Goal: Task Accomplishment & Management: Manage account settings

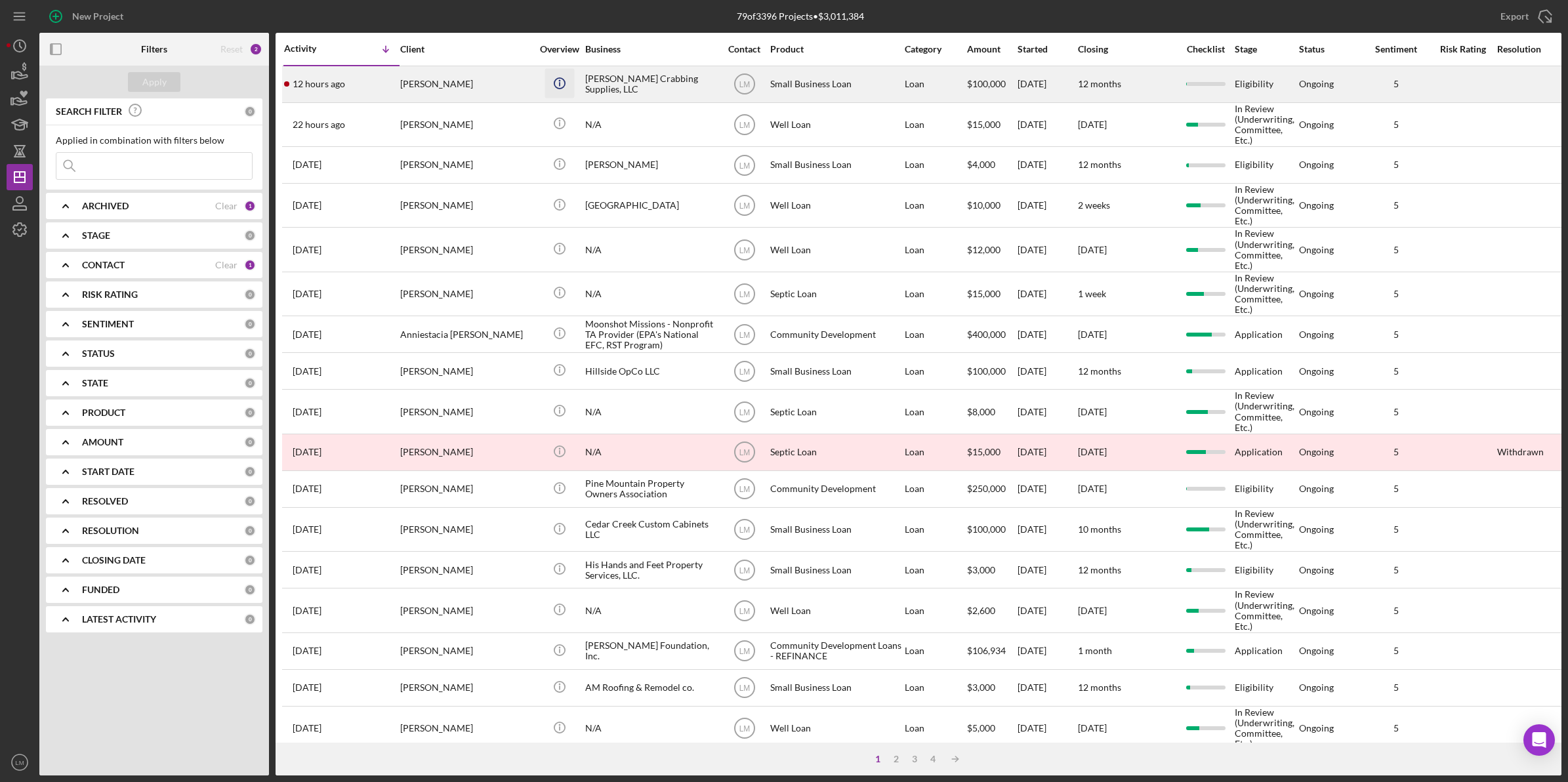
click at [568, 77] on icon "Icon/Info" at bounding box center [559, 83] width 30 height 30
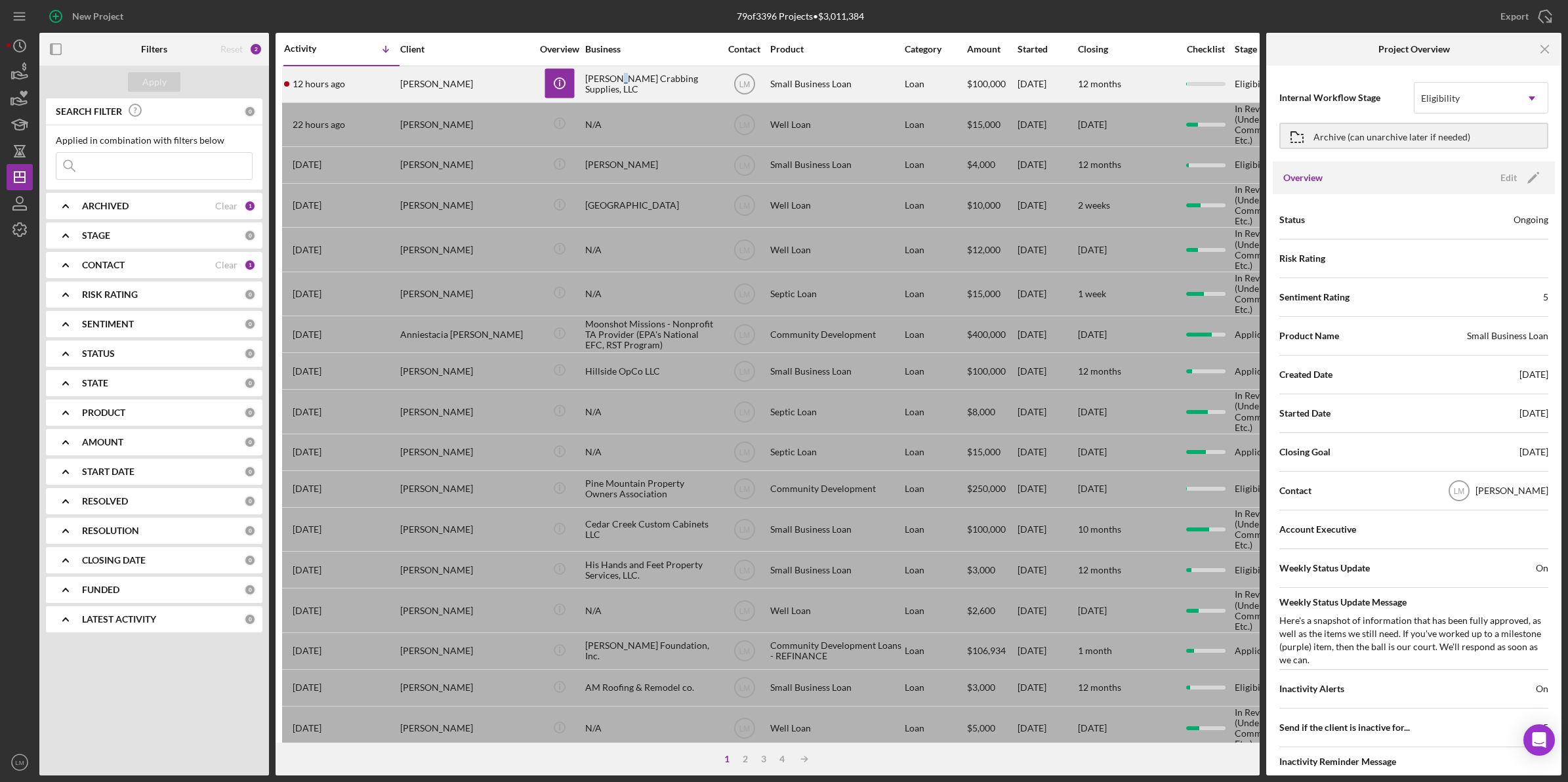
click at [618, 77] on div "[PERSON_NAME] Crabbing Supplies, LLC" at bounding box center [651, 84] width 131 height 35
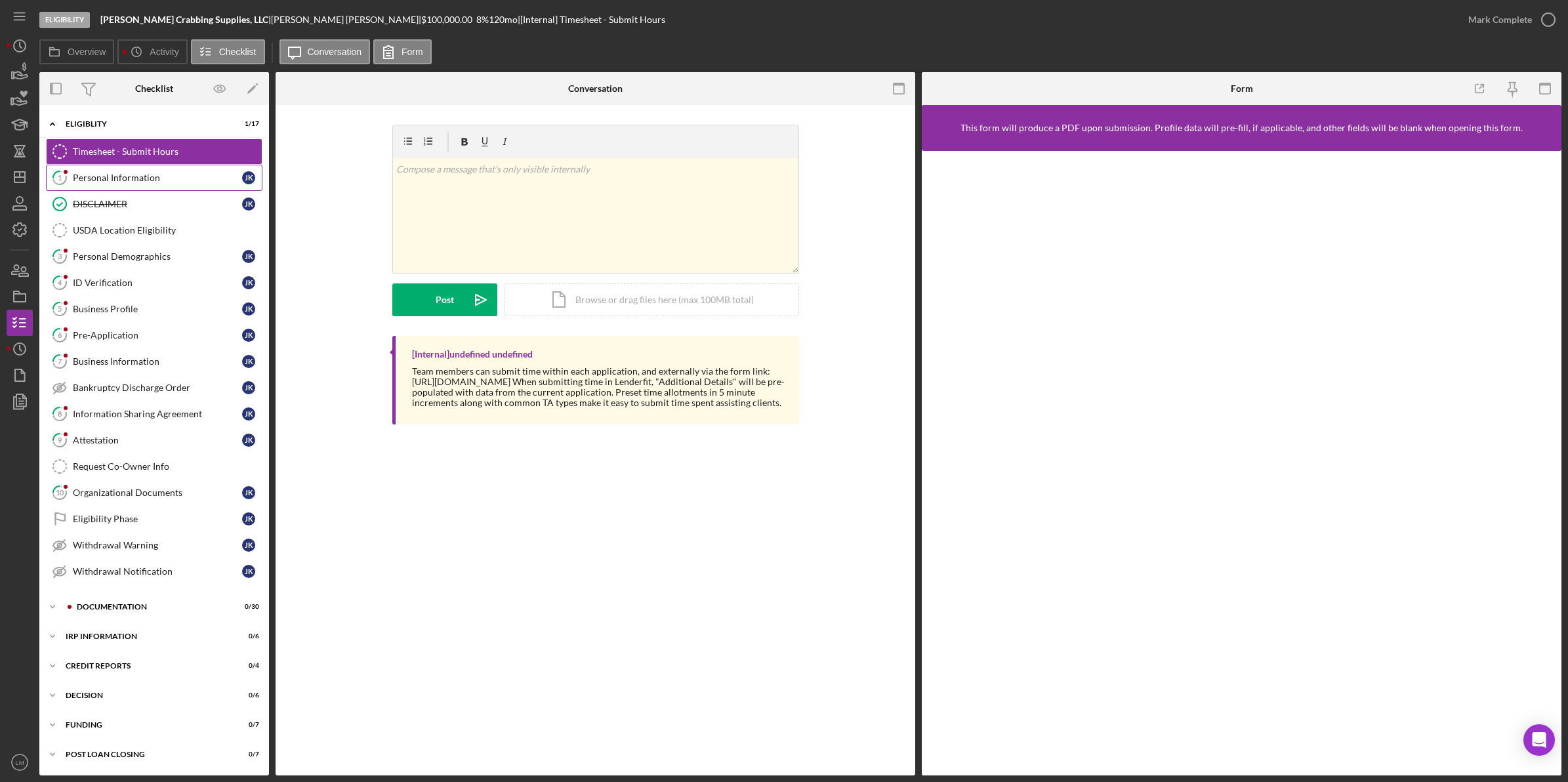
click at [133, 172] on div "Personal Information" at bounding box center [157, 177] width 170 height 10
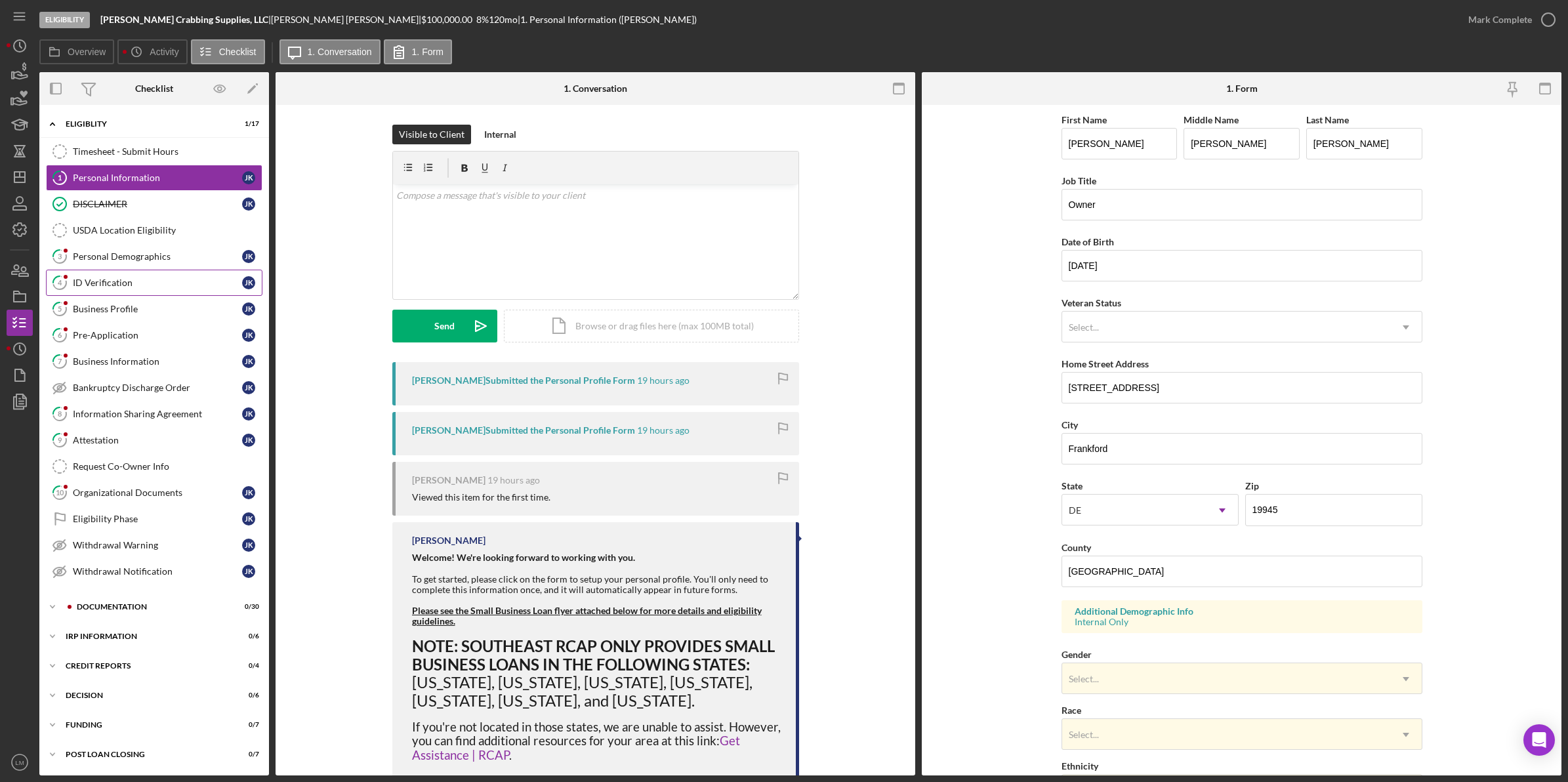
click at [115, 281] on div "ID Verification" at bounding box center [157, 283] width 170 height 10
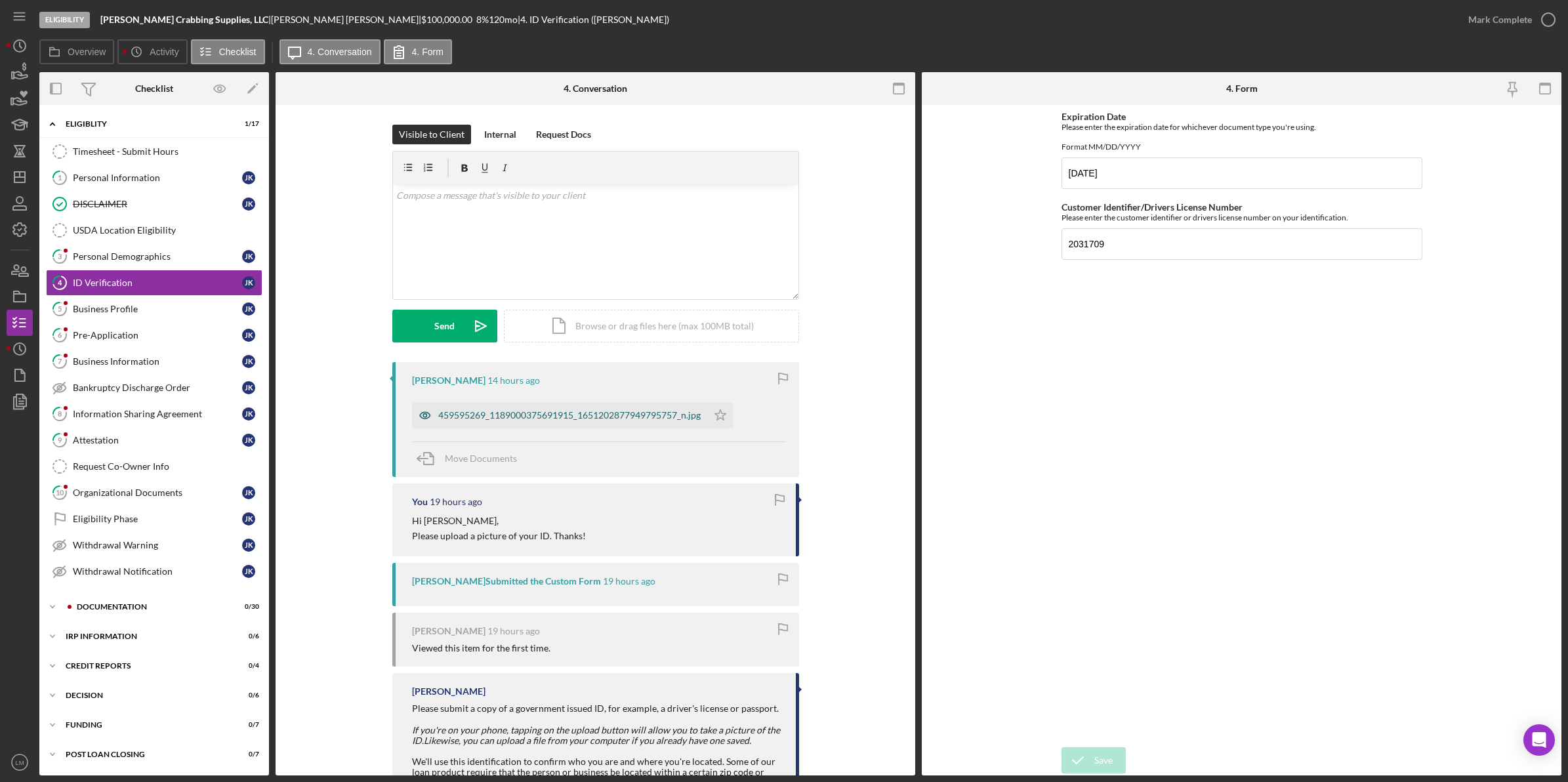
click at [509, 414] on div "459595269_1189000375691915_1651202877949795757_n.jpg" at bounding box center [570, 416] width 263 height 10
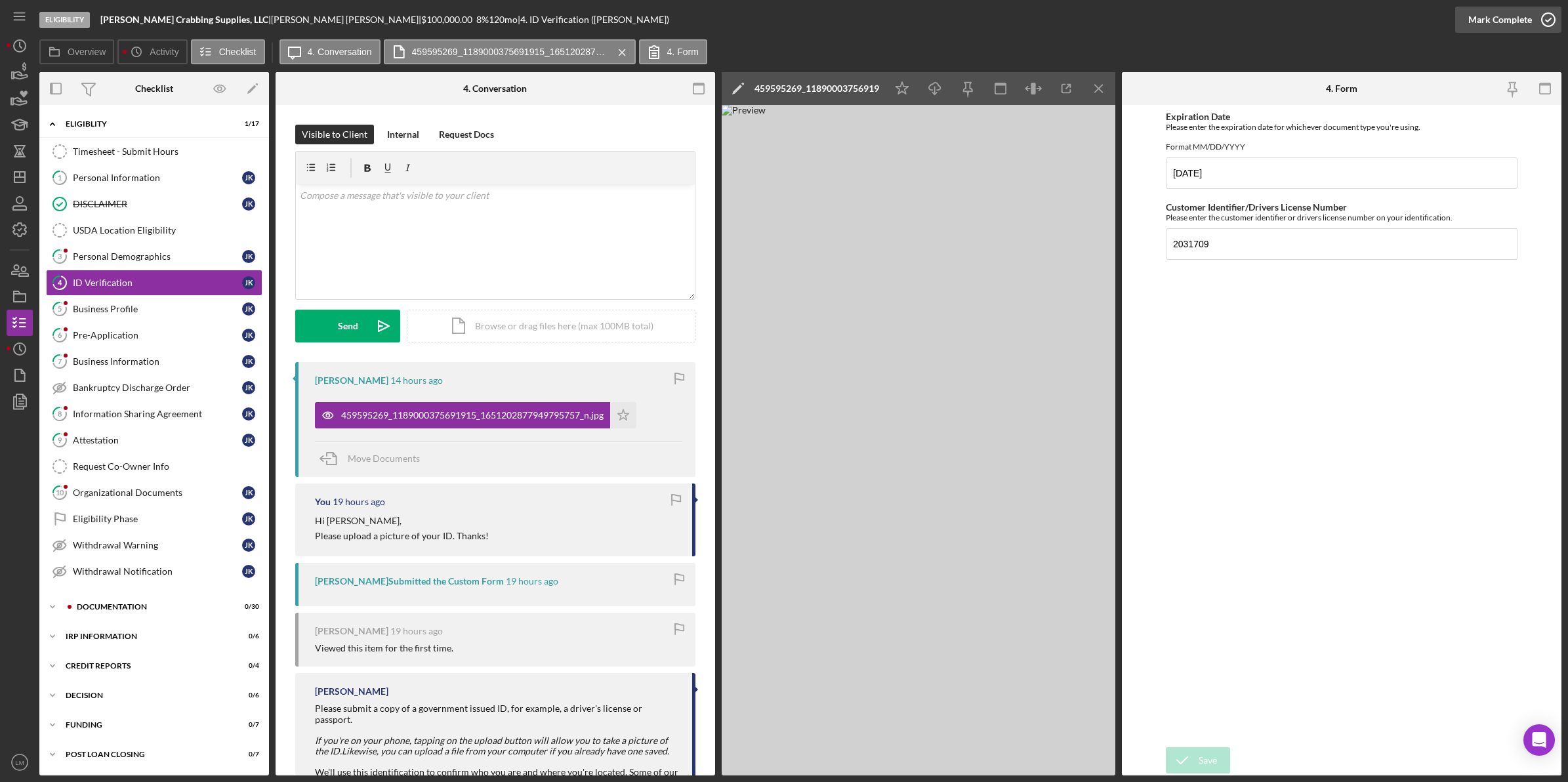
click at [710, 11] on icon "button" at bounding box center [1549, 20] width 33 height 33
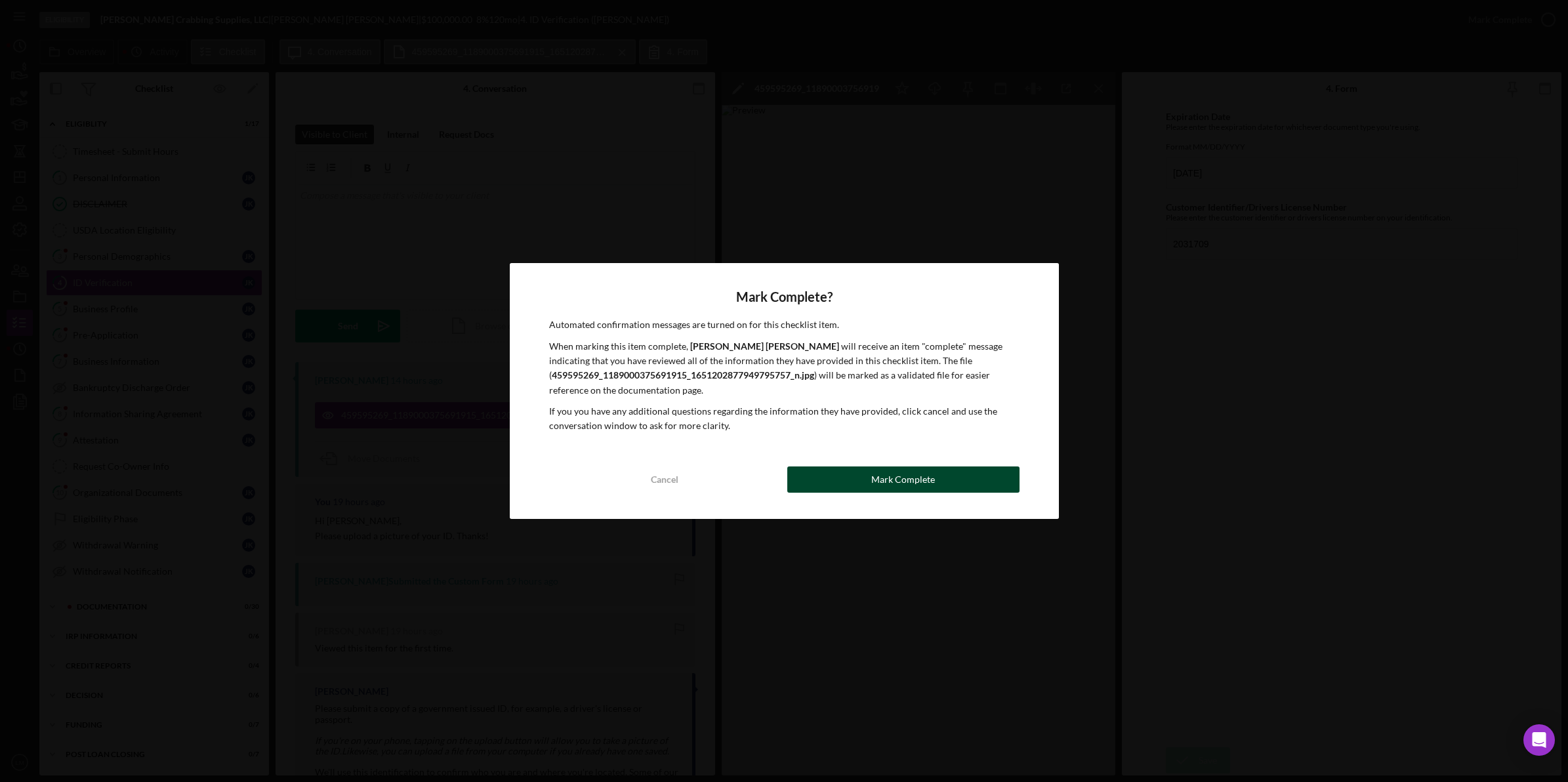
click at [710, 476] on div "Mark Complete" at bounding box center [903, 479] width 63 height 26
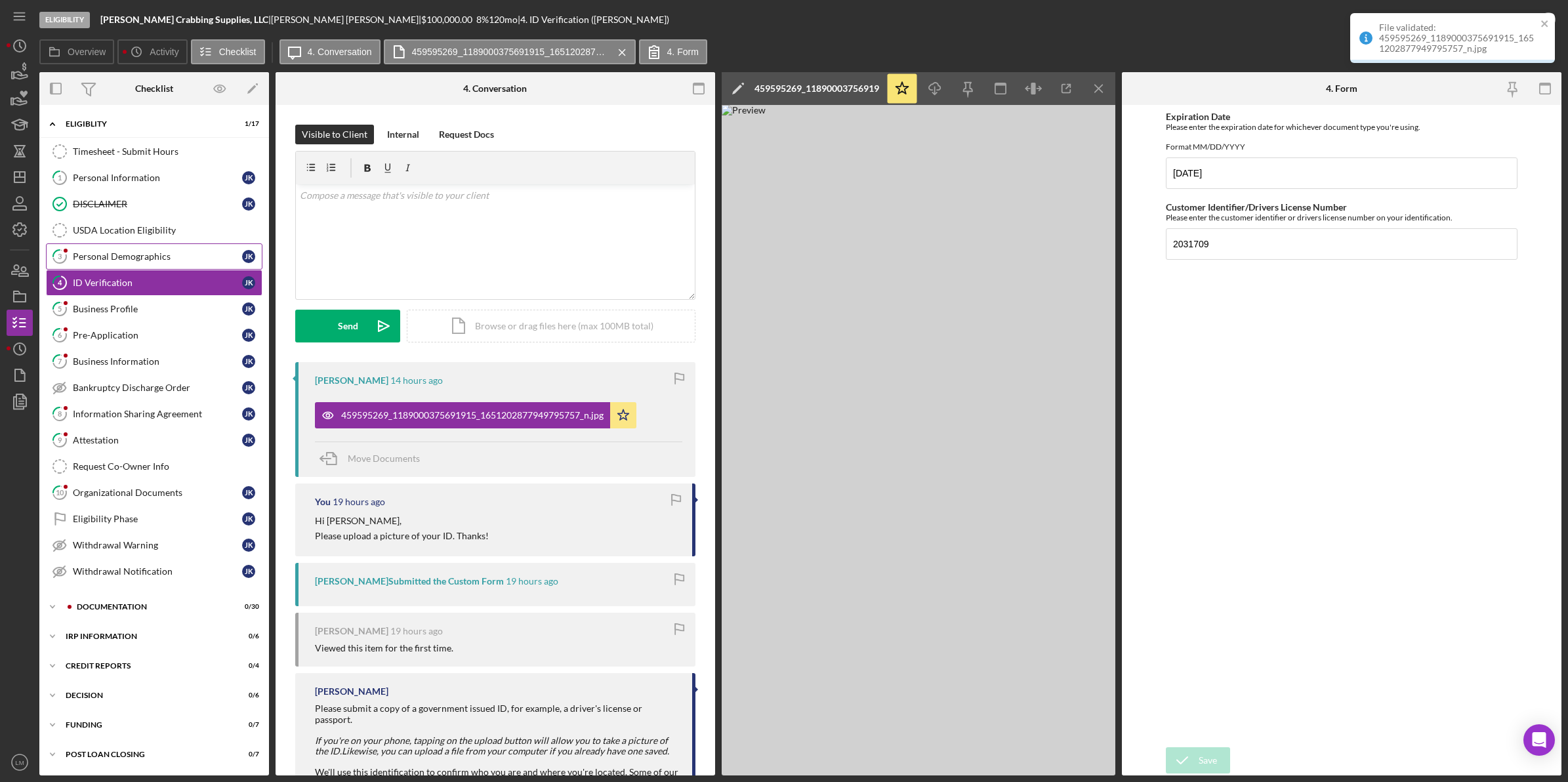
click at [105, 250] on link "3 Personal Demographics J K" at bounding box center [154, 257] width 217 height 26
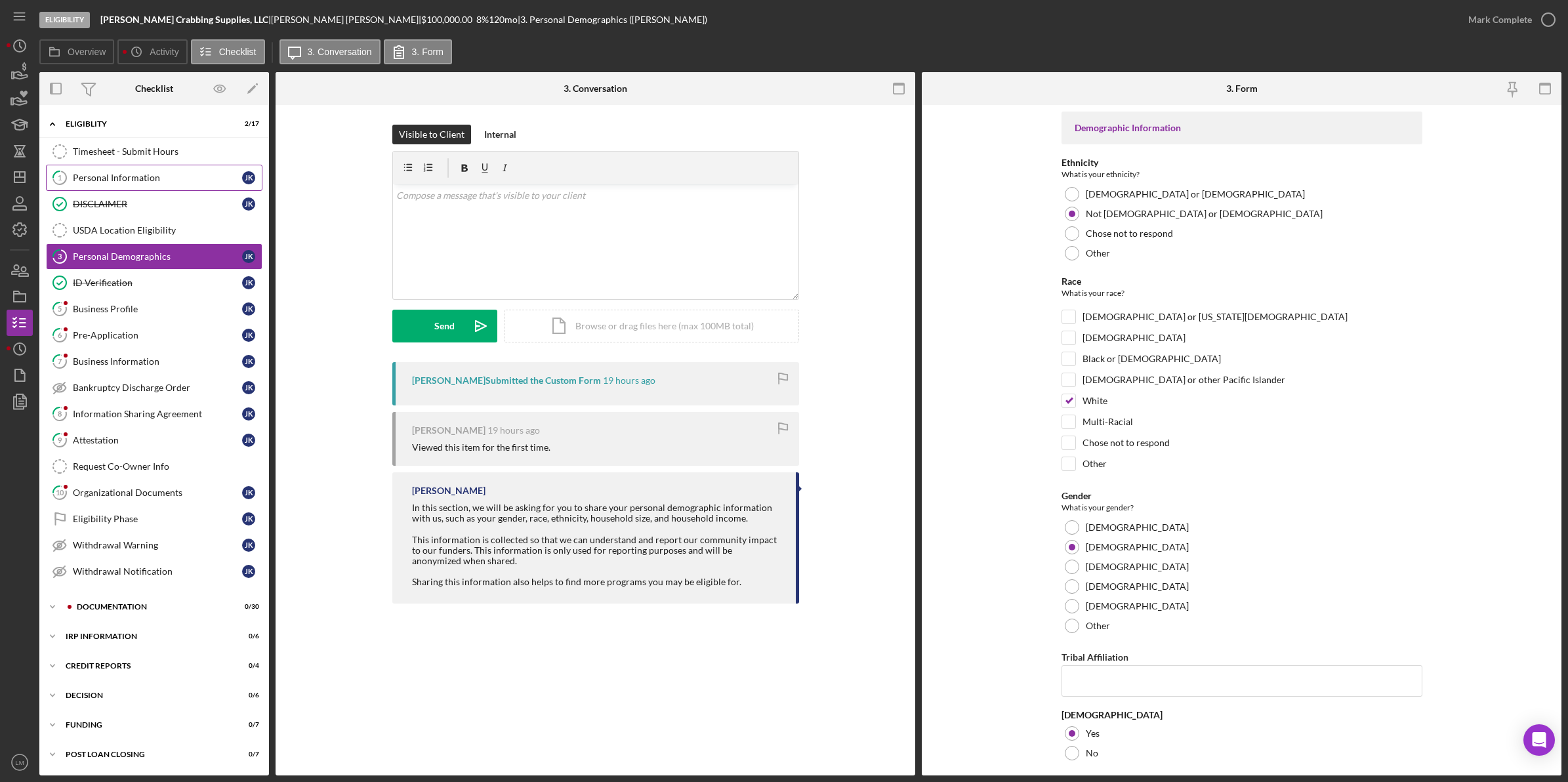
click at [197, 185] on link "1 Personal Information J K" at bounding box center [154, 177] width 217 height 26
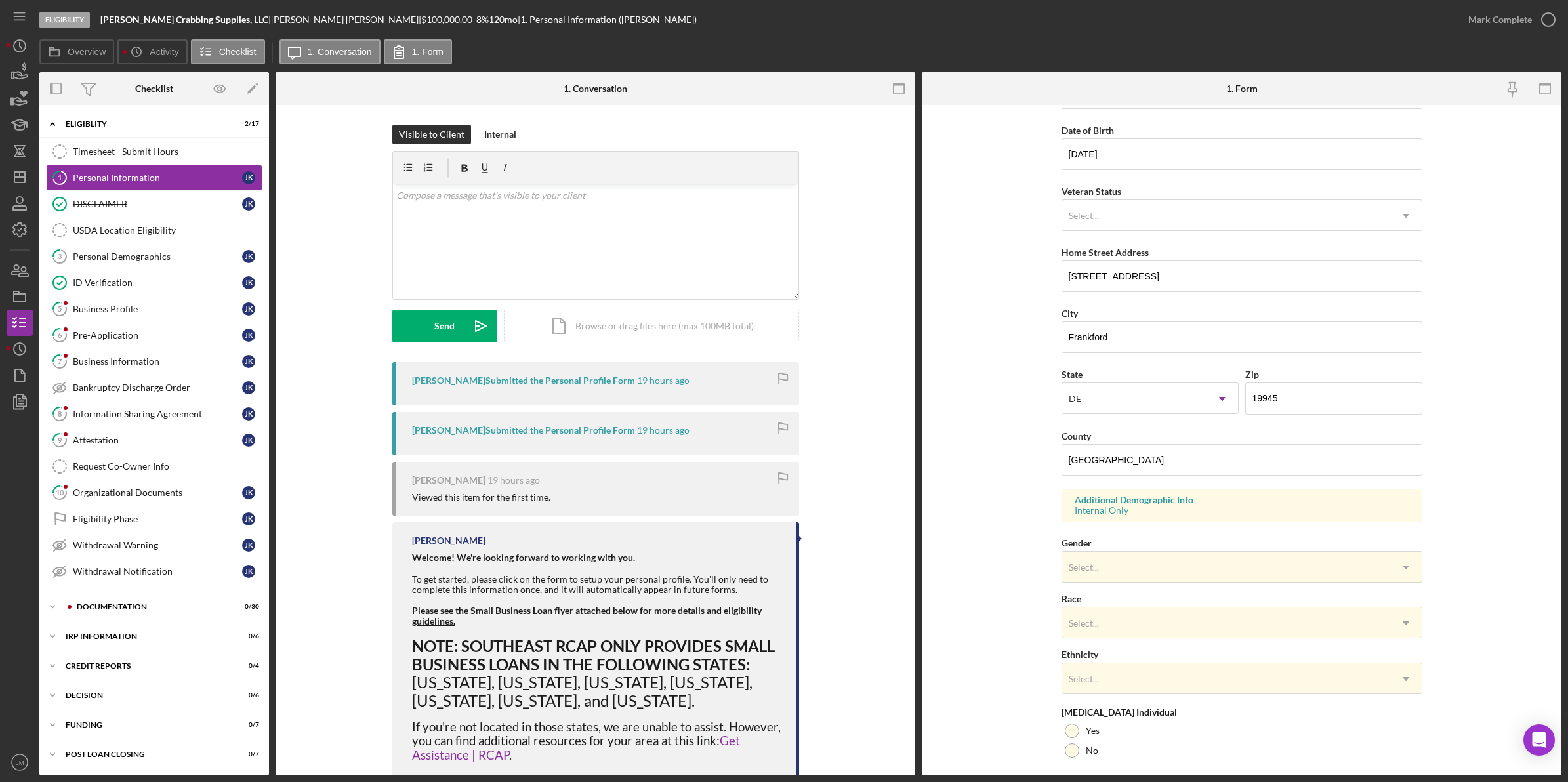
scroll to position [207, 0]
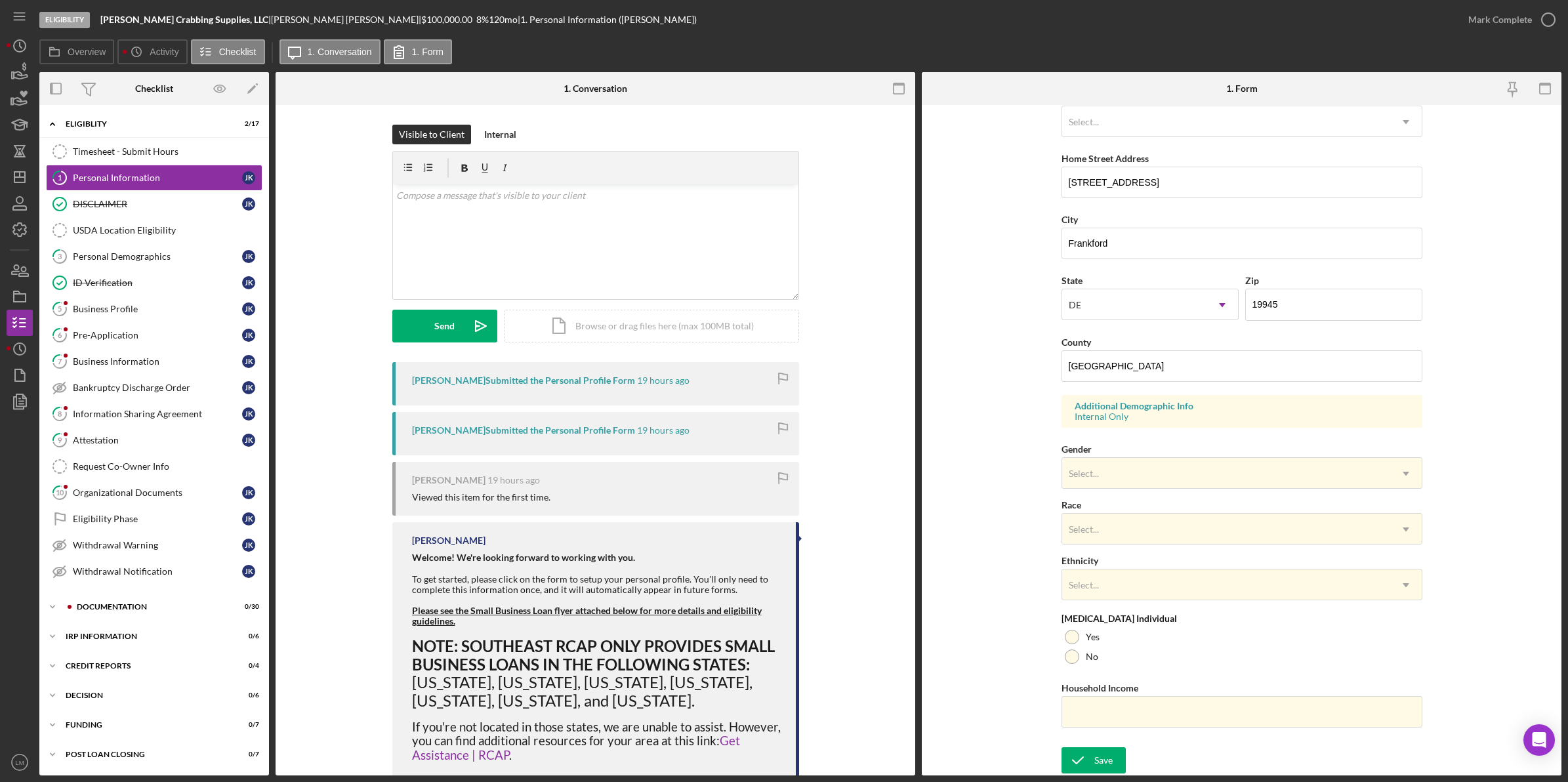
click at [710, 455] on div "Gender Select... Icon/Dropdown Arrow" at bounding box center [1242, 465] width 361 height 48
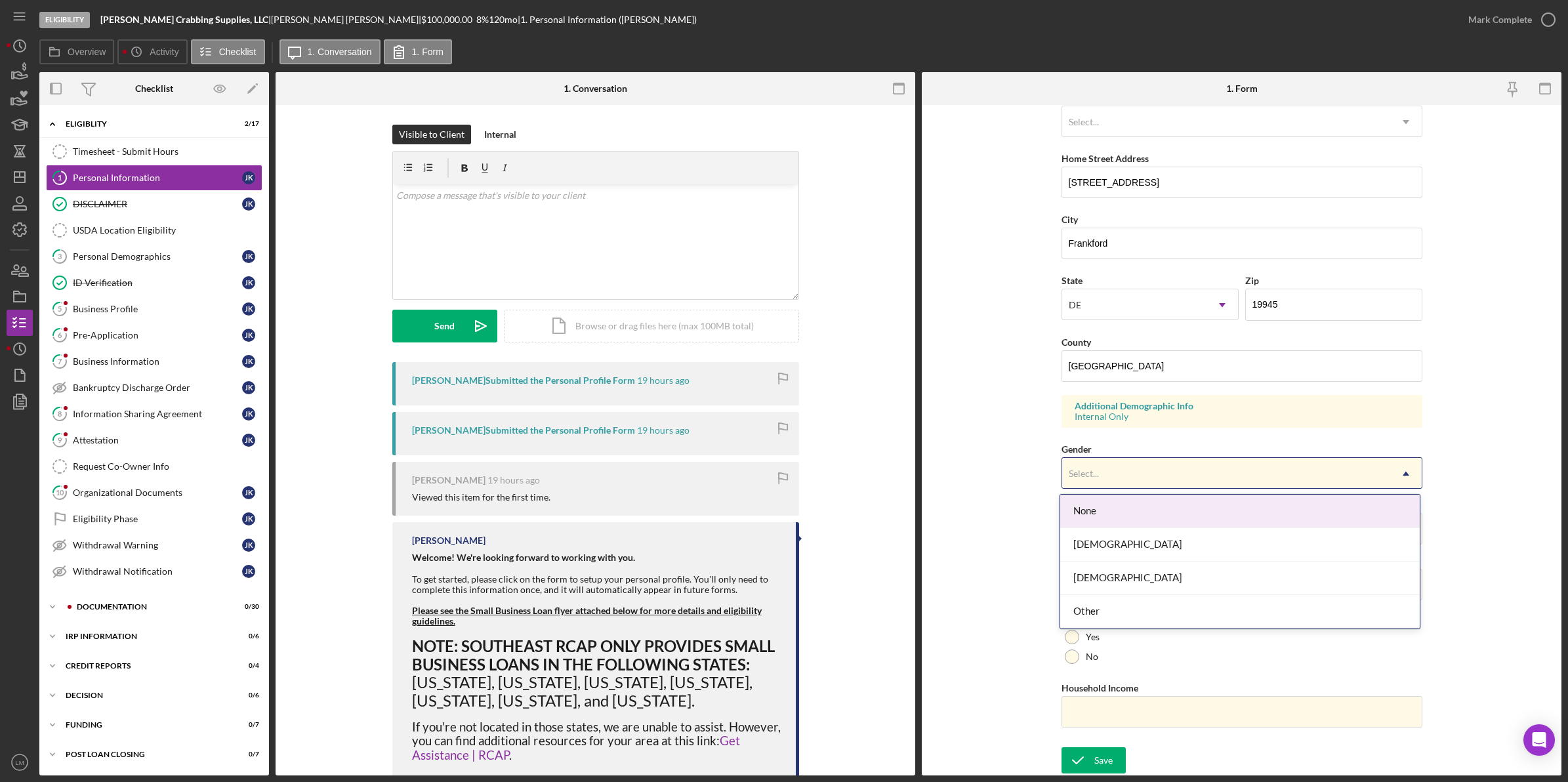
click at [710, 474] on div "Select..." at bounding box center [1225, 473] width 328 height 30
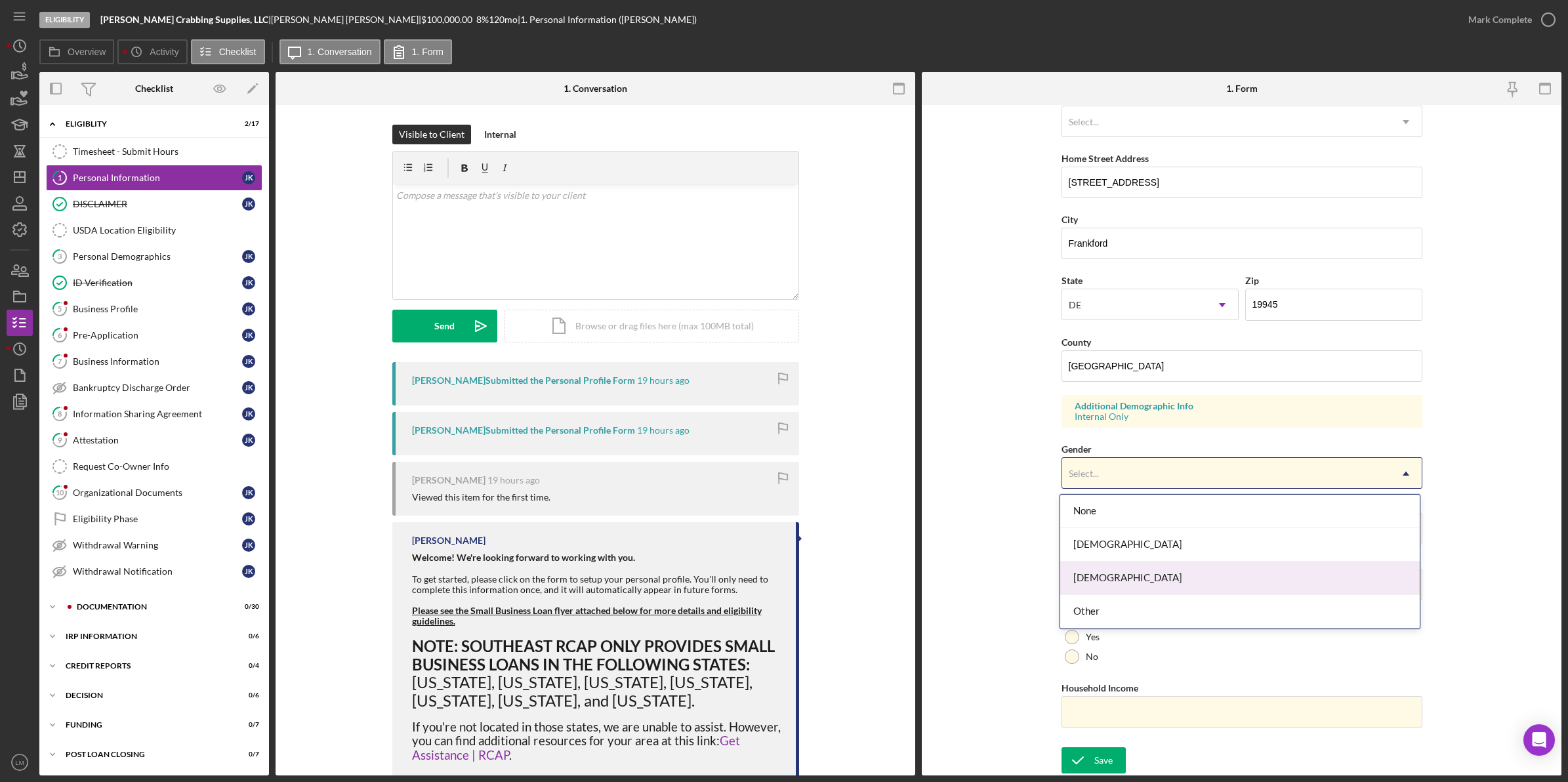
click at [710, 563] on div "[DEMOGRAPHIC_DATA]" at bounding box center [1239, 578] width 359 height 33
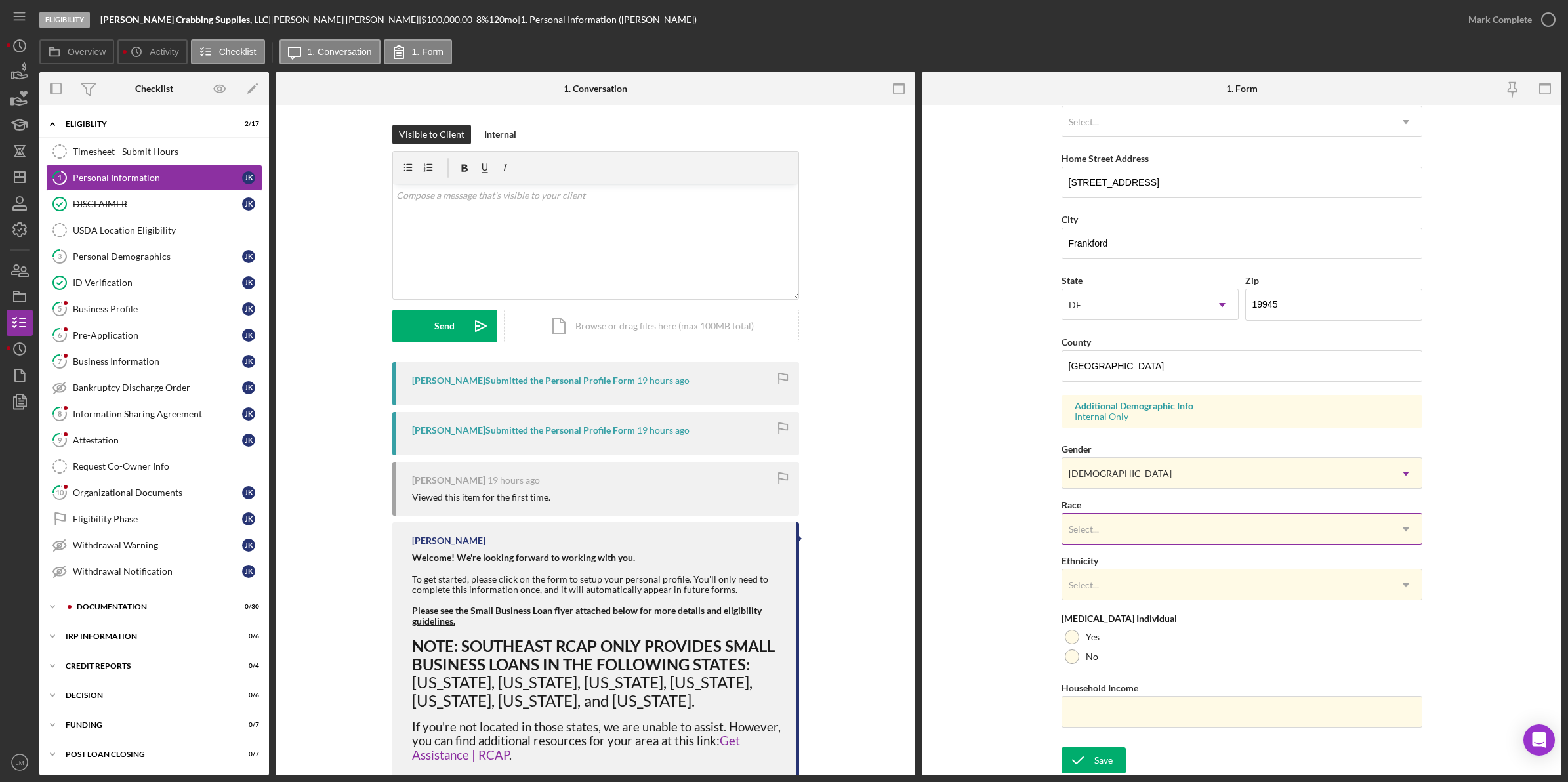
click at [710, 527] on div "Select..." at bounding box center [1225, 529] width 328 height 30
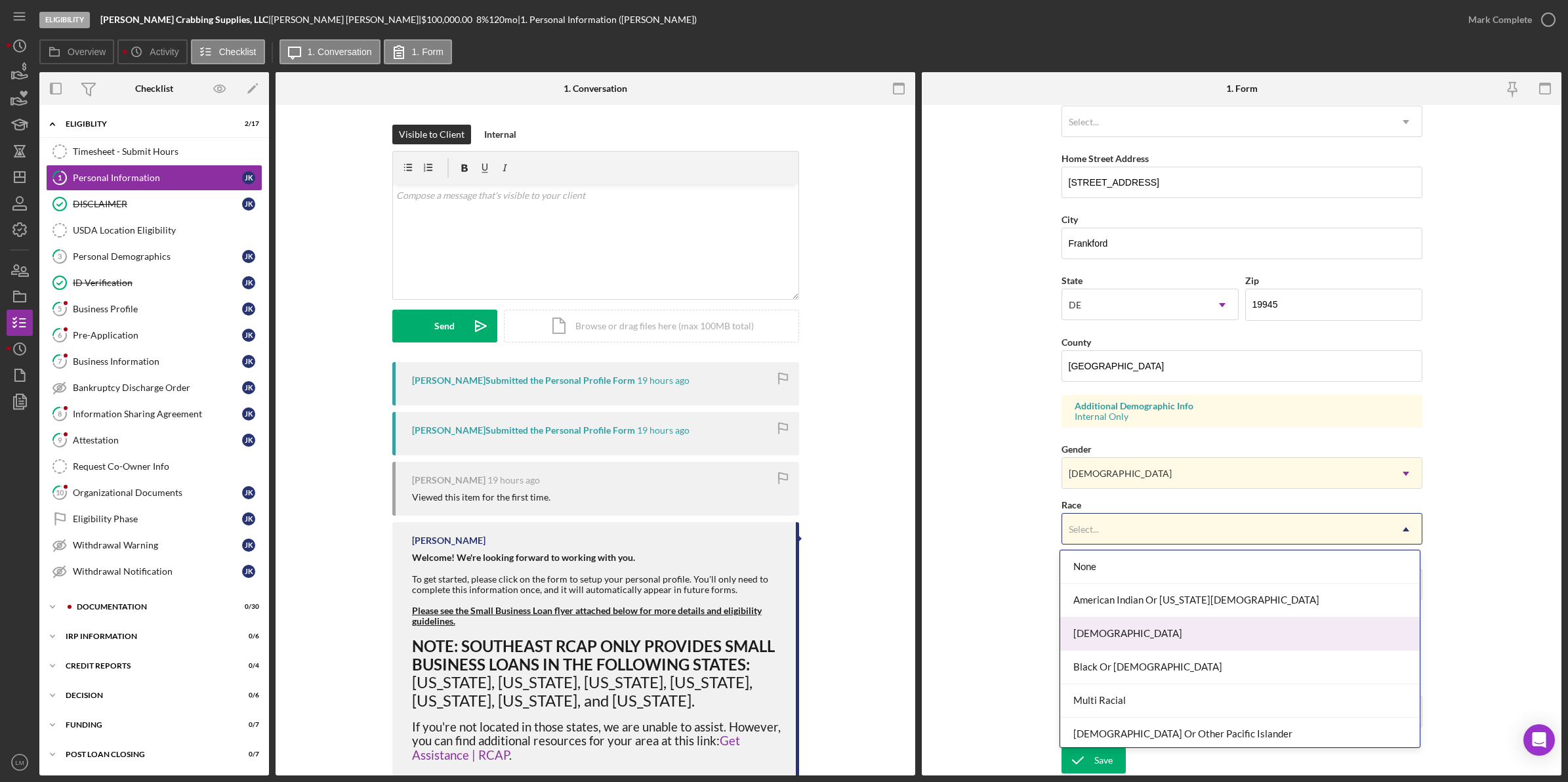
scroll to position [72, 0]
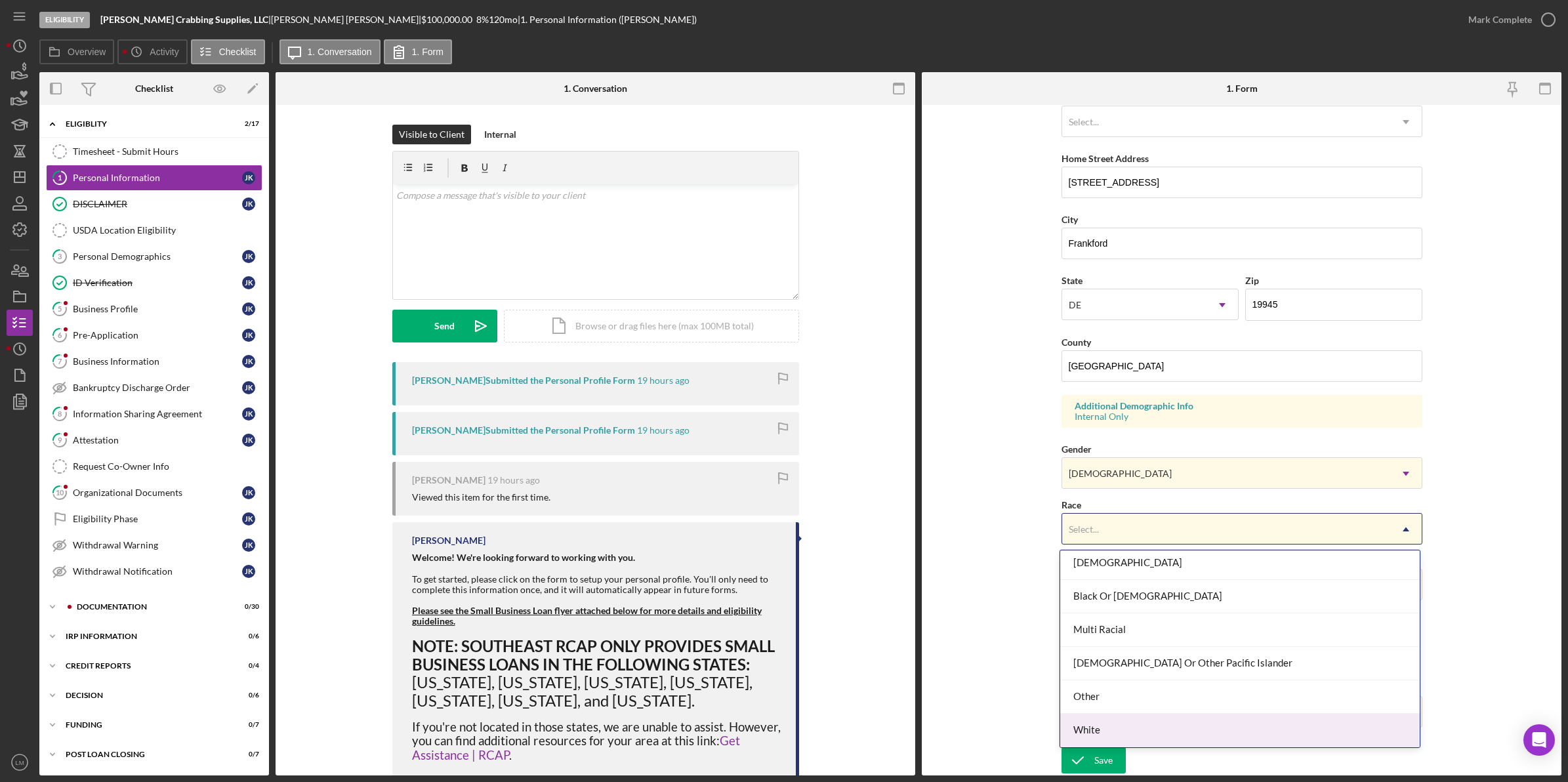
click at [710, 727] on div "White" at bounding box center [1239, 731] width 359 height 33
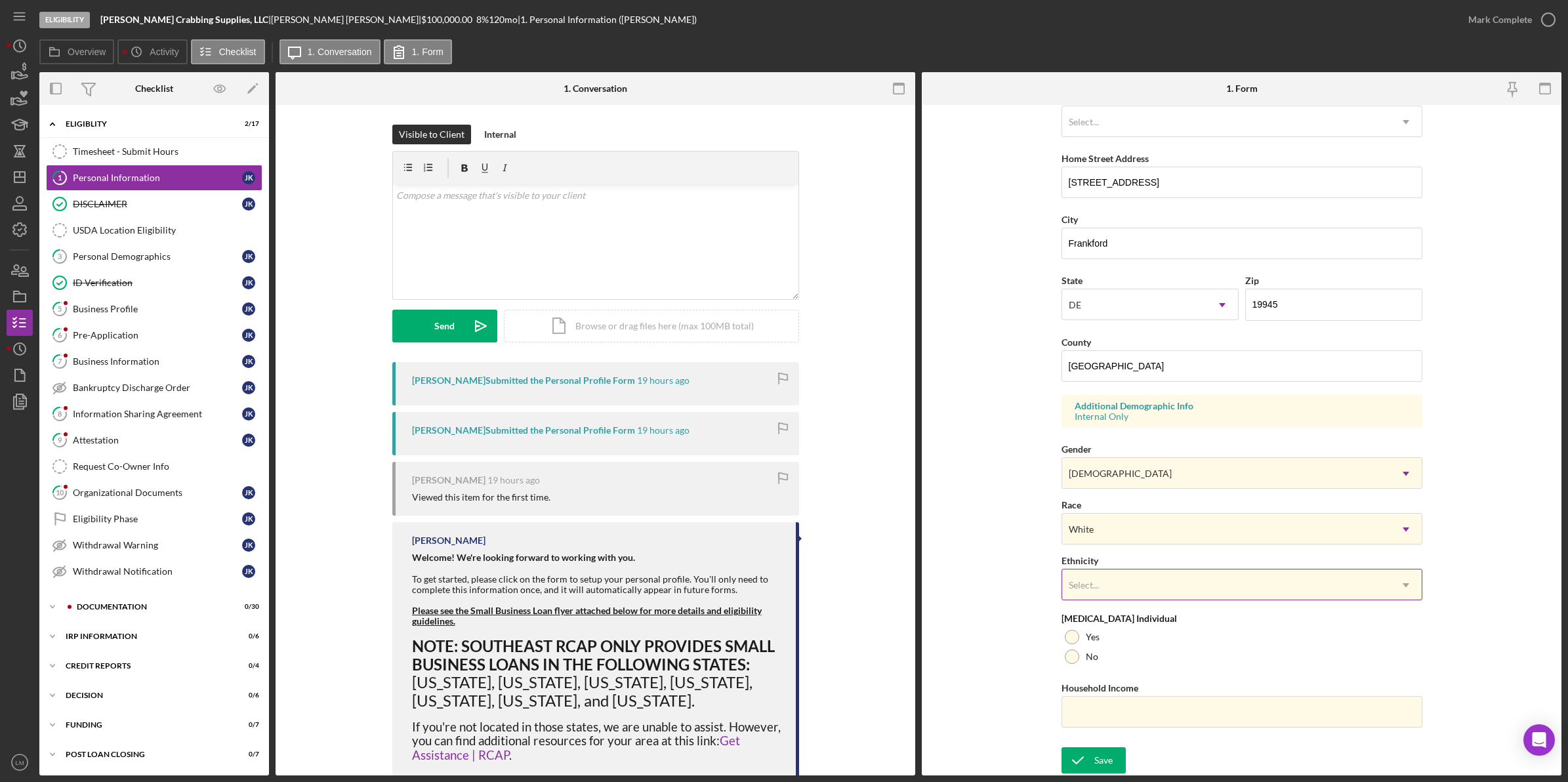
click at [710, 589] on div "Select..." at bounding box center [1225, 585] width 328 height 30
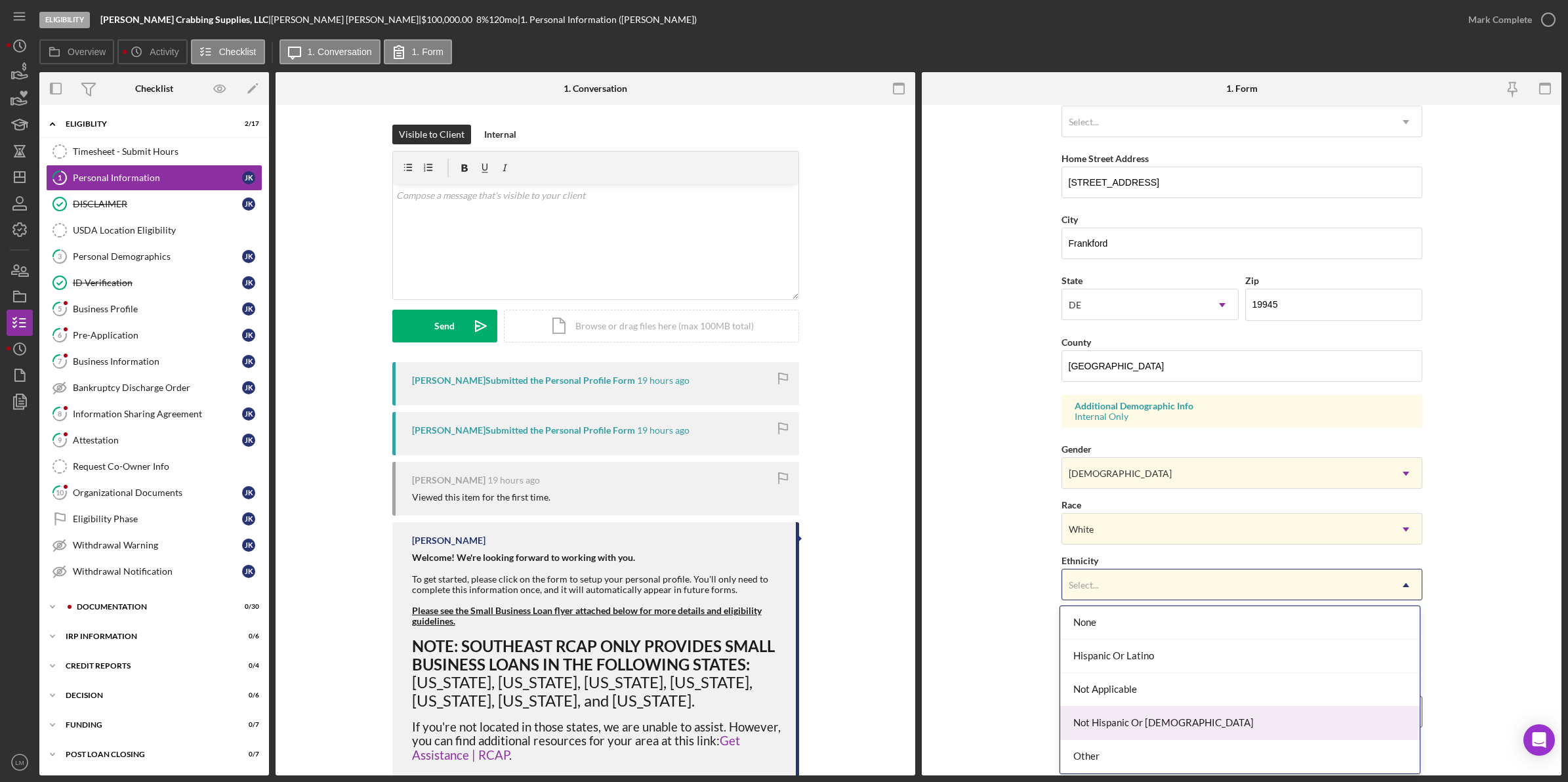
click at [710, 716] on div "Not Hispanic Or [DEMOGRAPHIC_DATA]" at bounding box center [1239, 724] width 359 height 33
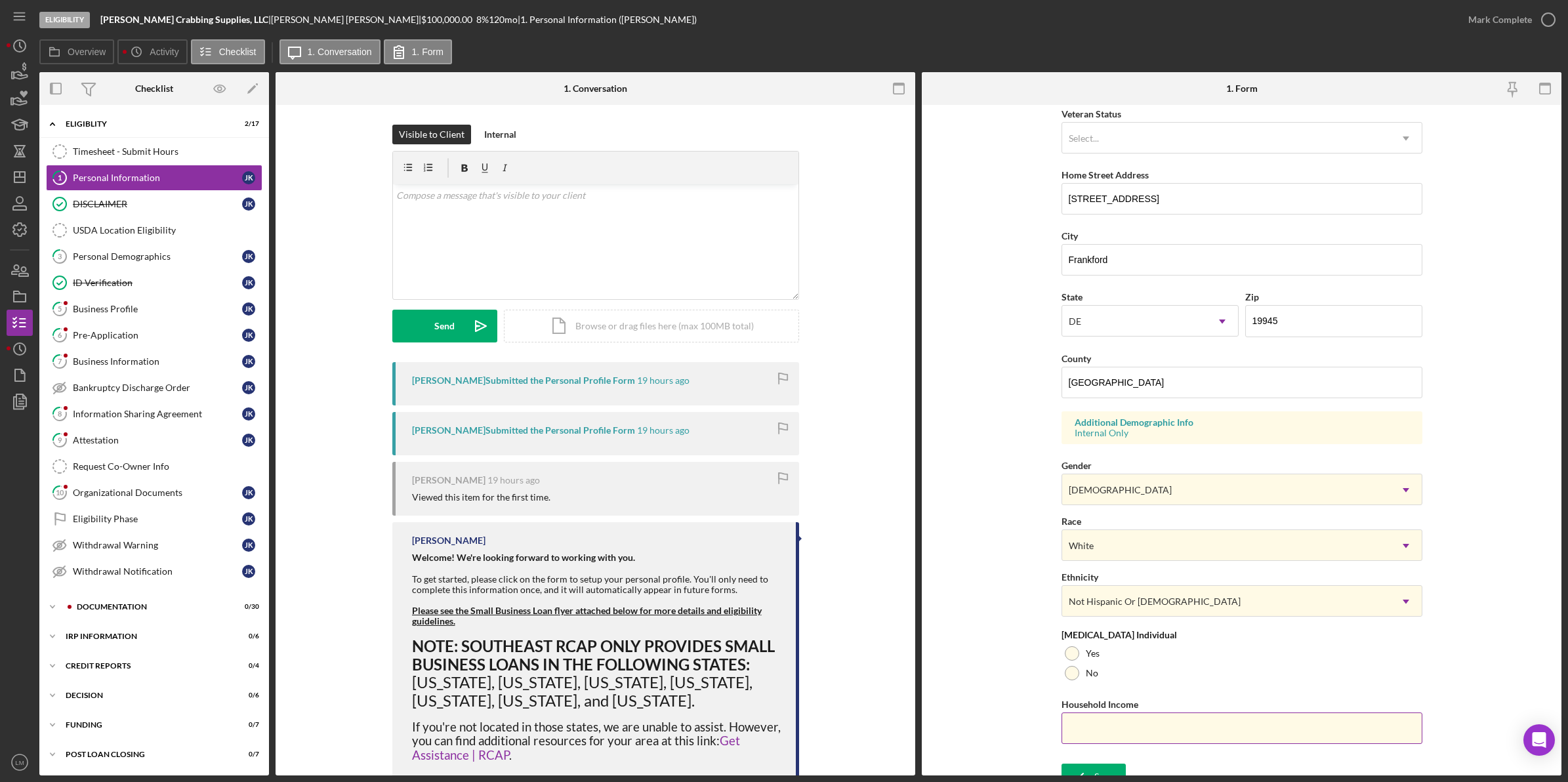
scroll to position [207, 0]
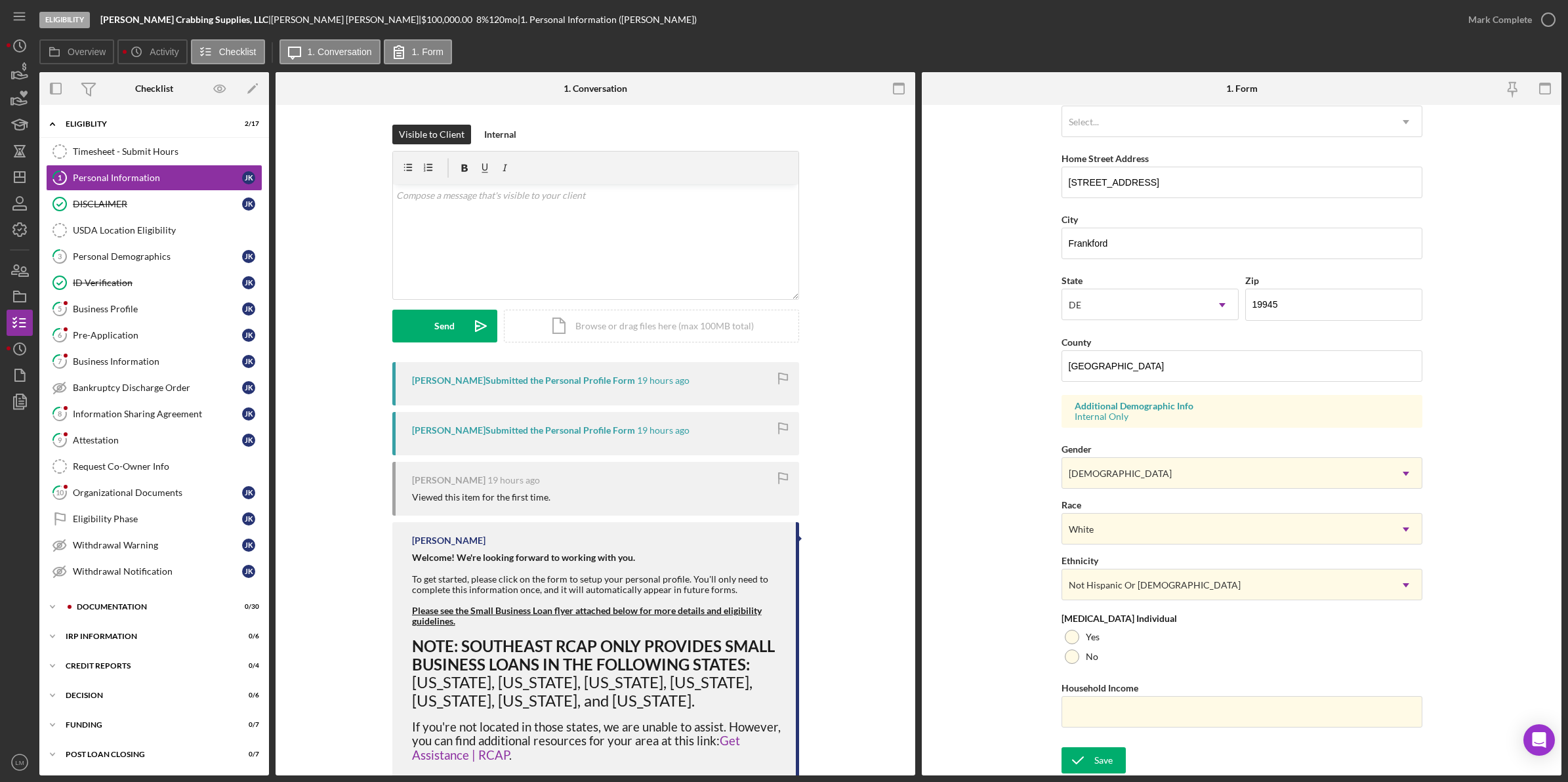
click at [710, 742] on form "First Name [PERSON_NAME] Middle Name [PERSON_NAME] Last Name [PERSON_NAME] Job …" at bounding box center [1242, 440] width 640 height 671
click at [710, 752] on div "Save" at bounding box center [1103, 760] width 18 height 26
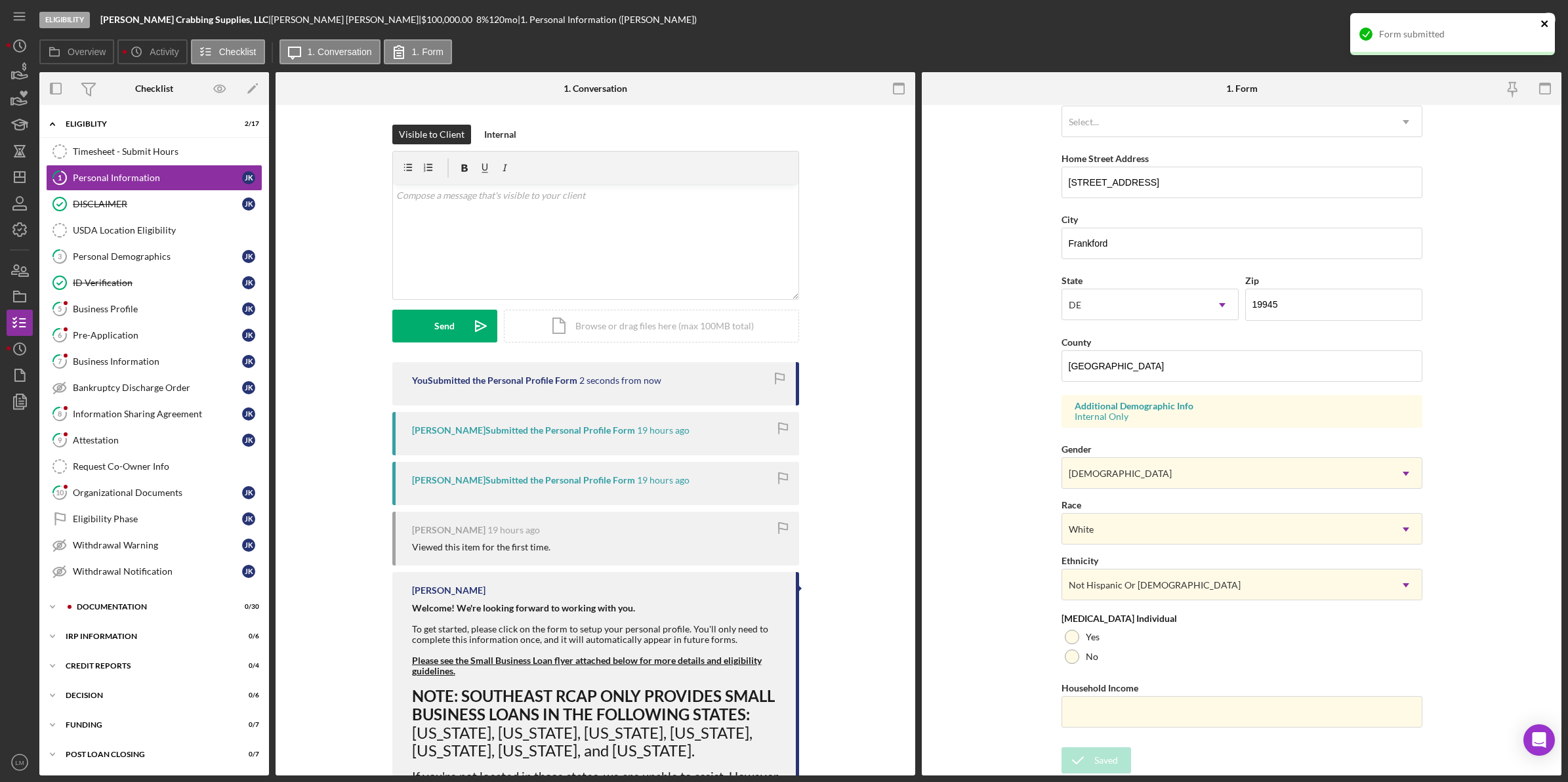
click at [710, 27] on icon "close" at bounding box center [1545, 23] width 10 height 10
click at [710, 27] on div "Form submitted" at bounding box center [1452, 39] width 210 height 57
click at [710, 22] on icon "button" at bounding box center [1549, 20] width 33 height 33
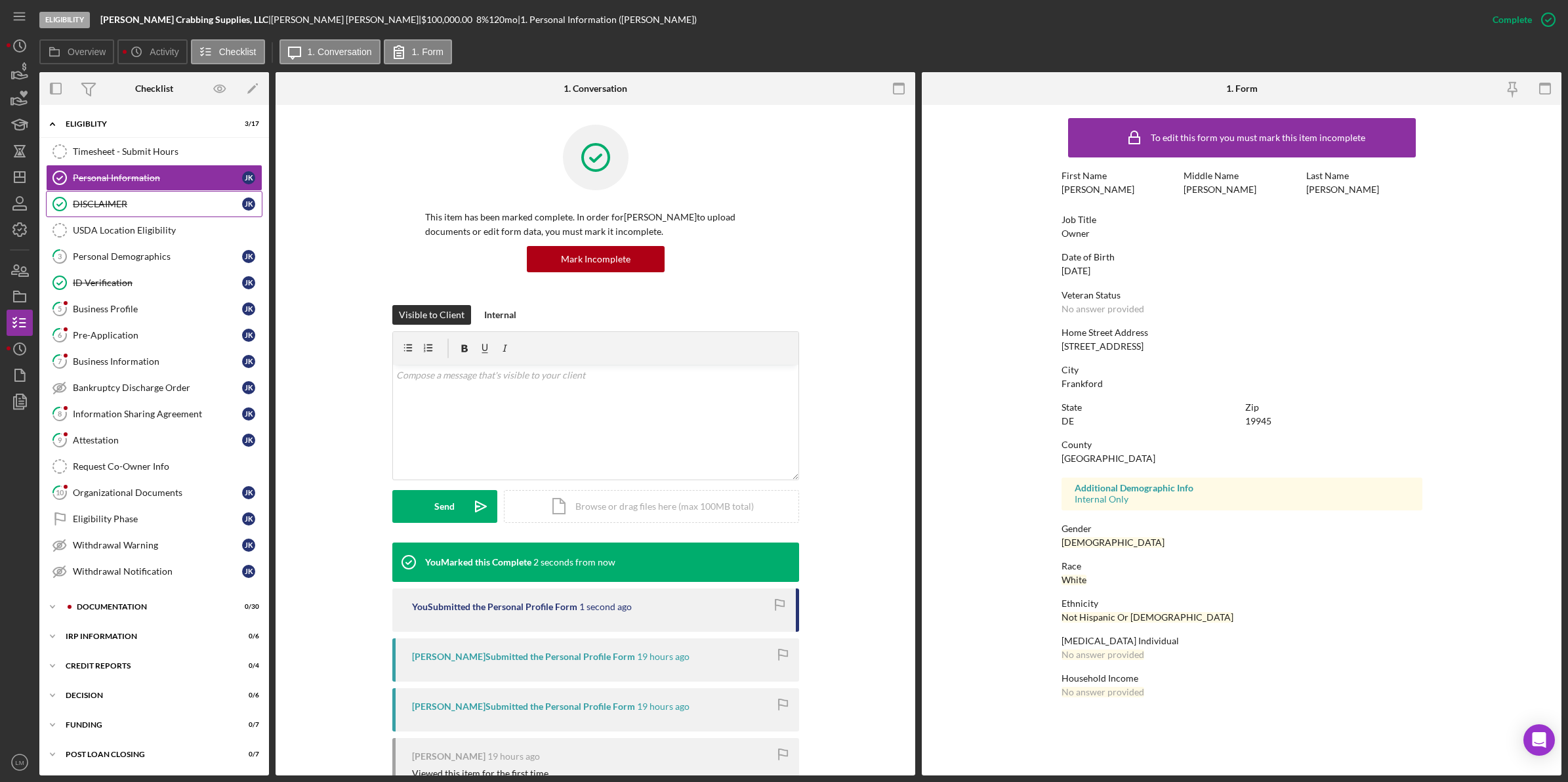
scroll to position [0, 0]
click at [139, 264] on link "3 Personal Demographics J K" at bounding box center [154, 257] width 217 height 26
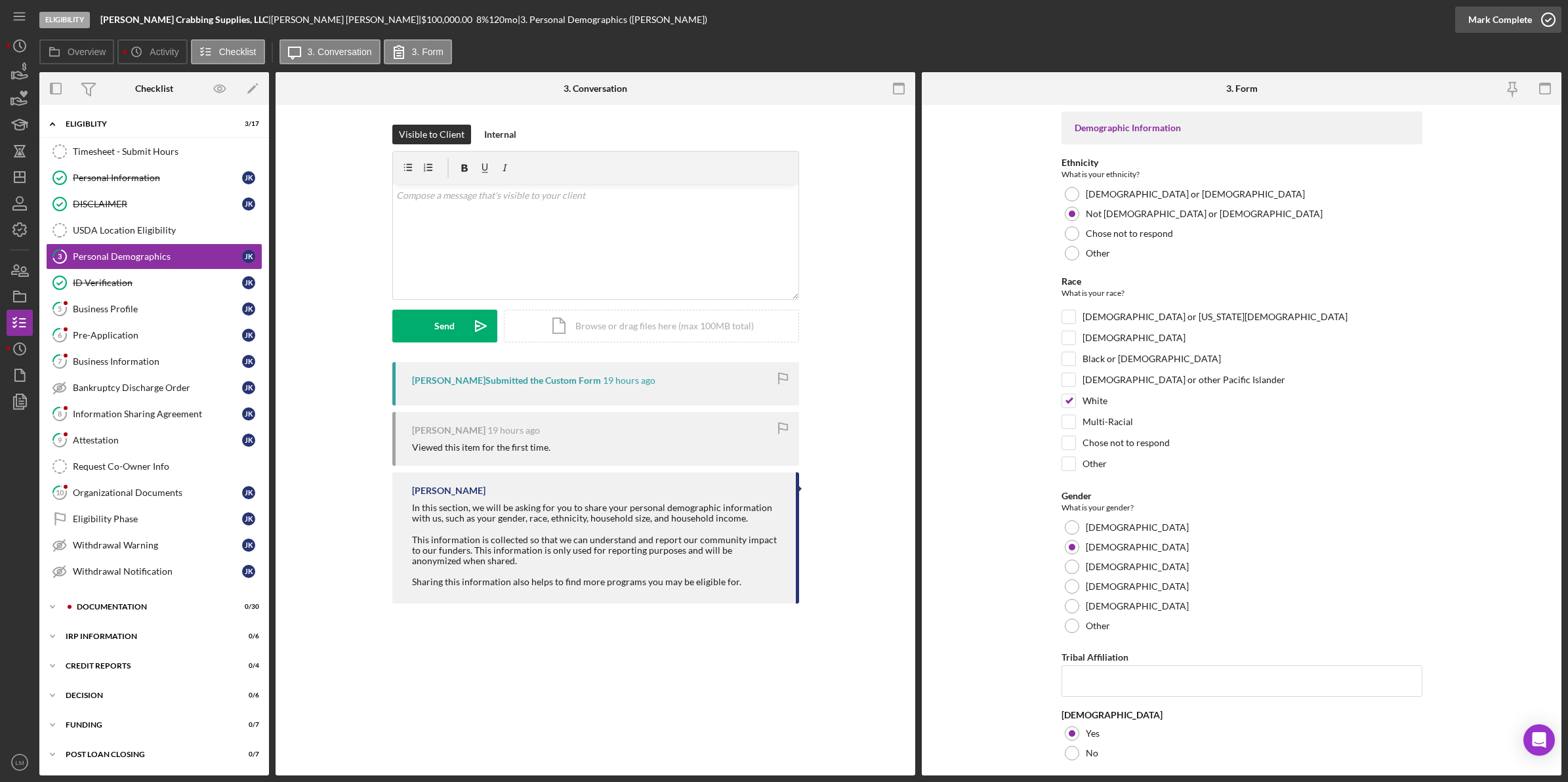
drag, startPoint x: 1540, startPoint y: 25, endPoint x: 1532, endPoint y: 28, distance: 8.5
click at [710, 25] on icon "button" at bounding box center [1549, 20] width 33 height 33
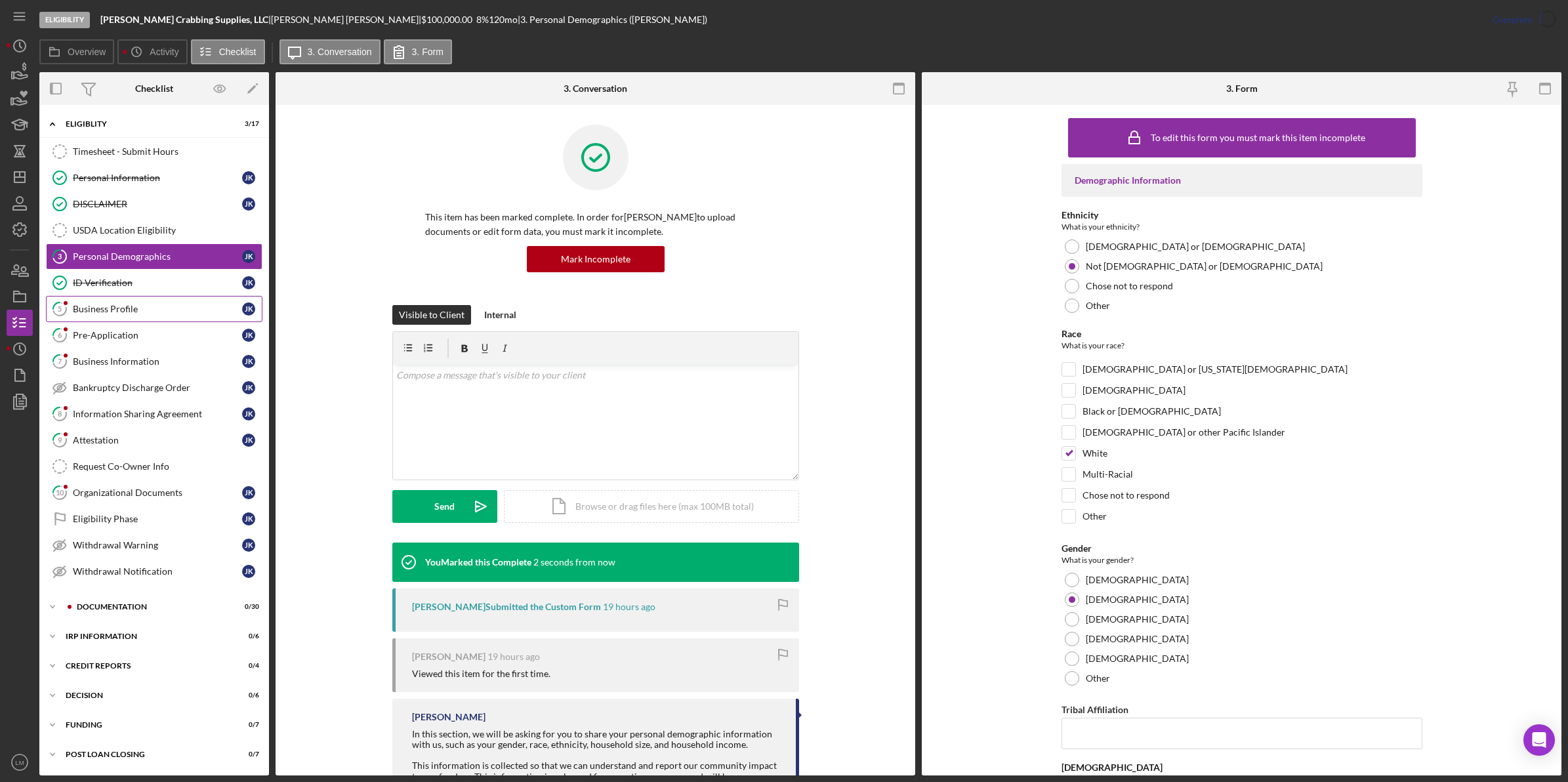
click at [98, 320] on link "5 Business Profile J K" at bounding box center [154, 309] width 217 height 26
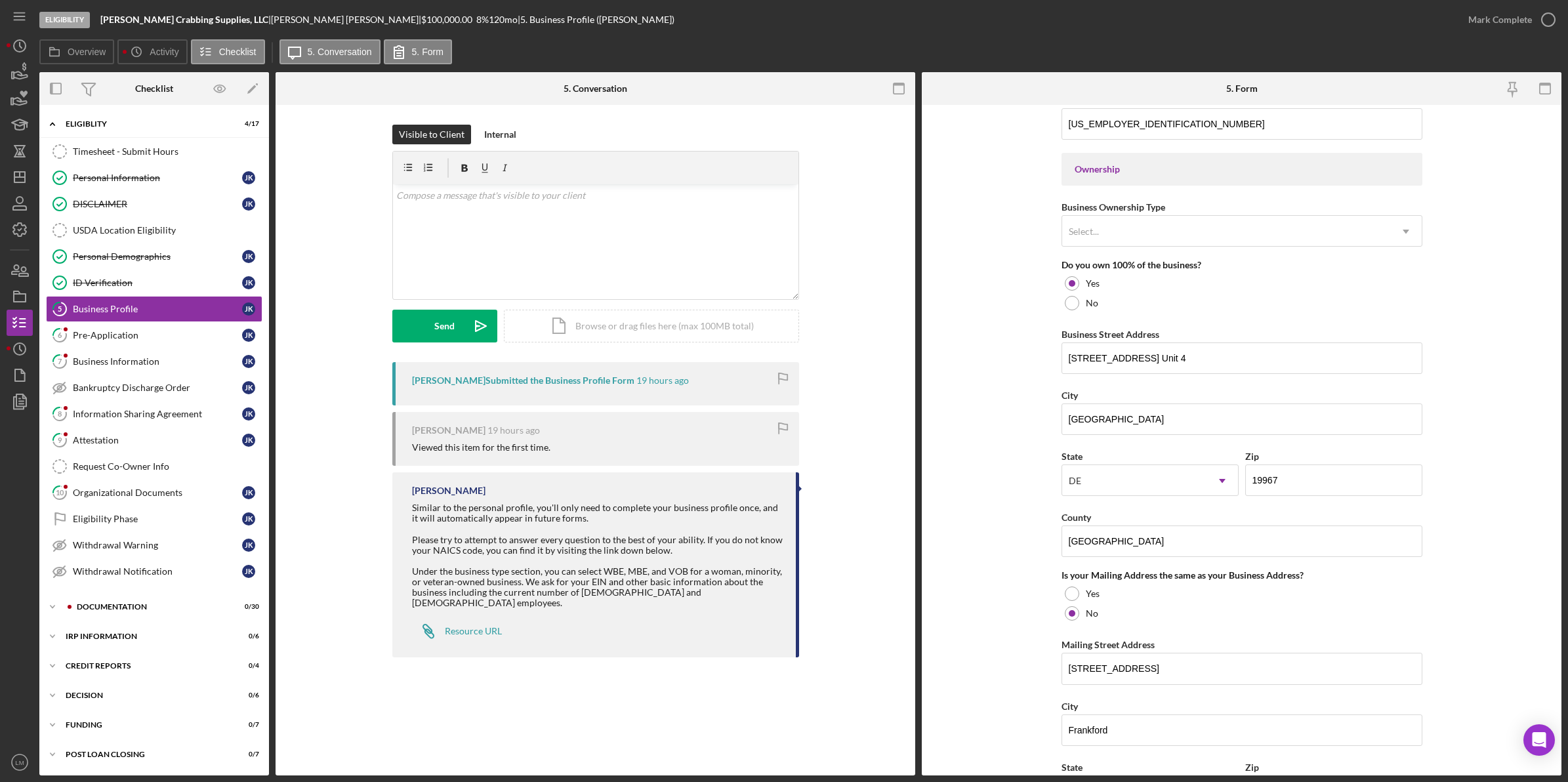
scroll to position [574, 0]
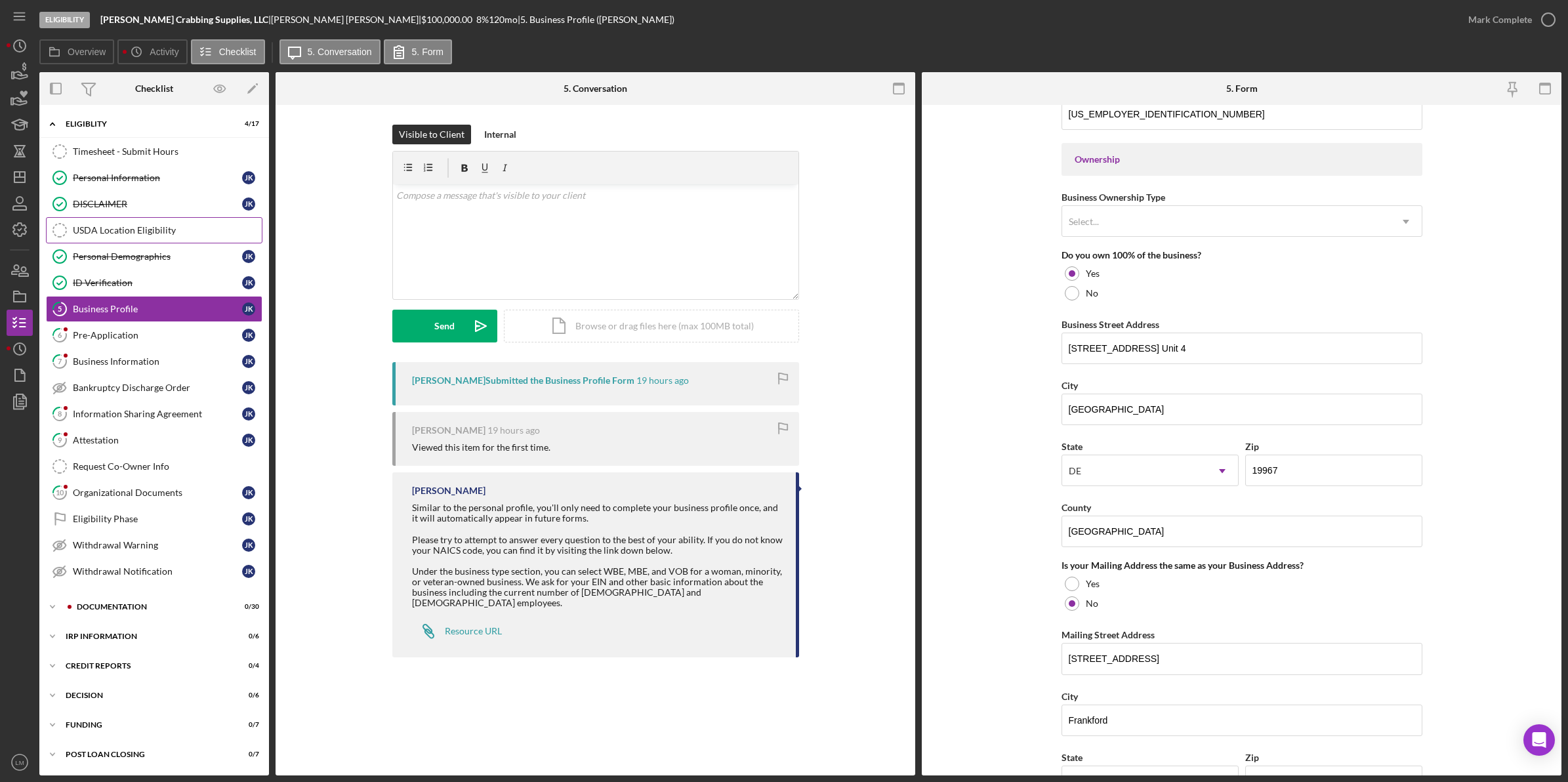
click at [128, 227] on div "USDA Location Eligibility" at bounding box center [167, 231] width 189 height 10
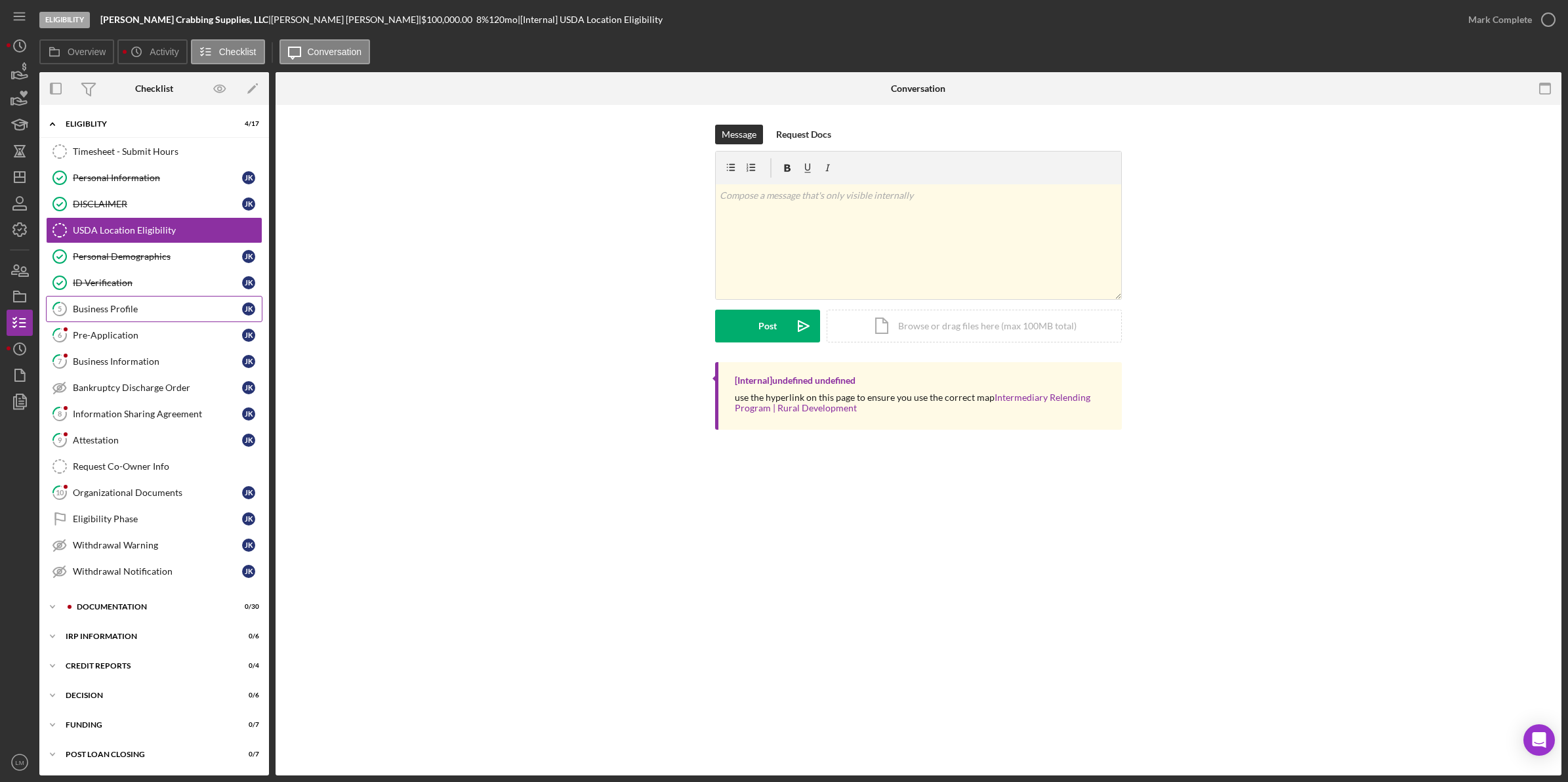
click at [192, 311] on div "Business Profile" at bounding box center [157, 309] width 170 height 10
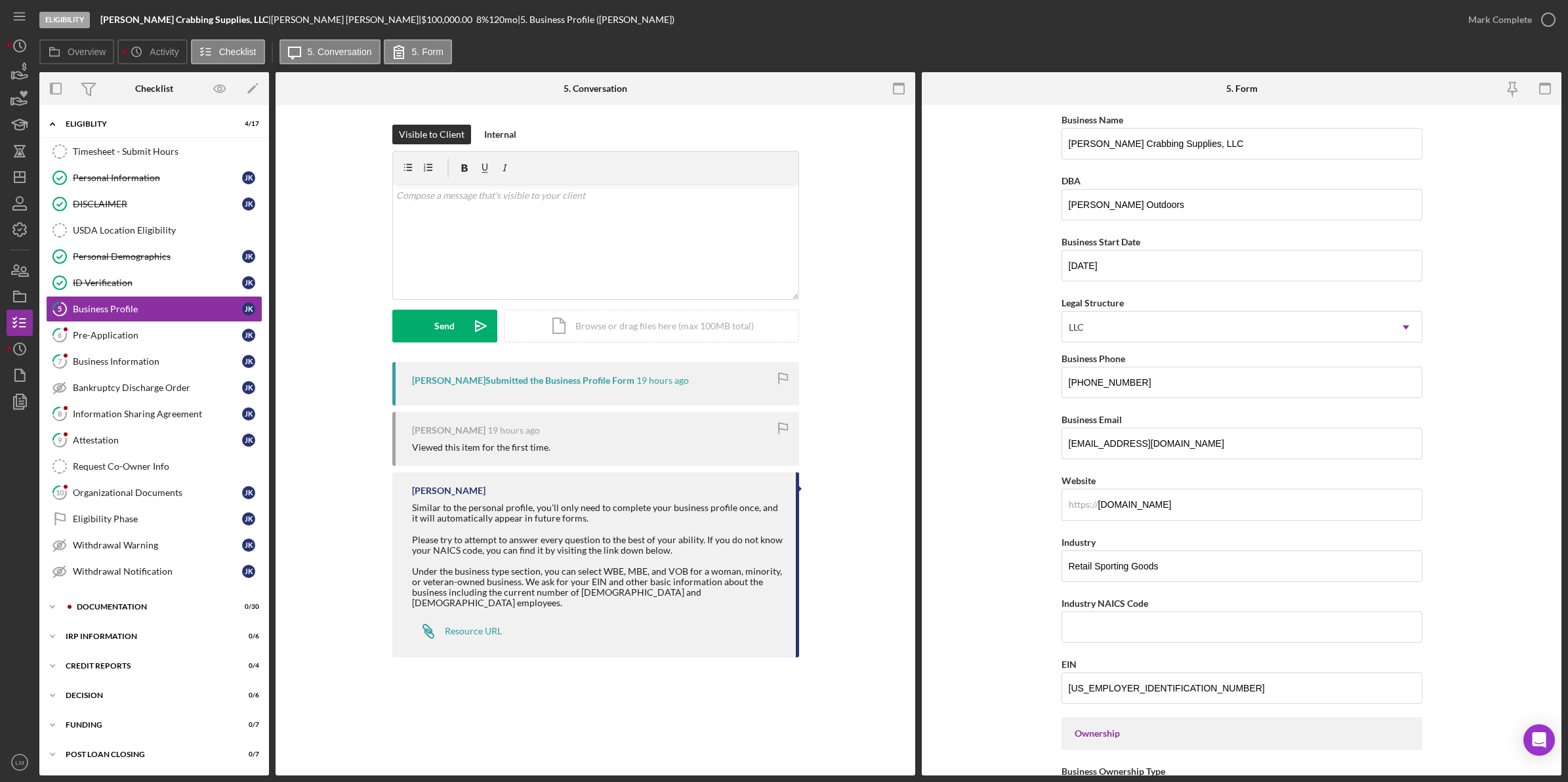
scroll to position [246, 0]
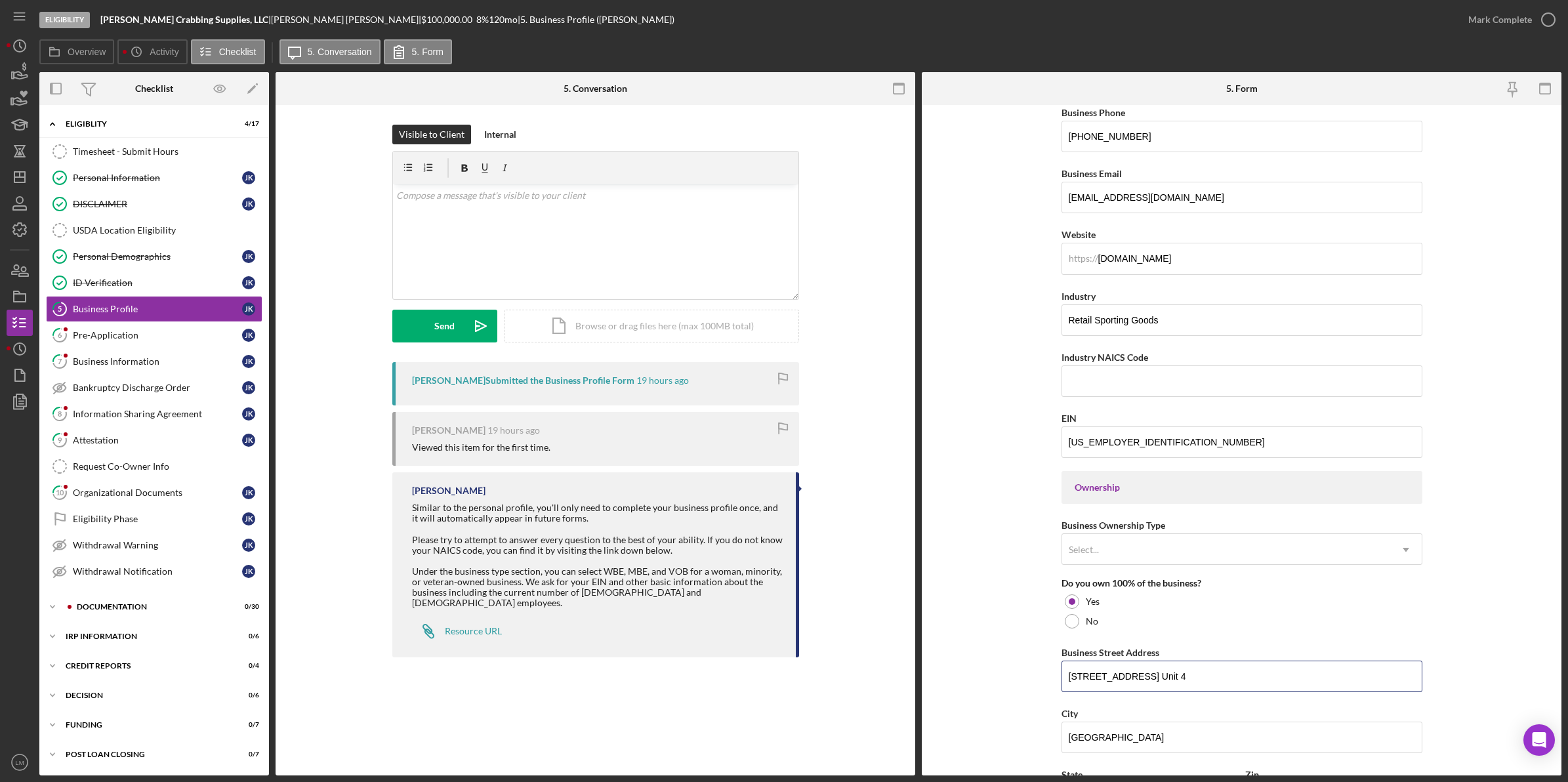
drag, startPoint x: 1188, startPoint y: 675, endPoint x: 1001, endPoint y: 685, distance: 187.3
click at [710, 685] on form "Business Name [PERSON_NAME] Crabbing Supplies, LLC DBA [PERSON_NAME] Outdoors B…" at bounding box center [1242, 440] width 640 height 671
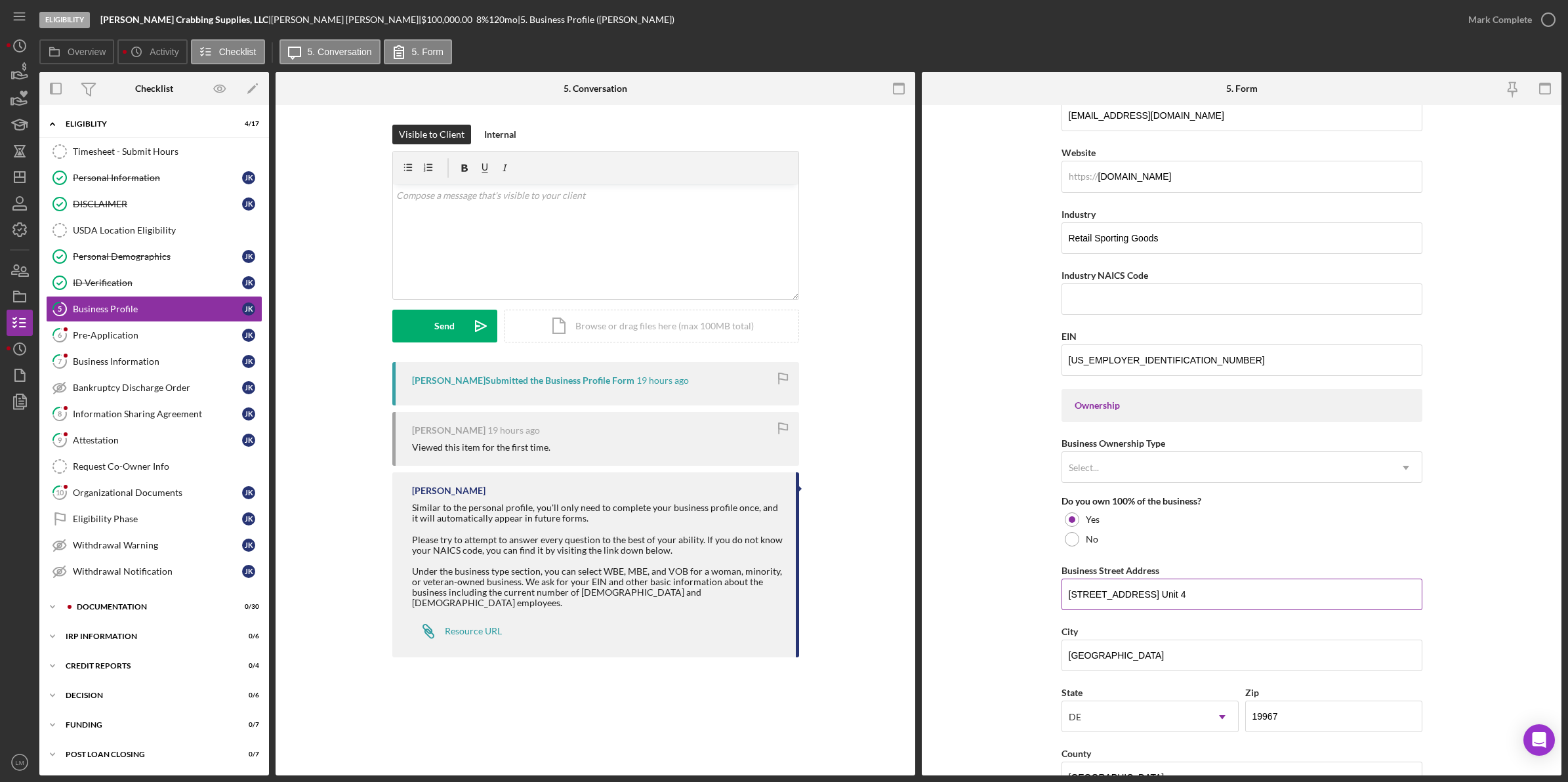
scroll to position [574, 0]
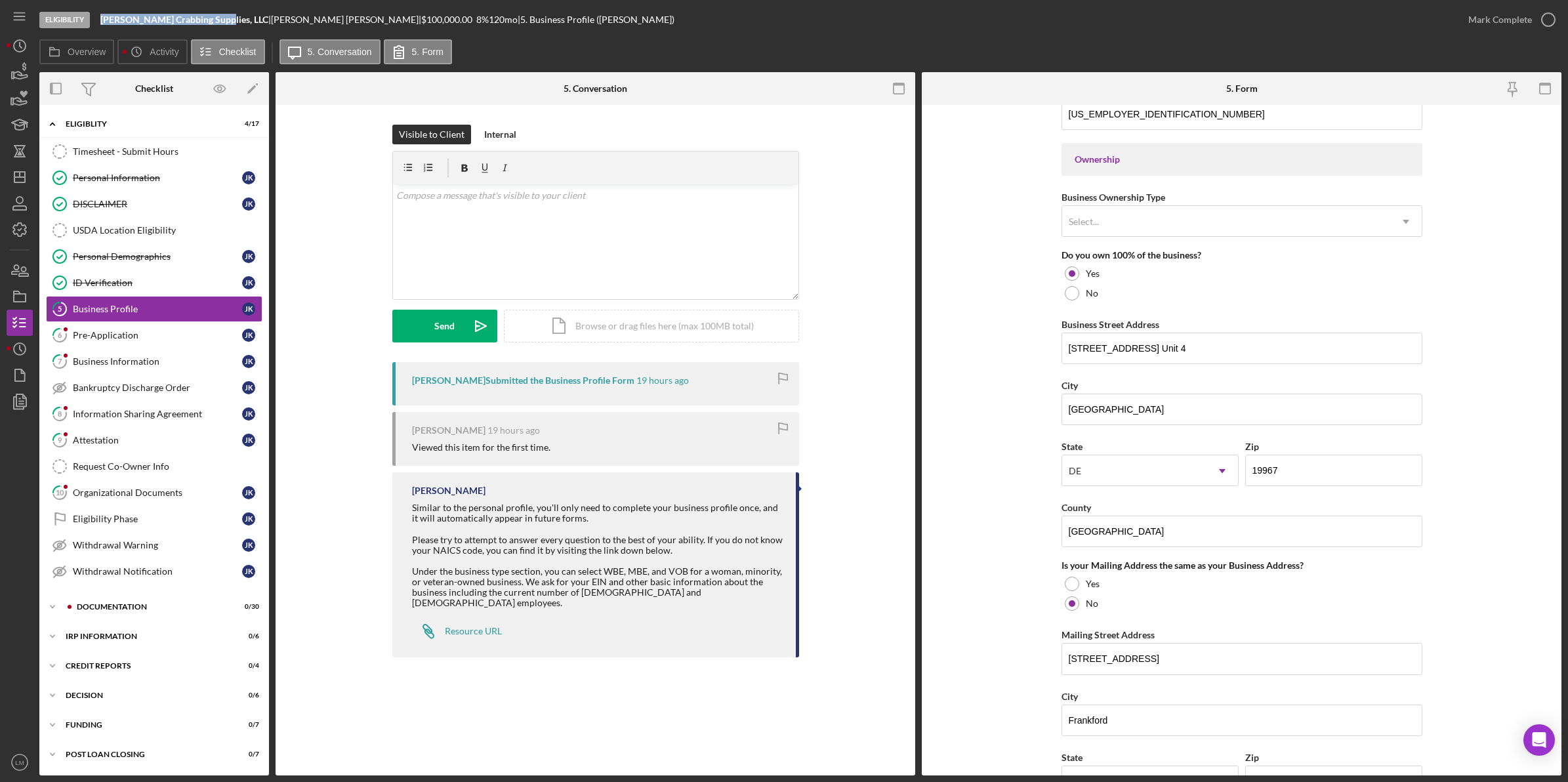
drag, startPoint x: 215, startPoint y: 17, endPoint x: 97, endPoint y: 22, distance: 118.1
click at [97, 22] on div "Eligibility [PERSON_NAME] Crabbing Supplies, LLC | [PERSON_NAME] | $100,000.00 …" at bounding box center [747, 19] width 1416 height 39
copy b "[PERSON_NAME] Crabbing Supplies, LLC"
drag, startPoint x: 231, startPoint y: 233, endPoint x: 247, endPoint y: 233, distance: 16.0
click at [231, 233] on div "USDA Location Eligibility" at bounding box center [167, 231] width 189 height 10
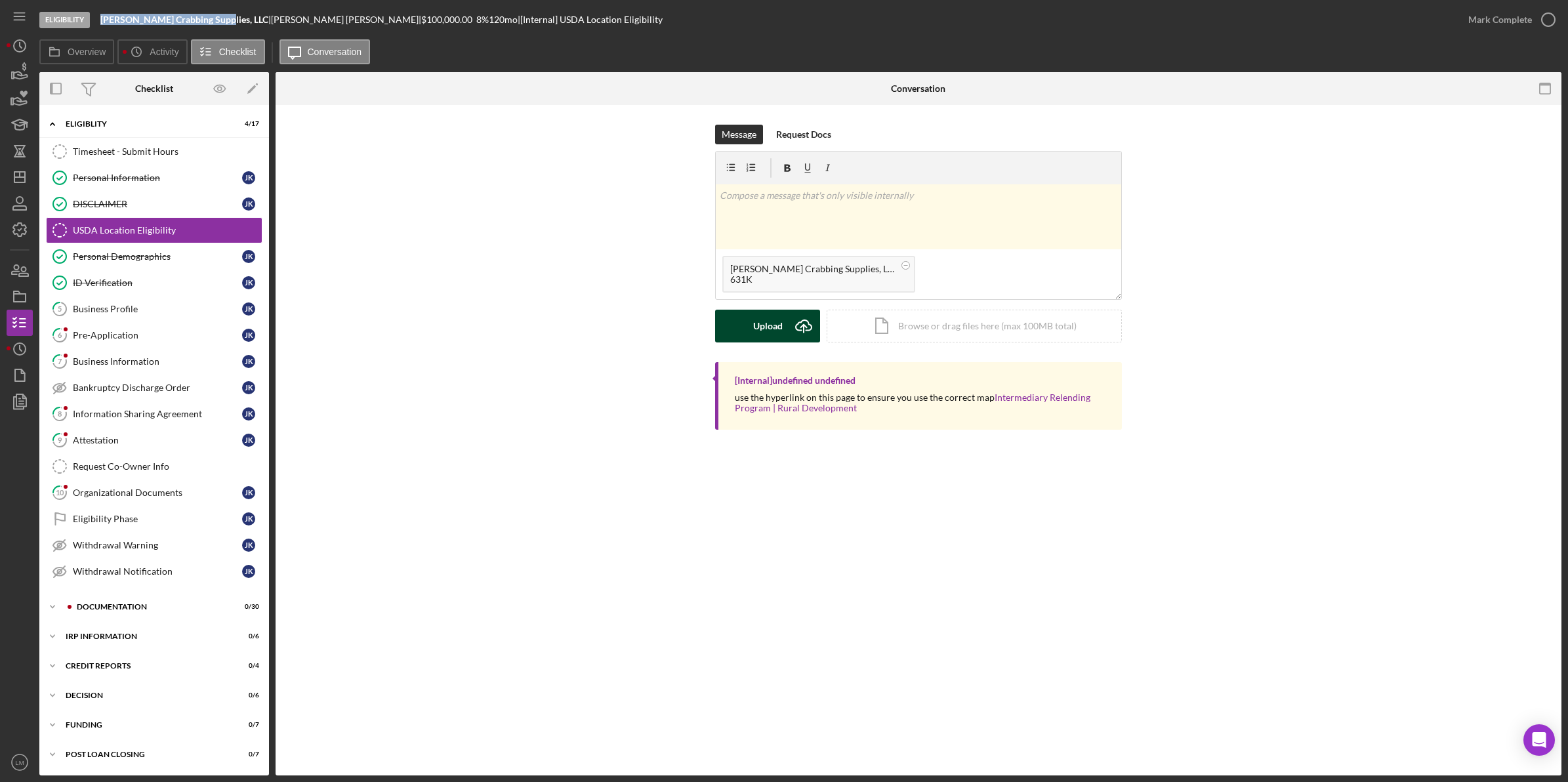
click at [710, 319] on div "Upload" at bounding box center [768, 326] width 30 height 33
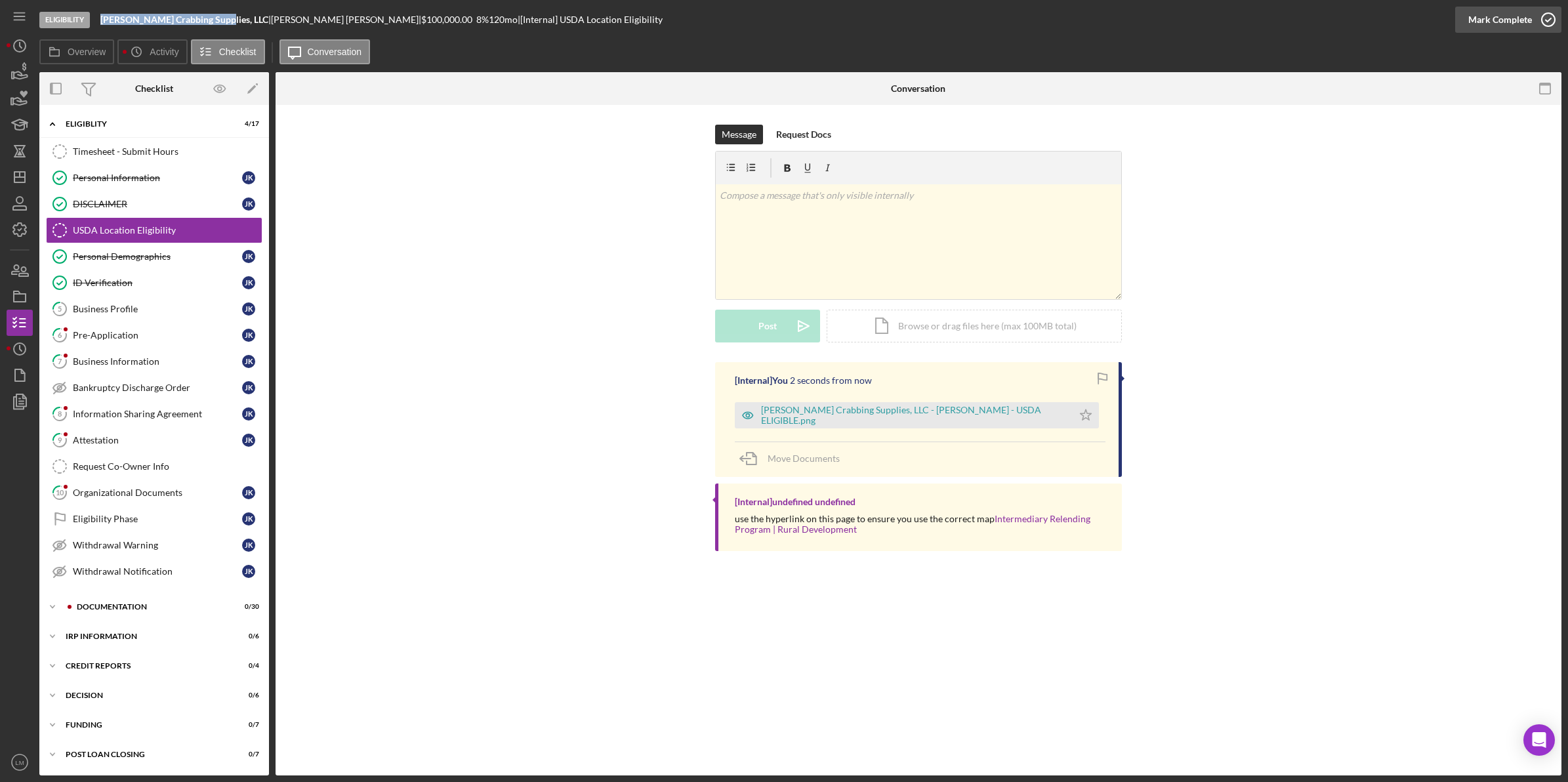
click at [710, 20] on icon "button" at bounding box center [1549, 20] width 33 height 33
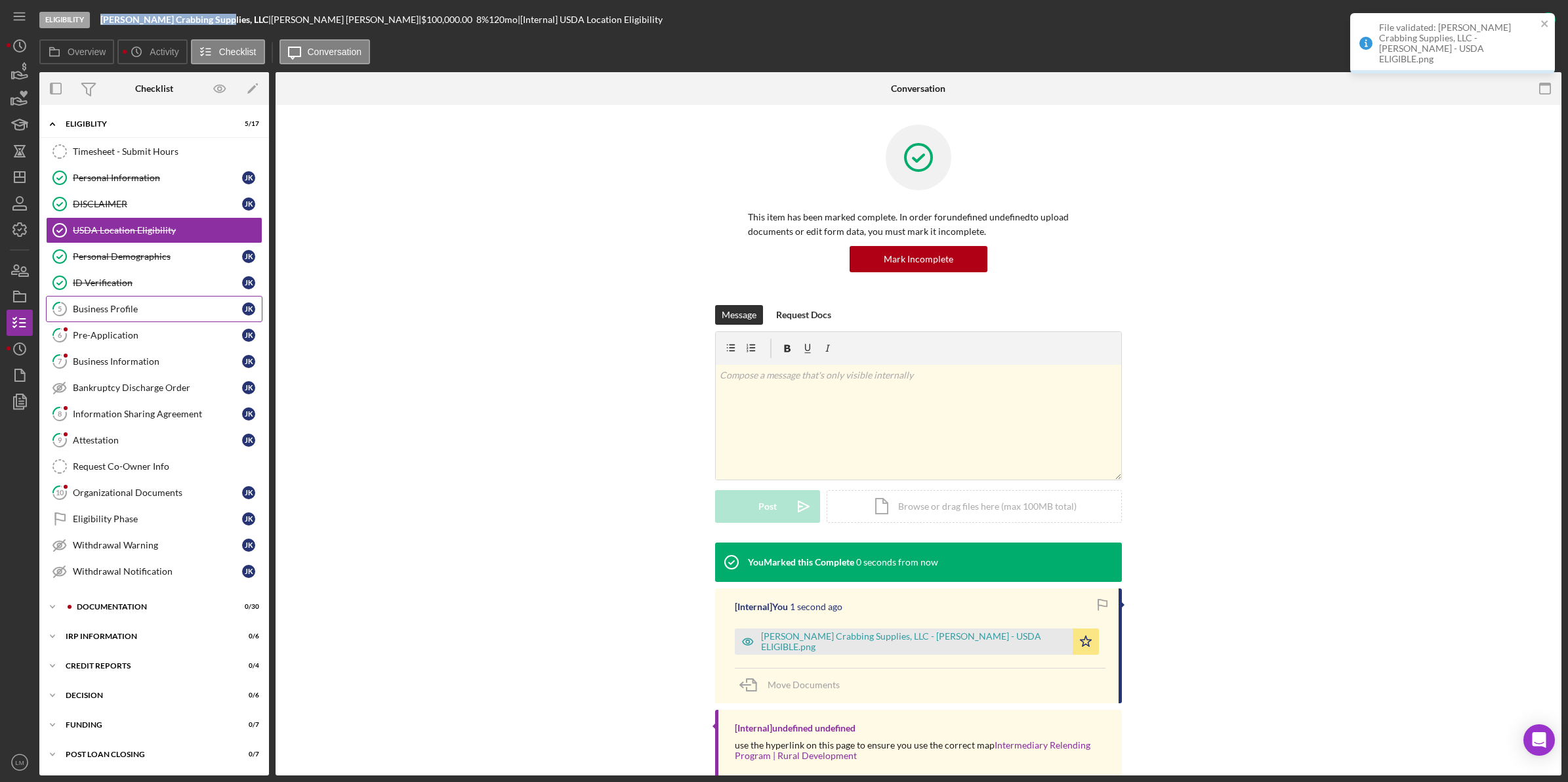
click at [165, 309] on div "Business Profile" at bounding box center [157, 309] width 170 height 10
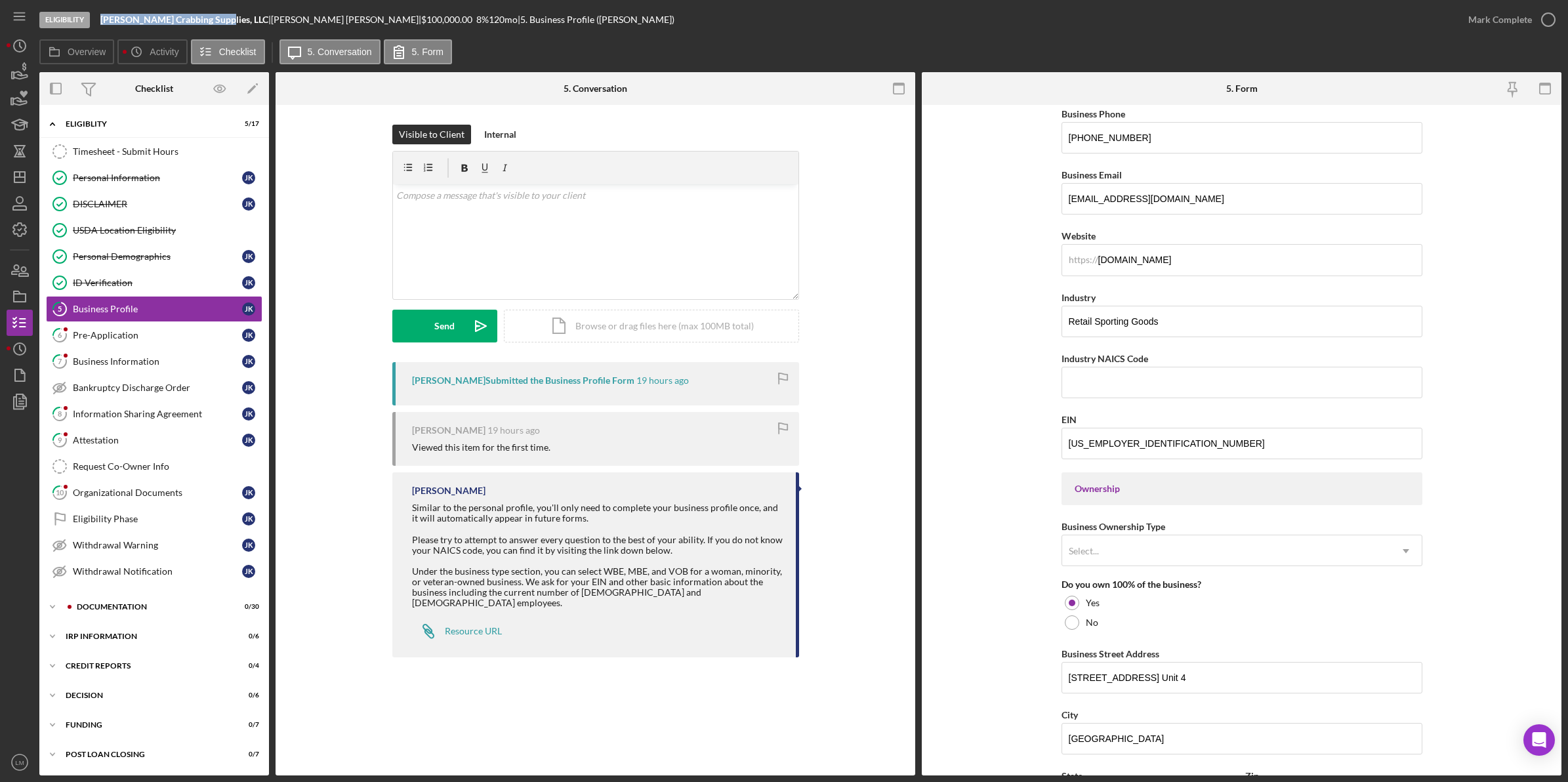
scroll to position [246, 0]
click at [615, 233] on div "v Color teal Color pink Remove color Add row above Add row below Add column bef…" at bounding box center [596, 242] width 405 height 115
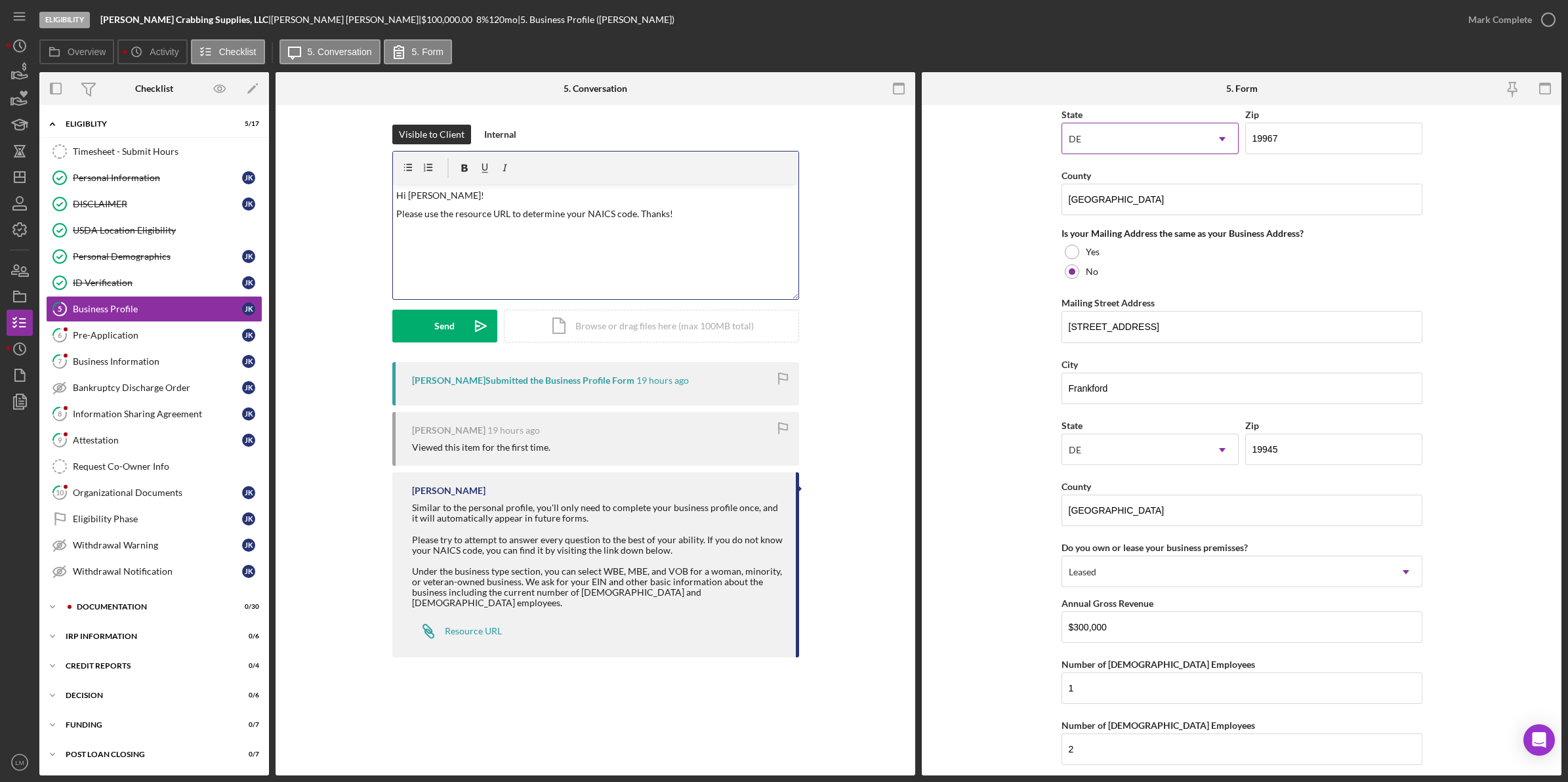
scroll to position [1037, 0]
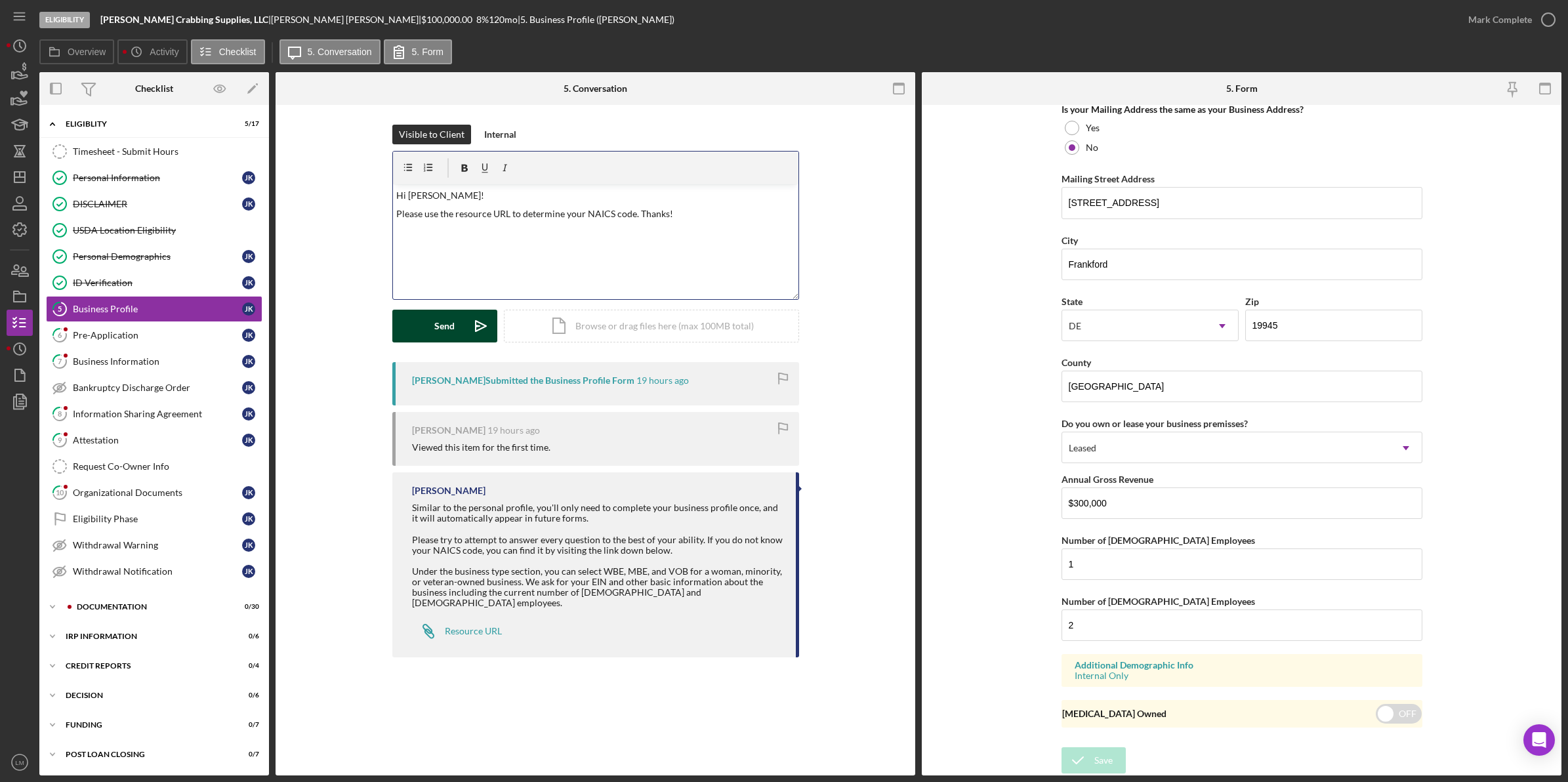
click at [463, 324] on button "Send Icon/icon-invite-send" at bounding box center [444, 326] width 105 height 33
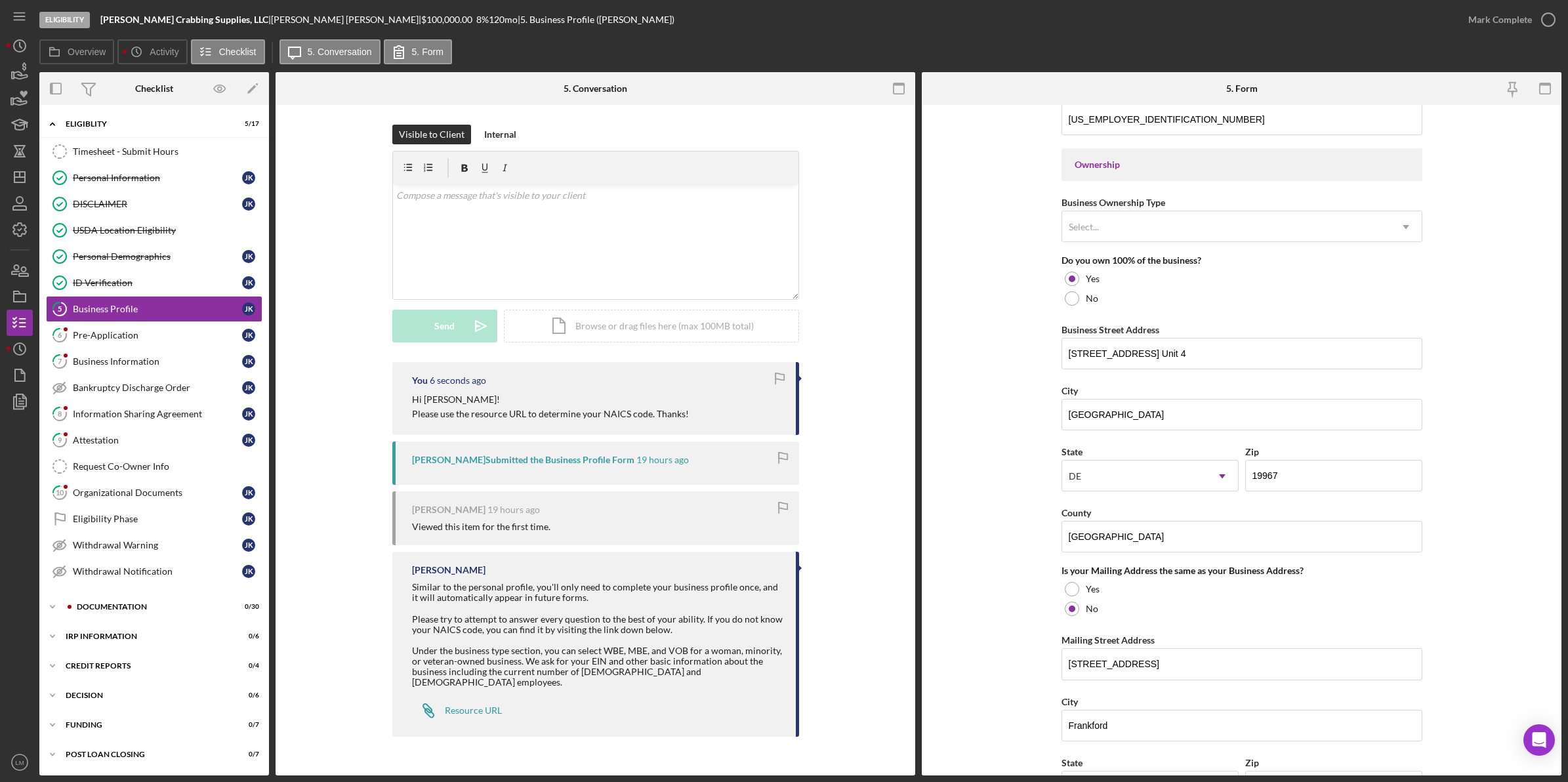
scroll to position [574, 0]
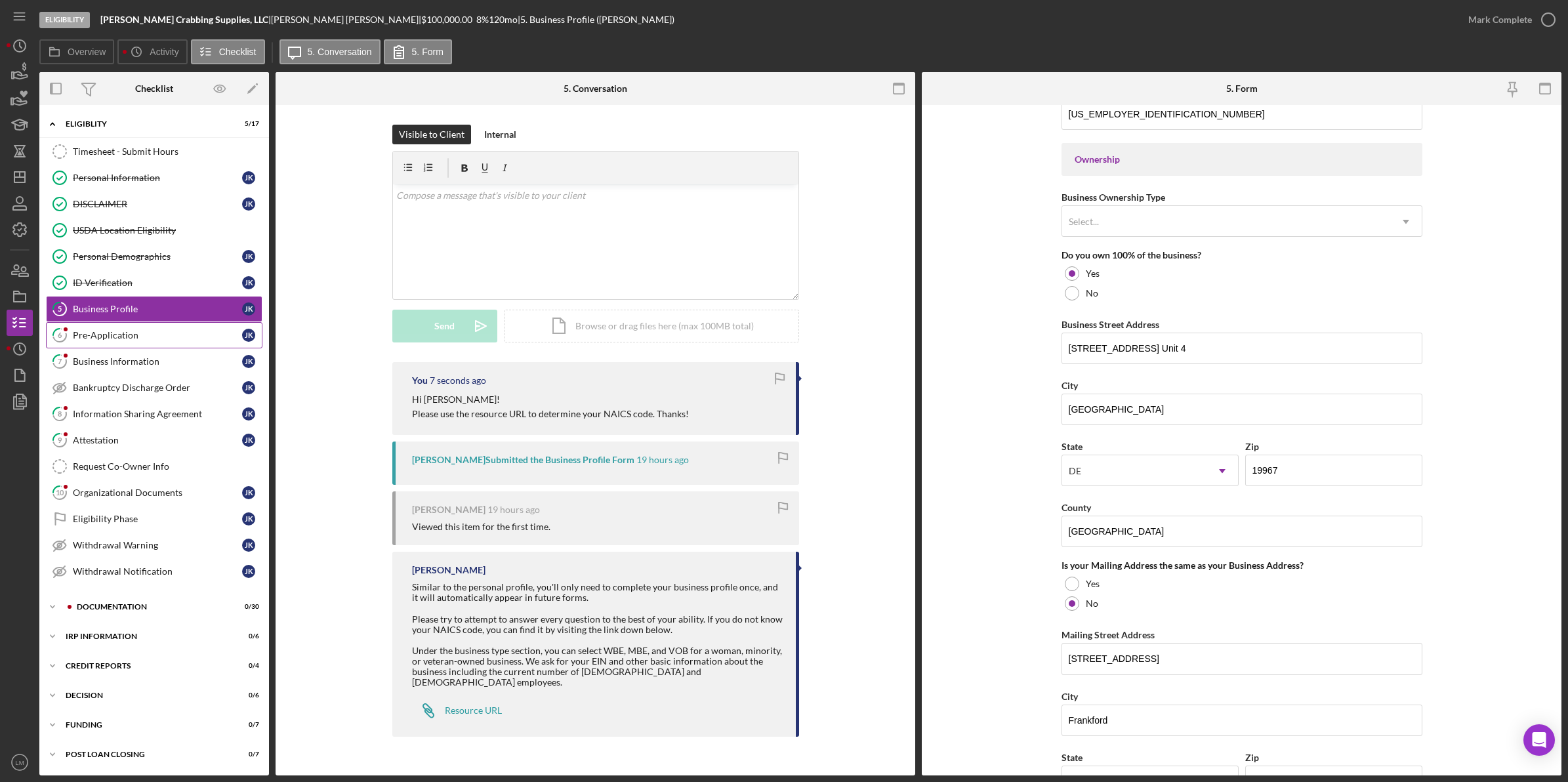
click at [77, 333] on div "Pre-Application" at bounding box center [157, 335] width 170 height 10
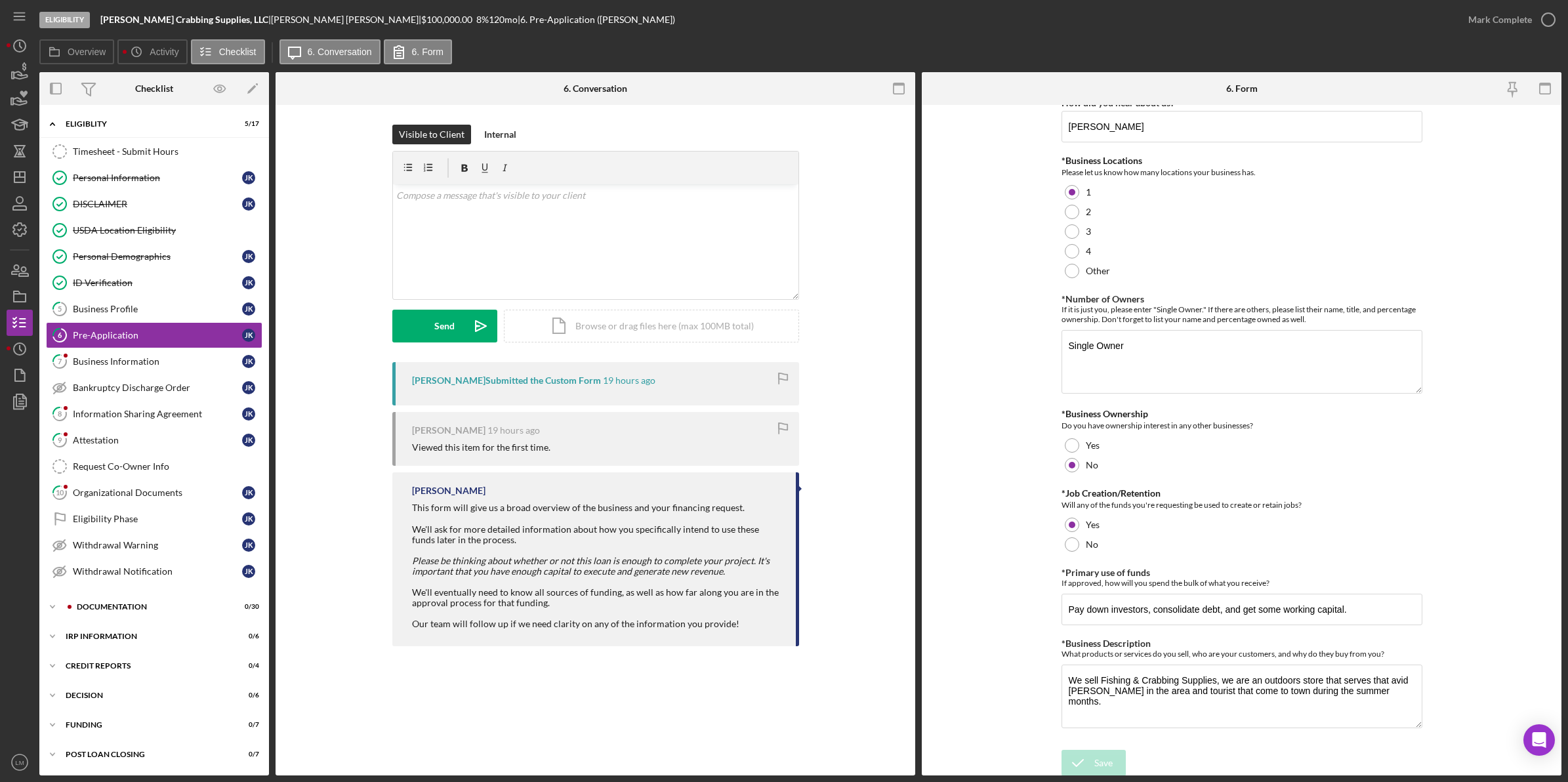
scroll to position [21, 0]
click at [710, 23] on div "Mark Complete" at bounding box center [1499, 20] width 63 height 26
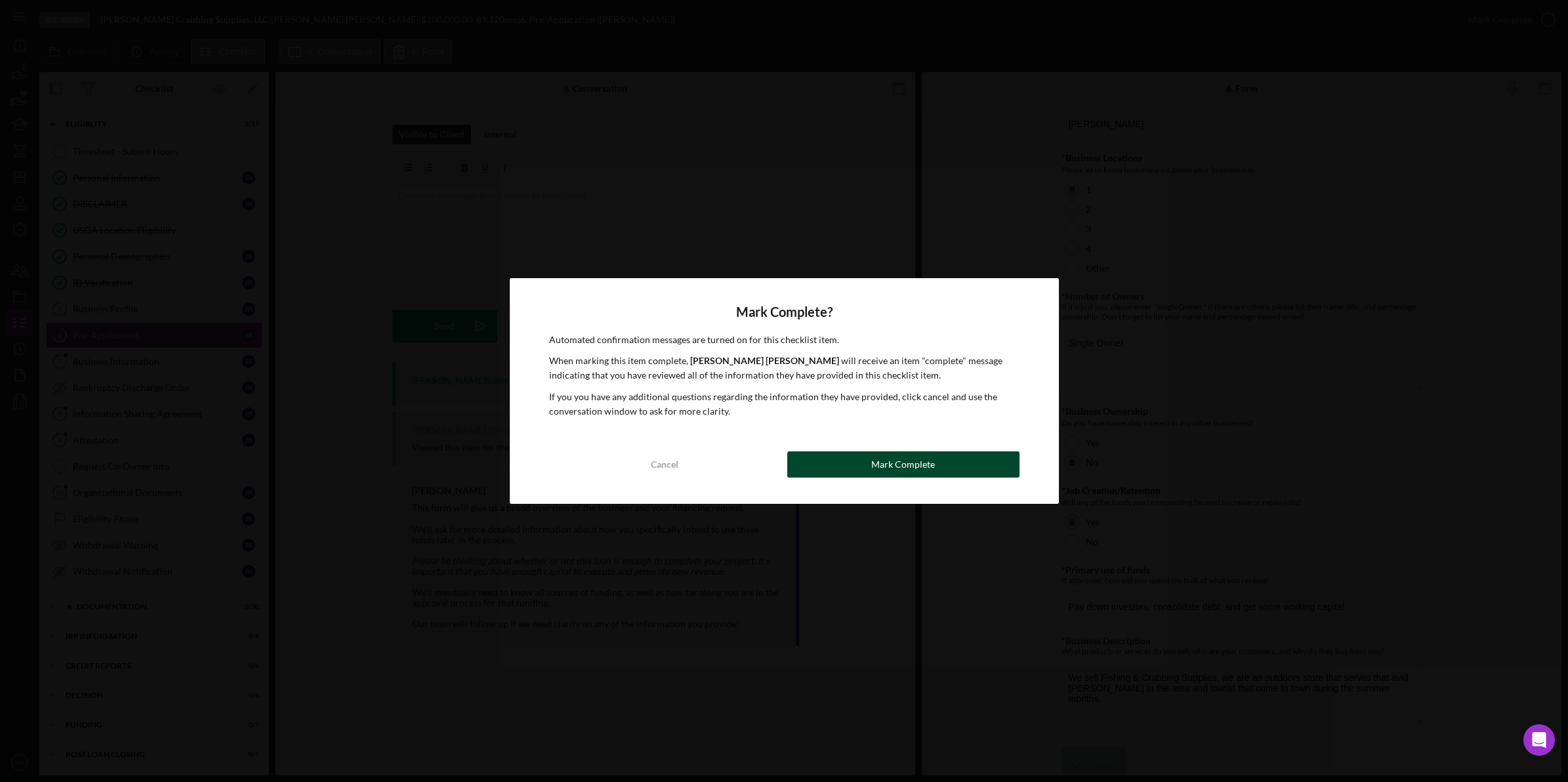
click at [710, 458] on button "Mark Complete" at bounding box center [903, 465] width 232 height 26
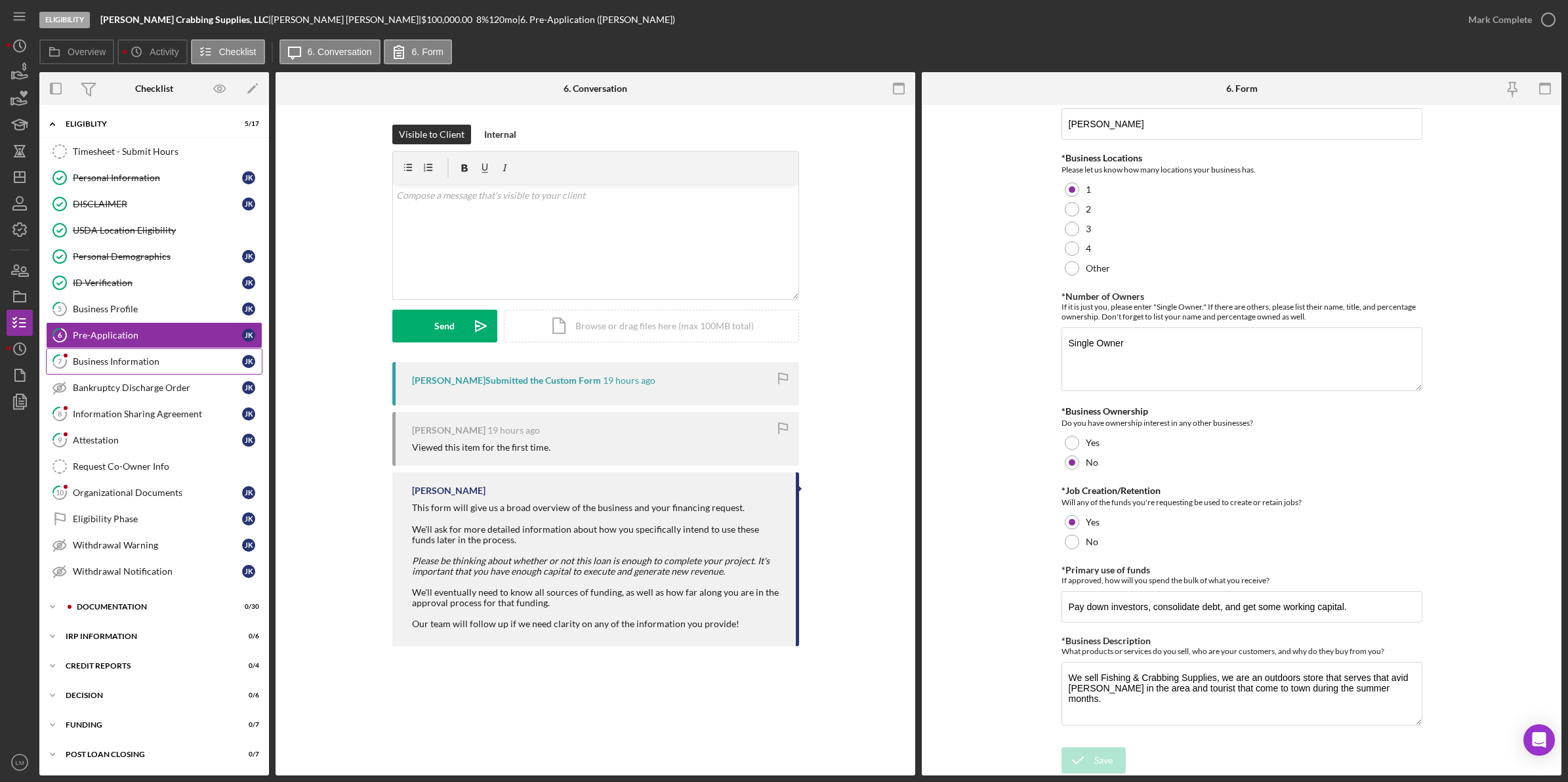
scroll to position [73, 0]
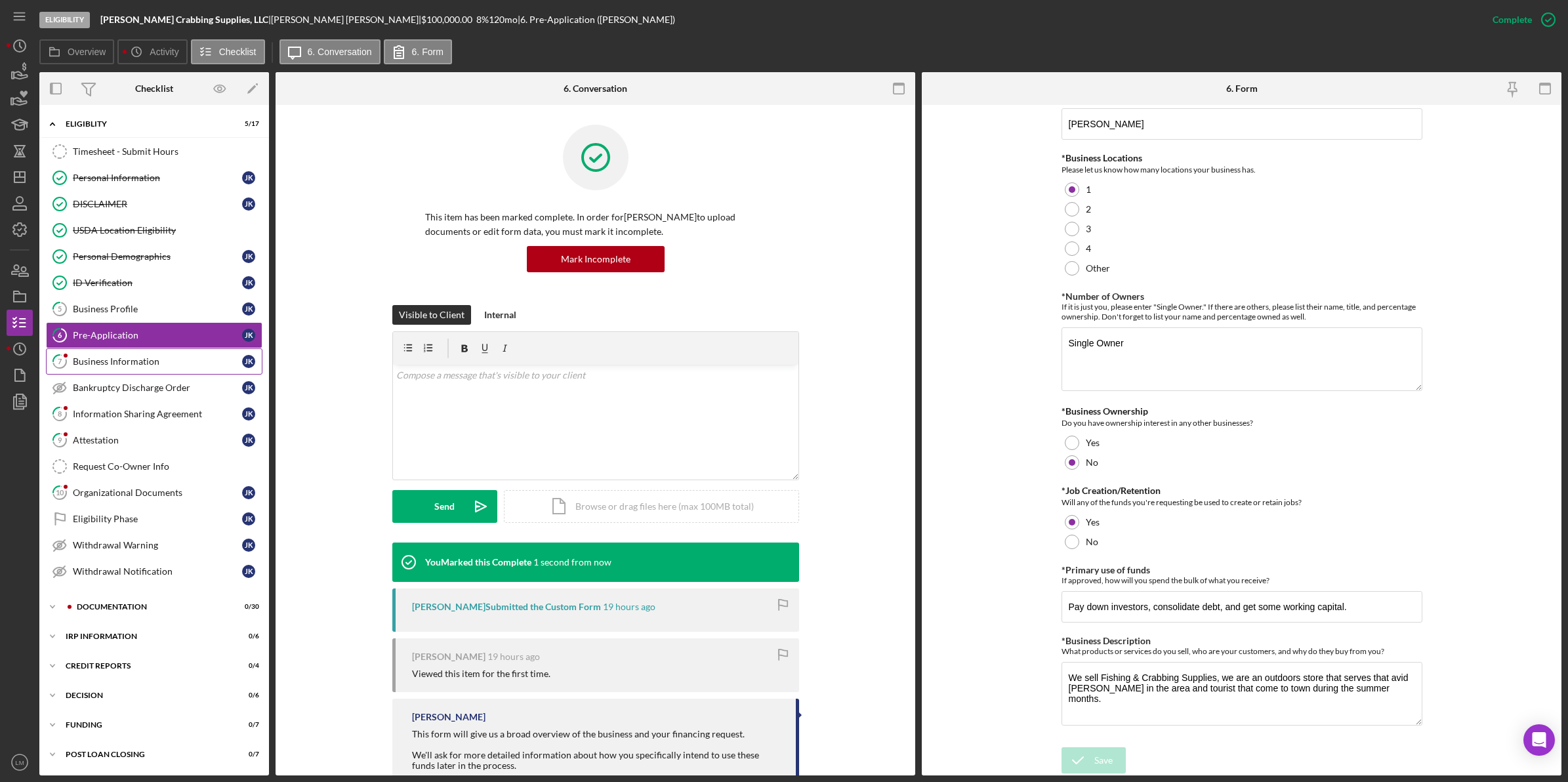
click at [133, 362] on div "Business Information" at bounding box center [157, 362] width 170 height 10
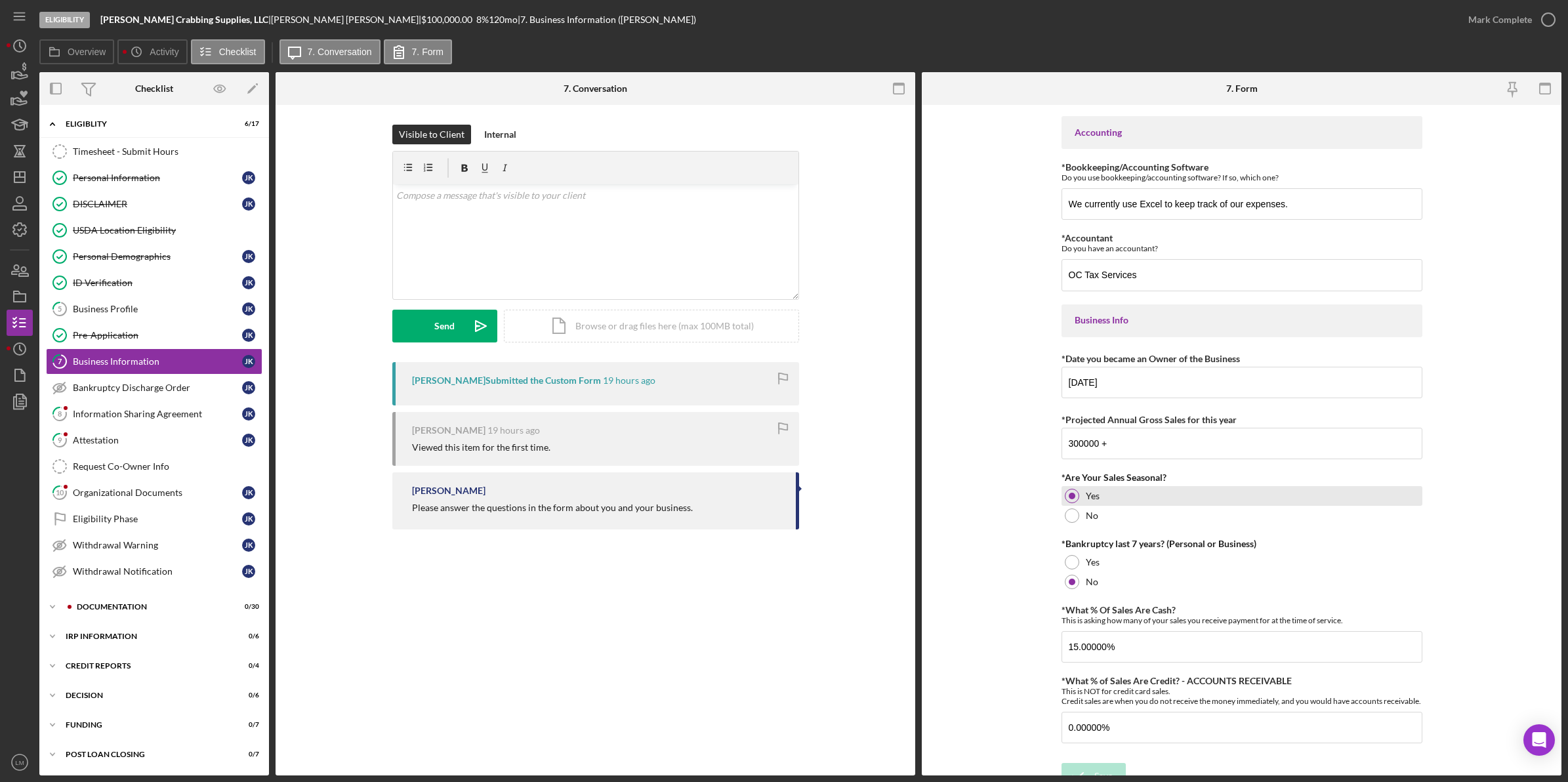
scroll to position [309, 0]
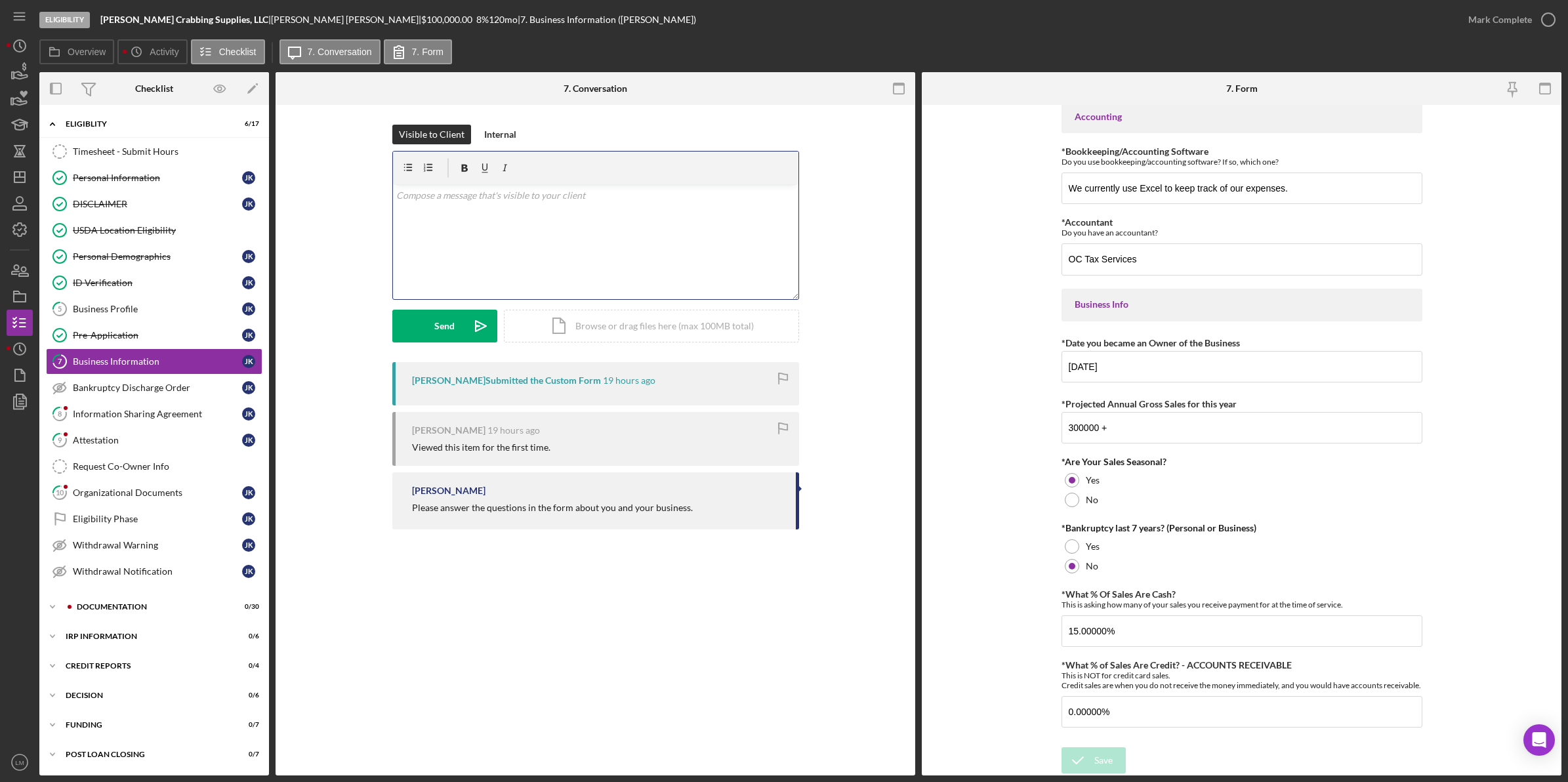
click at [591, 272] on div "v Color teal Color pink Remove color Add row above Add row below Add column bef…" at bounding box center [596, 242] width 405 height 115
click at [429, 328] on button "Send Icon/icon-invite-send" at bounding box center [444, 326] width 105 height 33
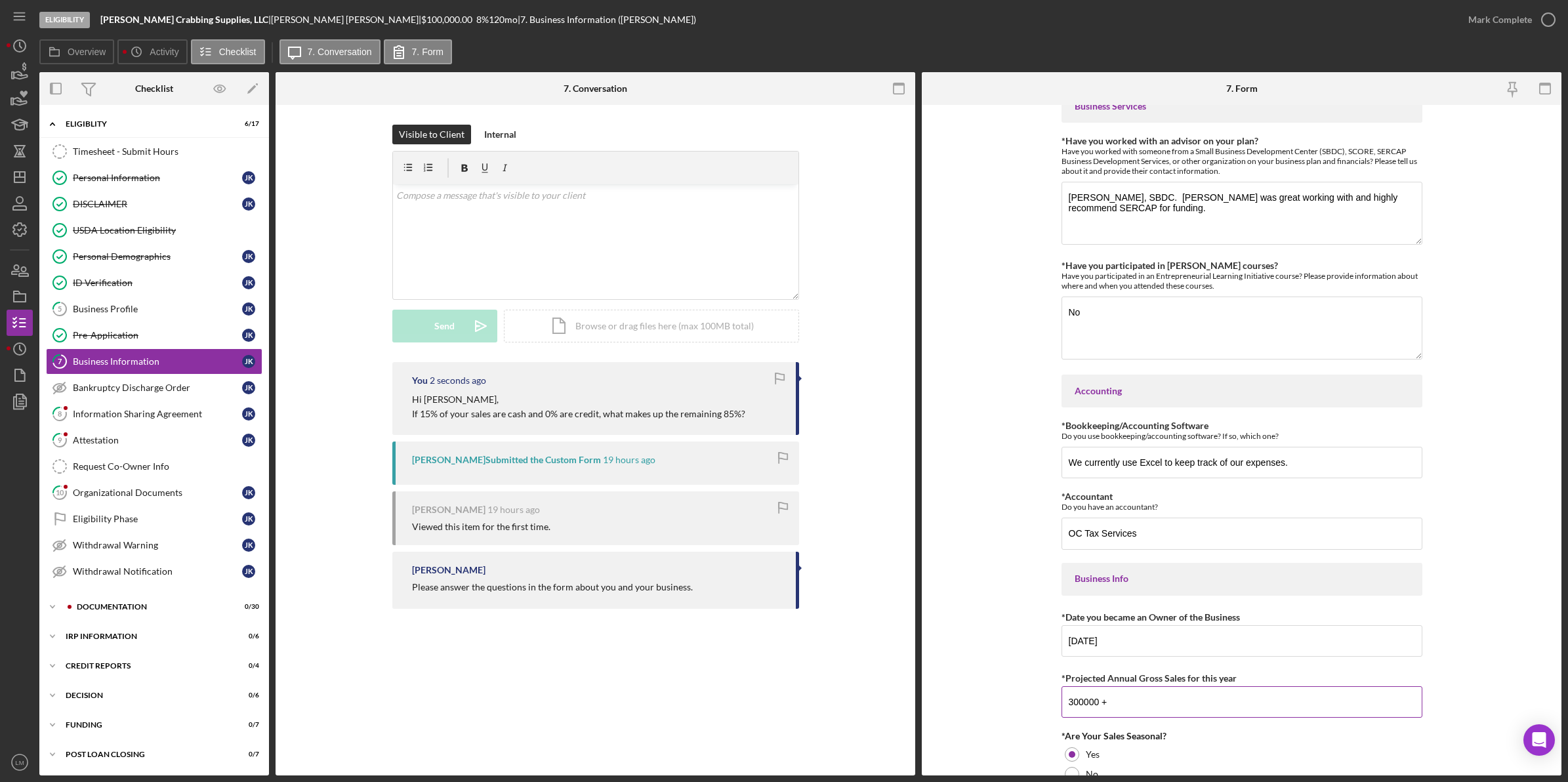
scroll to position [0, 0]
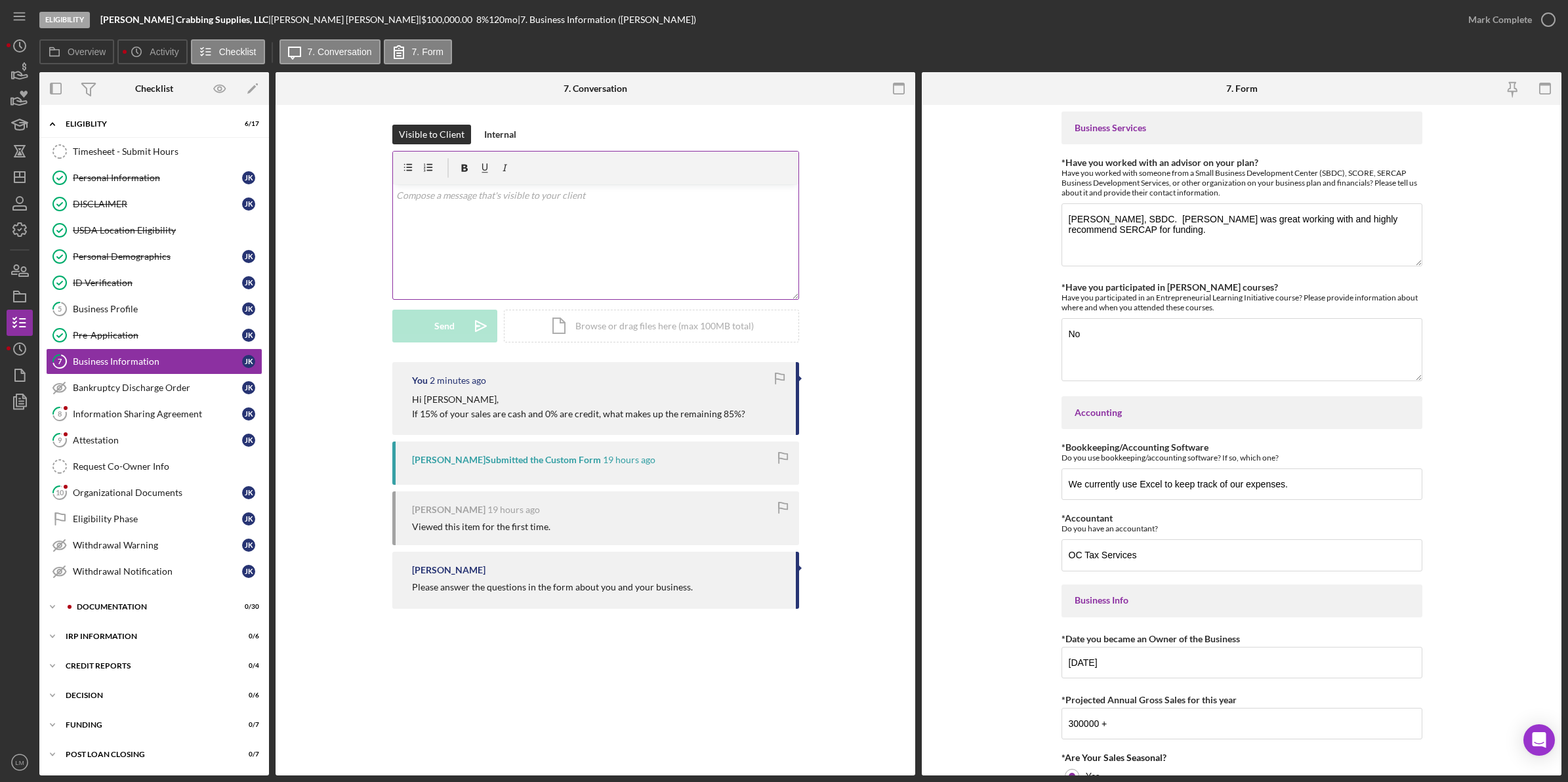
click at [584, 190] on p at bounding box center [596, 196] width 398 height 15
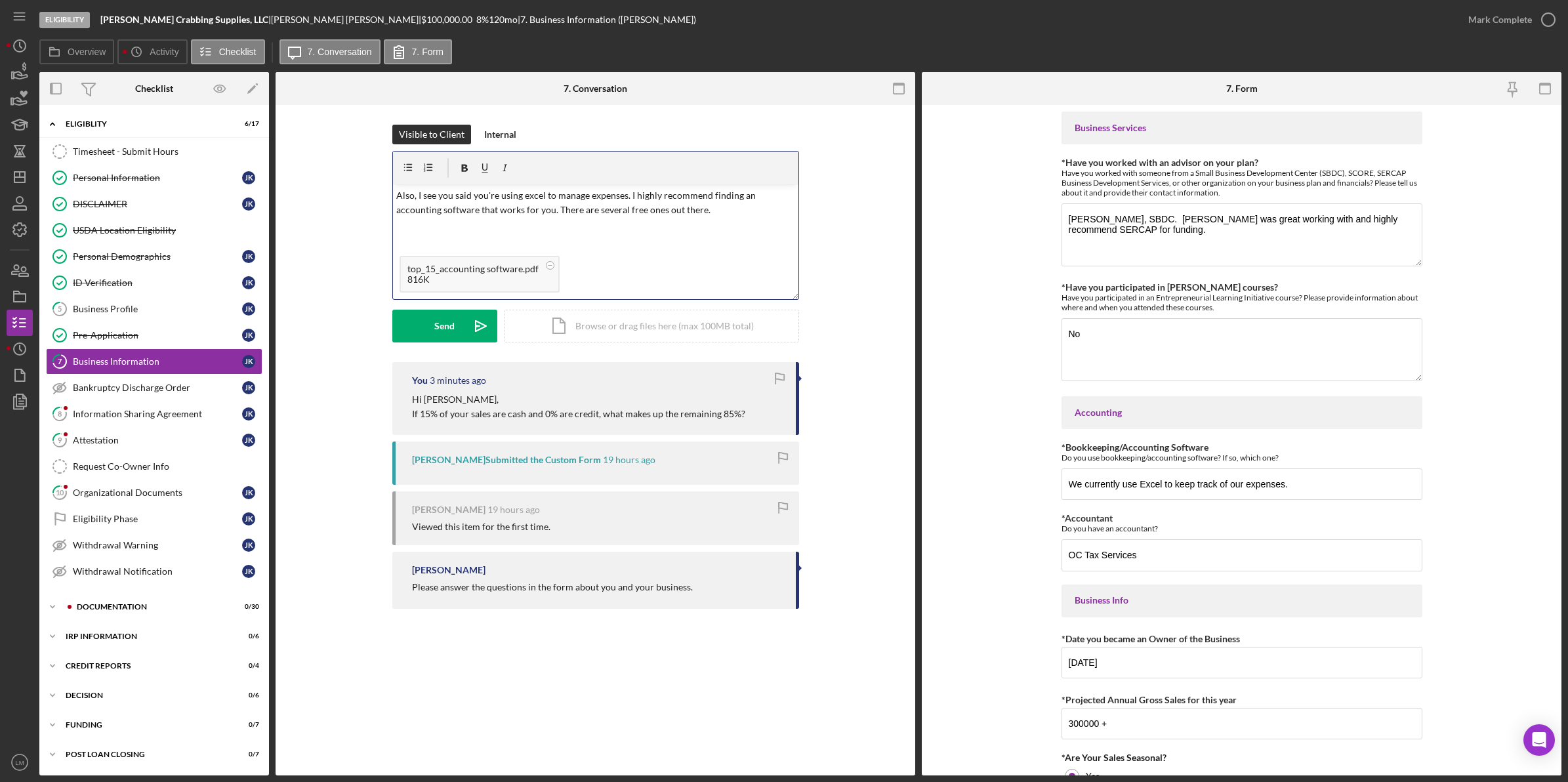
click at [710, 224] on div "v Color teal Color pink Remove color Add row above Add row below Add column bef…" at bounding box center [596, 217] width 405 height 65
click at [450, 342] on div "Send Icon/icon-invite-send Icon/Document Browse or drag files here (max 100MB t…" at bounding box center [596, 326] width 407 height 33
click at [420, 339] on button "Send Icon/icon-invite-send" at bounding box center [444, 326] width 105 height 33
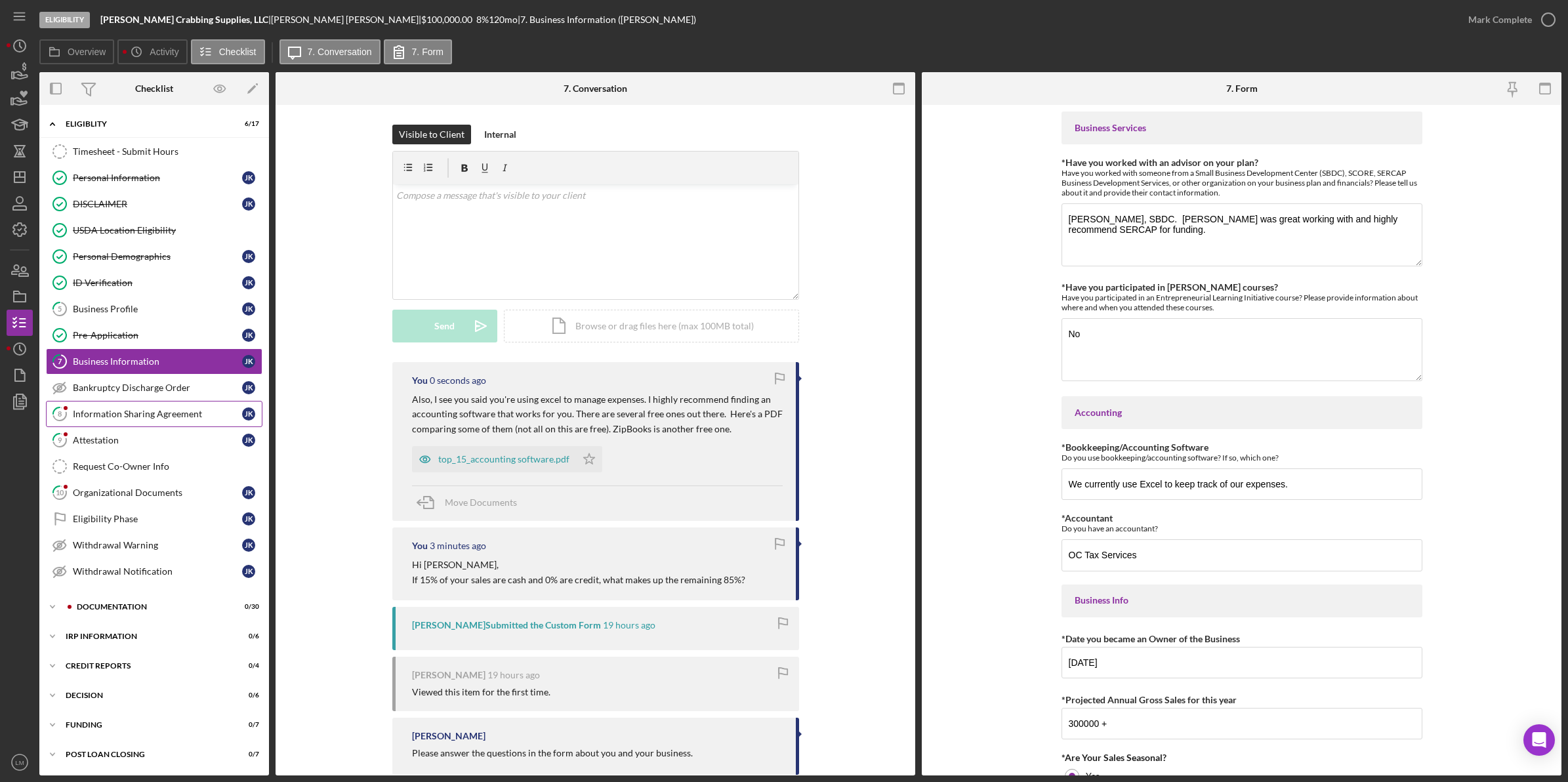
click at [123, 419] on div "Information Sharing Agreement" at bounding box center [157, 414] width 170 height 10
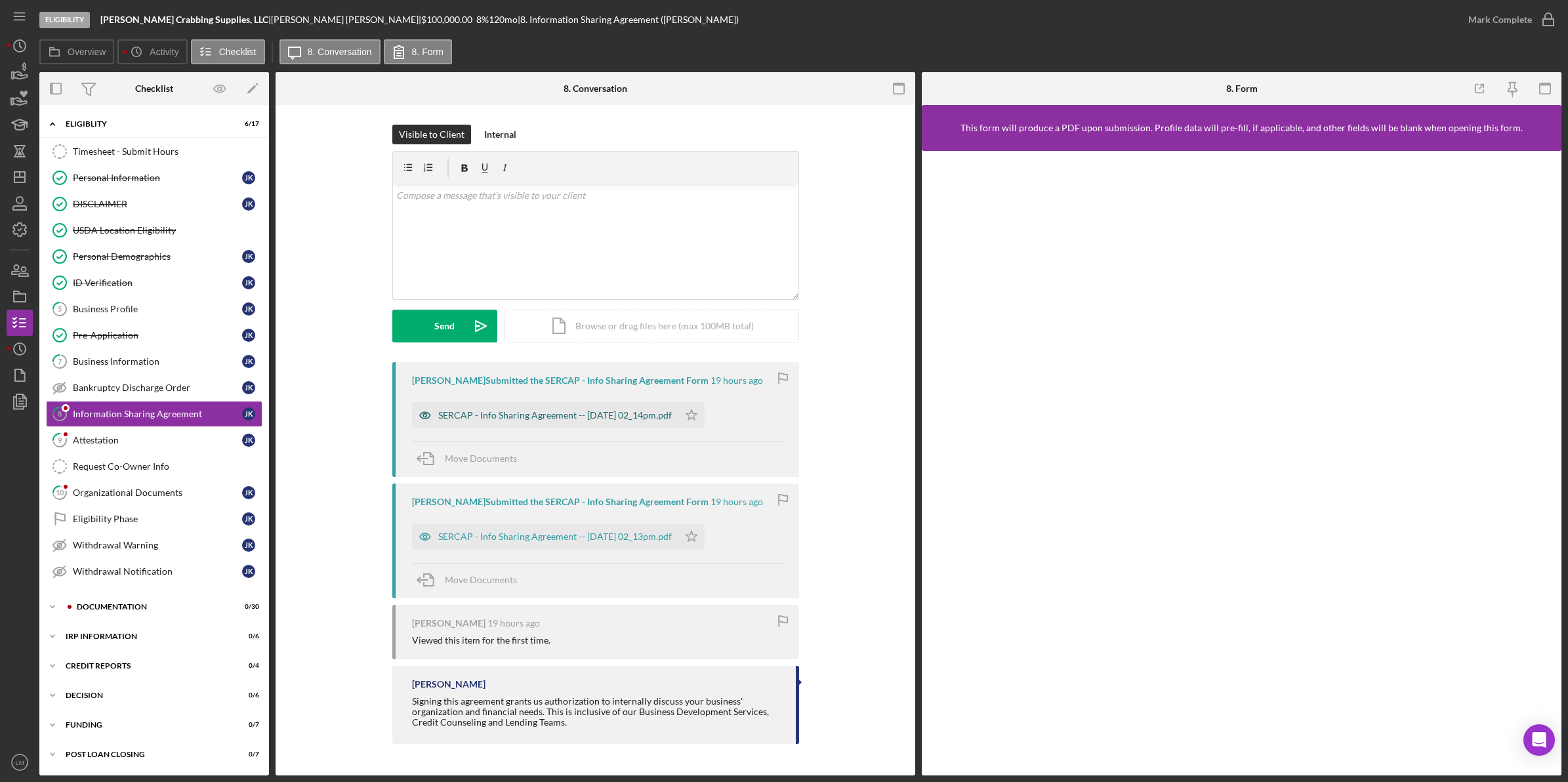
click at [591, 411] on div "SERCAP - Info Sharing Agreement -- [DATE] 02_14pm.pdf" at bounding box center [555, 416] width 234 height 10
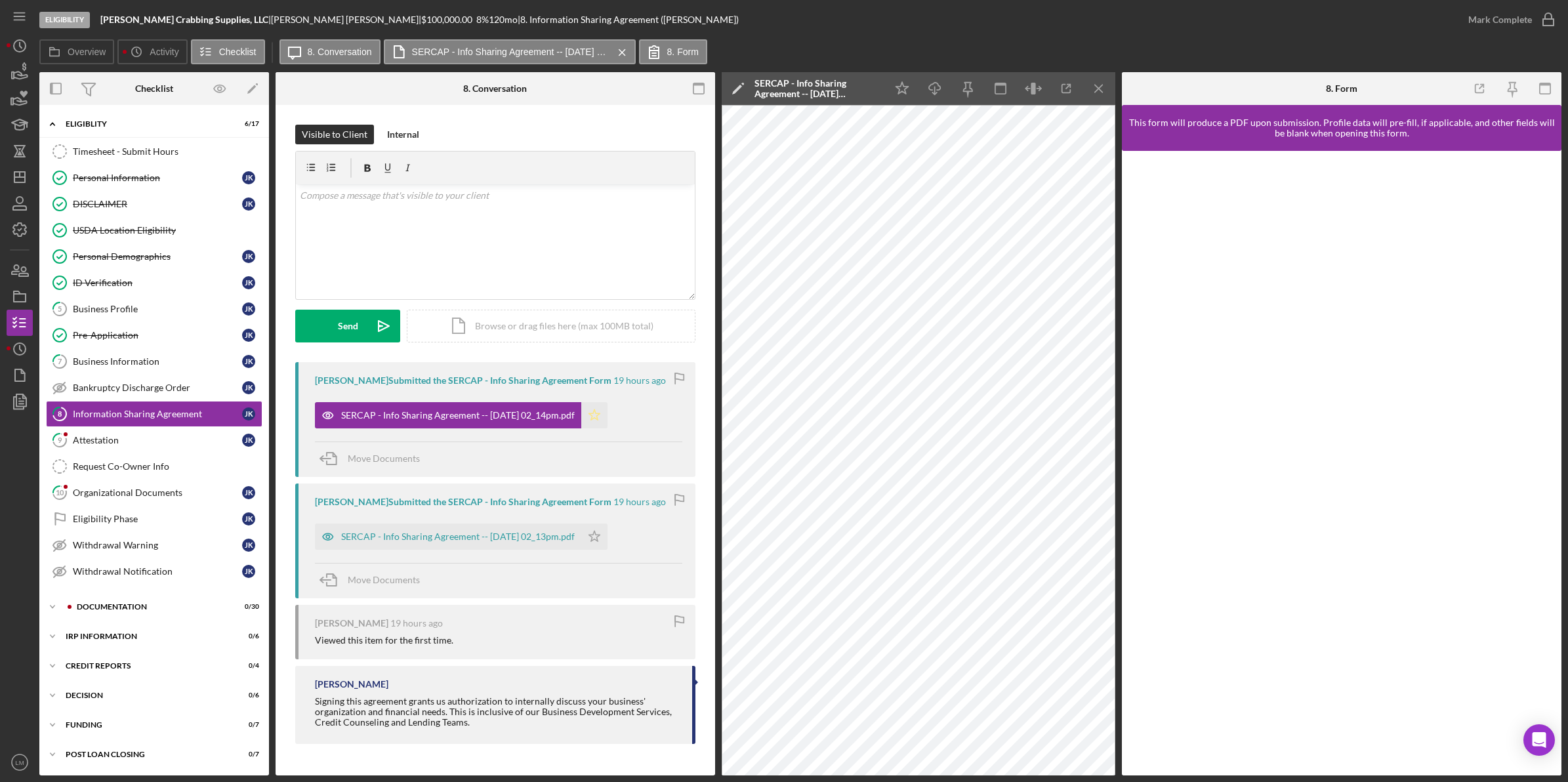
click at [608, 411] on icon "Icon/Star" at bounding box center [594, 415] width 26 height 26
click at [570, 544] on div "SERCAP - Info Sharing Agreement -- [DATE] 02_13pm.pdf" at bounding box center [448, 537] width 266 height 26
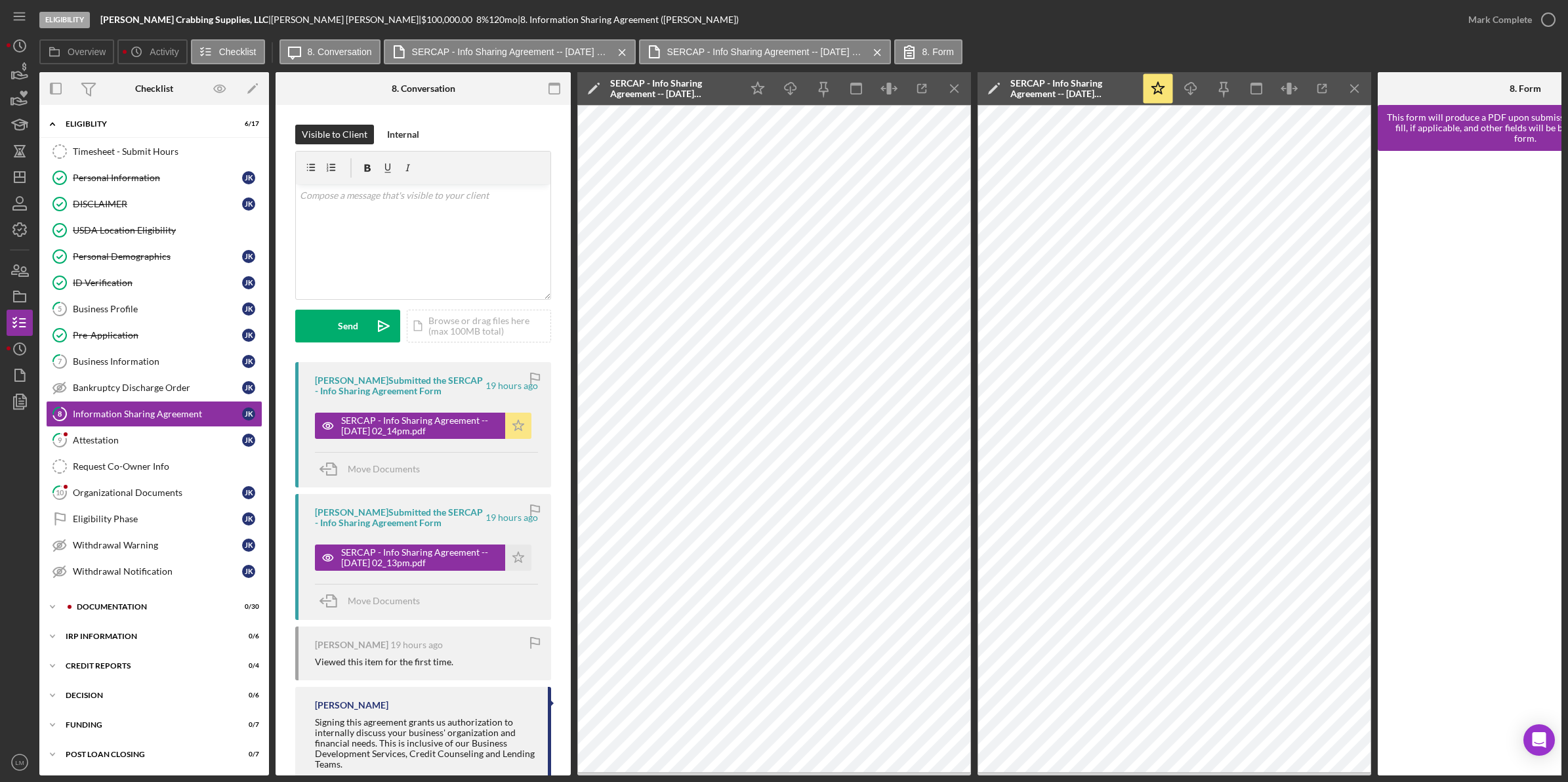
click at [520, 424] on icon "Icon/Star" at bounding box center [518, 426] width 26 height 26
click at [523, 551] on icon "Icon/Star" at bounding box center [518, 558] width 26 height 26
click at [710, 12] on div "Mark Complete" at bounding box center [1499, 20] width 63 height 26
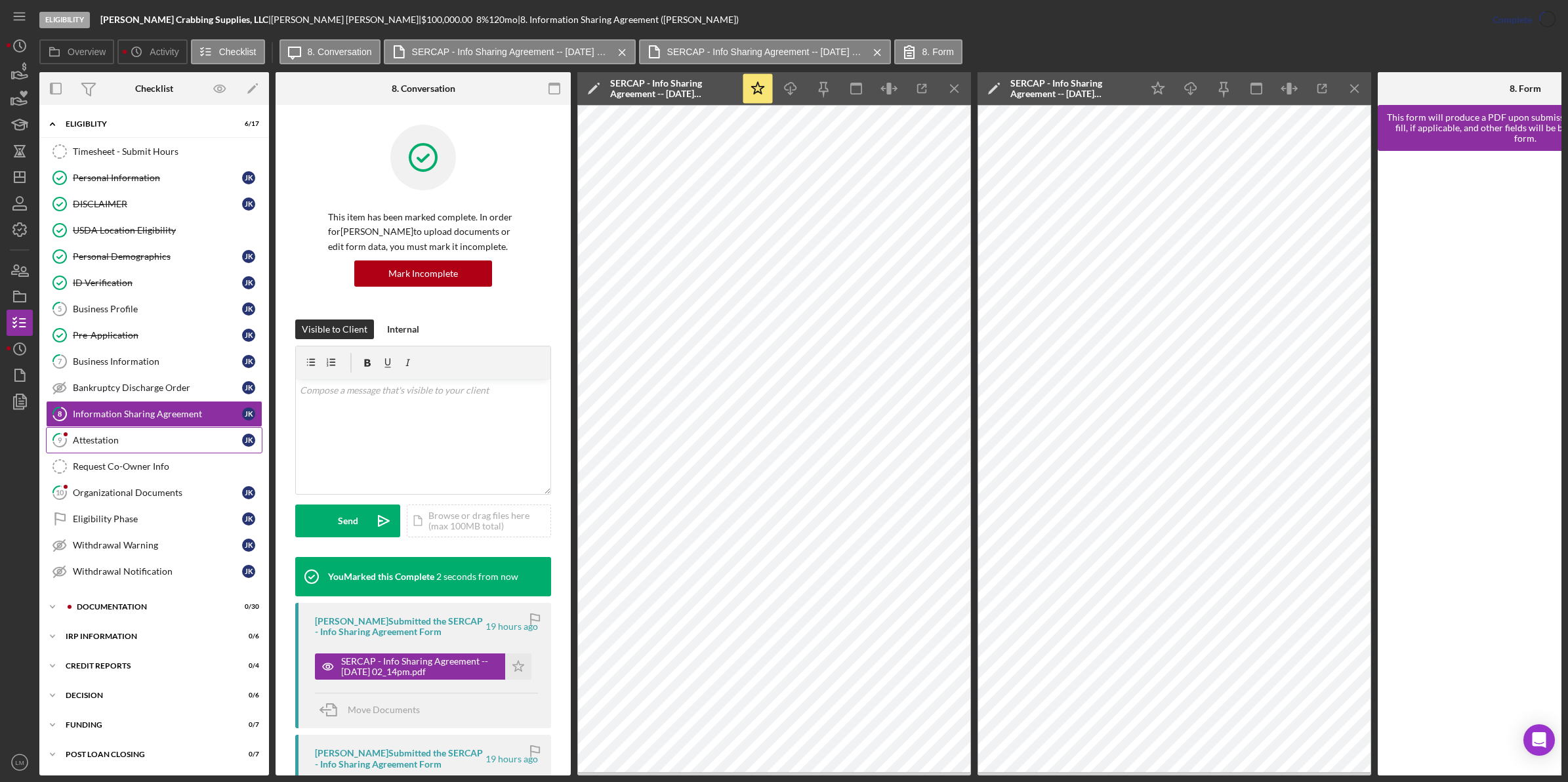
click at [145, 434] on link "9 Attestation J K" at bounding box center [154, 440] width 217 height 26
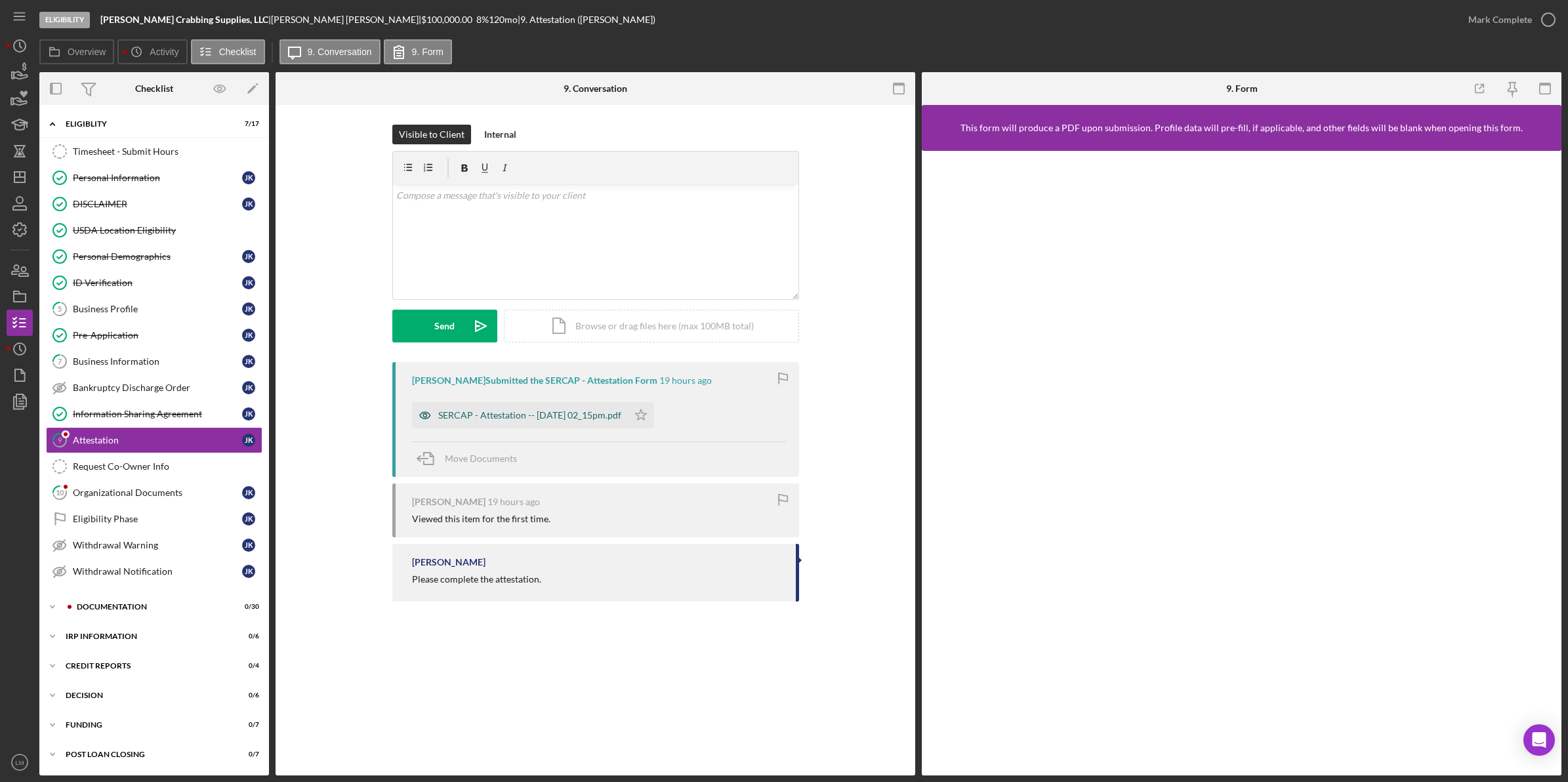
click at [561, 414] on div "SERCAP - Attestation -- [DATE] 02_15pm.pdf" at bounding box center [530, 416] width 183 height 10
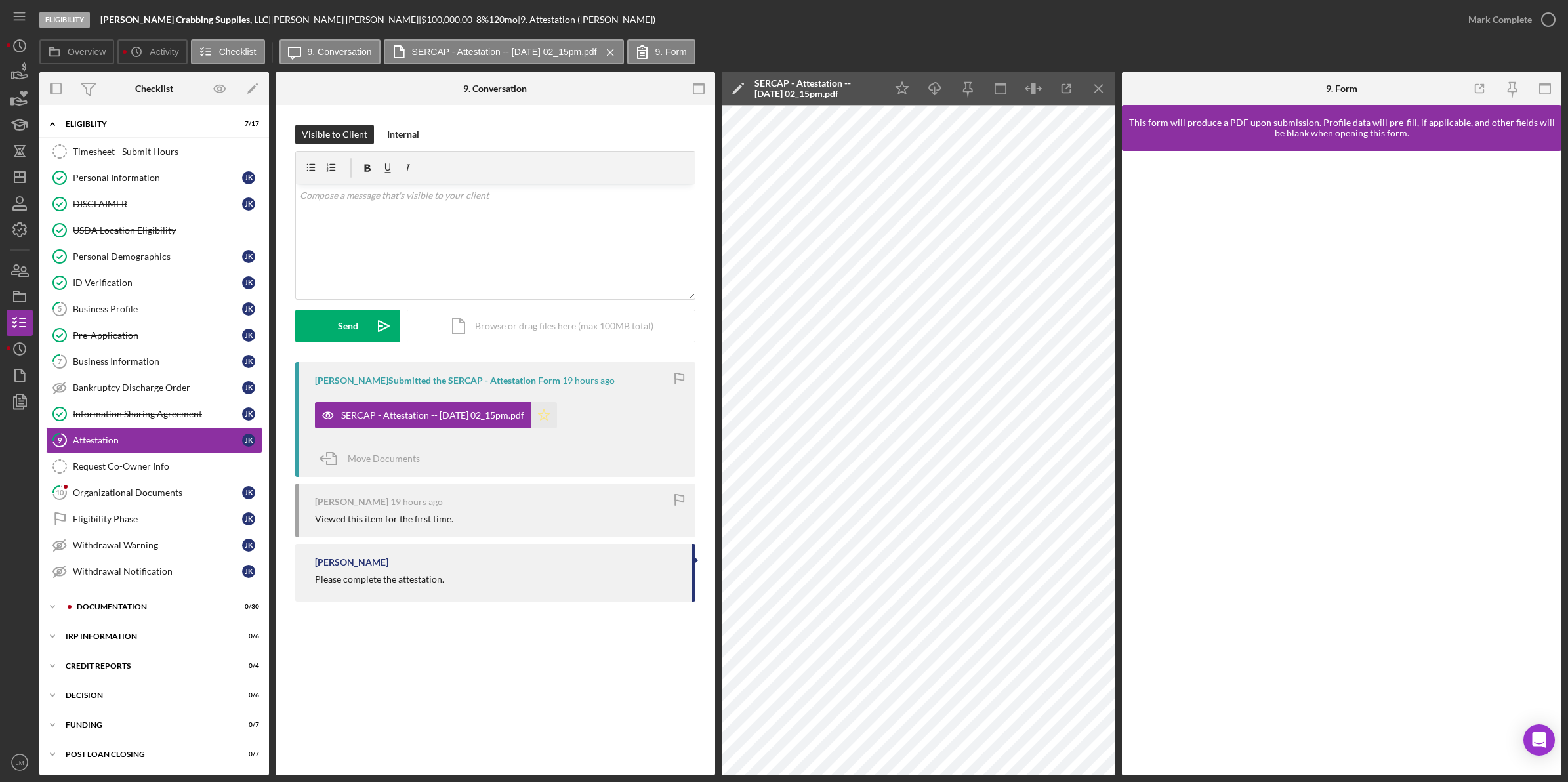
click at [553, 414] on icon "Icon/Star" at bounding box center [544, 415] width 26 height 26
click at [710, 20] on polyline "button" at bounding box center [1548, 20] width 5 height 3
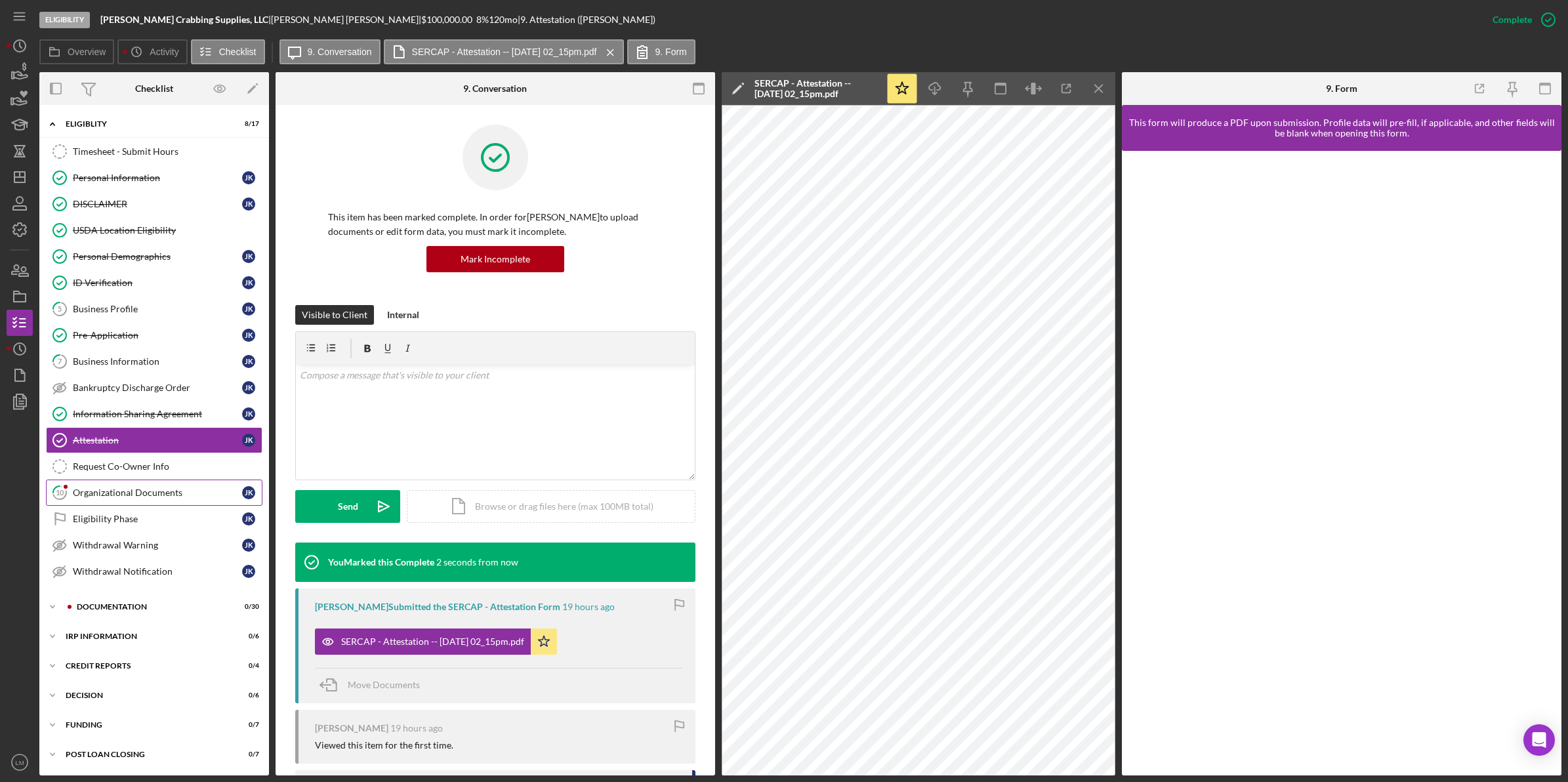
click at [141, 496] on div "Organizational Documents" at bounding box center [157, 493] width 170 height 10
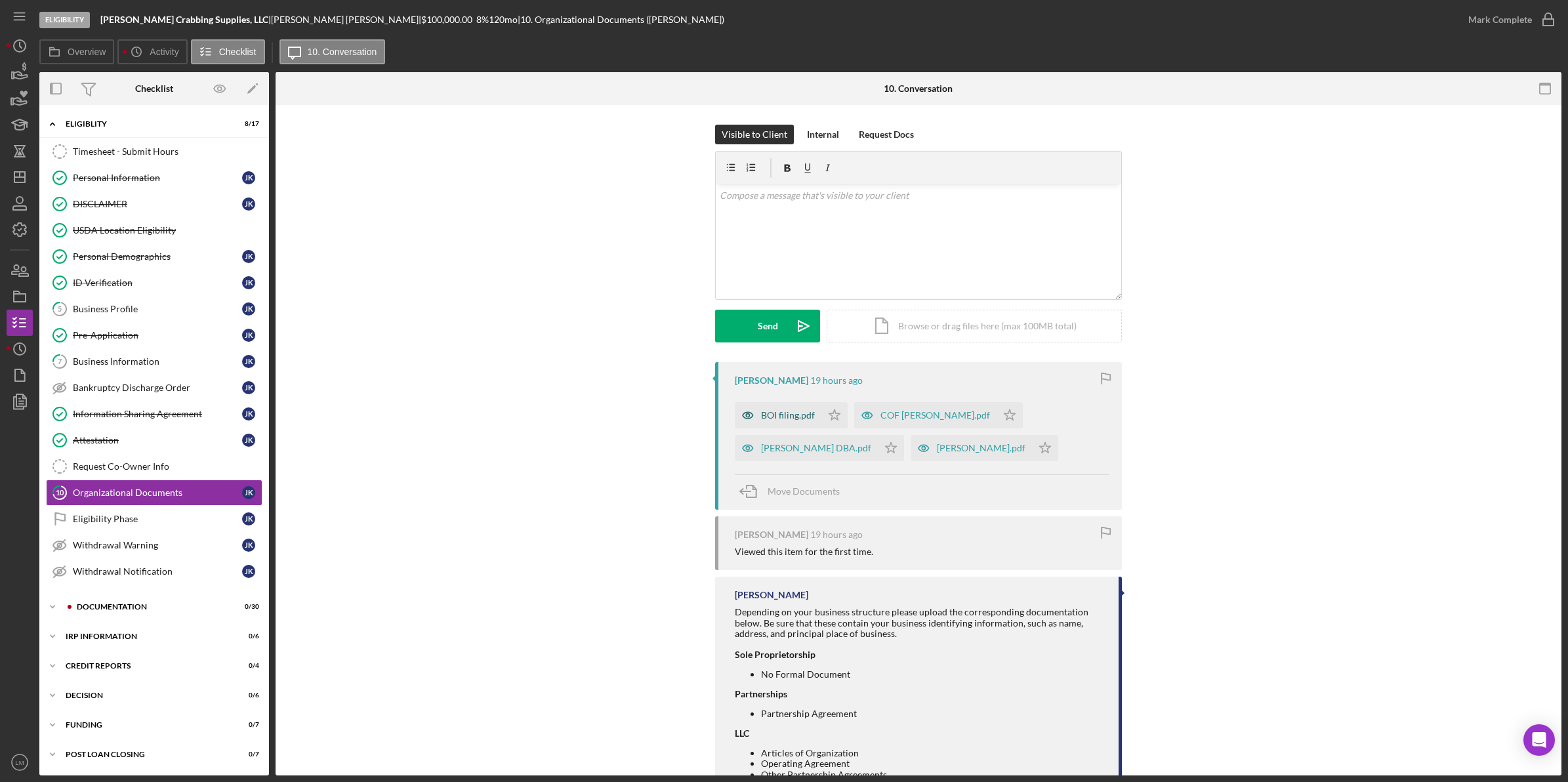
click at [710, 413] on div "BOI filing.pdf" at bounding box center [788, 416] width 54 height 10
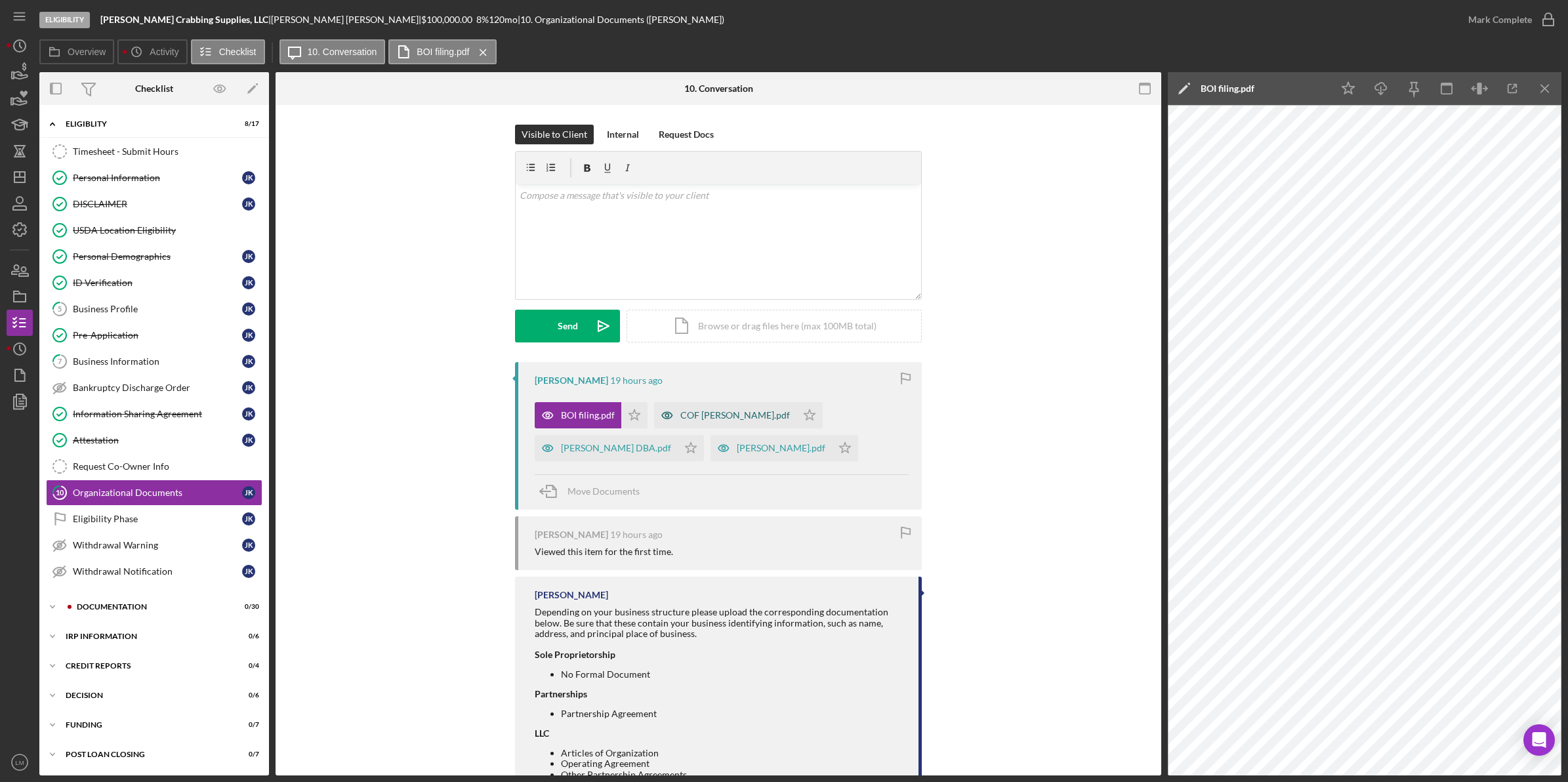
click at [697, 427] on div "COF [PERSON_NAME].pdf" at bounding box center [725, 415] width 143 height 26
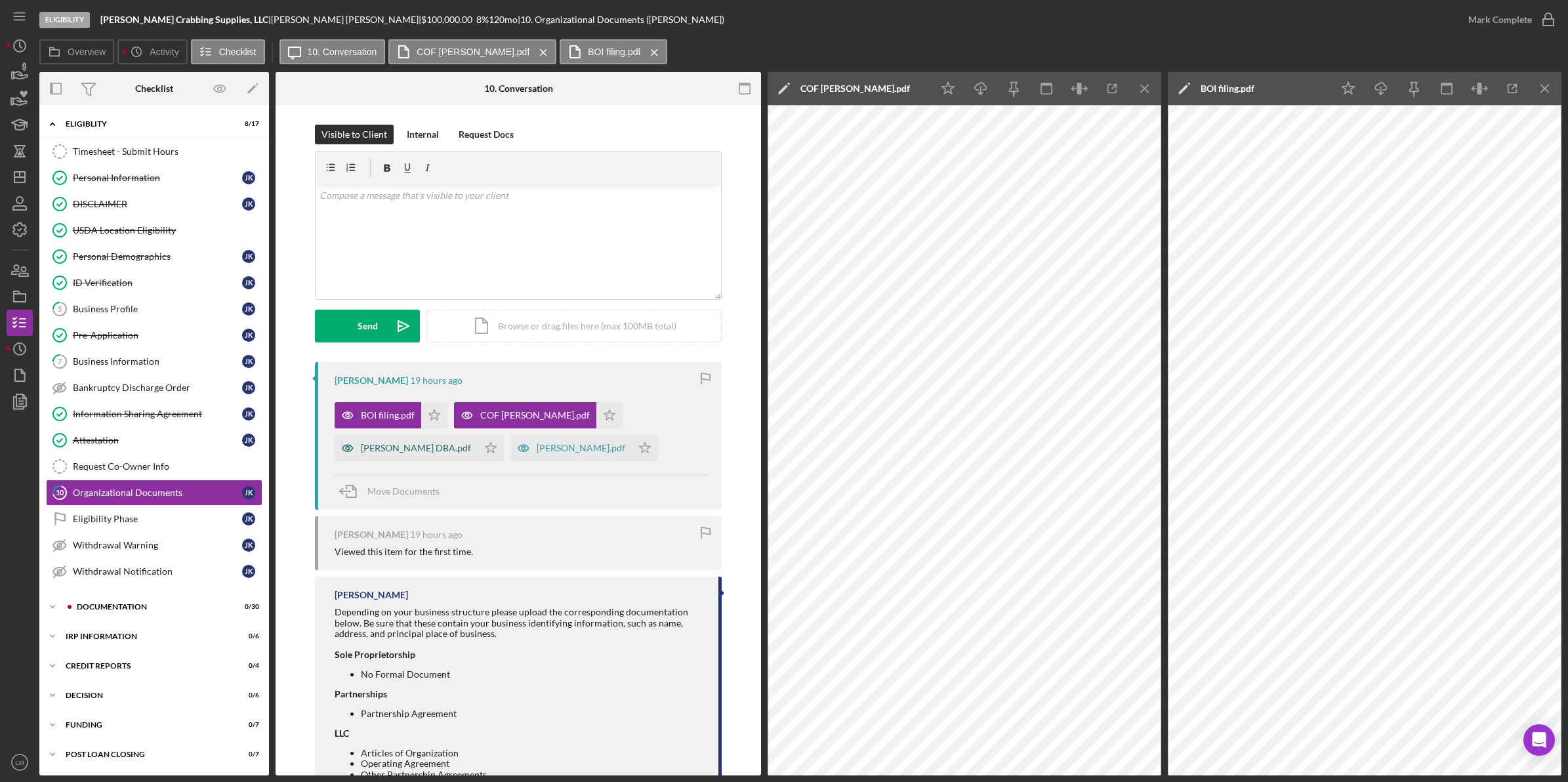
click at [471, 443] on div "[PERSON_NAME] DBA.pdf" at bounding box center [416, 448] width 110 height 10
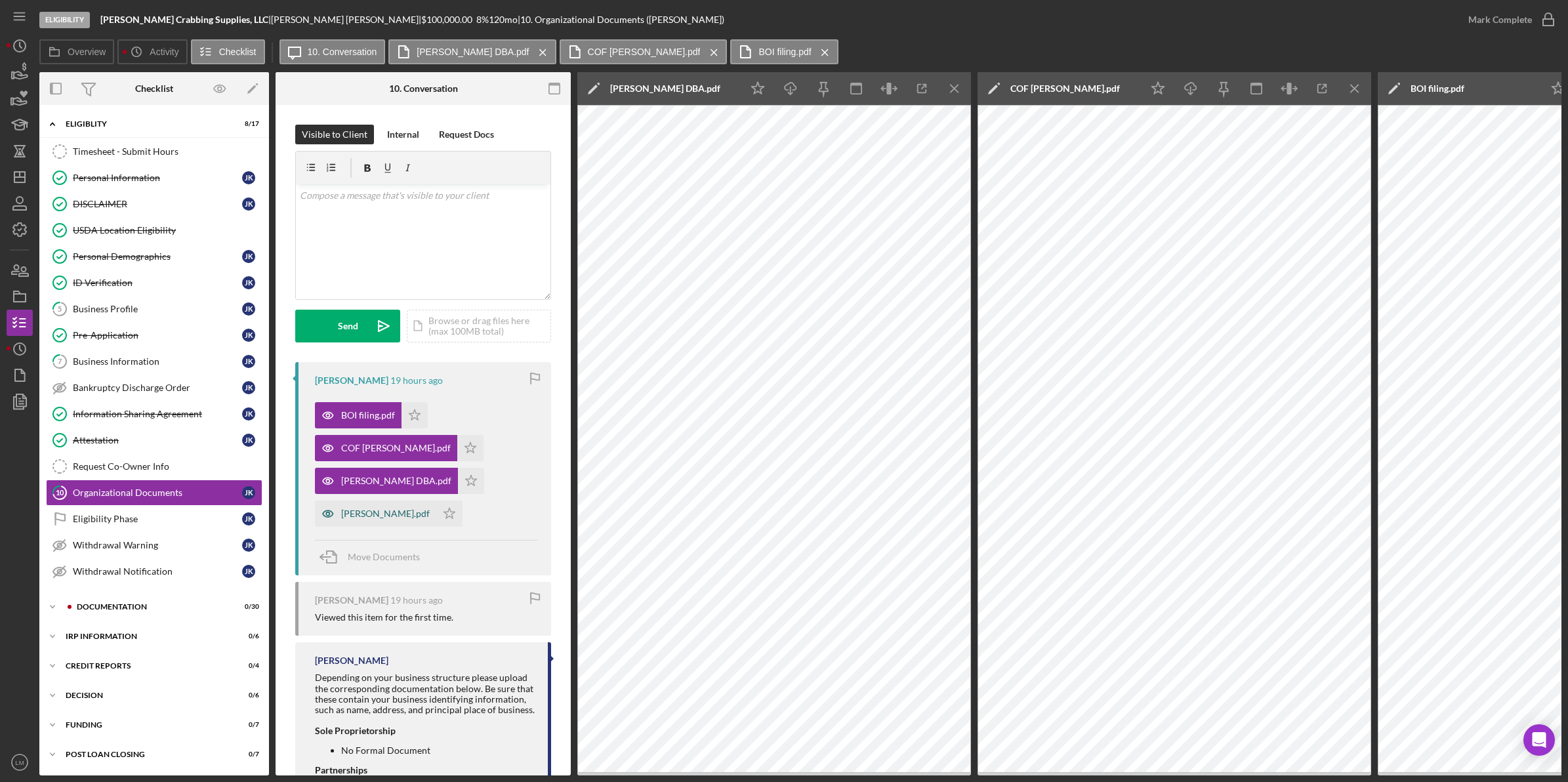
click at [346, 509] on div "[PERSON_NAME].pdf" at bounding box center [385, 514] width 89 height 10
click at [437, 517] on icon "Icon/Star" at bounding box center [450, 514] width 26 height 26
click at [458, 485] on icon "Icon/Star" at bounding box center [471, 481] width 26 height 26
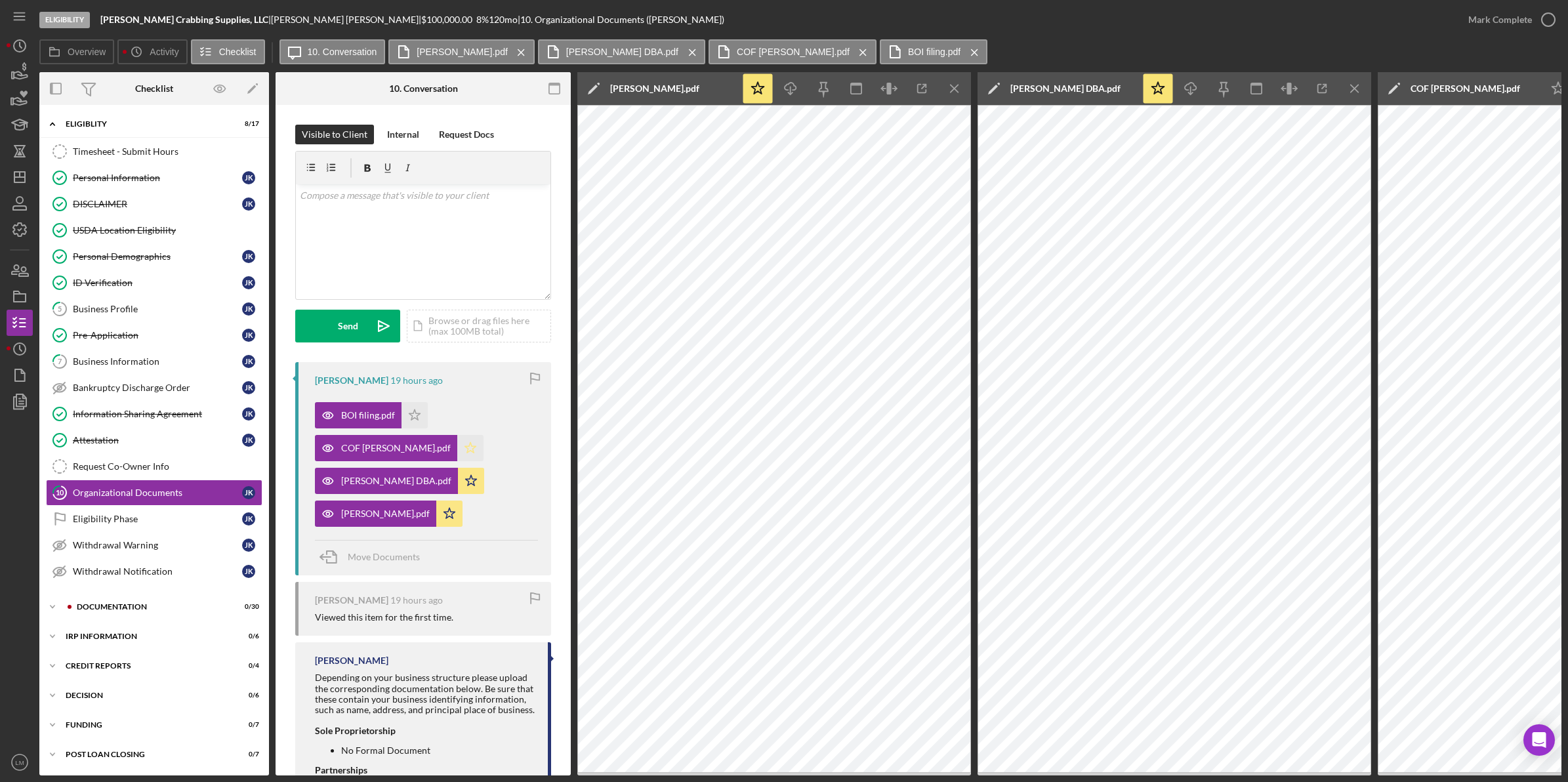
click at [457, 444] on icon "Icon/Star" at bounding box center [470, 448] width 26 height 26
click at [424, 411] on icon "Icon/Star" at bounding box center [415, 415] width 26 height 26
drag, startPoint x: 1070, startPoint y: 776, endPoint x: 1196, endPoint y: 778, distance: 126.0
click at [710, 752] on div "Eligibility [PERSON_NAME] Crabbing Supplies, LLC | [PERSON_NAME] | $100,000.00 …" at bounding box center [784, 391] width 1568 height 782
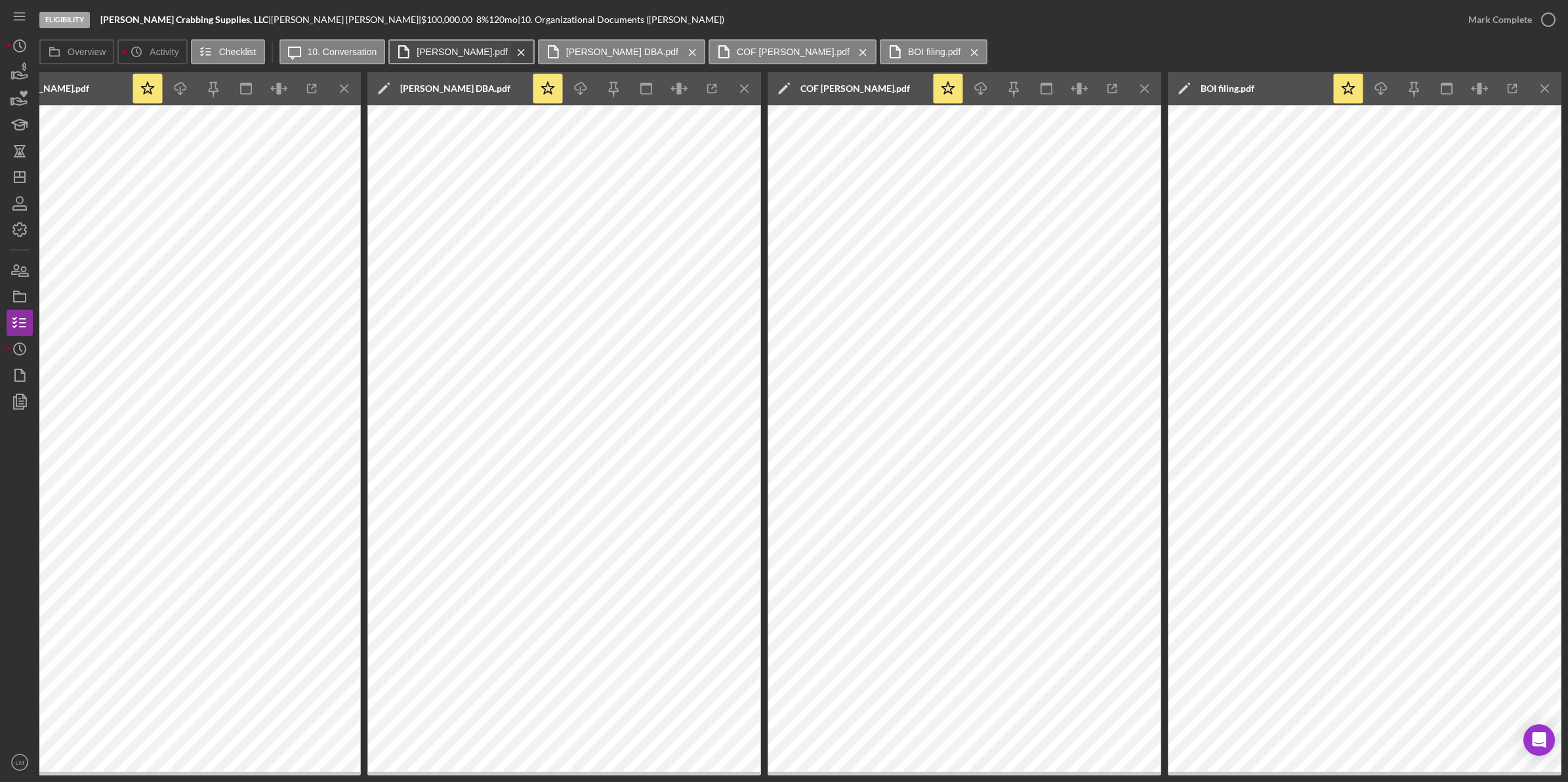
click at [518, 52] on line at bounding box center [521, 52] width 6 height 6
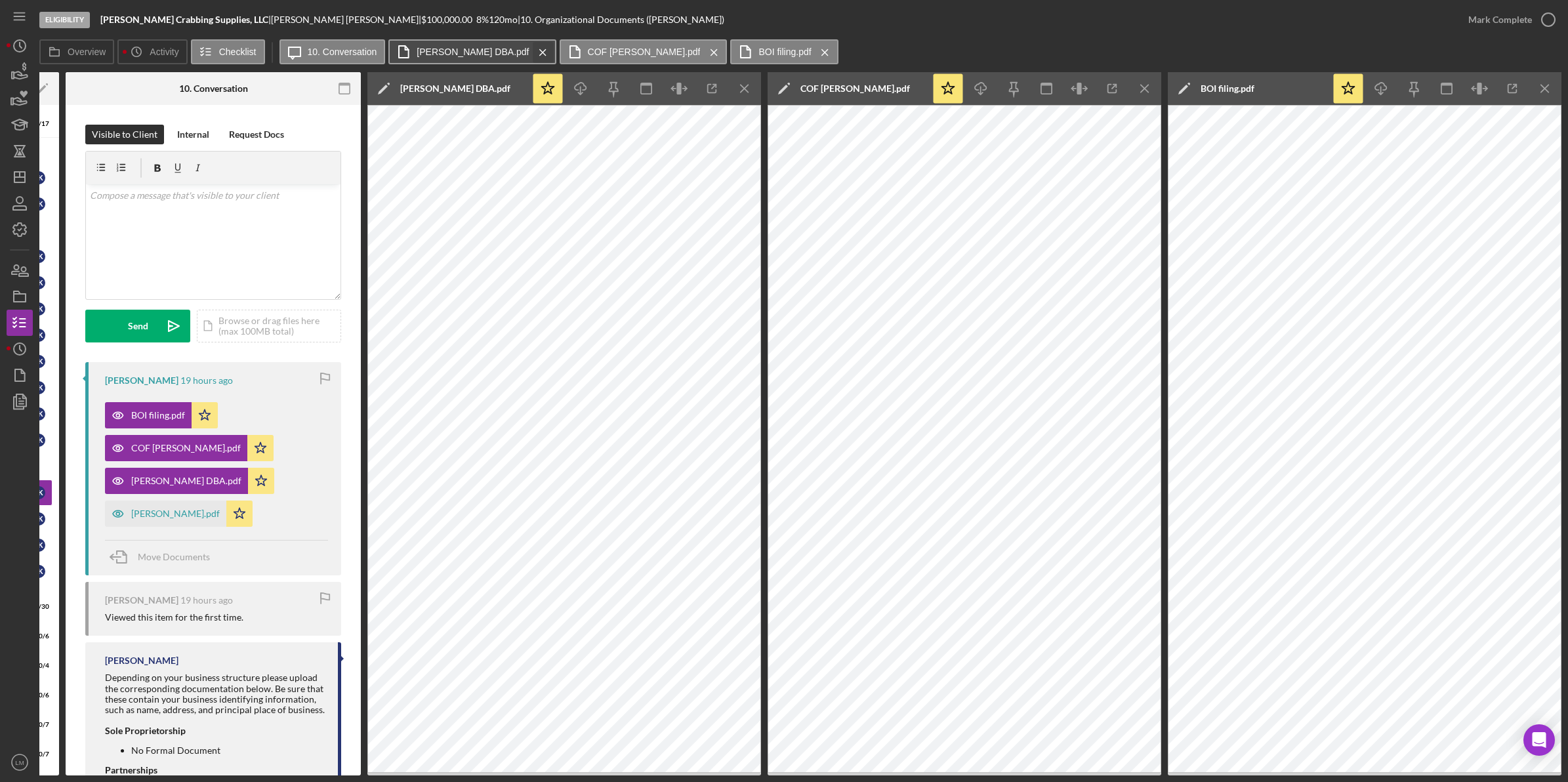
click at [531, 51] on icon "Icon/Menu Close" at bounding box center [543, 52] width 23 height 33
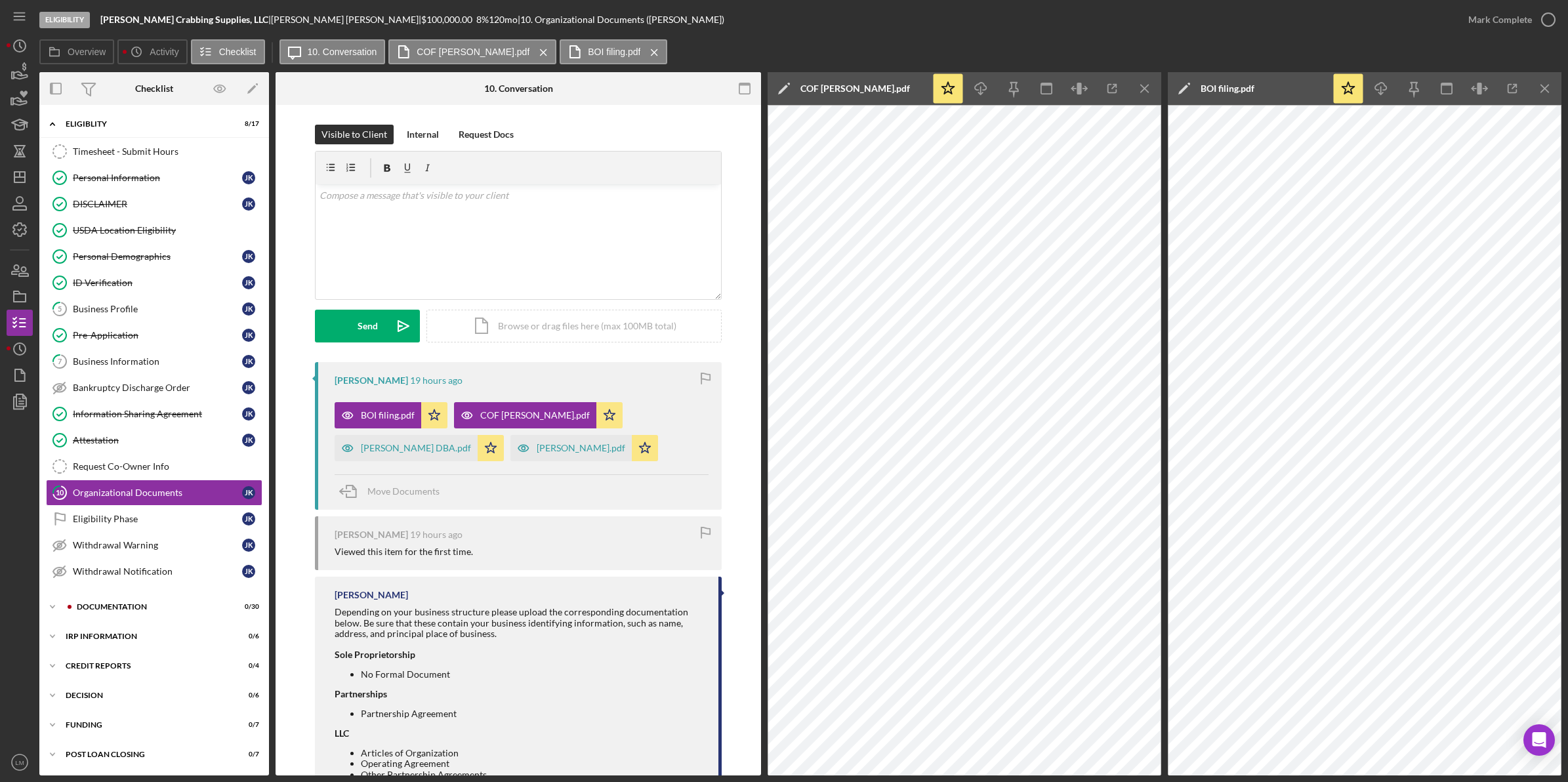
click at [532, 51] on icon "Icon/Menu Close" at bounding box center [544, 52] width 23 height 33
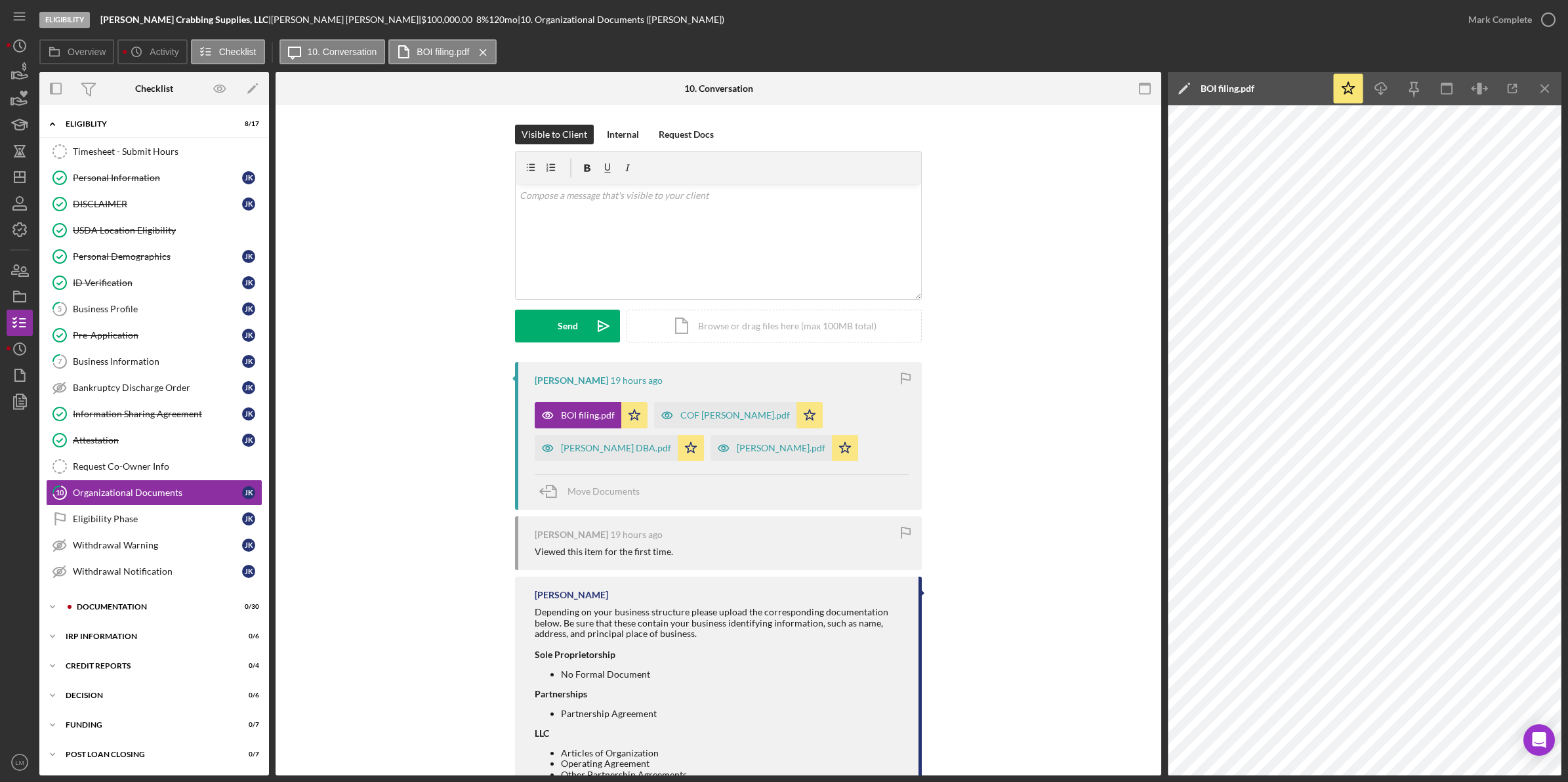
click at [483, 51] on icon "Icon/Menu Close" at bounding box center [483, 52] width 23 height 33
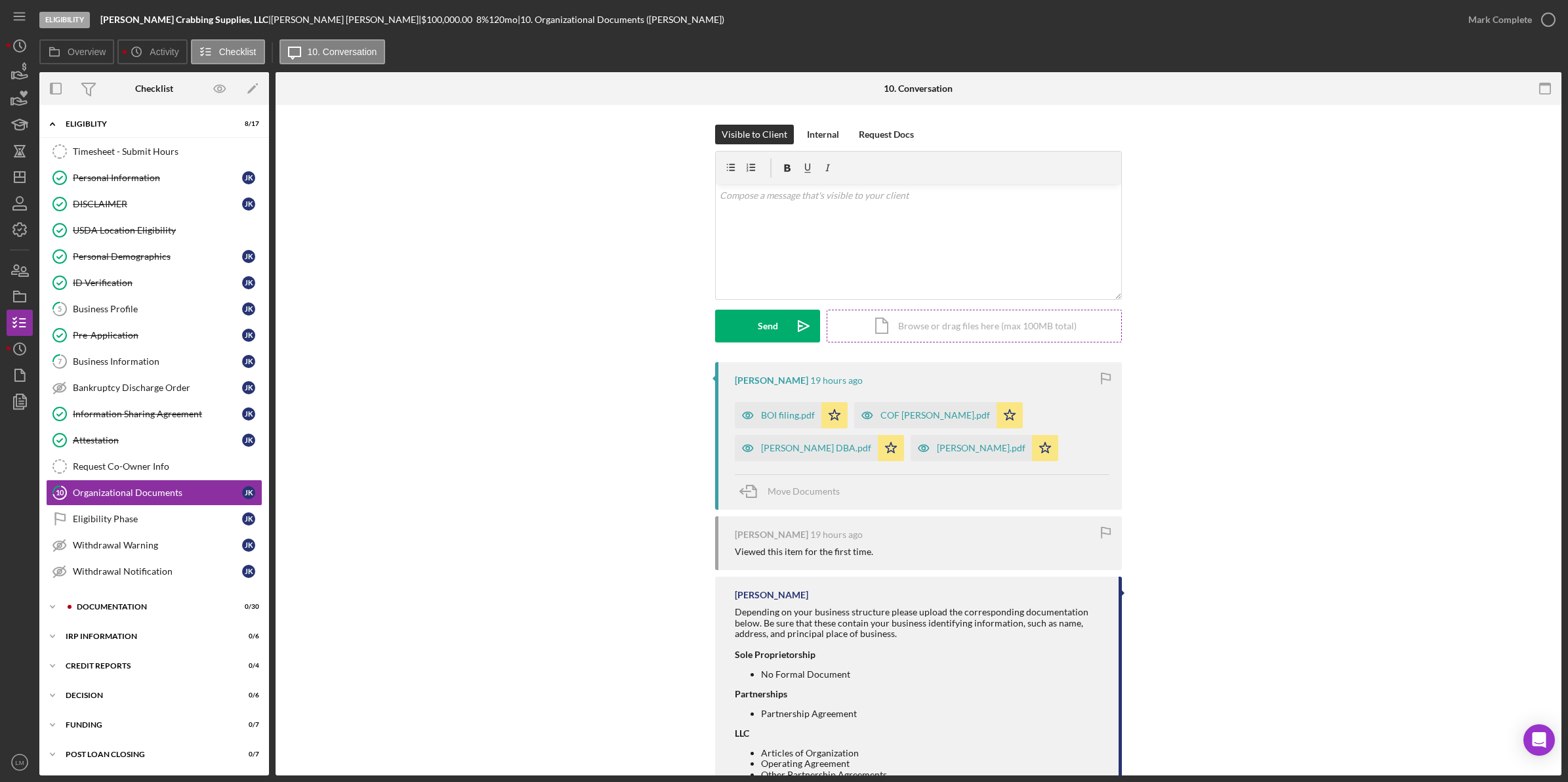
click at [710, 324] on div "Icon/Document Browse or drag files here (max 100MB total) Tap to choose files o…" at bounding box center [974, 326] width 295 height 33
click at [710, 330] on icon "submit" at bounding box center [804, 324] width 16 height 10
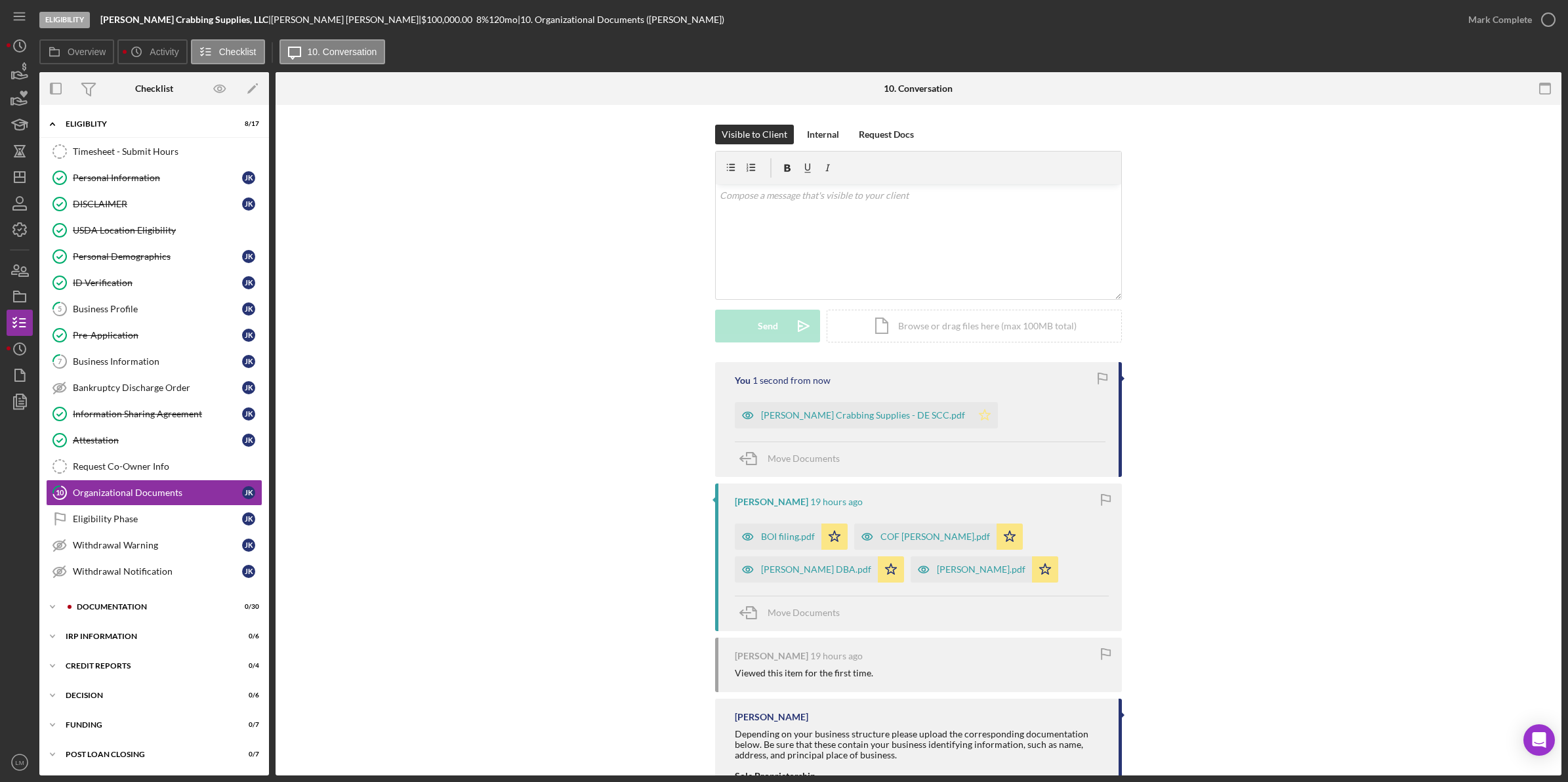
click at [710, 428] on icon "Icon/Star" at bounding box center [984, 415] width 26 height 26
click at [710, 15] on div "Mark Complete" at bounding box center [1499, 20] width 63 height 26
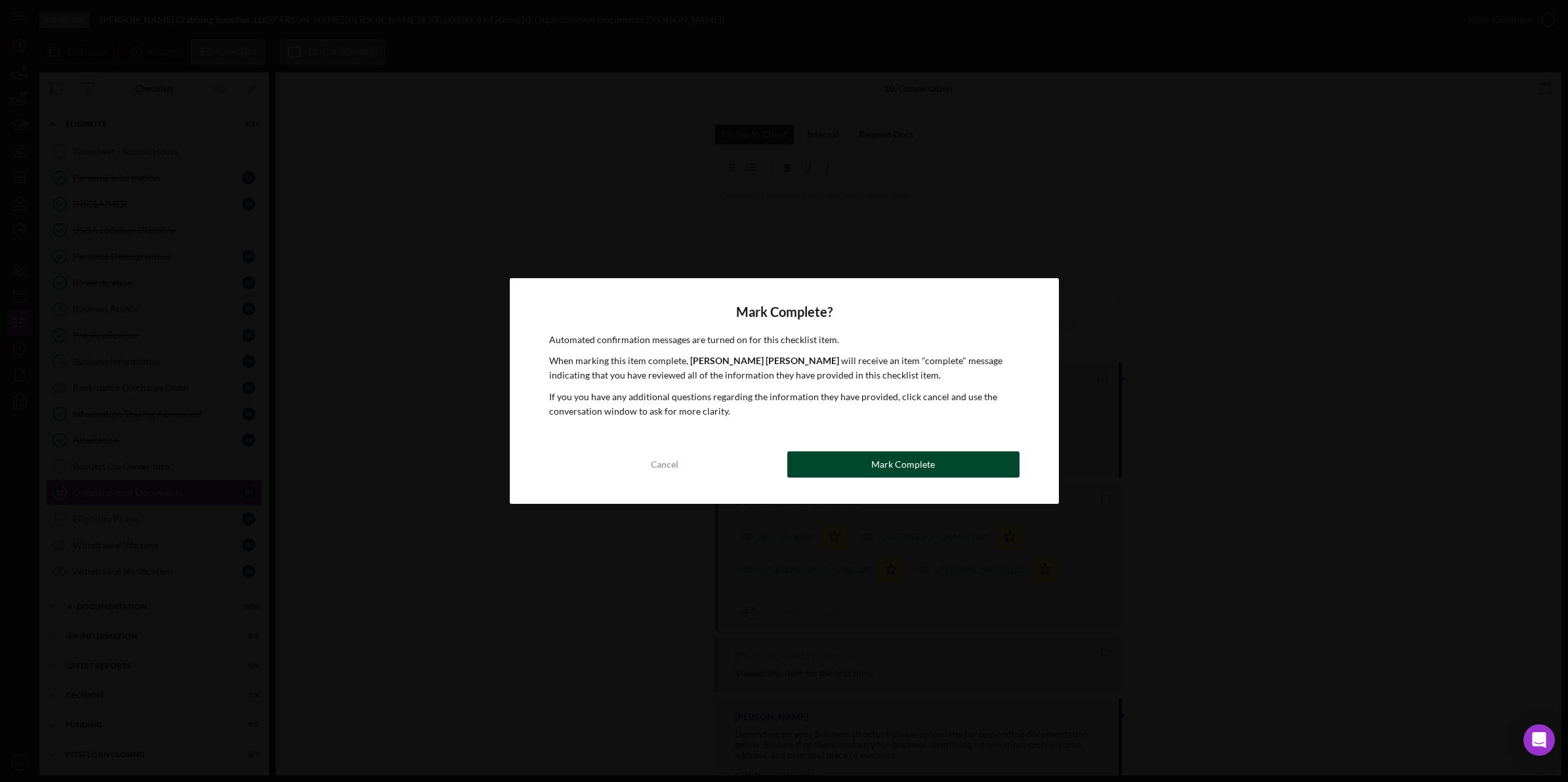
click at [710, 458] on div "Mark Complete" at bounding box center [903, 465] width 63 height 26
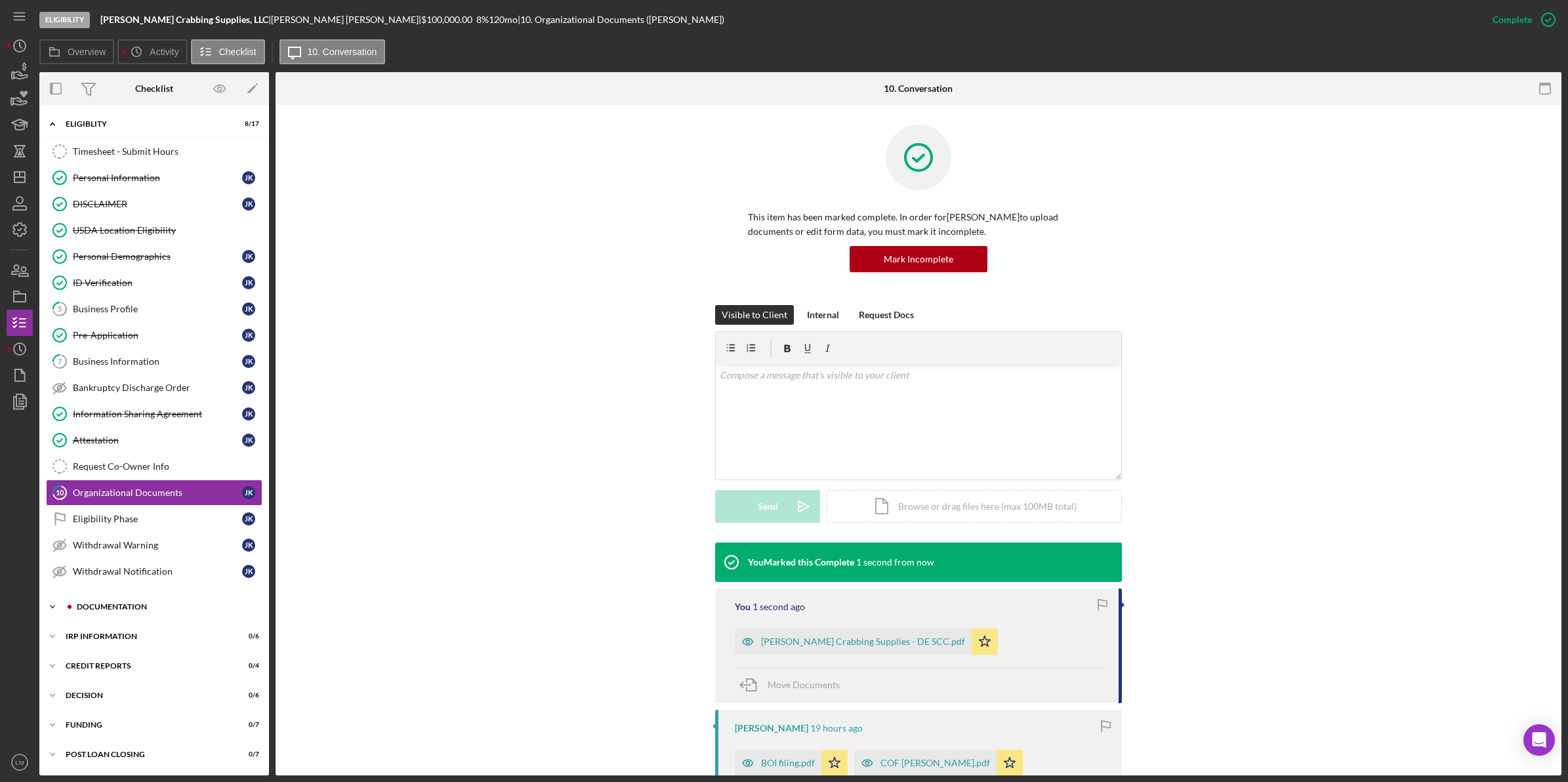
click at [141, 604] on div "Icon/Expander Documentation 0 / 30" at bounding box center [154, 607] width 230 height 26
click at [169, 664] on div "Business Plan" at bounding box center [157, 661] width 170 height 10
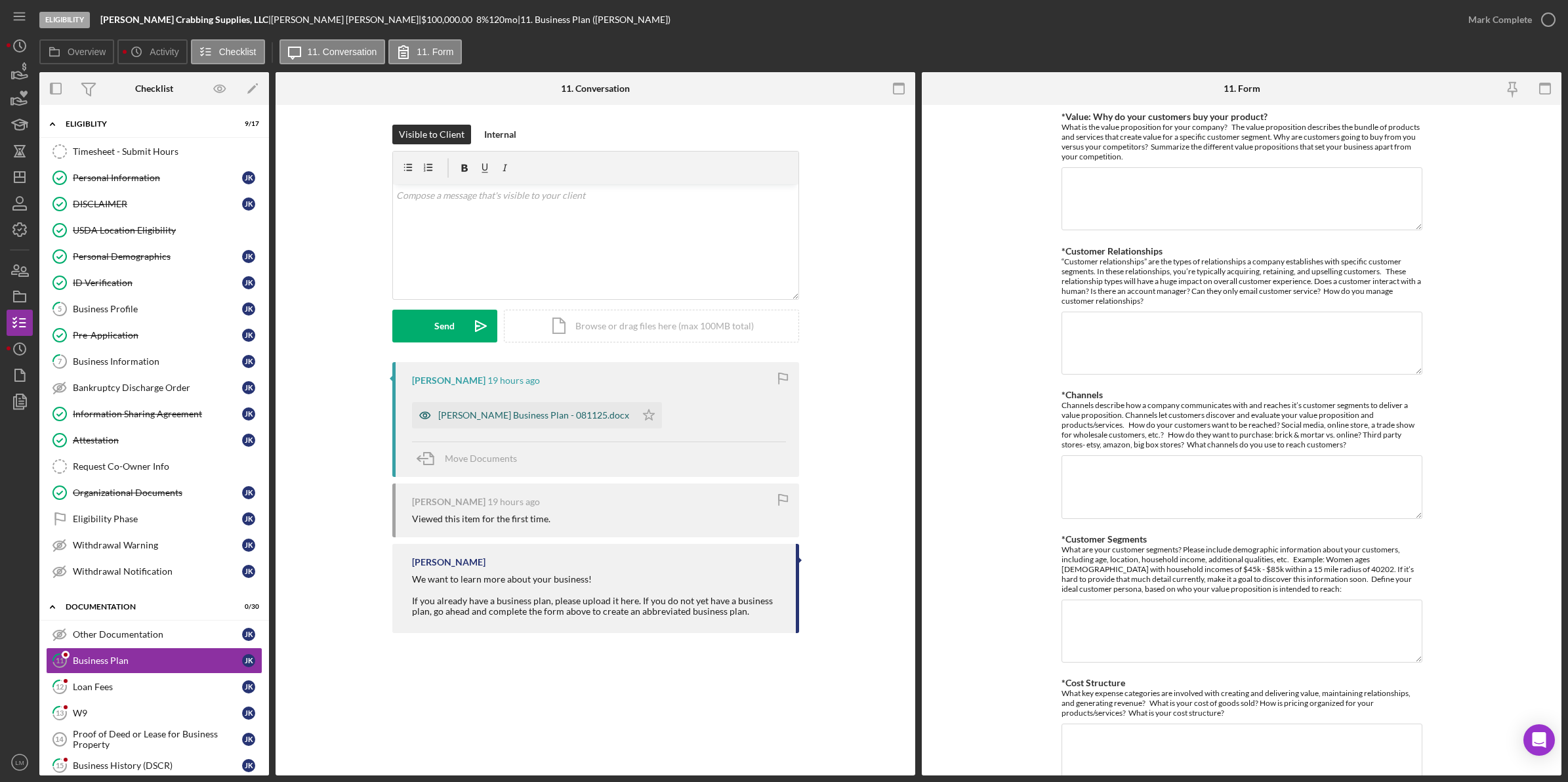
click at [538, 412] on div "[PERSON_NAME] Business Plan - 081125.docx" at bounding box center [534, 416] width 191 height 10
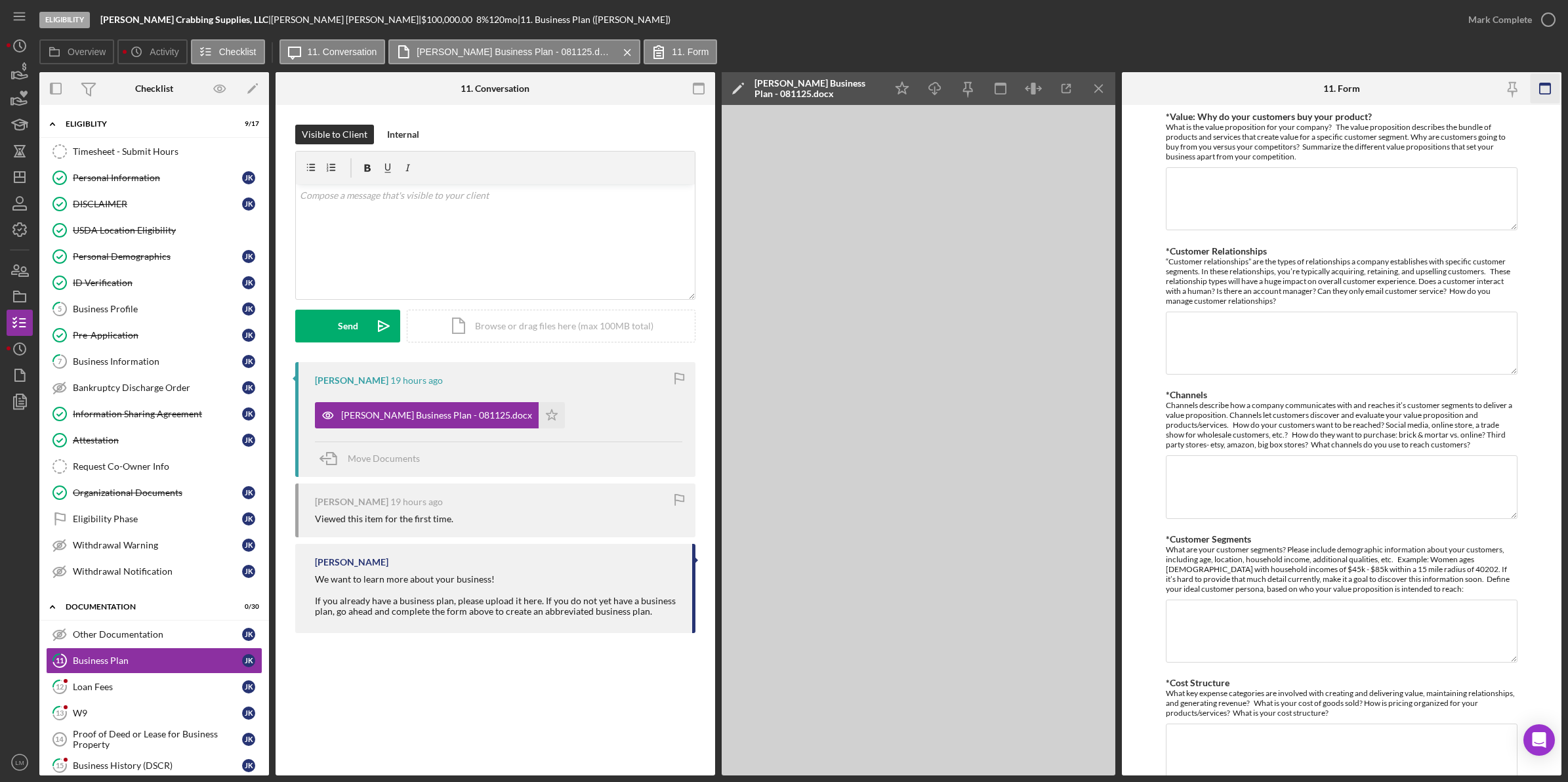
click at [710, 94] on rect "button" at bounding box center [1545, 89] width 10 height 10
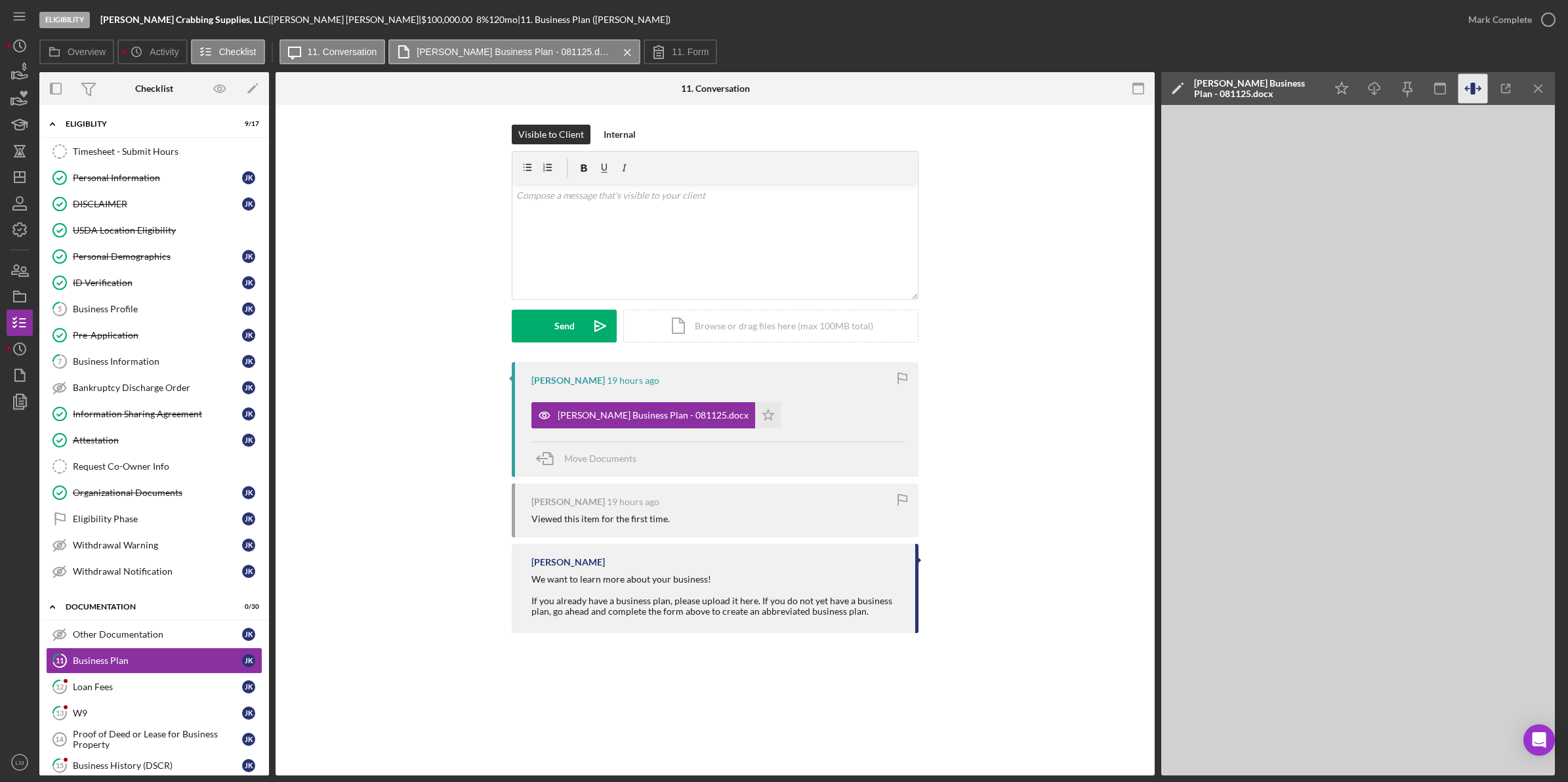
click at [710, 83] on icon "button" at bounding box center [1473, 89] width 30 height 30
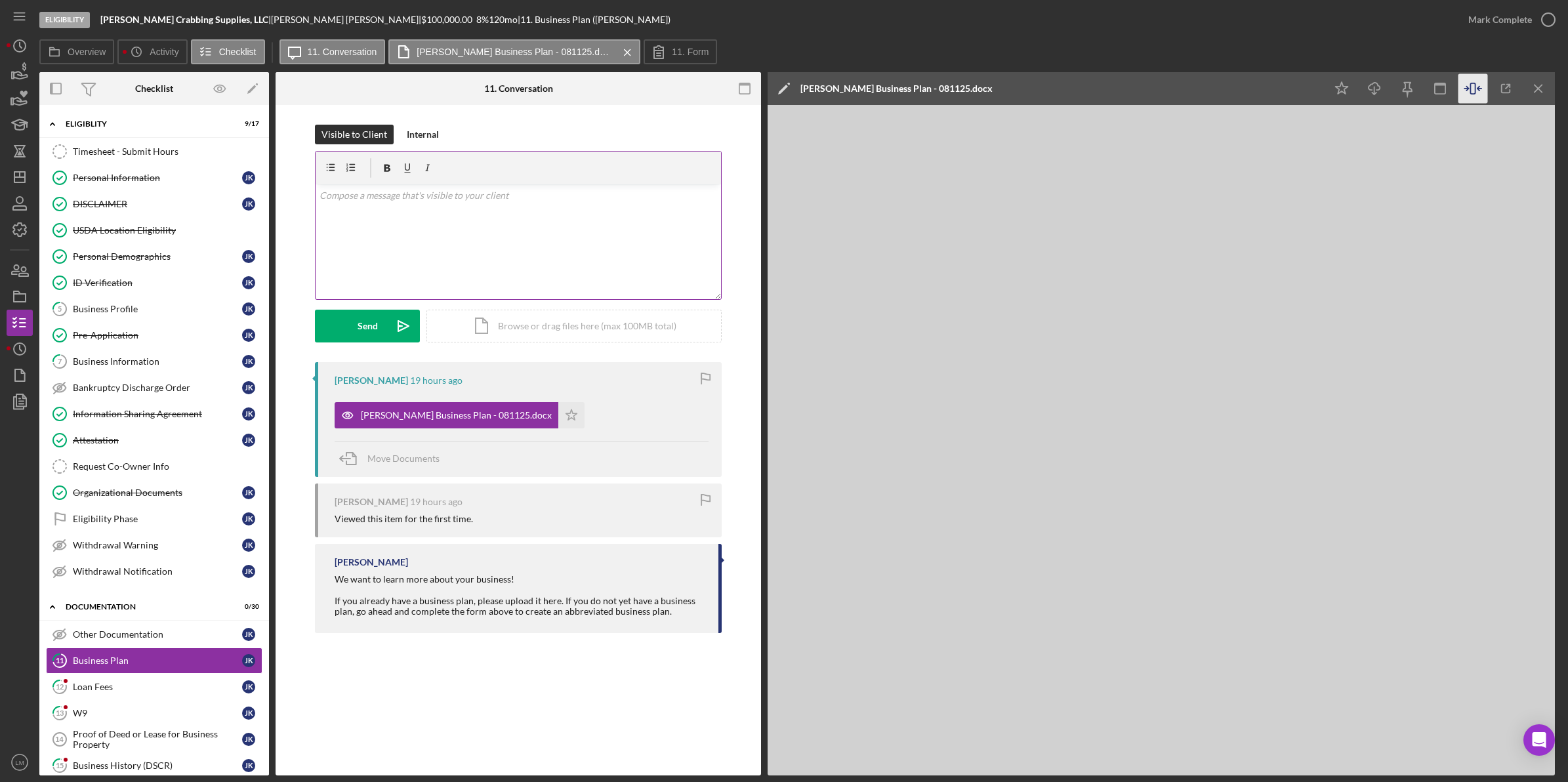
click at [349, 226] on div "v Color teal Color pink Remove color Add row above Add row below Add column bef…" at bounding box center [518, 242] width 405 height 115
click at [693, 231] on p "I recommend taking a few minutes to remove the prompts from the document (e.g.,…" at bounding box center [518, 240] width 398 height 30
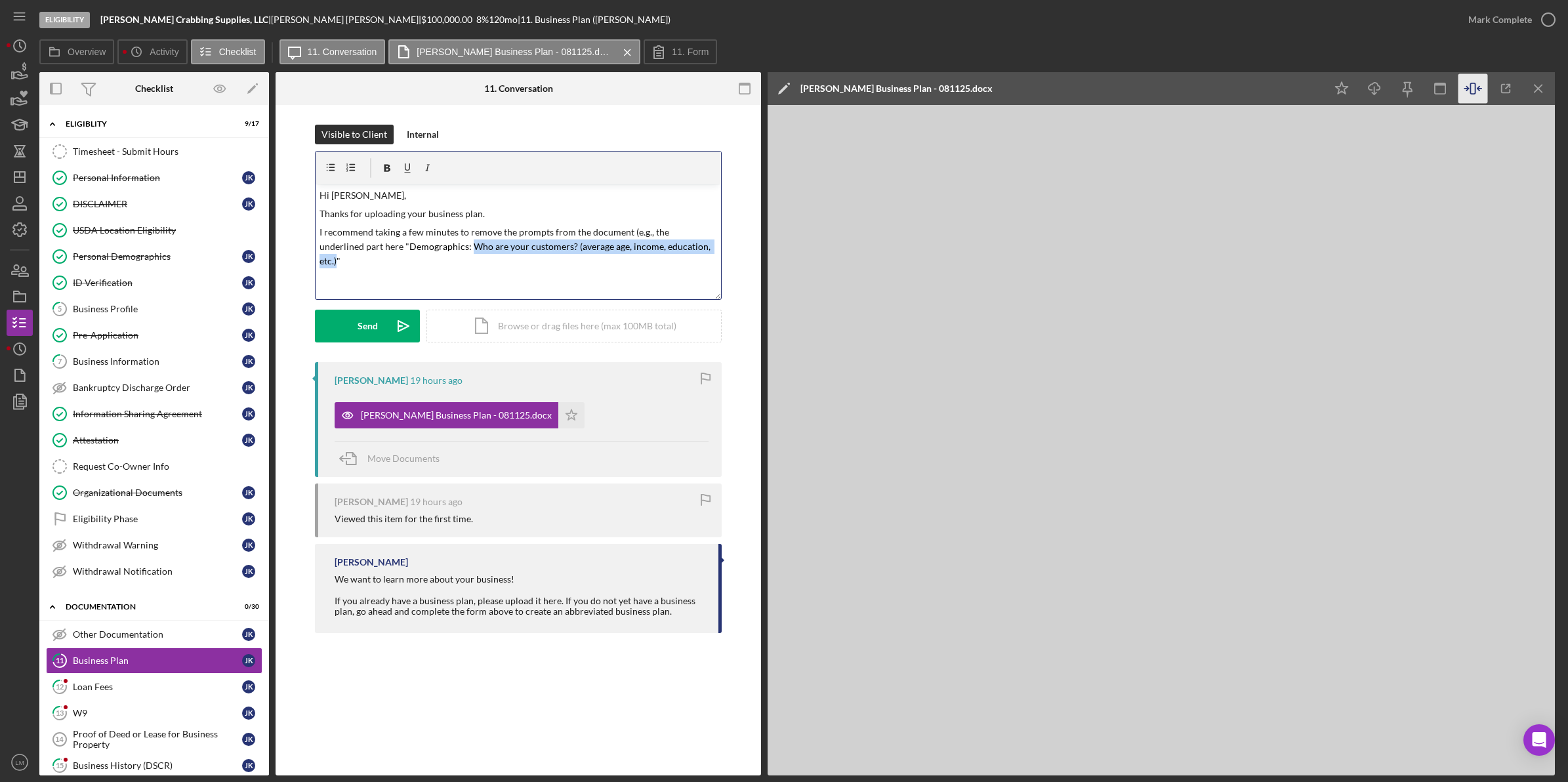
drag, startPoint x: 424, startPoint y: 248, endPoint x: 675, endPoint y: 247, distance: 251.0
click at [675, 247] on span "Demographics: Who are your customers? (average age, income, education, etc.)"" at bounding box center [516, 253] width 393 height 25
click at [407, 164] on icon "button" at bounding box center [408, 169] width 30 height 30
click at [694, 250] on p "I recommend taking a few minutes to remove the prompts from the document (e.g.,…" at bounding box center [518, 247] width 398 height 44
click at [390, 324] on icon "Icon/icon-invite-send" at bounding box center [404, 326] width 33 height 33
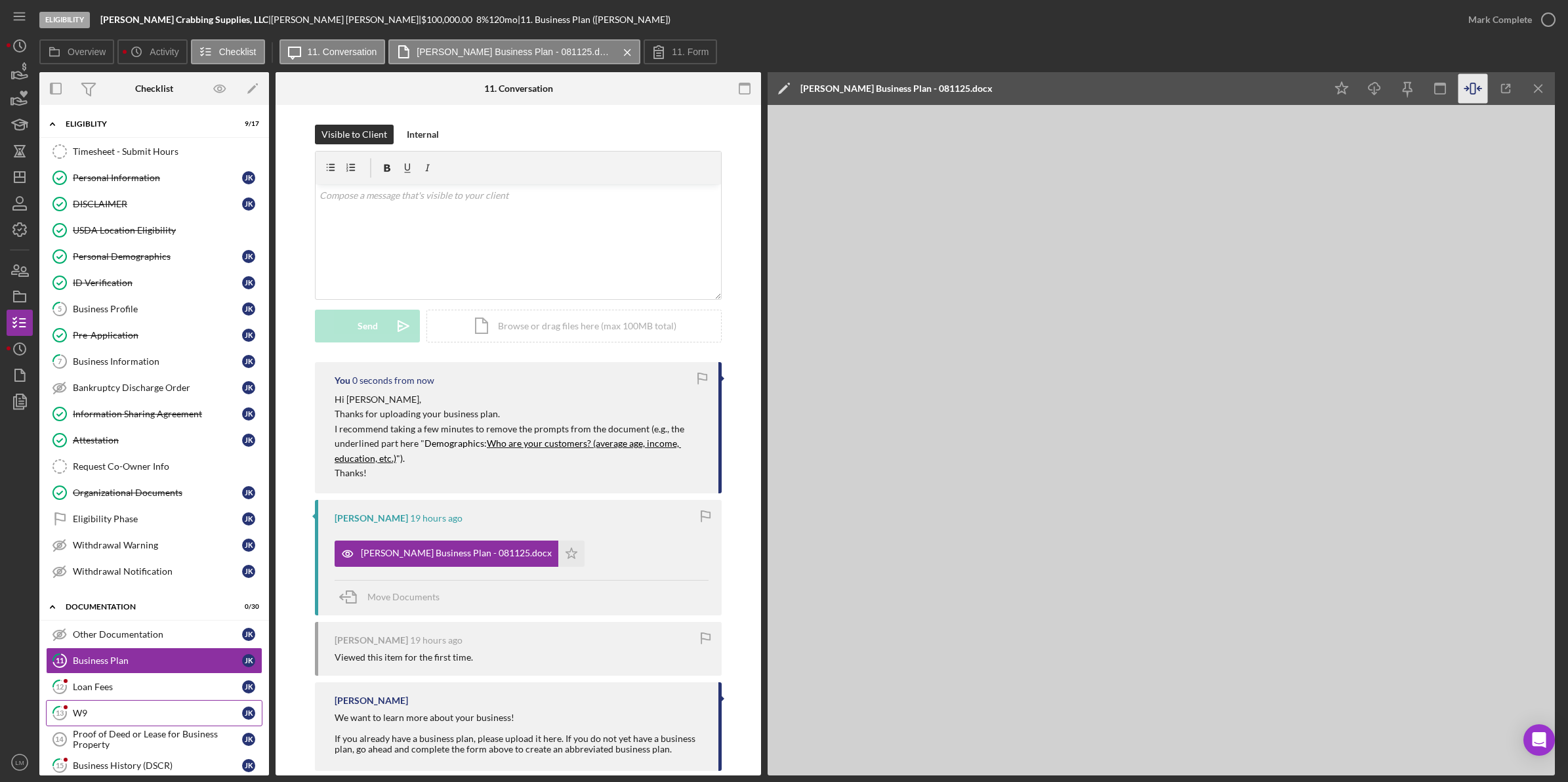
click at [164, 707] on link "13 W9 J K" at bounding box center [154, 713] width 217 height 26
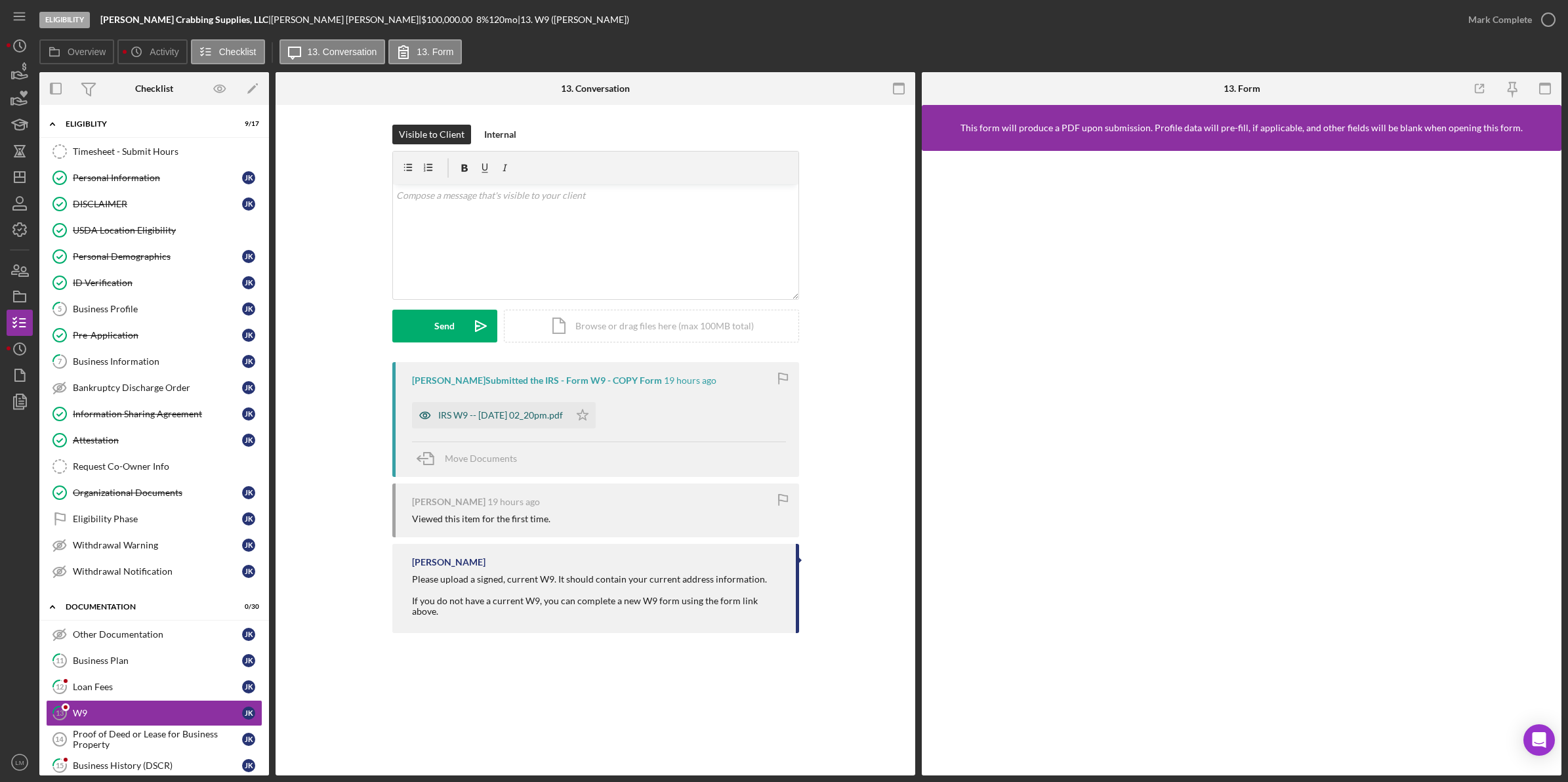
click at [486, 417] on div "IRS W9 -- [DATE] 02_20pm.pdf" at bounding box center [500, 416] width 124 height 10
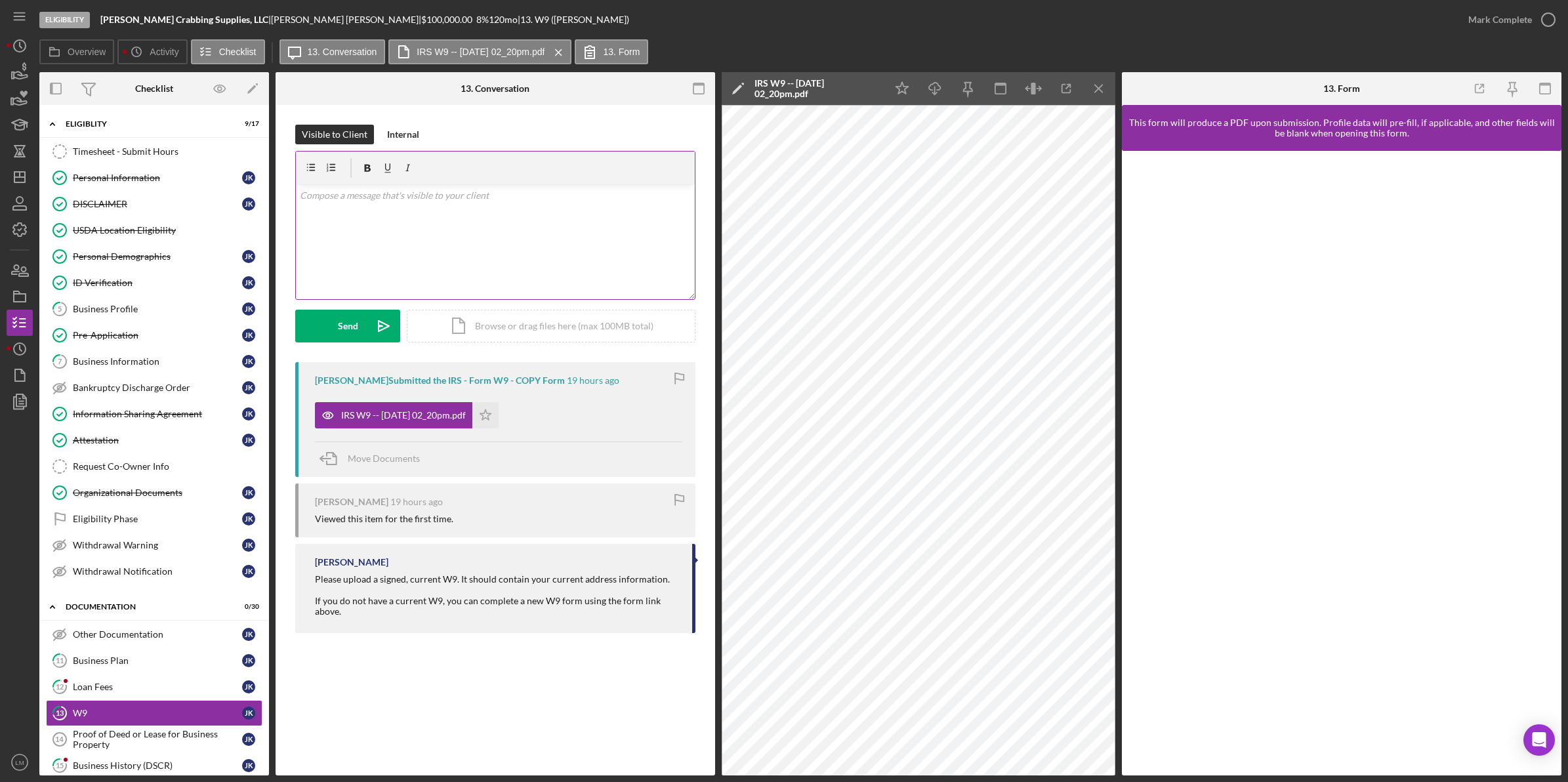
click at [626, 237] on div "v Color teal Color pink Remove color Add row above Add row below Add column bef…" at bounding box center [495, 242] width 399 height 115
click at [345, 316] on div "Send" at bounding box center [348, 326] width 20 height 33
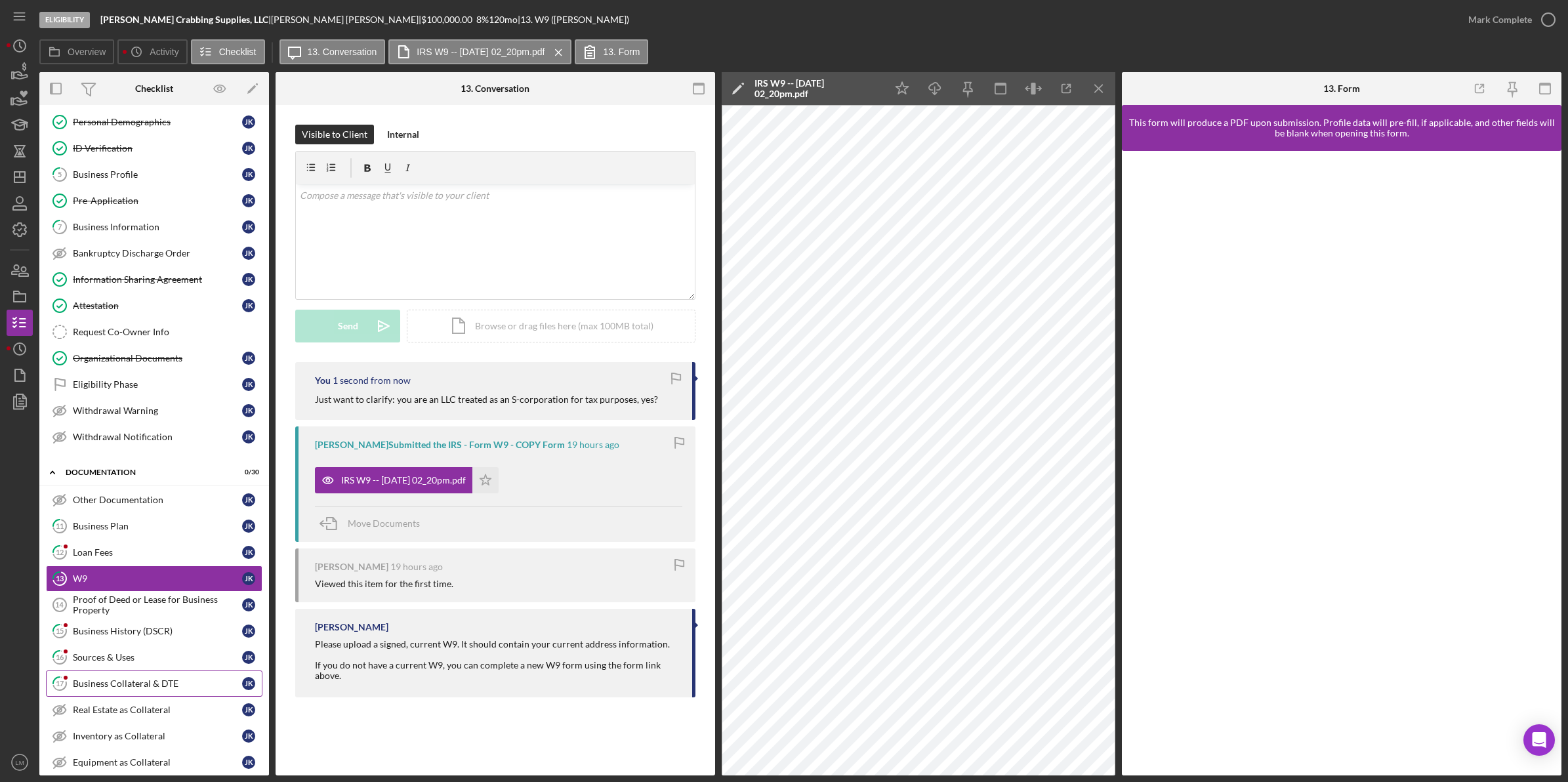
scroll to position [164, 0]
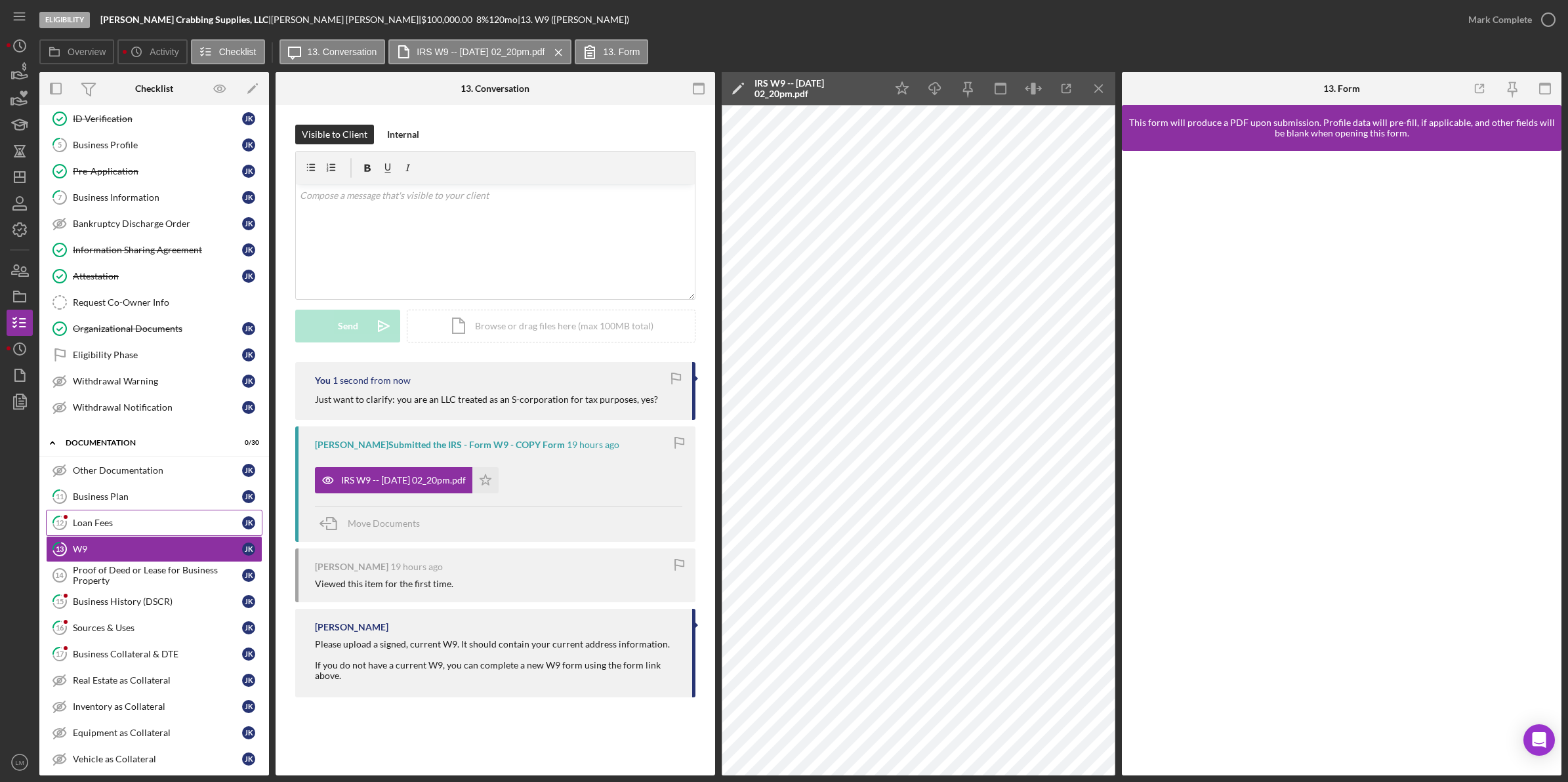
click at [123, 518] on link "12 Loan Fees J K" at bounding box center [154, 523] width 217 height 26
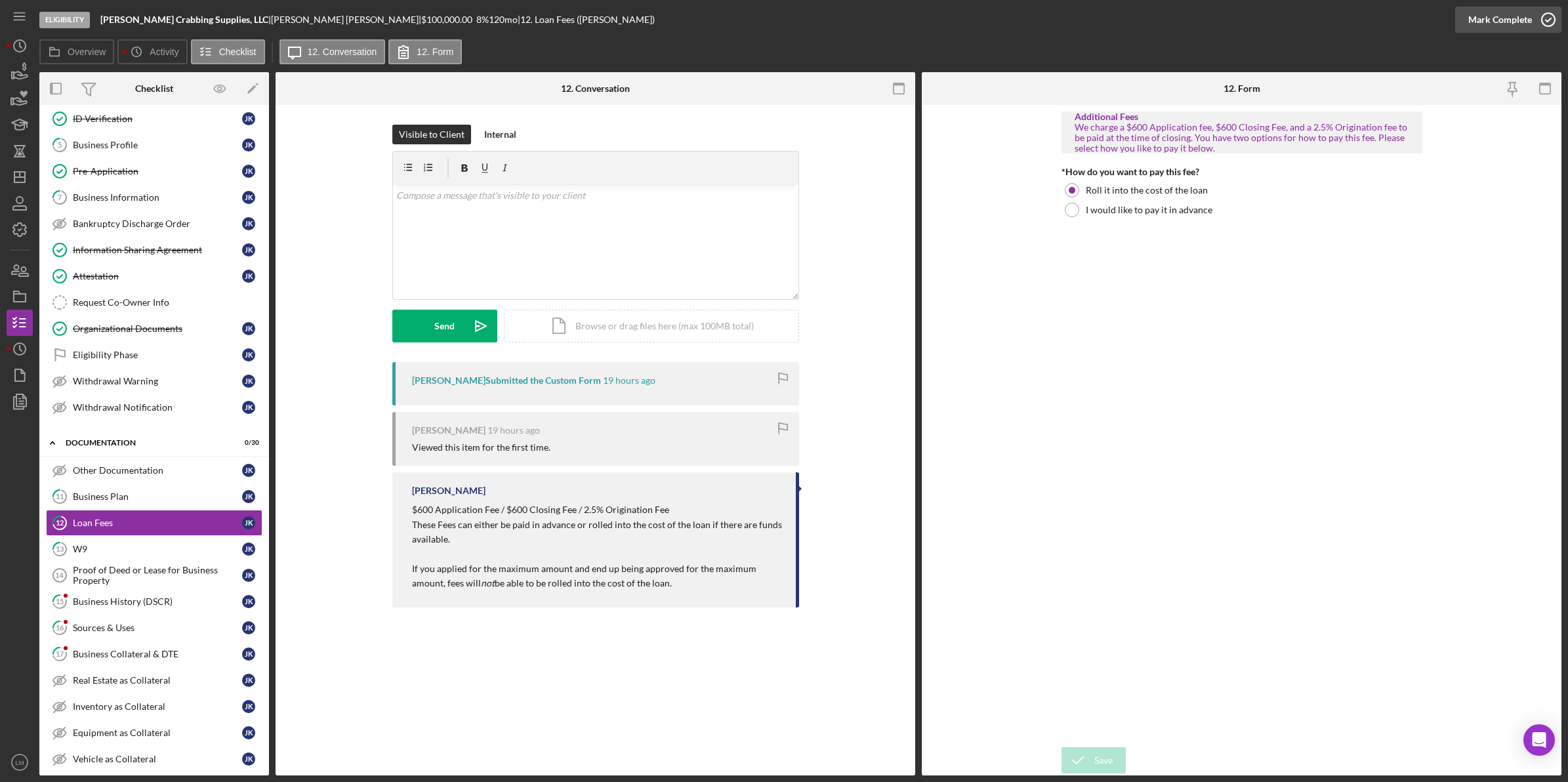
click at [710, 17] on div "Mark Complete" at bounding box center [1499, 20] width 63 height 26
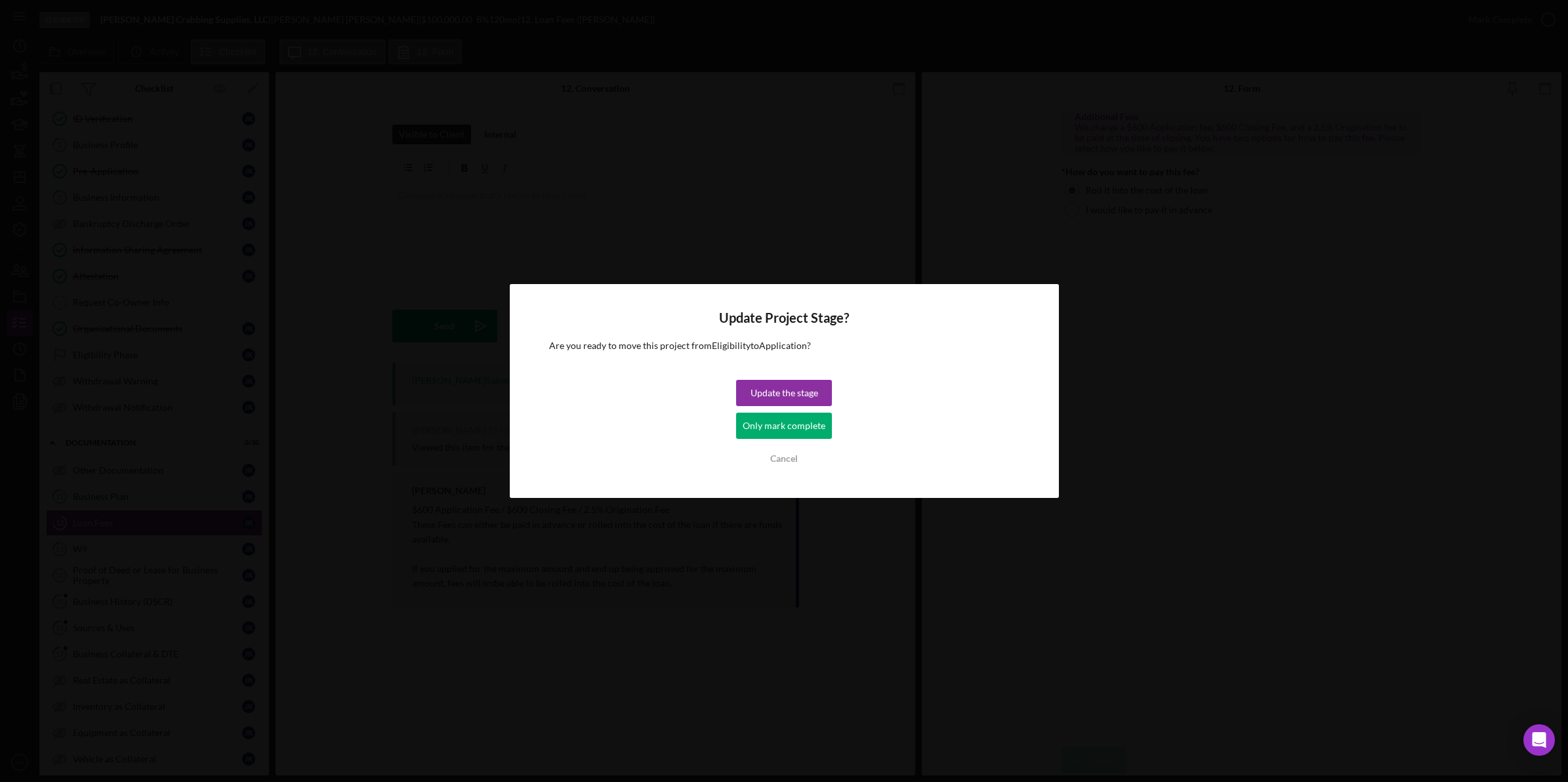
click at [710, 376] on div "Update Project Stage? Are you ready to move this project from Eligibility to Ap…" at bounding box center [784, 391] width 549 height 213
click at [710, 388] on div "Update the stage" at bounding box center [784, 393] width 68 height 26
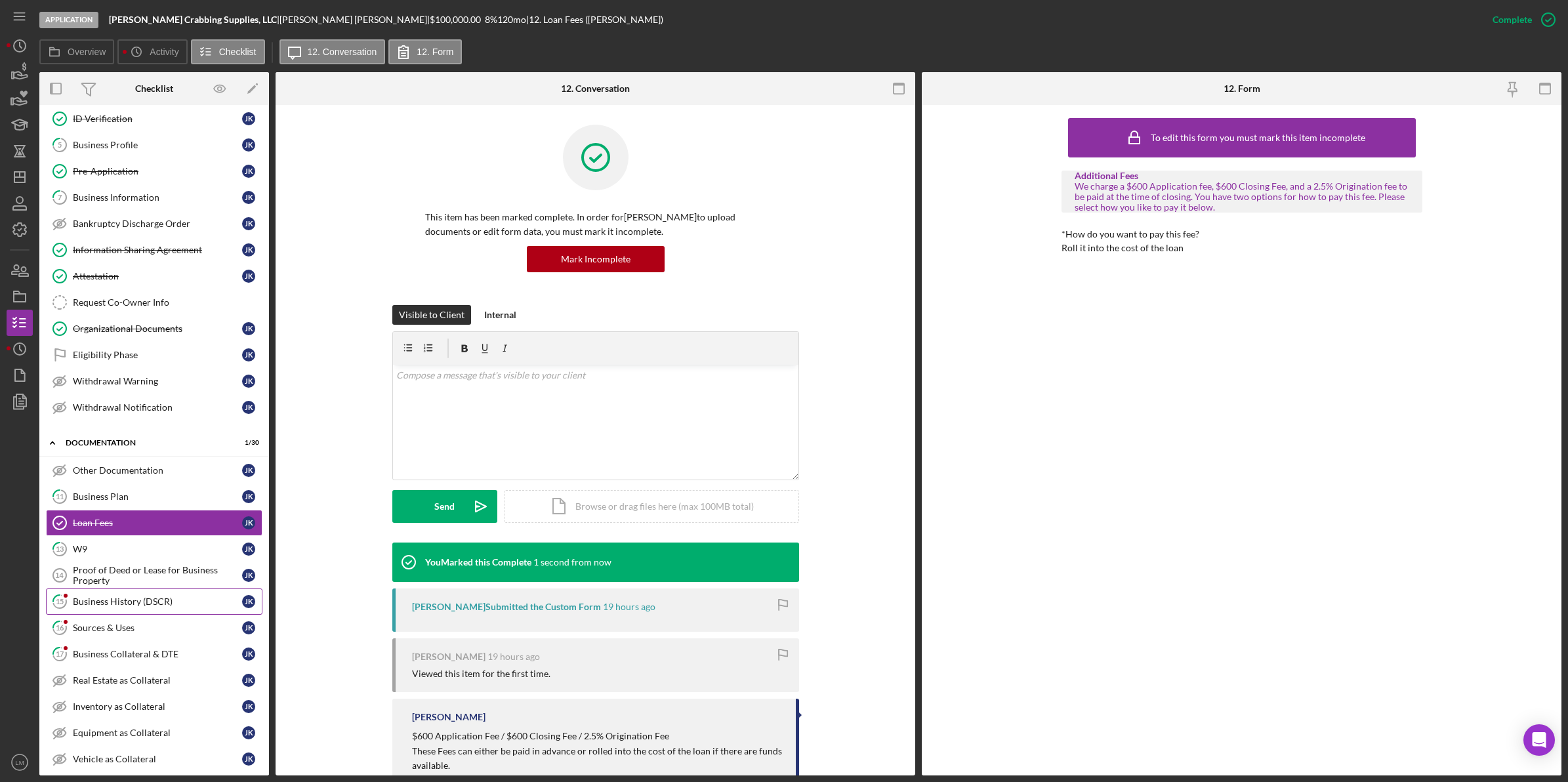
click at [162, 599] on link "15 Business History (DSCR) J K" at bounding box center [154, 602] width 217 height 26
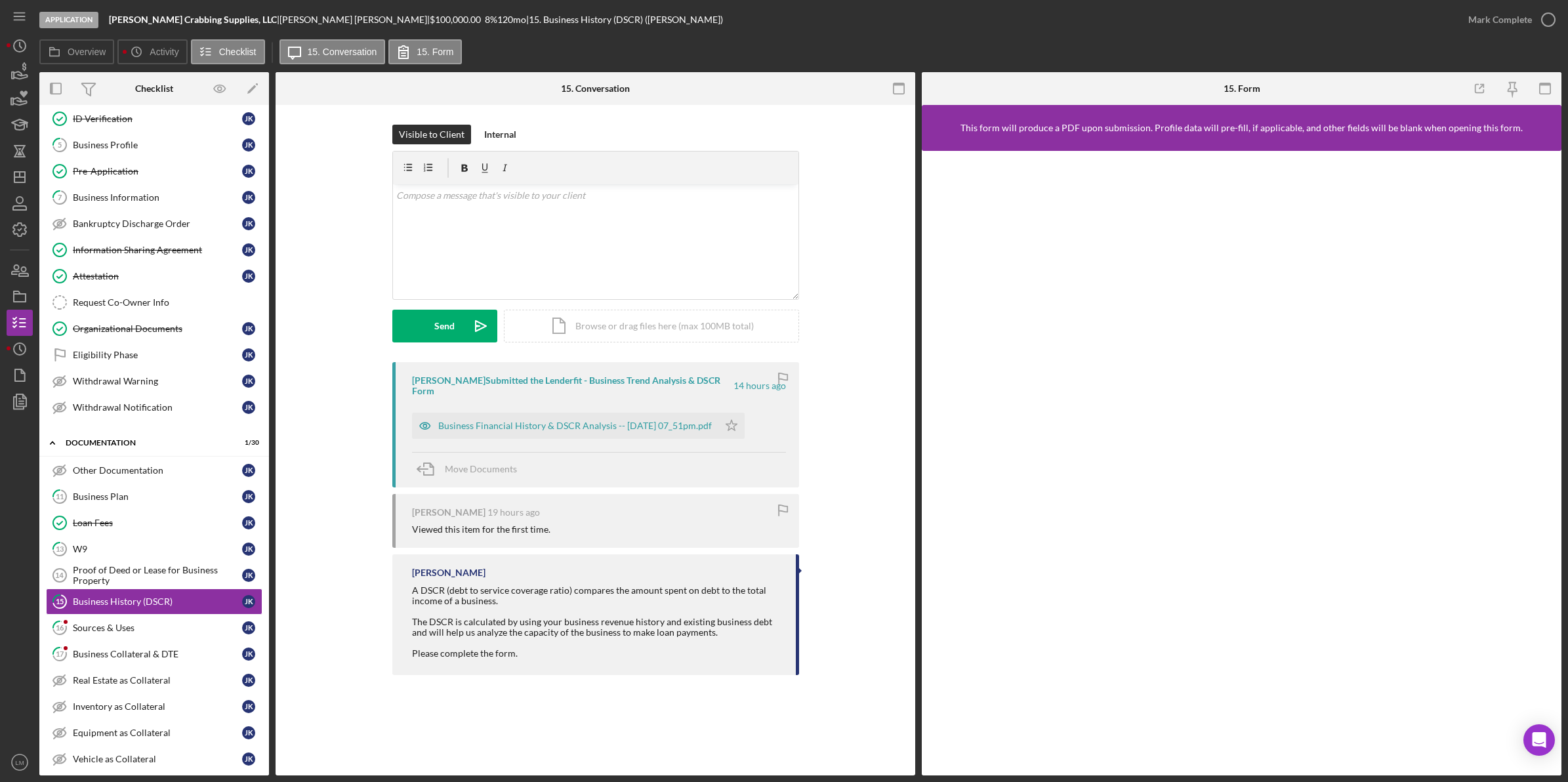
click at [694, 406] on div "Business Financial History & DSCR Analysis -- [DATE] 07_51pm.pdf Icon/Star" at bounding box center [582, 423] width 339 height 33
click at [670, 421] on div "Business Financial History & DSCR Analysis -- [DATE] 07_51pm.pdf" at bounding box center [575, 426] width 274 height 10
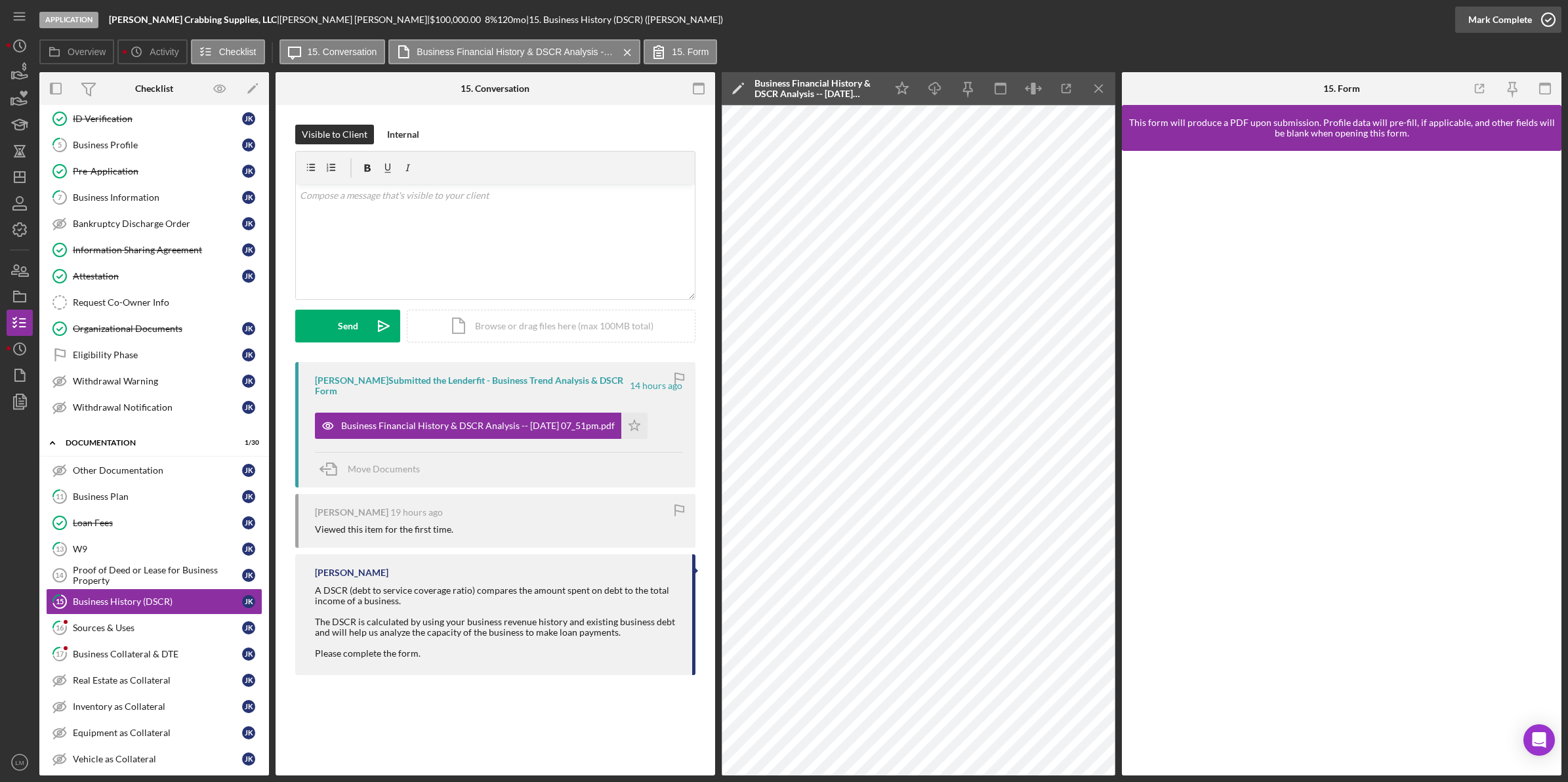
click at [710, 11] on div "Mark Complete" at bounding box center [1499, 20] width 63 height 26
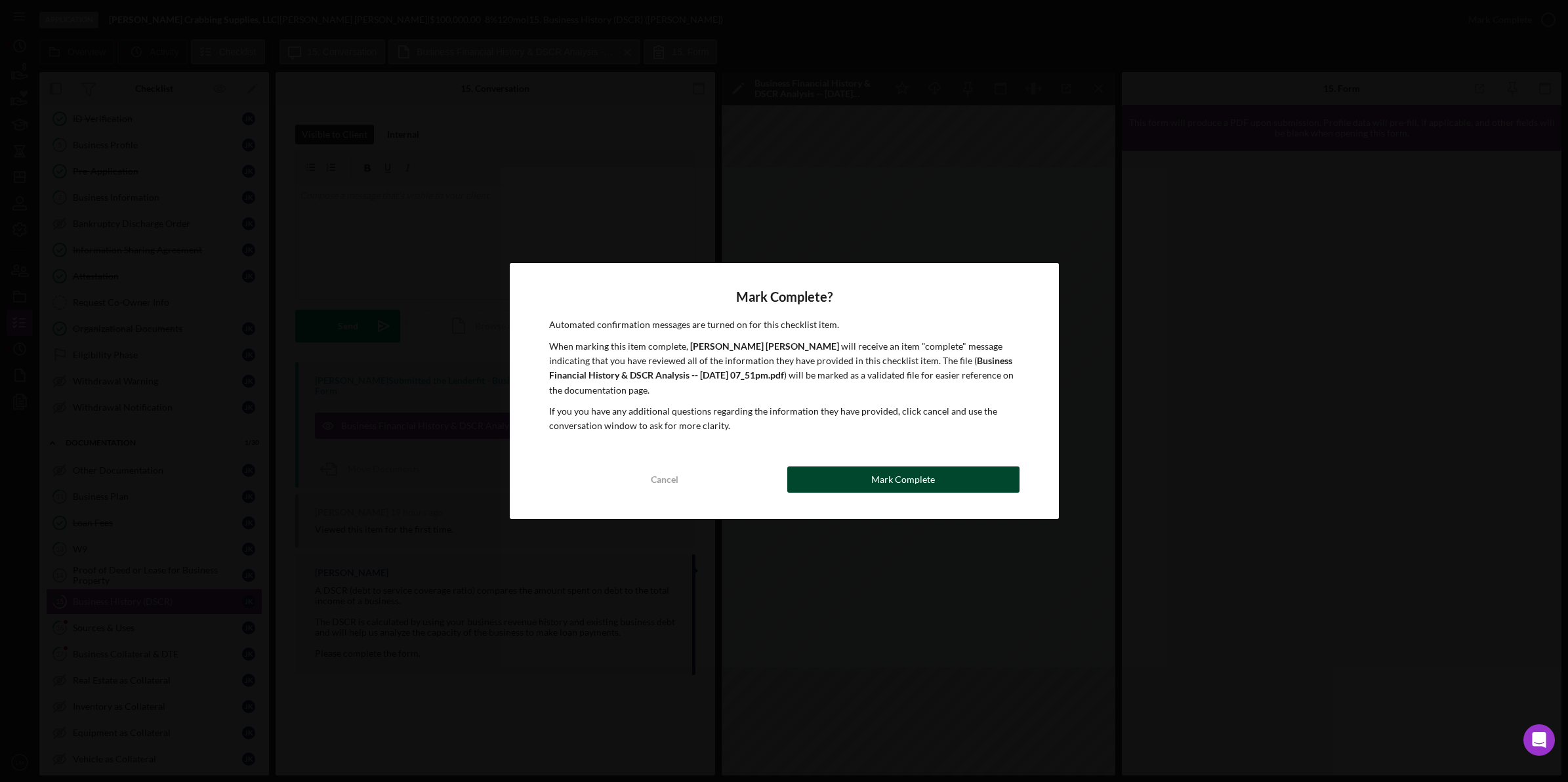
click at [710, 484] on button "Mark Complete" at bounding box center [903, 479] width 232 height 26
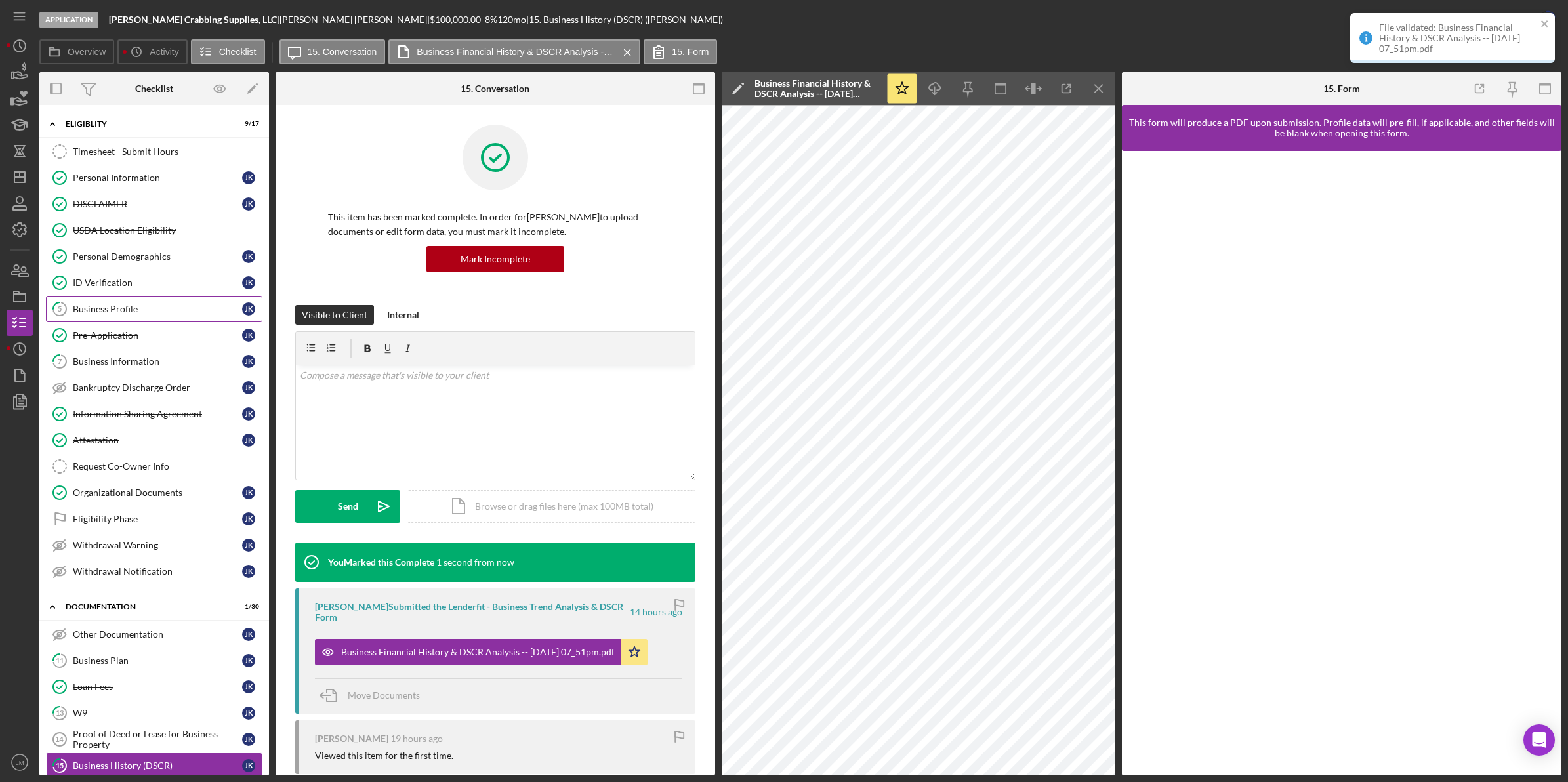
click at [123, 304] on link "5 Business Profile J K" at bounding box center [154, 309] width 217 height 26
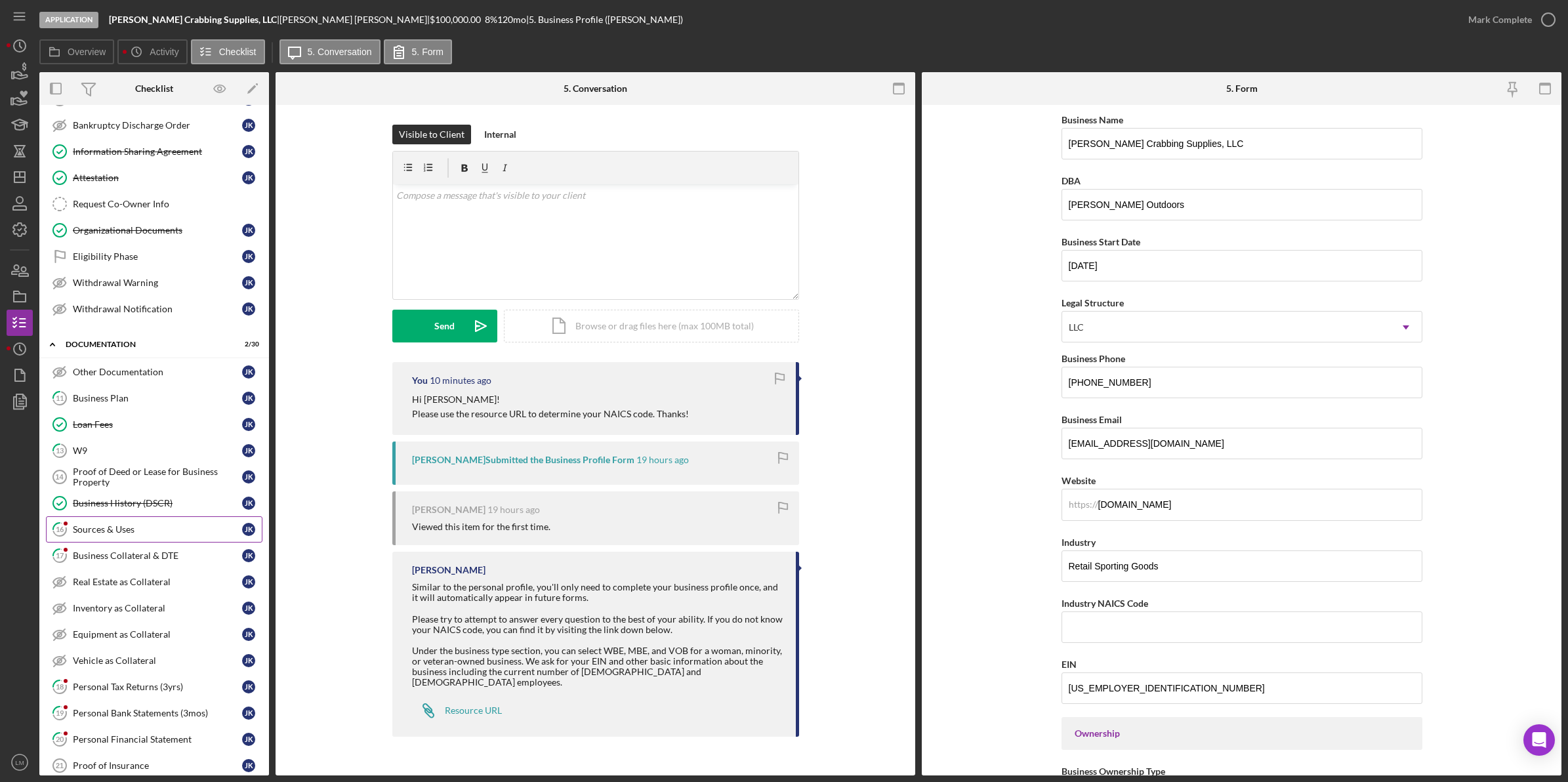
scroll to position [328, 0]
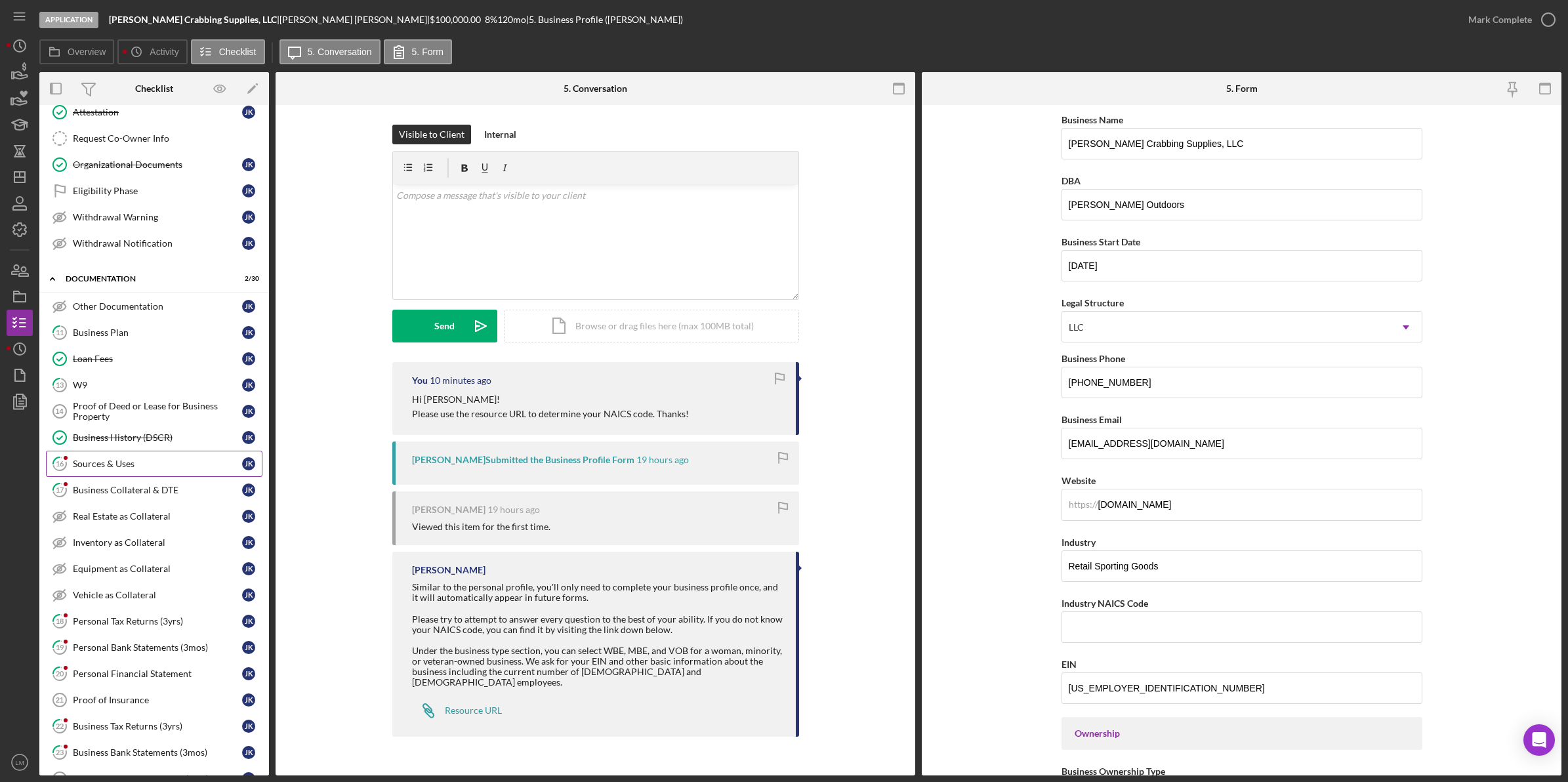
click at [128, 469] on div "Sources & Uses" at bounding box center [157, 464] width 170 height 10
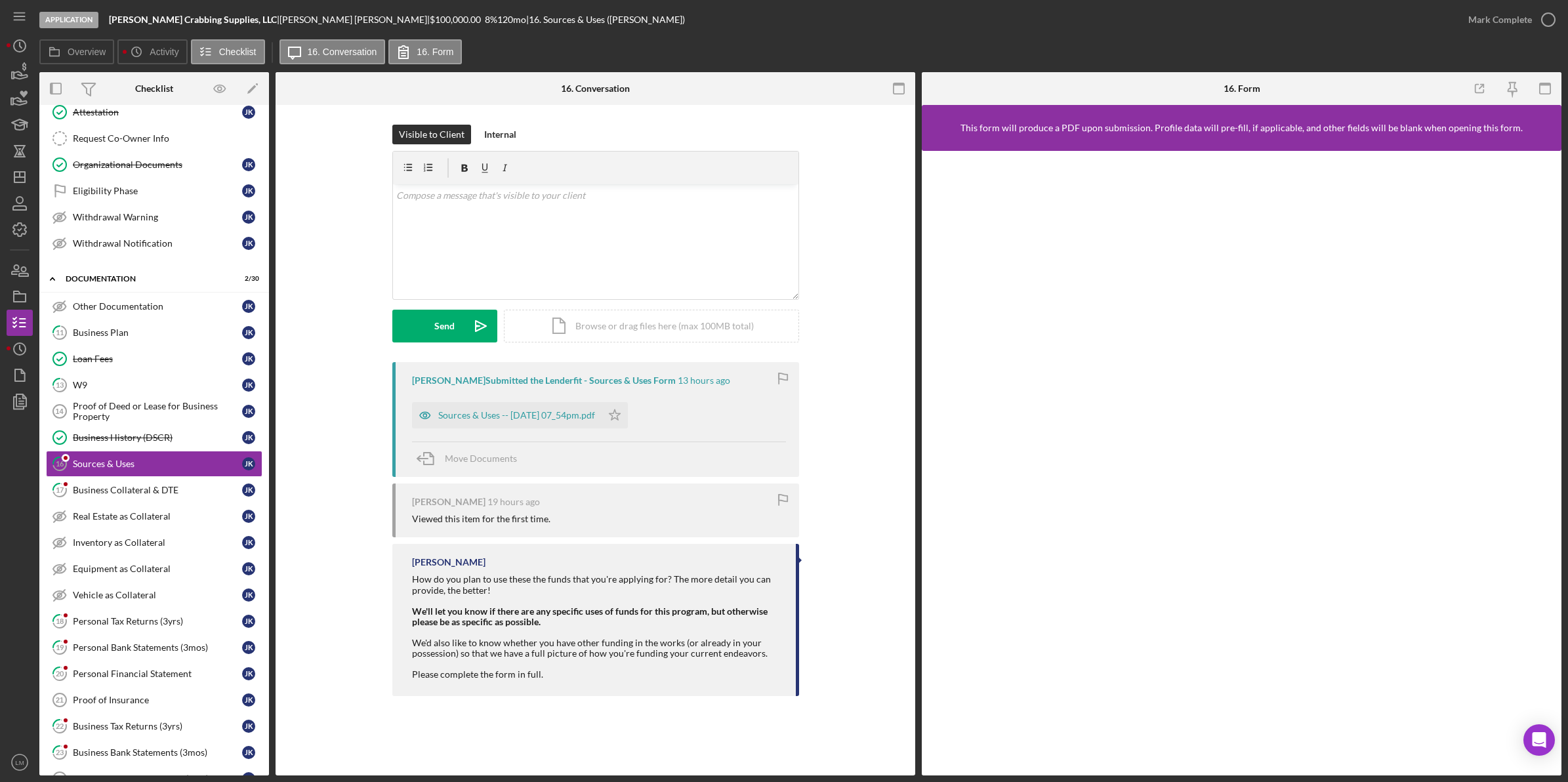
click at [502, 398] on div "Sources & Uses -- [DATE] 07_54pm.pdf Icon/Star" at bounding box center [524, 412] width 223 height 33
click at [502, 407] on div "Sources & Uses -- [DATE] 07_54pm.pdf" at bounding box center [507, 415] width 190 height 26
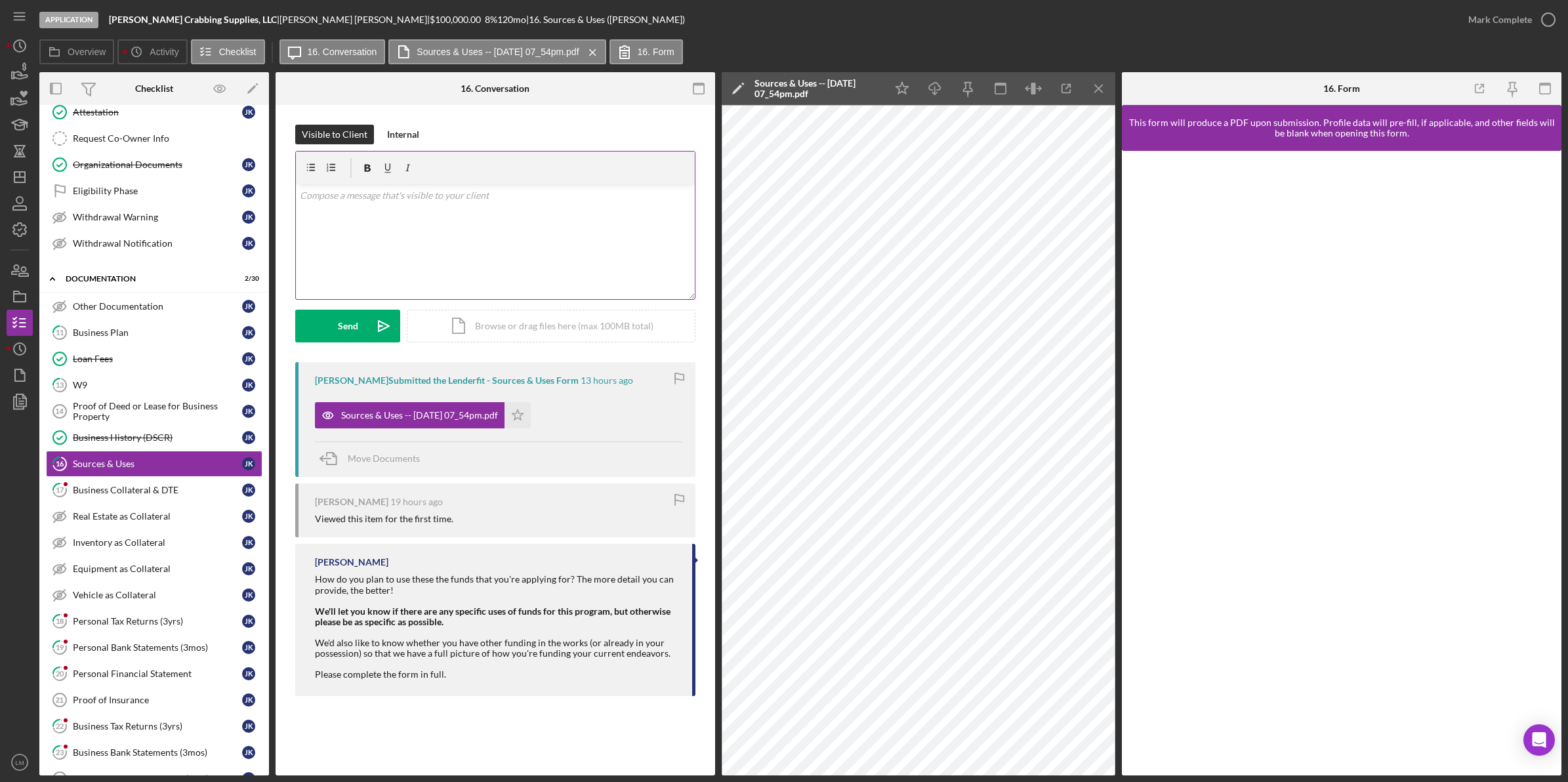
click at [563, 194] on p at bounding box center [496, 196] width 391 height 15
click at [387, 318] on icon "Icon/icon-invite-send" at bounding box center [384, 326] width 33 height 33
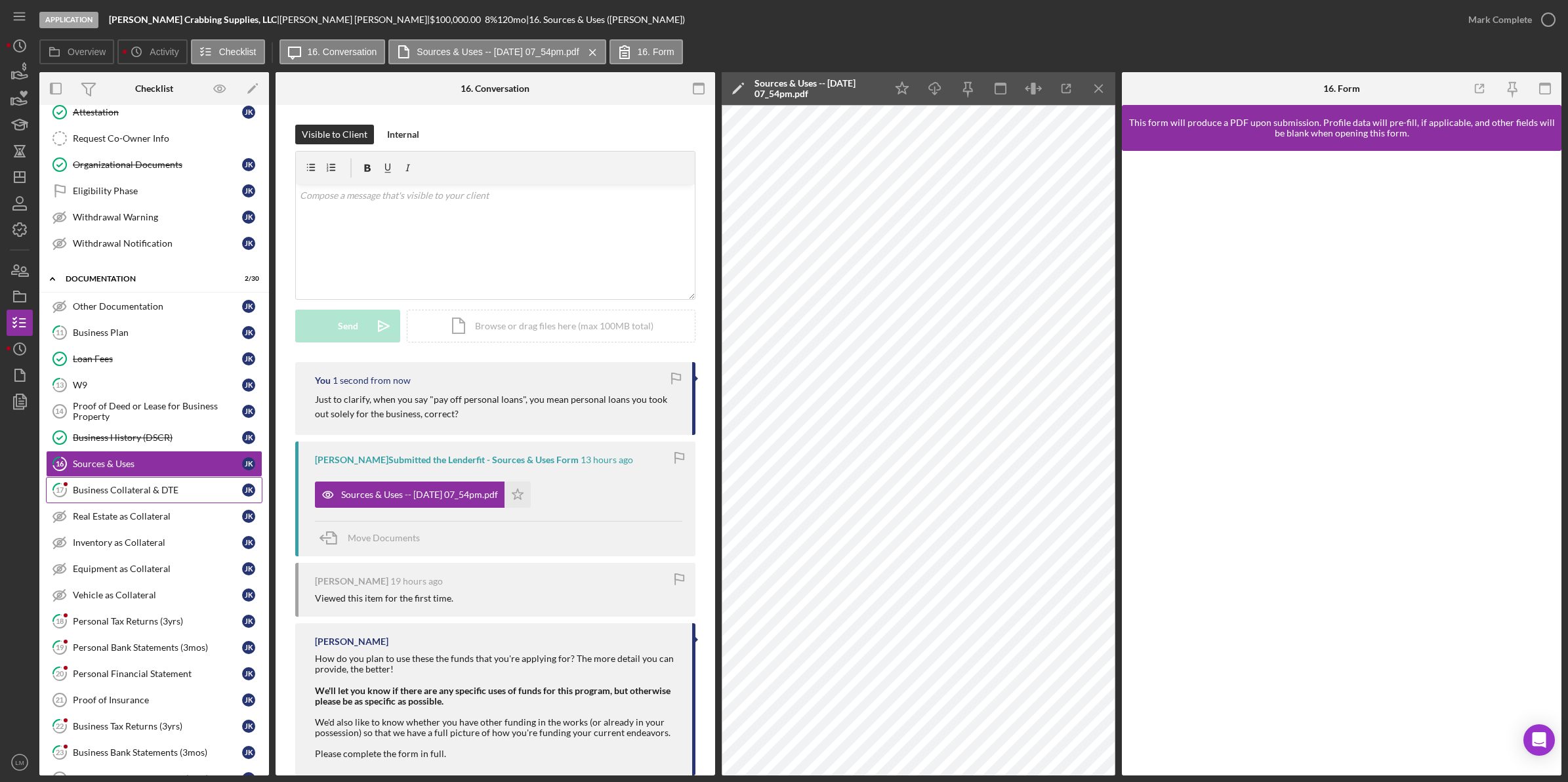
click at [172, 504] on link "17 Business Collateral & DTE J K" at bounding box center [154, 490] width 217 height 26
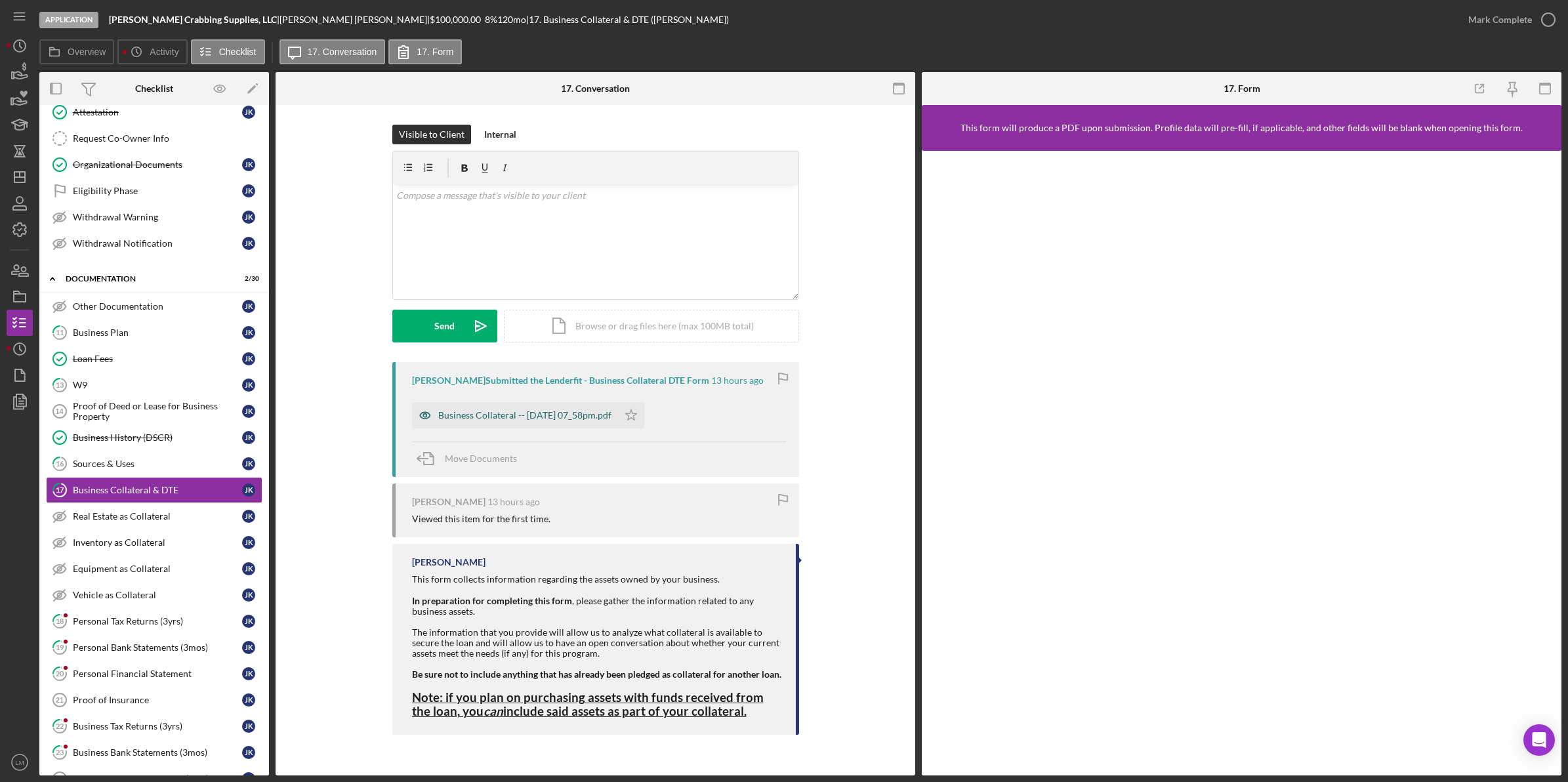
click at [493, 411] on div "Business Collateral -- [DATE] 07_58pm.pdf" at bounding box center [524, 416] width 173 height 10
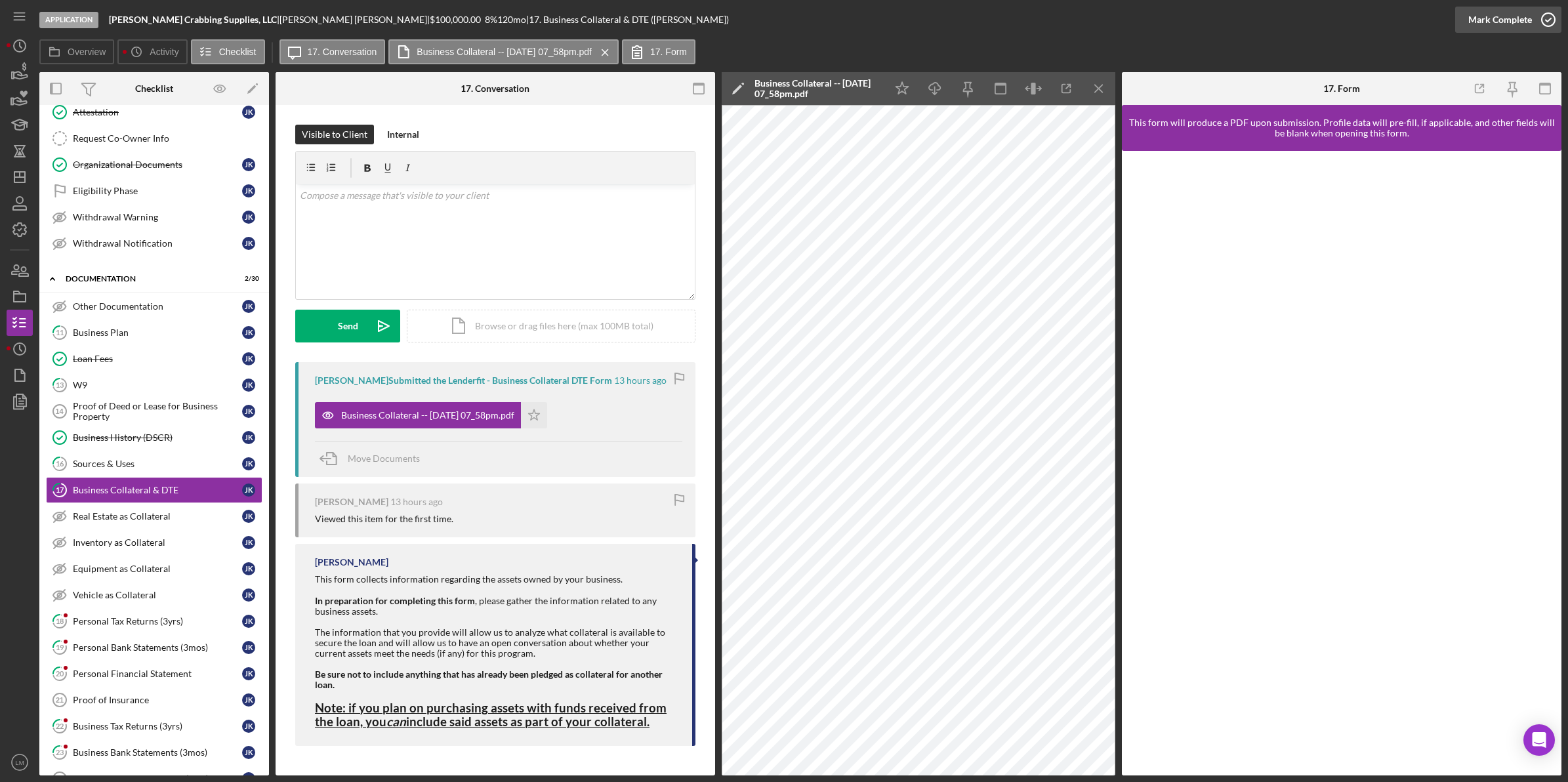
click at [710, 23] on button "Mark Complete" at bounding box center [1508, 20] width 106 height 26
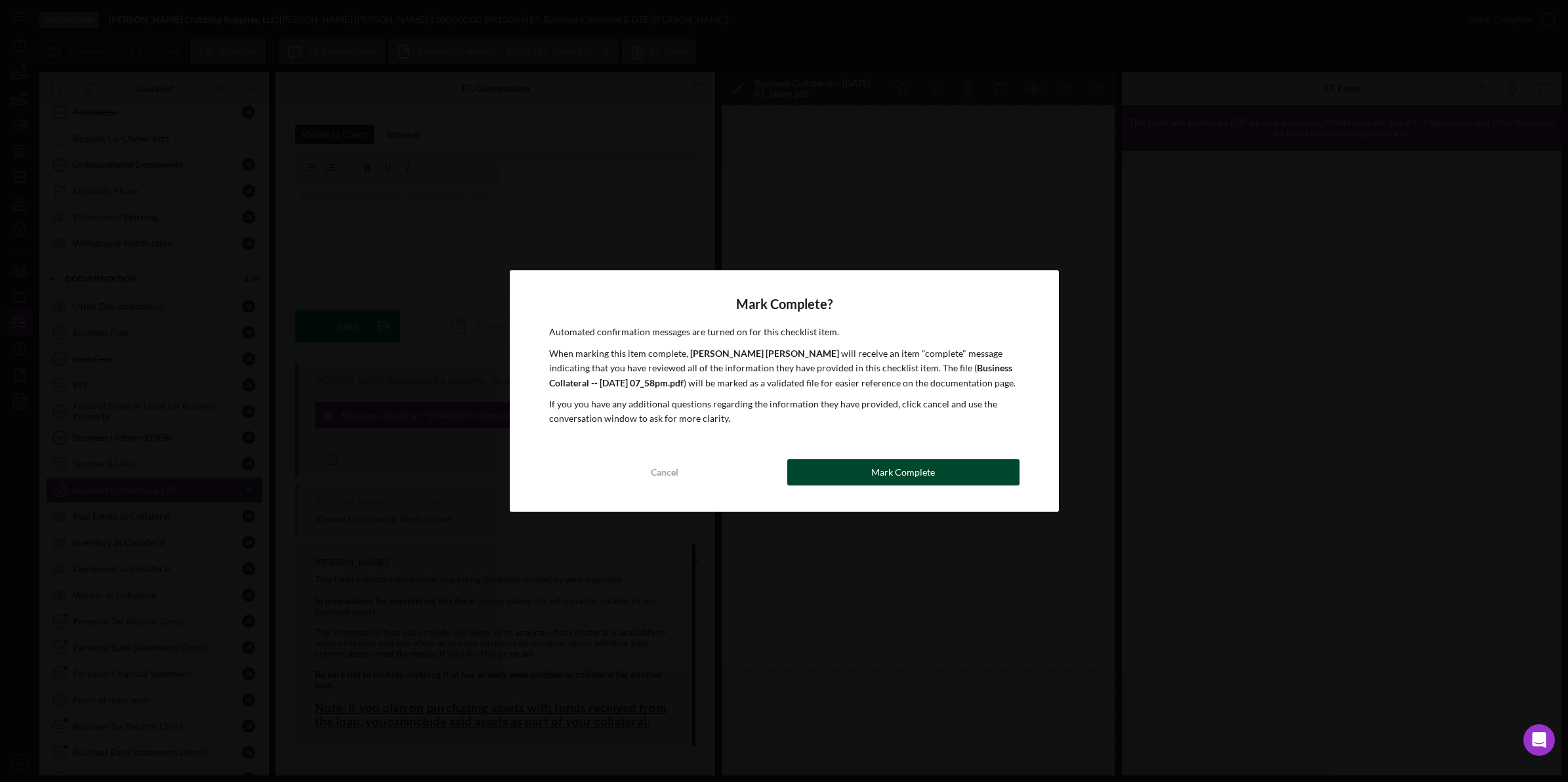
click at [710, 480] on div "Mark Complete" at bounding box center [903, 472] width 63 height 26
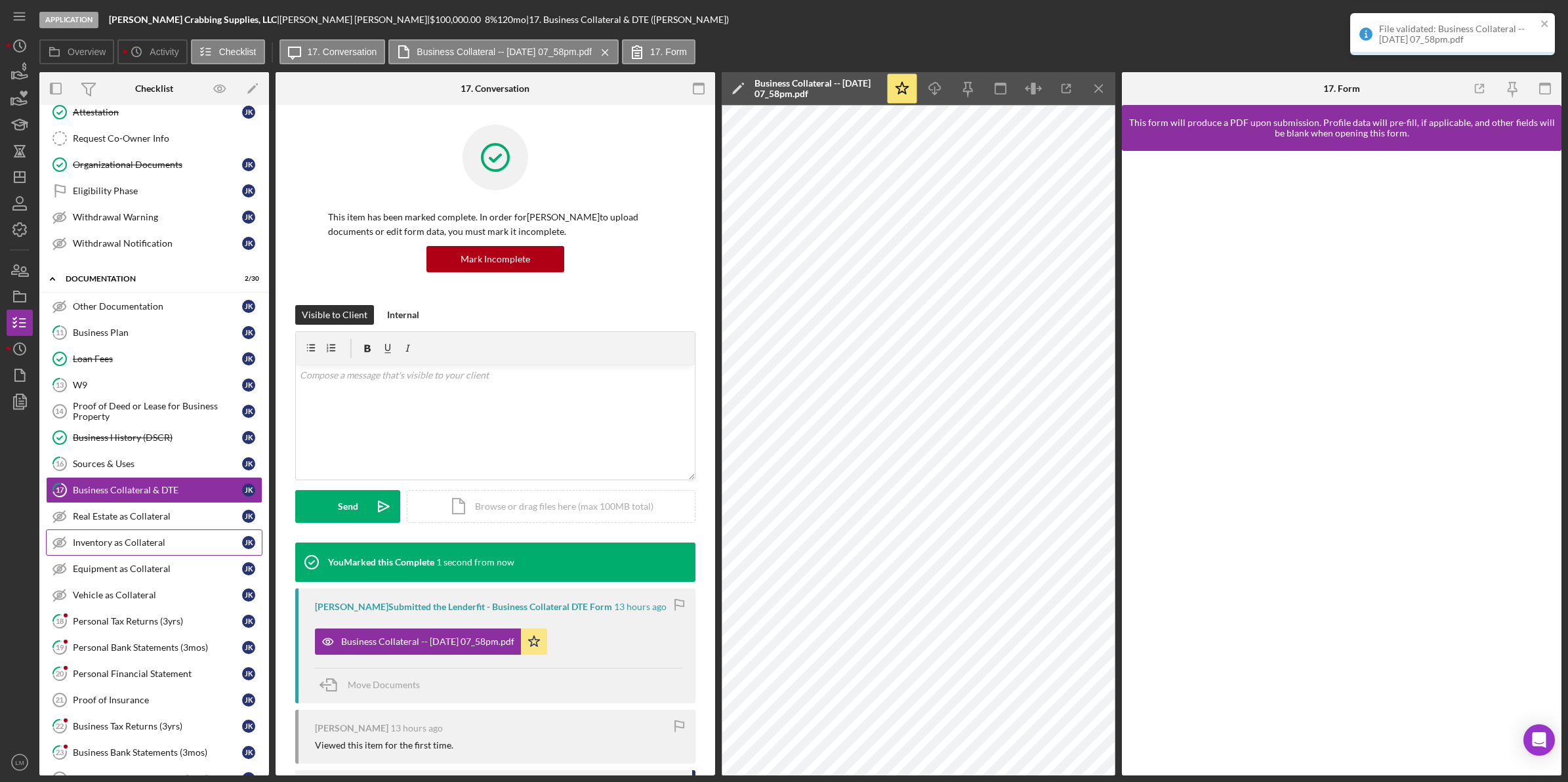
click at [117, 556] on link "Inventory as Collateral Inventory as Collateral J K" at bounding box center [154, 543] width 217 height 26
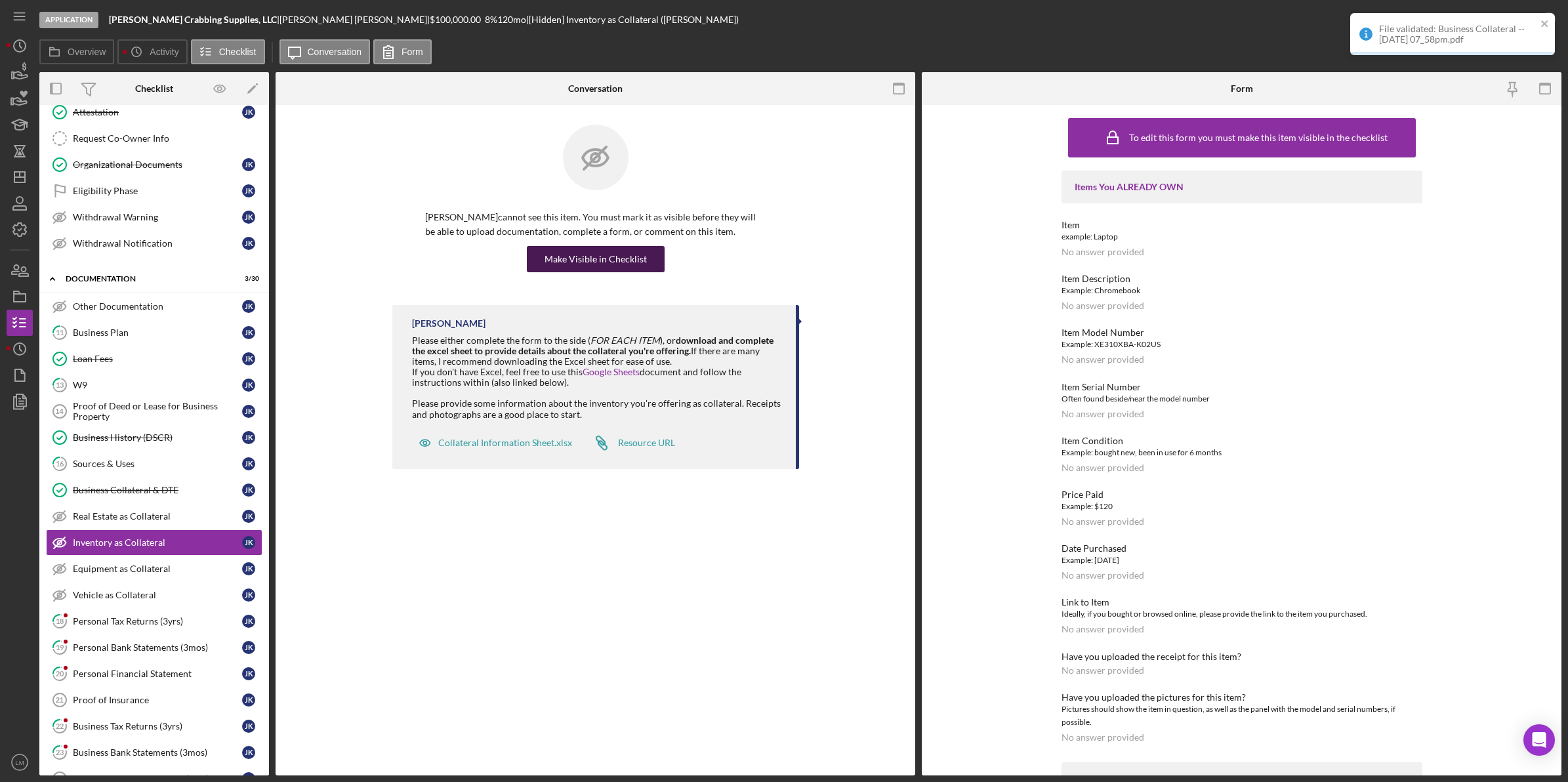
click at [605, 255] on div "Make Visible in Checklist" at bounding box center [596, 259] width 103 height 26
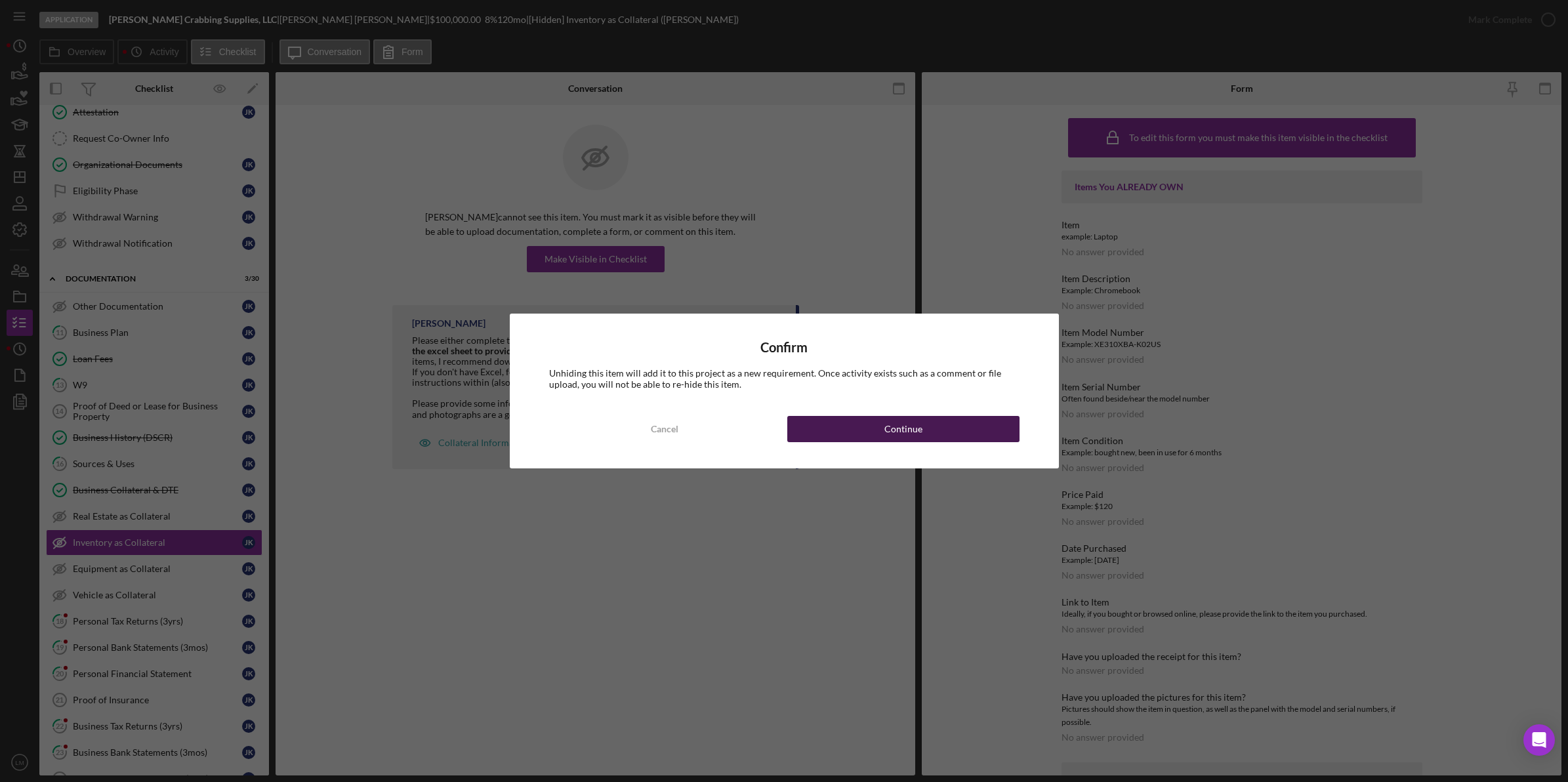
click at [710, 424] on button "Continue" at bounding box center [903, 429] width 232 height 26
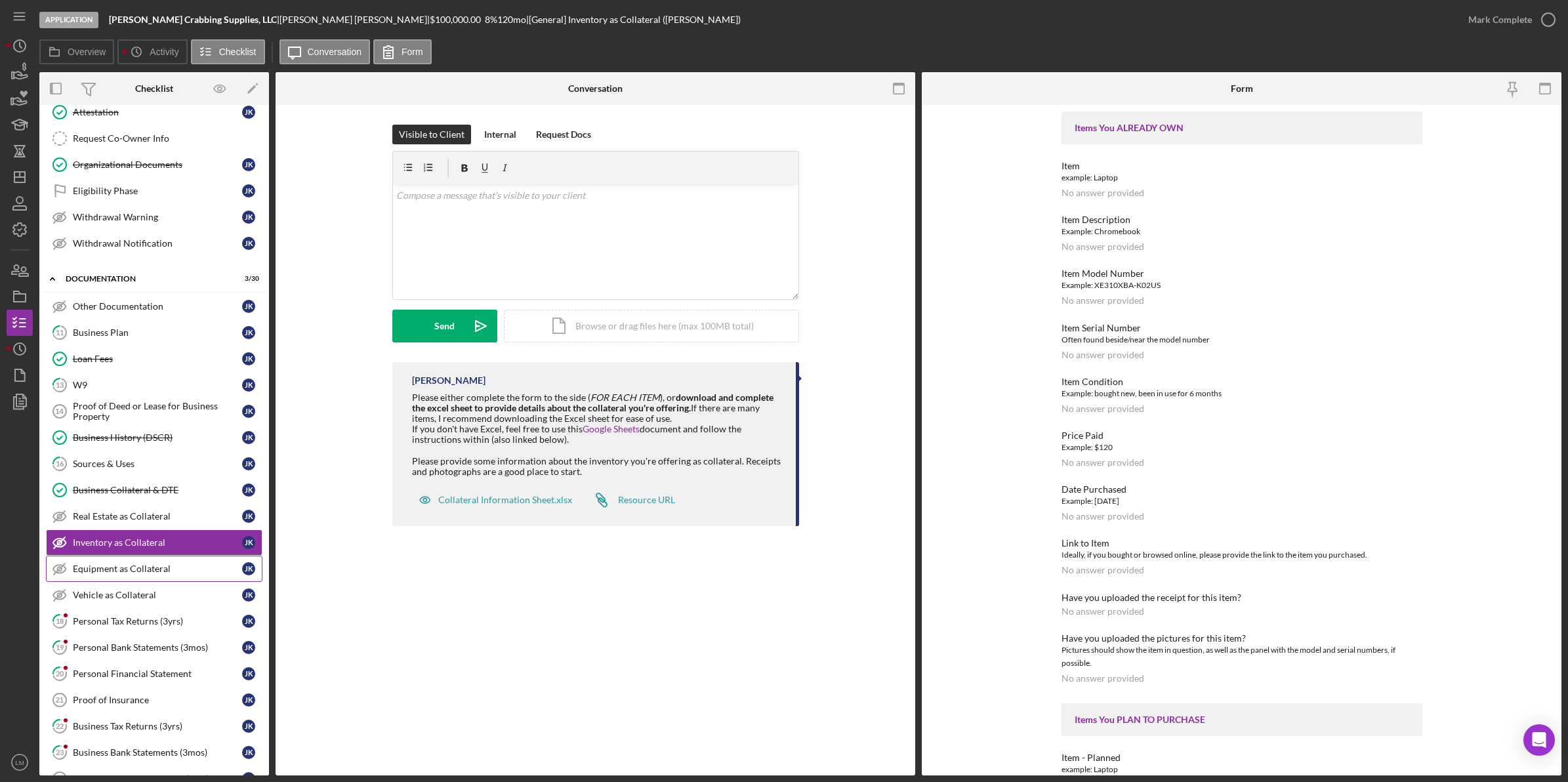
click at [157, 574] on div "Equipment as Collateral" at bounding box center [157, 569] width 170 height 10
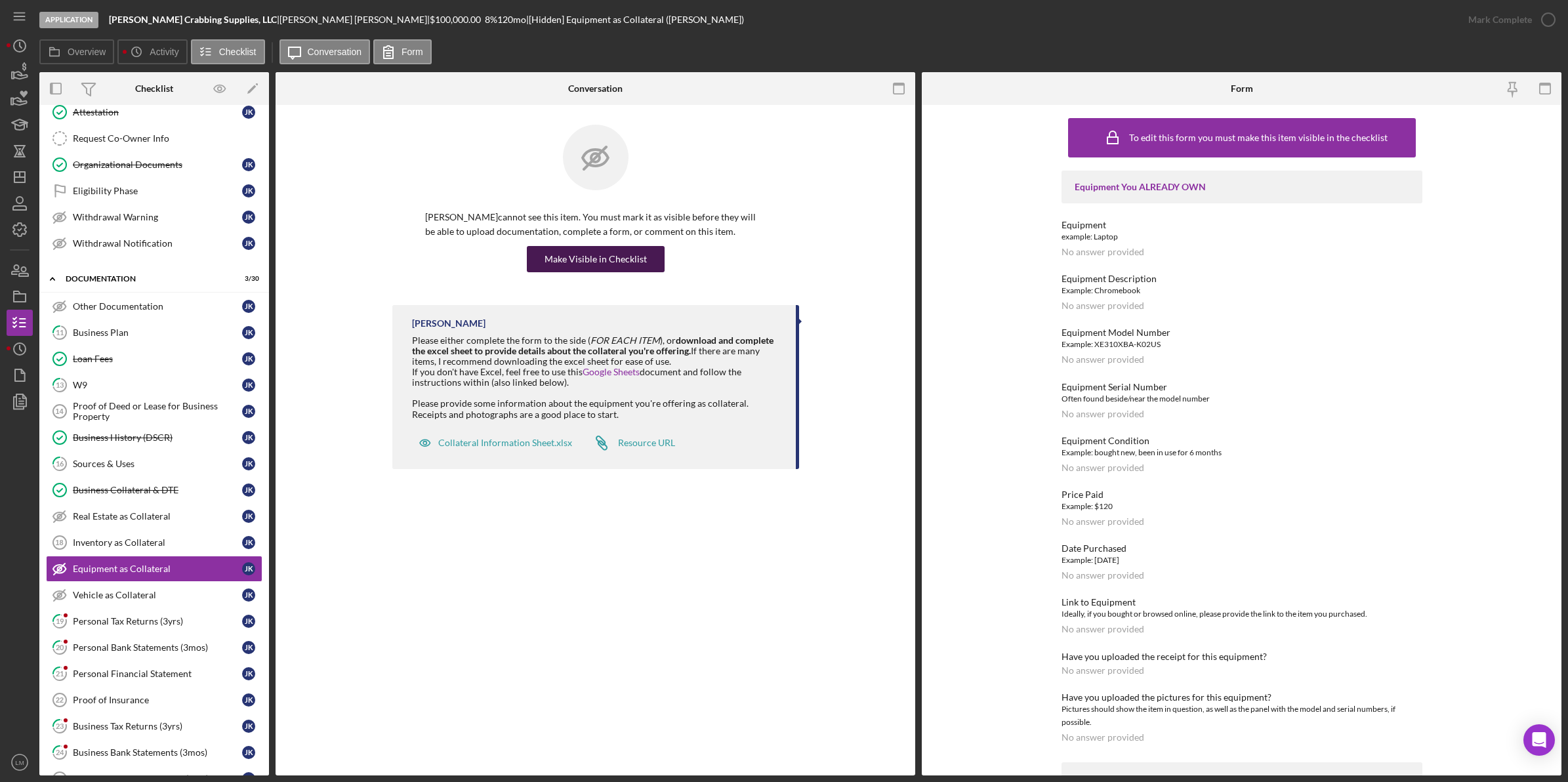
click at [651, 267] on button "Make Visible in Checklist" at bounding box center [596, 259] width 137 height 26
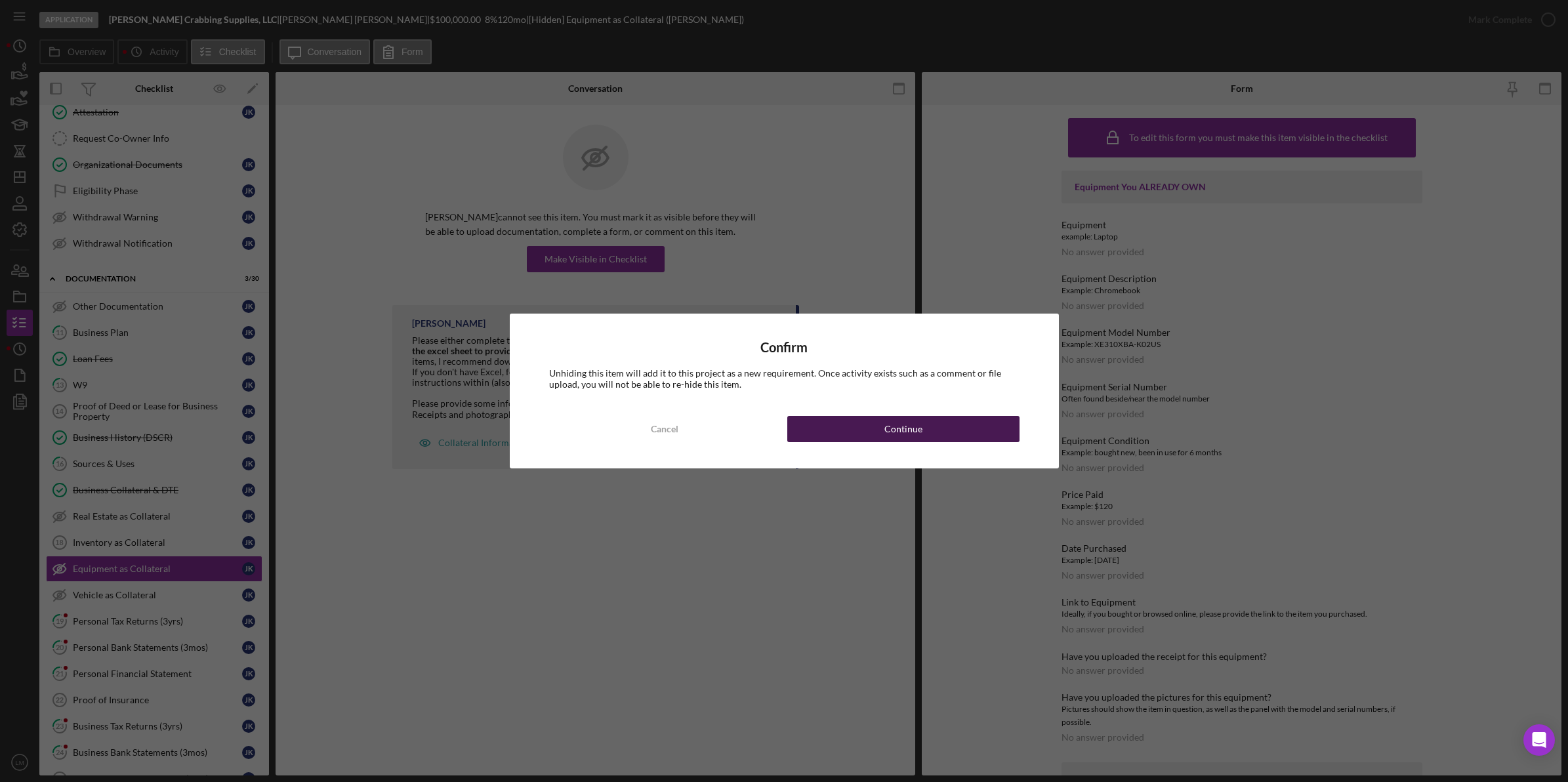
click at [710, 424] on button "Continue" at bounding box center [903, 429] width 232 height 26
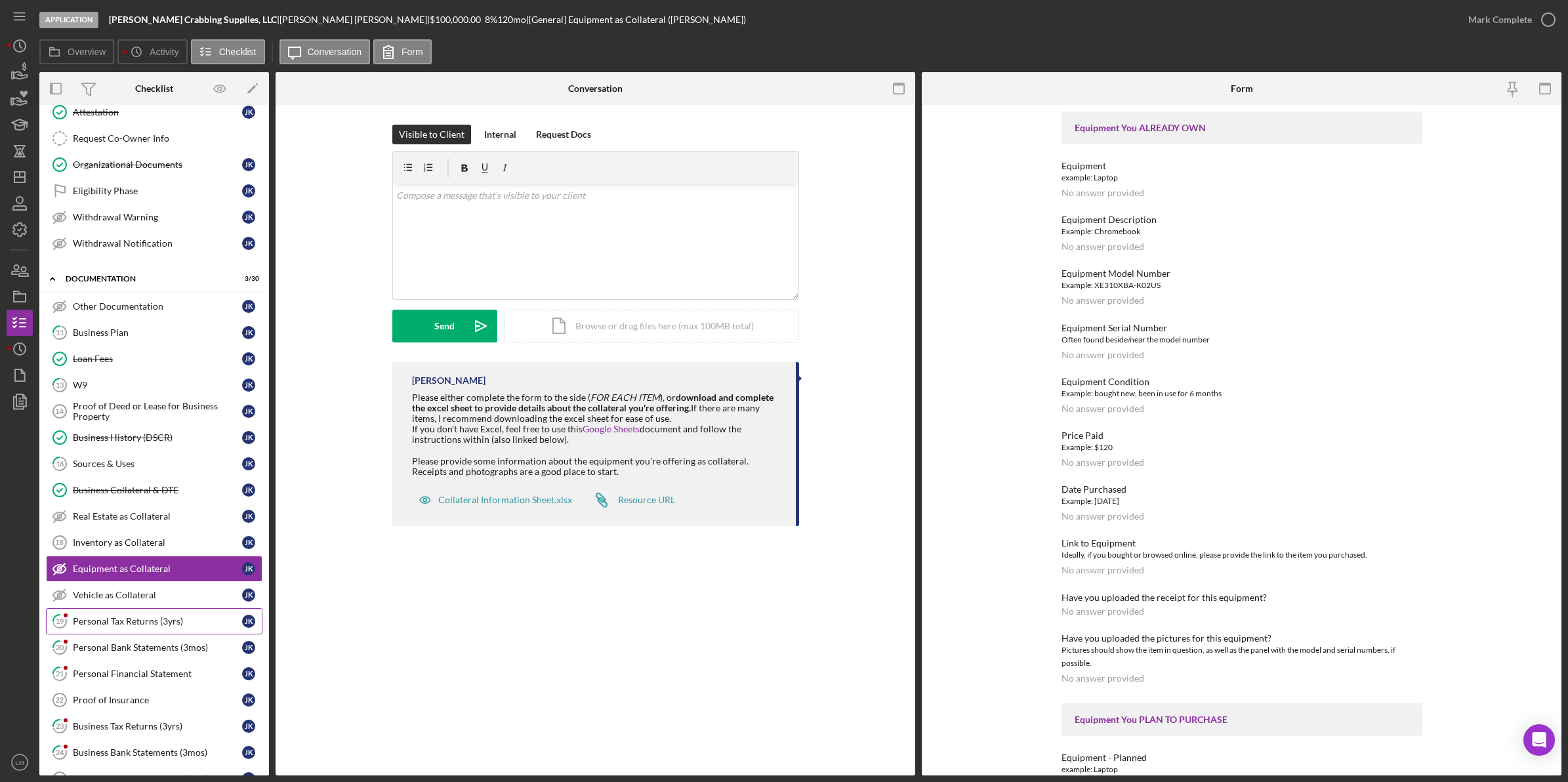
click at [130, 626] on div "Personal Tax Returns (3yrs)" at bounding box center [157, 621] width 170 height 10
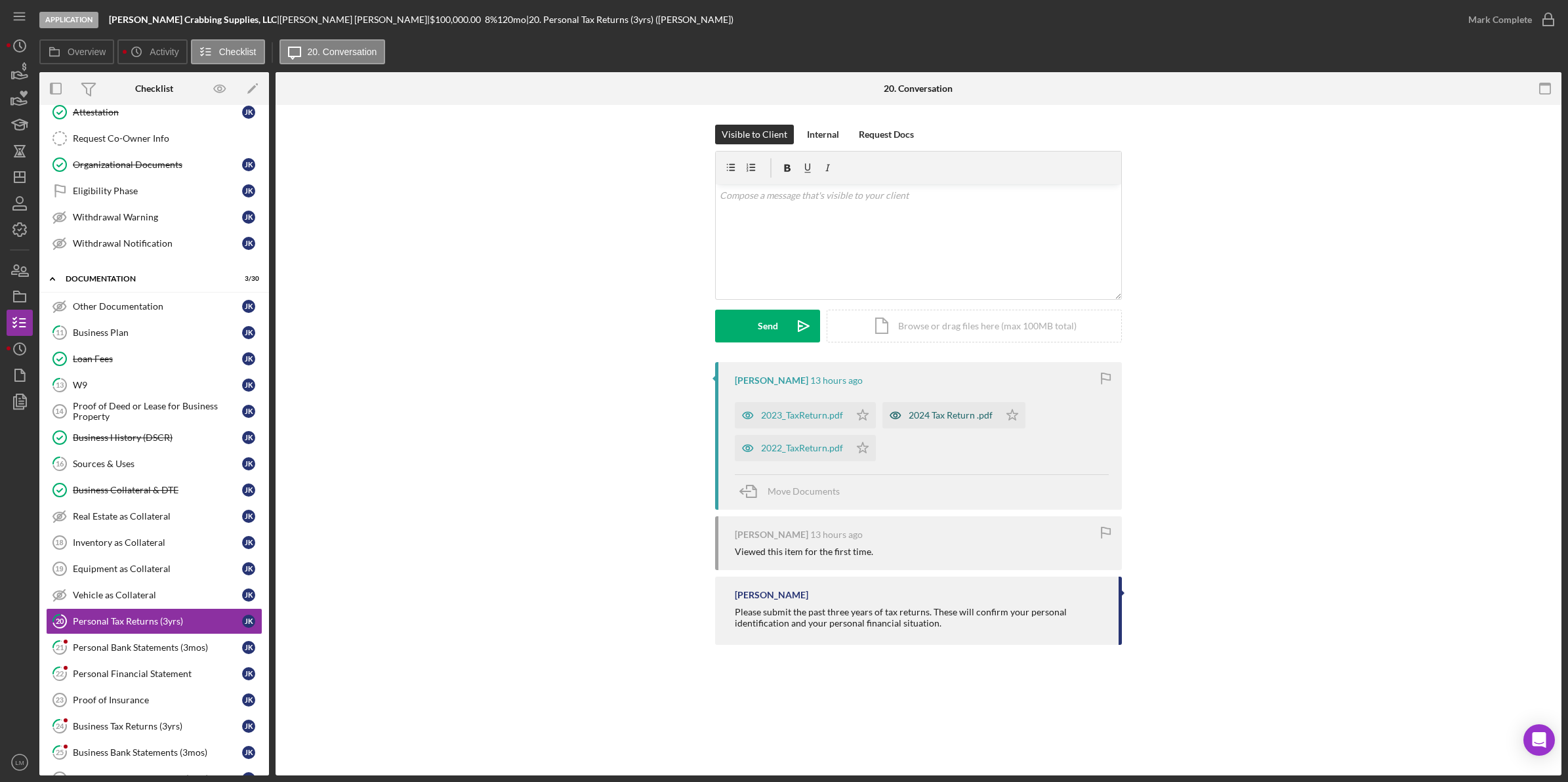
click at [710, 412] on div "2024 Tax Return .pdf" at bounding box center [951, 416] width 84 height 10
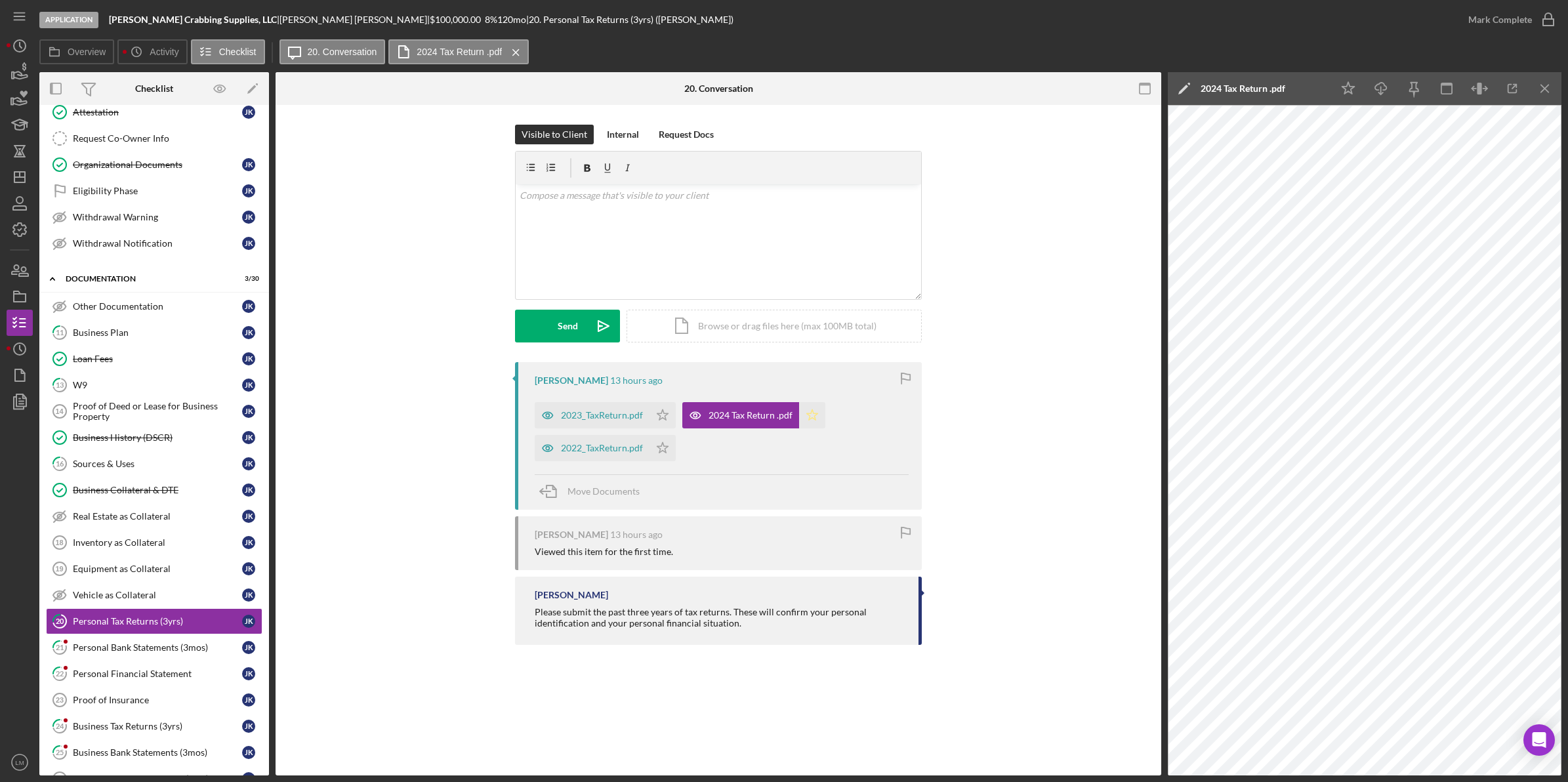
click at [710, 407] on icon "Icon/Star" at bounding box center [812, 415] width 26 height 26
click at [584, 418] on div "2023_TaxReturn.pdf" at bounding box center [602, 416] width 82 height 10
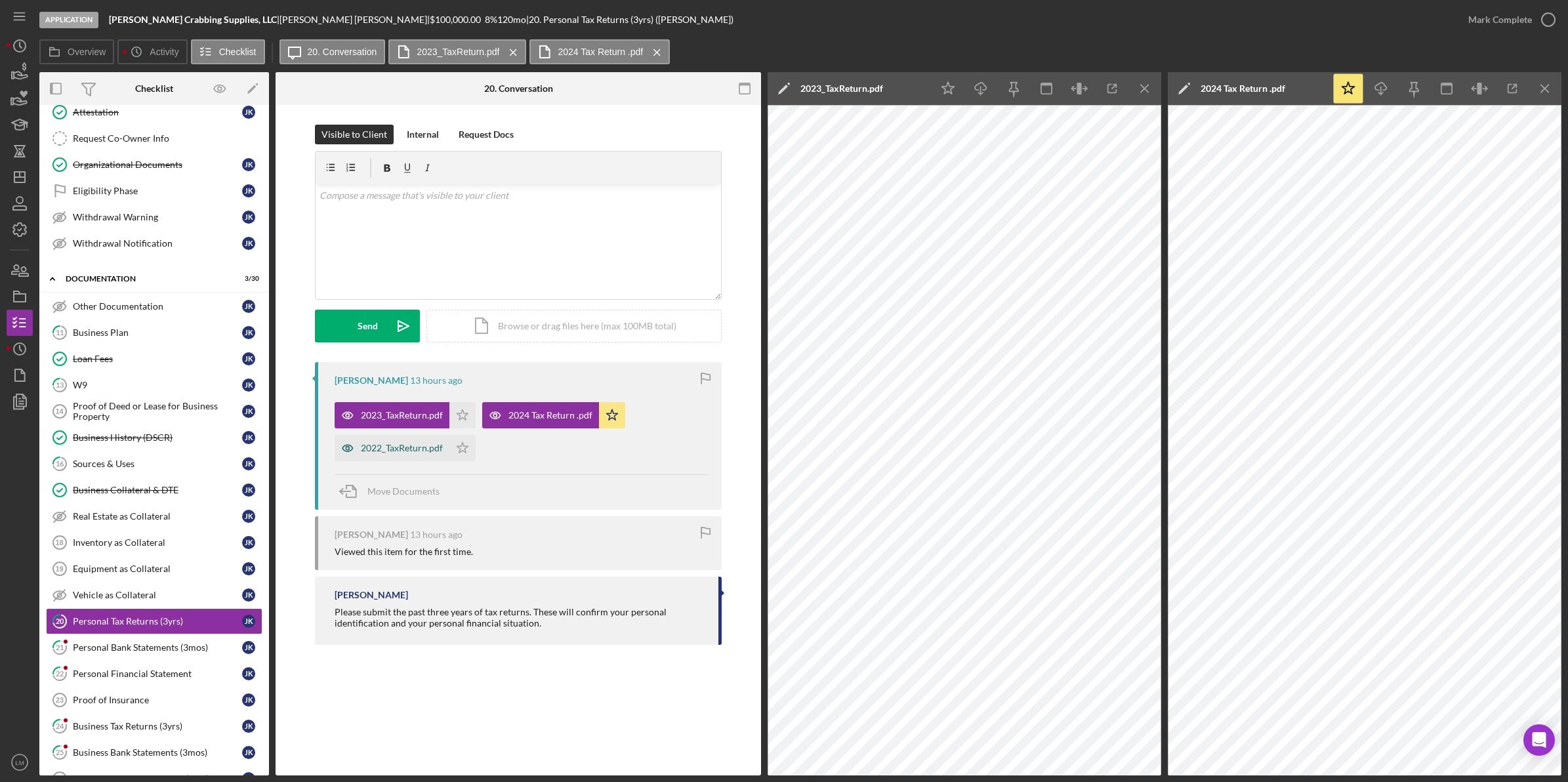
click at [376, 444] on div "2022_TaxReturn.pdf" at bounding box center [402, 448] width 82 height 10
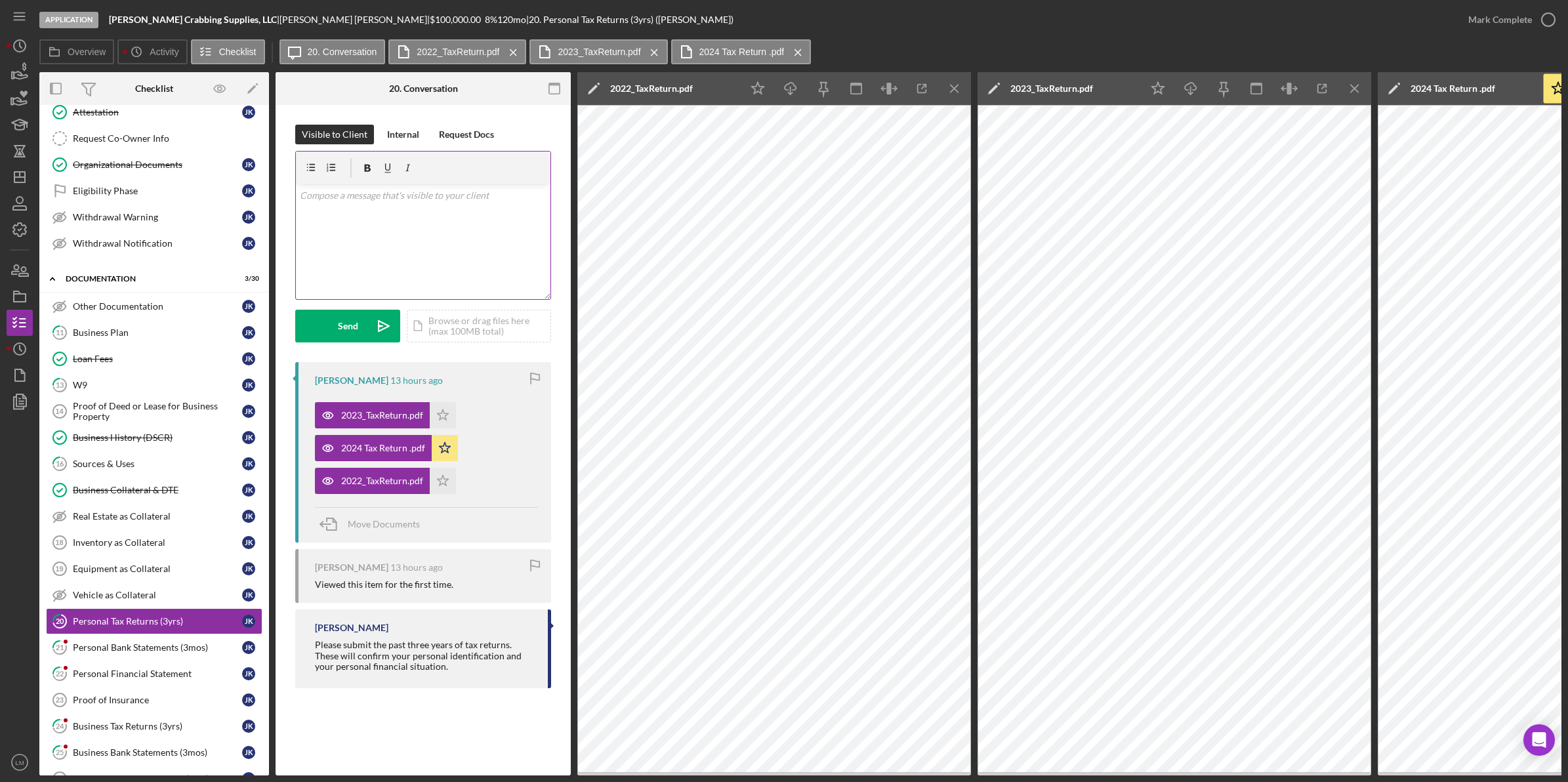
click at [426, 220] on div "v Color teal Color pink Remove color Add row above Add row below Add column bef…" at bounding box center [423, 242] width 255 height 115
click at [370, 319] on icon "Icon/icon-invite-send" at bounding box center [384, 326] width 33 height 33
click at [437, 479] on div "[PERSON_NAME] 13 hours ago 2023_TaxReturn.pdf Icon/Star 2024 Tax Return .pdf Ic…" at bounding box center [423, 451] width 256 height 180
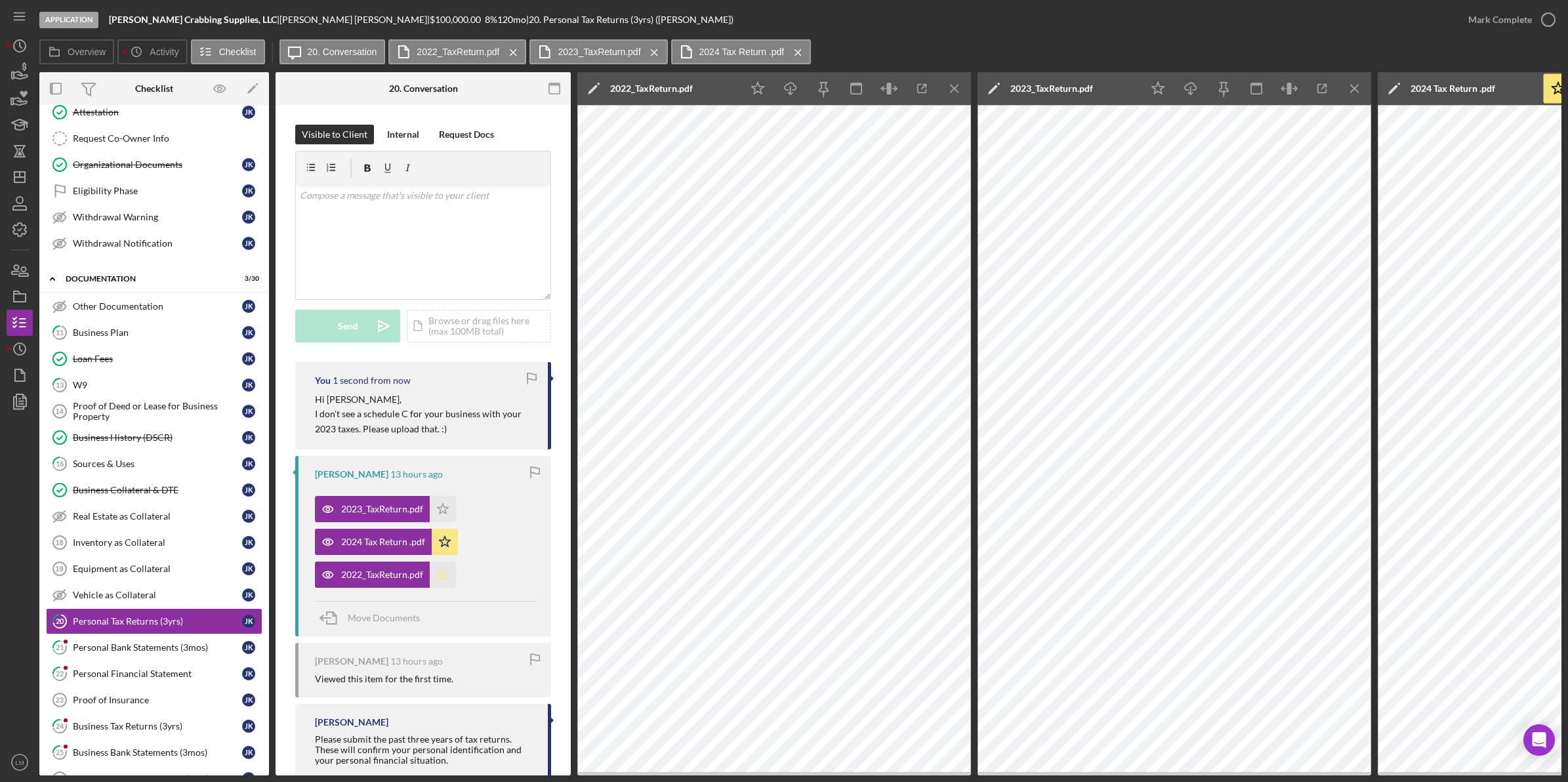
click at [443, 581] on icon "Icon/Star" at bounding box center [443, 575] width 26 height 26
click at [107, 653] on div "Personal Bank Statements (3mos)" at bounding box center [157, 648] width 170 height 10
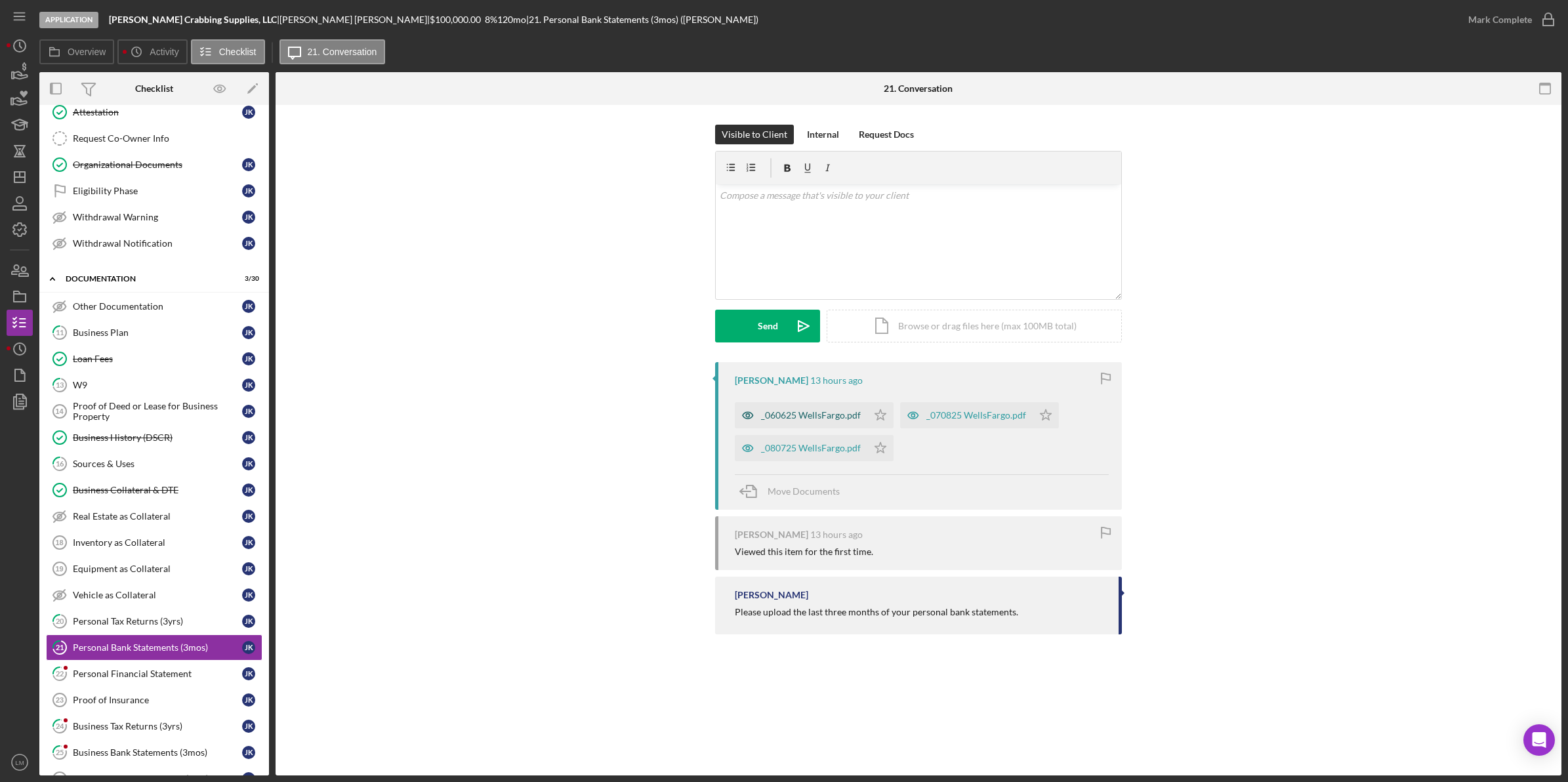
click at [710, 414] on div "_060625 WellsFargo.pdf" at bounding box center [811, 416] width 100 height 10
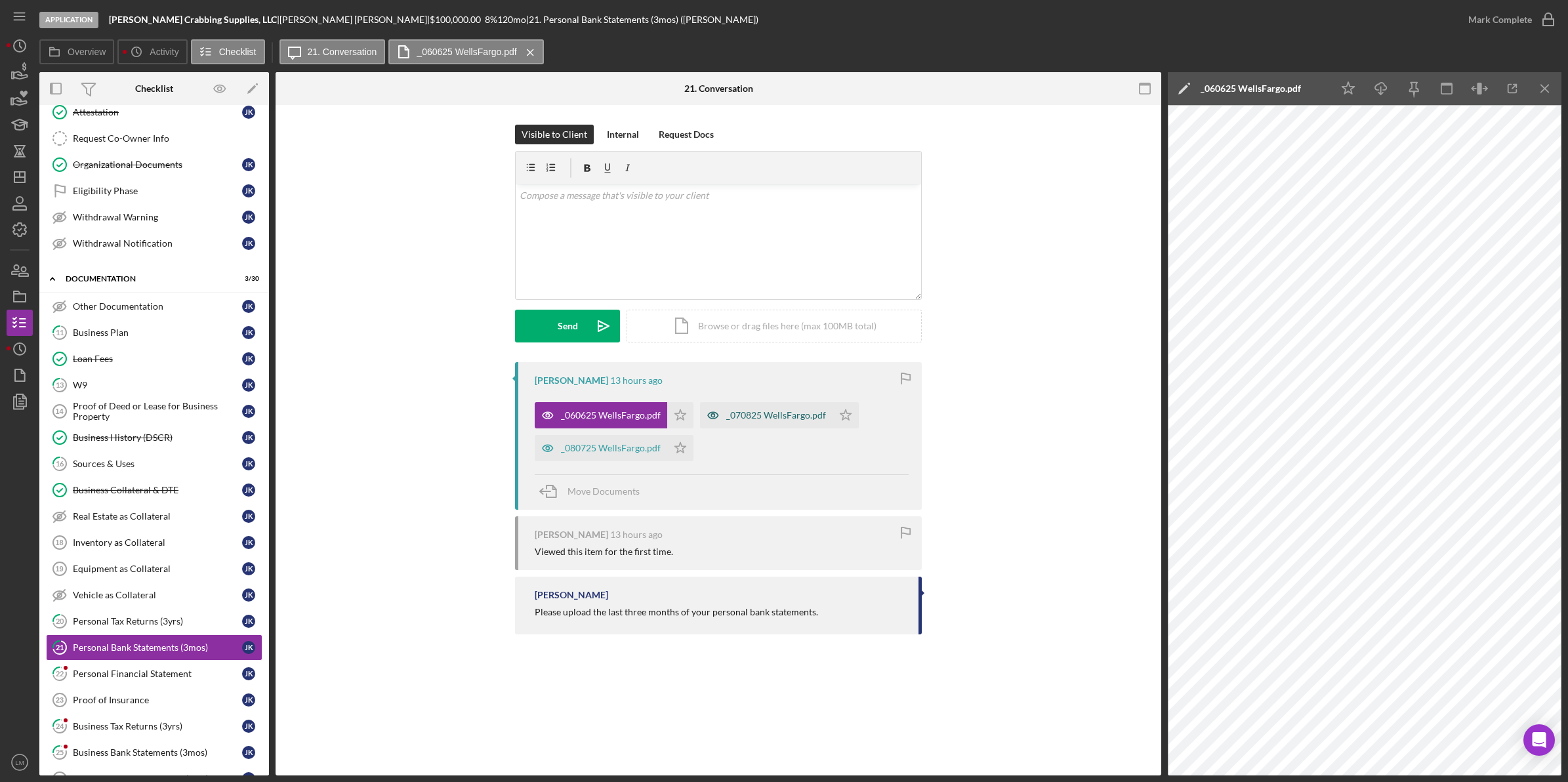
click at [710, 417] on div "_070825 WellsFargo.pdf" at bounding box center [776, 416] width 100 height 10
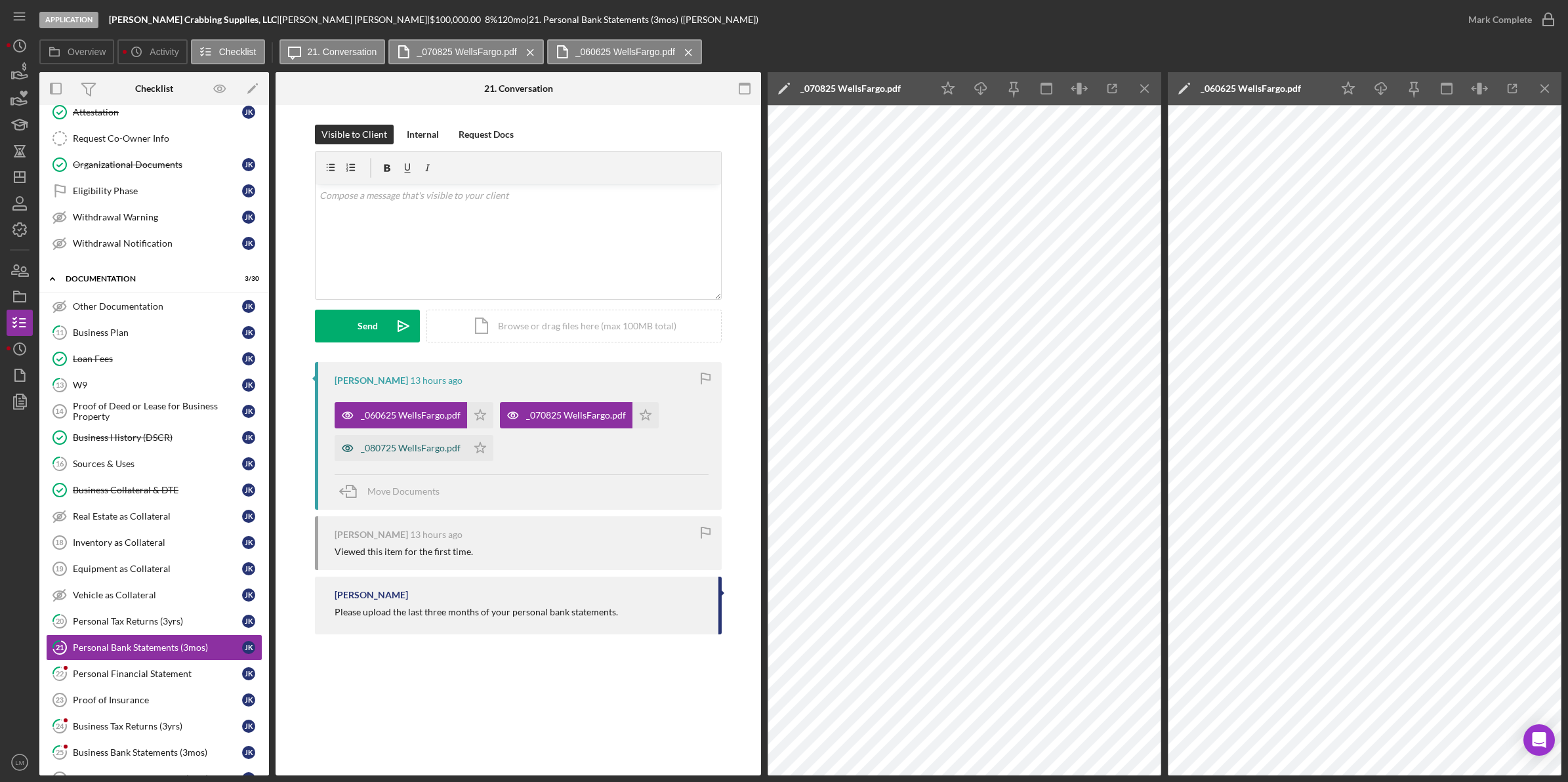
click at [422, 460] on div "_080725 WellsFargo.pdf" at bounding box center [401, 448] width 132 height 26
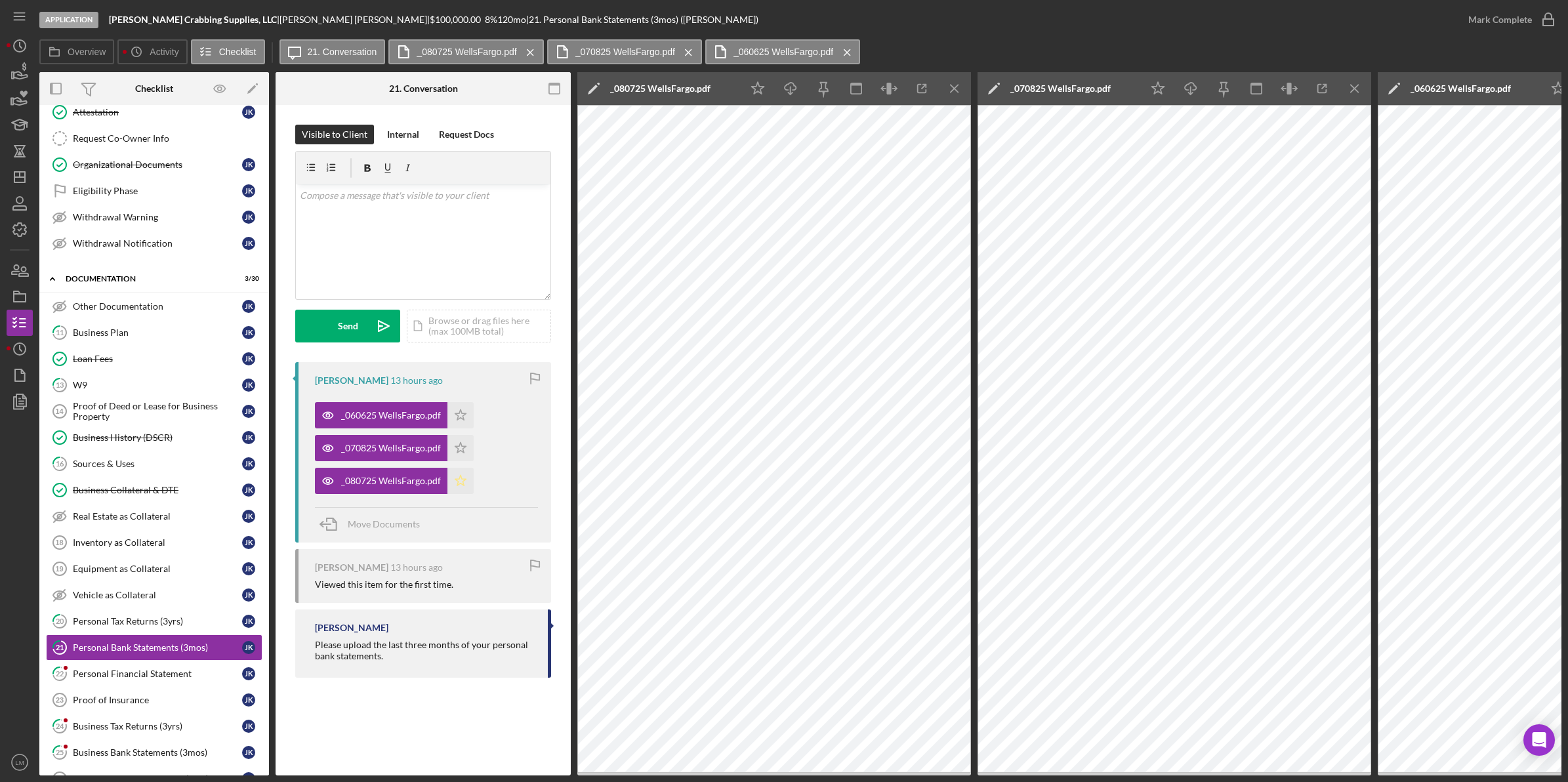
click at [464, 484] on icon "Icon/Star" at bounding box center [461, 481] width 26 height 26
click at [460, 448] on icon "Icon/Star" at bounding box center [461, 448] width 26 height 26
click at [464, 424] on icon "Icon/Star" at bounding box center [461, 415] width 26 height 26
click at [710, 17] on div "Mark Complete" at bounding box center [1499, 20] width 63 height 26
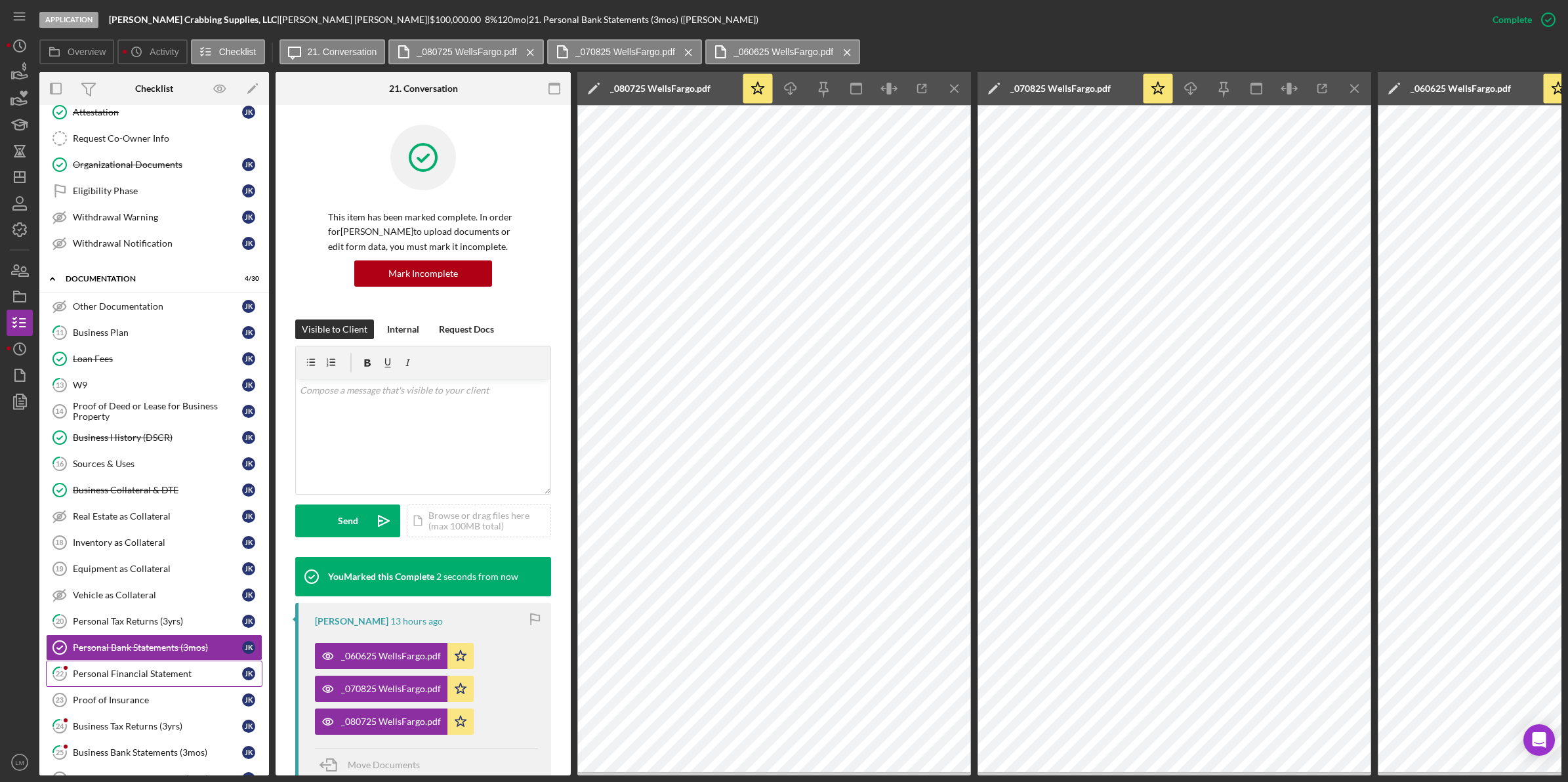
click at [126, 672] on link "22 Personal Financial Statement J K" at bounding box center [154, 674] width 217 height 26
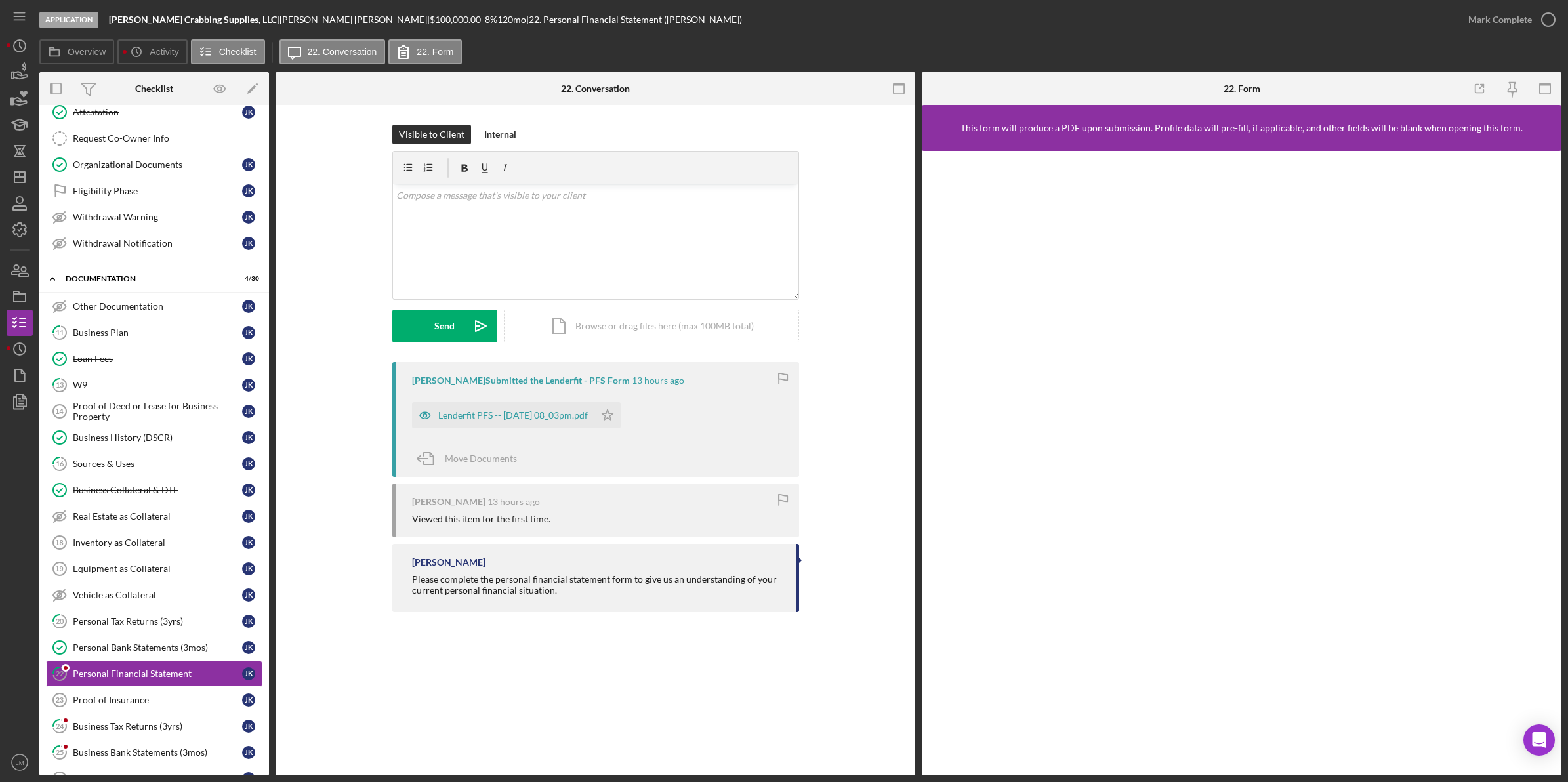
click at [513, 438] on div "[PERSON_NAME] Submitted the Lenderfit - PFS Form 13 hours ago Lenderfit PFS -- …" at bounding box center [596, 419] width 407 height 115
click at [522, 418] on div "Lenderfit PFS -- [DATE] 08_03pm.pdf" at bounding box center [513, 416] width 150 height 10
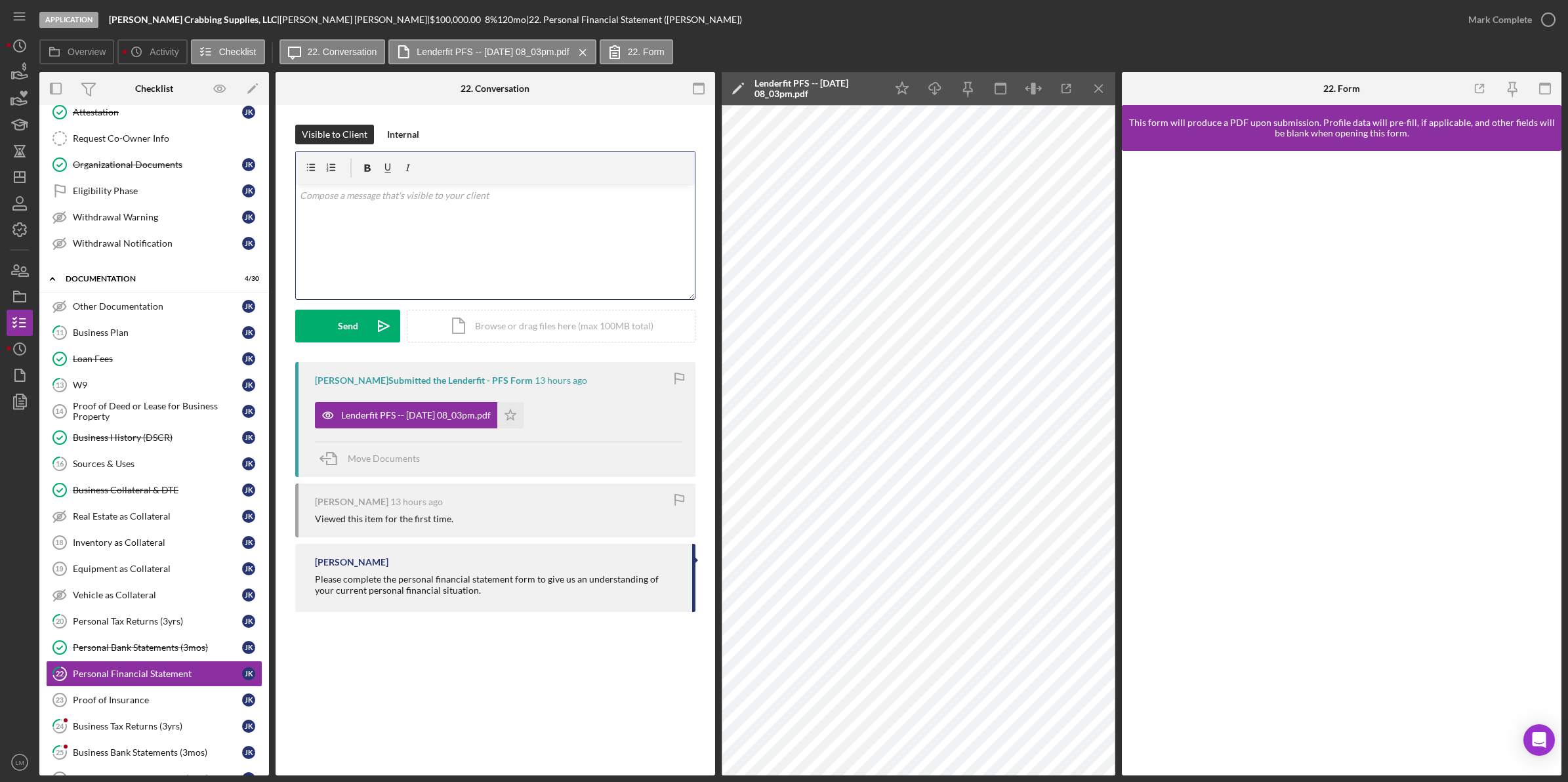
click at [378, 239] on div "v Color teal Color pink Remove color Add row above Add row below Add column bef…" at bounding box center [495, 242] width 399 height 115
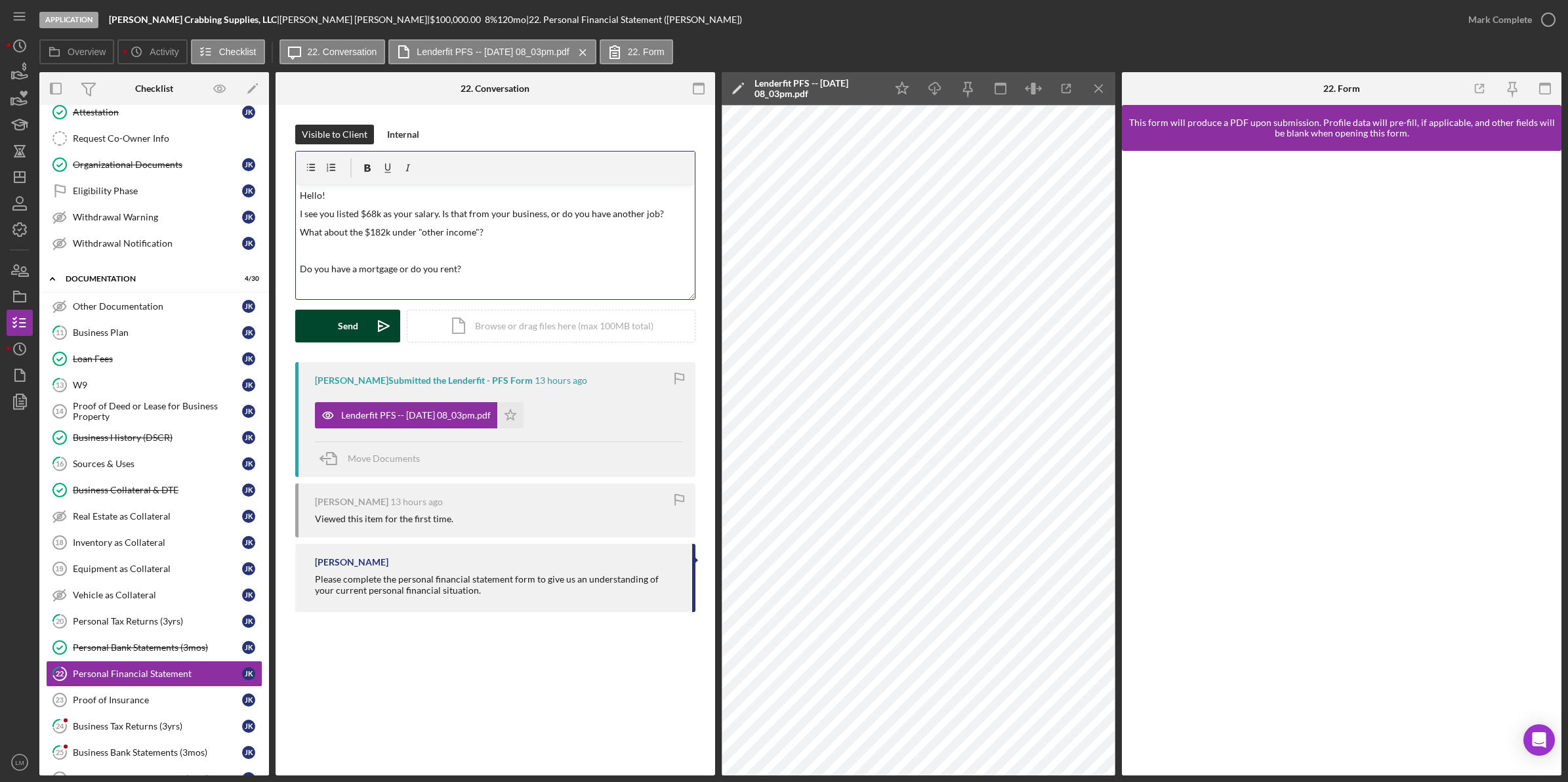
click at [361, 326] on button "Send Icon/icon-invite-send" at bounding box center [347, 326] width 105 height 33
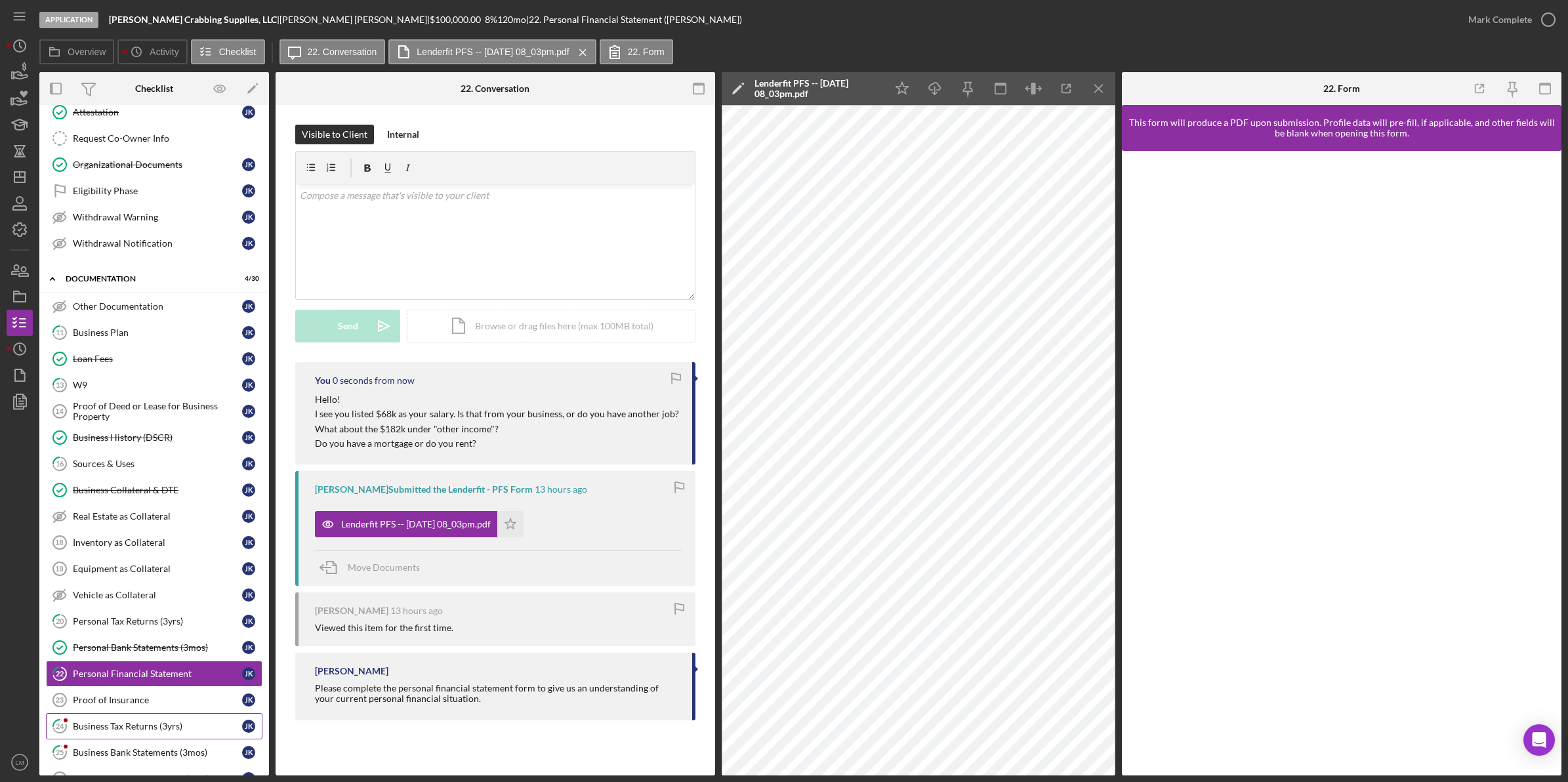
click at [140, 732] on div "Business Tax Returns (3yrs)" at bounding box center [157, 726] width 170 height 10
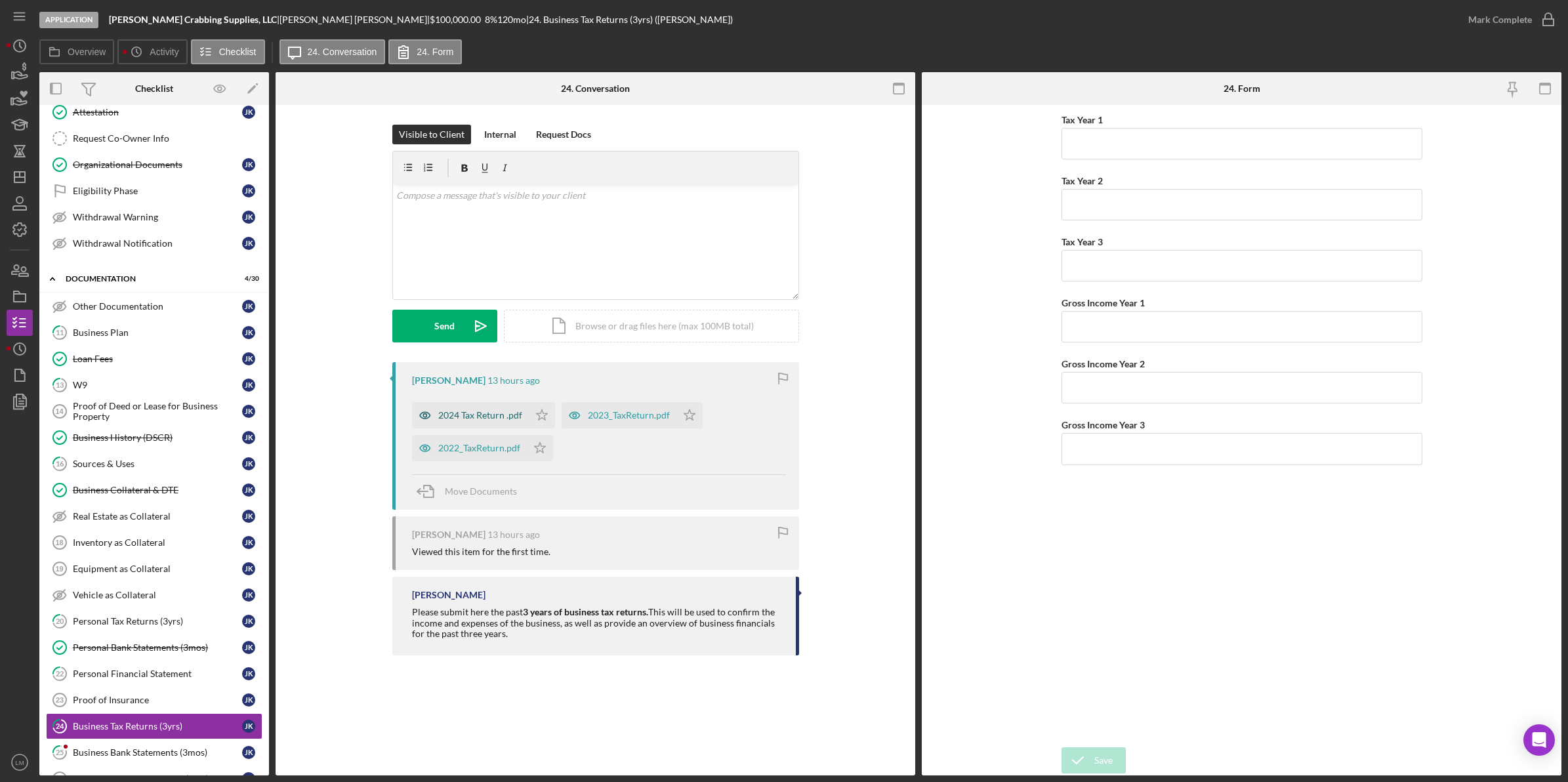
click at [484, 421] on div "2024 Tax Return .pdf" at bounding box center [470, 415] width 117 height 26
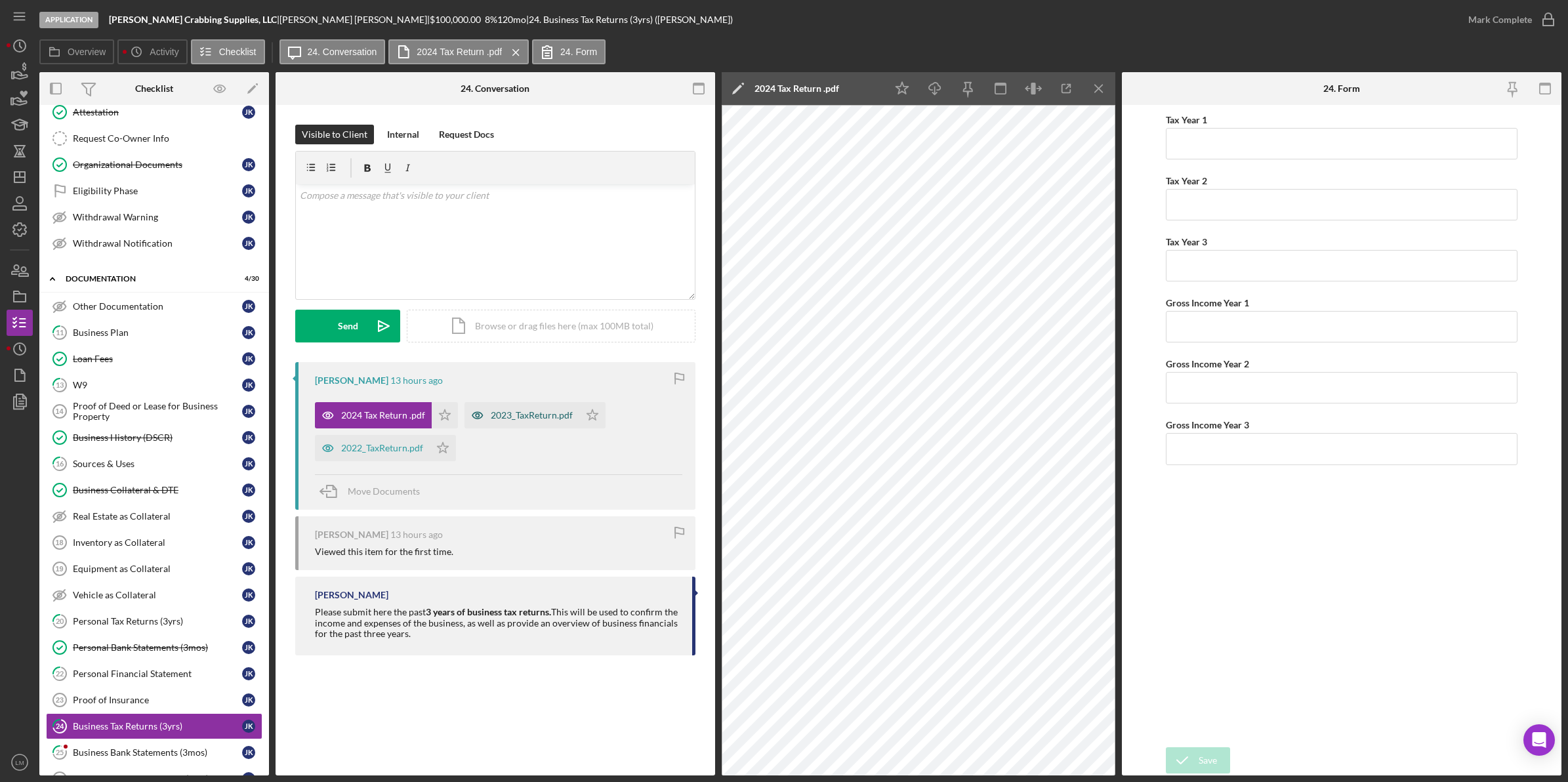
click at [512, 417] on div "2023_TaxReturn.pdf" at bounding box center [531, 416] width 82 height 10
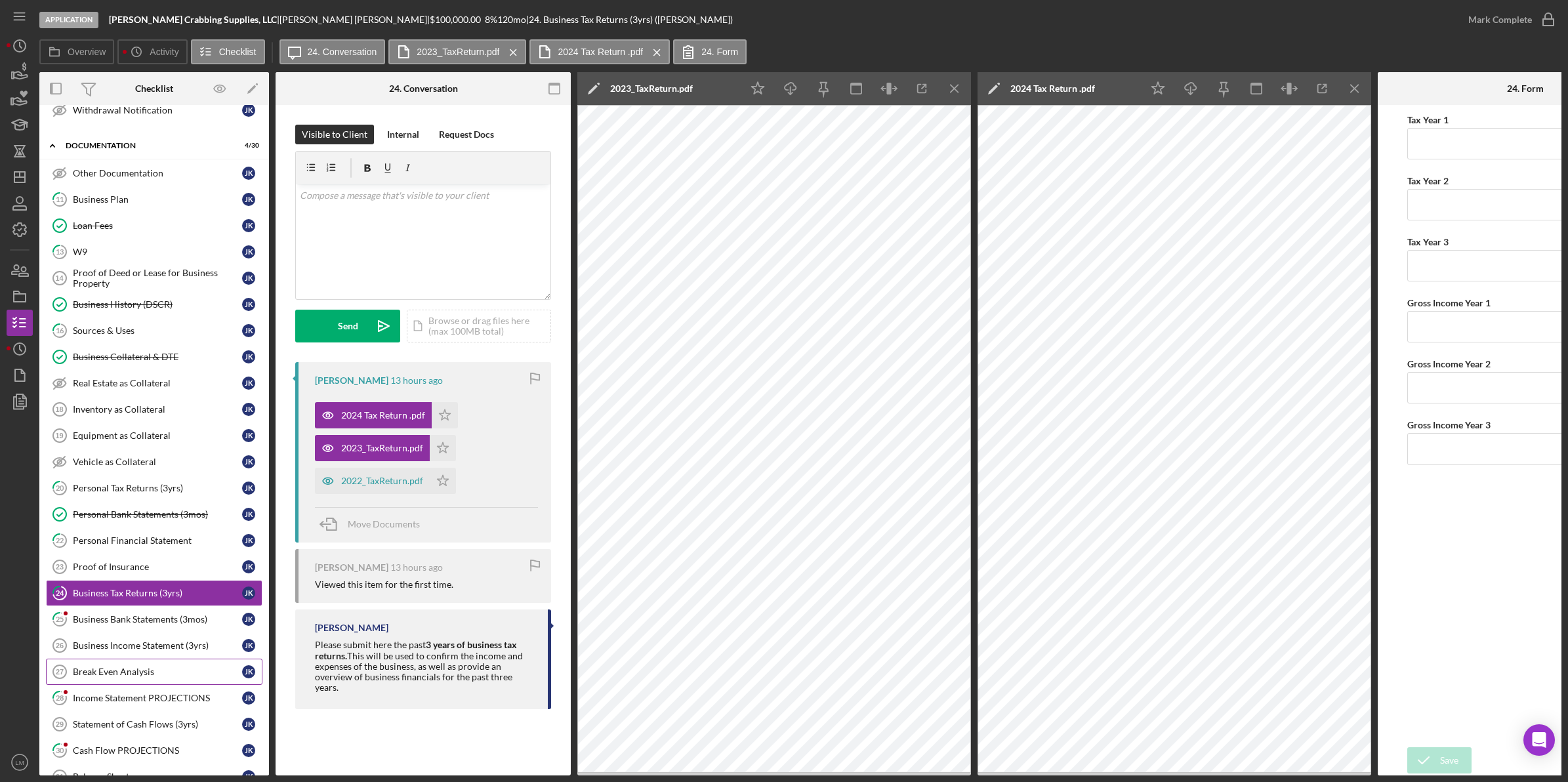
scroll to position [492, 0]
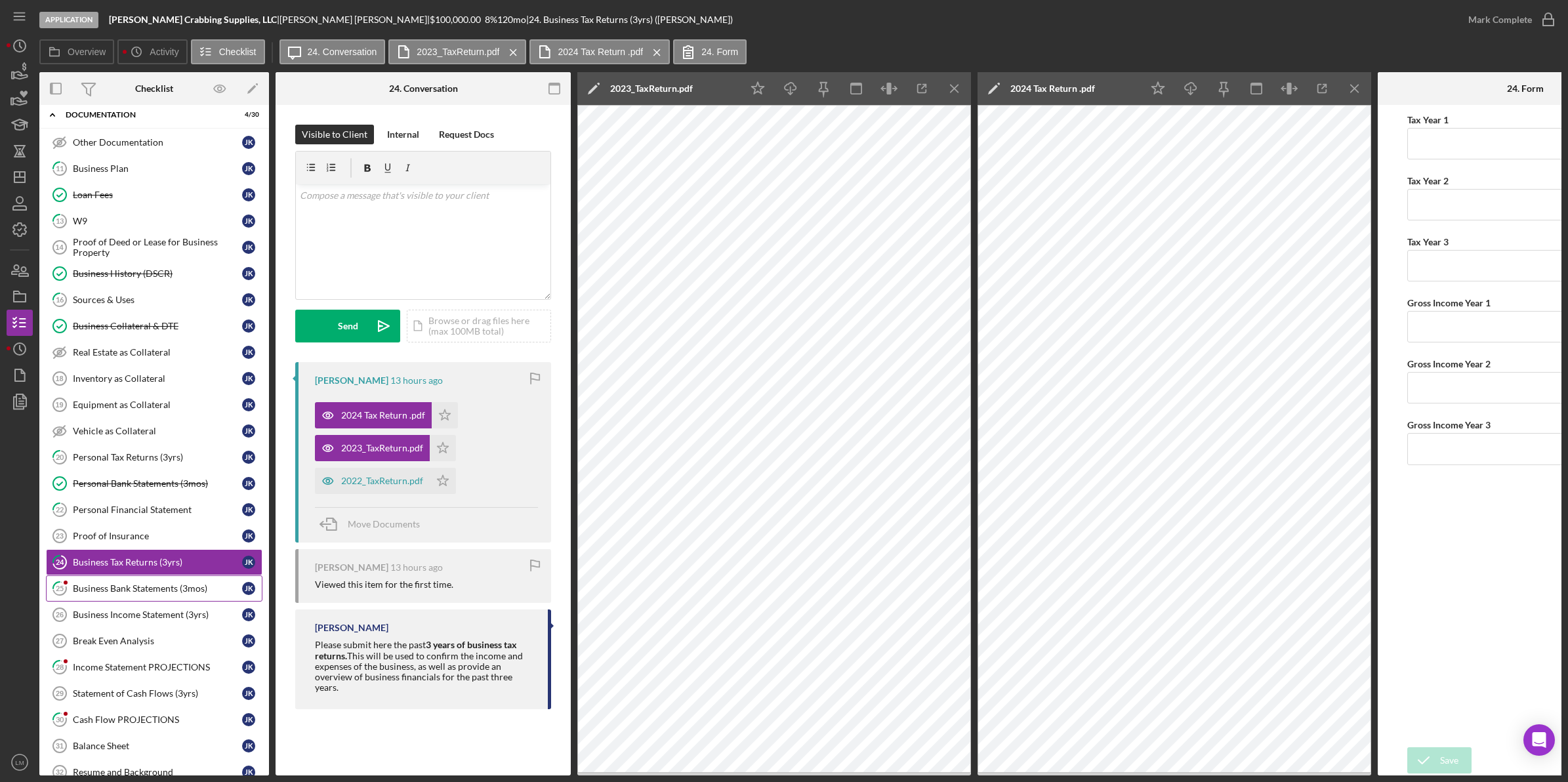
click at [158, 594] on div "Business Bank Statements (3mos)" at bounding box center [157, 589] width 170 height 10
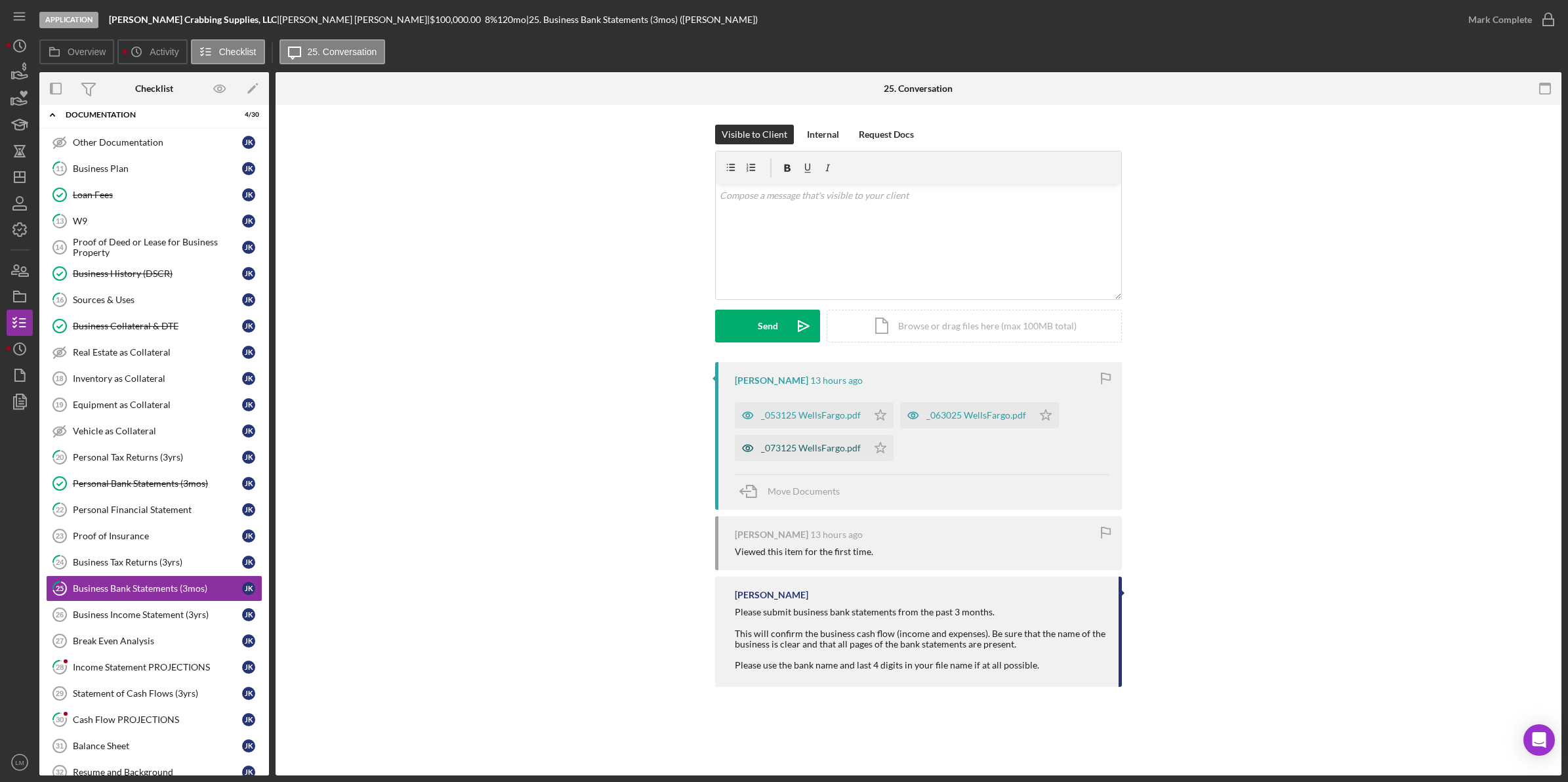
click at [710, 457] on div "_073125 WellsFargo.pdf" at bounding box center [801, 448] width 132 height 26
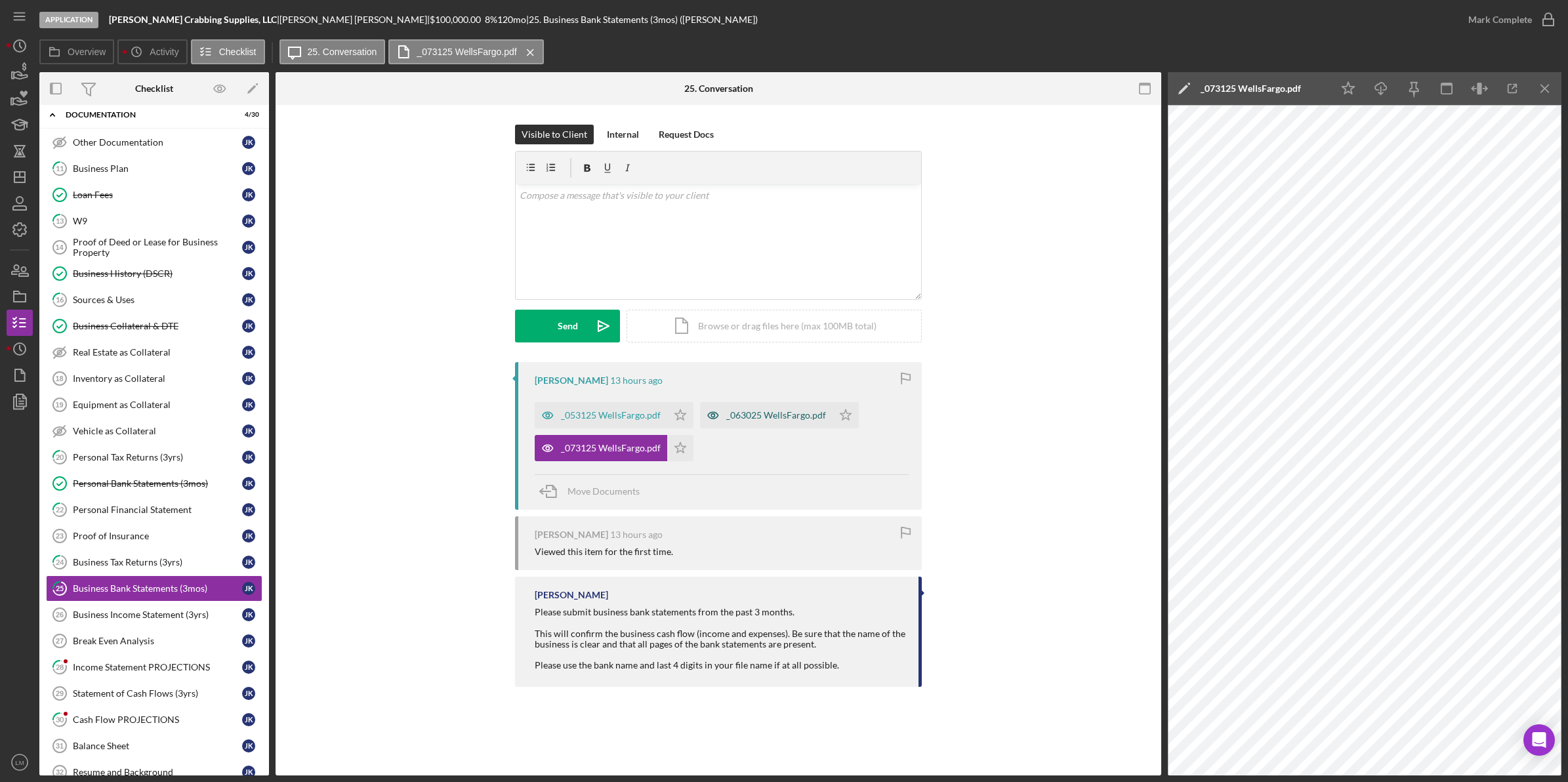
click at [710, 412] on div "_063025 WellsFargo.pdf" at bounding box center [776, 416] width 100 height 10
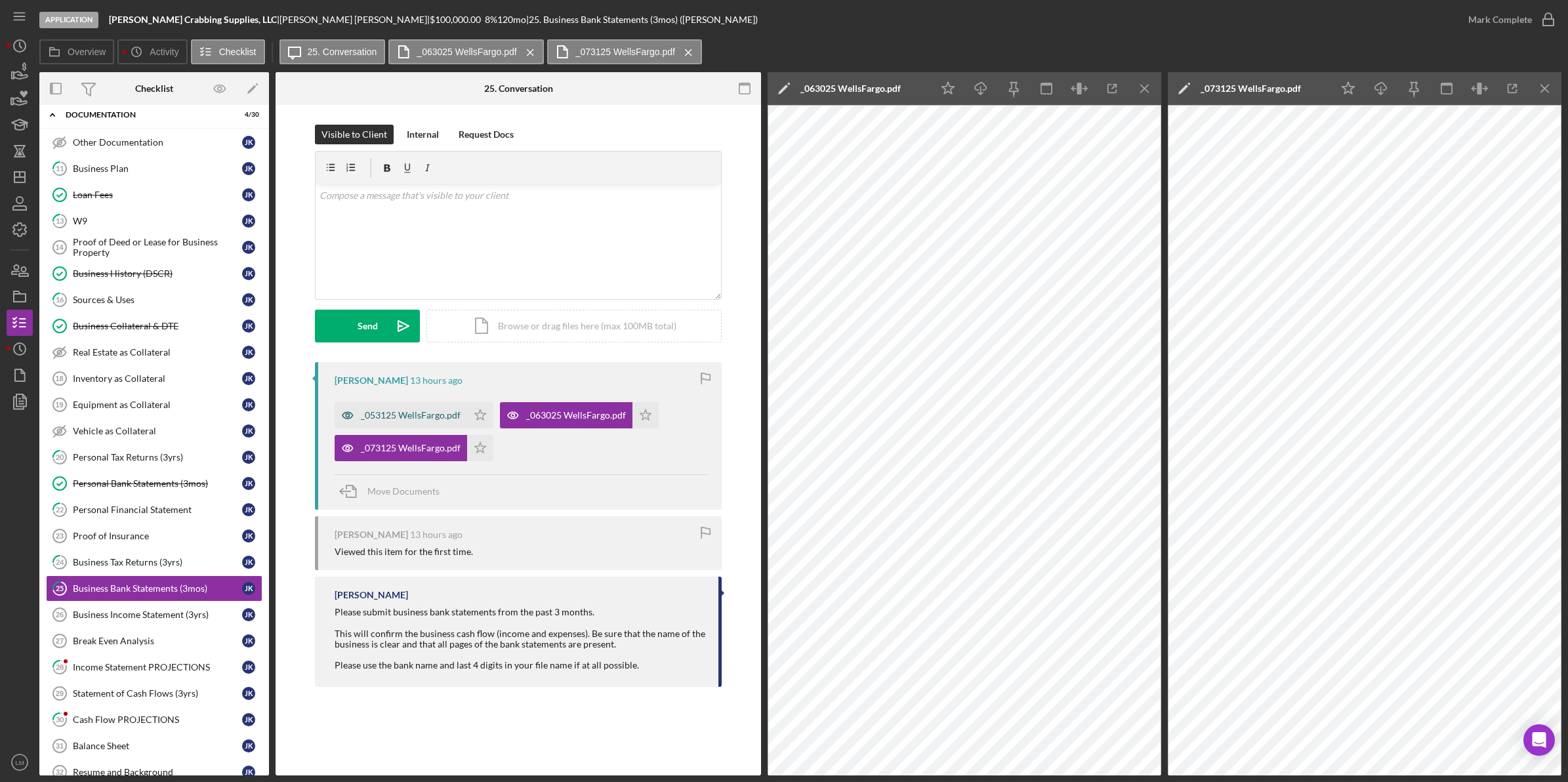
click at [392, 407] on div "_053125 WellsFargo.pdf" at bounding box center [401, 415] width 132 height 26
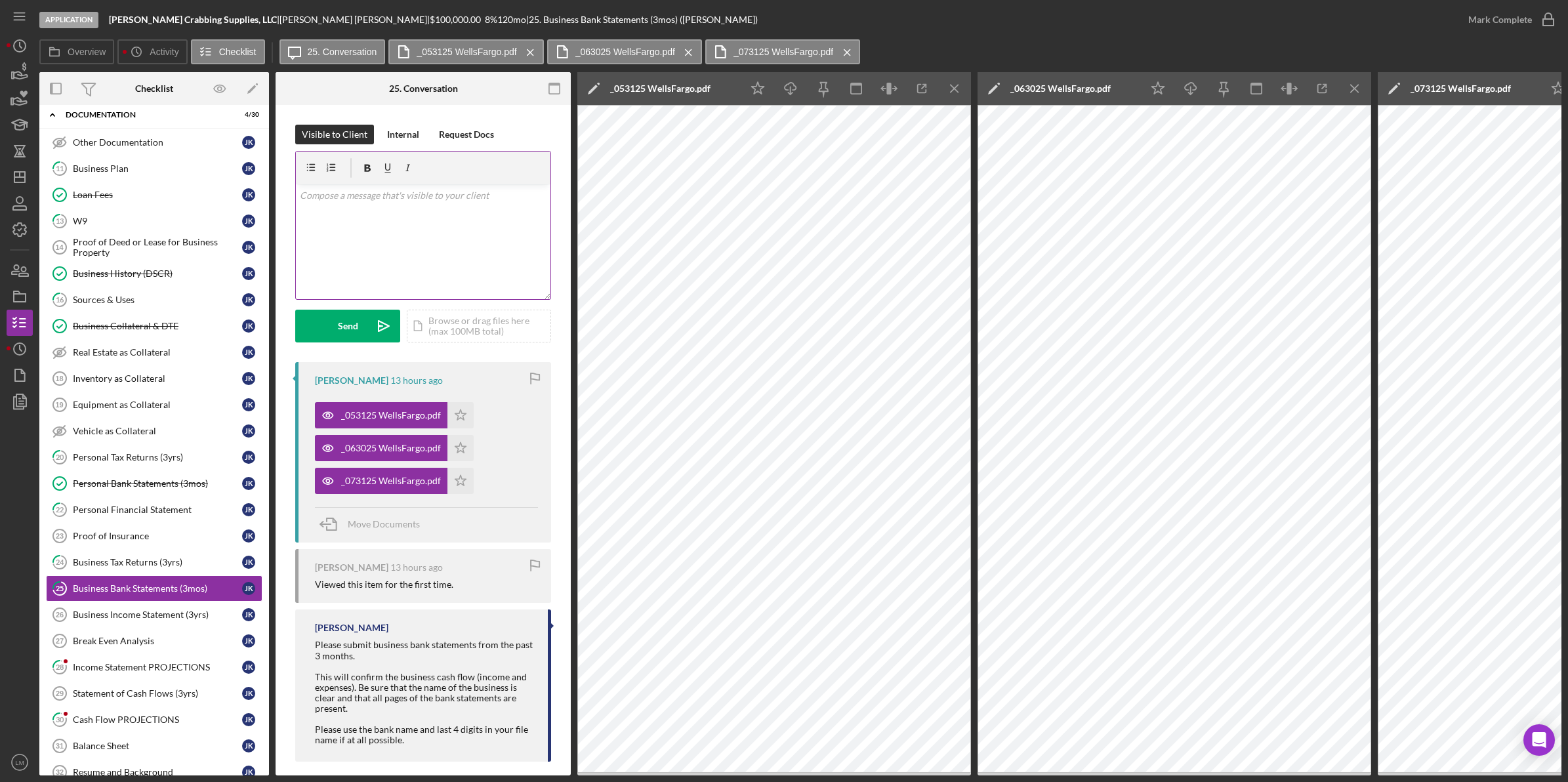
click at [437, 264] on div "v Color teal Color pink Remove color Add row above Add row below Add column bef…" at bounding box center [423, 242] width 255 height 115
drag, startPoint x: 434, startPoint y: 211, endPoint x: 84, endPoint y: 210, distance: 350.0
click at [83, 210] on div "Overview Internal Workflow Stage Application Icon/Dropdown Arrow Archive (can u…" at bounding box center [800, 424] width 1522 height 704
click at [456, 420] on polygon "button" at bounding box center [461, 415] width 11 height 10
click at [460, 443] on icon "Icon/Star" at bounding box center [461, 448] width 26 height 26
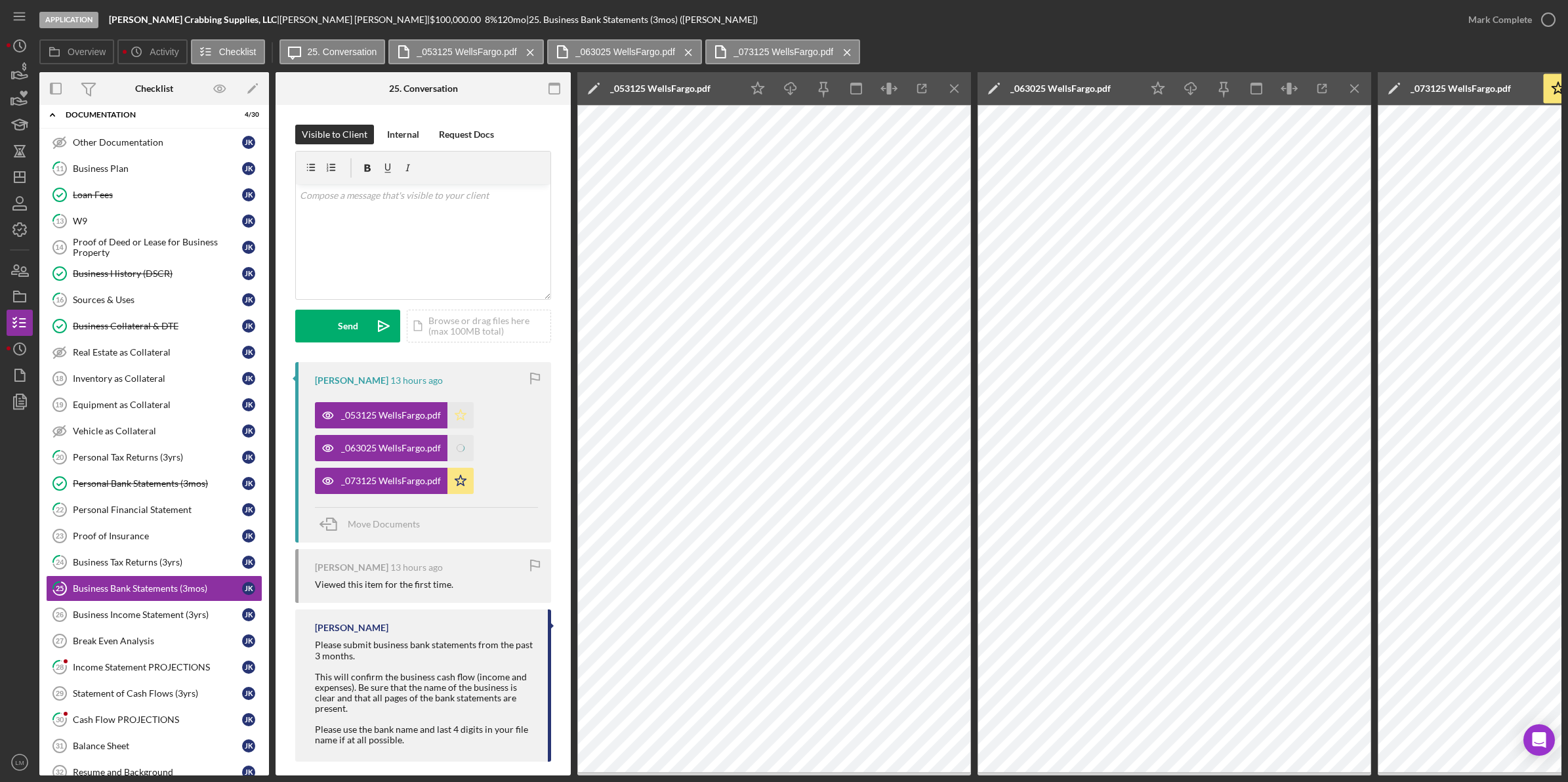
click at [457, 413] on icon "Icon/Star" at bounding box center [461, 415] width 26 height 26
click at [710, 17] on div "Mark Complete" at bounding box center [1499, 20] width 63 height 26
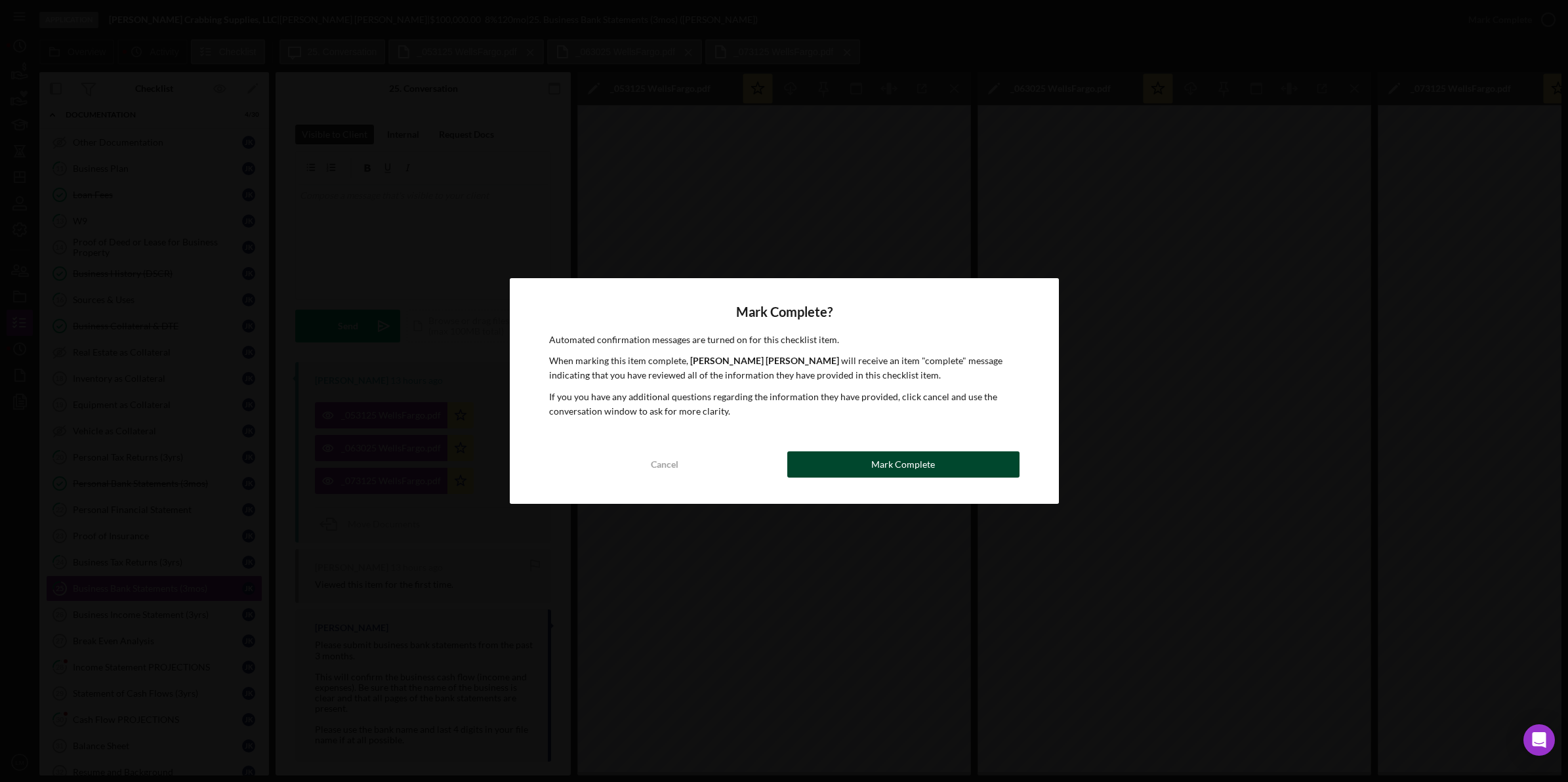
click at [710, 470] on div "Mark Complete" at bounding box center [903, 465] width 63 height 26
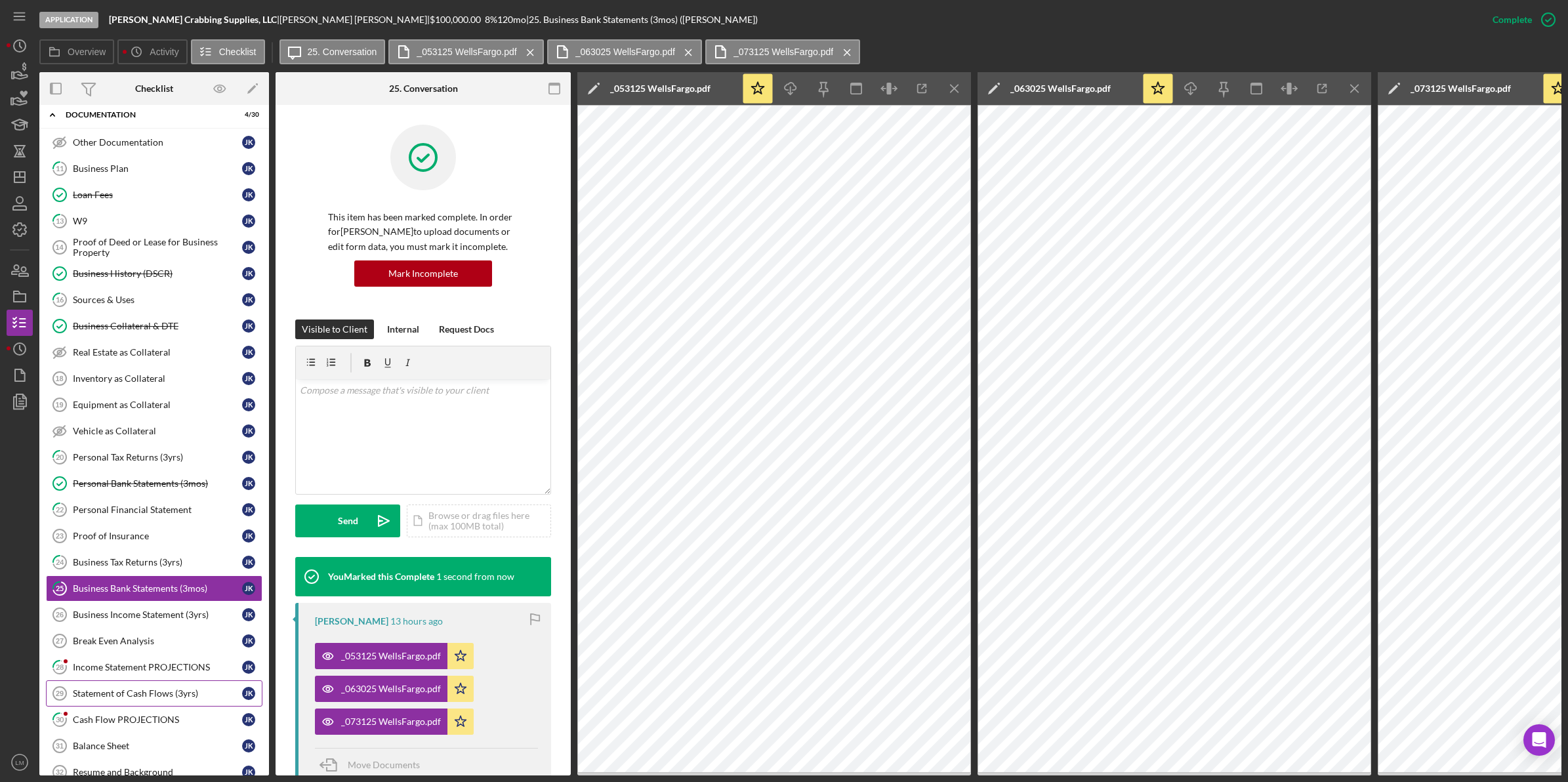
click at [138, 698] on div "Statement of Cash Flows (3yrs)" at bounding box center [157, 693] width 170 height 10
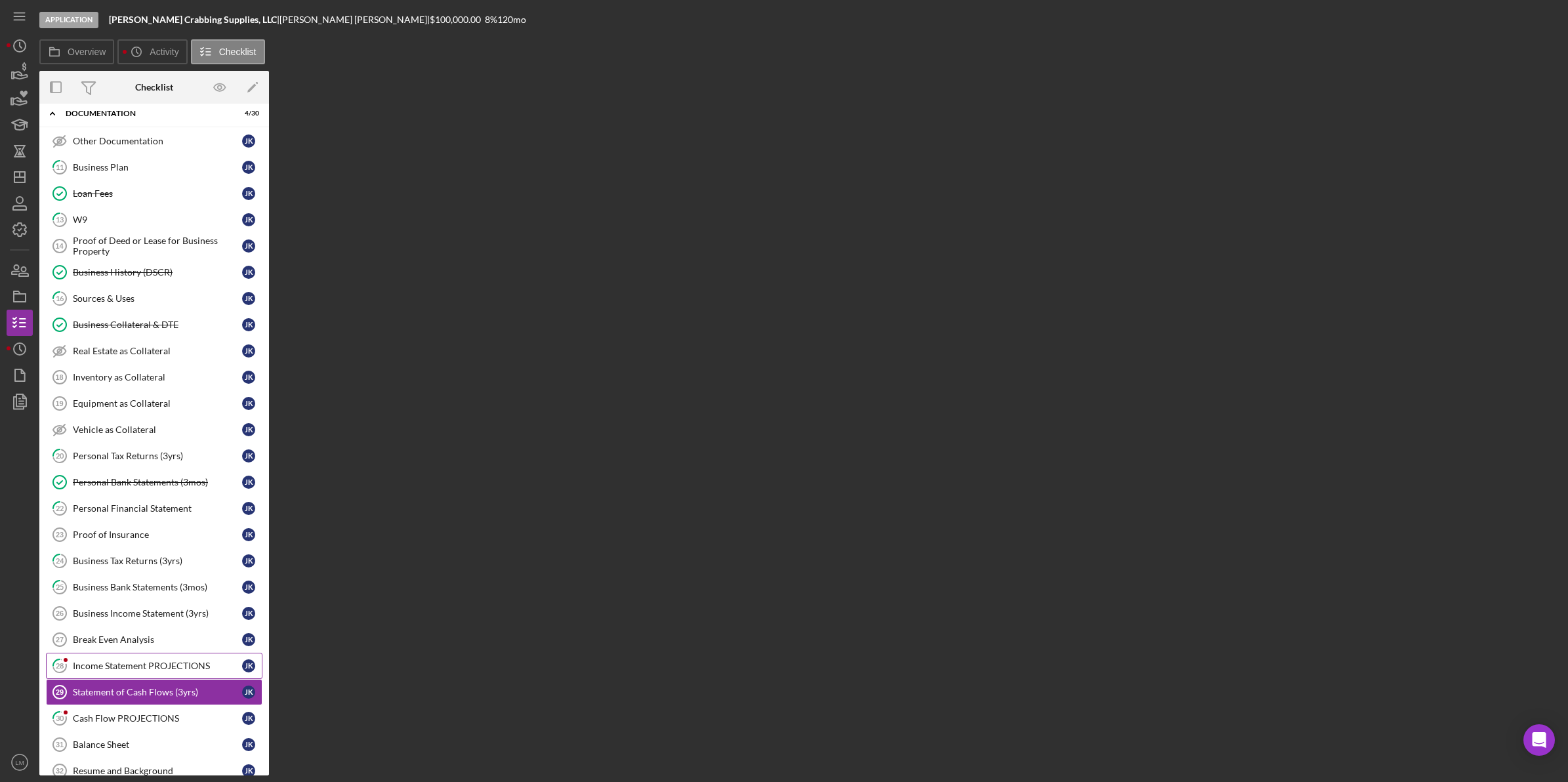
click at [145, 672] on div "Income Statement PROJECTIONS" at bounding box center [157, 666] width 170 height 10
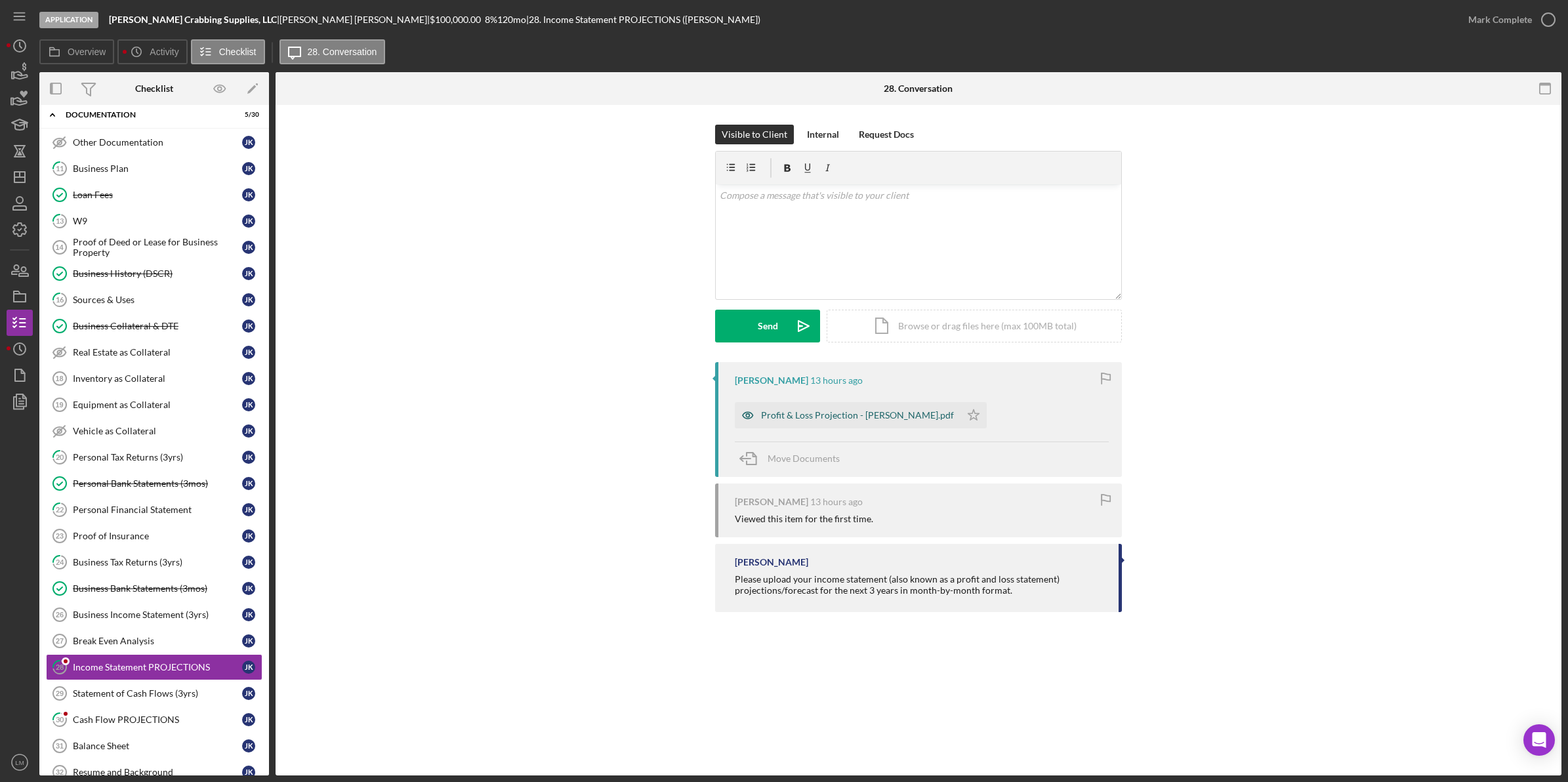
click at [710, 418] on div "Profit & Loss Projection - [PERSON_NAME].pdf" at bounding box center [857, 416] width 193 height 10
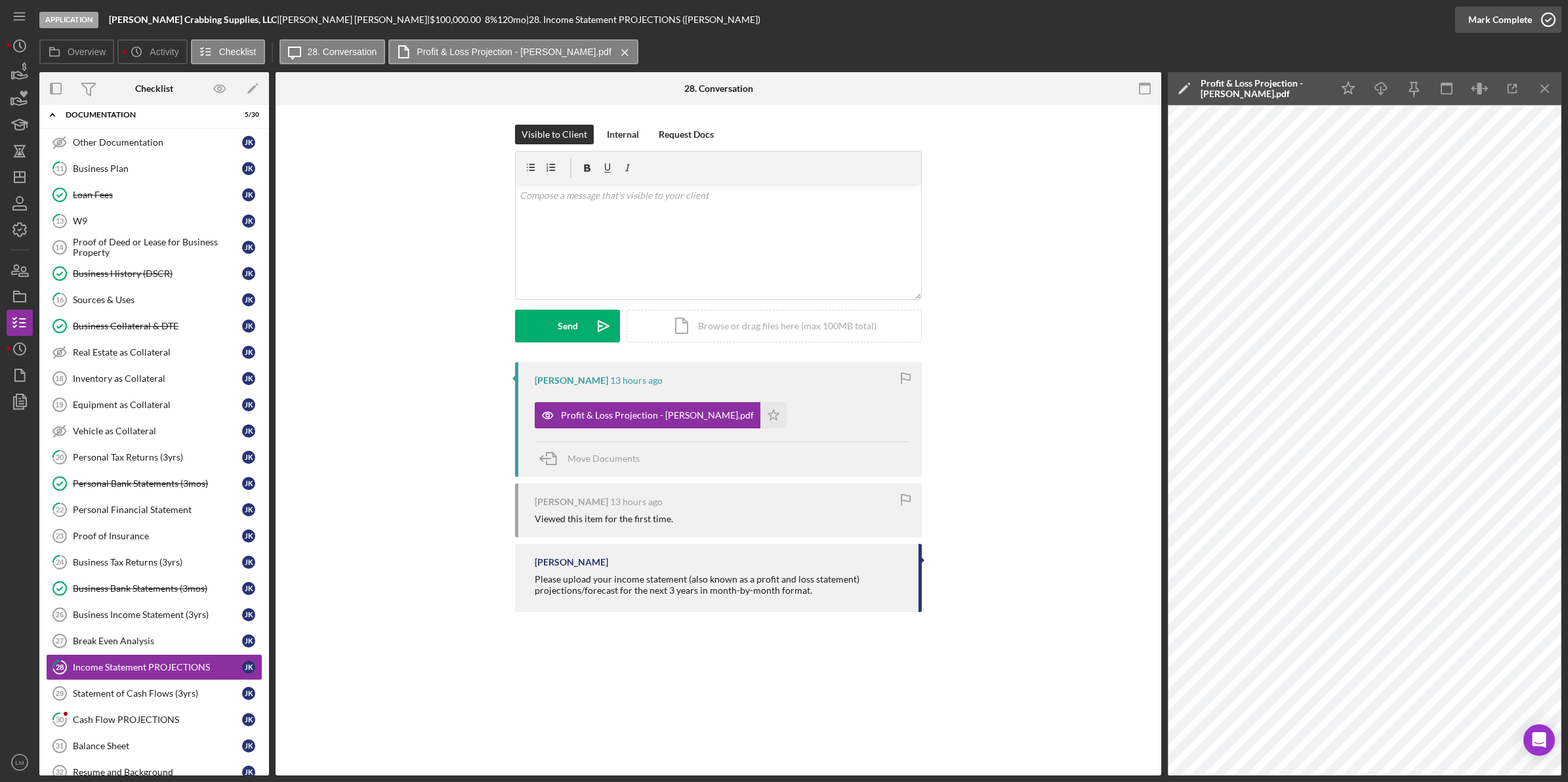
click at [710, 10] on icon "button" at bounding box center [1549, 20] width 33 height 33
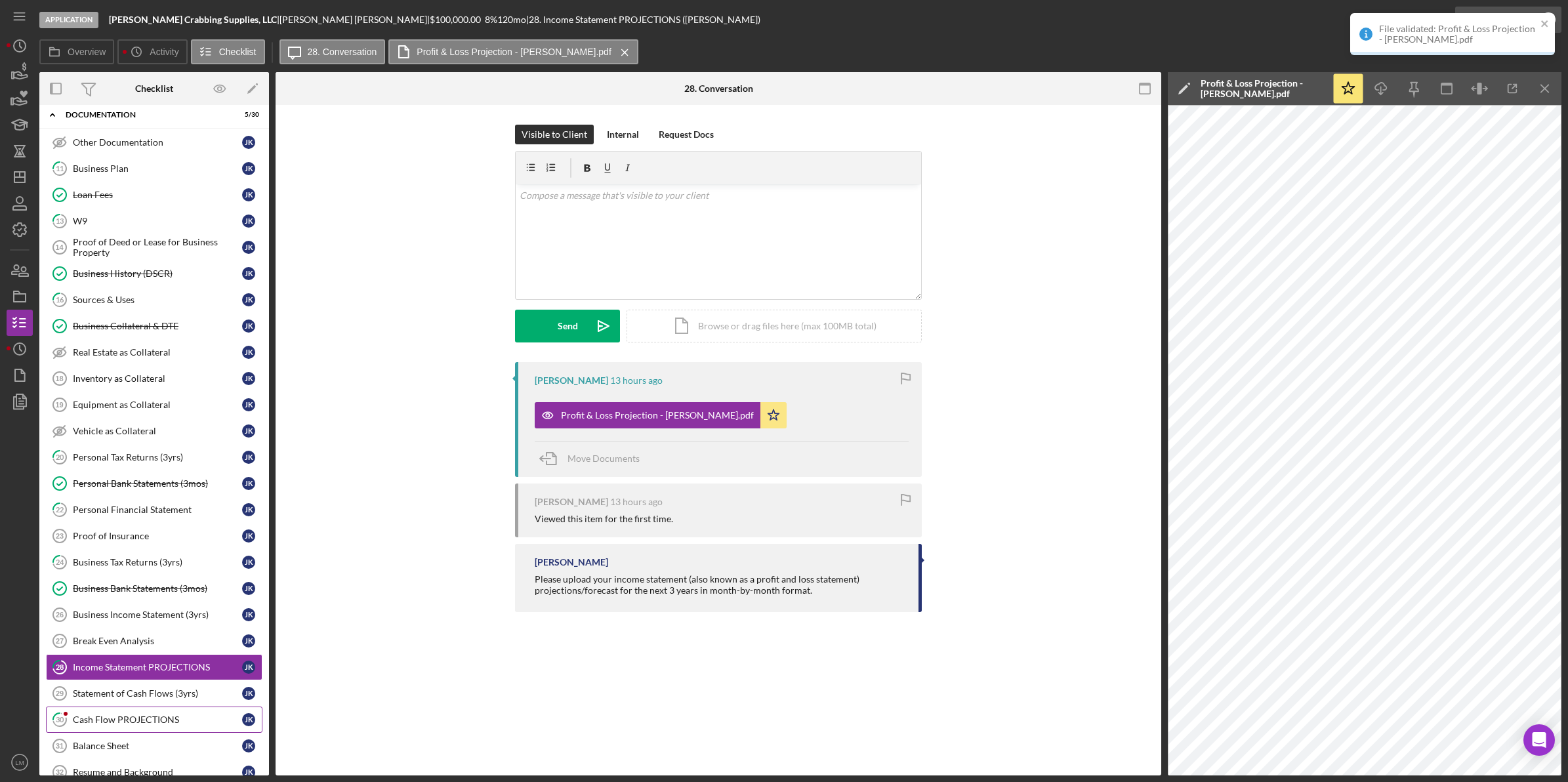
click at [172, 725] on div "Cash Flow PROJECTIONS" at bounding box center [157, 720] width 170 height 10
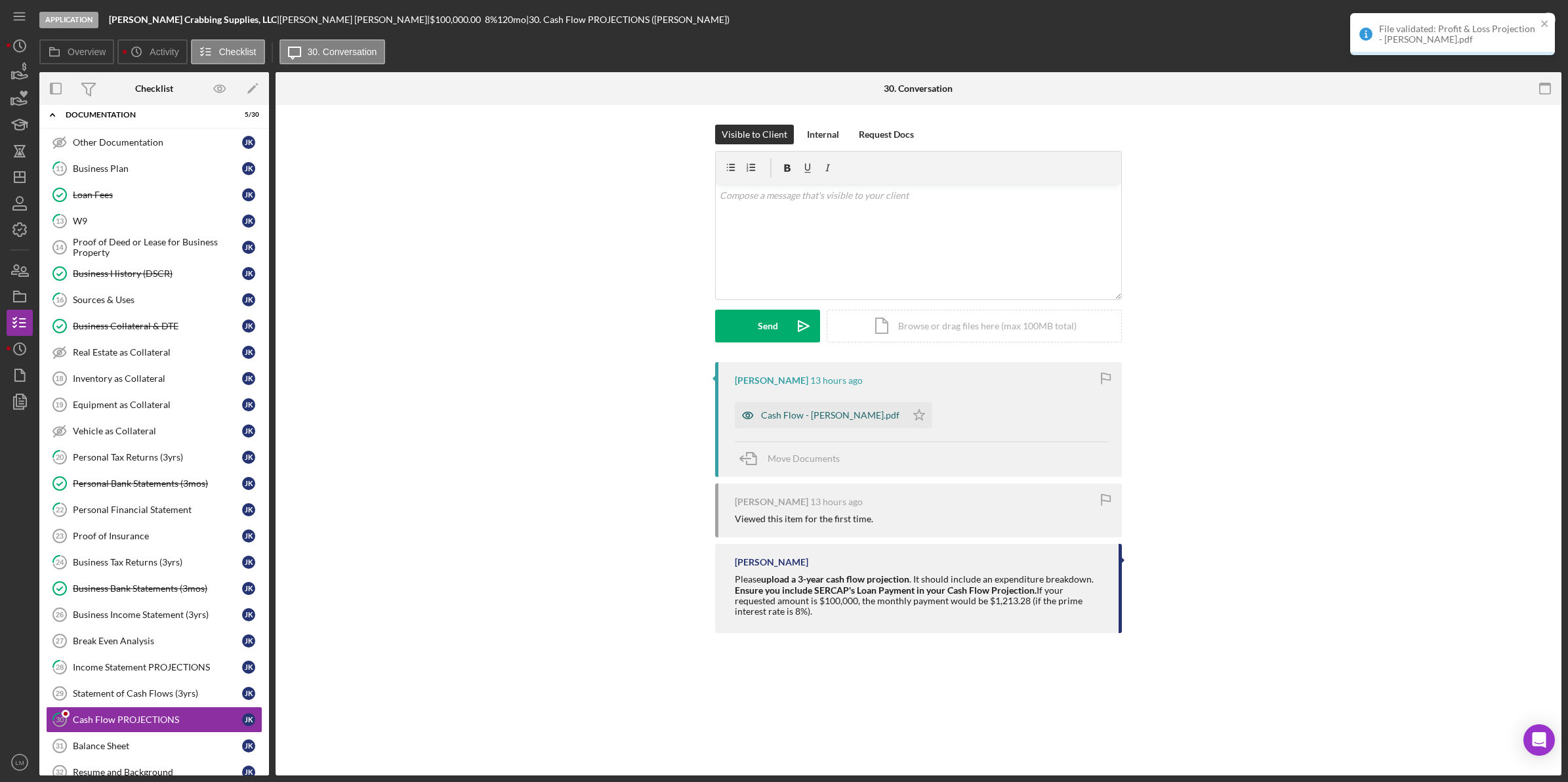
click at [710, 412] on div "Cash Flow - [PERSON_NAME].pdf" at bounding box center [830, 416] width 138 height 10
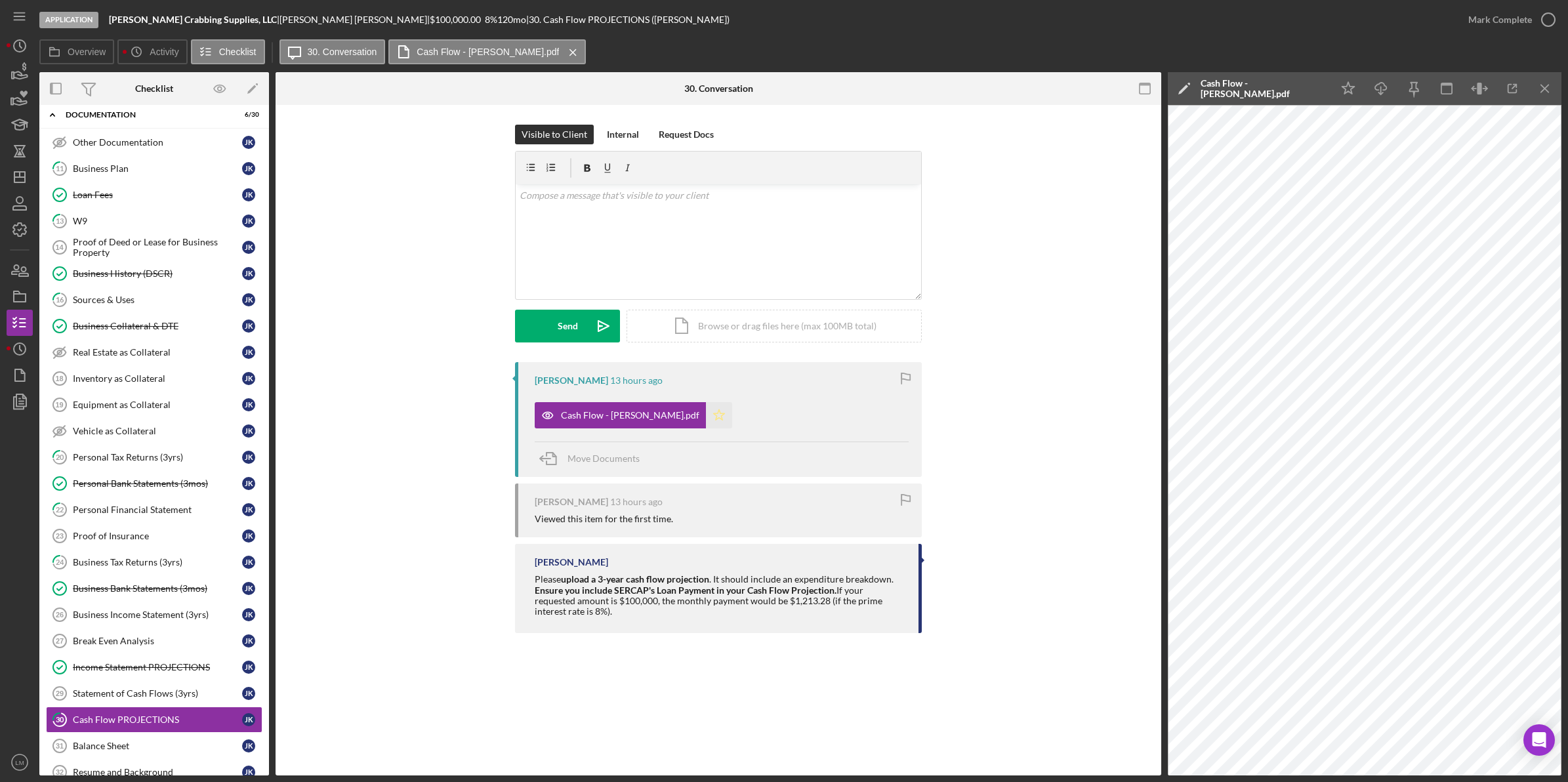
click at [710, 420] on polygon "button" at bounding box center [719, 415] width 11 height 10
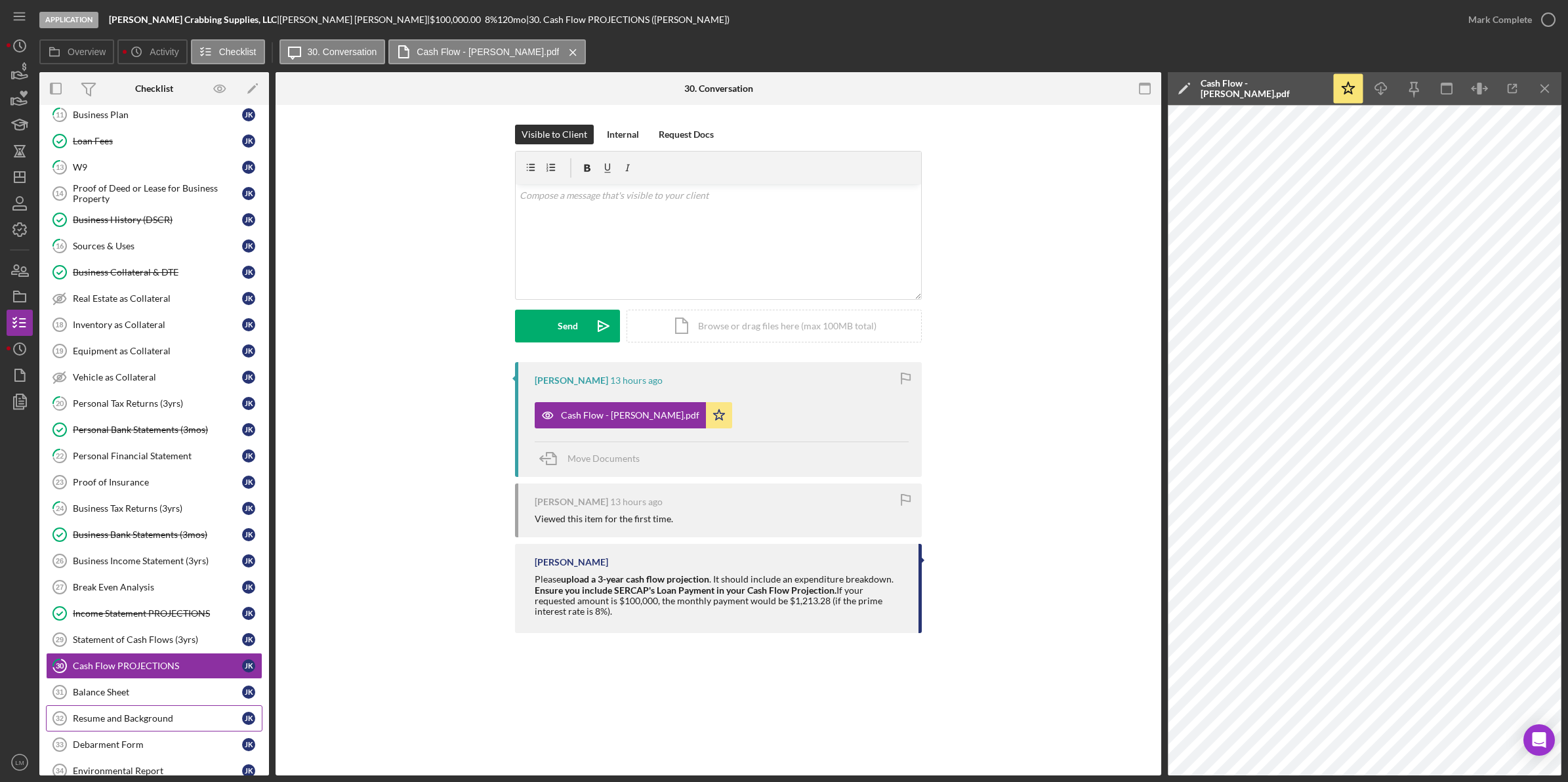
scroll to position [574, 0]
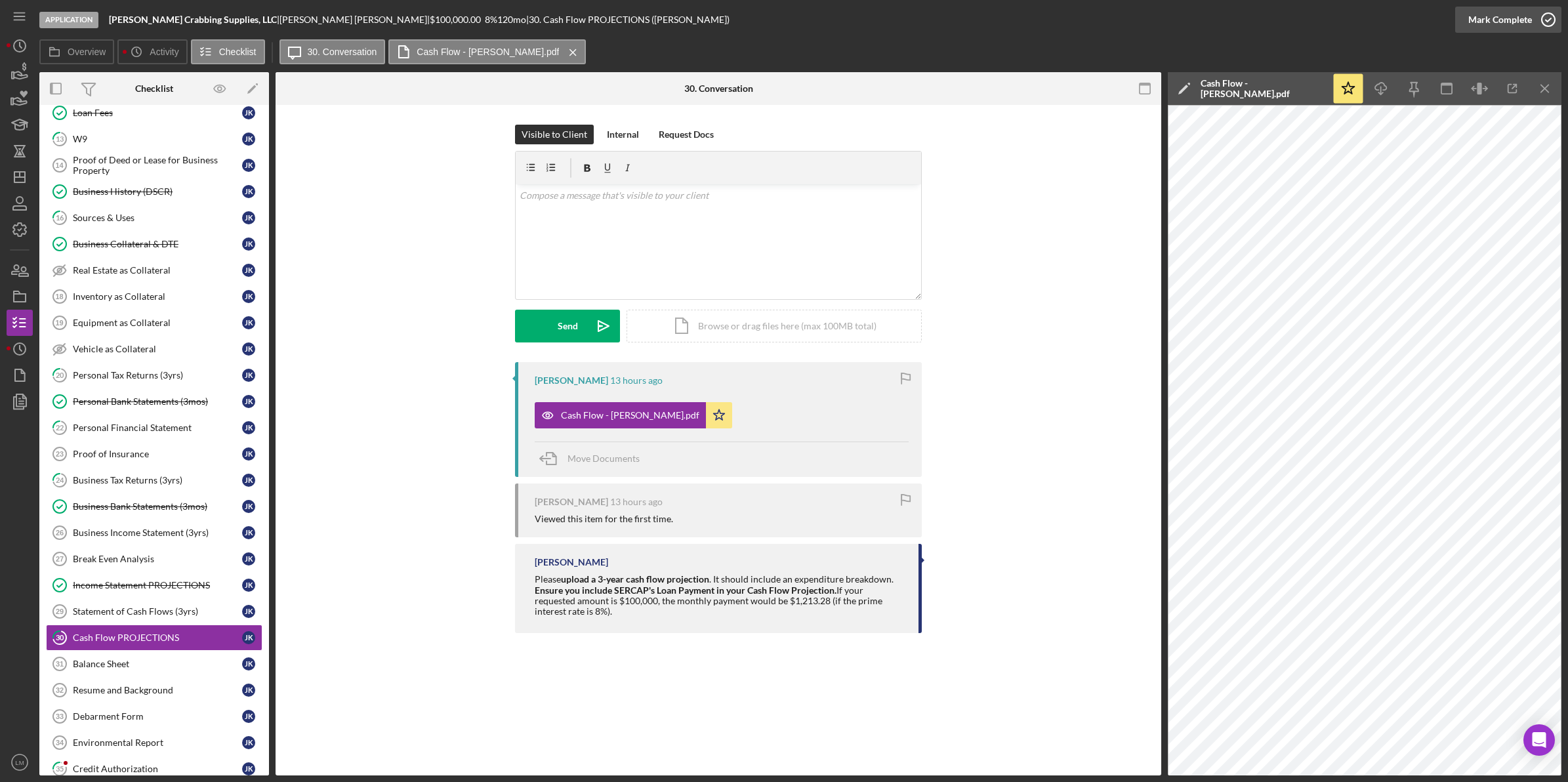
click at [710, 17] on div "Mark Complete" at bounding box center [1499, 20] width 63 height 26
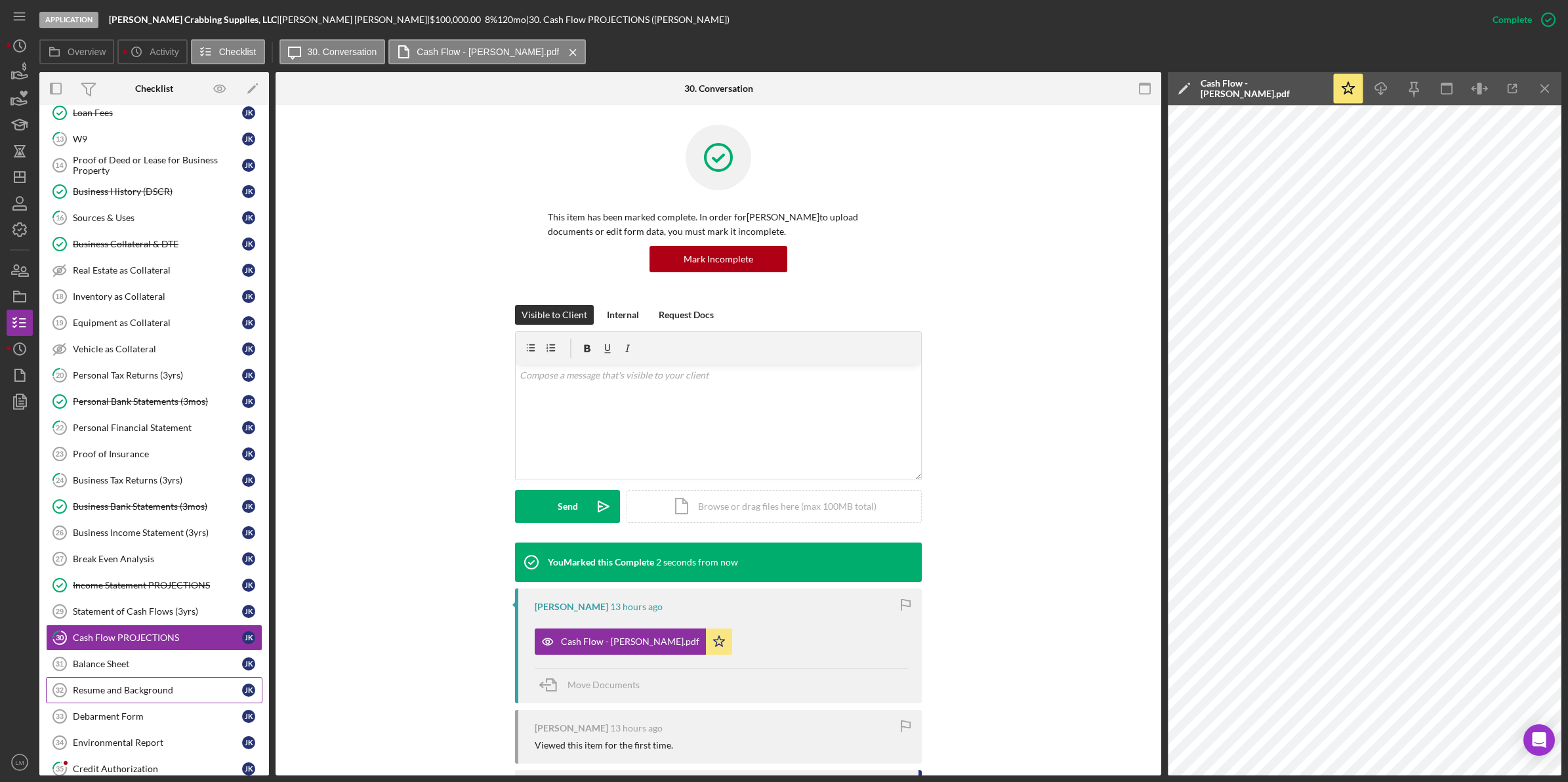
scroll to position [739, 0]
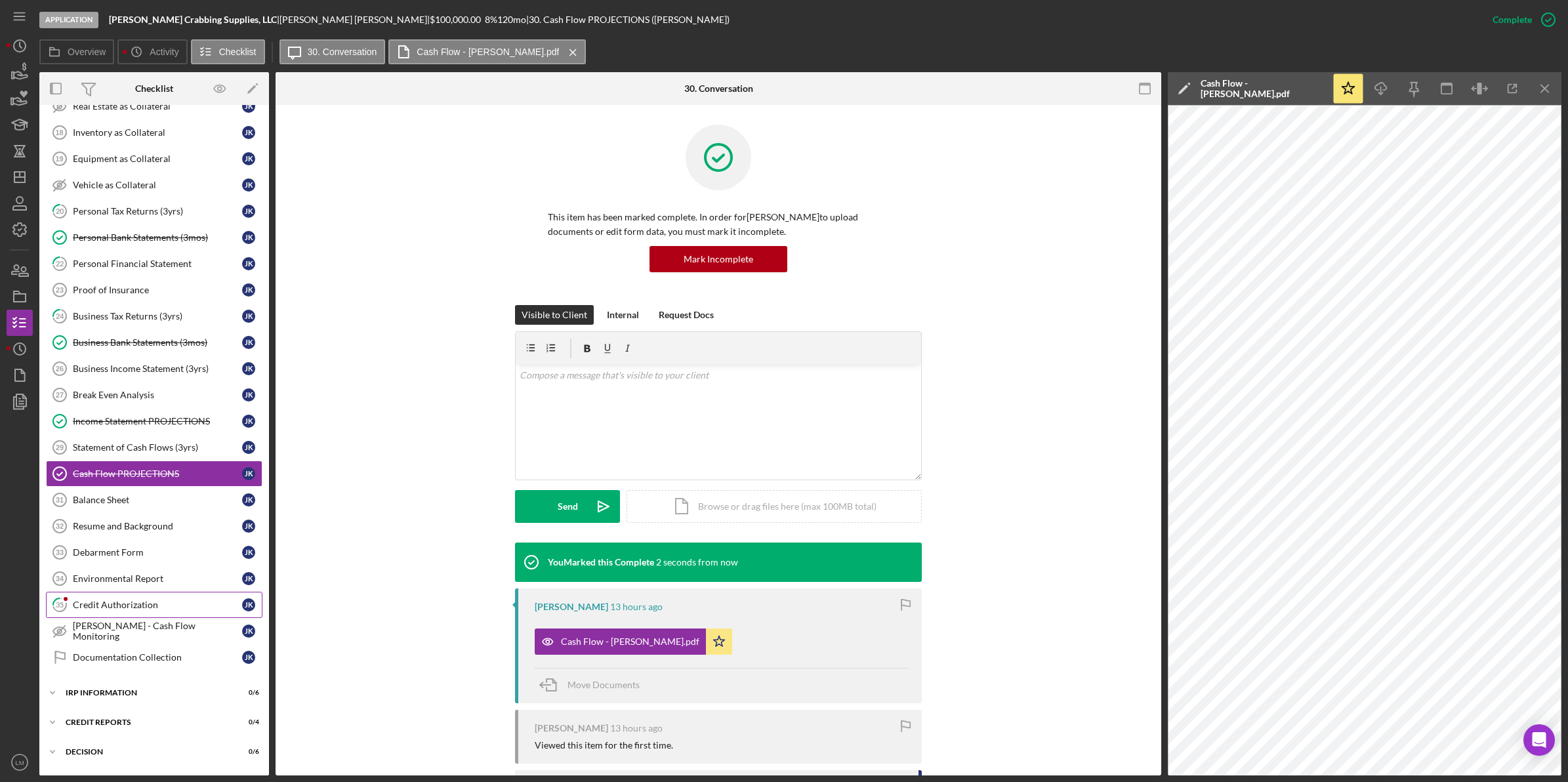
click at [136, 612] on link "35 Credit Authorization J K" at bounding box center [154, 605] width 217 height 26
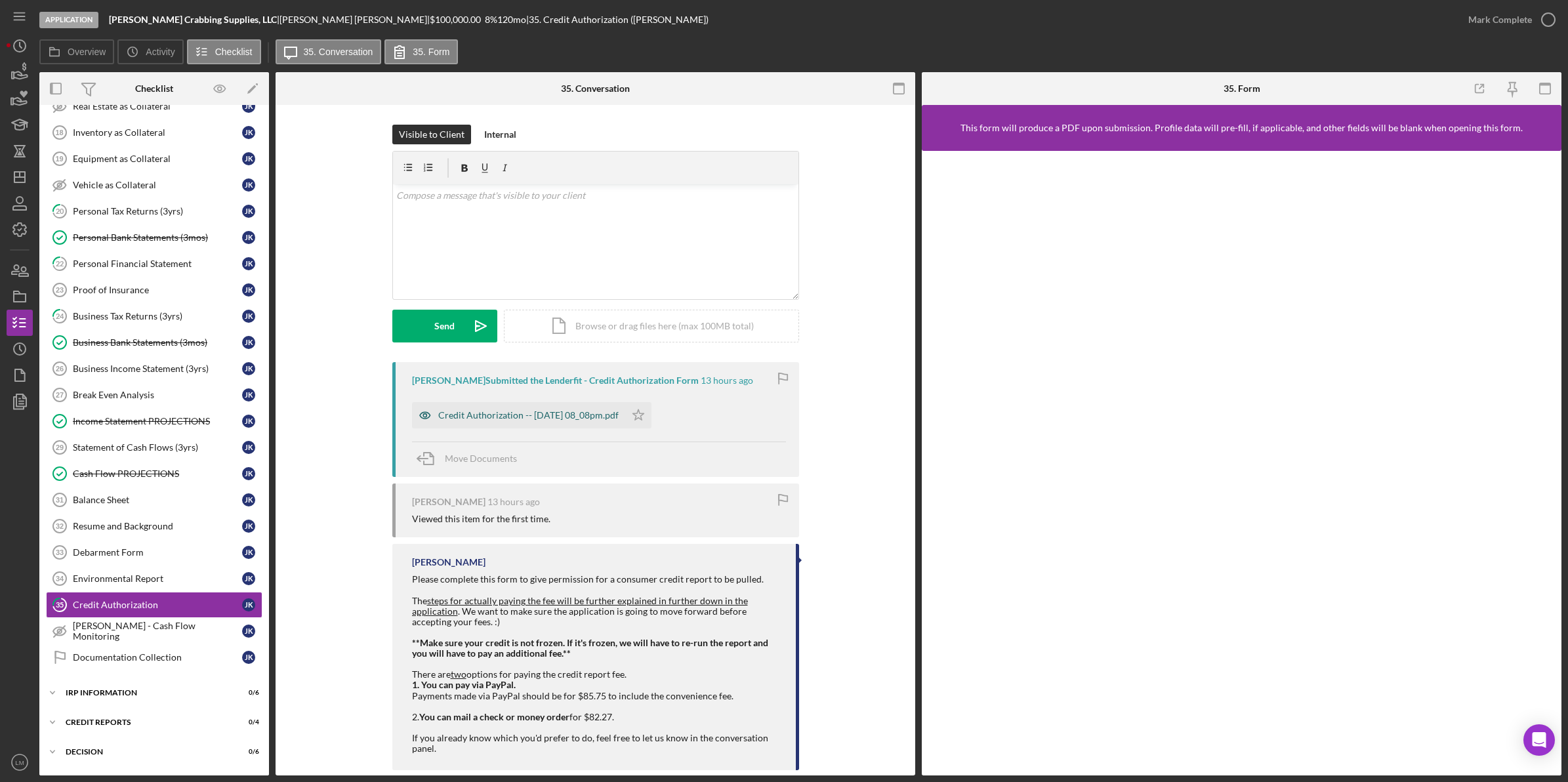
click at [530, 418] on div "Credit Authorization -- [DATE] 08_08pm.pdf" at bounding box center [528, 416] width 180 height 10
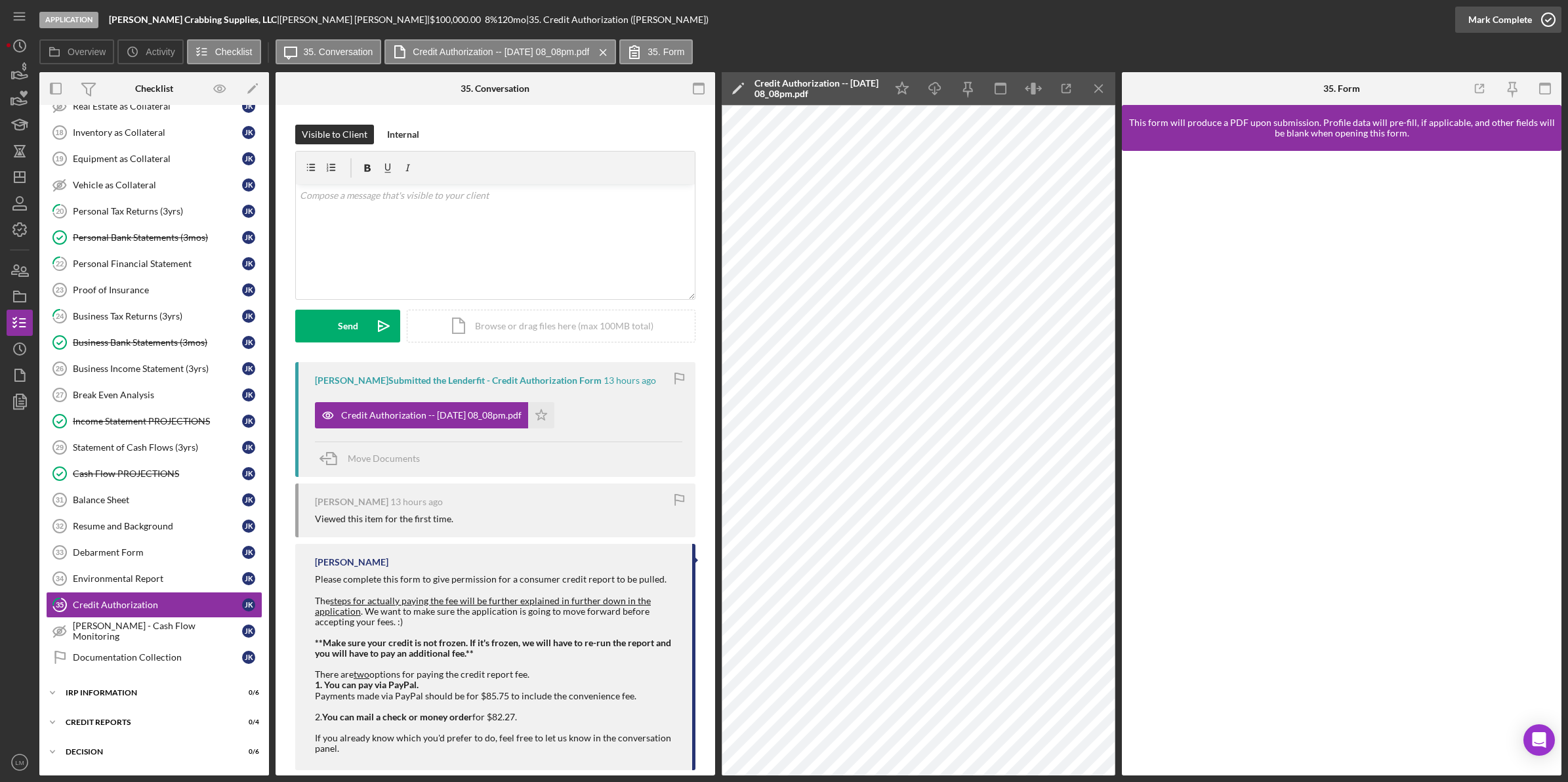
click at [710, 27] on div "Mark Complete" at bounding box center [1499, 20] width 63 height 26
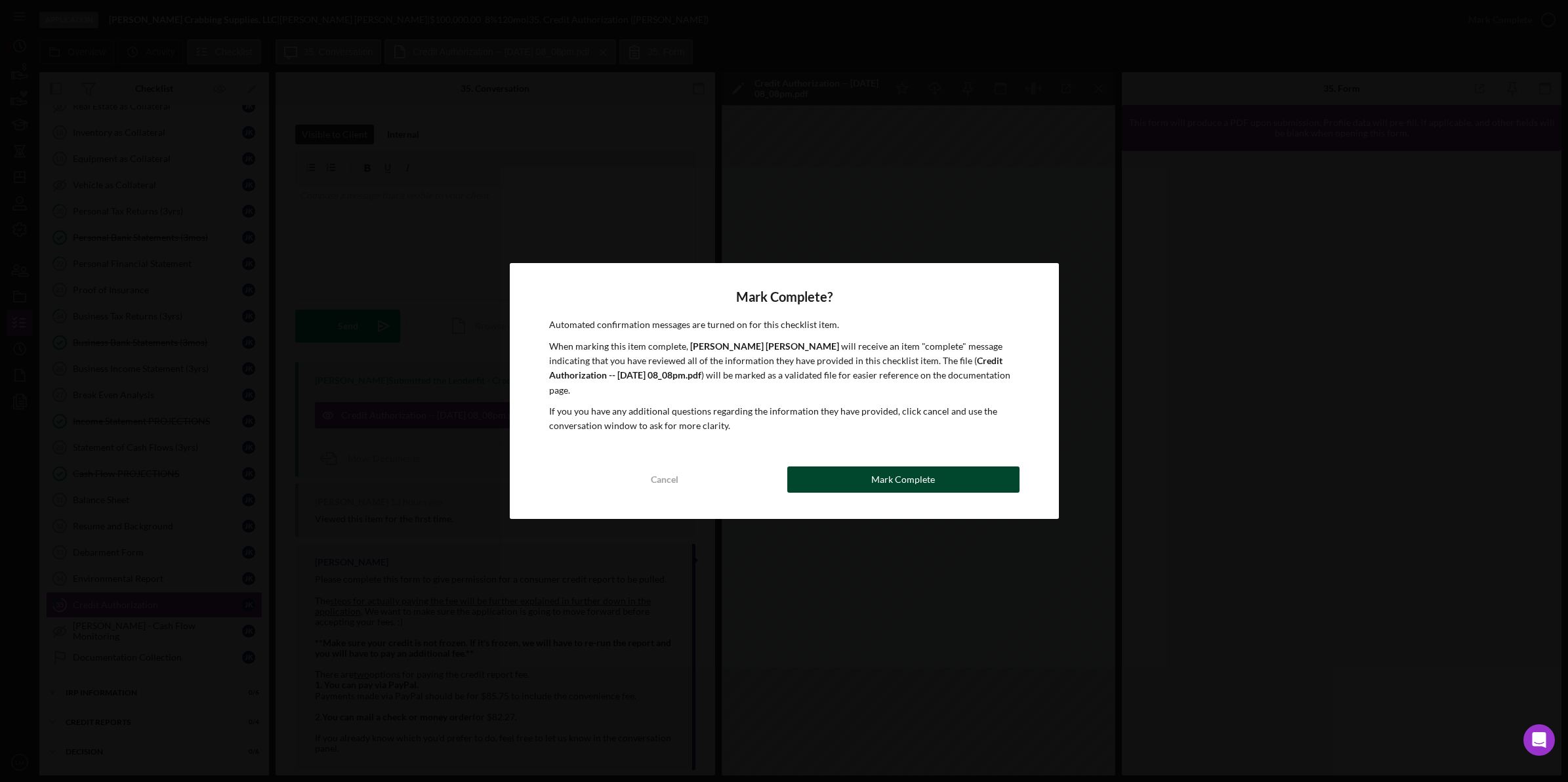
click at [710, 467] on button "Mark Complete" at bounding box center [903, 479] width 232 height 26
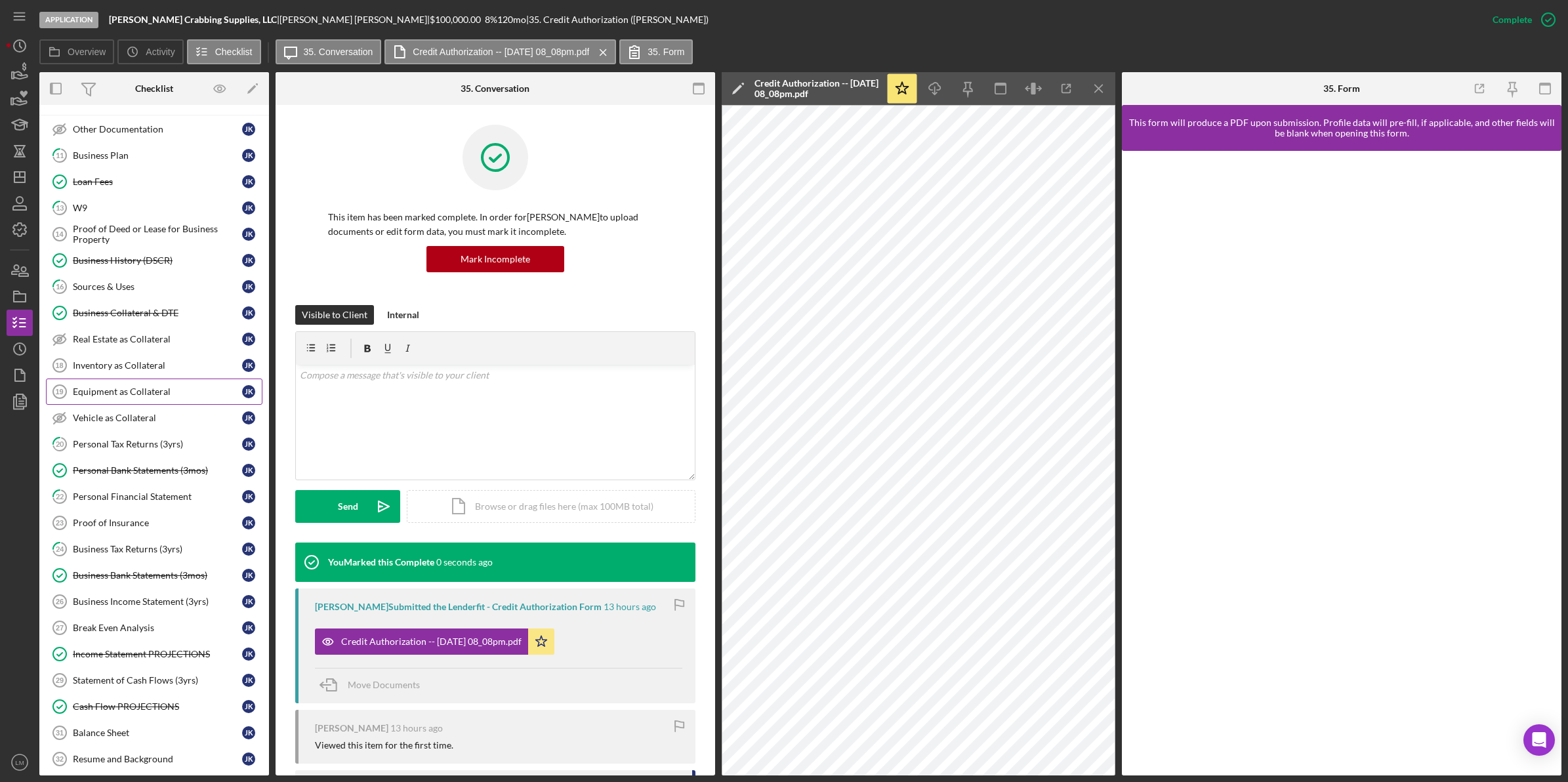
scroll to position [411, 0]
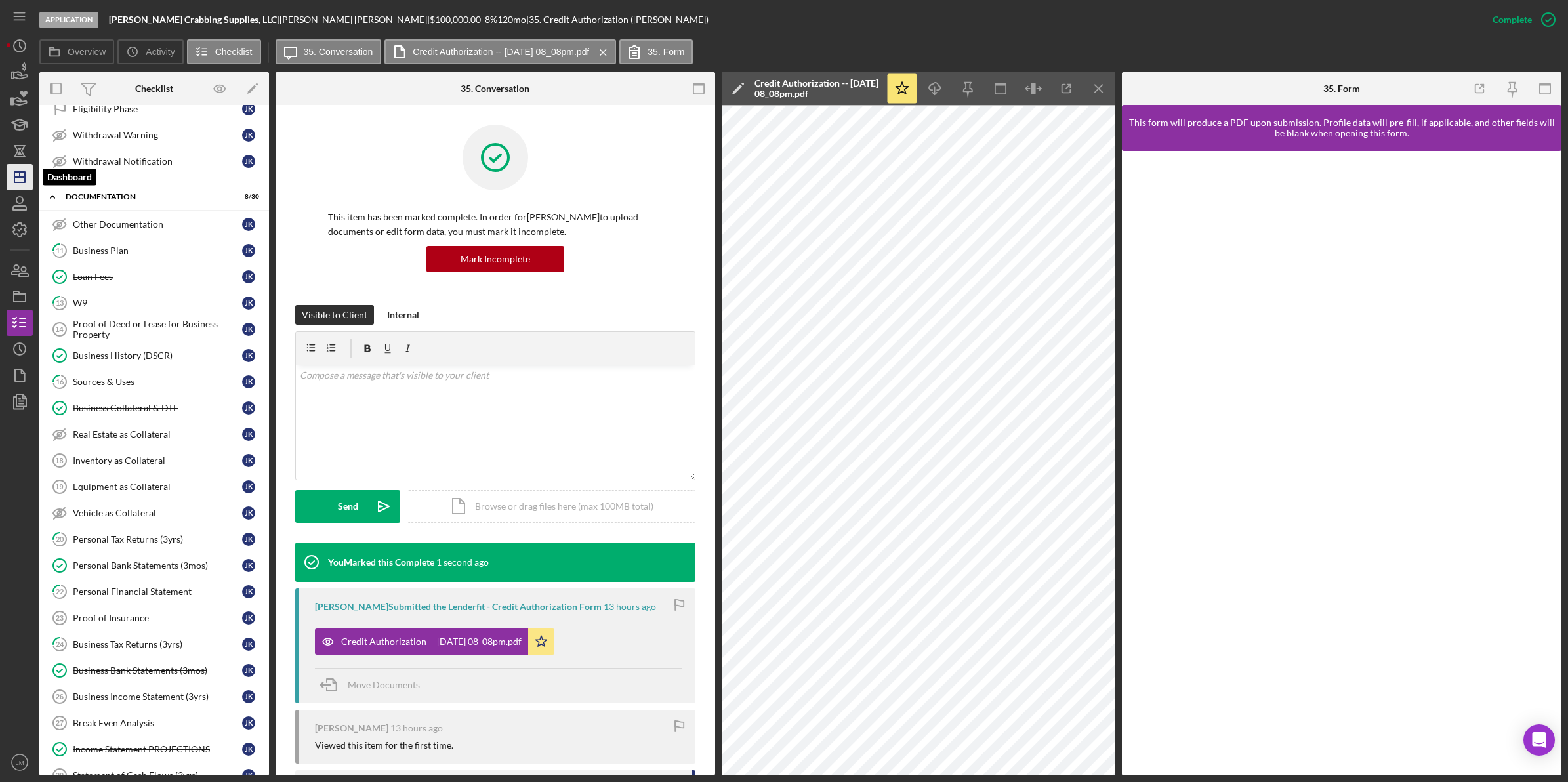
click at [24, 170] on icon "Icon/Dashboard" at bounding box center [20, 177] width 33 height 33
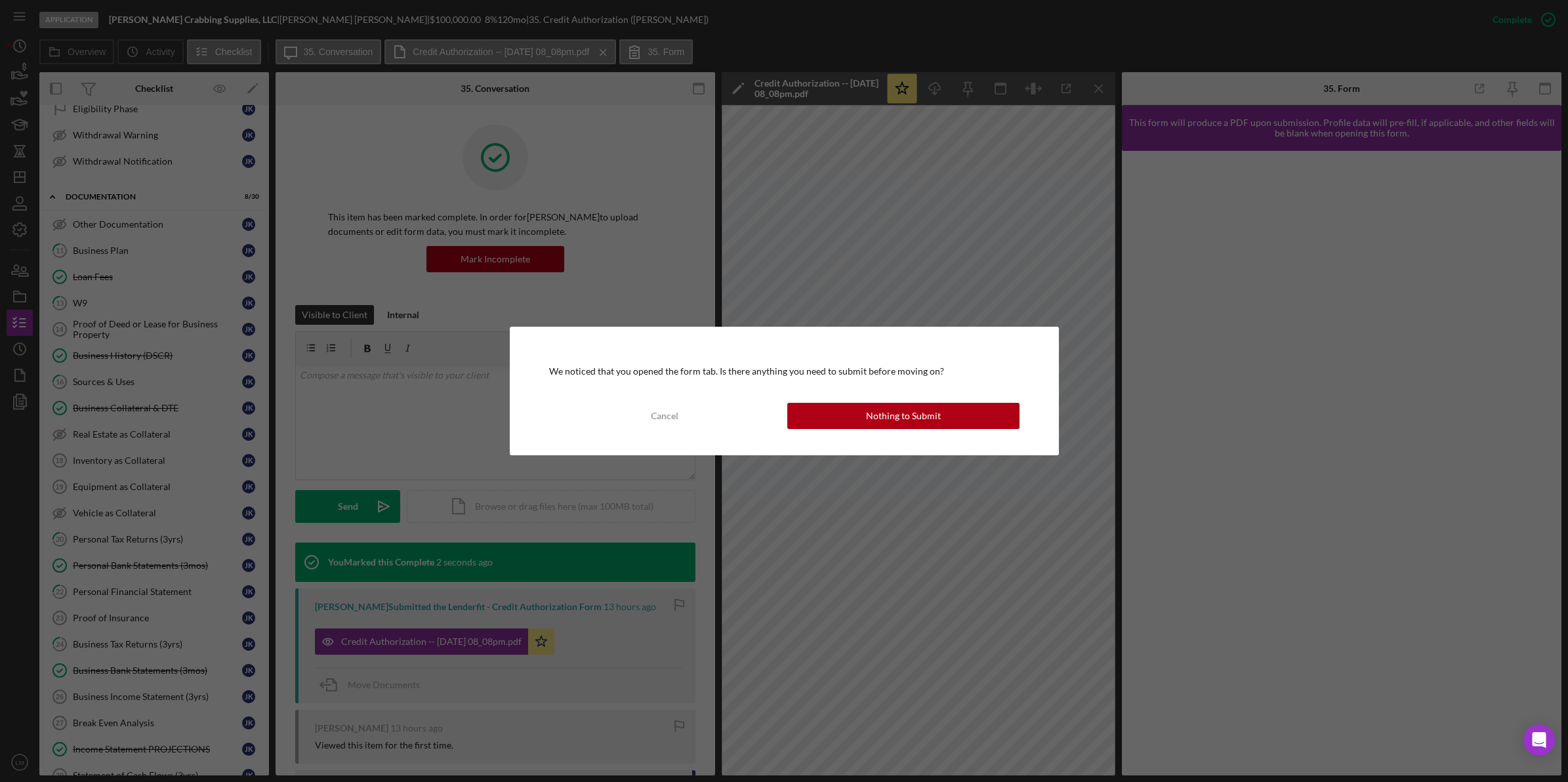
click at [710, 398] on div "We noticed that you opened the form tab. Is there anything you need to submit b…" at bounding box center [784, 391] width 549 height 129
click at [710, 418] on div "Nothing to Submit" at bounding box center [904, 416] width 75 height 26
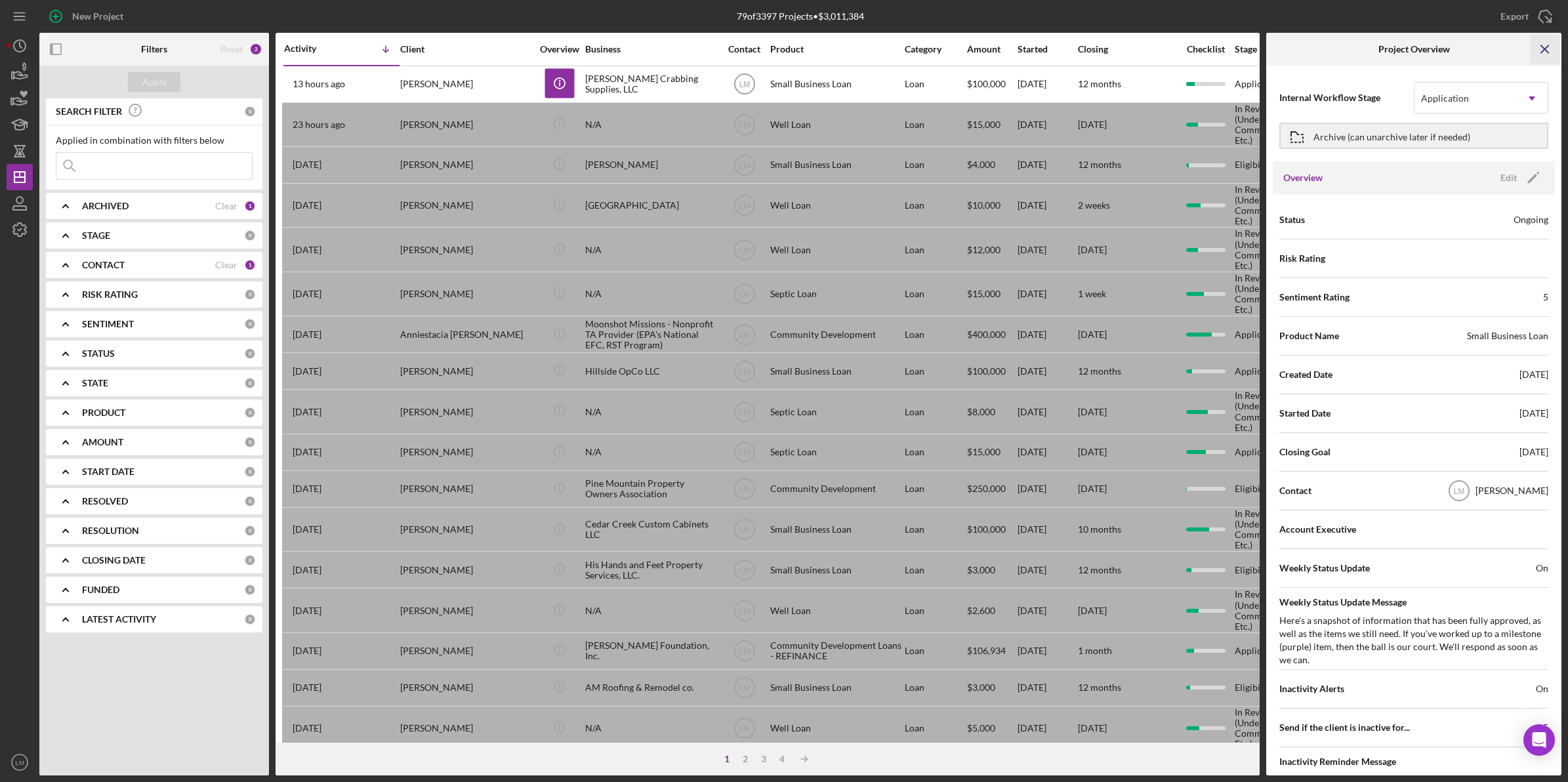
click at [710, 54] on icon "Icon/Menu Close" at bounding box center [1545, 50] width 30 height 30
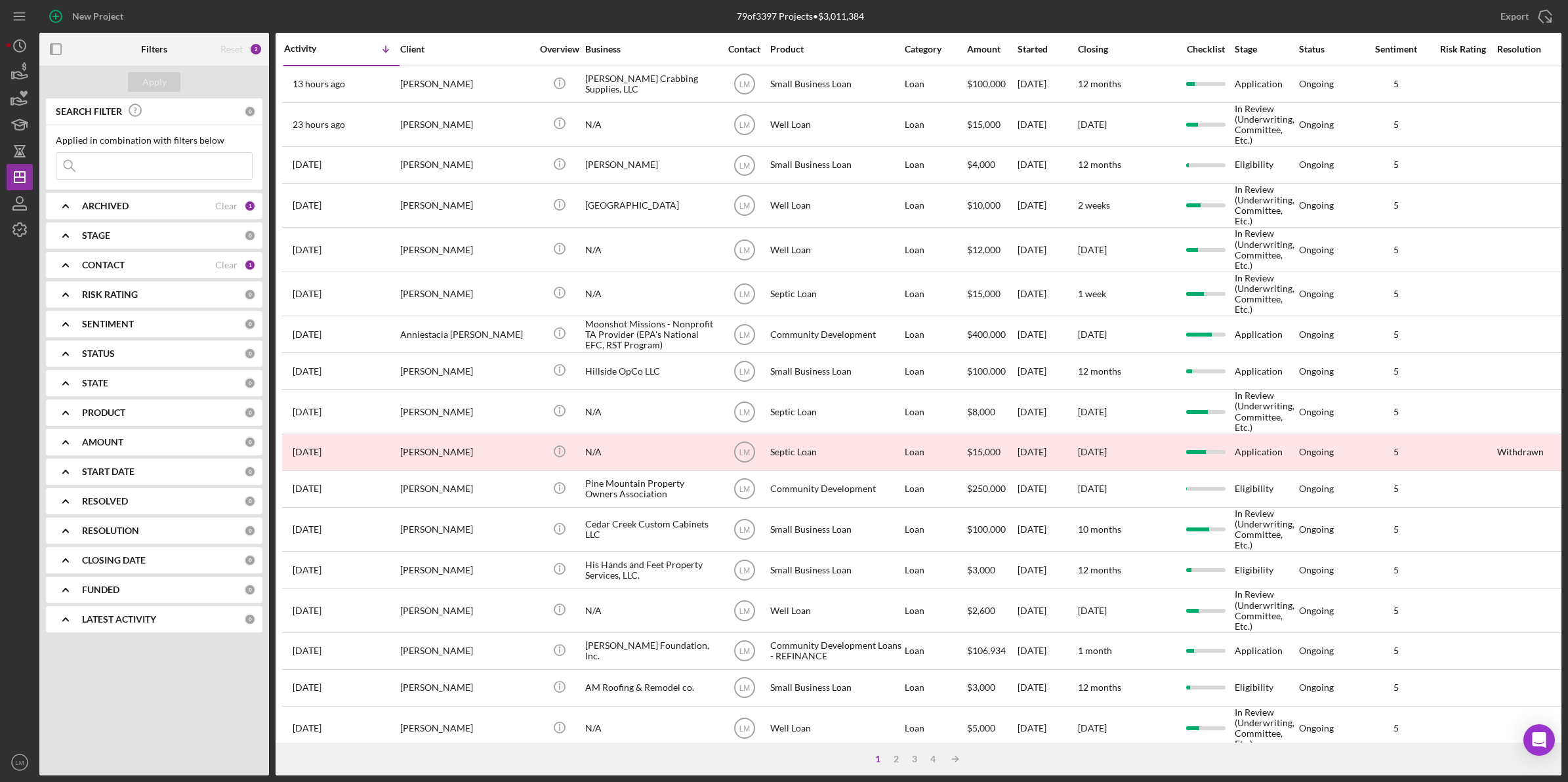
click at [507, 17] on div "New Project" at bounding box center [292, 17] width 507 height 33
click at [222, 260] on div "Clear" at bounding box center [226, 265] width 23 height 10
click at [194, 172] on input at bounding box center [154, 166] width 196 height 26
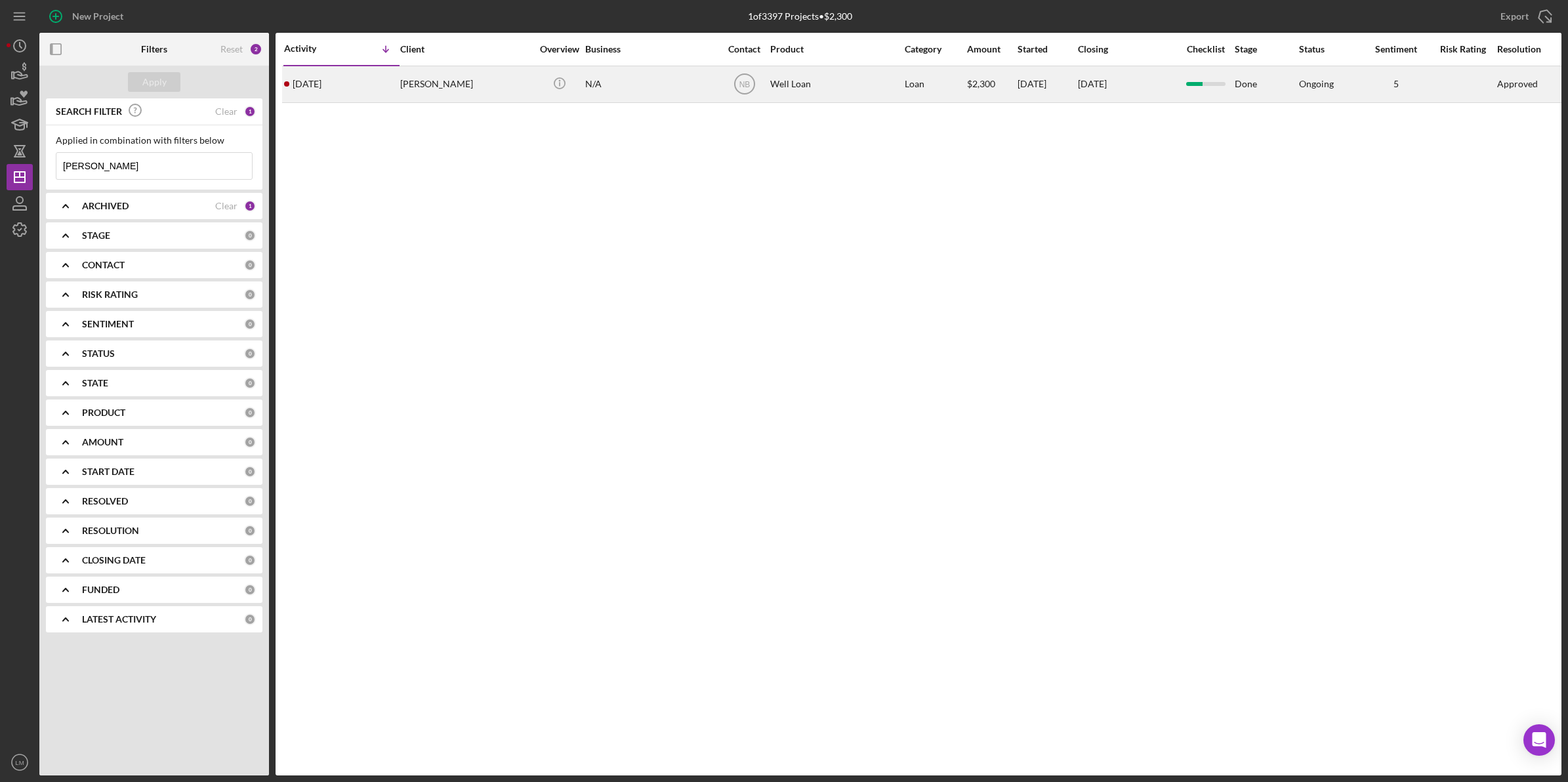
type input "[PERSON_NAME]"
click at [408, 87] on div "[PERSON_NAME]" at bounding box center [465, 84] width 131 height 35
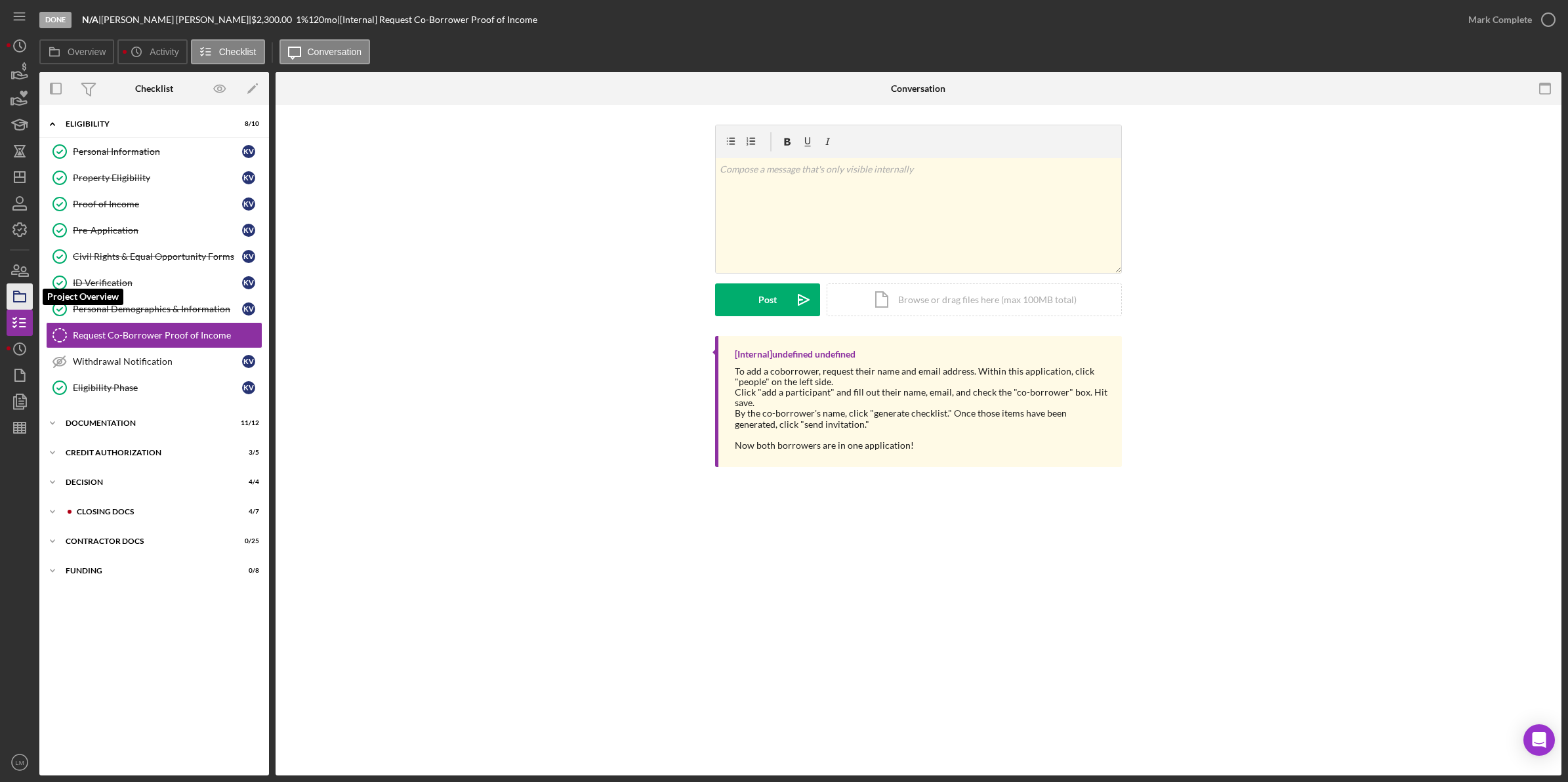
click at [20, 297] on icon "button" at bounding box center [20, 297] width 33 height 33
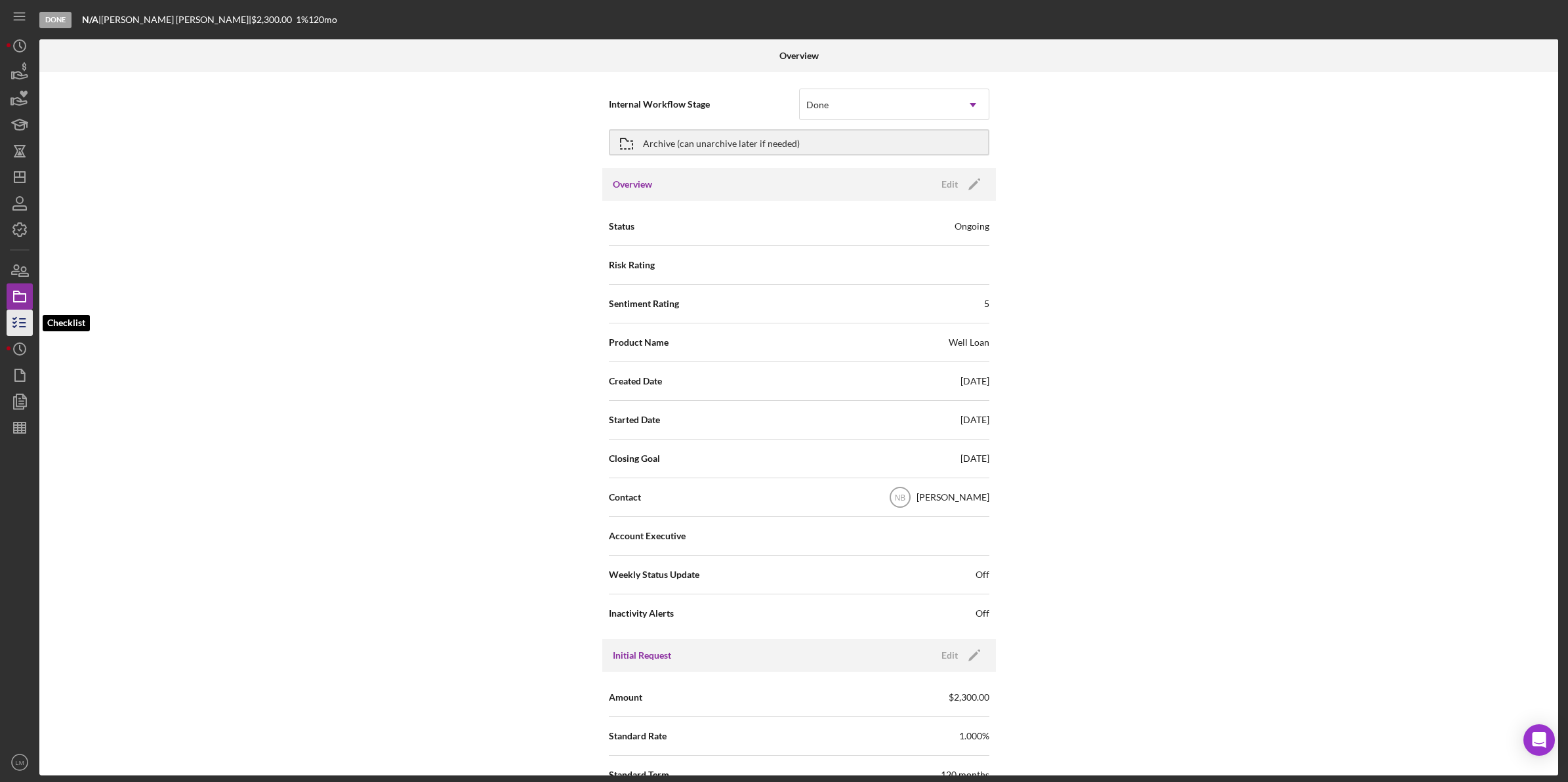
click at [17, 317] on icon "button" at bounding box center [20, 323] width 33 height 33
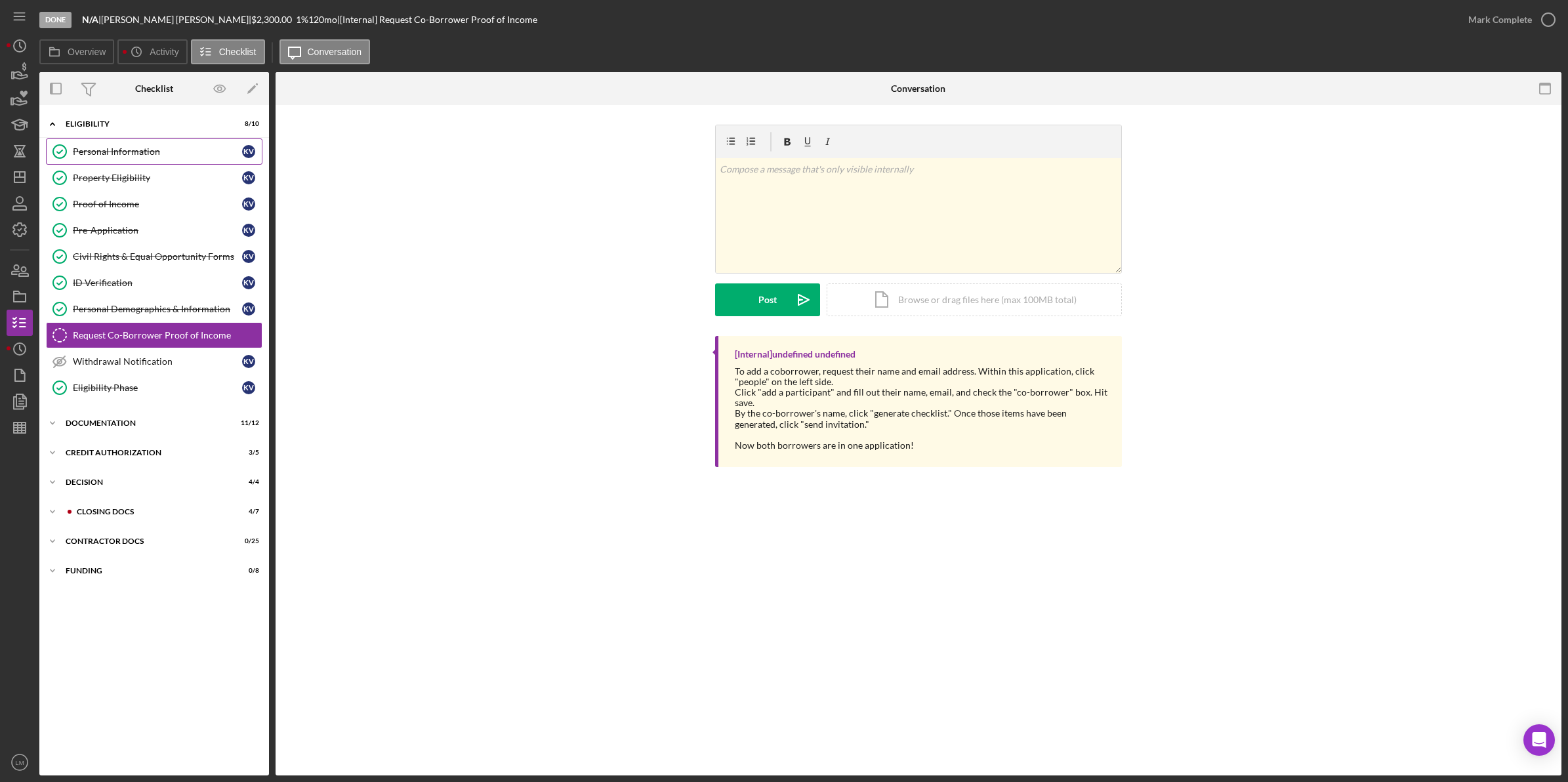
click at [119, 146] on div "Personal Information" at bounding box center [157, 151] width 170 height 10
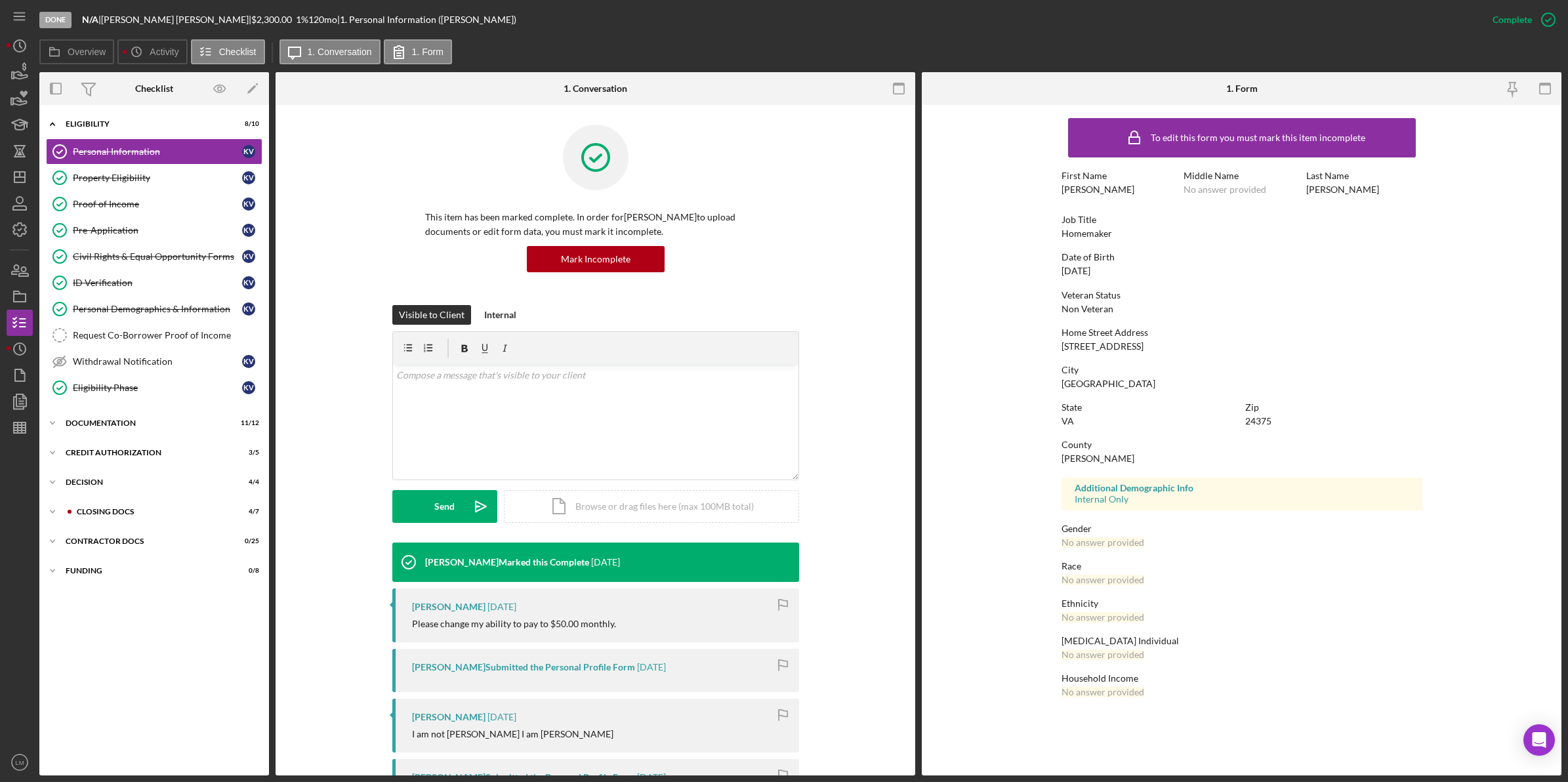
click at [710, 341] on div "[STREET_ADDRESS]" at bounding box center [1103, 346] width 82 height 10
copy div "[STREET_ADDRESS]"
click at [710, 412] on div "Zip" at bounding box center [1334, 407] width 177 height 10
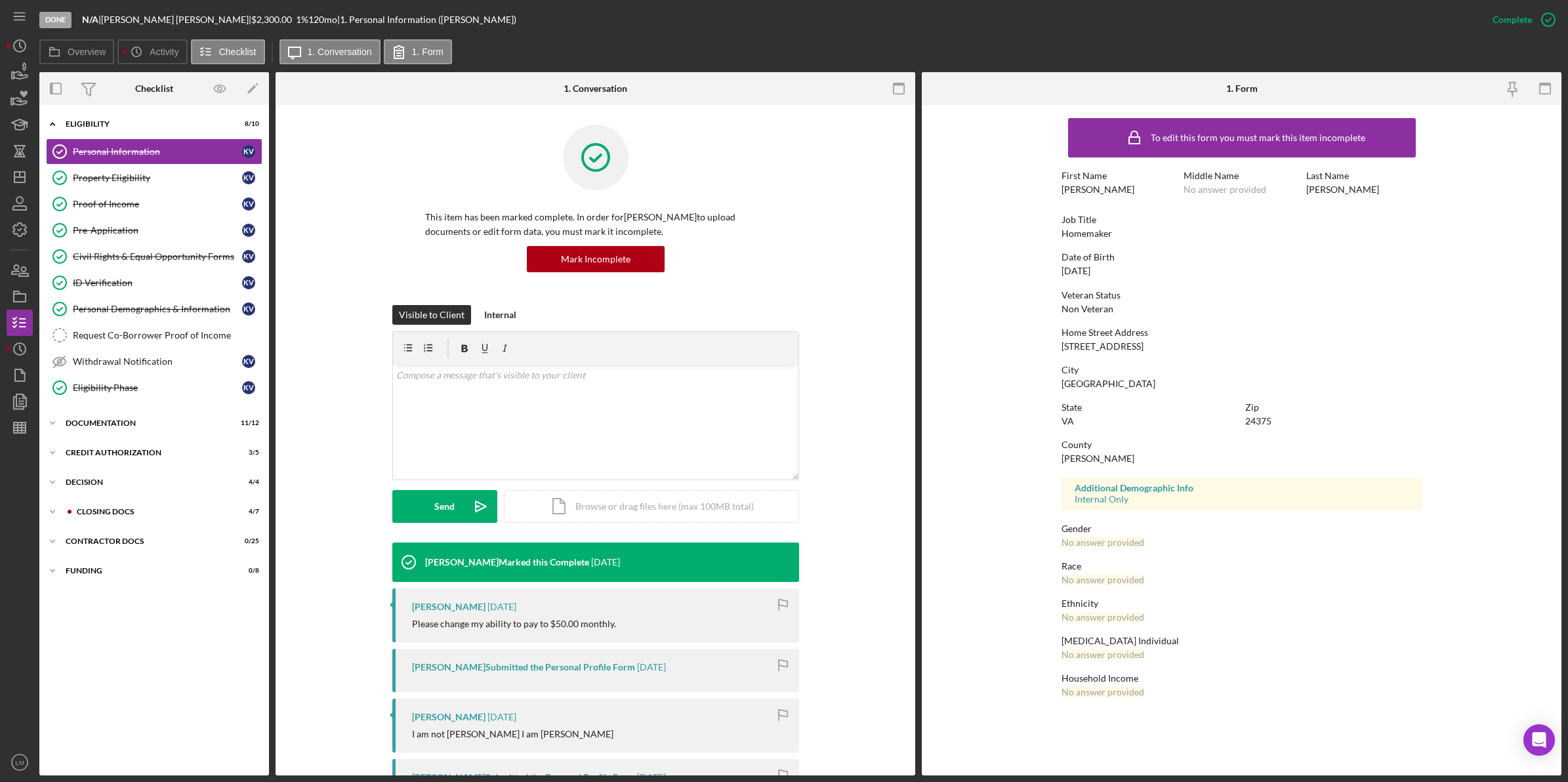
click at [710, 412] on div "Zip" at bounding box center [1334, 407] width 177 height 10
click at [710, 418] on div "24375" at bounding box center [1258, 421] width 26 height 10
copy div "24375"
click at [162, 194] on link "Proof of Income Proof of Income K V" at bounding box center [154, 204] width 217 height 26
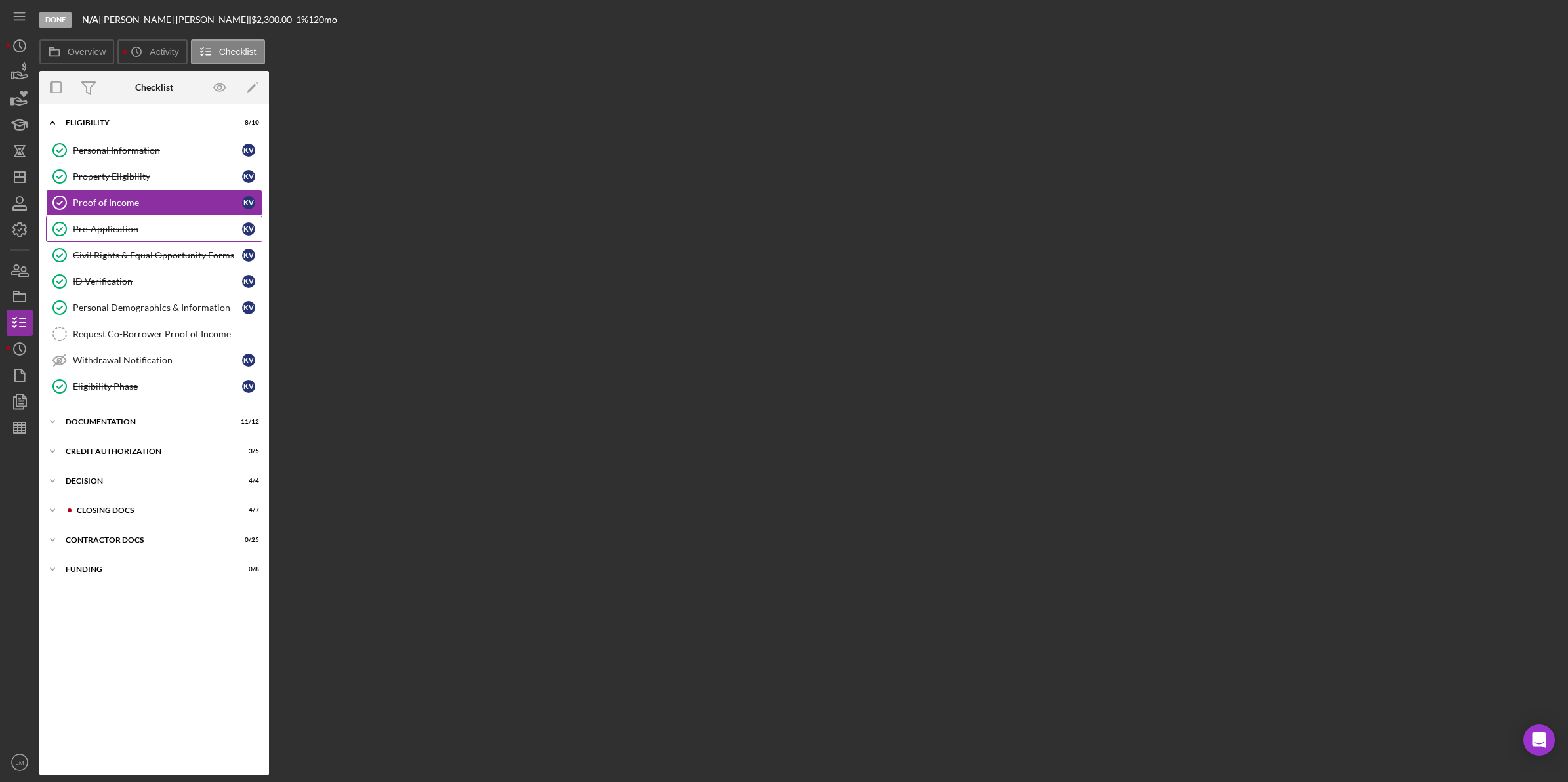
click at [139, 229] on div "Pre-Application" at bounding box center [157, 229] width 170 height 10
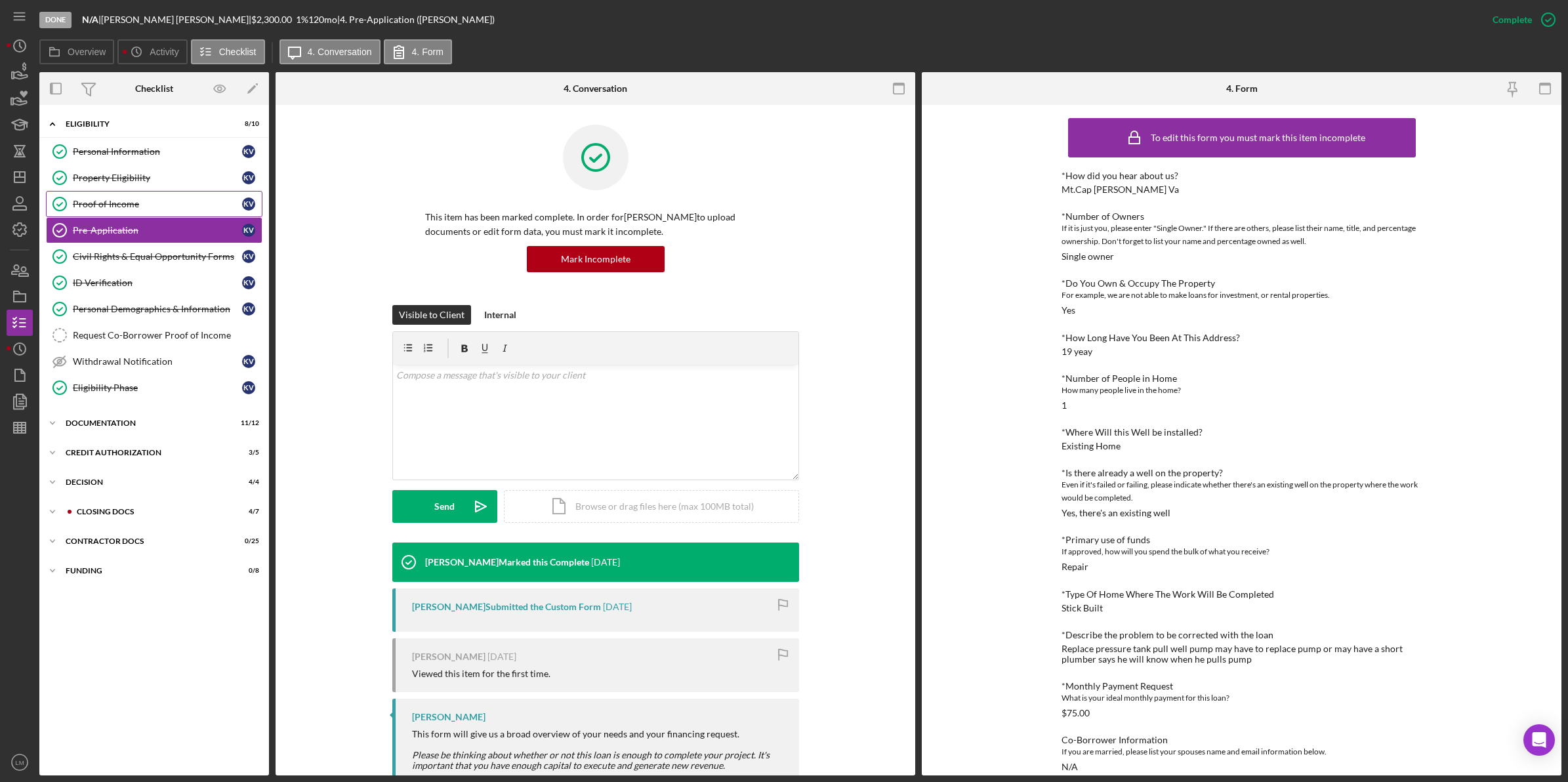
click at [139, 197] on link "Proof of Income Proof of Income K V" at bounding box center [154, 204] width 217 height 26
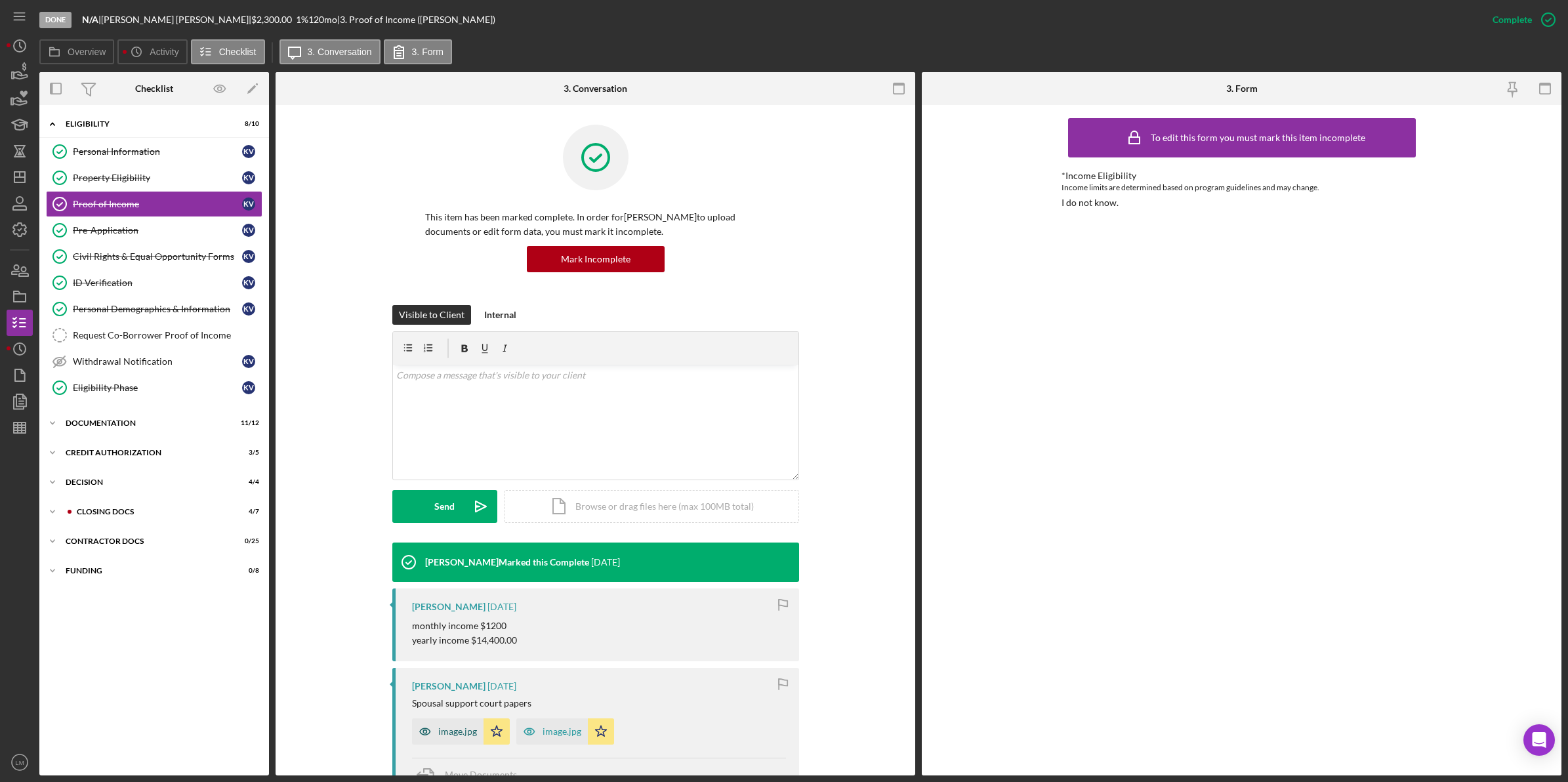
click at [431, 733] on icon "button" at bounding box center [425, 732] width 26 height 26
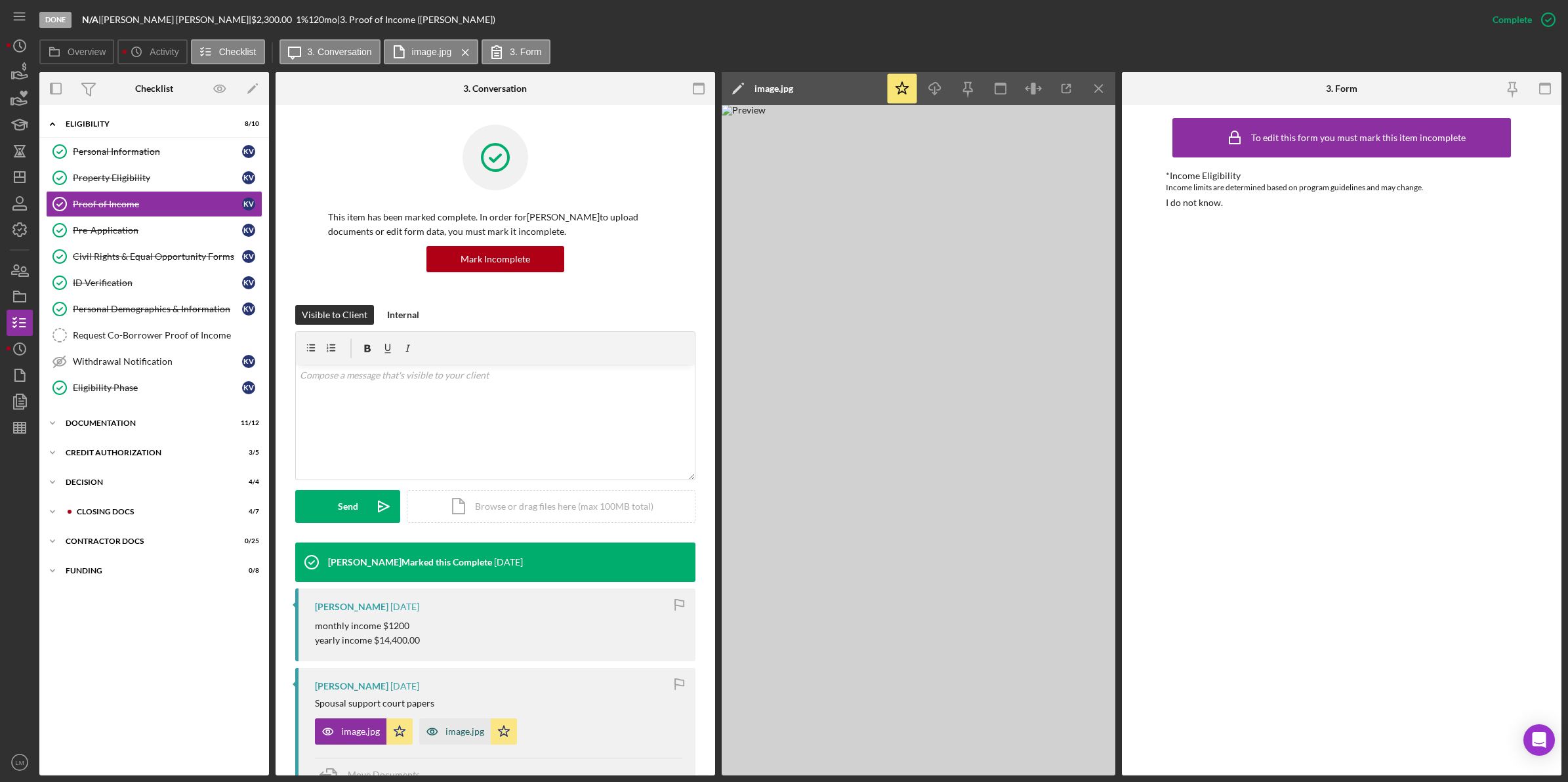
click at [472, 742] on div "image.jpg" at bounding box center [455, 732] width 71 height 26
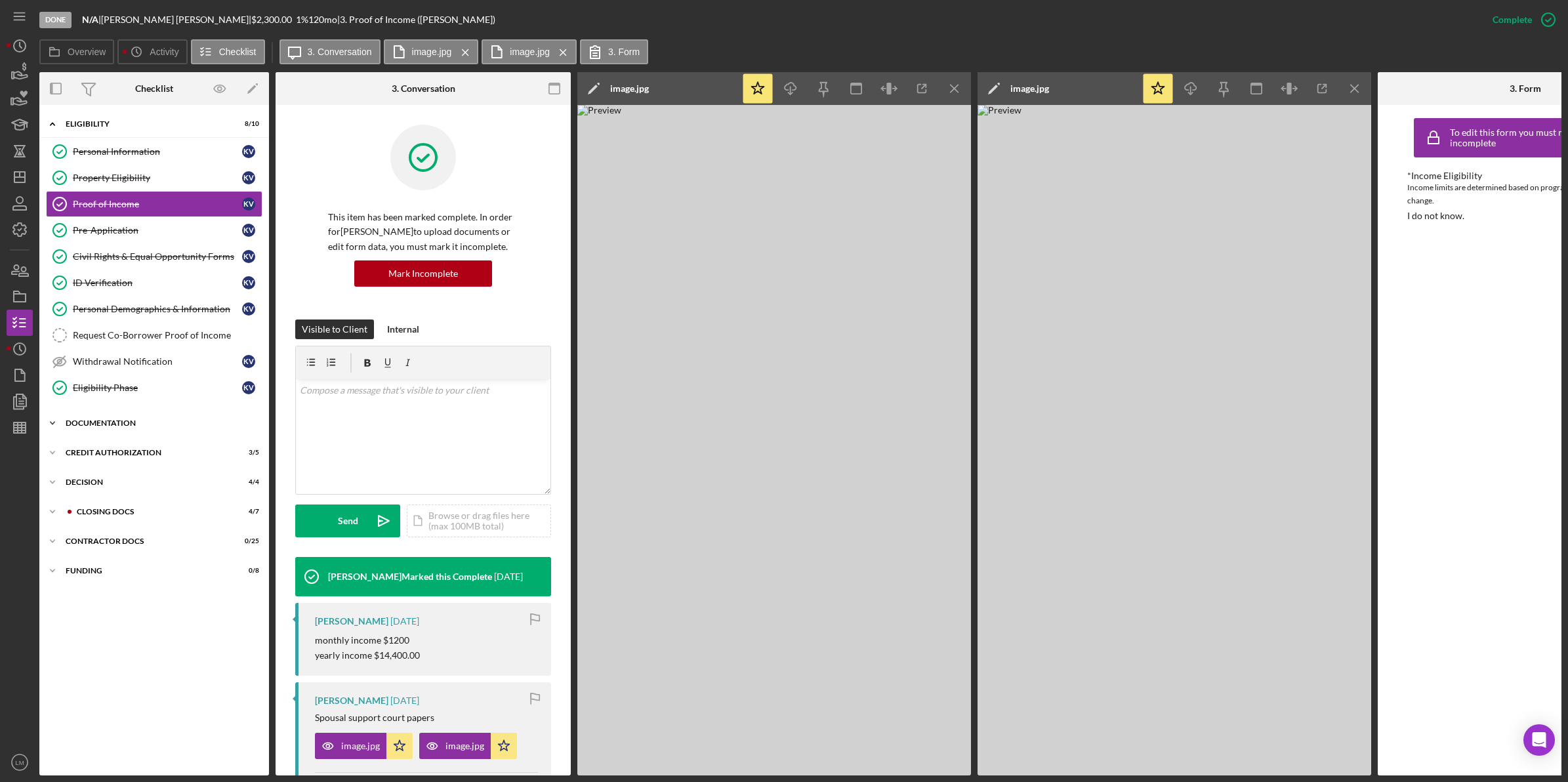
click at [150, 427] on div "Documentation" at bounding box center [158, 423] width 187 height 8
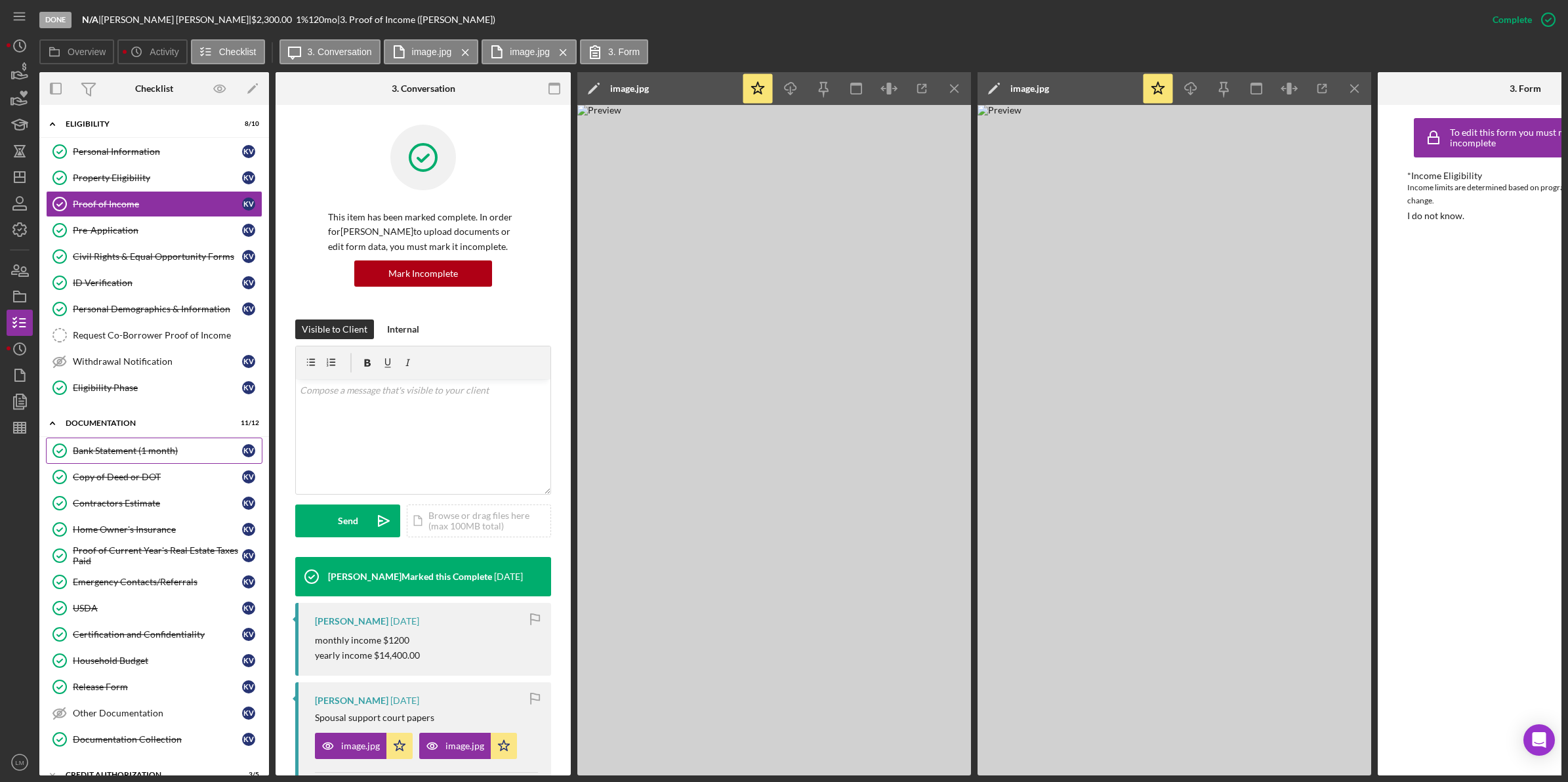
click at [175, 464] on link "Bank Statement (1 month) Bank Statement (1 month) K V" at bounding box center [154, 451] width 217 height 26
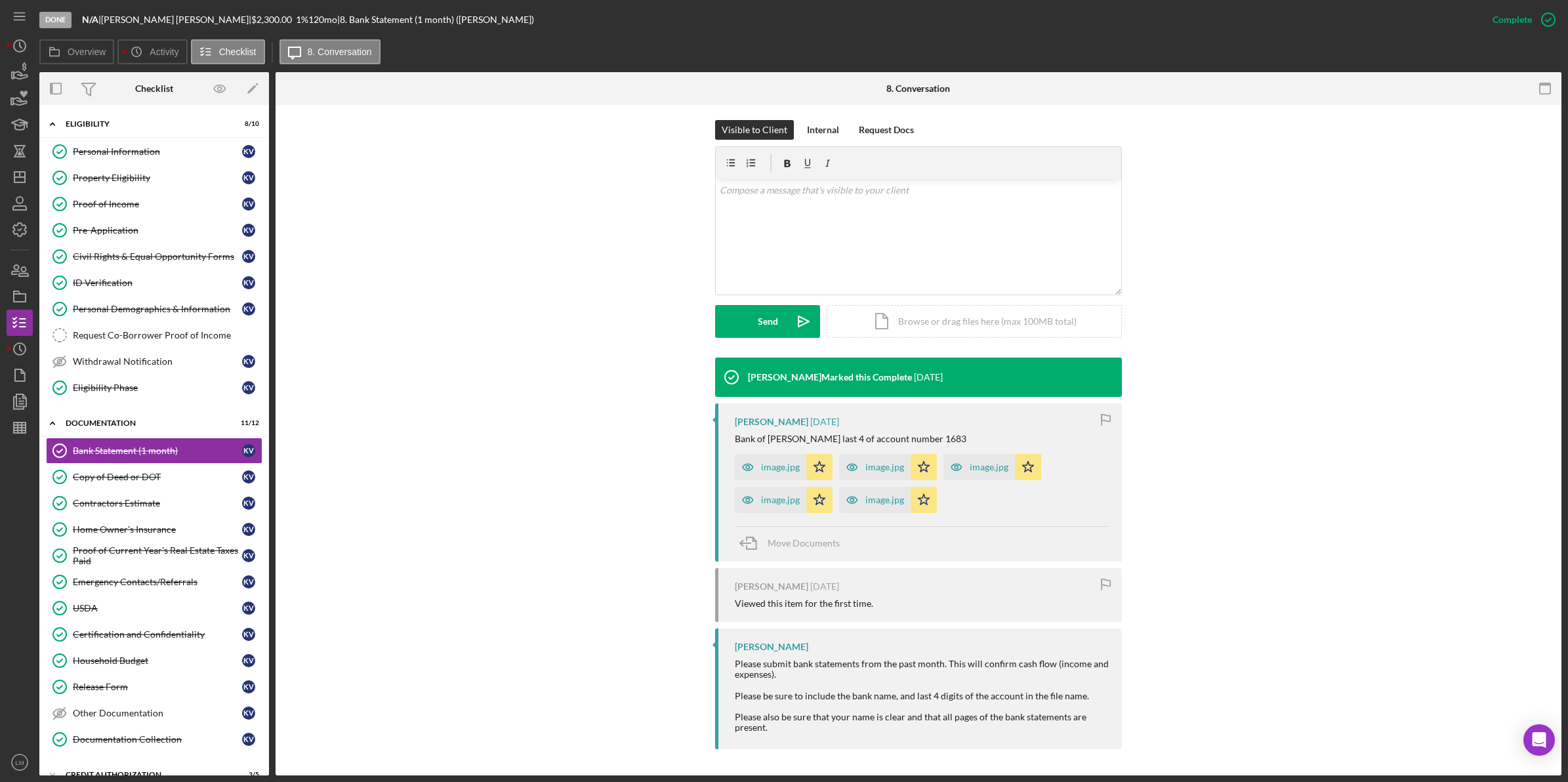
scroll to position [186, 0]
click at [710, 464] on icon "button" at bounding box center [748, 467] width 26 height 26
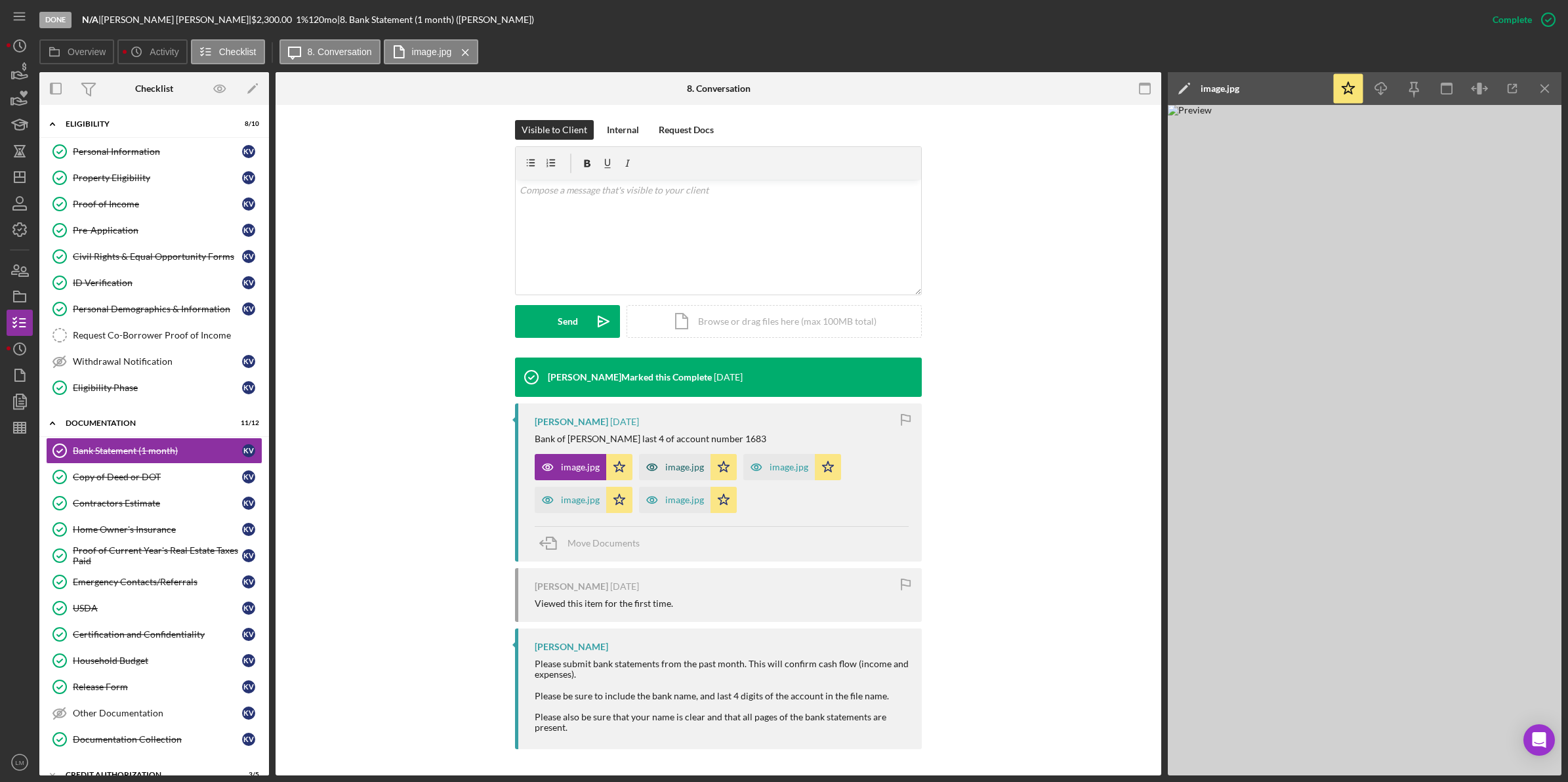
click at [665, 464] on div "image.jpg" at bounding box center [684, 467] width 39 height 10
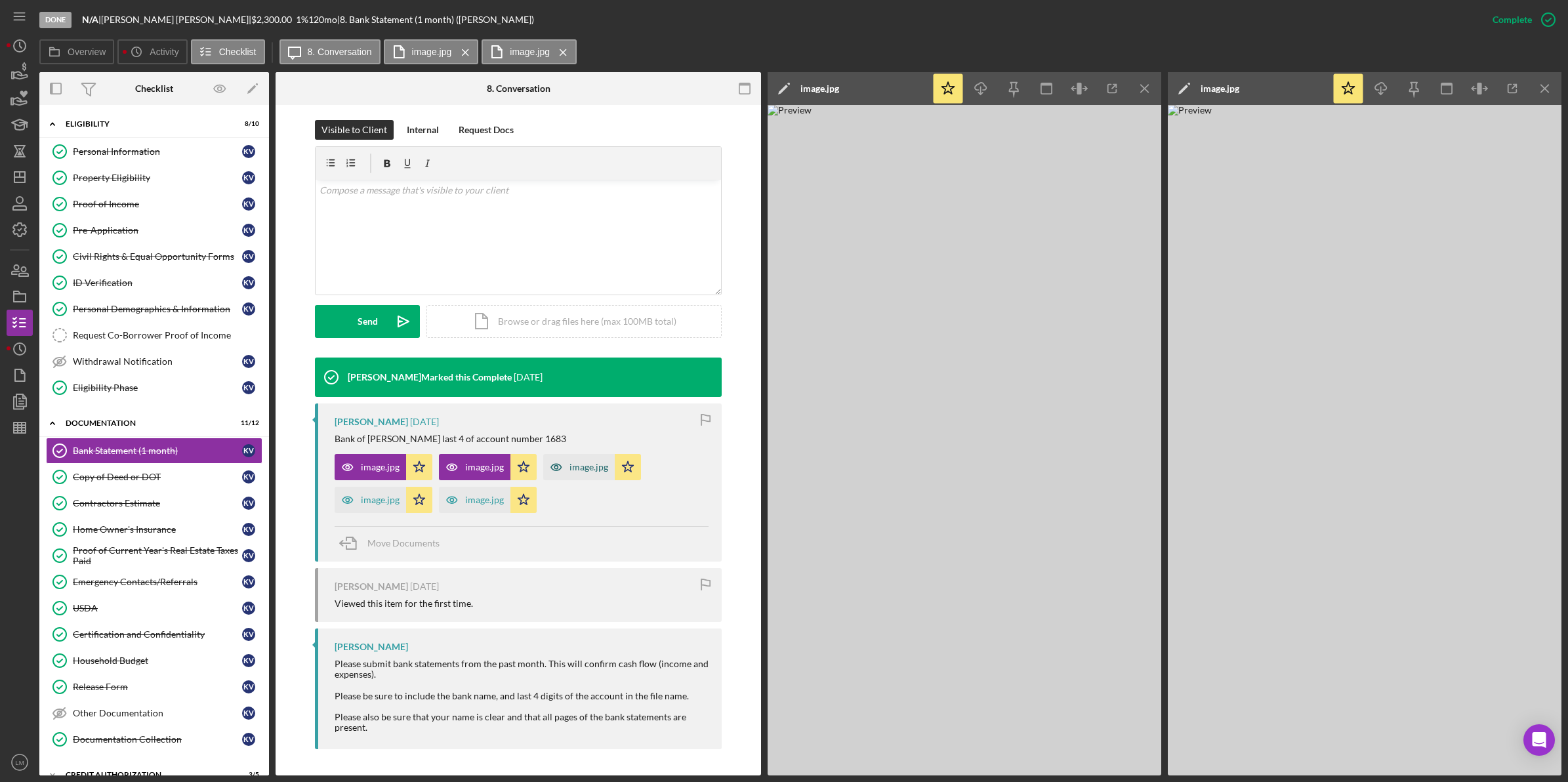
click at [597, 470] on div "image.jpg" at bounding box center [589, 467] width 39 height 10
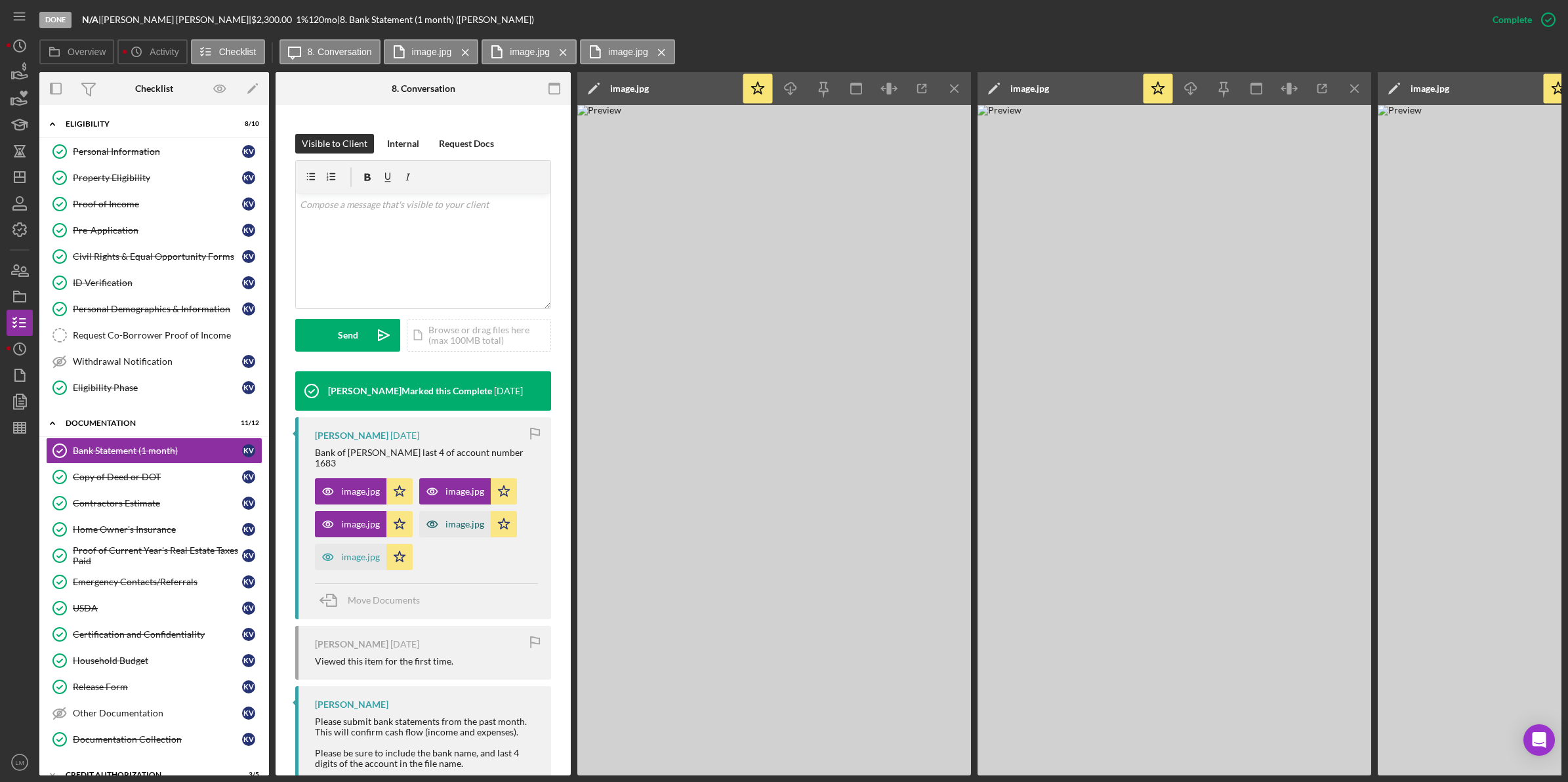
click at [435, 514] on icon "button" at bounding box center [432, 525] width 26 height 26
click at [349, 551] on div "image.jpg" at bounding box center [360, 557] width 39 height 10
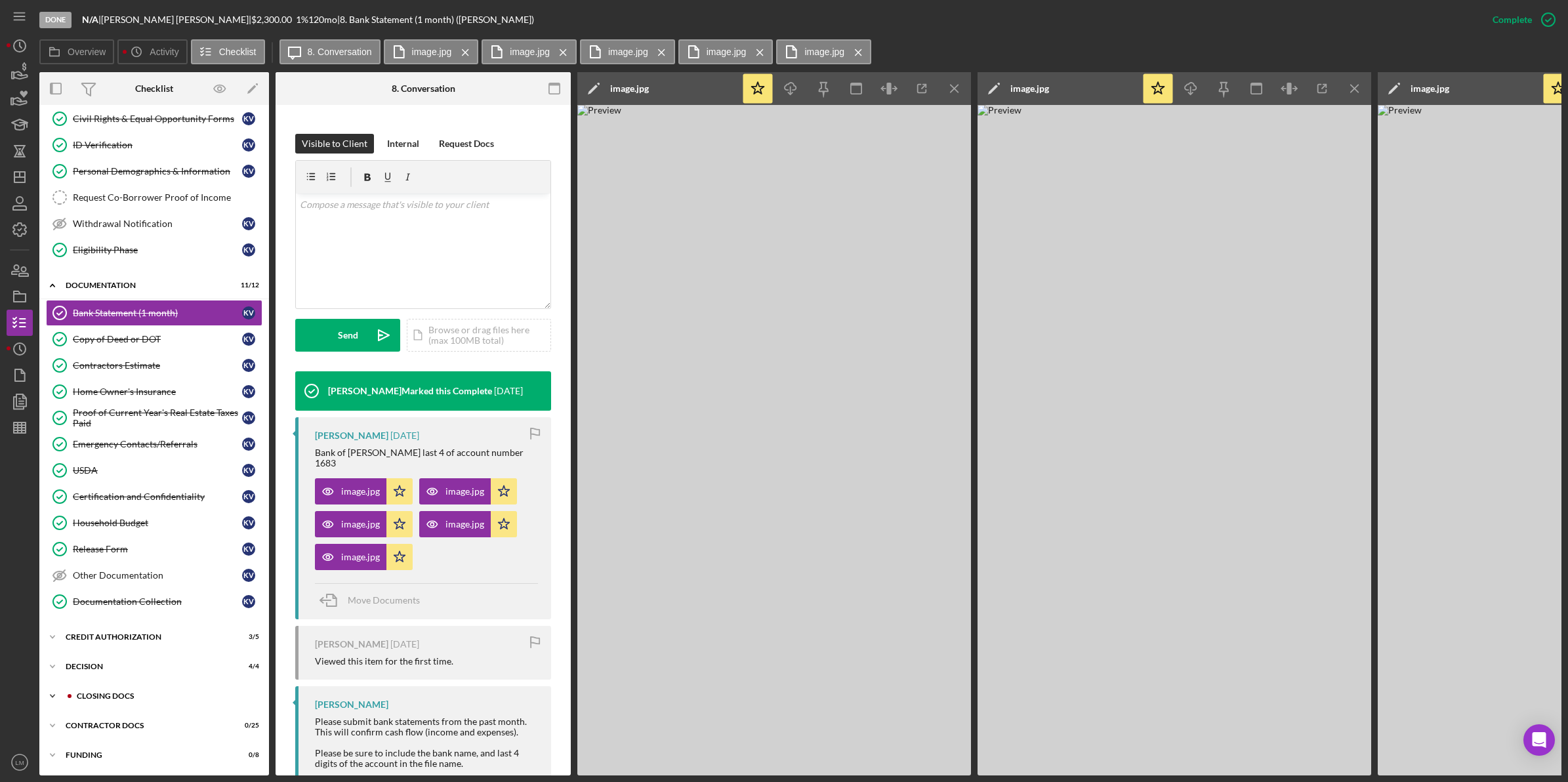
click at [137, 692] on div "CLOSING DOCS" at bounding box center [164, 696] width 176 height 8
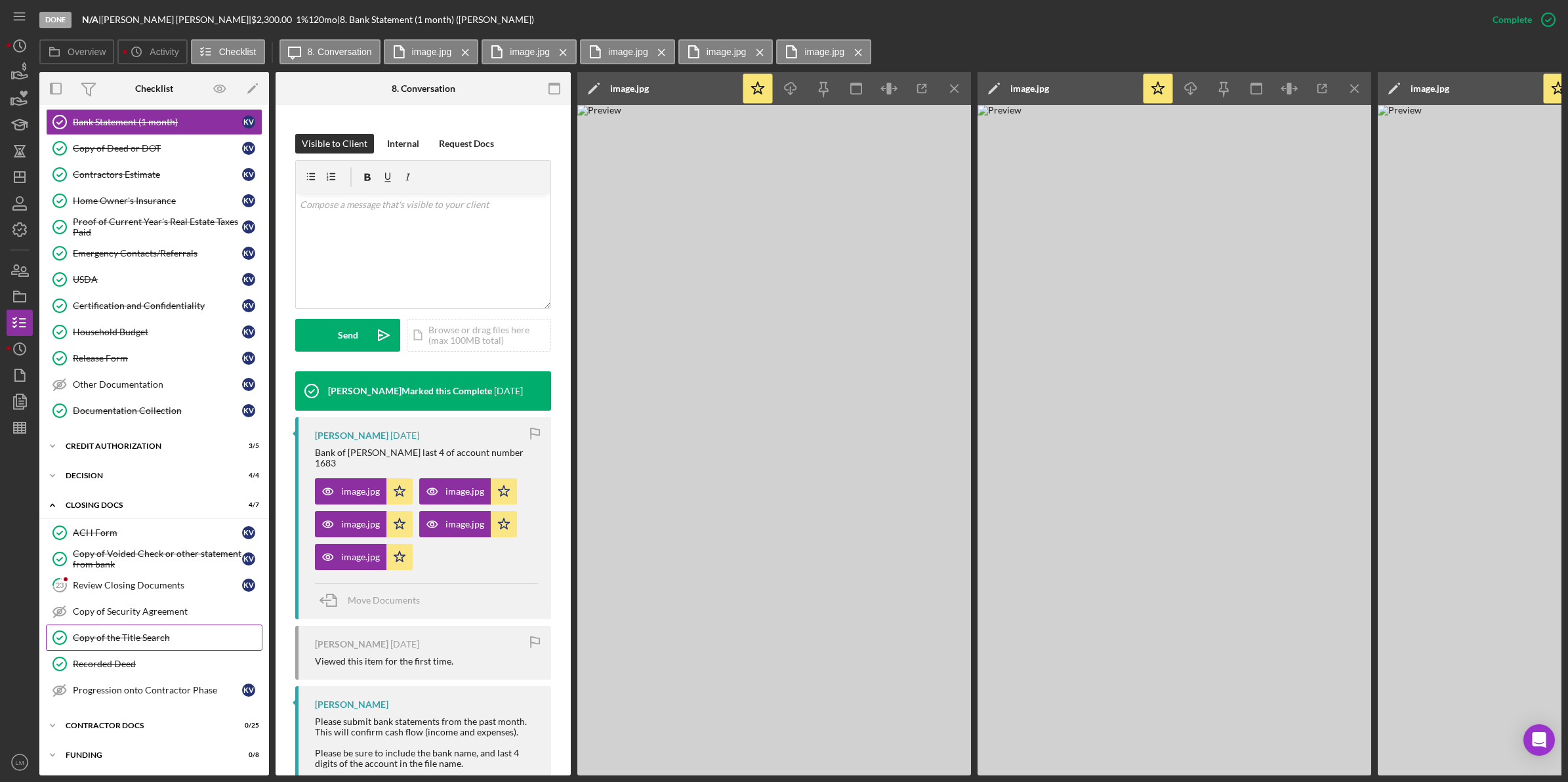
scroll to position [341, 0]
click at [149, 575] on link "23 Review Closing Documents K V" at bounding box center [154, 585] width 217 height 26
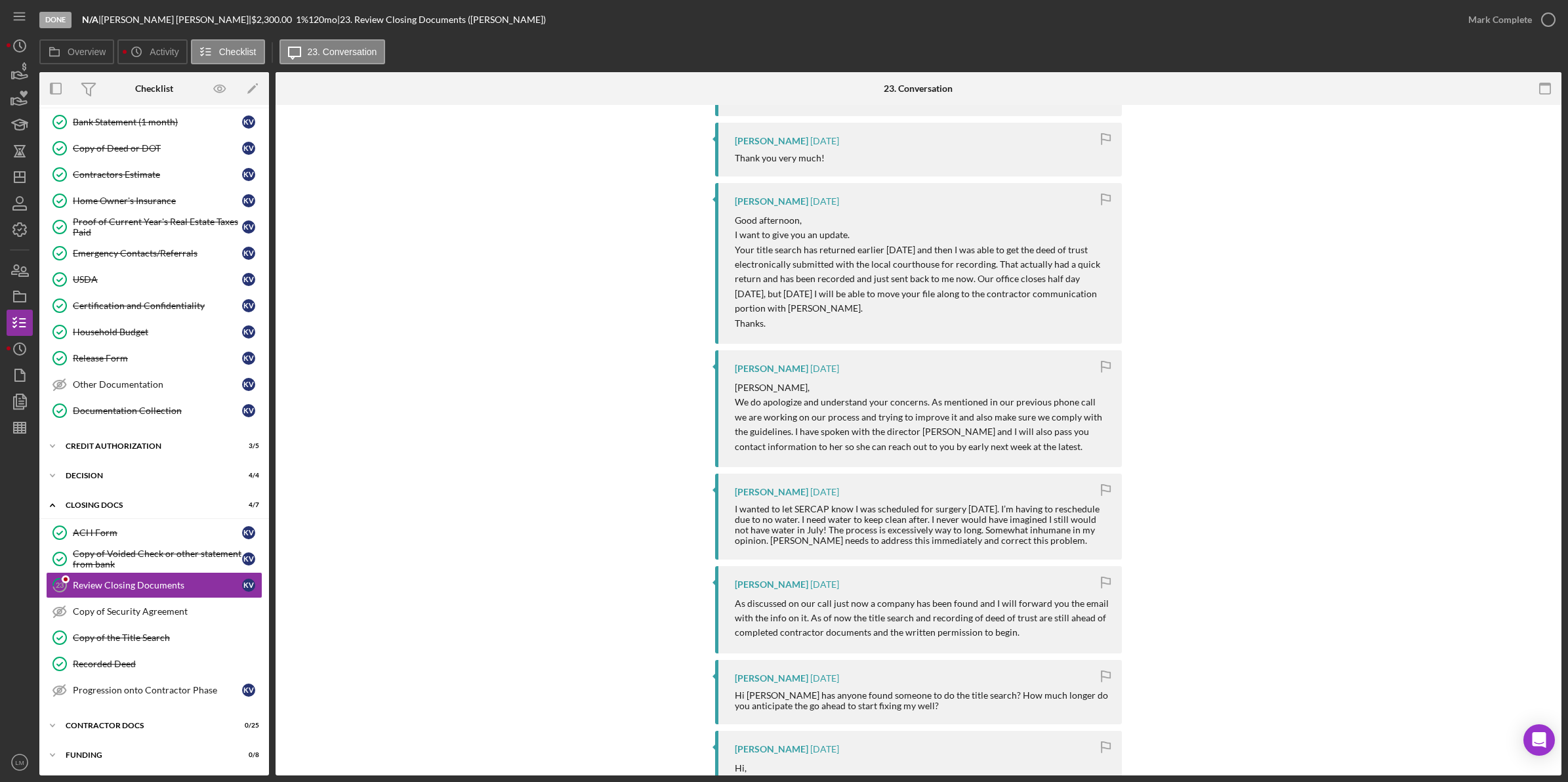
scroll to position [574, 0]
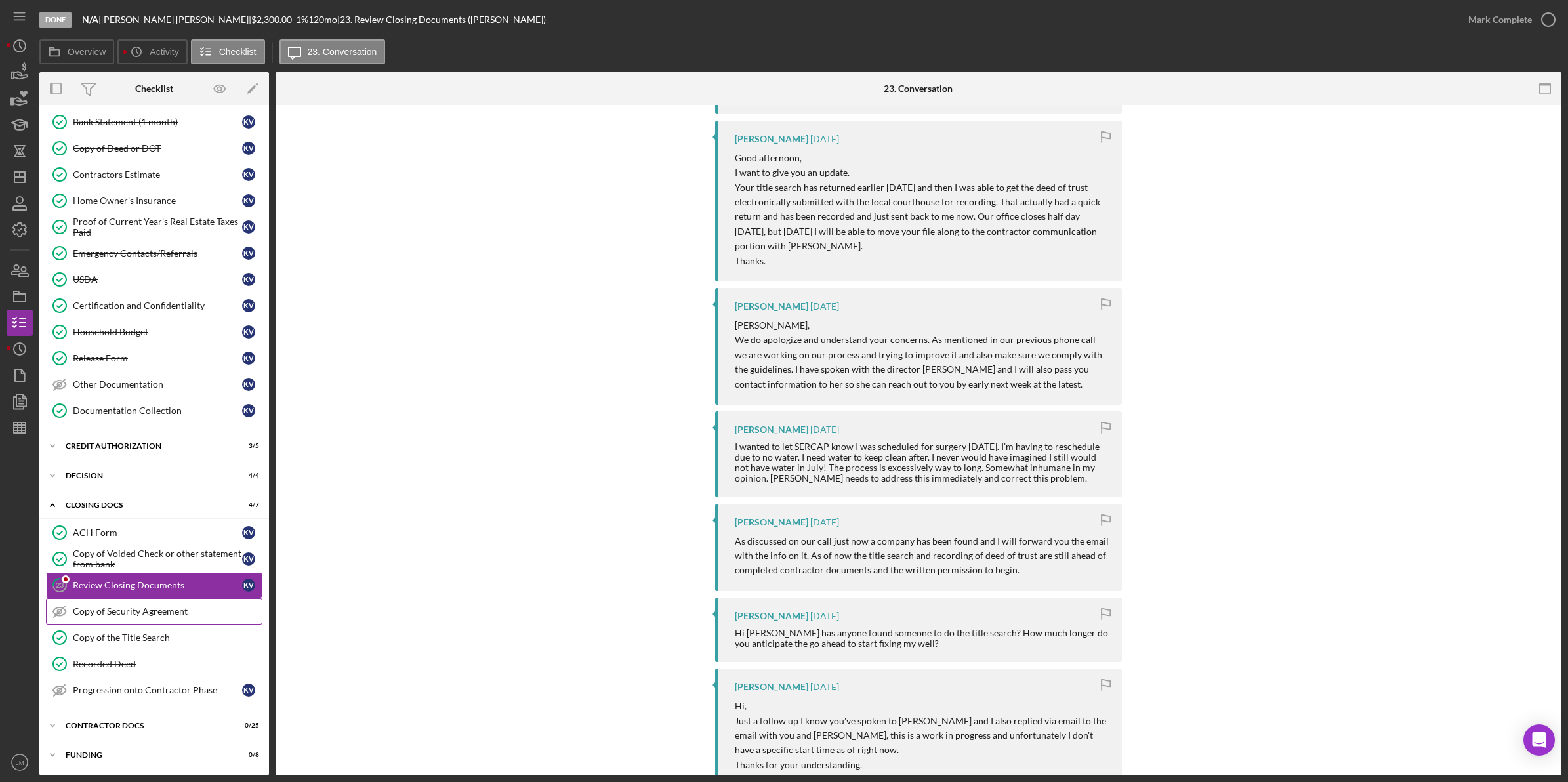
click at [179, 605] on link "Copy of Security Agreement Copy of Security Agreement" at bounding box center [154, 612] width 217 height 26
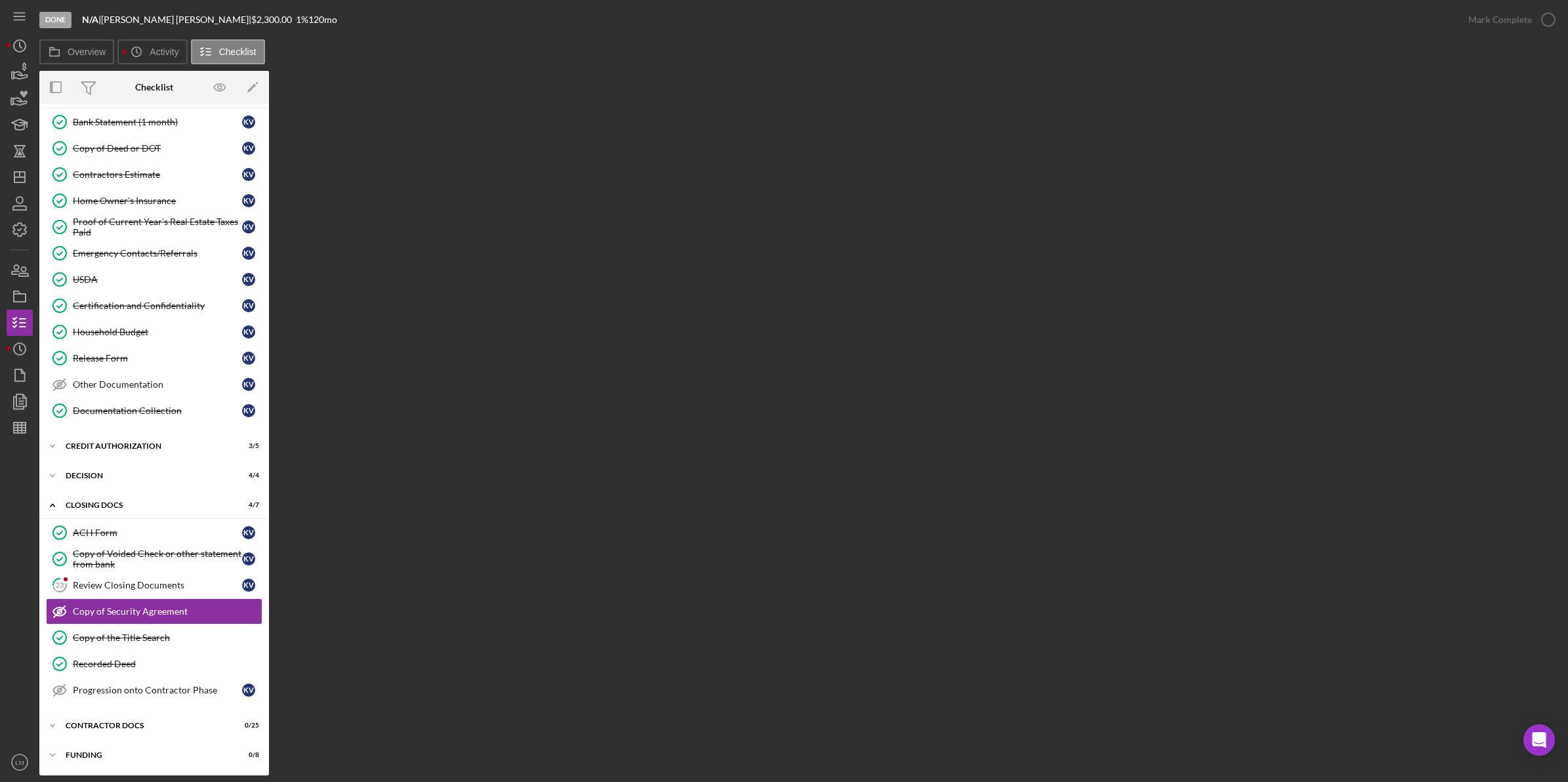
scroll to position [338, 0]
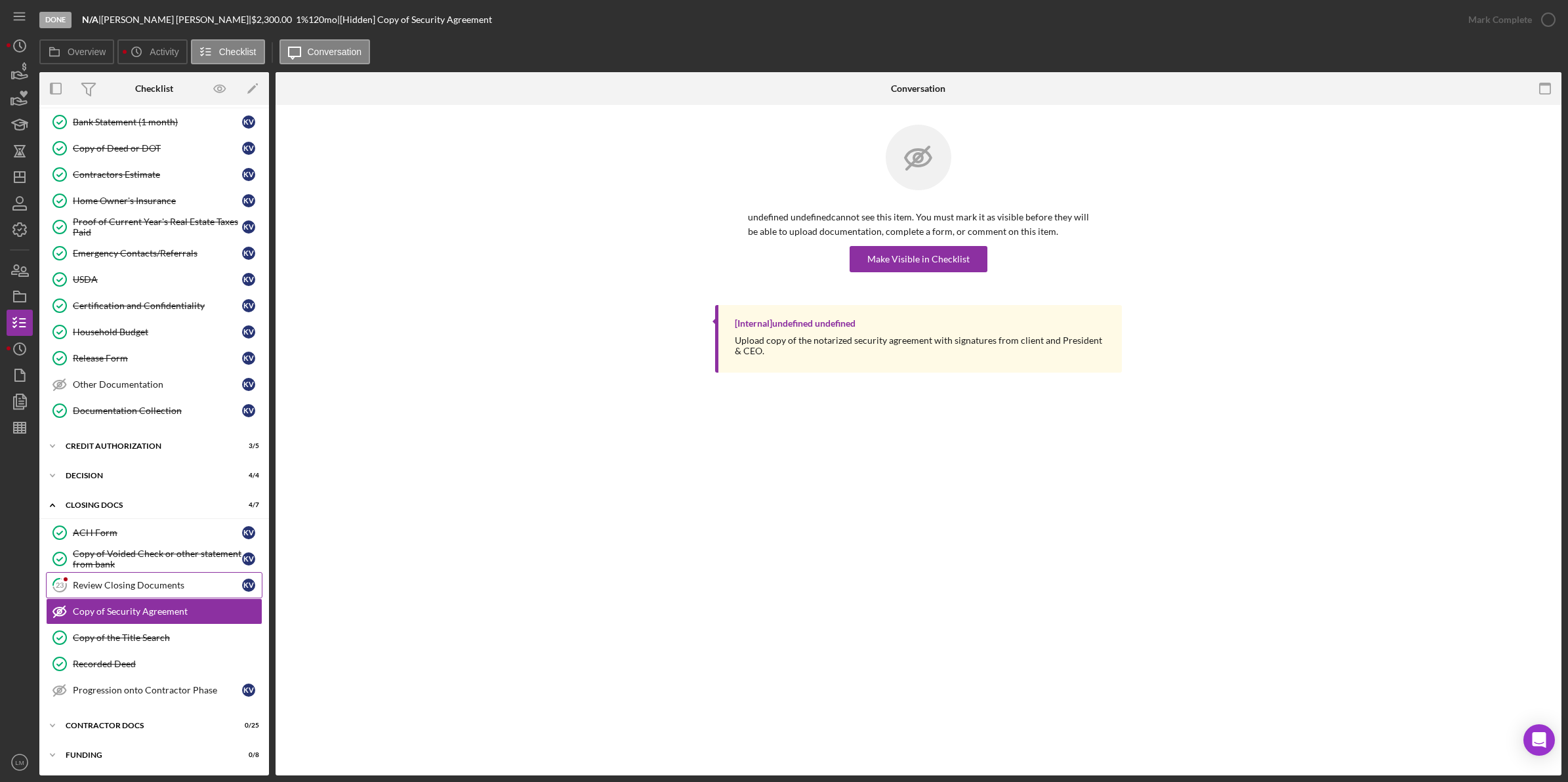
click at [159, 575] on link "23 Review Closing Documents K V" at bounding box center [154, 585] width 217 height 26
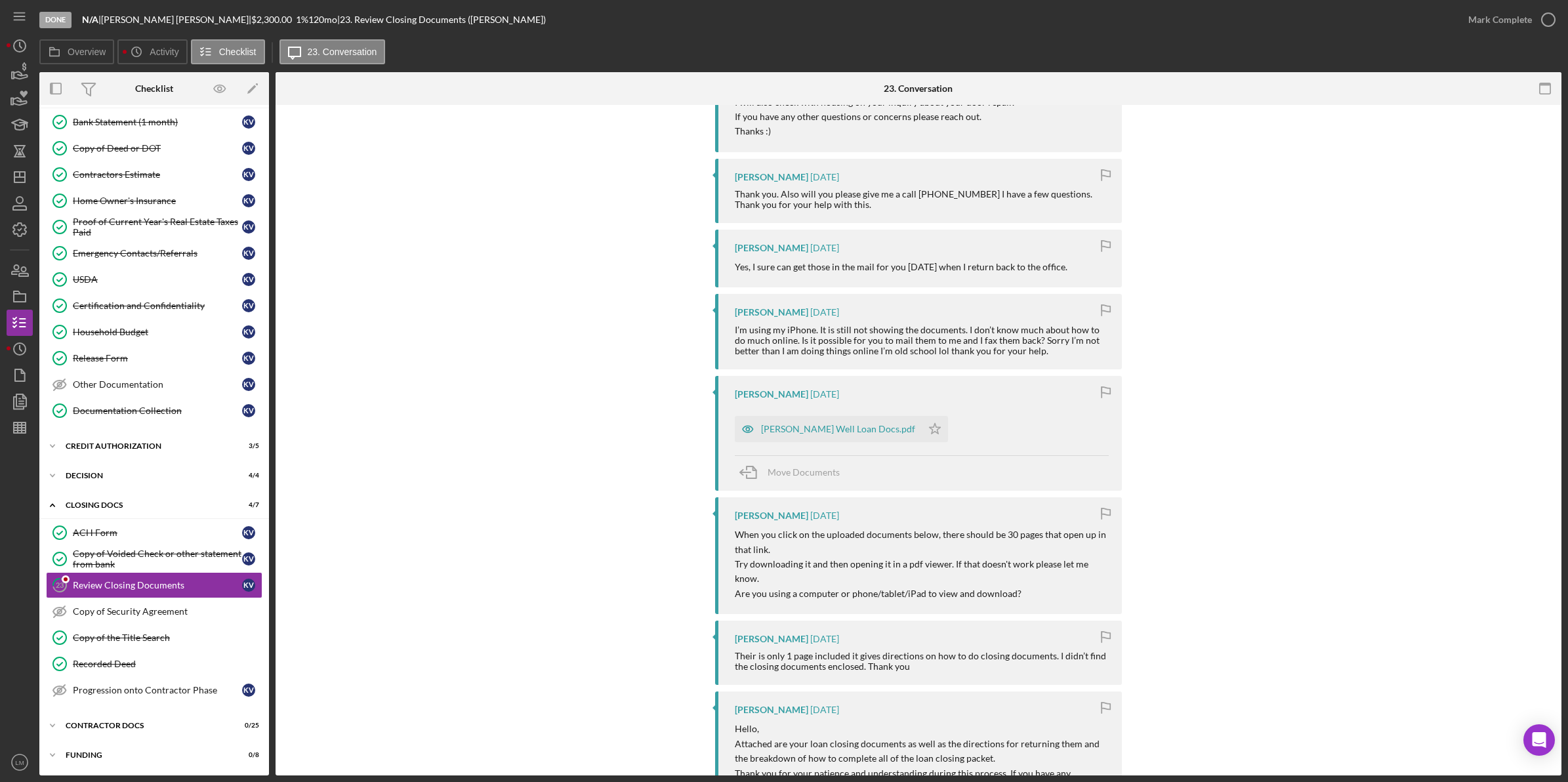
scroll to position [4020, 0]
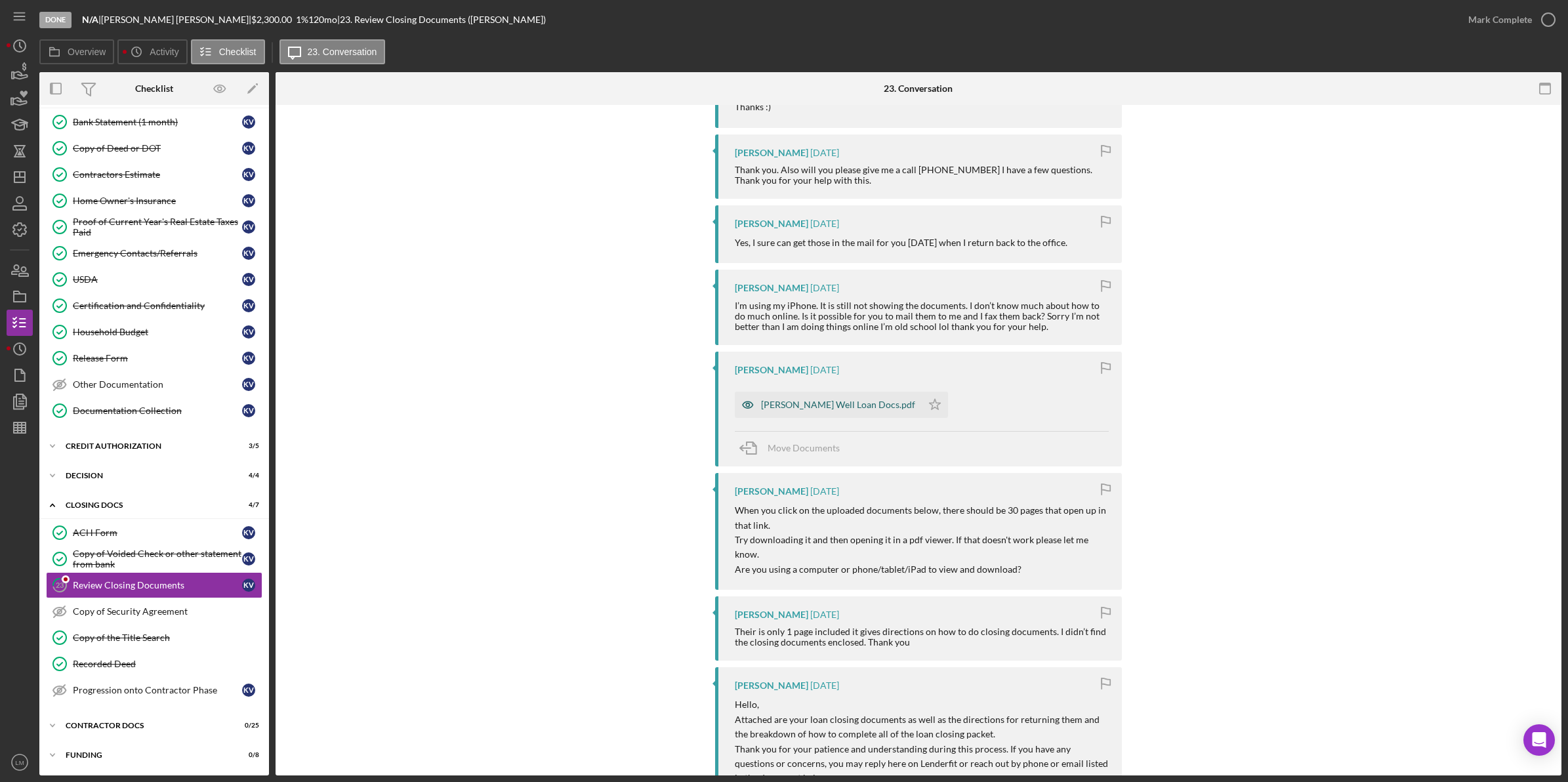
click at [710, 399] on div "[PERSON_NAME] Well Loan Docs.pdf" at bounding box center [837, 404] width 154 height 10
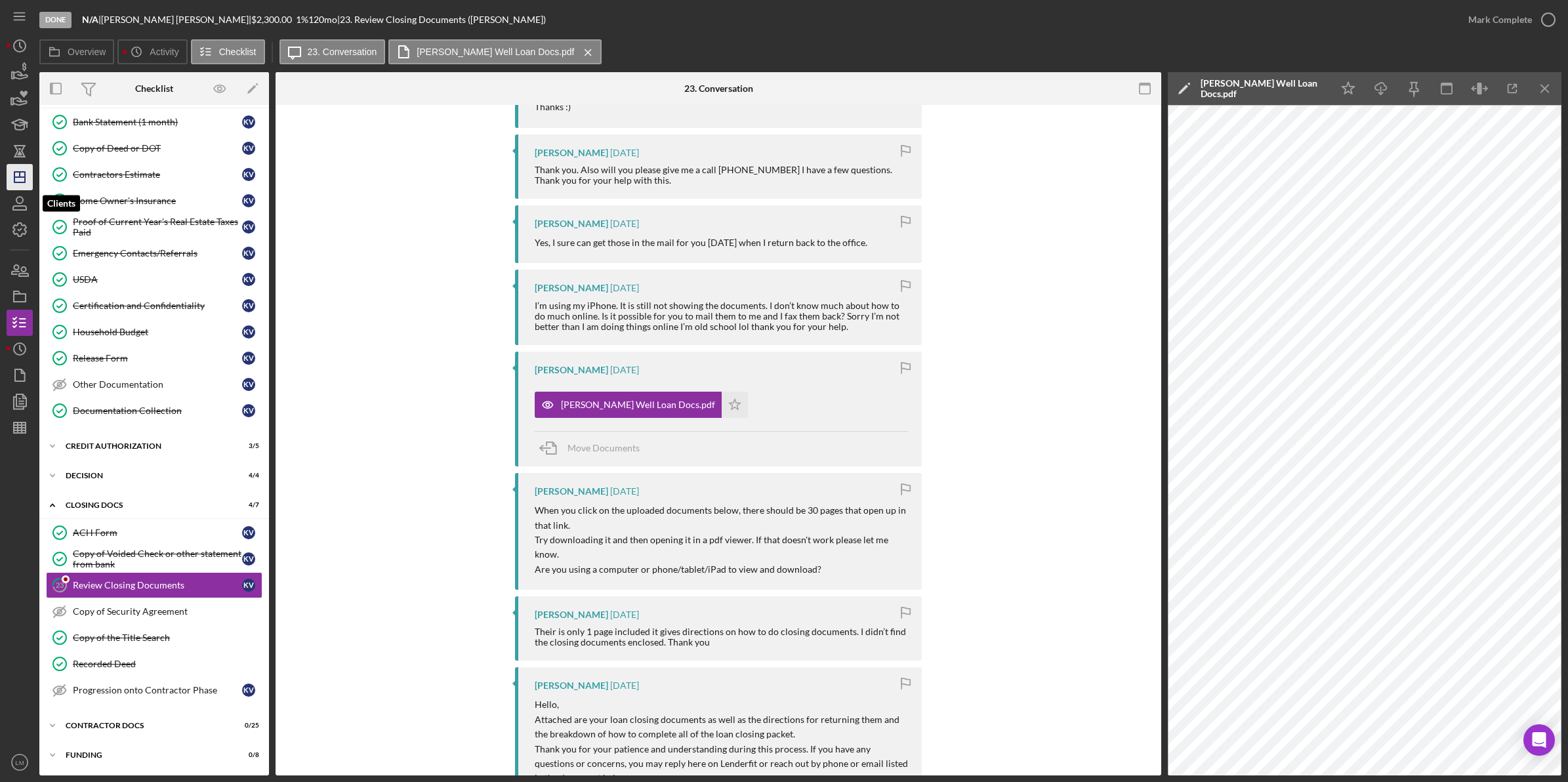
click at [15, 175] on polygon "button" at bounding box center [20, 177] width 10 height 10
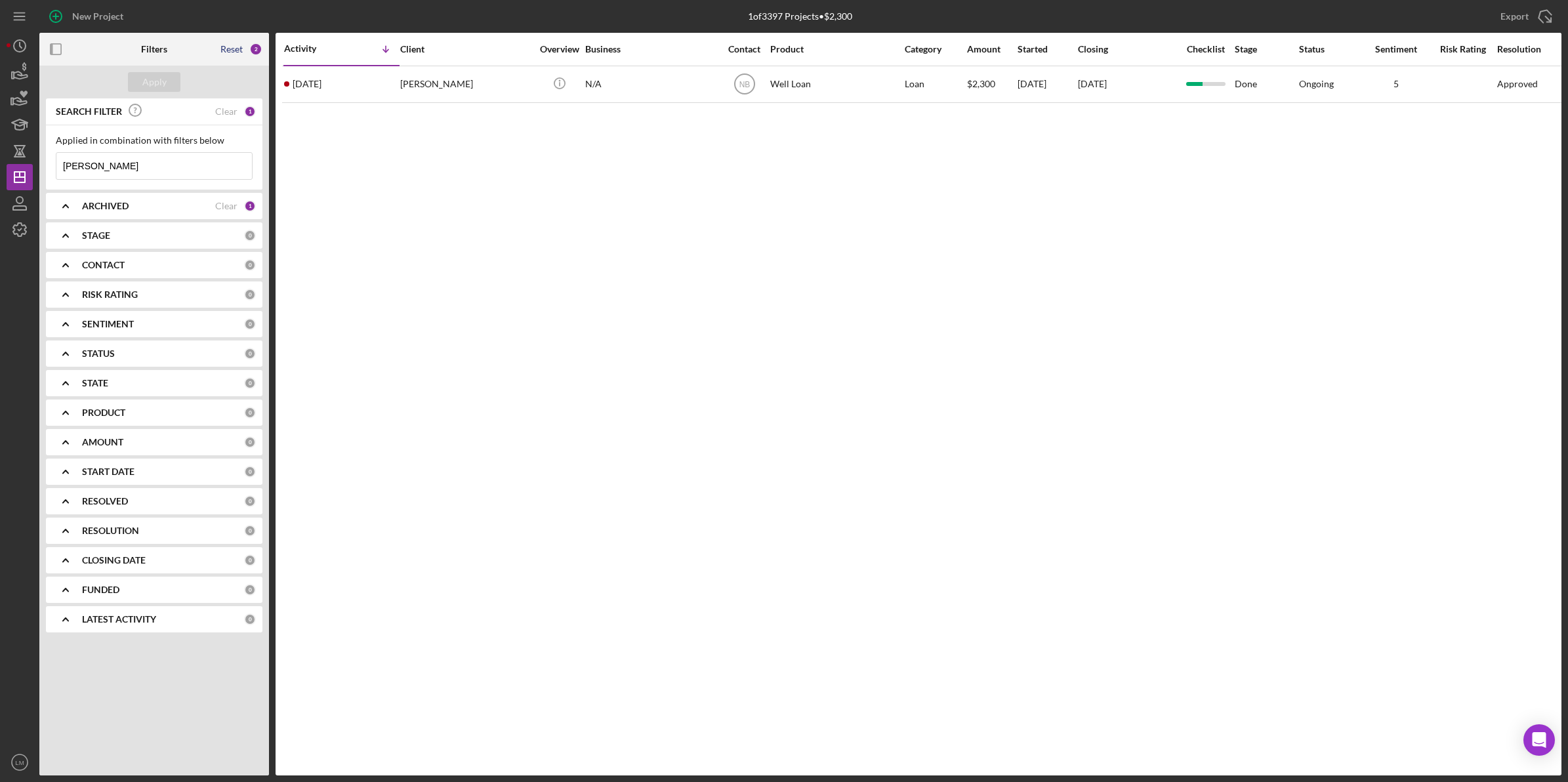
click at [241, 48] on div "Reset" at bounding box center [231, 50] width 23 height 10
click at [142, 80] on button "Apply" at bounding box center [154, 82] width 52 height 20
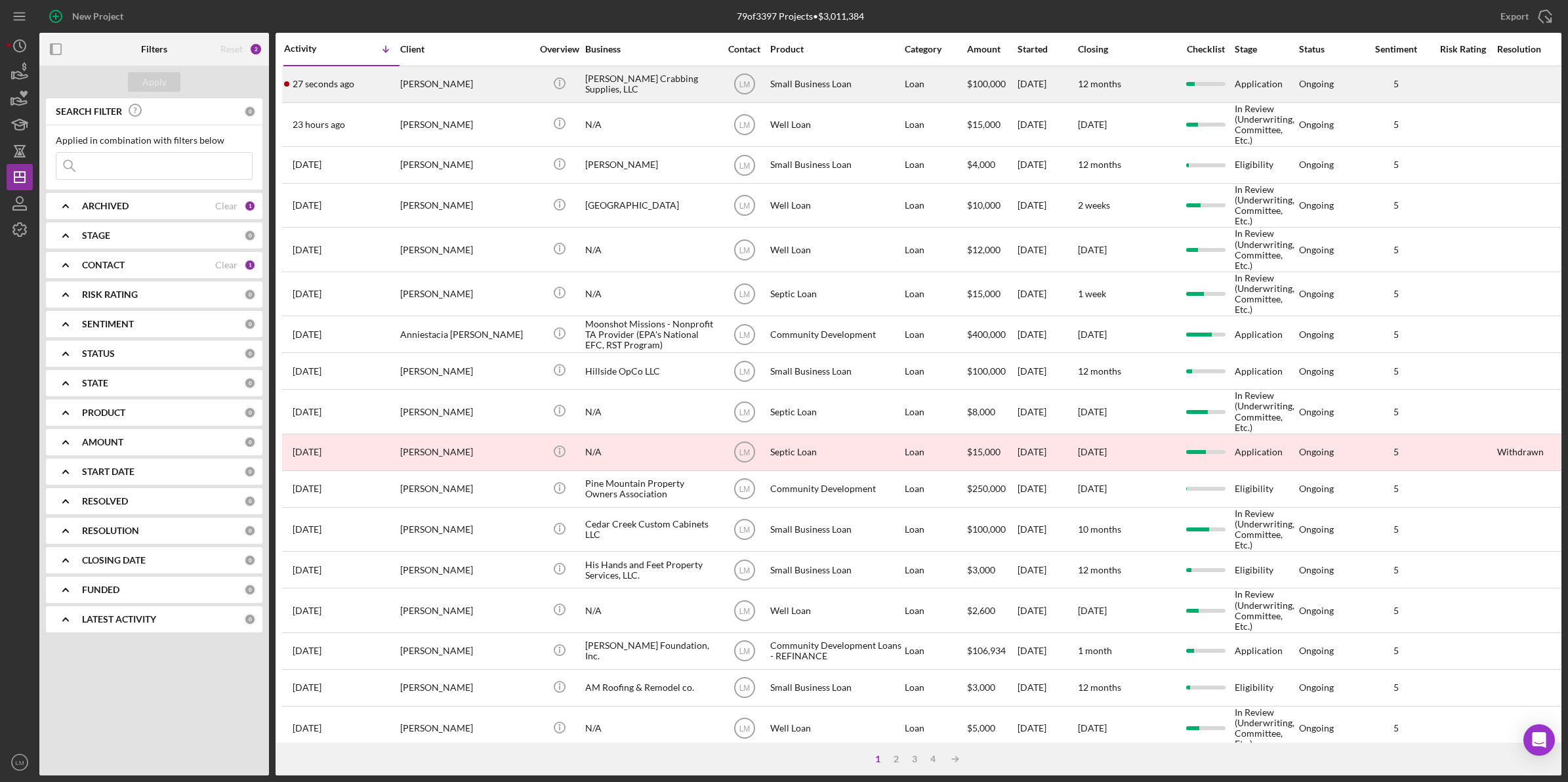
click at [466, 79] on div "[PERSON_NAME]" at bounding box center [465, 84] width 131 height 35
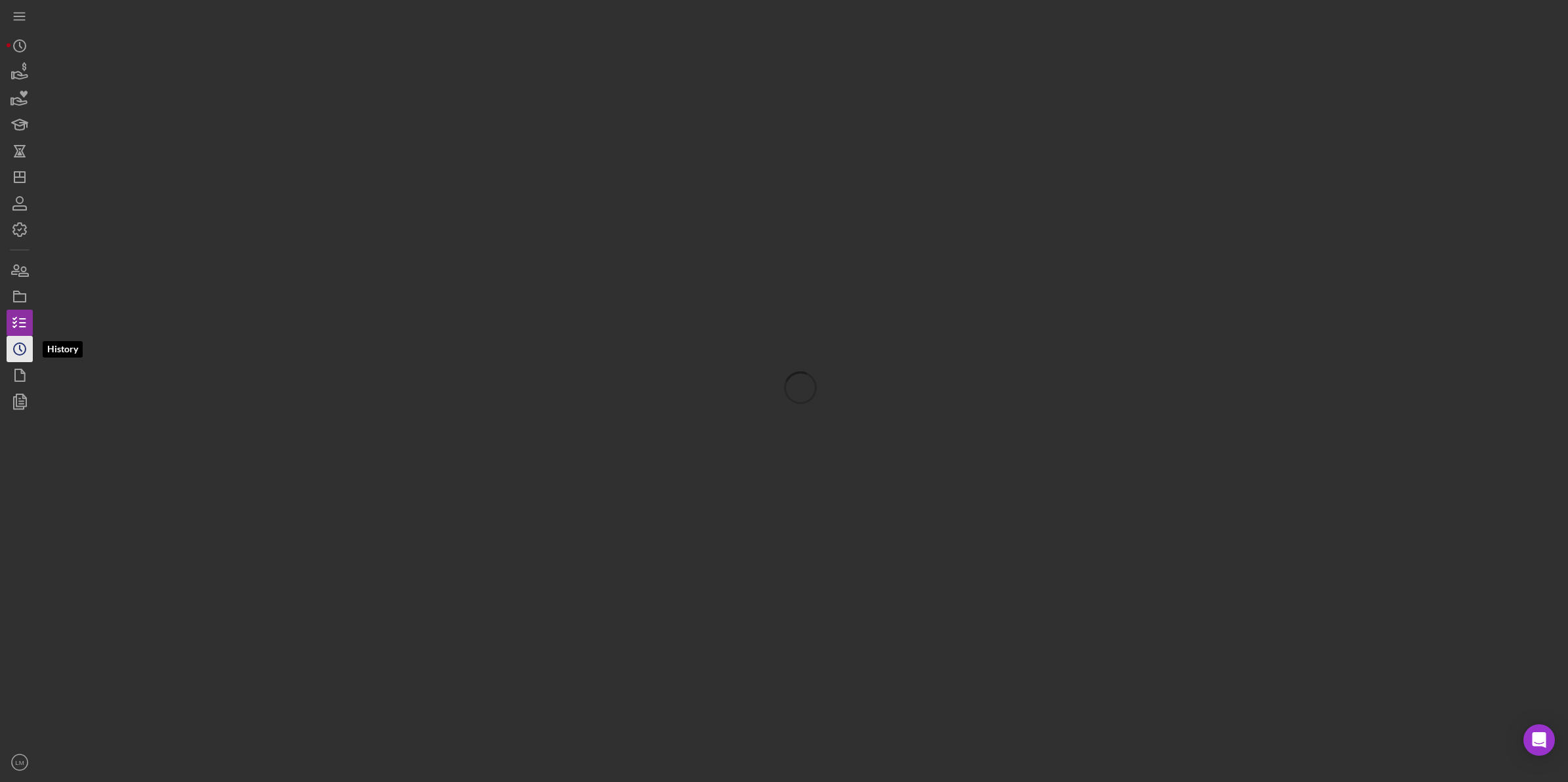
click at [17, 346] on icon "Icon/History" at bounding box center [20, 349] width 33 height 33
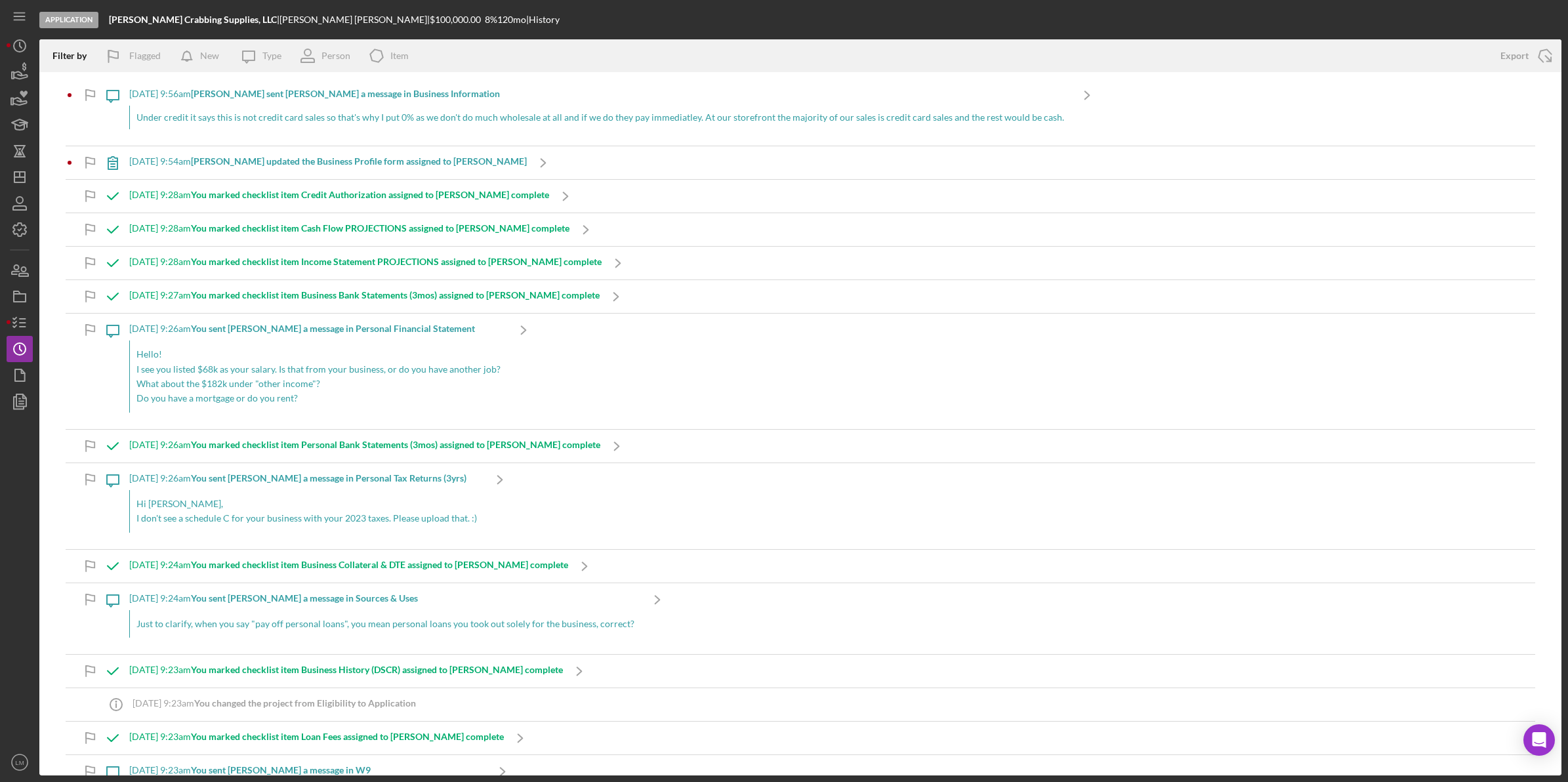
click at [344, 119] on div "Under credit it says this is not credit card sales so that's why I put 0% as we…" at bounding box center [600, 117] width 942 height 23
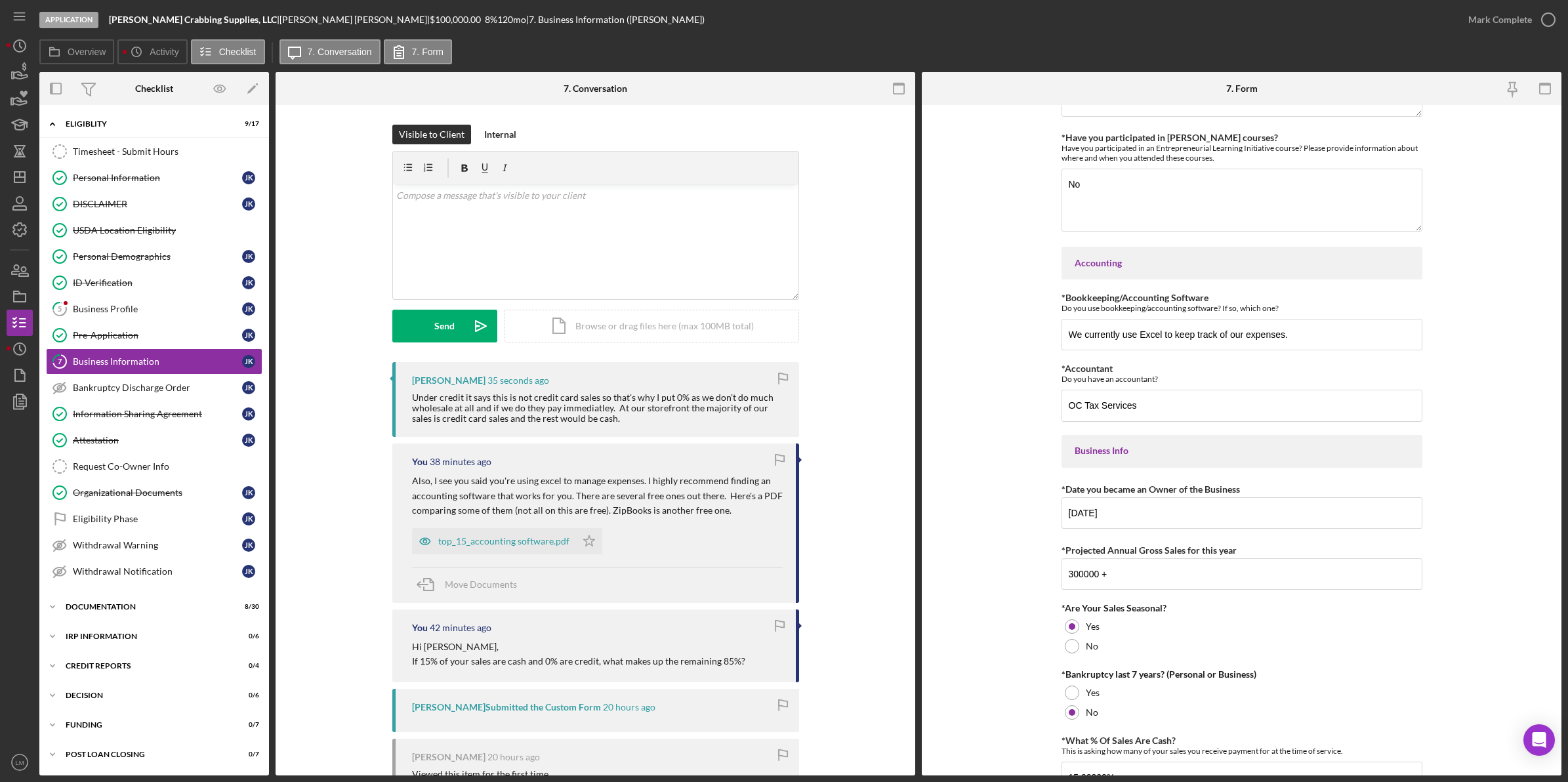
scroll to position [309, 0]
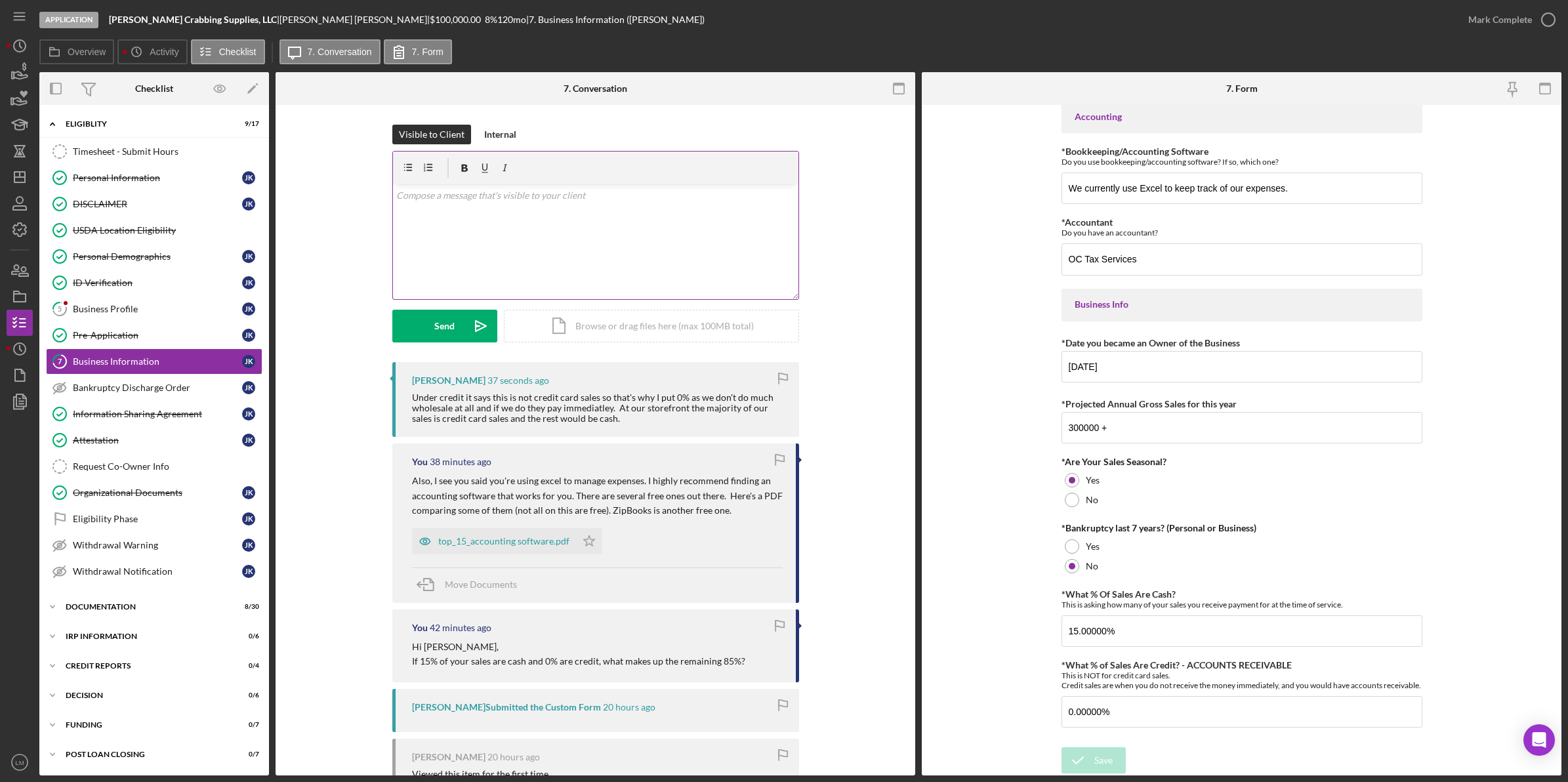
click at [699, 248] on div "v Color teal Color pink Remove color Add row above Add row below Add column bef…" at bounding box center [596, 242] width 405 height 115
click at [459, 330] on button "Send Icon/icon-invite-send" at bounding box center [444, 326] width 105 height 33
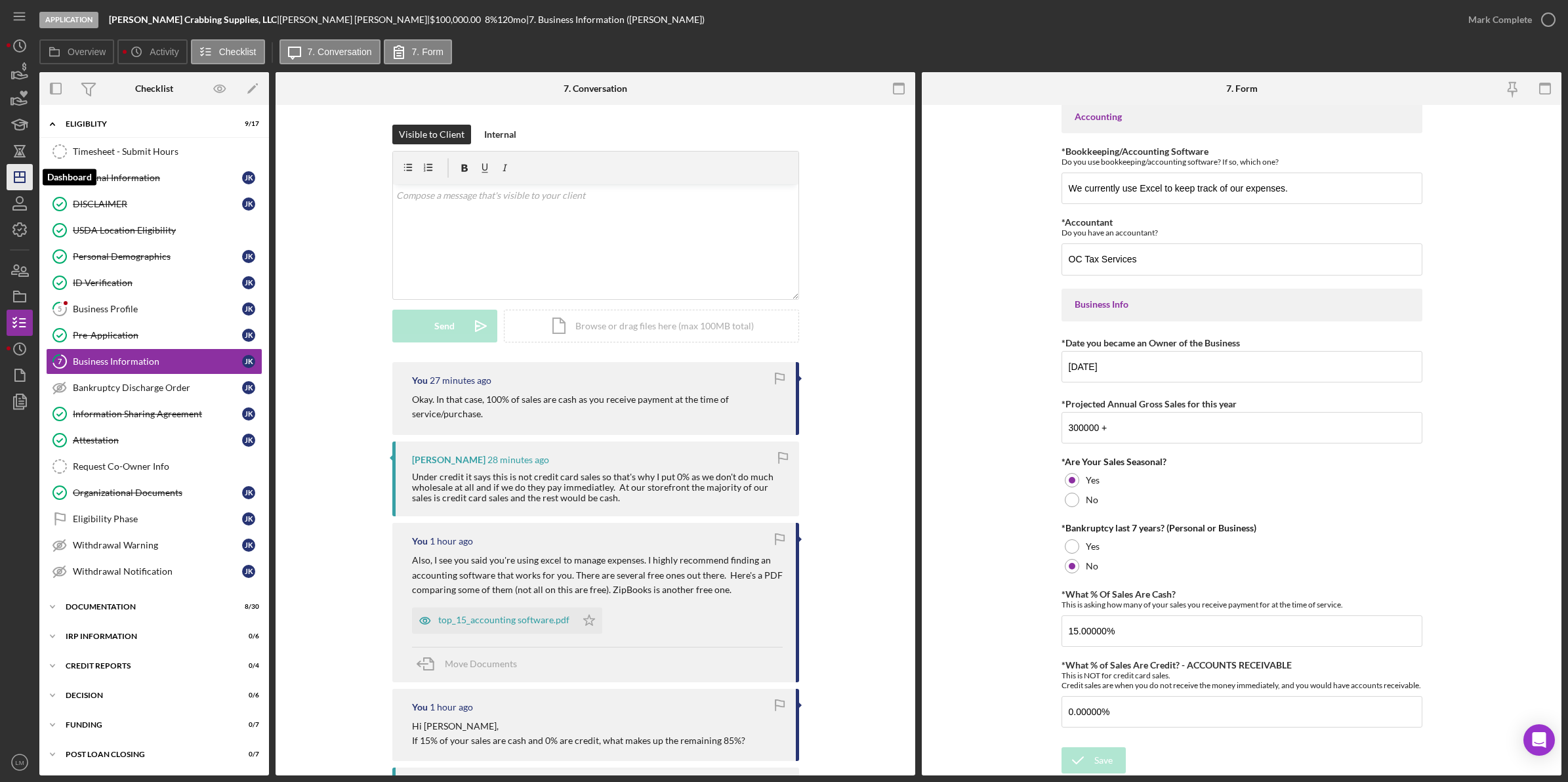
click at [20, 176] on line "button" at bounding box center [20, 175] width 0 height 5
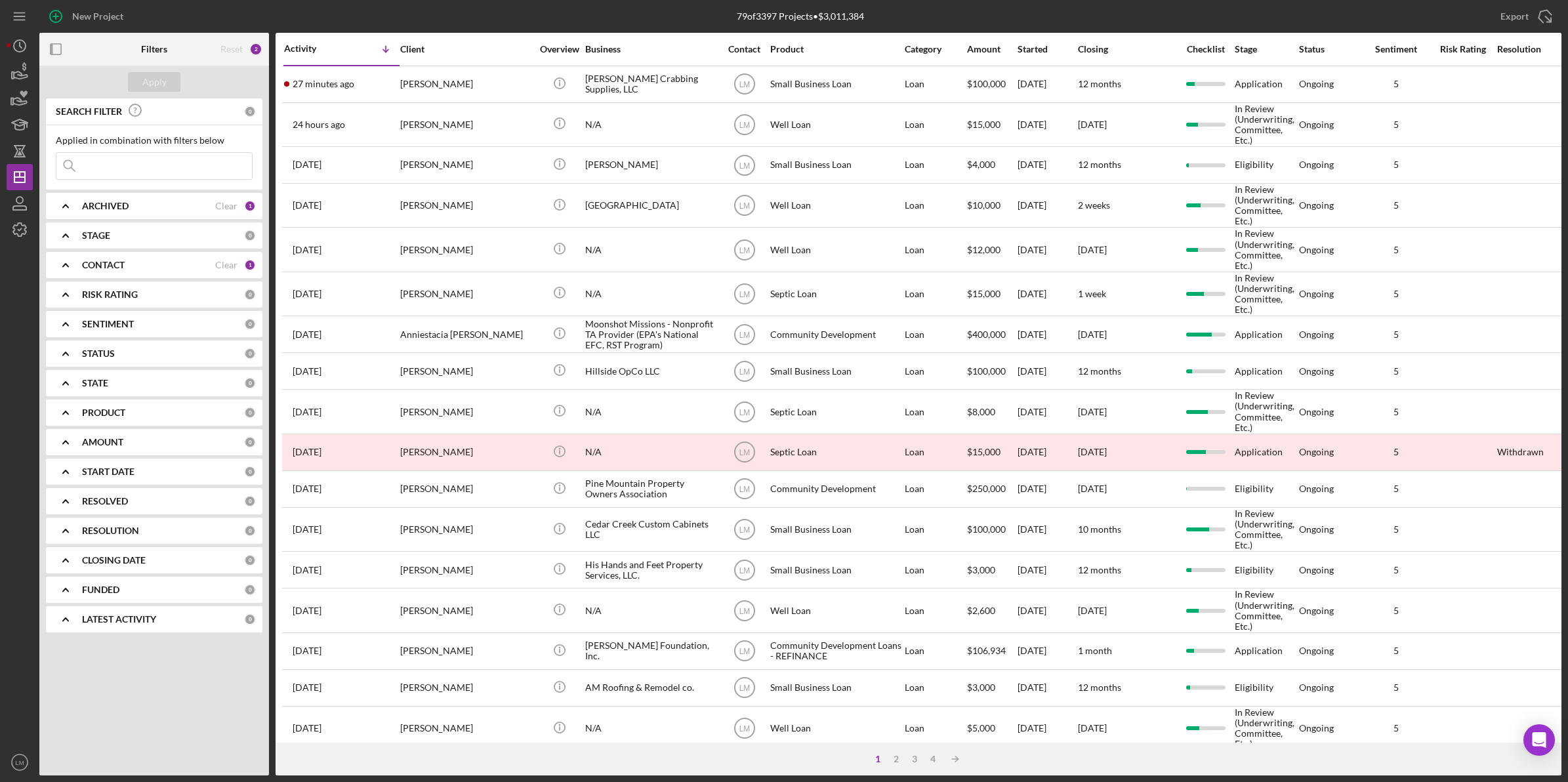
drag, startPoint x: 576, startPoint y: 2, endPoint x: 655, endPoint y: 7, distance: 79.2
click at [576, 2] on div "79 of 3397 Projects • $3,011,384" at bounding box center [799, 17] width 507 height 33
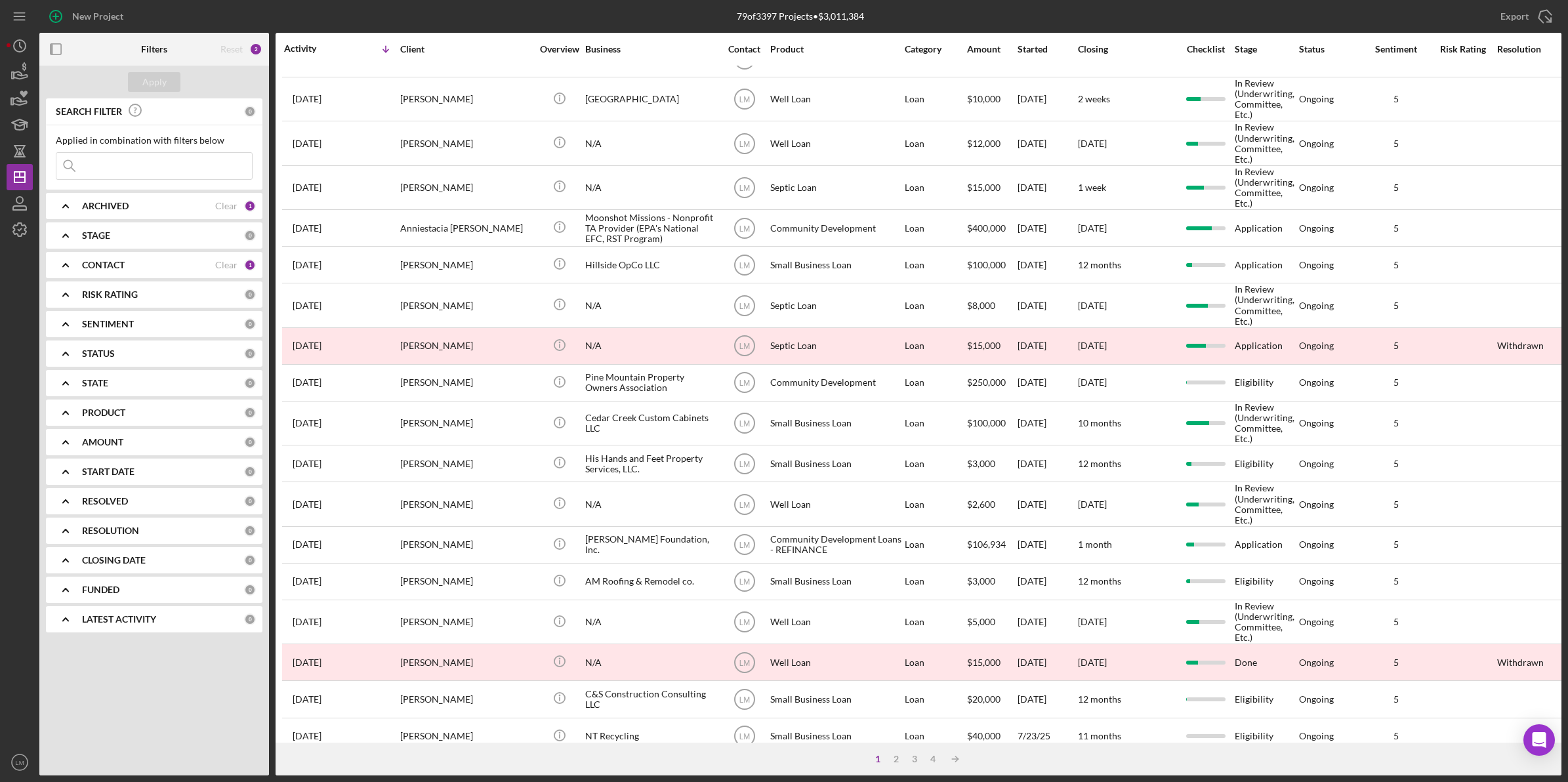
scroll to position [338, 0]
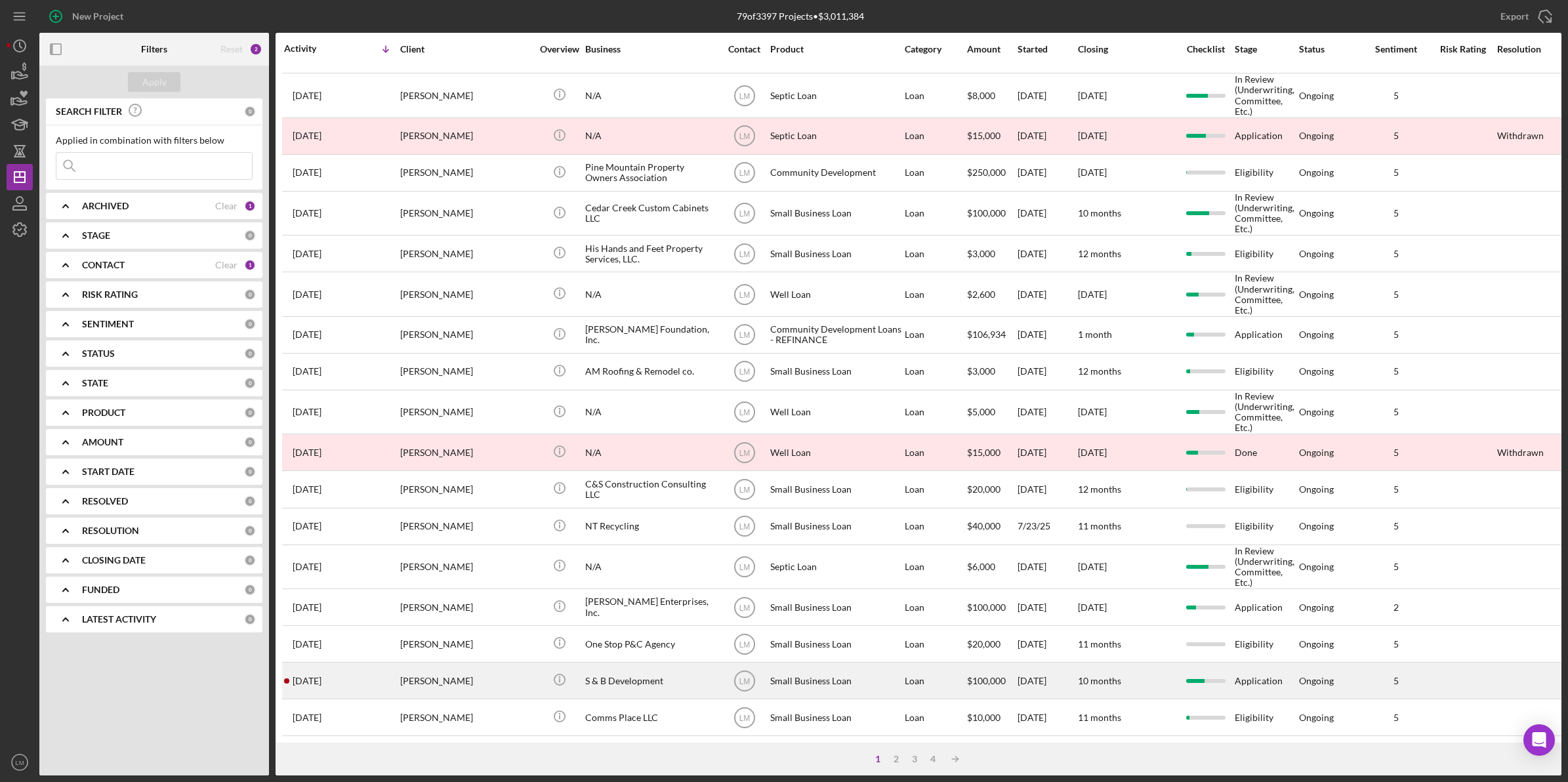
click at [461, 664] on div "[PERSON_NAME]" at bounding box center [465, 681] width 131 height 35
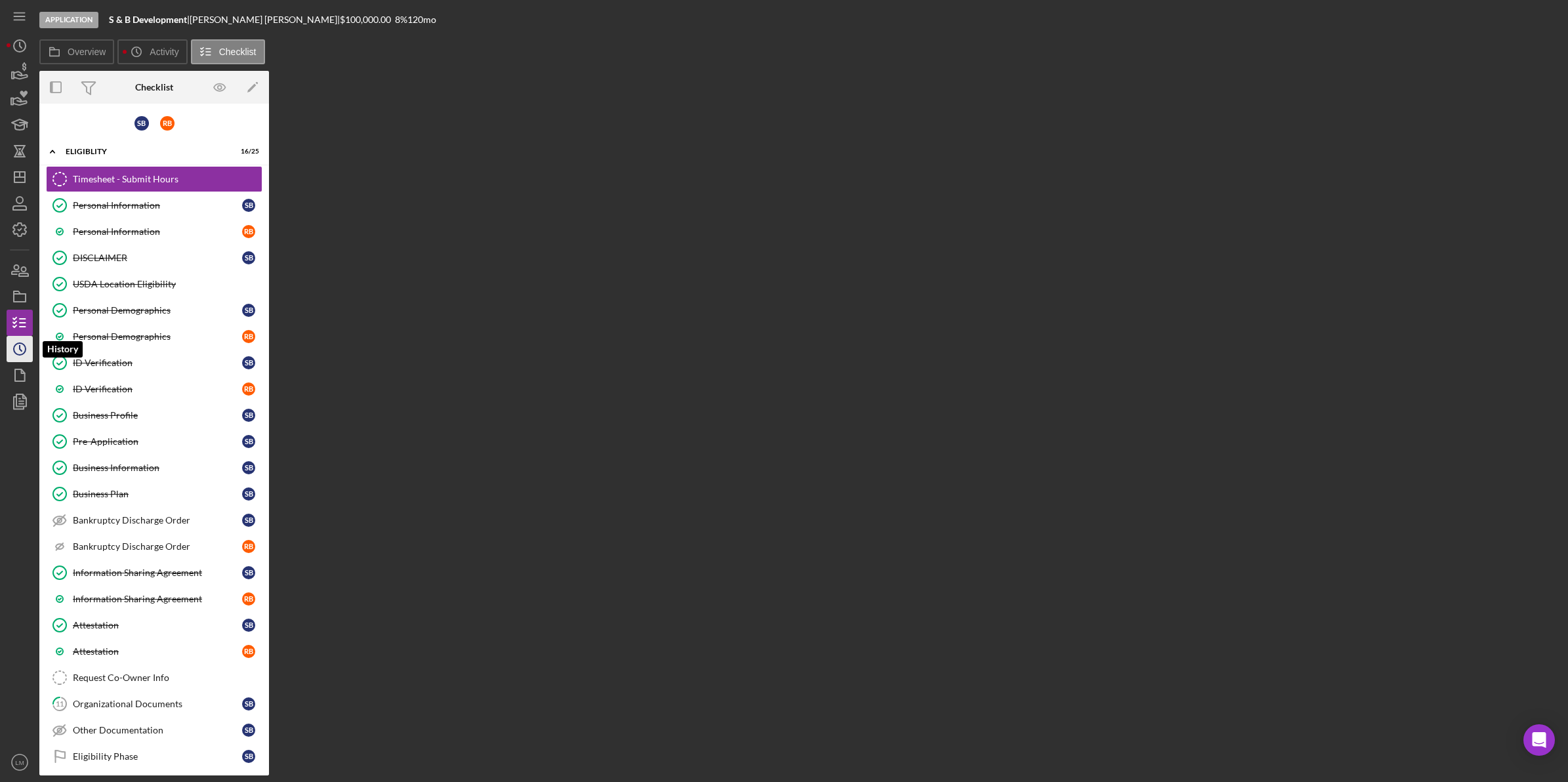
click at [30, 350] on icon "Icon/History" at bounding box center [20, 349] width 33 height 33
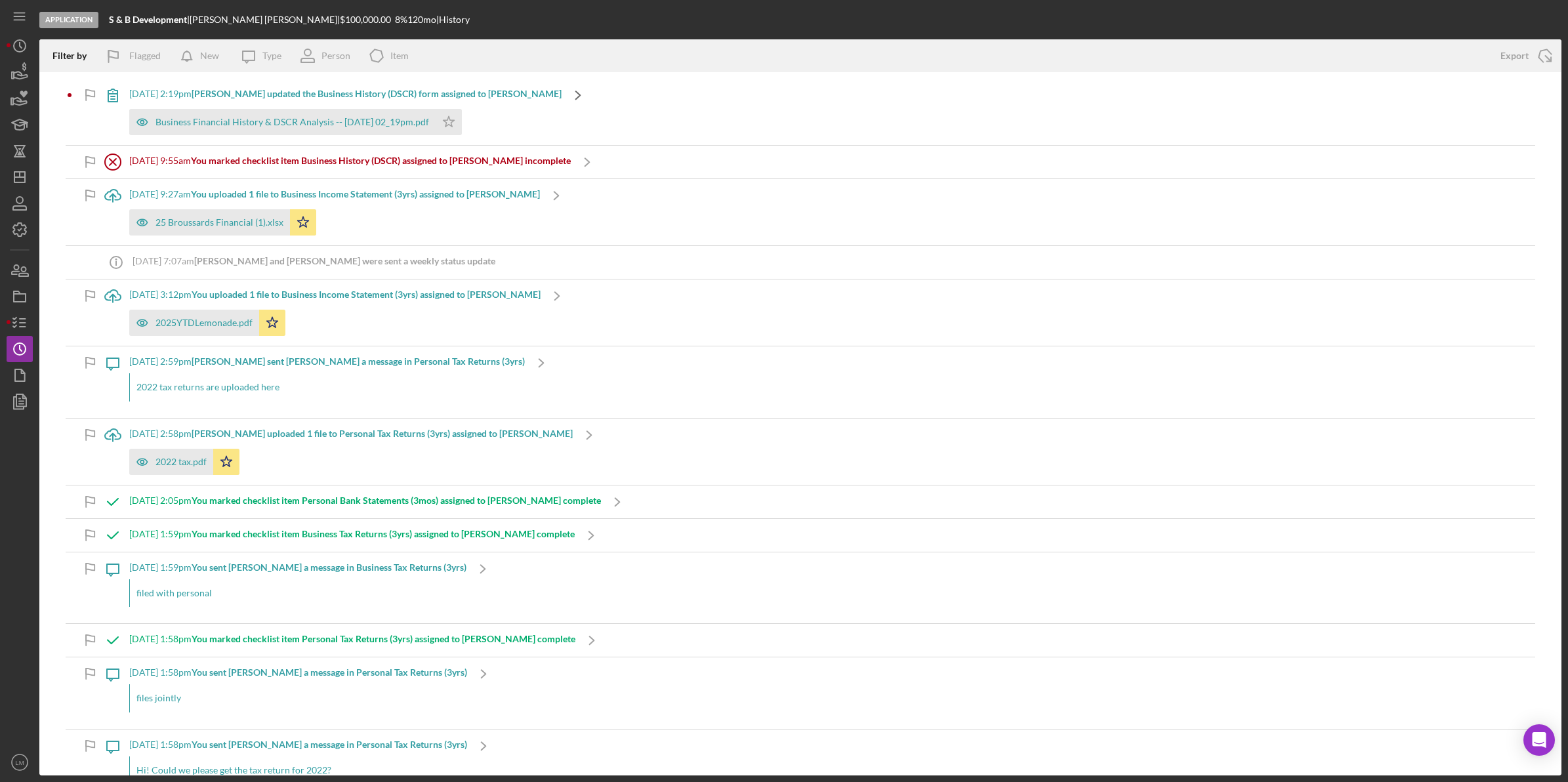
click at [565, 97] on icon "Icon/Navigate" at bounding box center [578, 96] width 33 height 33
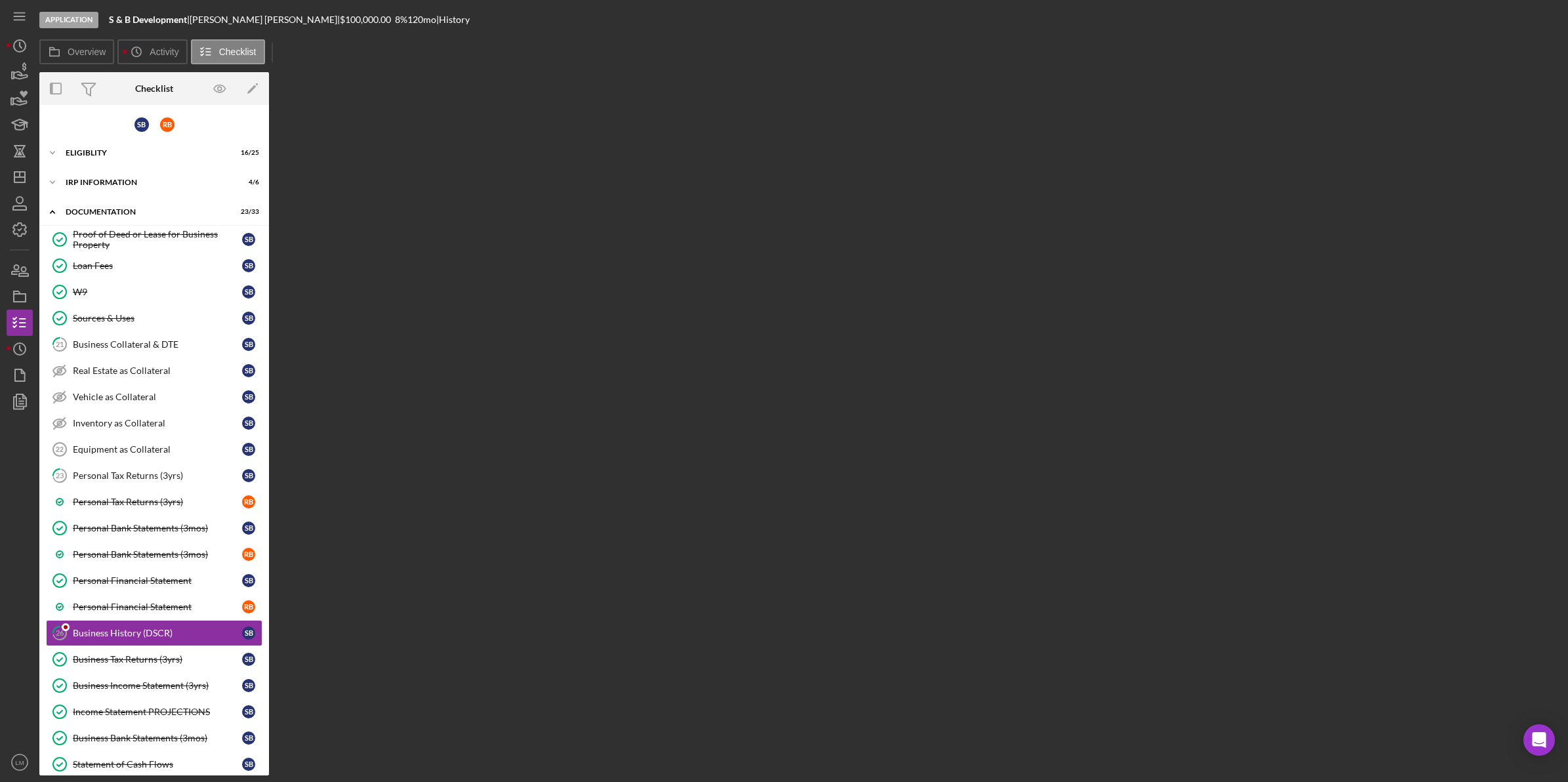
scroll to position [197, 0]
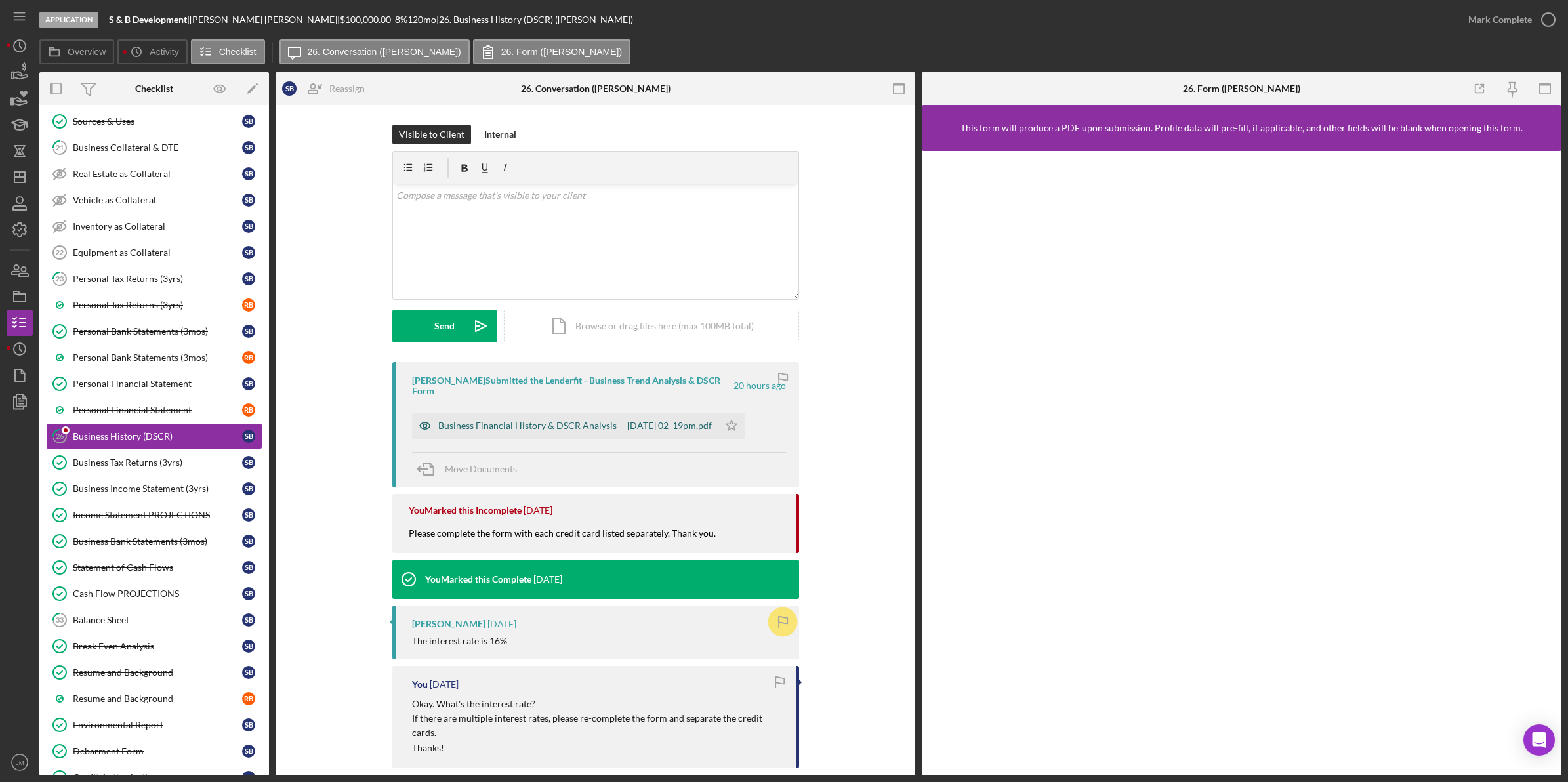
click at [569, 425] on div "Business Financial History & DSCR Analysis -- [DATE] 02_19pm.pdf" at bounding box center [575, 426] width 274 height 10
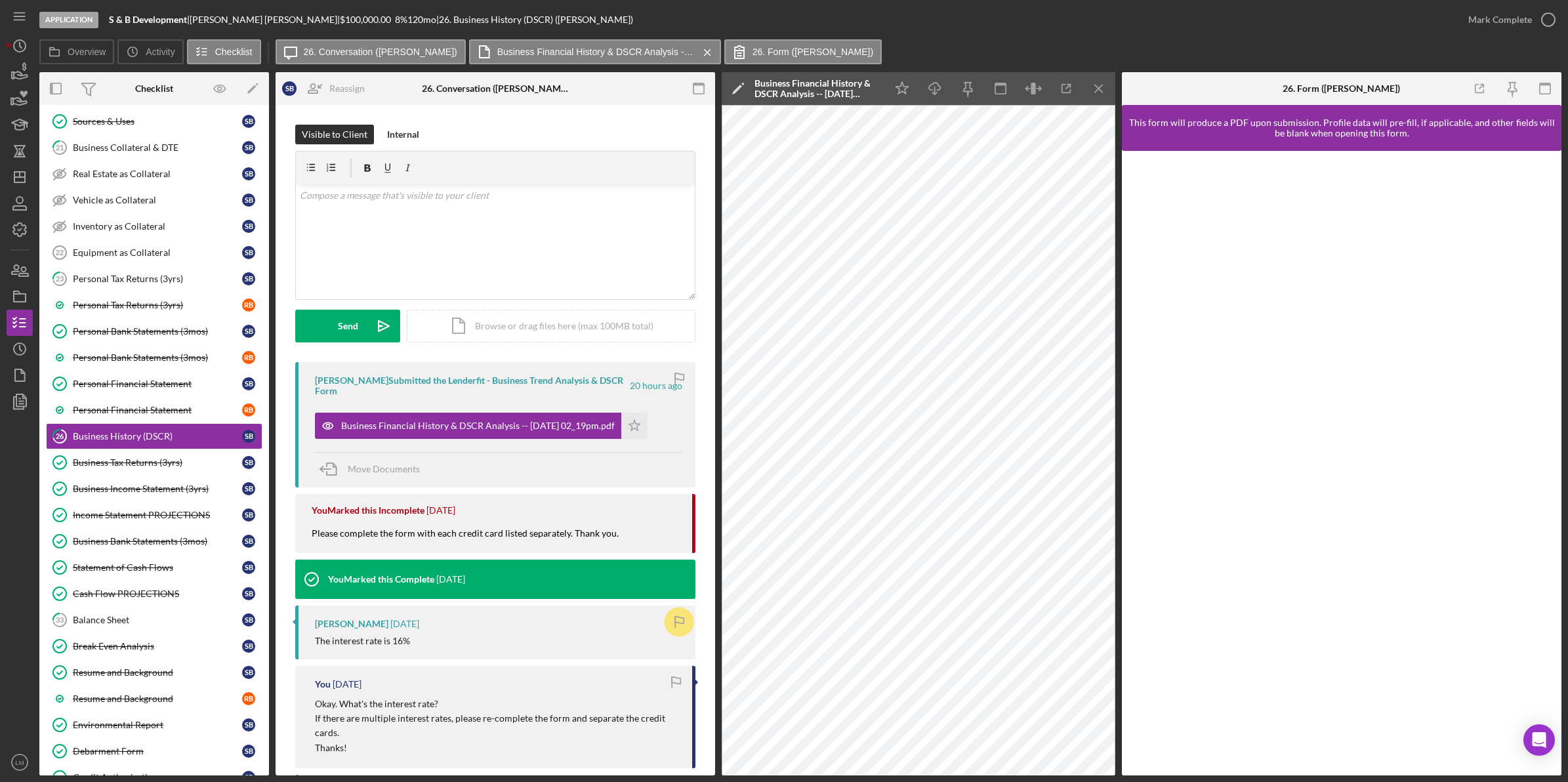
click at [710, 752] on div "Application S & B Development | [PERSON_NAME] | $100,000.00 8 % 120 mo | 26. Bu…" at bounding box center [784, 391] width 1568 height 782
click at [710, 22] on div "Mark Complete" at bounding box center [1499, 20] width 63 height 26
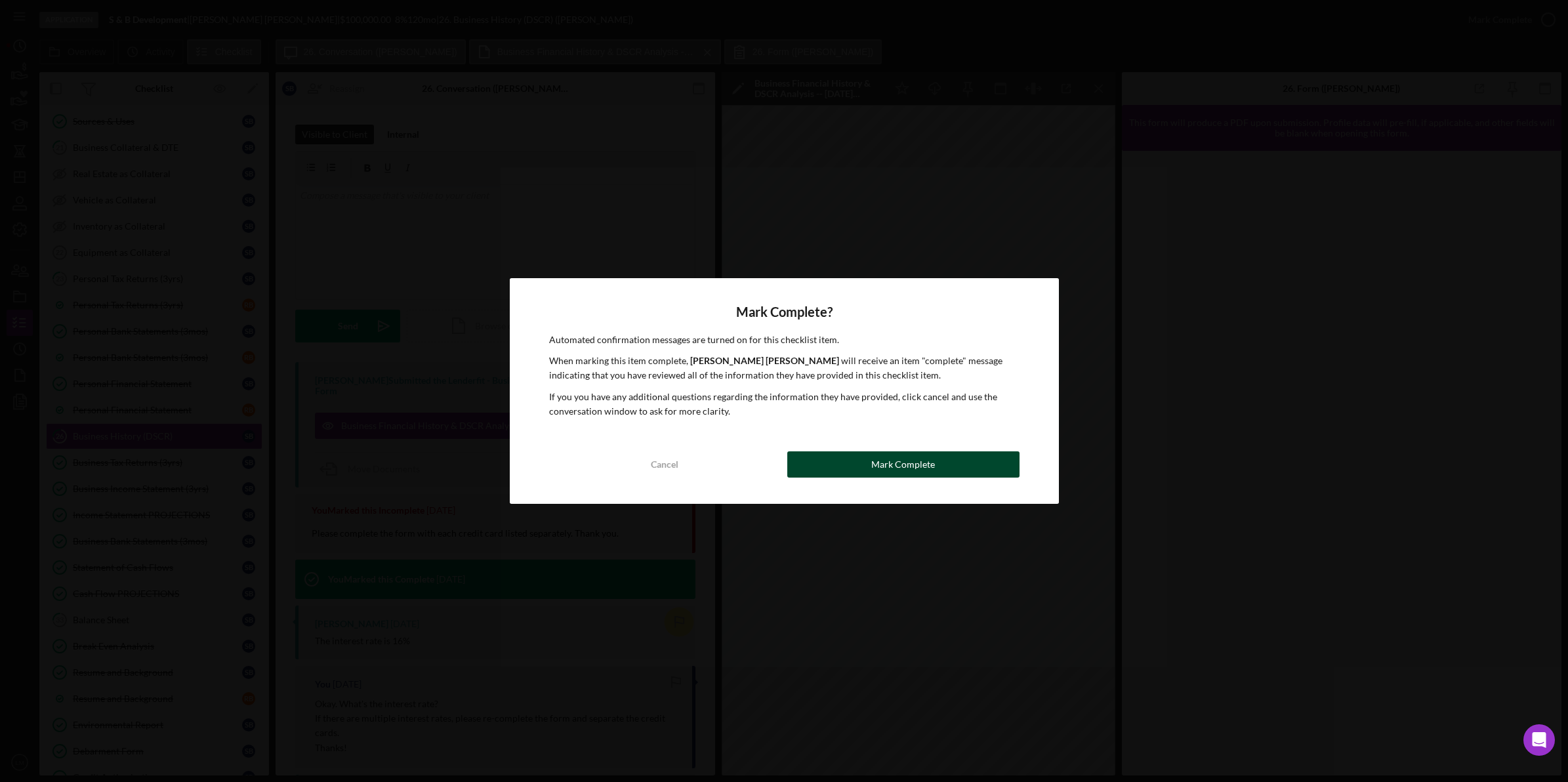
click at [710, 464] on button "Mark Complete" at bounding box center [903, 465] width 232 height 26
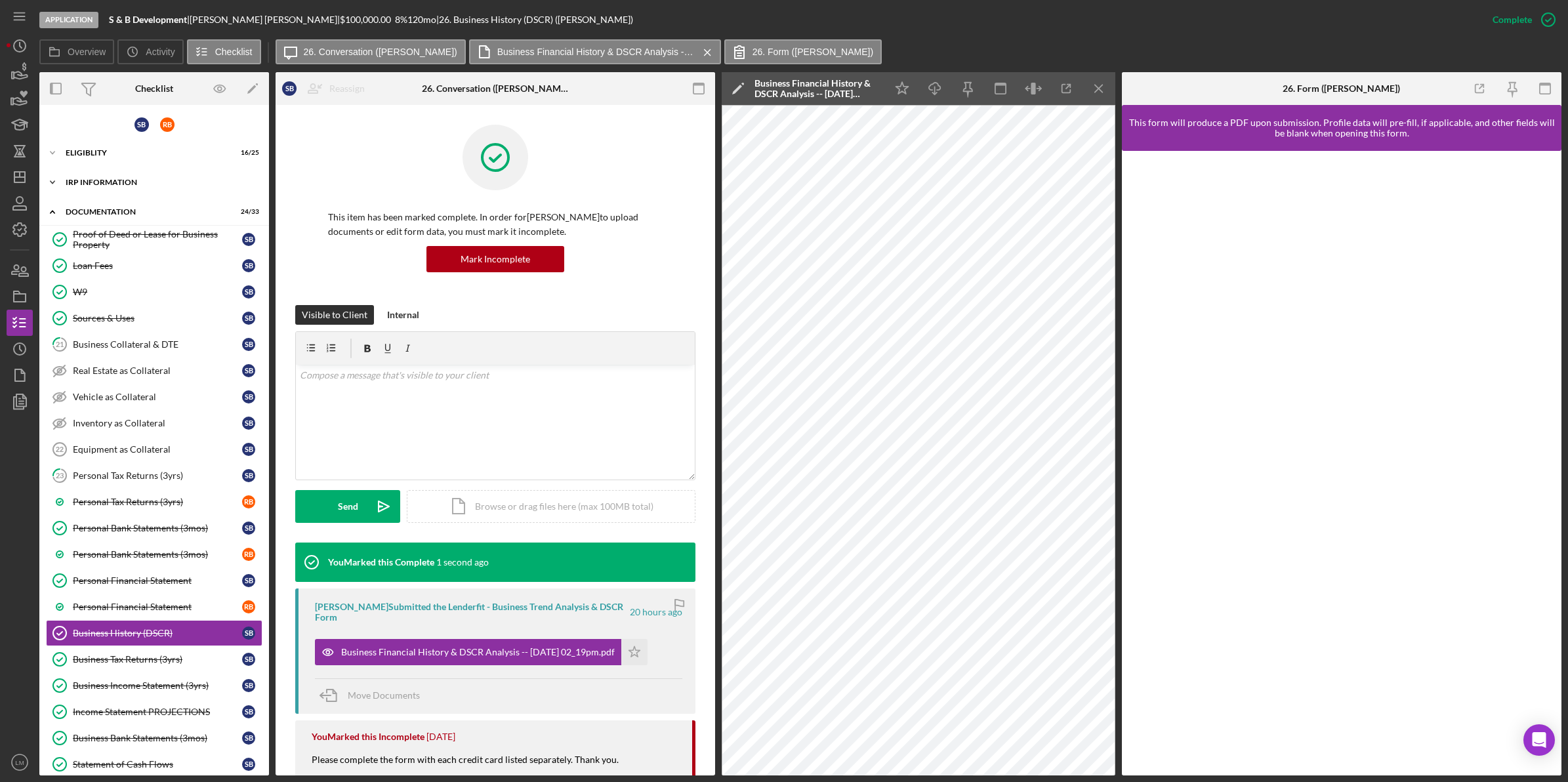
click at [153, 184] on div "IRP Information" at bounding box center [158, 182] width 187 height 8
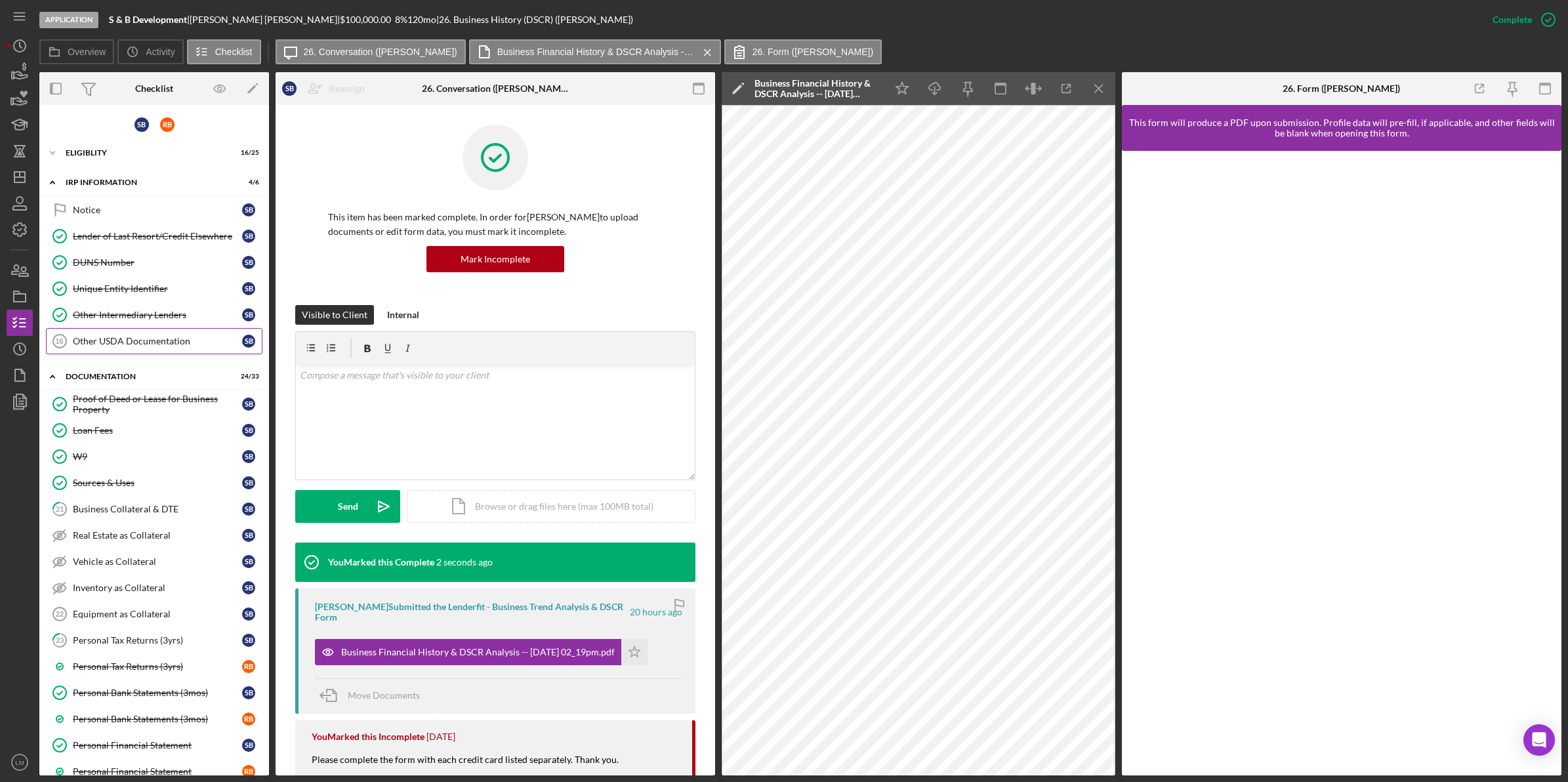
click at [156, 349] on link "Other USDA Documentation 16 Other USDA Documentation S B" at bounding box center [154, 341] width 217 height 26
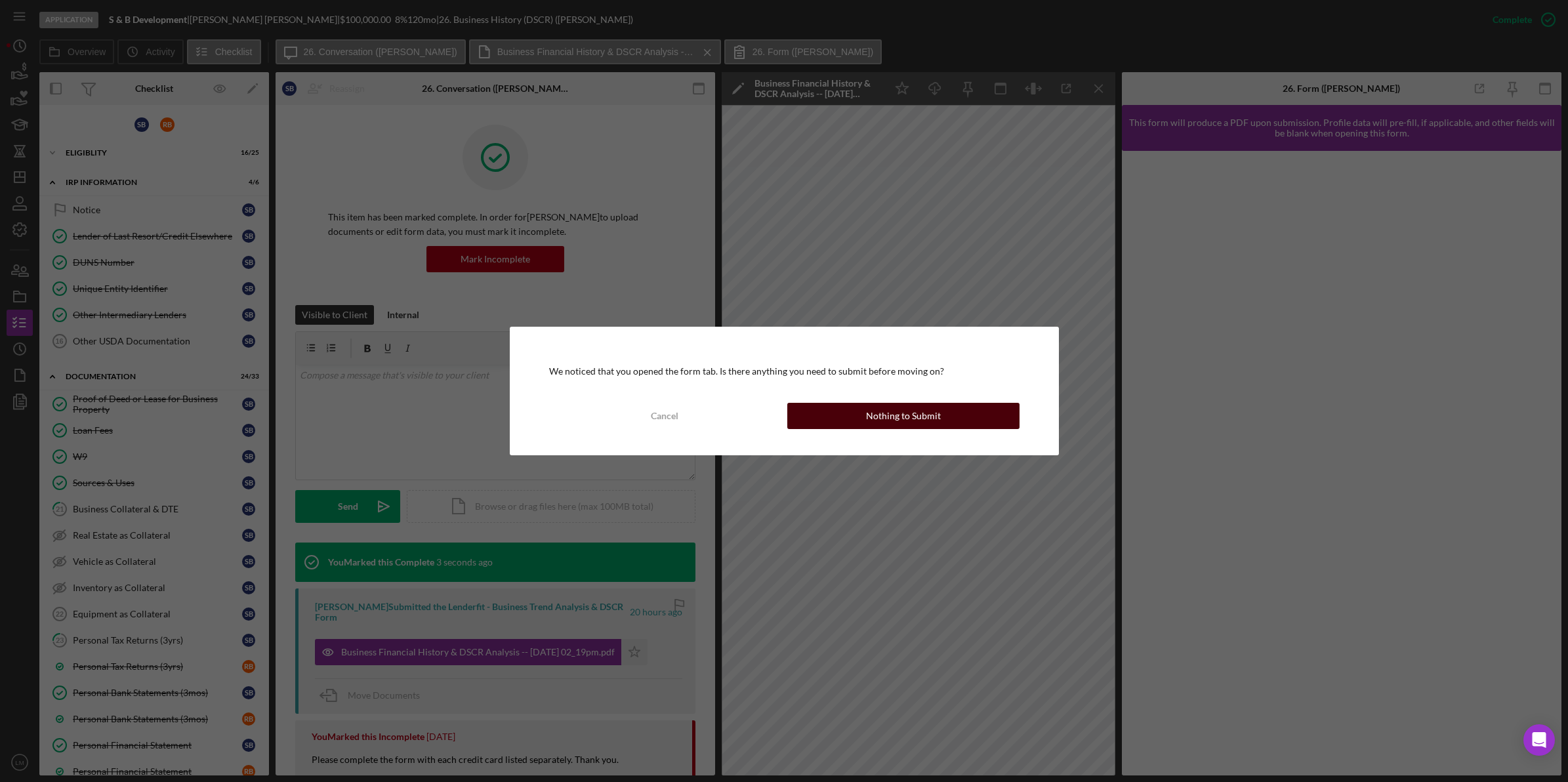
click at [710, 429] on div "Cancel Nothing to Submit" at bounding box center [784, 416] width 470 height 26
click at [710, 428] on button "Nothing to Submit" at bounding box center [903, 416] width 232 height 26
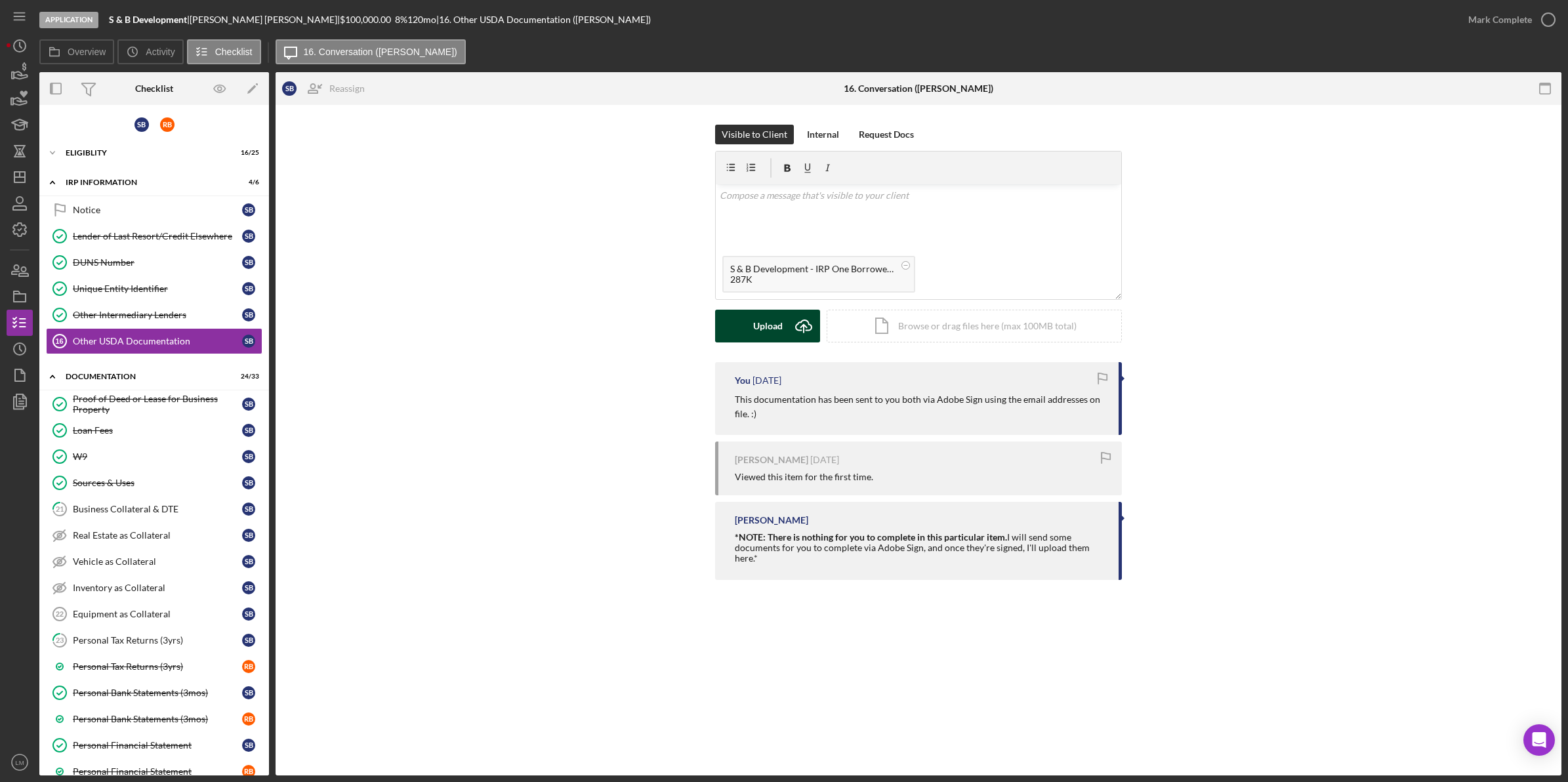
click at [710, 316] on div "Upload" at bounding box center [768, 326] width 30 height 33
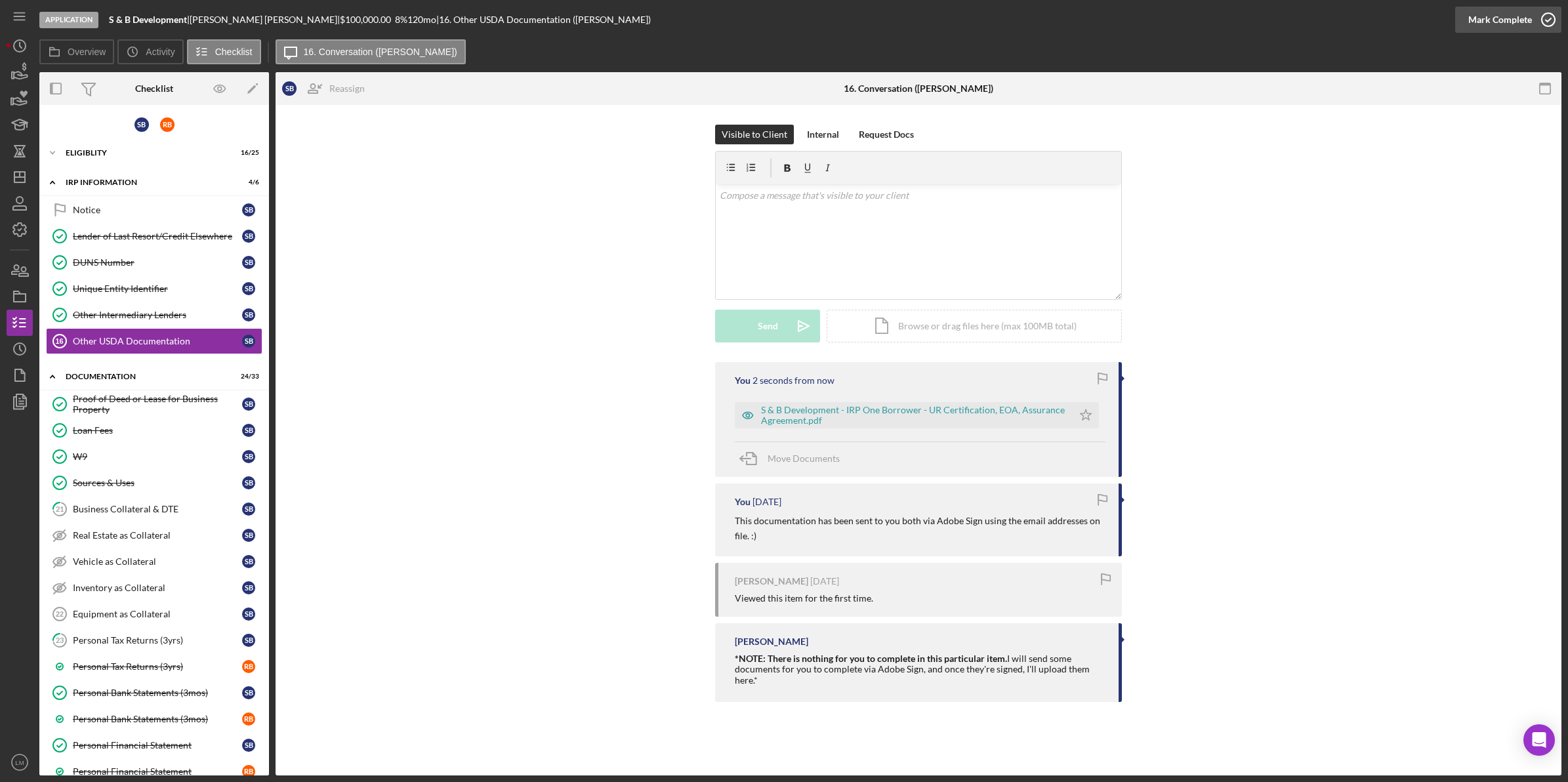
click at [710, 11] on div "Mark Complete" at bounding box center [1499, 20] width 63 height 26
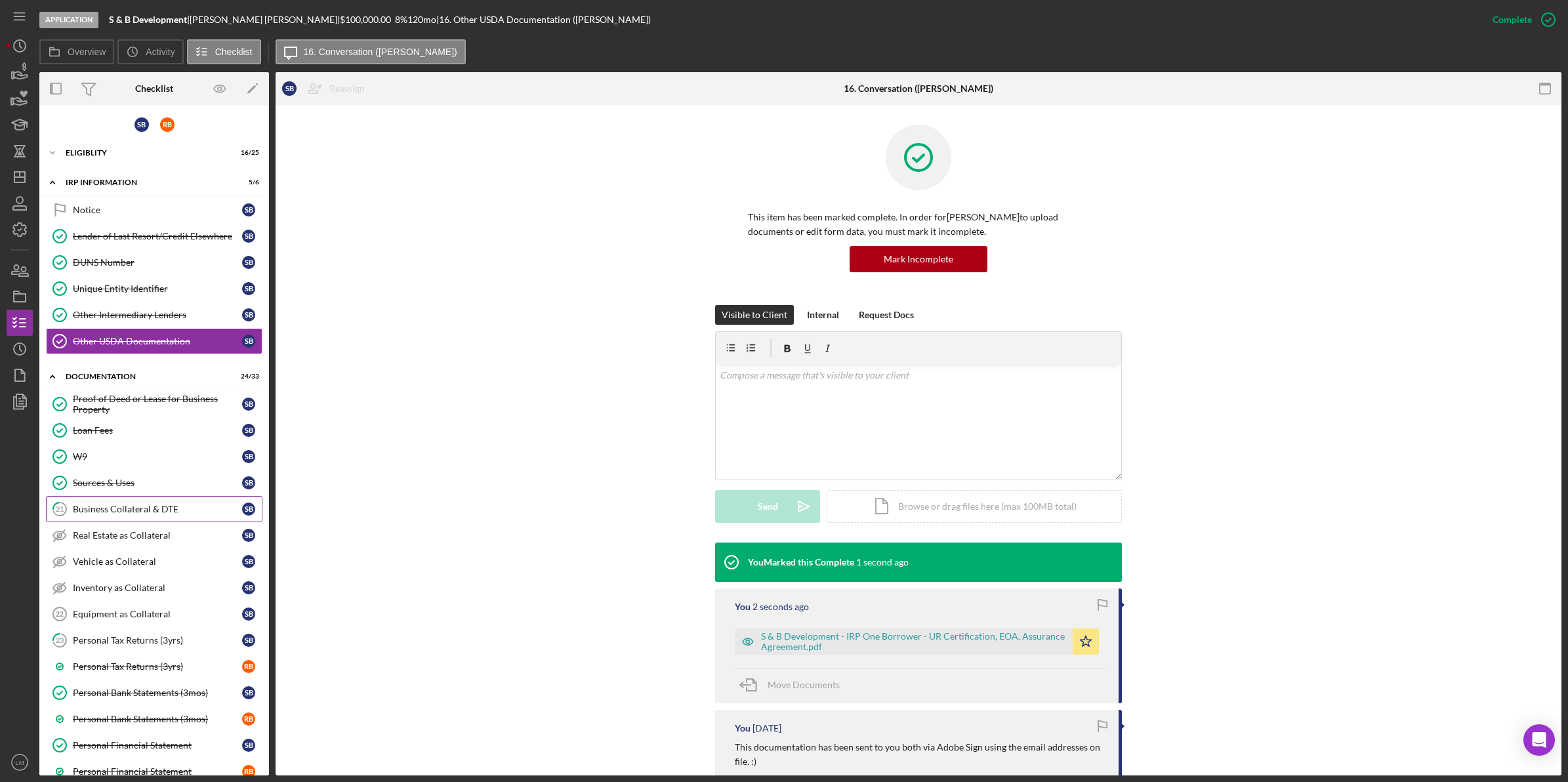
click at [172, 506] on link "21 Business Collateral & DTE S B" at bounding box center [154, 509] width 217 height 26
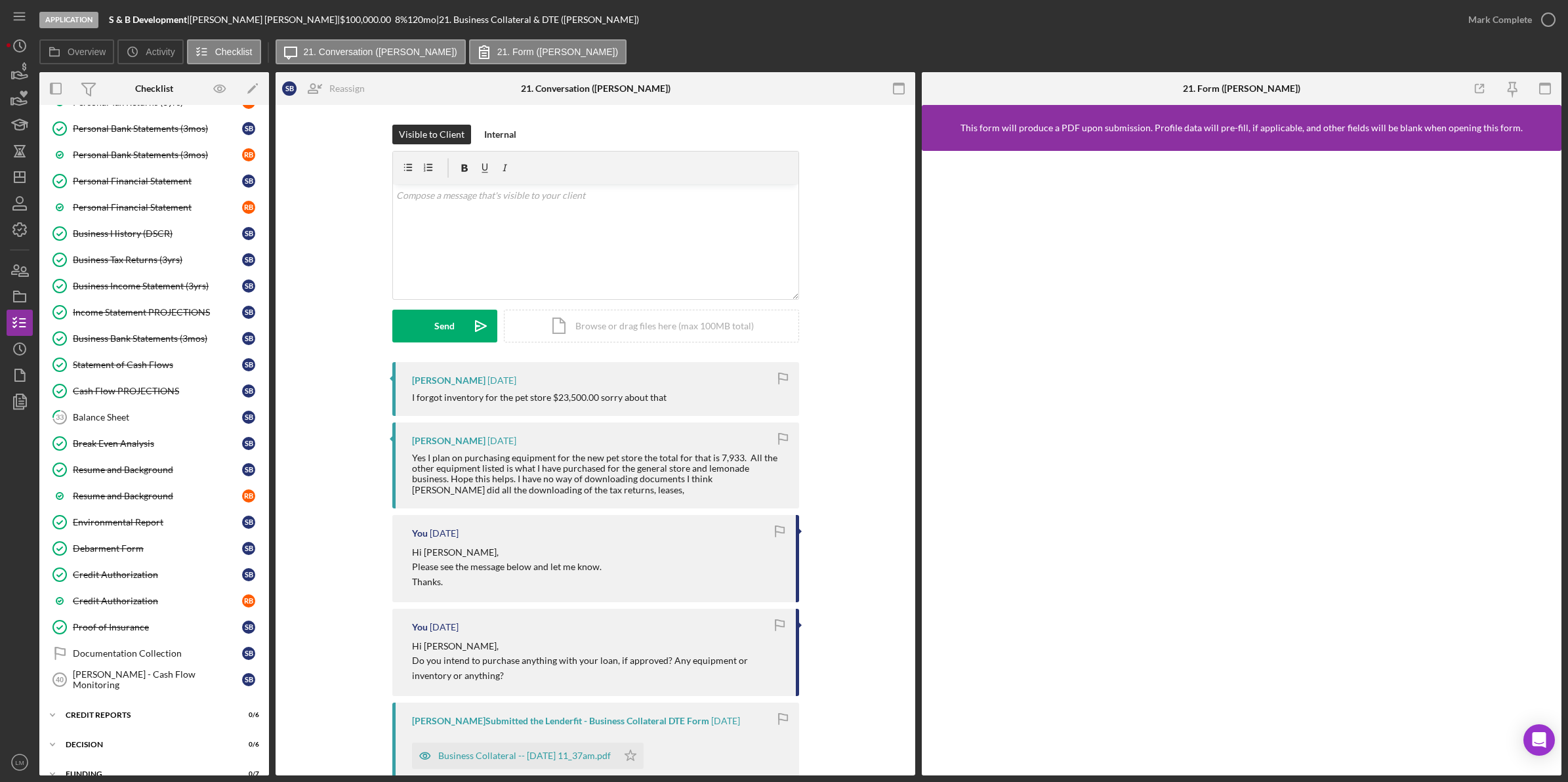
scroll to position [625, 0]
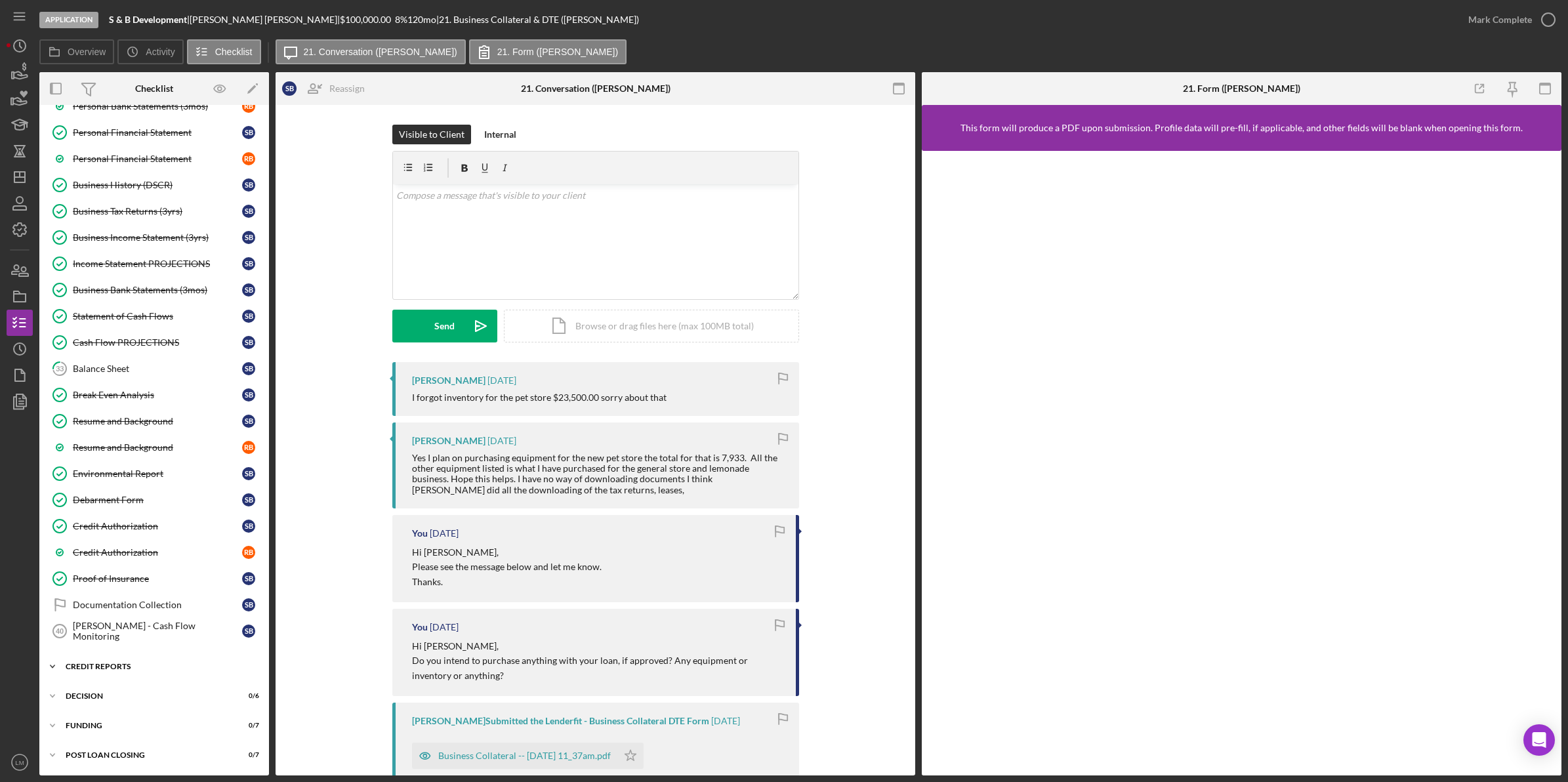
click at [126, 667] on div "credit reports" at bounding box center [158, 666] width 187 height 8
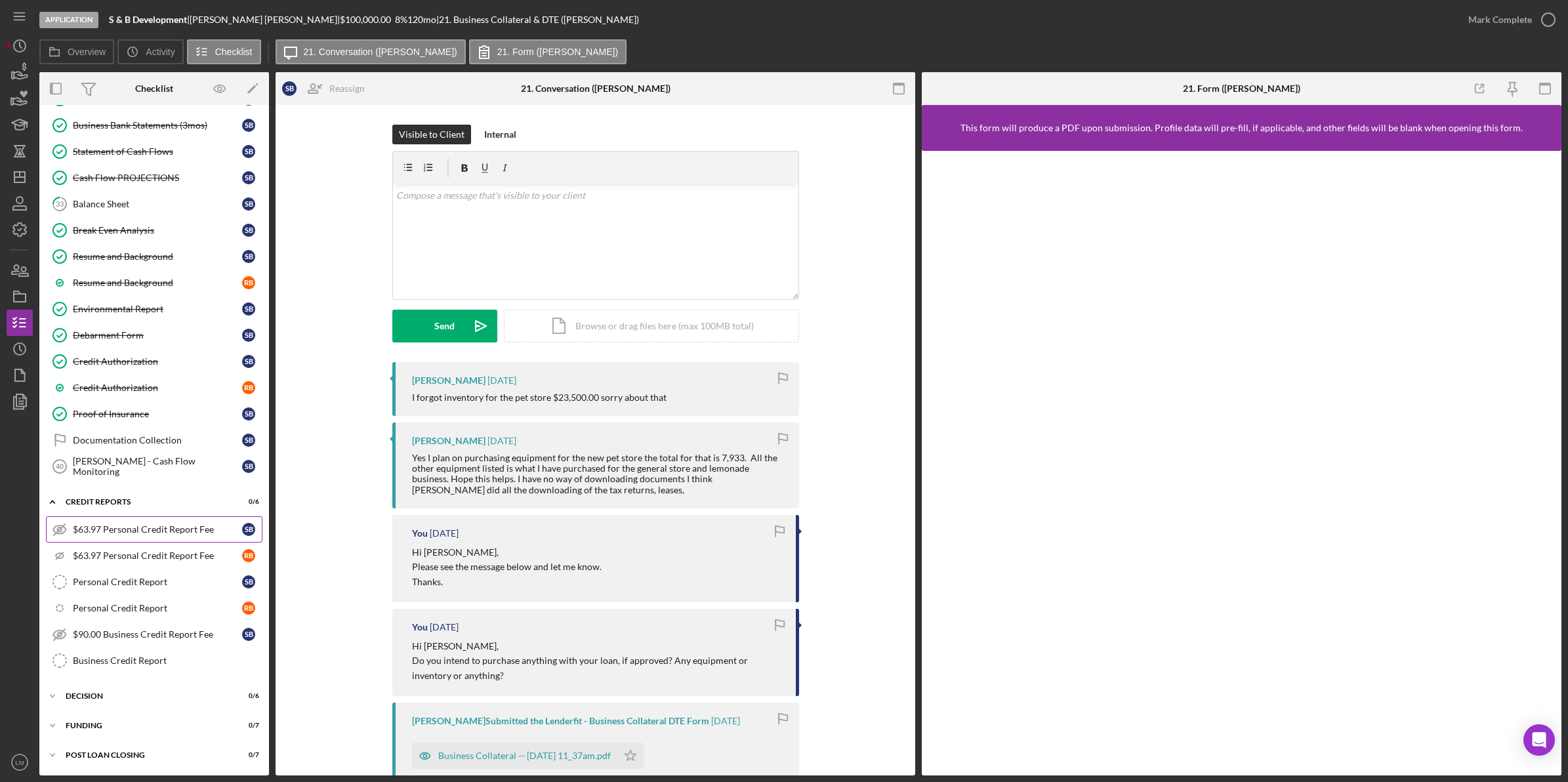
click at [152, 519] on link "$63.97 Personal Credit Report Fee $63.97 Personal Credit Report Fee S B" at bounding box center [154, 530] width 217 height 26
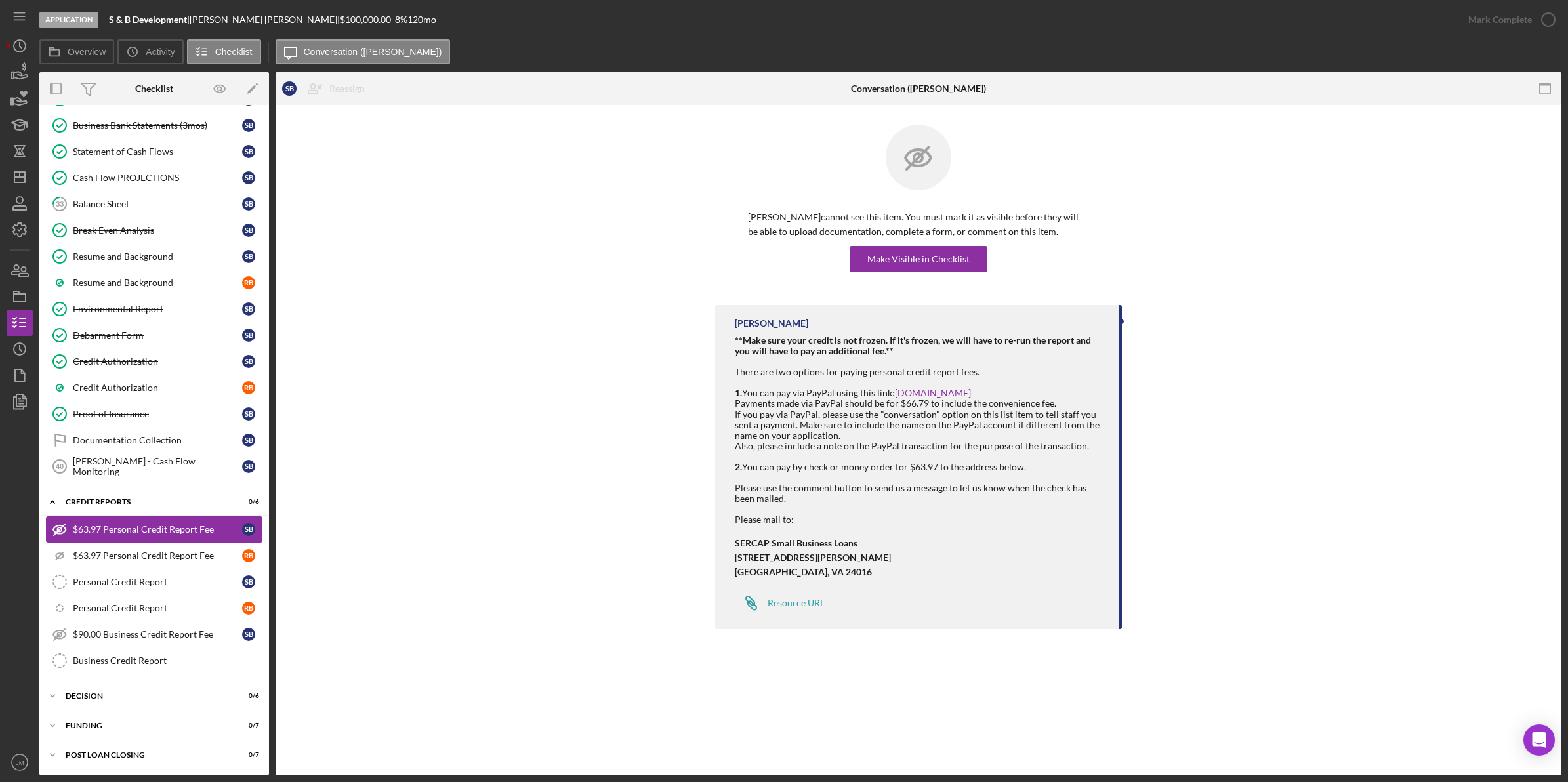
scroll to position [792, 0]
click at [710, 252] on div "Make Visible in Checklist" at bounding box center [918, 259] width 103 height 26
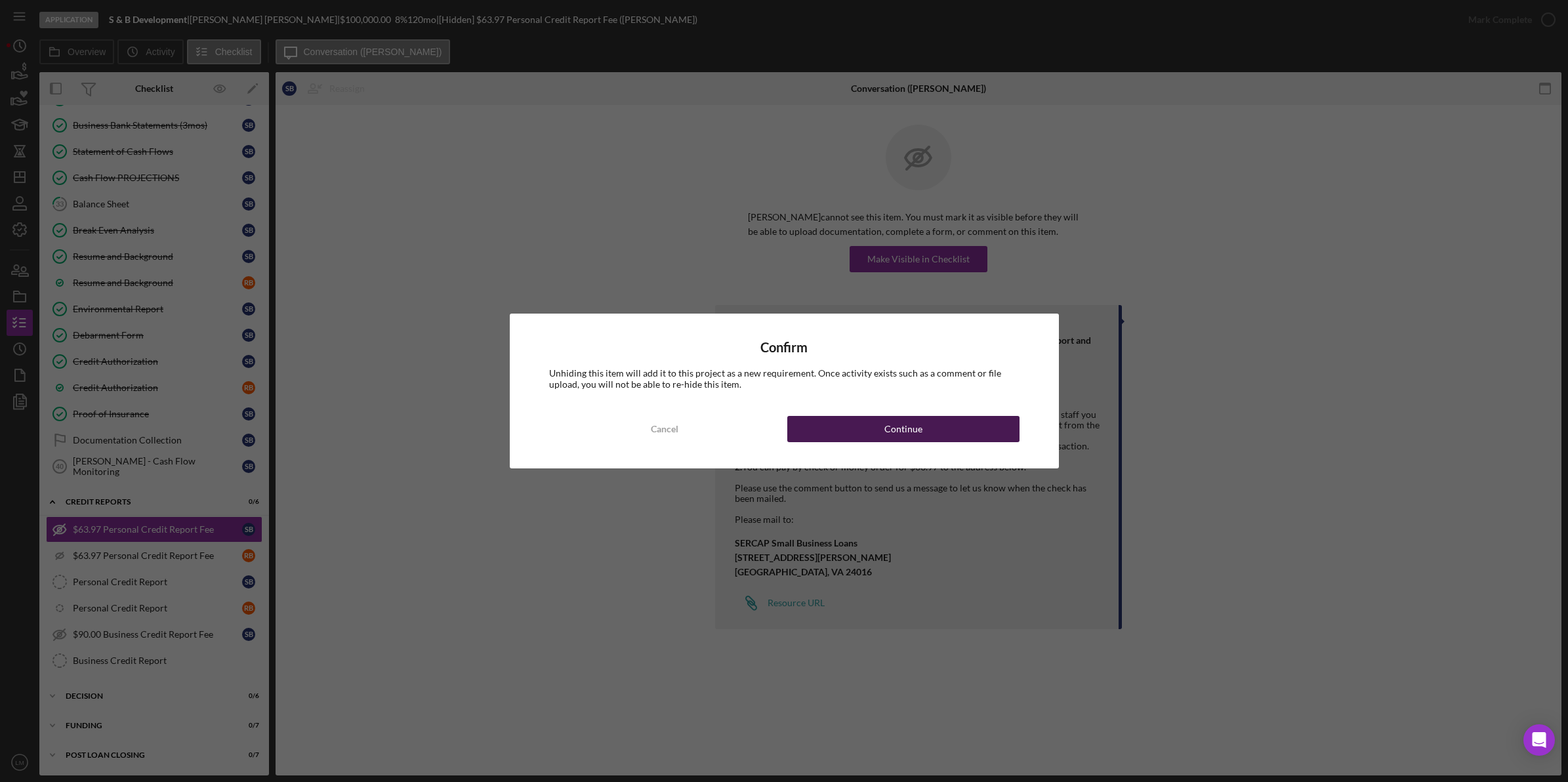
click at [710, 431] on div "Continue" at bounding box center [904, 429] width 38 height 26
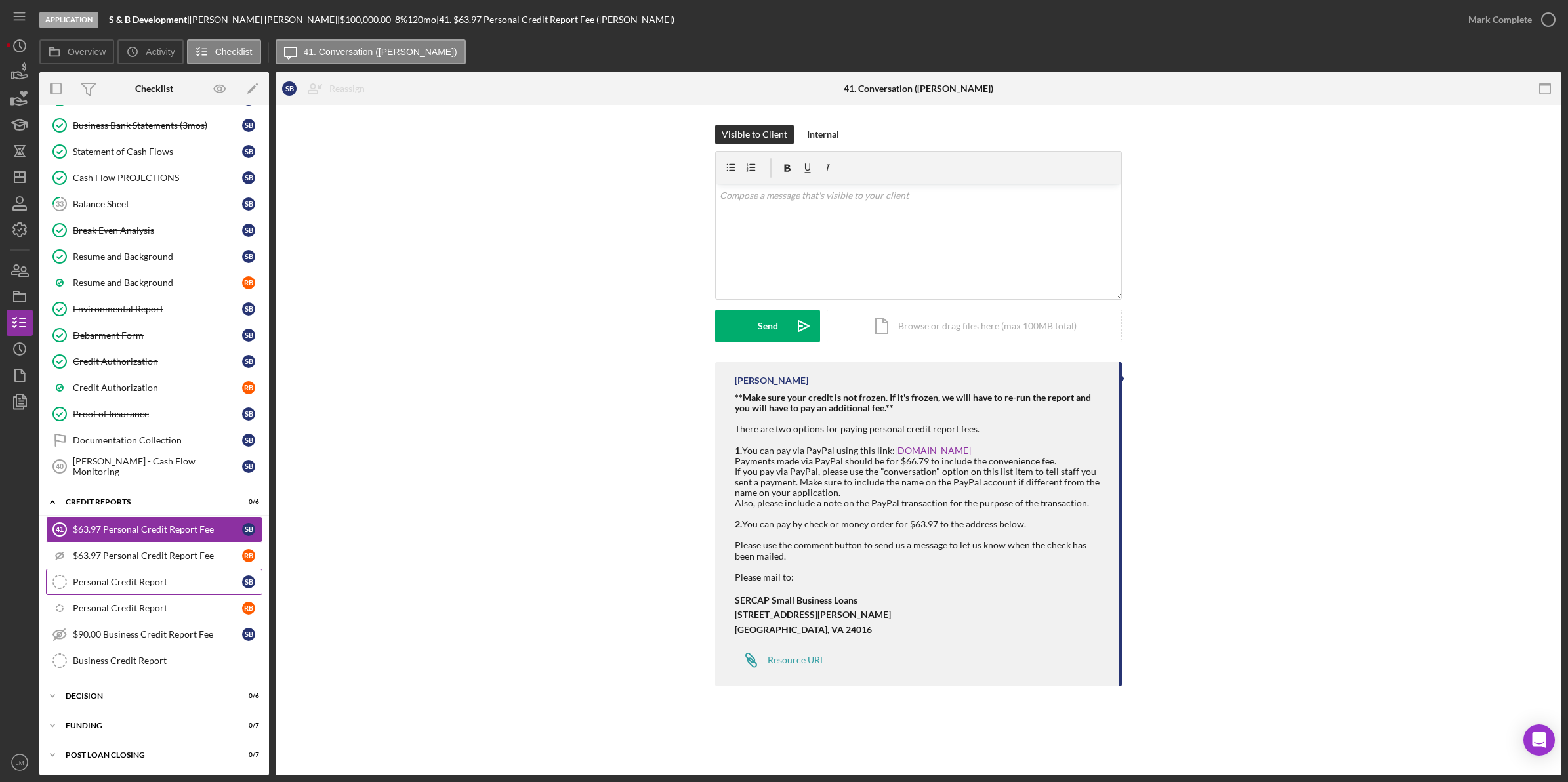
click at [157, 579] on div "Personal Credit Report" at bounding box center [157, 582] width 170 height 10
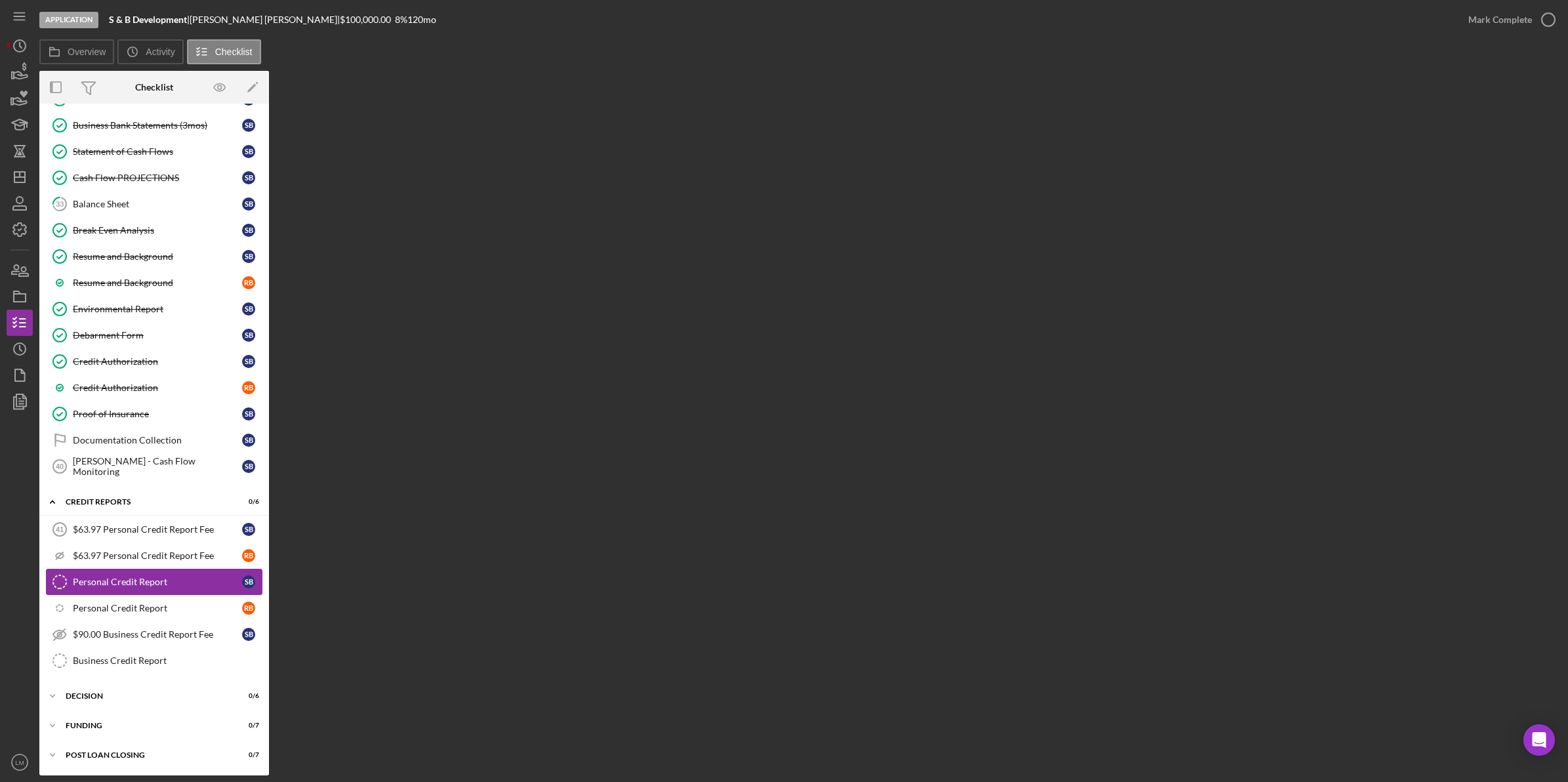
scroll to position [792, 0]
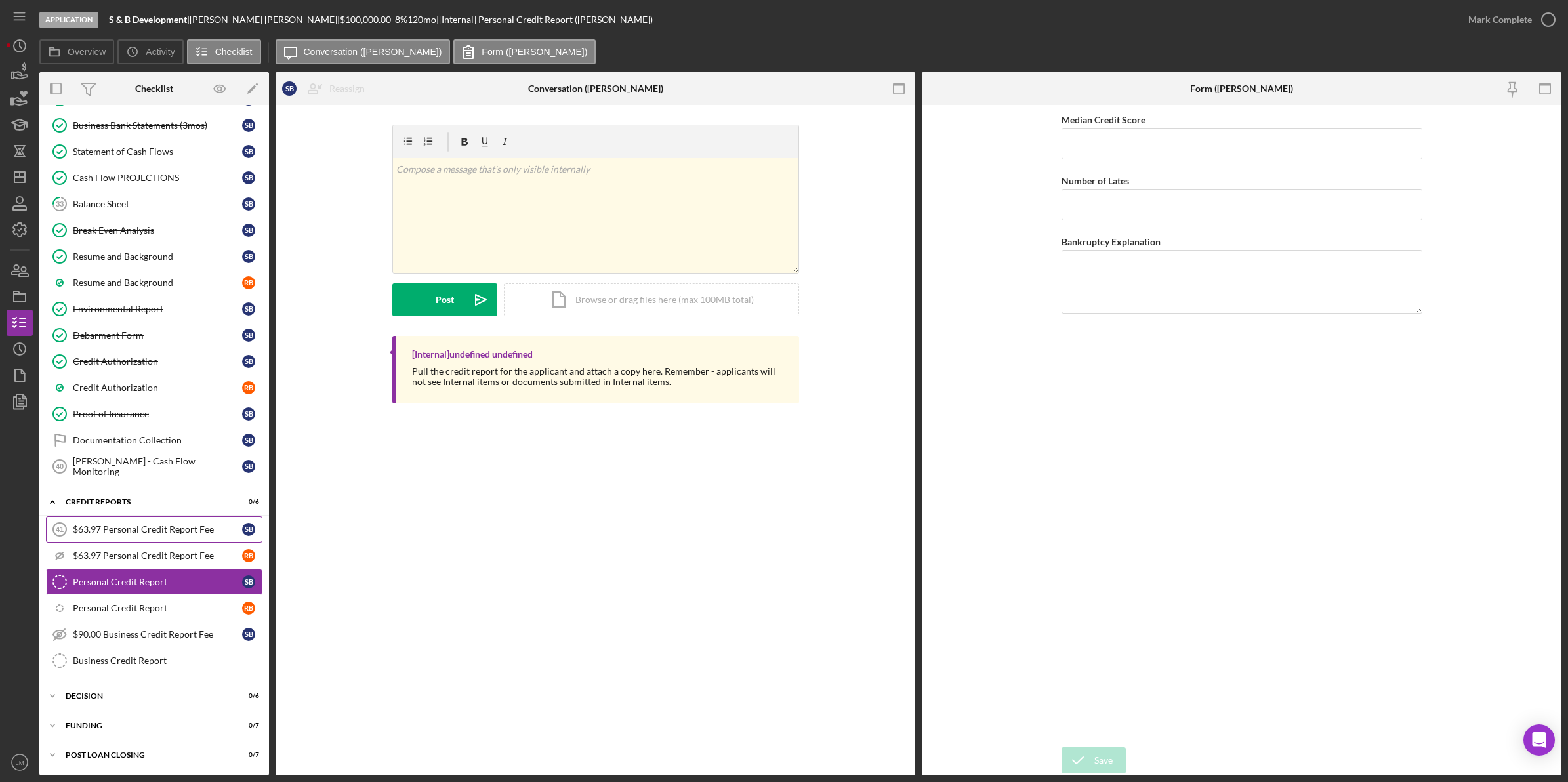
click at [188, 536] on link "$63.97 Personal Credit Report Fee 41 $63.97 Personal Credit Report Fee S B" at bounding box center [154, 530] width 217 height 26
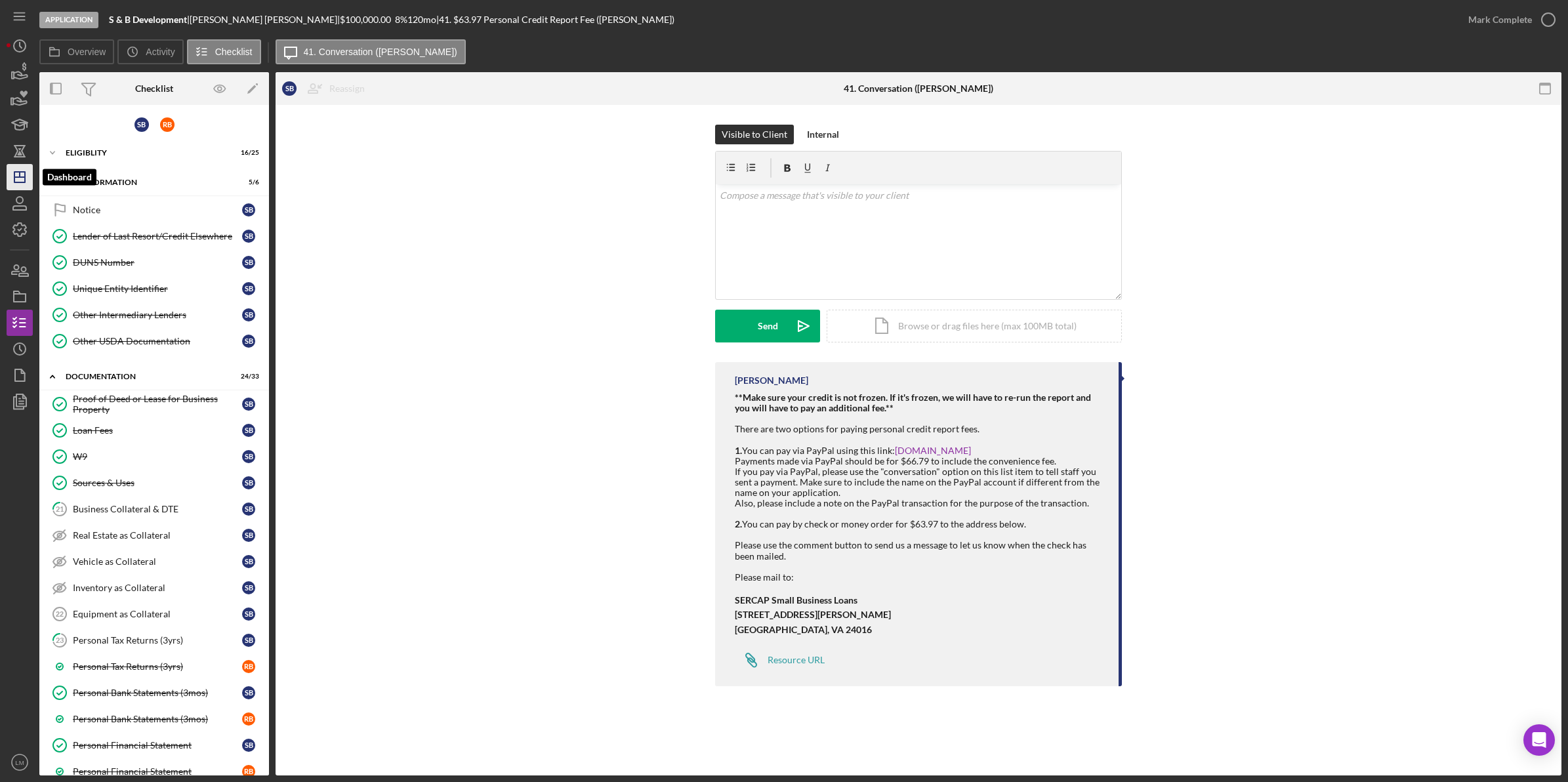
click at [24, 172] on polygon "button" at bounding box center [20, 177] width 10 height 10
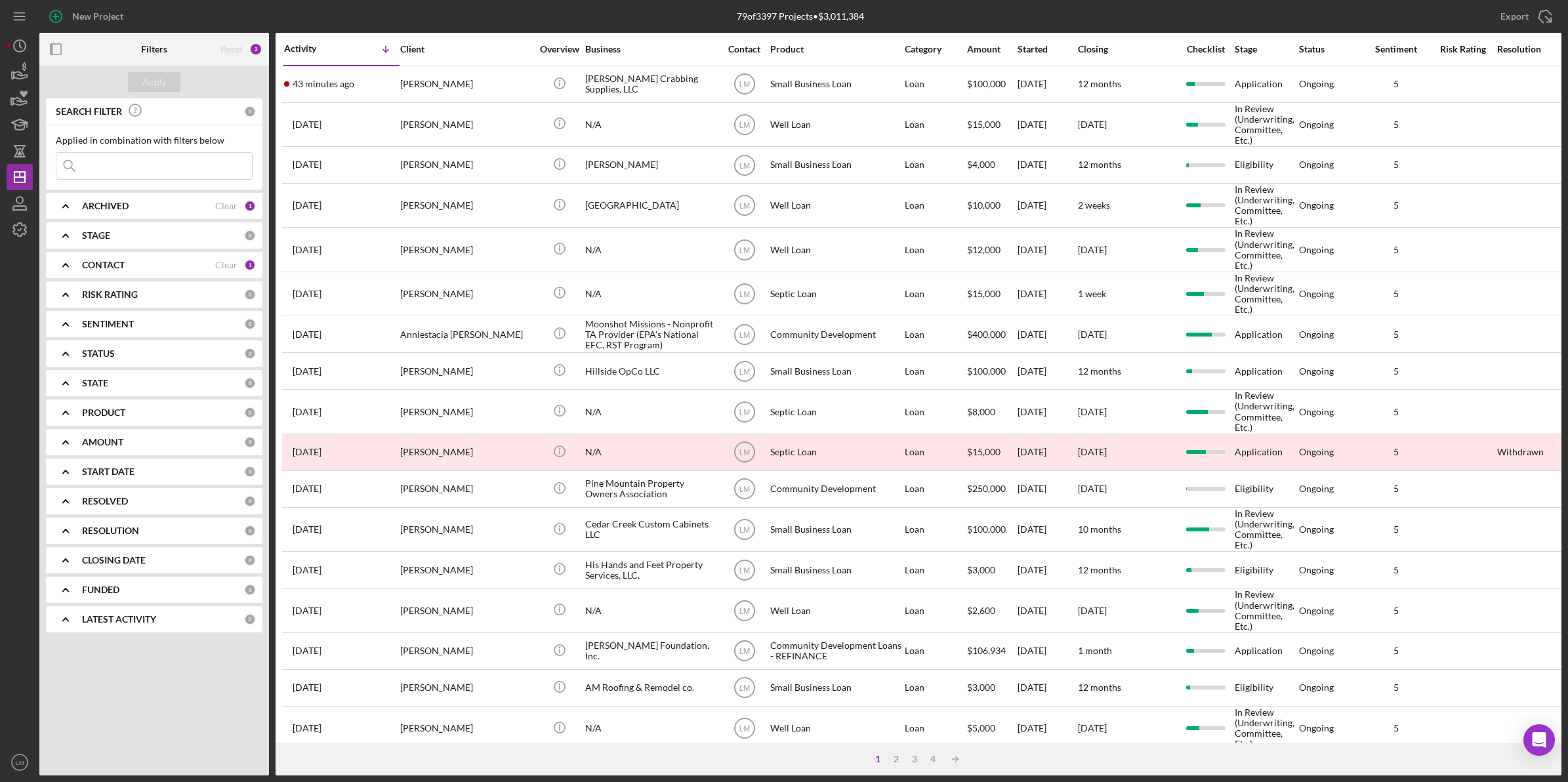
click at [225, 264] on div "Clear" at bounding box center [226, 265] width 23 height 10
click at [227, 202] on div "Clear" at bounding box center [226, 206] width 23 height 10
click at [185, 151] on div "Applied in combination with filters below Icon/Menu Close" at bounding box center [154, 157] width 197 height 44
click at [207, 175] on input at bounding box center [154, 166] width 196 height 26
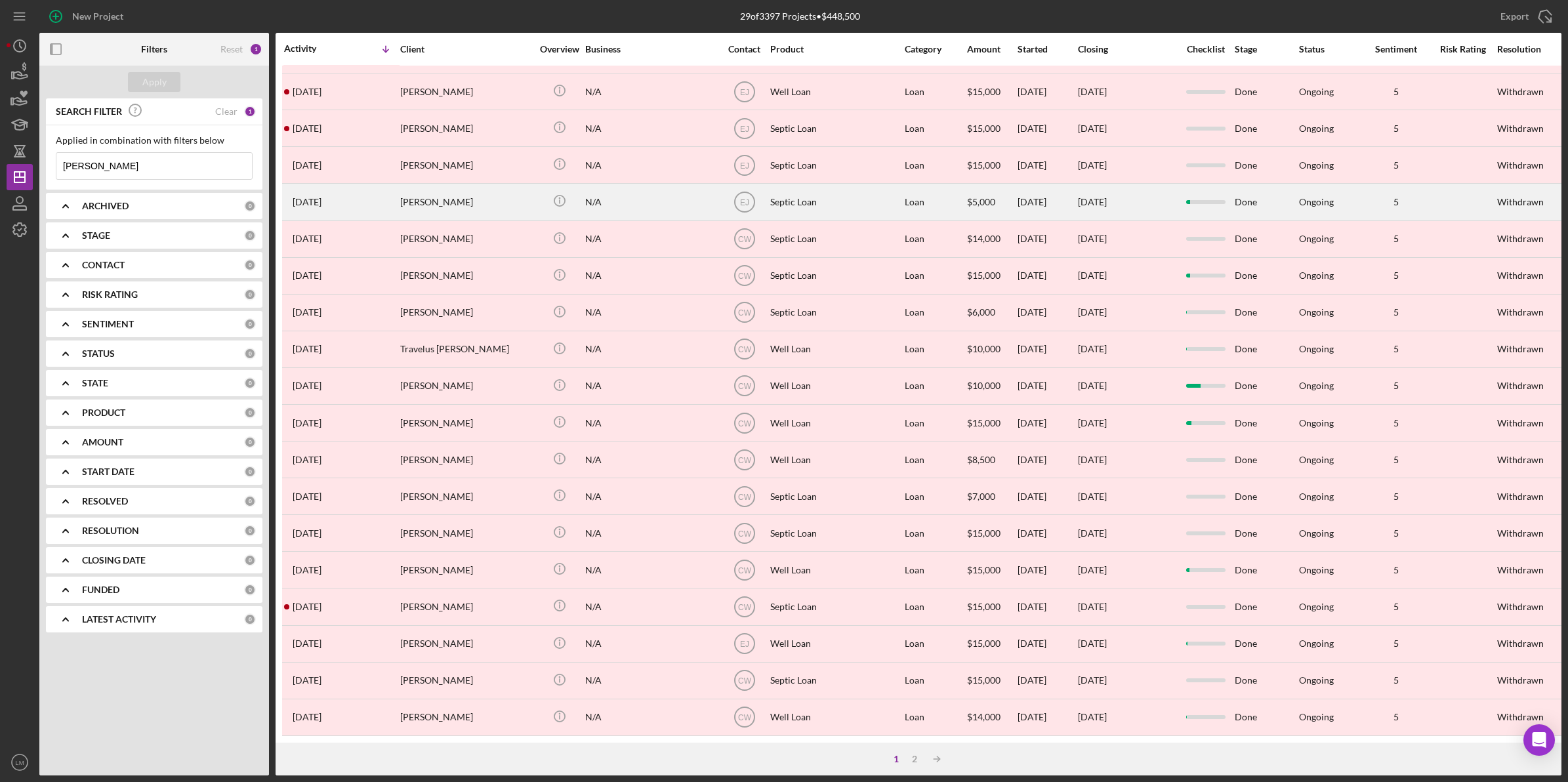
scroll to position [274, 0]
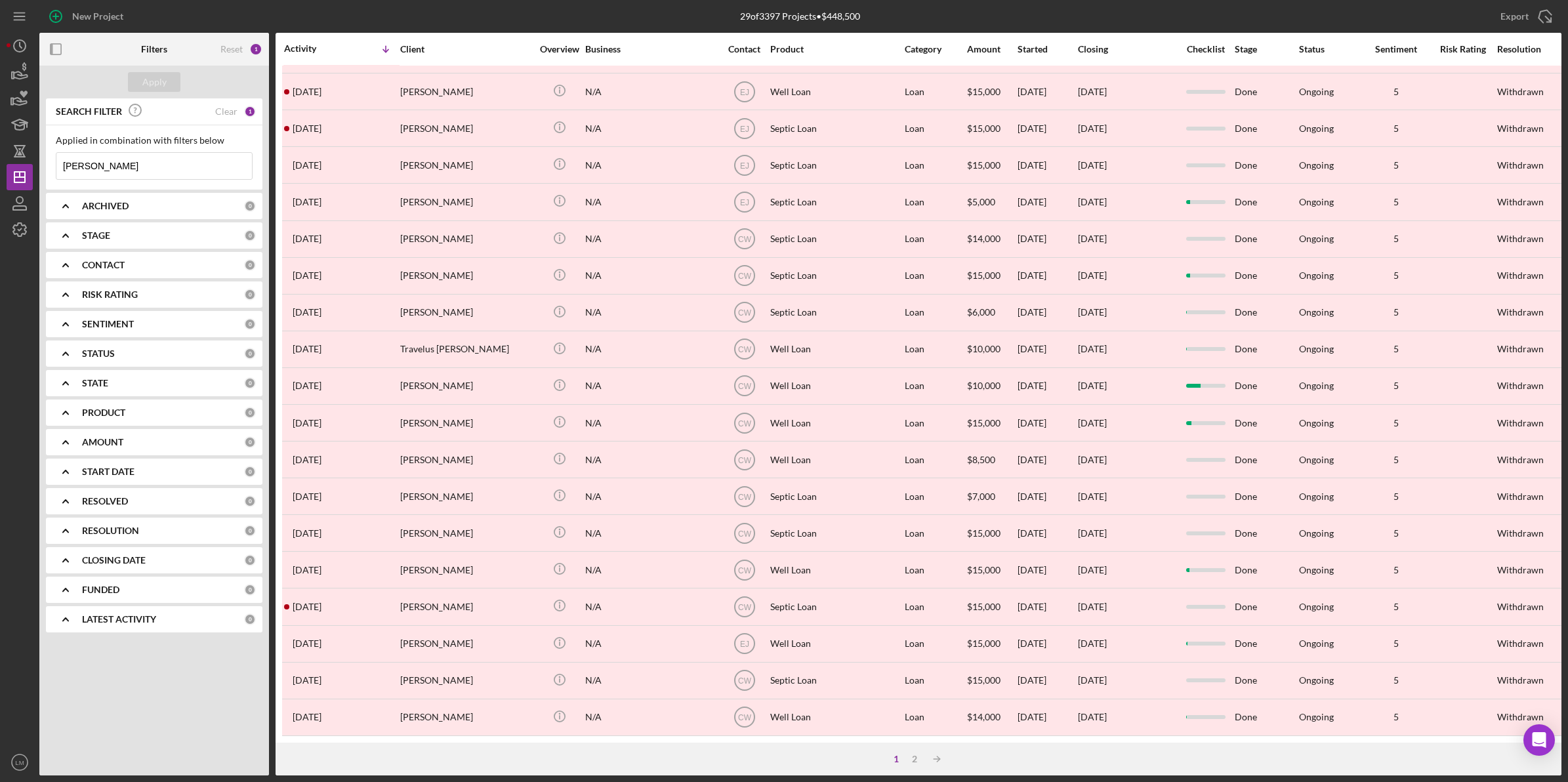
type input "[PERSON_NAME]"
click at [98, 202] on b "ARCHIVED" at bounding box center [105, 206] width 47 height 10
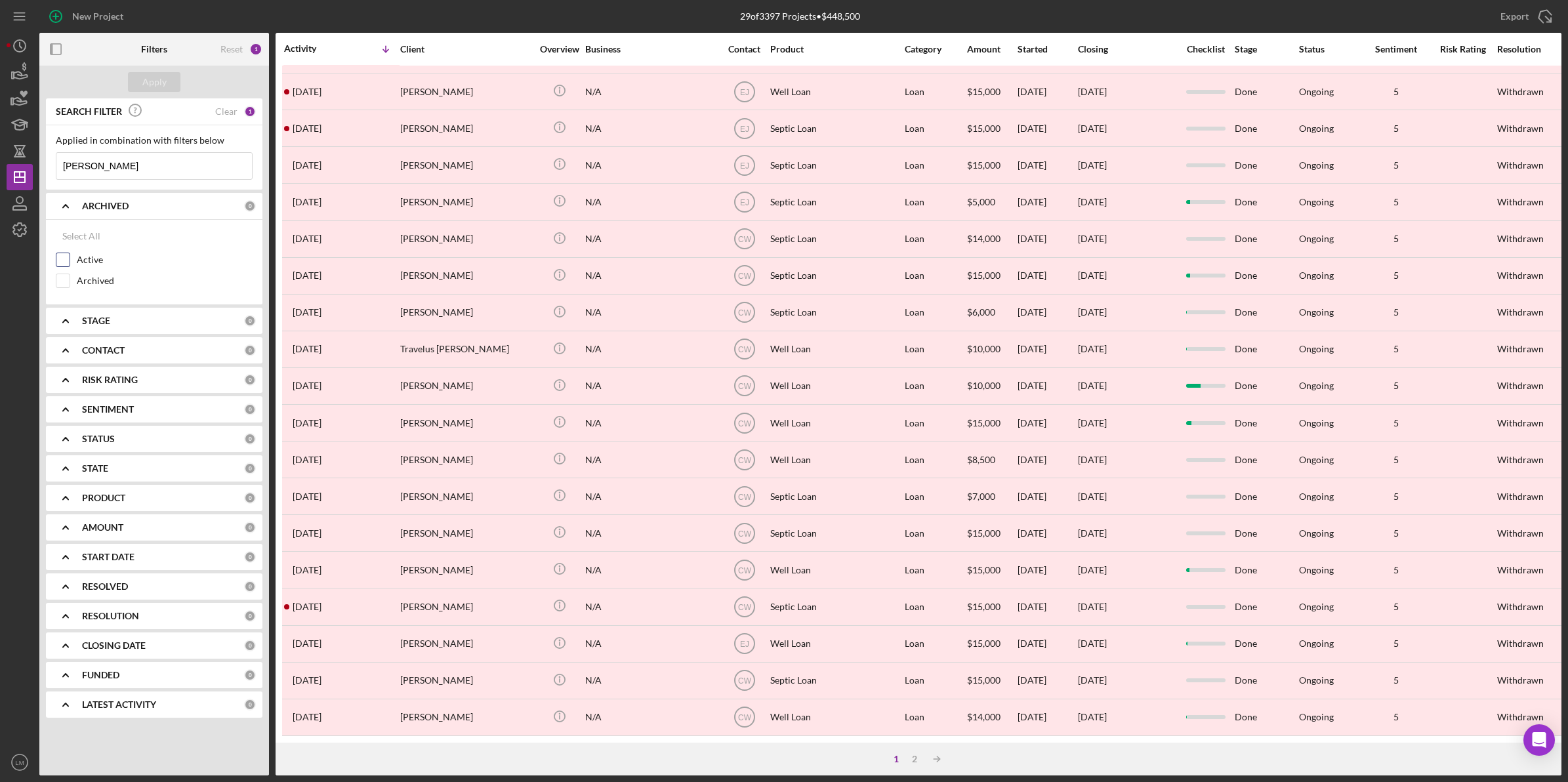
click at [90, 264] on label "Active" at bounding box center [164, 259] width 176 height 13
click at [70, 264] on input "Active" at bounding box center [63, 259] width 13 height 13
click at [167, 77] on button "Apply" at bounding box center [154, 82] width 52 height 20
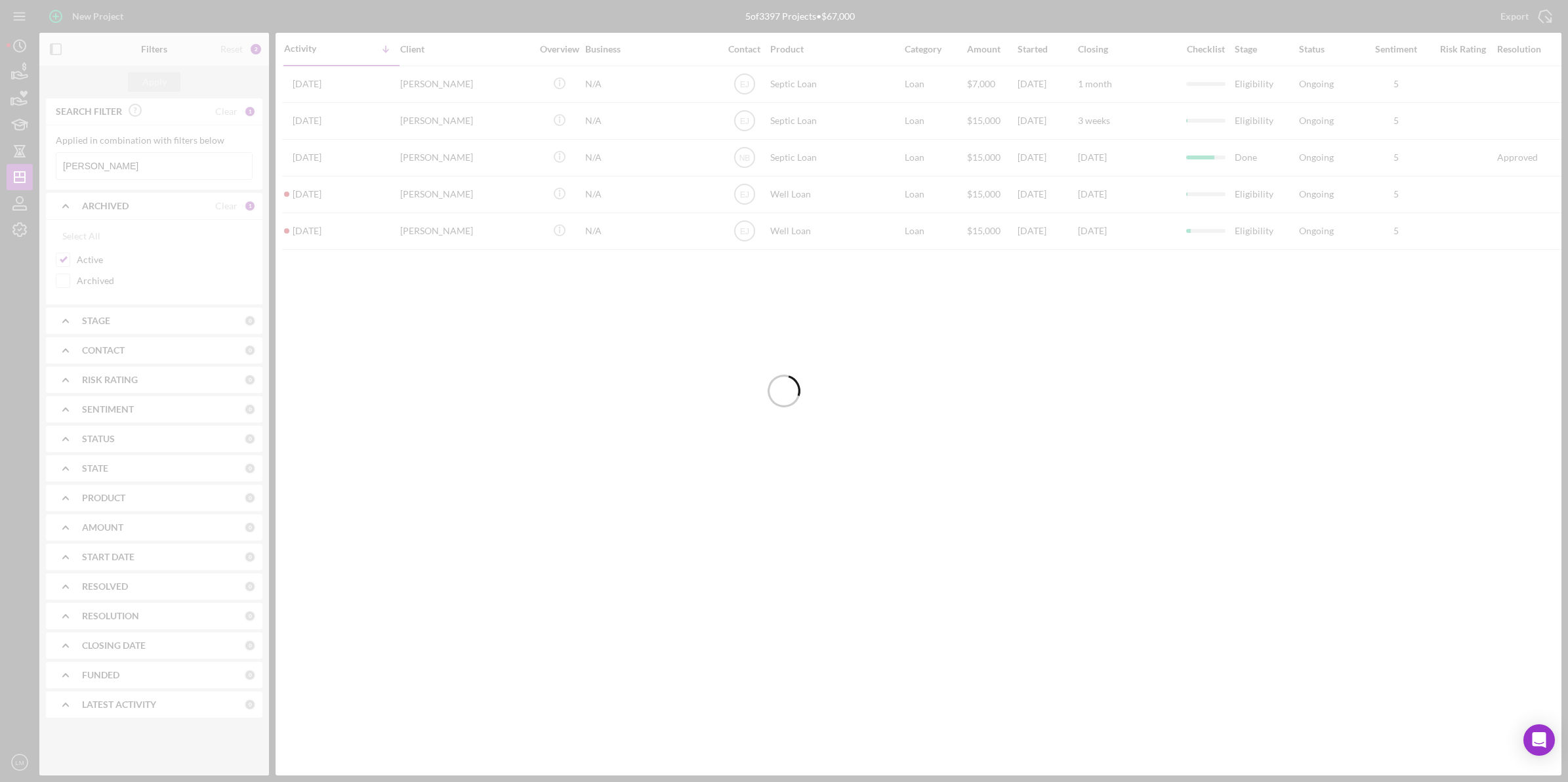
scroll to position [0, 0]
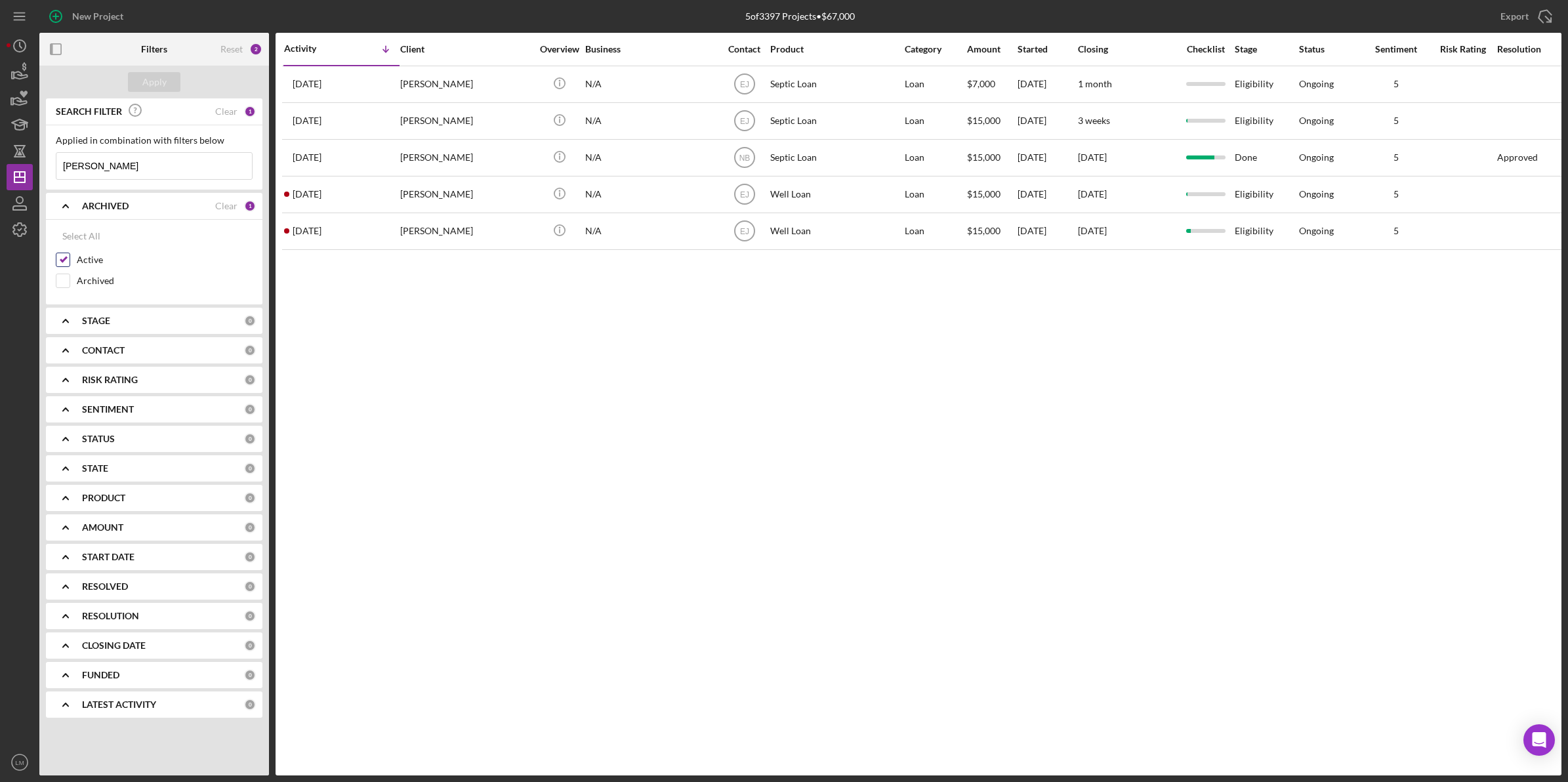
click at [87, 261] on label "Active" at bounding box center [164, 259] width 176 height 13
click at [70, 261] on input "Active" at bounding box center [63, 259] width 13 height 13
checkbox input "false"
click at [149, 150] on div "Applied in combination with filters below [PERSON_NAME] Icon/Menu Close" at bounding box center [154, 157] width 197 height 44
click at [138, 164] on input "[PERSON_NAME]" at bounding box center [154, 166] width 196 height 26
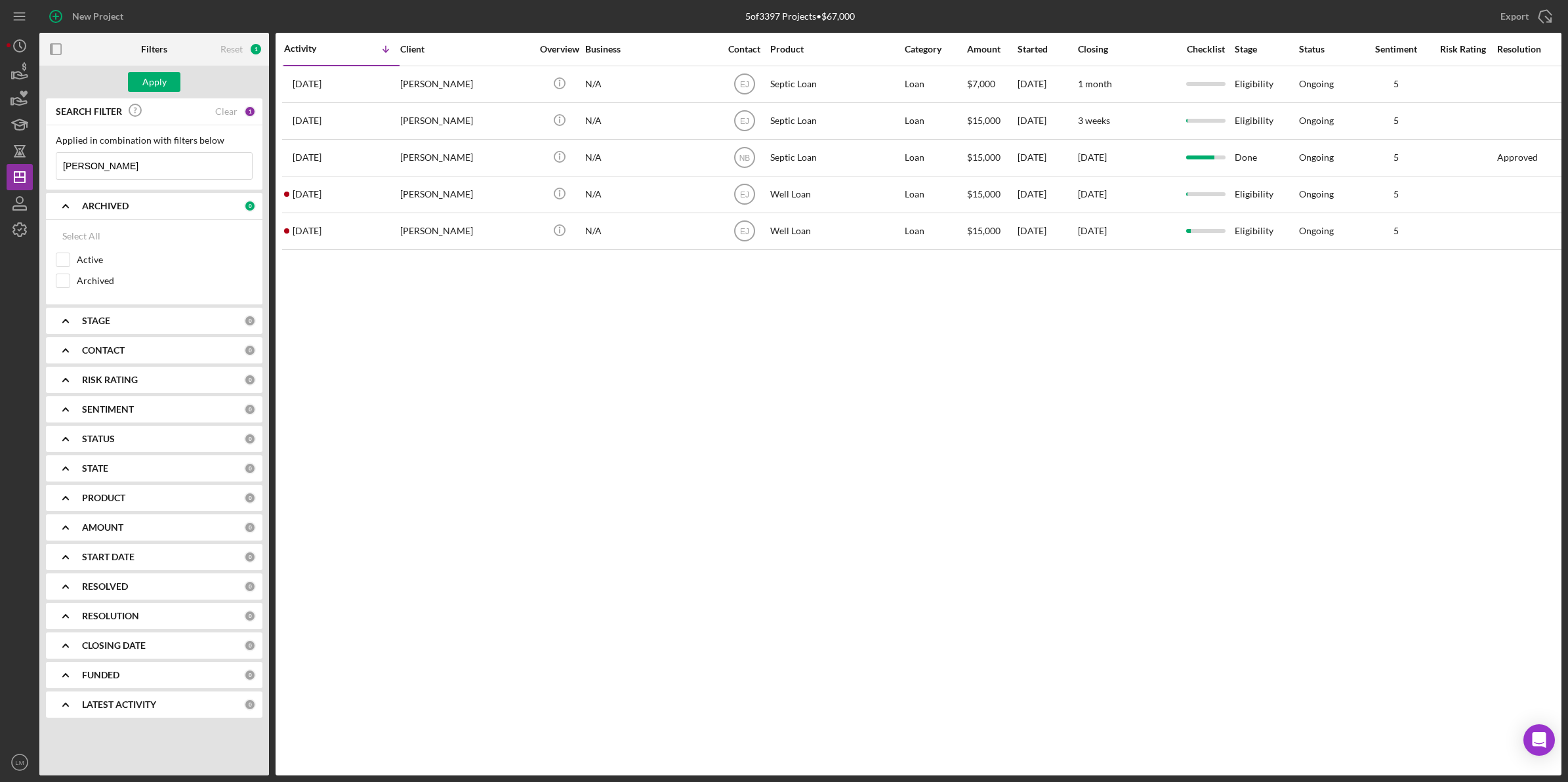
click at [138, 164] on input "[PERSON_NAME]" at bounding box center [154, 166] width 196 height 26
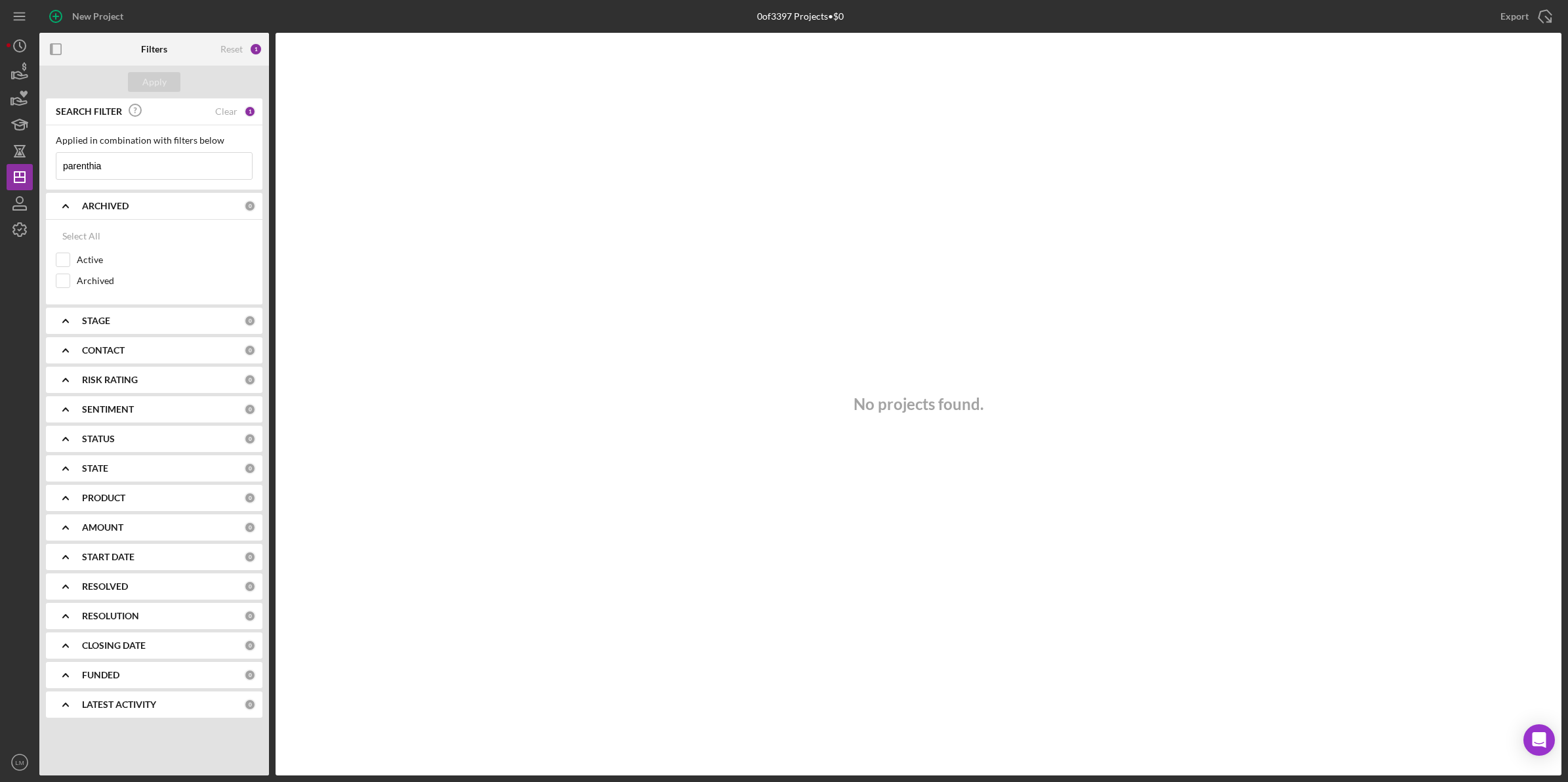
type input "parenthia"
click at [220, 44] on div "Reset 1" at bounding box center [230, 50] width 77 height 33
click at [233, 48] on div "Reset" at bounding box center [231, 50] width 23 height 10
checkbox input "true"
click at [137, 93] on div "Apply" at bounding box center [154, 82] width 230 height 33
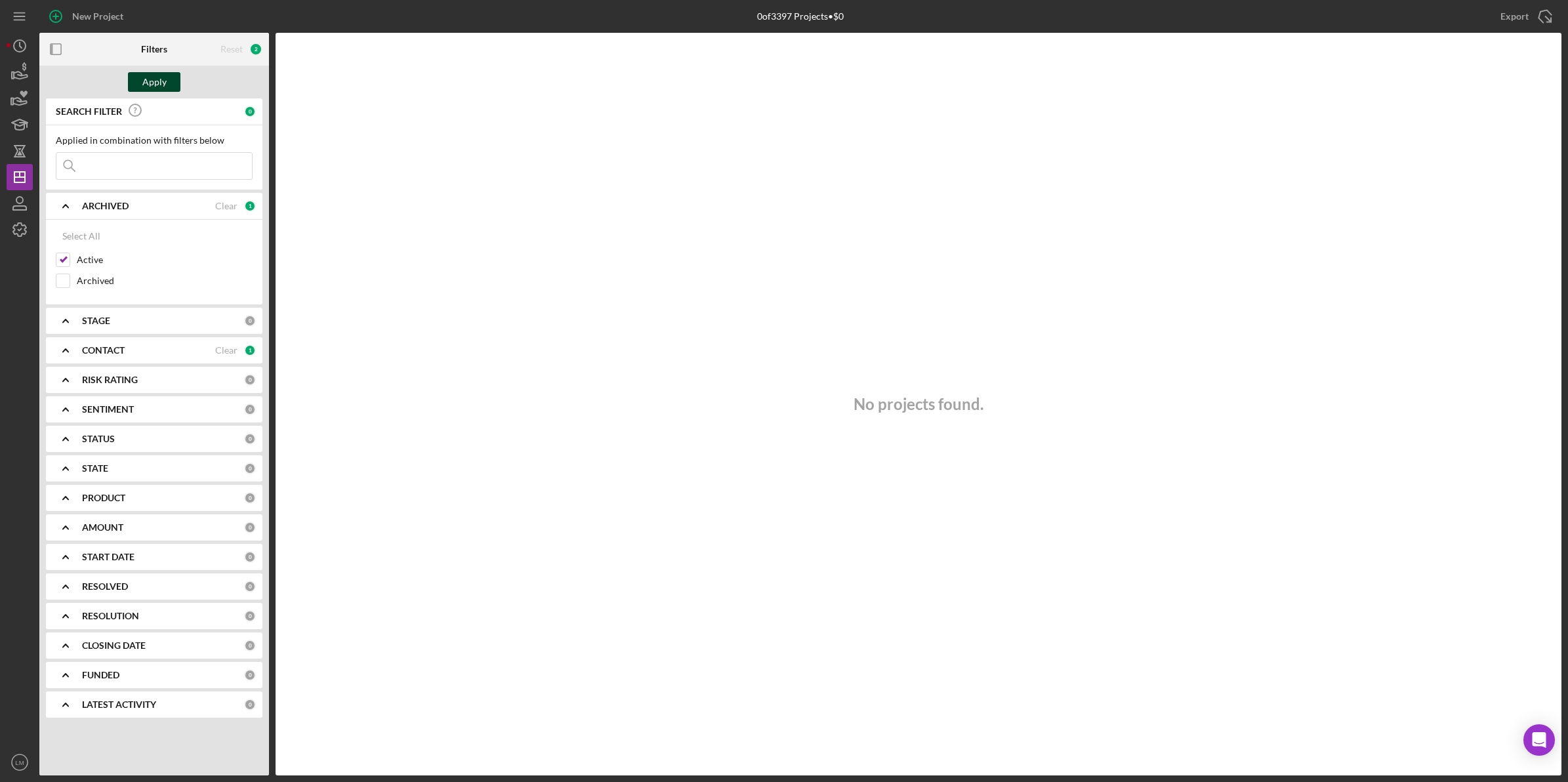
click at [144, 86] on div "Apply" at bounding box center [155, 82] width 24 height 20
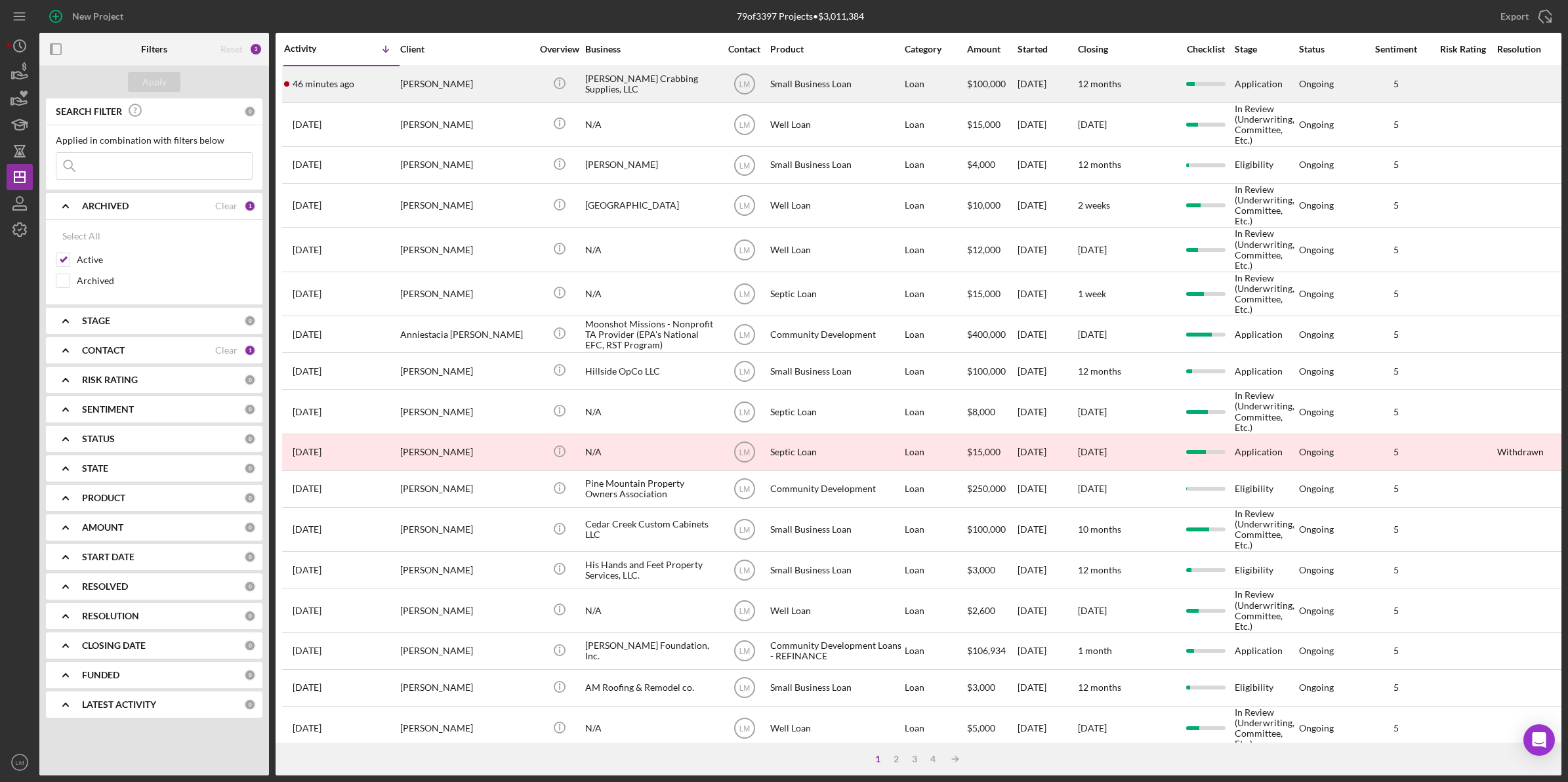
click at [477, 86] on div "[PERSON_NAME]" at bounding box center [465, 84] width 131 height 35
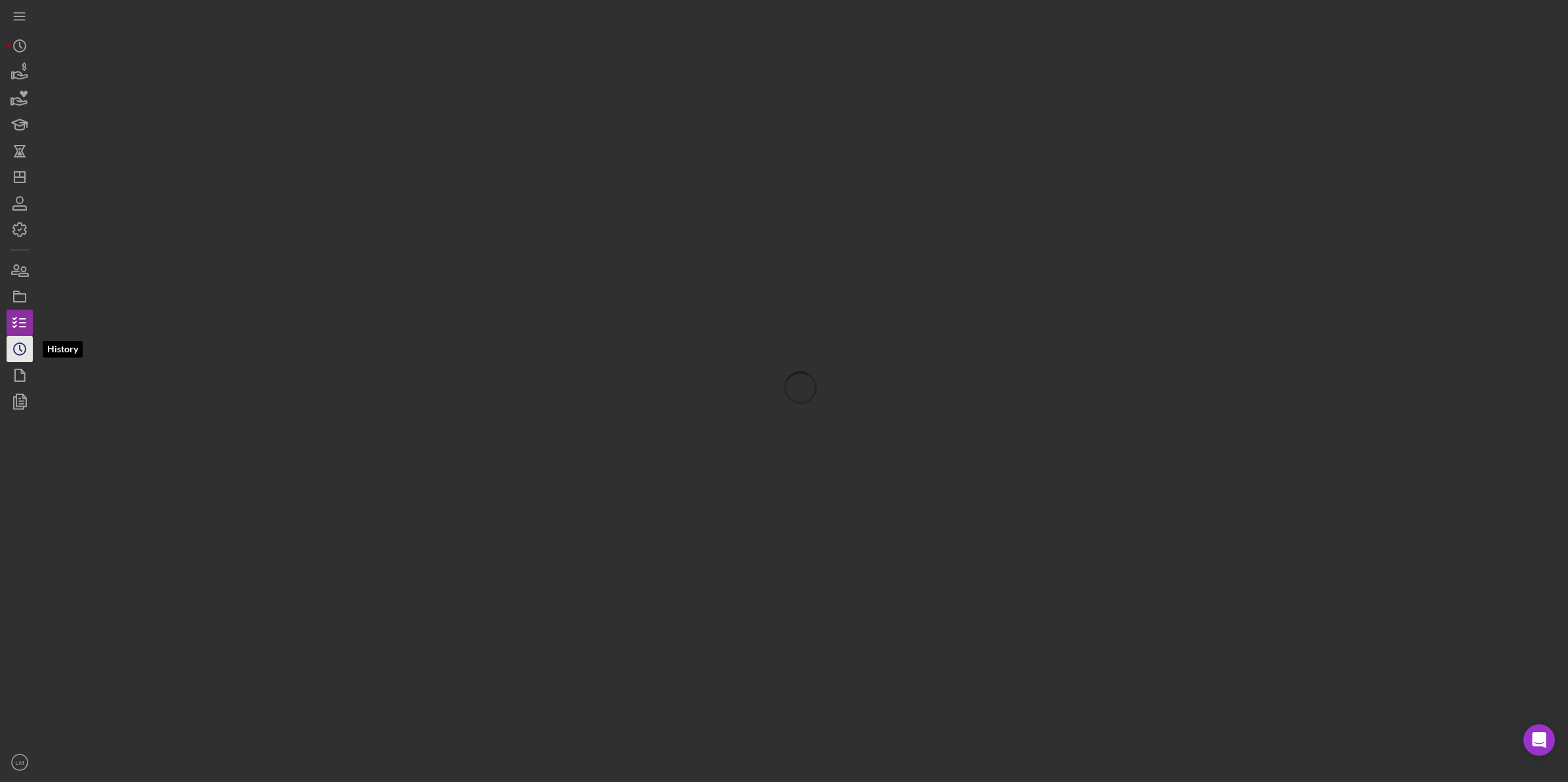
click at [18, 346] on icon "Icon/History" at bounding box center [20, 349] width 33 height 33
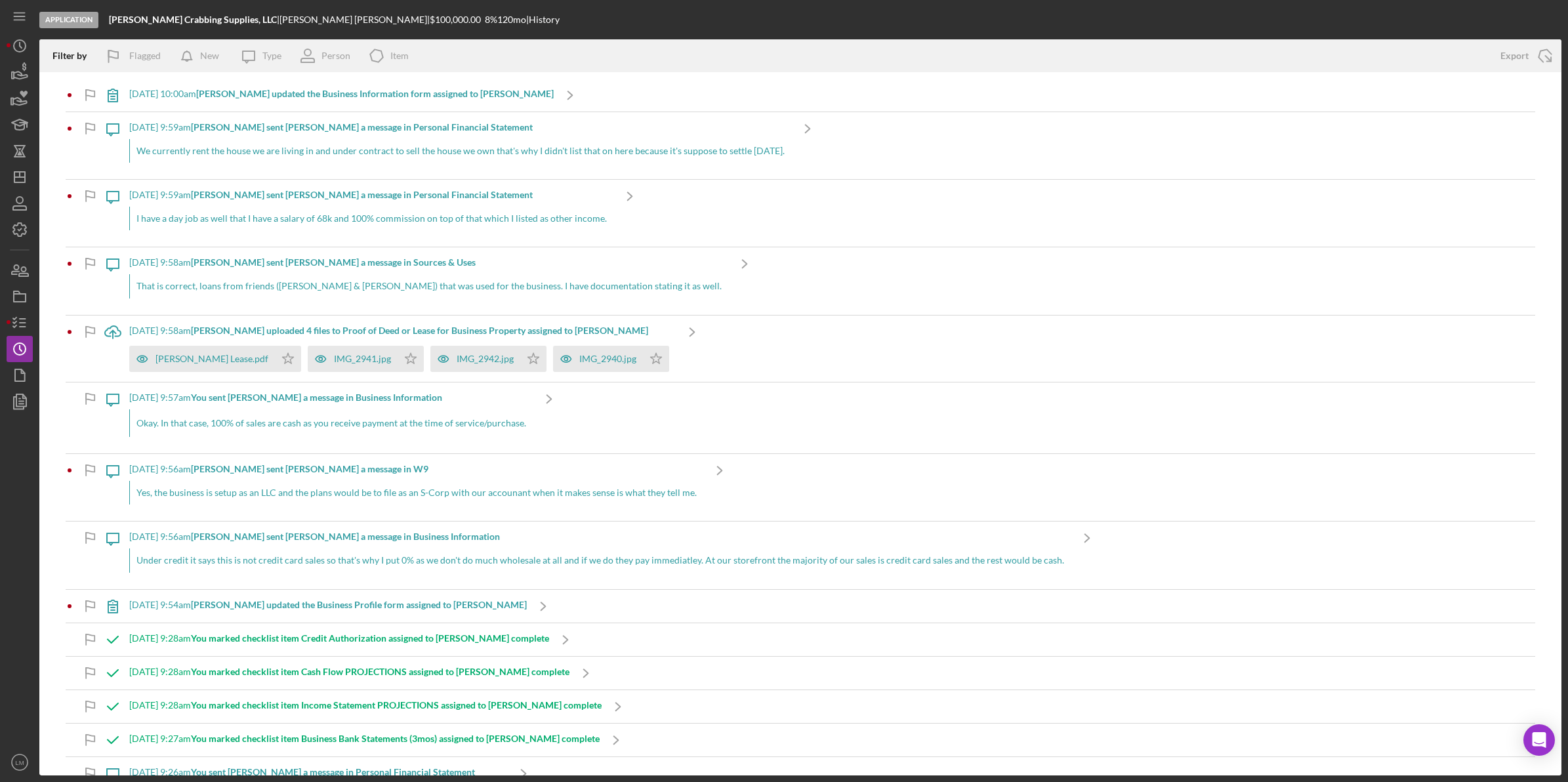
click at [454, 492] on div "Yes, the business is setup as an LLC and the plans would be to file as an S-Cor…" at bounding box center [417, 492] width 574 height 23
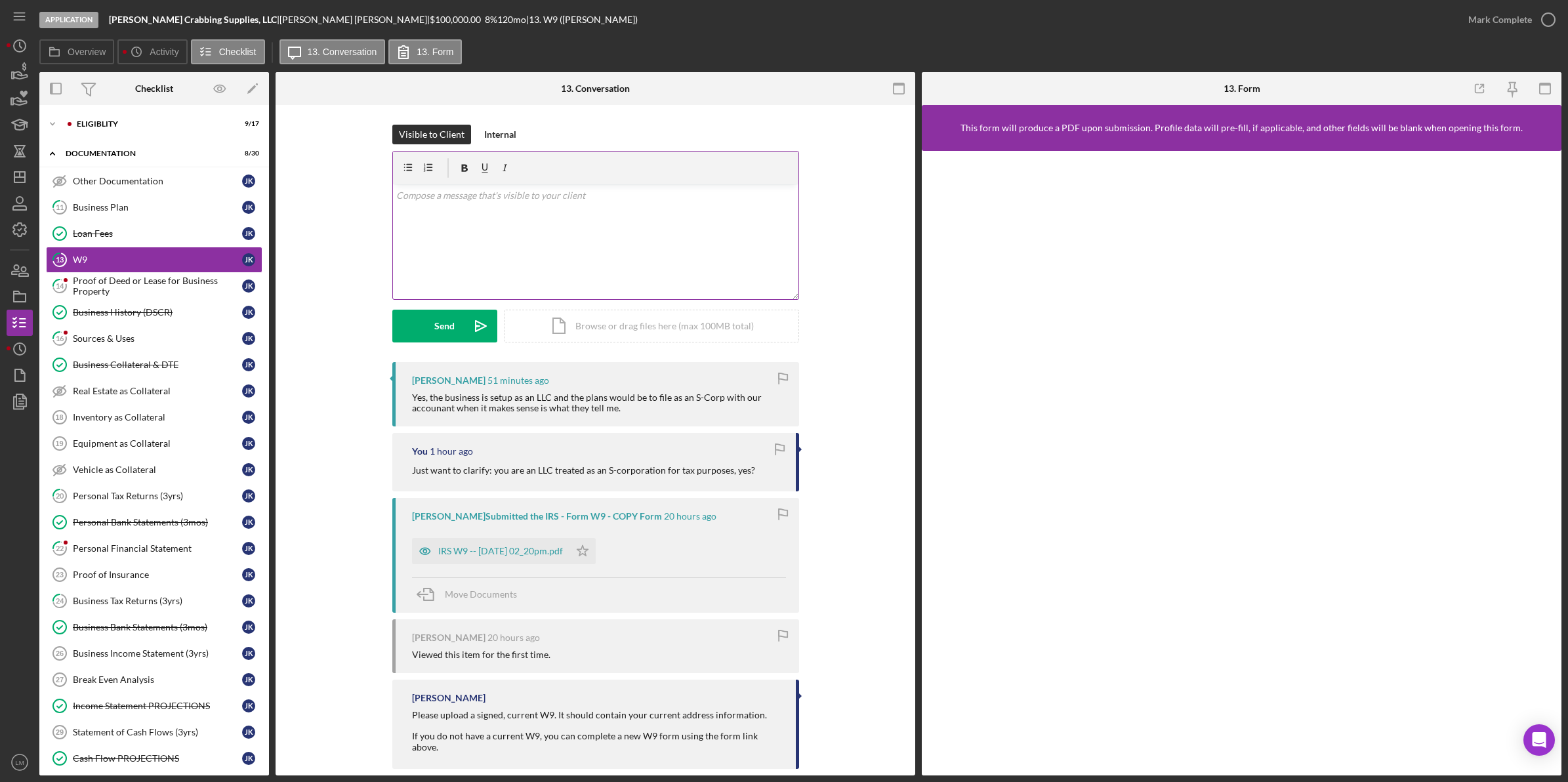
click at [589, 244] on div "v Color teal Color pink Remove color Add row above Add row below Add column bef…" at bounding box center [596, 242] width 405 height 115
click at [435, 331] on div "Send" at bounding box center [444, 326] width 20 height 33
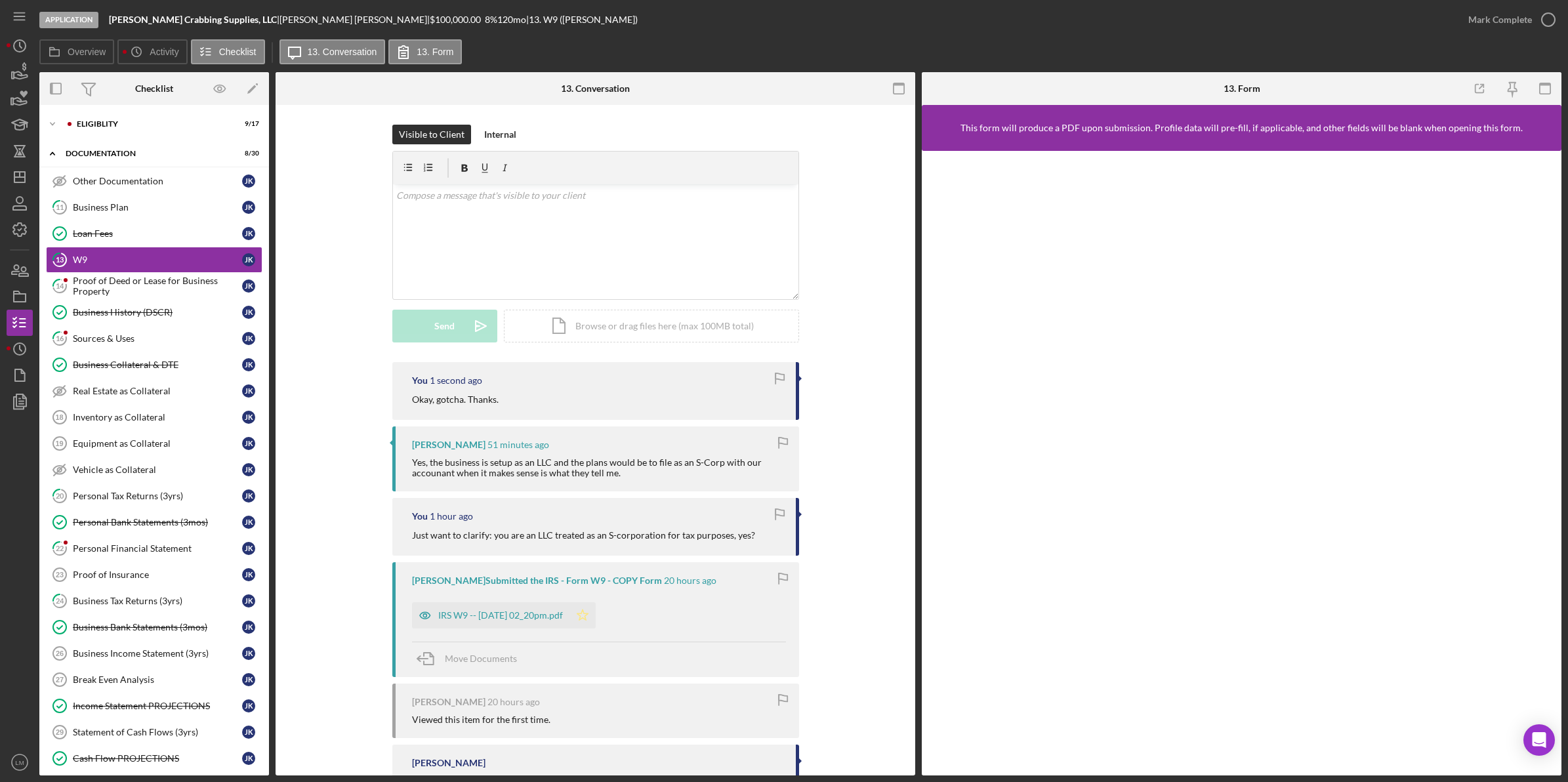
click at [596, 611] on icon "Icon/Star" at bounding box center [583, 616] width 26 height 26
click at [710, 33] on div "Mark Complete" at bounding box center [1508, 19] width 106 height 39
click at [710, 24] on div "Mark Complete" at bounding box center [1499, 20] width 63 height 26
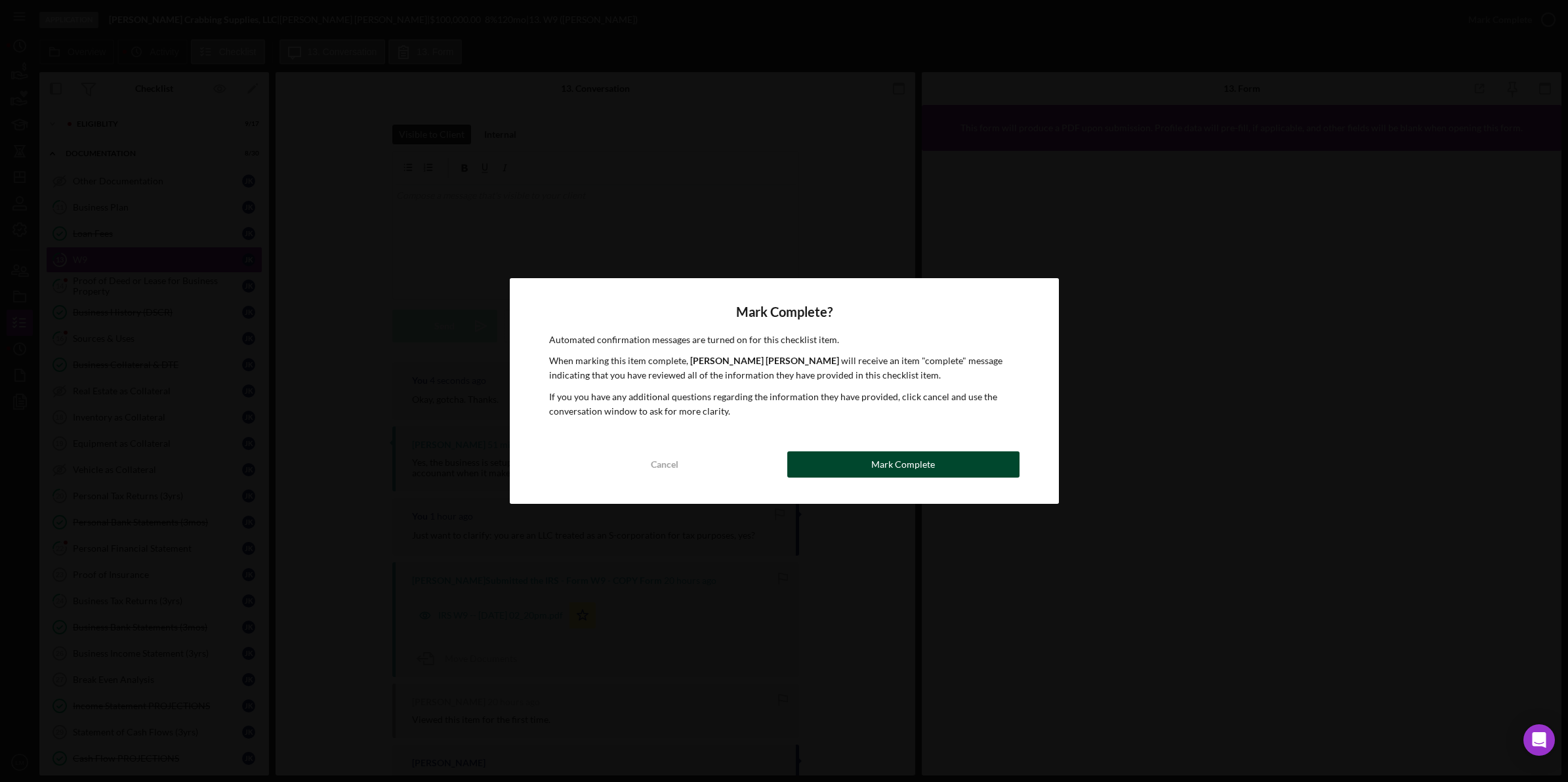
click at [710, 477] on button "Mark Complete" at bounding box center [903, 465] width 232 height 26
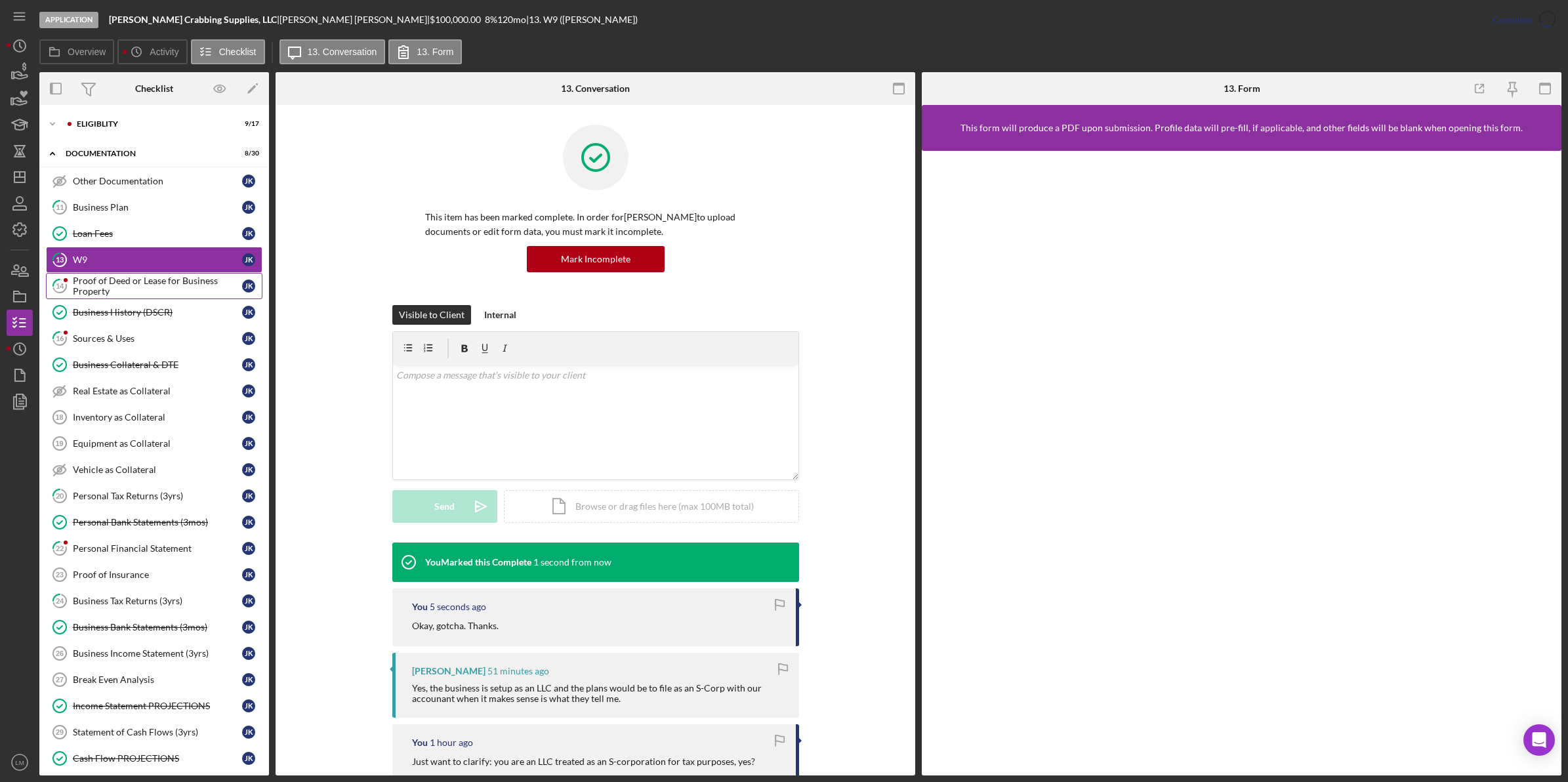
click at [145, 294] on div "Proof of Deed or Lease for Business Property" at bounding box center [157, 286] width 170 height 21
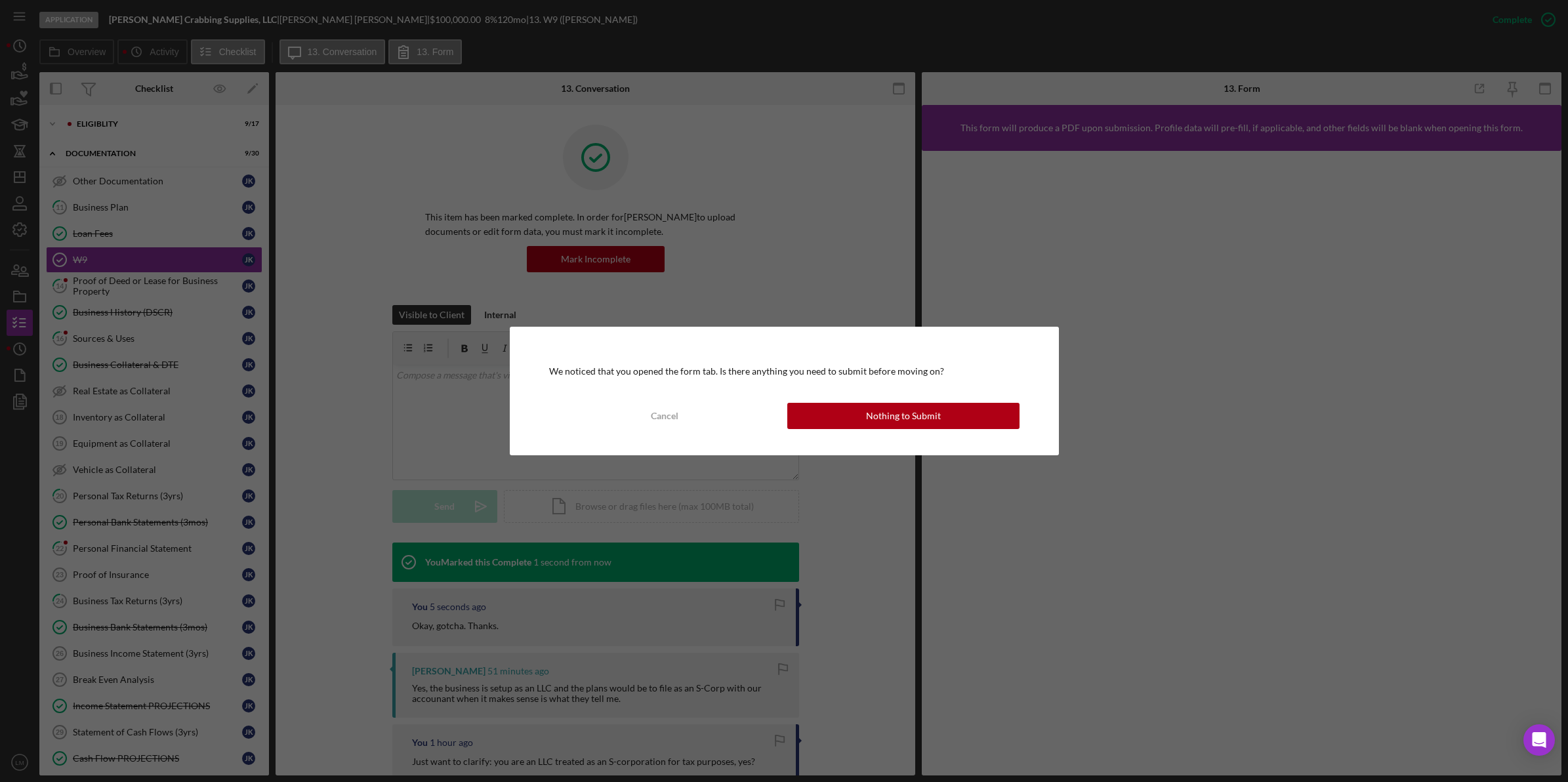
click at [710, 421] on button "Nothing to Submit" at bounding box center [903, 416] width 232 height 26
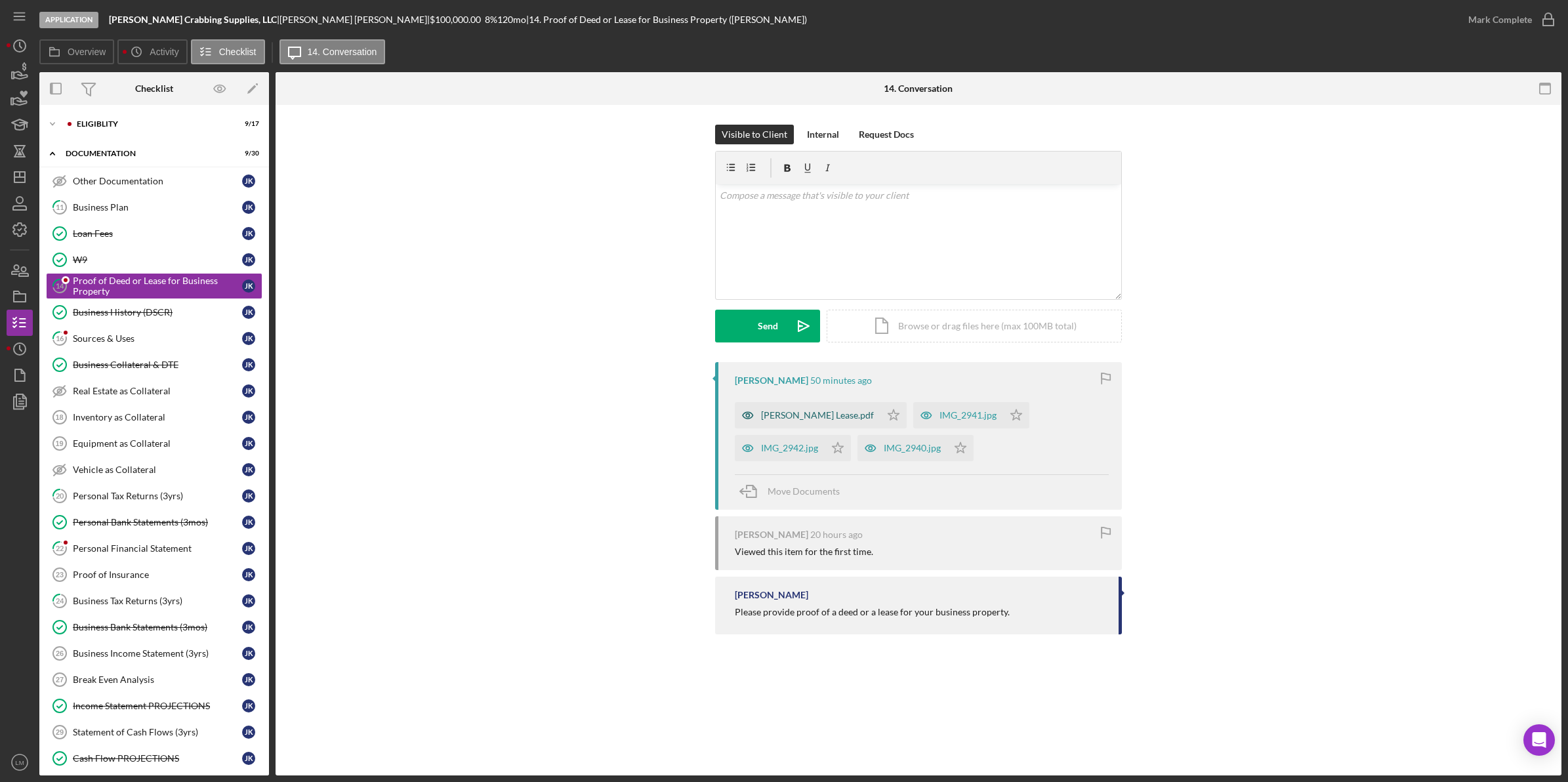
click at [710, 421] on div "[PERSON_NAME] Lease.pdf" at bounding box center [807, 415] width 145 height 26
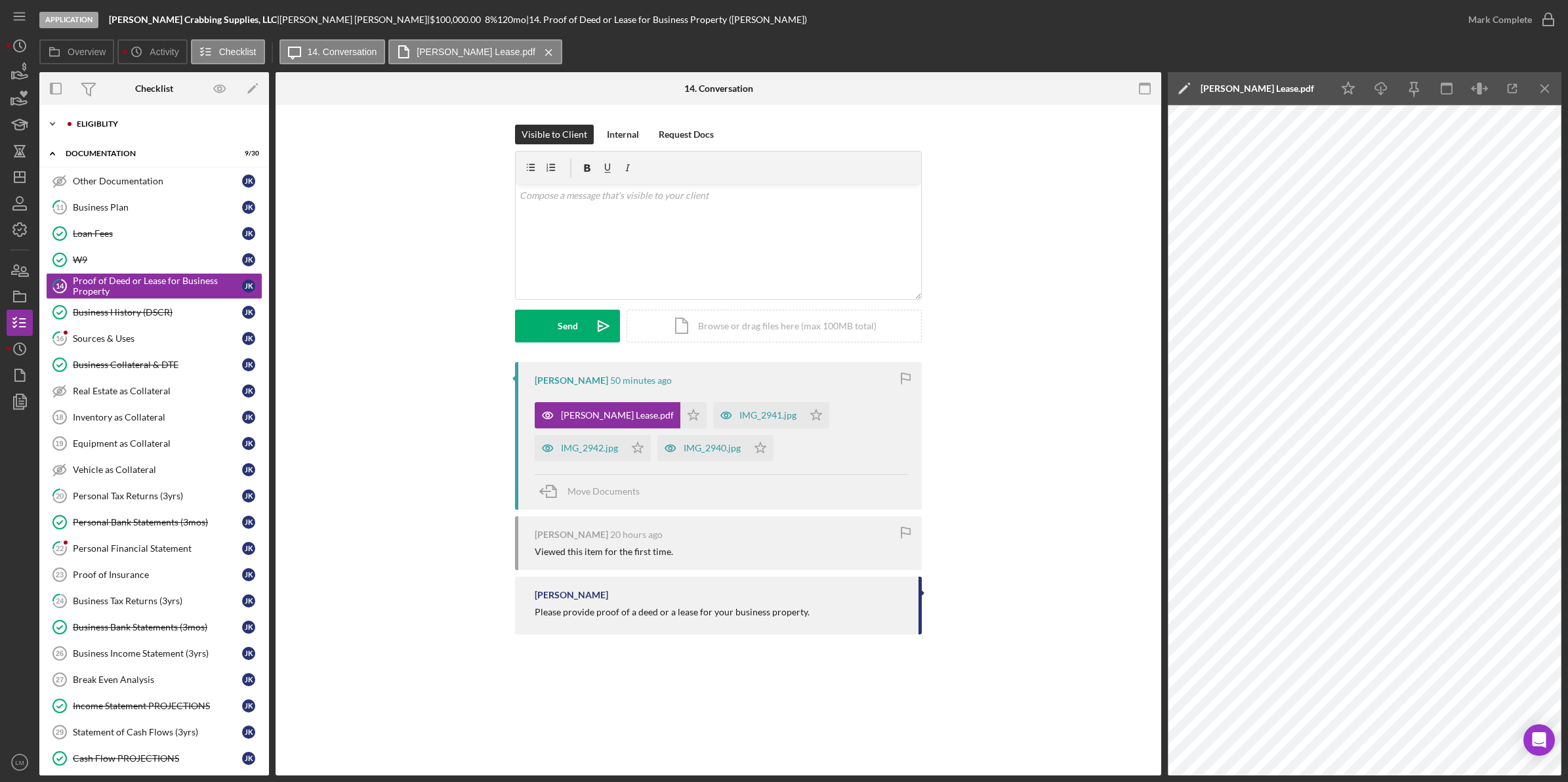
click at [142, 131] on div "Icon/Expander Eligiblity 9 / 17" at bounding box center [154, 124] width 230 height 26
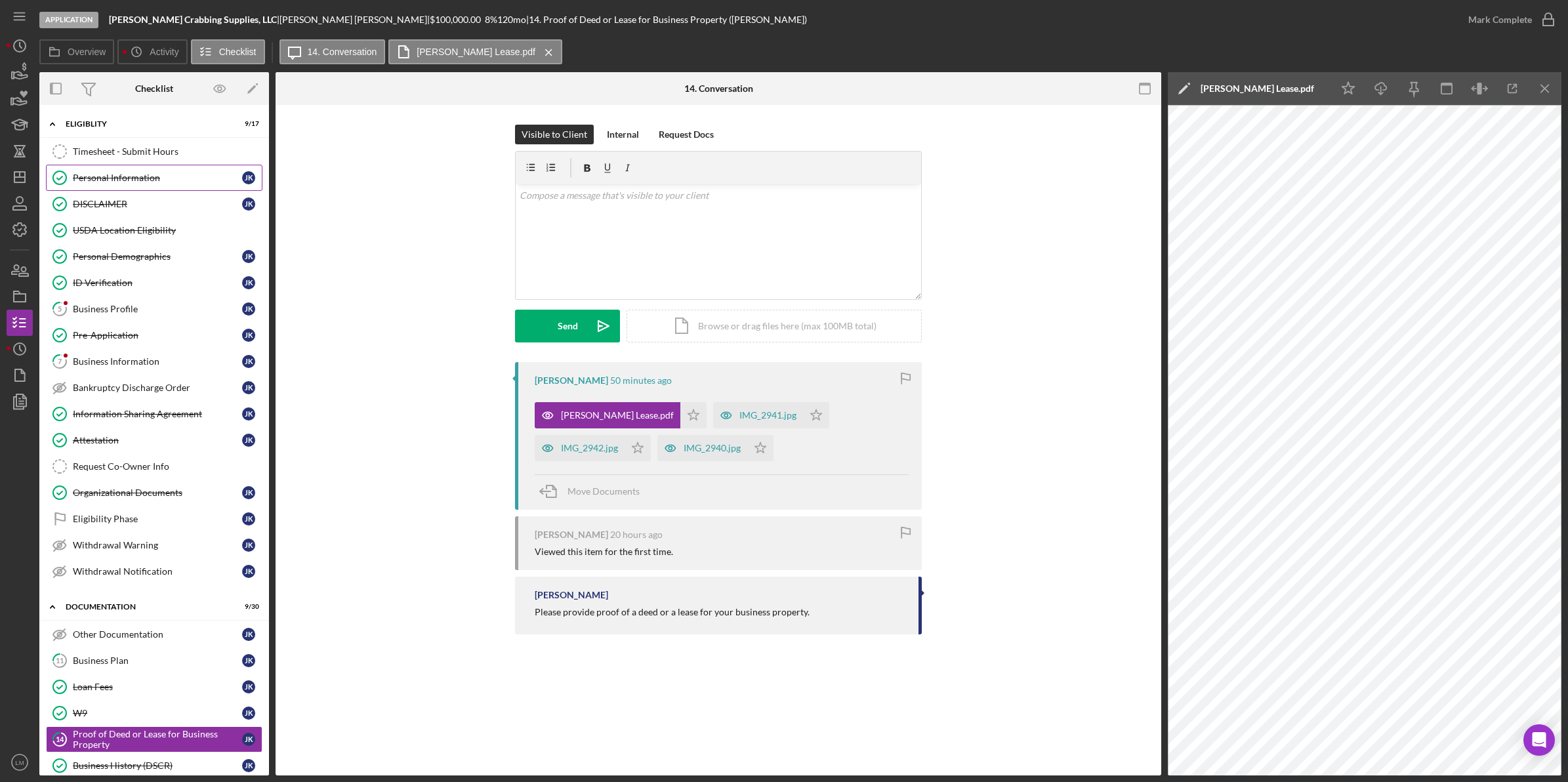
click at [130, 180] on div "Personal Information" at bounding box center [157, 177] width 170 height 10
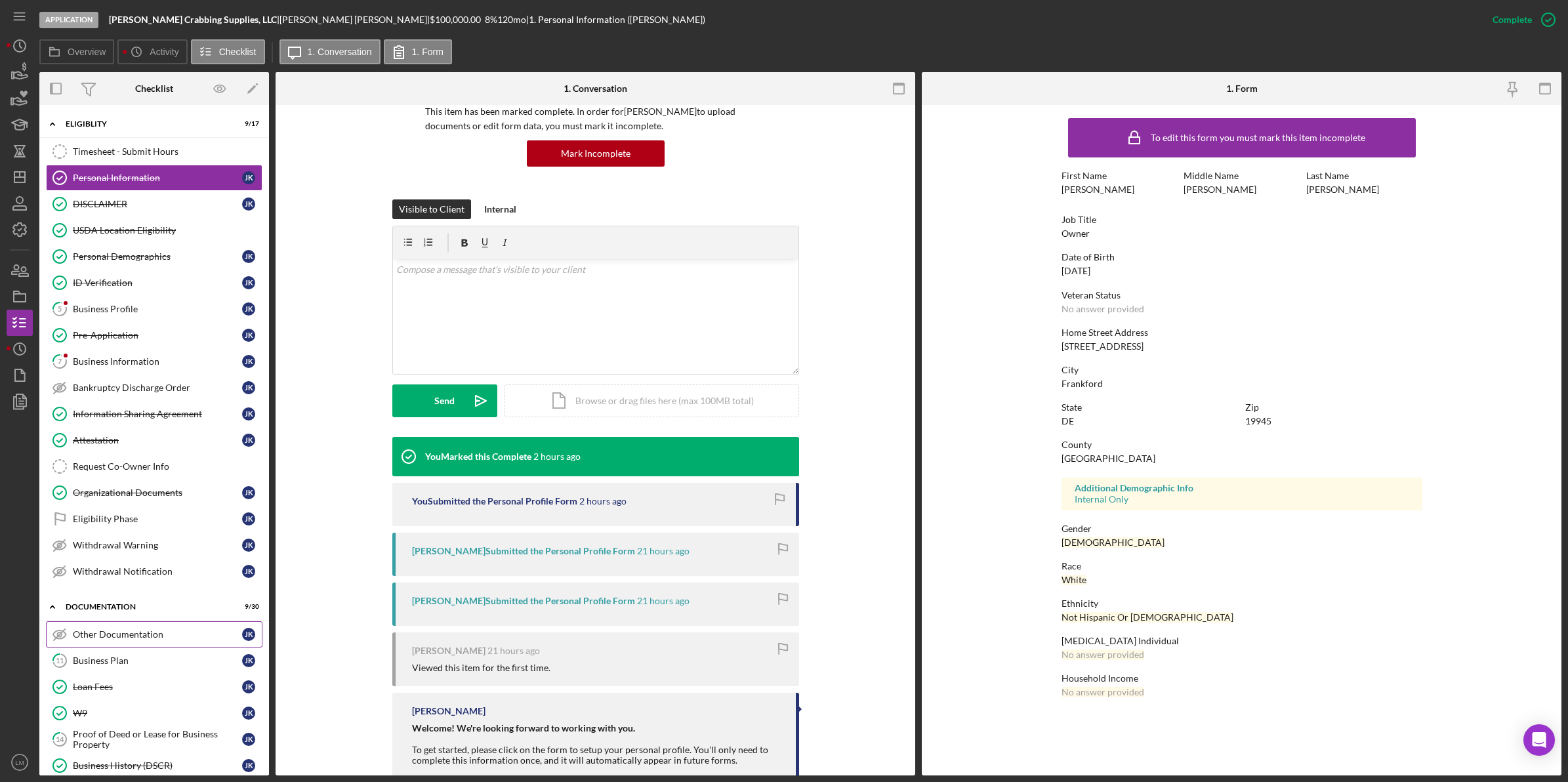
scroll to position [246, 0]
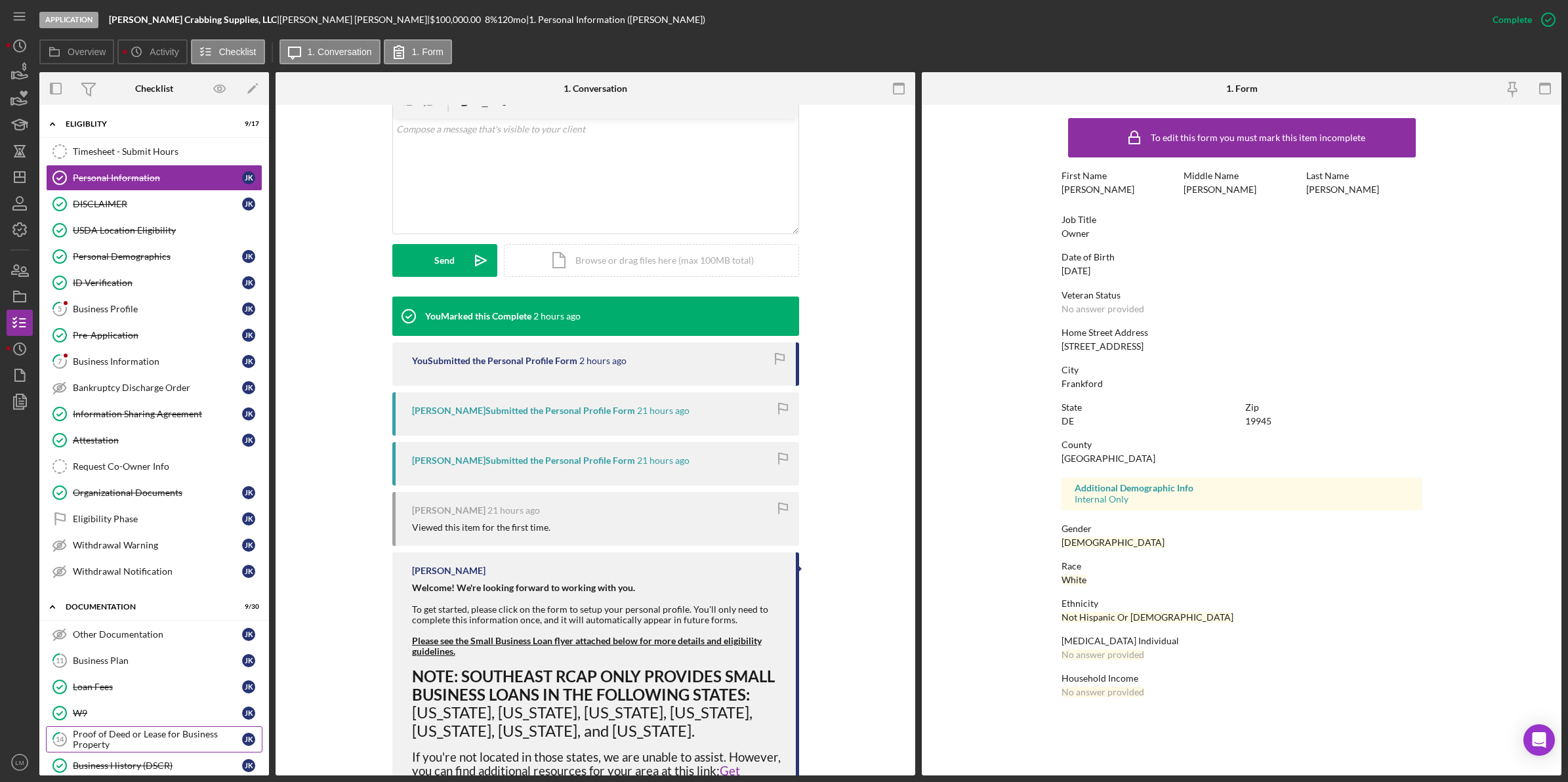
click at [123, 750] on div "Proof of Deed or Lease for Business Property" at bounding box center [157, 739] width 170 height 21
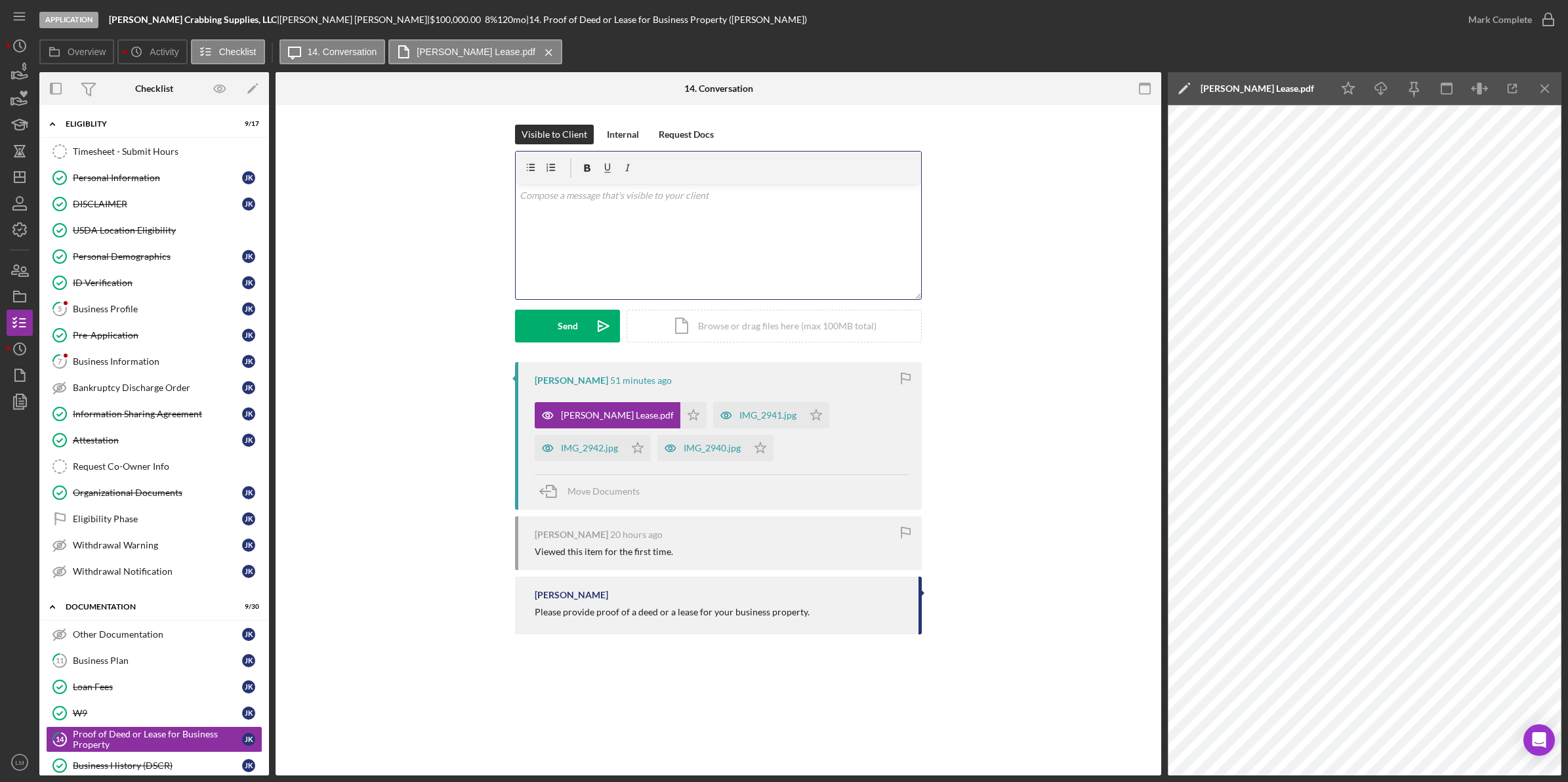
click at [710, 251] on div "v Color teal Color pink Remove color Add row above Add row below Add column bef…" at bounding box center [718, 242] width 405 height 115
click at [137, 290] on link "ID Verification ID Verification J K" at bounding box center [154, 283] width 217 height 26
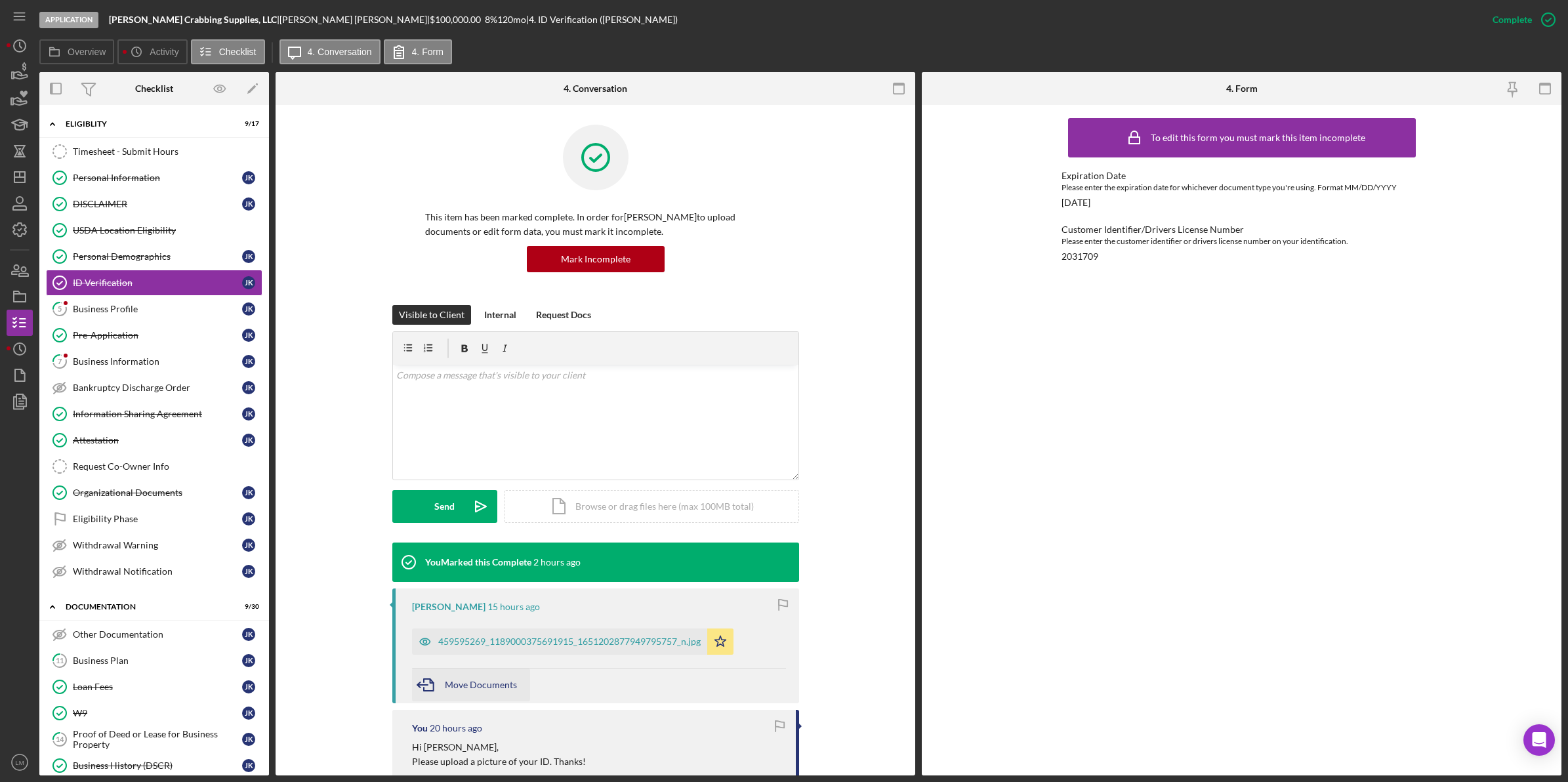
click at [488, 670] on div "Move Documents" at bounding box center [481, 685] width 72 height 33
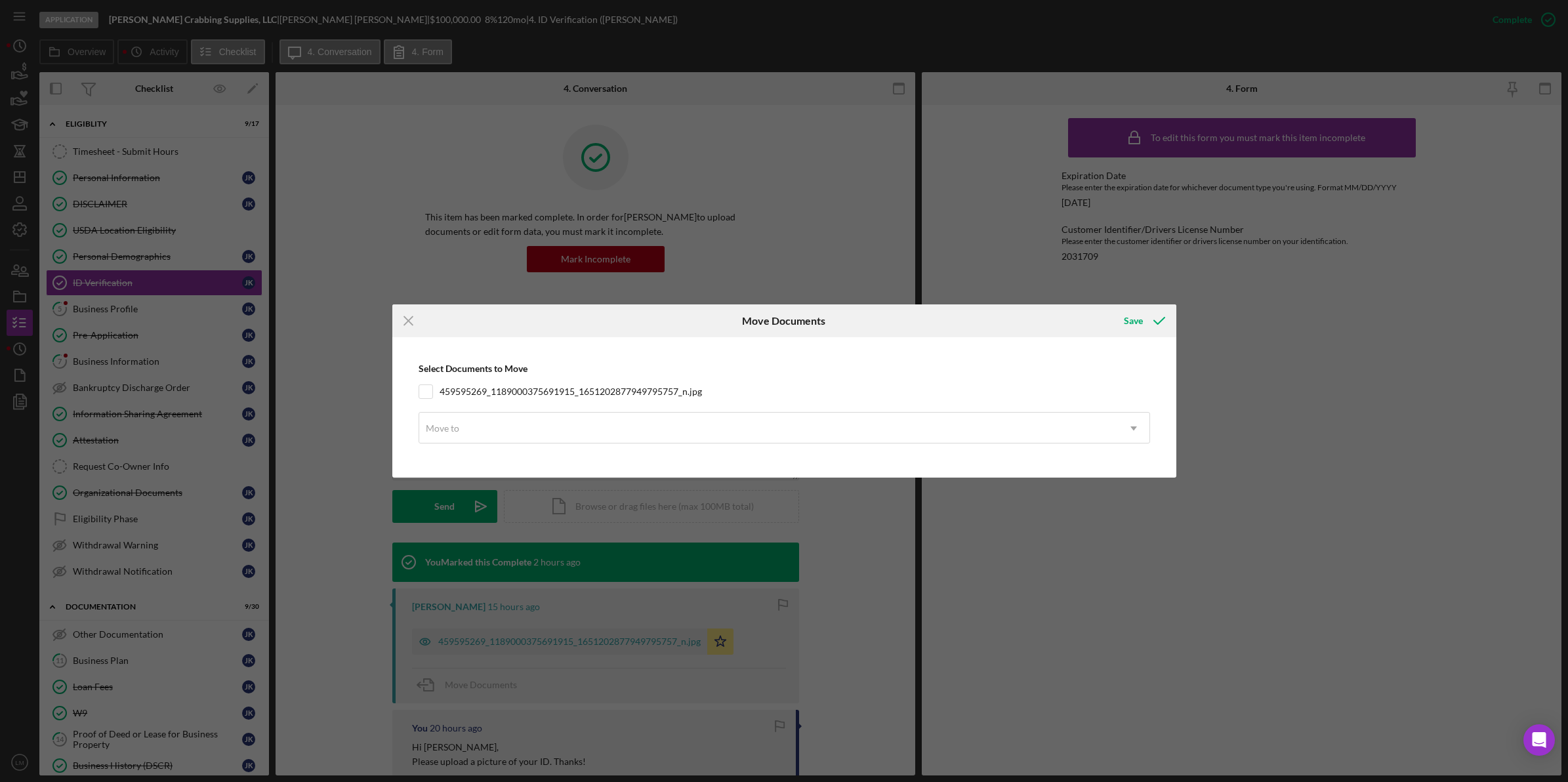
click at [520, 633] on div "Icon/Menu Close Move Documents Save Select Documents to Move 459595269_11890003…" at bounding box center [784, 391] width 1568 height 782
drag, startPoint x: 431, startPoint y: 313, endPoint x: 417, endPoint y: 315, distance: 14.1
click at [430, 314] on div "Icon/Menu Close" at bounding box center [523, 321] width 261 height 33
click at [405, 318] on line at bounding box center [409, 321] width 9 height 9
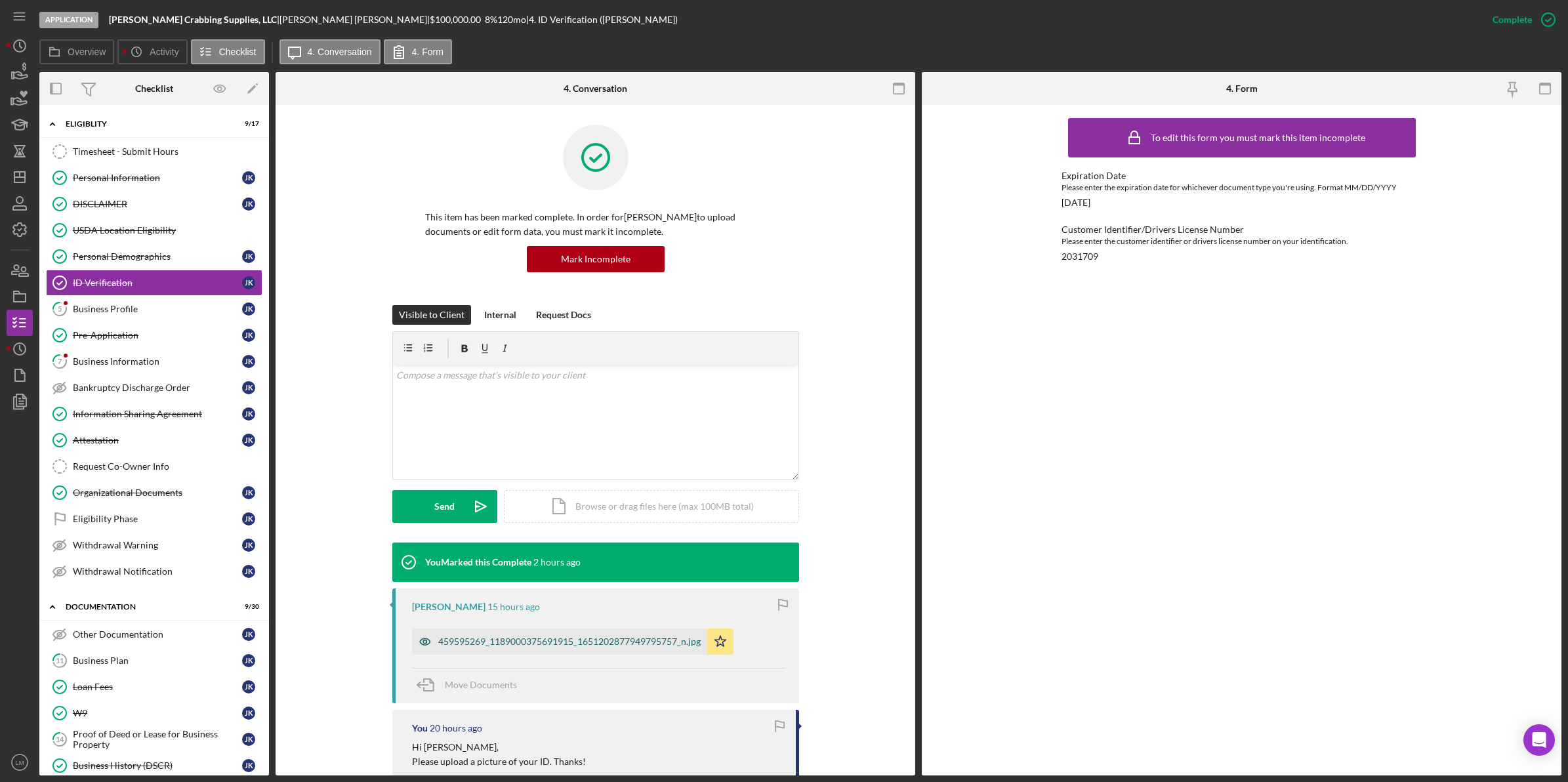
click at [596, 648] on div "459595269_1189000375691915_1651202877949795757_n.jpg" at bounding box center [559, 642] width 295 height 26
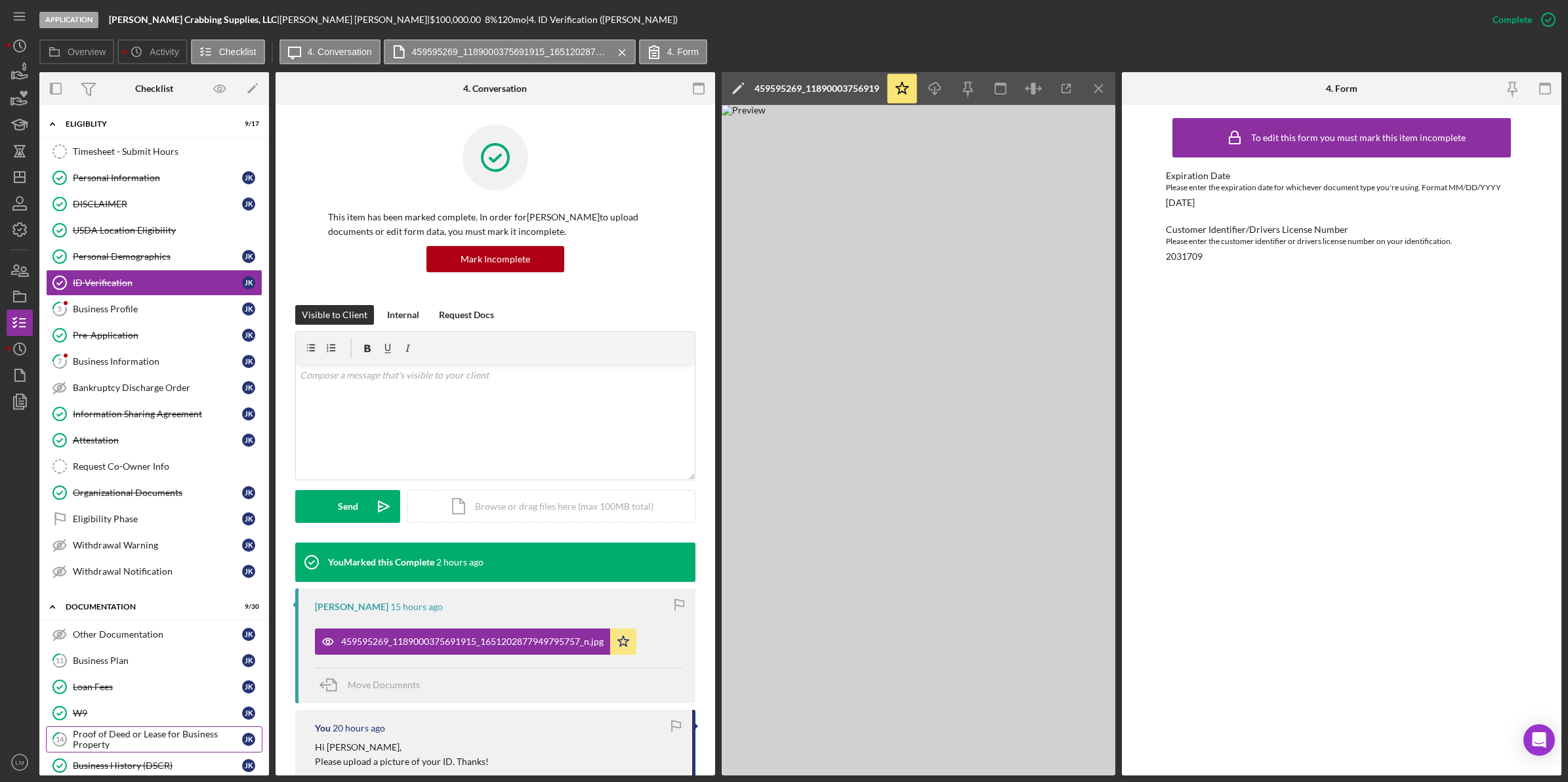
click at [119, 739] on div "Proof of Deed or Lease for Business Property" at bounding box center [157, 739] width 170 height 21
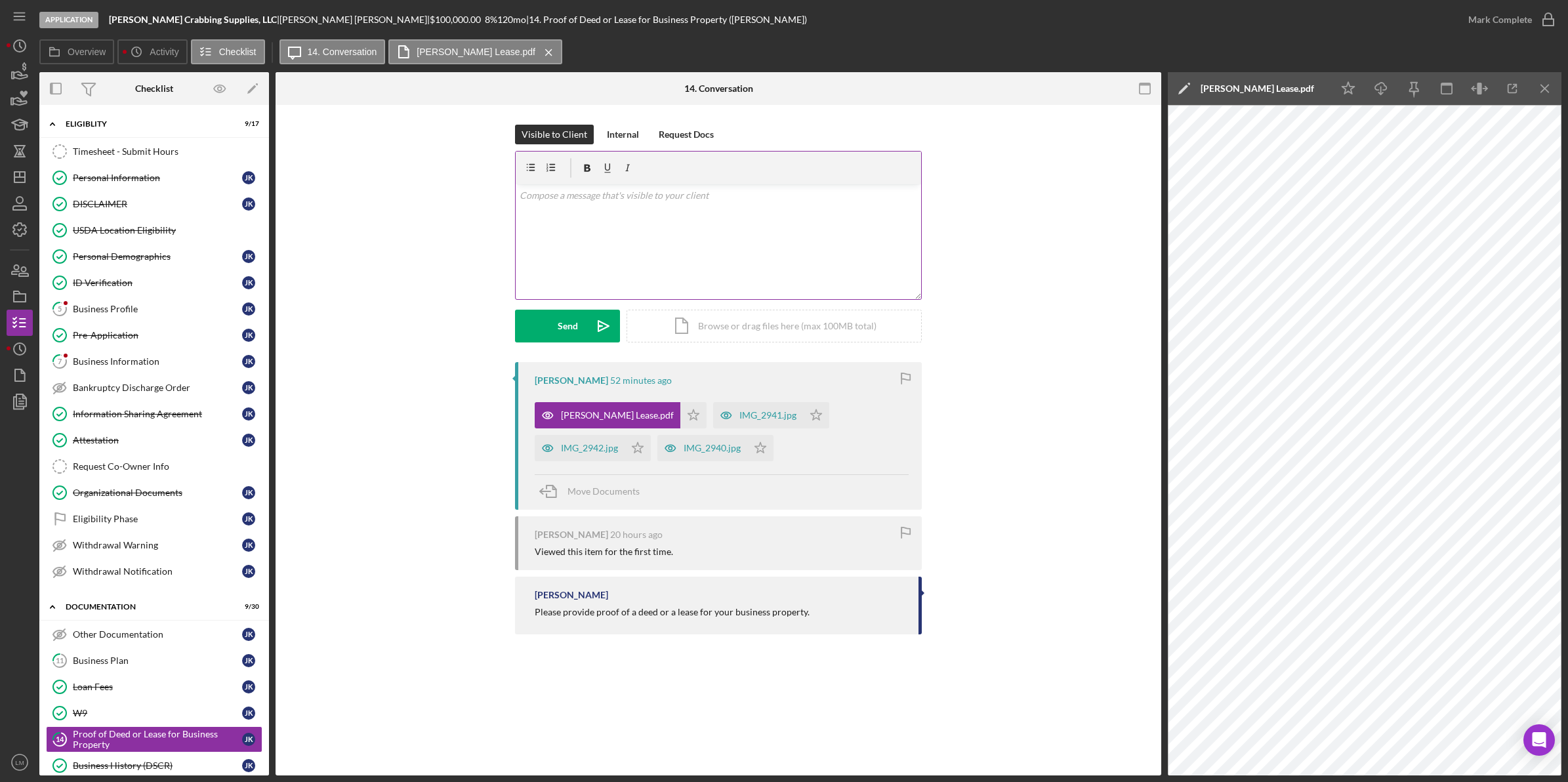
click at [710, 291] on div "v Color teal Color pink Remove color Add row above Add row below Add column bef…" at bounding box center [718, 242] width 405 height 115
click at [710, 426] on div "IMG_2941.jpg" at bounding box center [757, 415] width 90 height 26
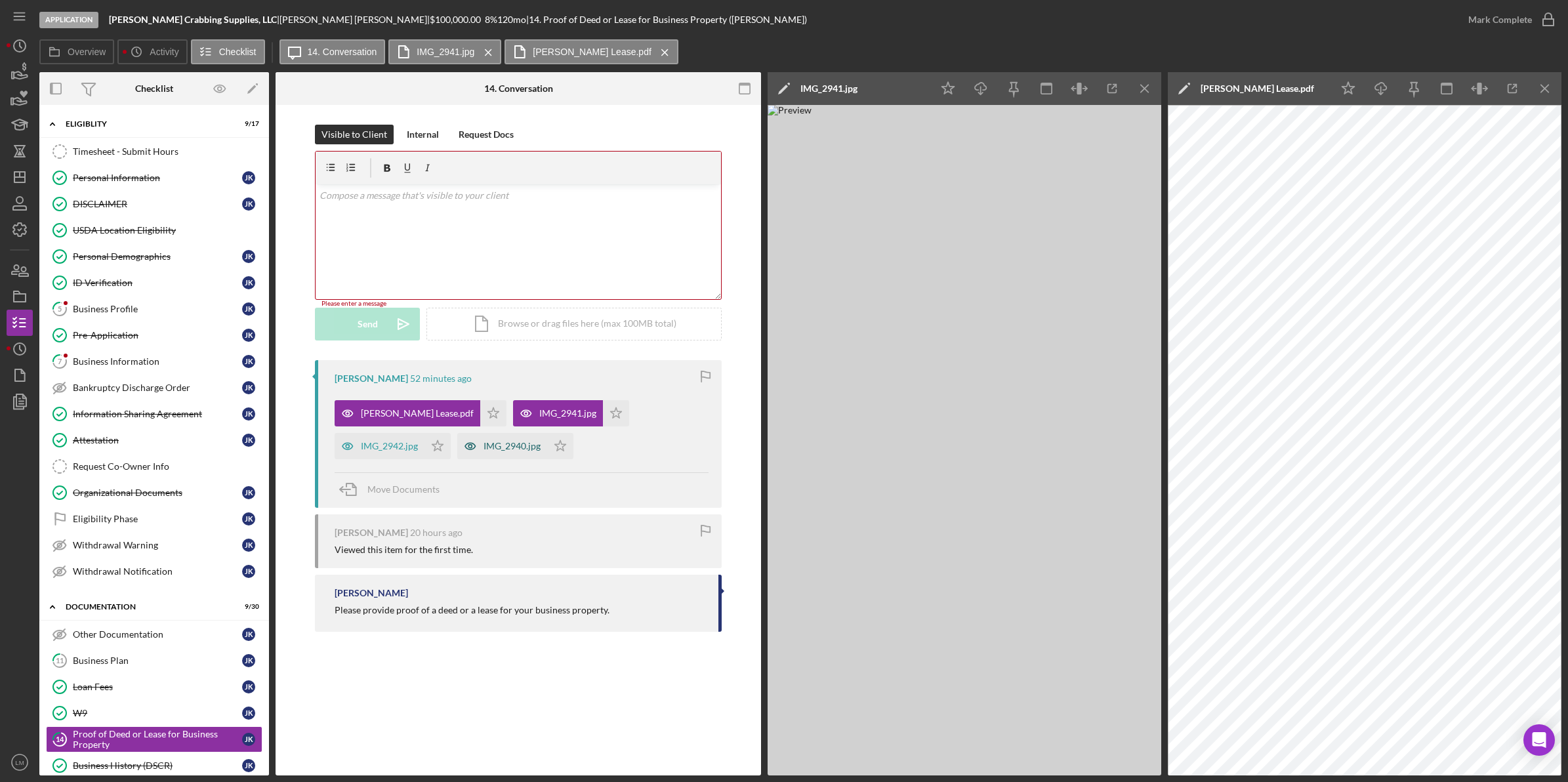
click at [520, 435] on div "IMG_2940.jpg" at bounding box center [502, 446] width 90 height 26
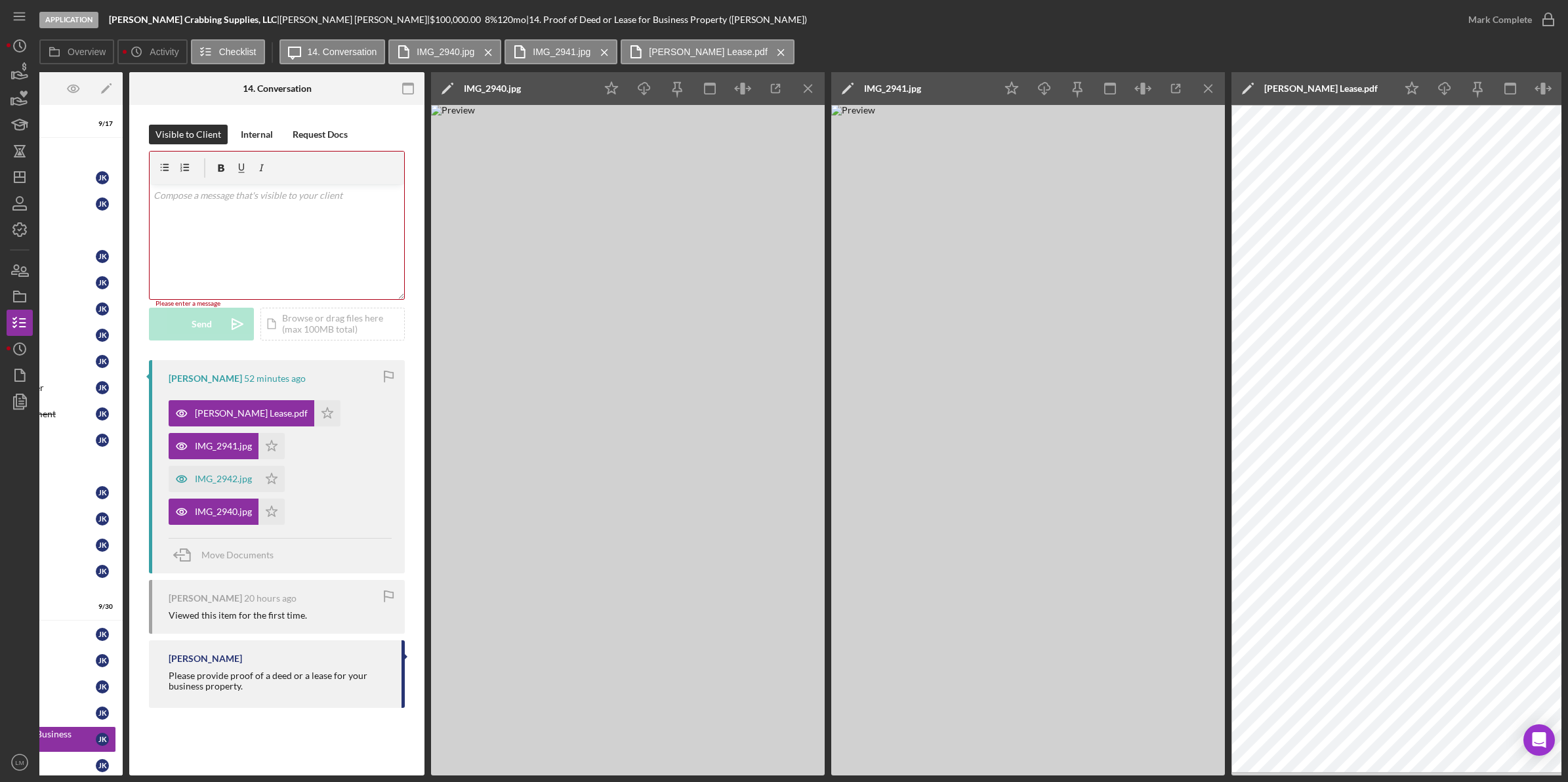
scroll to position [0, 210]
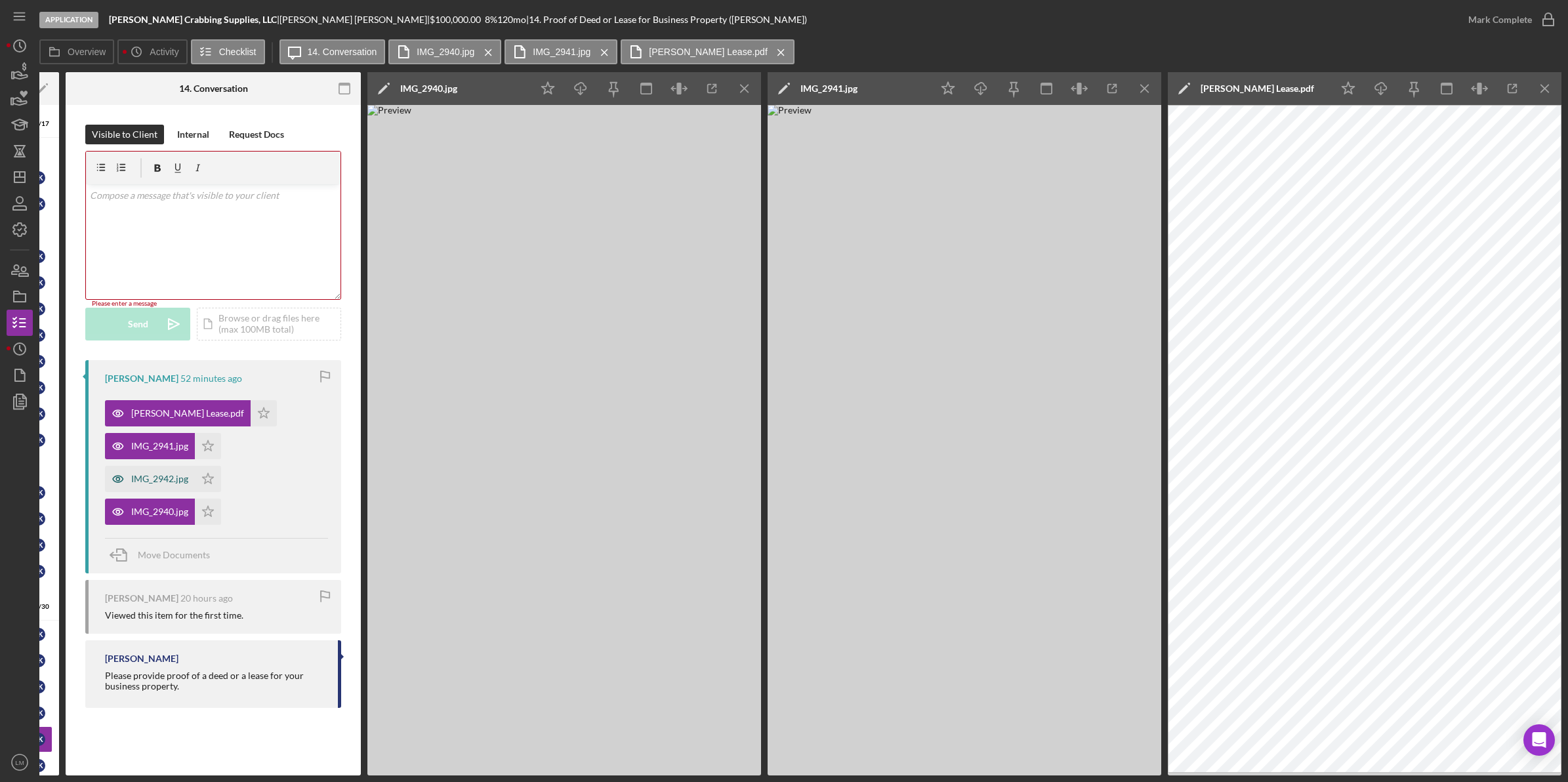
click at [163, 471] on div "IMG_2942.jpg" at bounding box center [150, 479] width 90 height 26
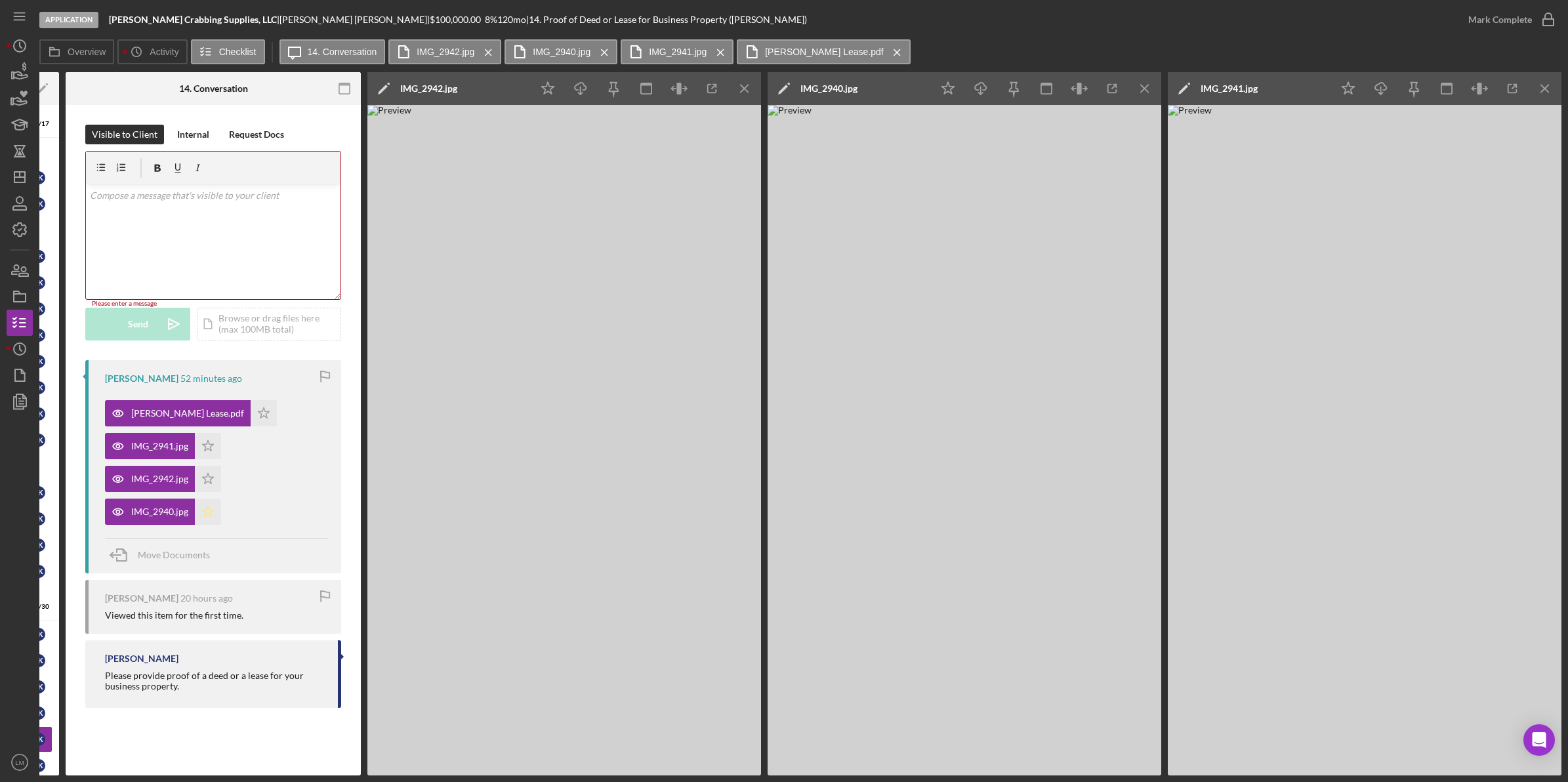
click at [214, 503] on icon "Icon/Star" at bounding box center [208, 511] width 26 height 26
click at [209, 471] on icon "Icon/Star" at bounding box center [208, 479] width 26 height 26
click at [215, 444] on icon "Icon/Star" at bounding box center [208, 446] width 26 height 26
click at [250, 415] on icon "Icon/Star" at bounding box center [264, 413] width 26 height 26
click at [257, 248] on div "v Color teal Color pink Remove color Add row above Add row below Add column bef…" at bounding box center [213, 242] width 255 height 115
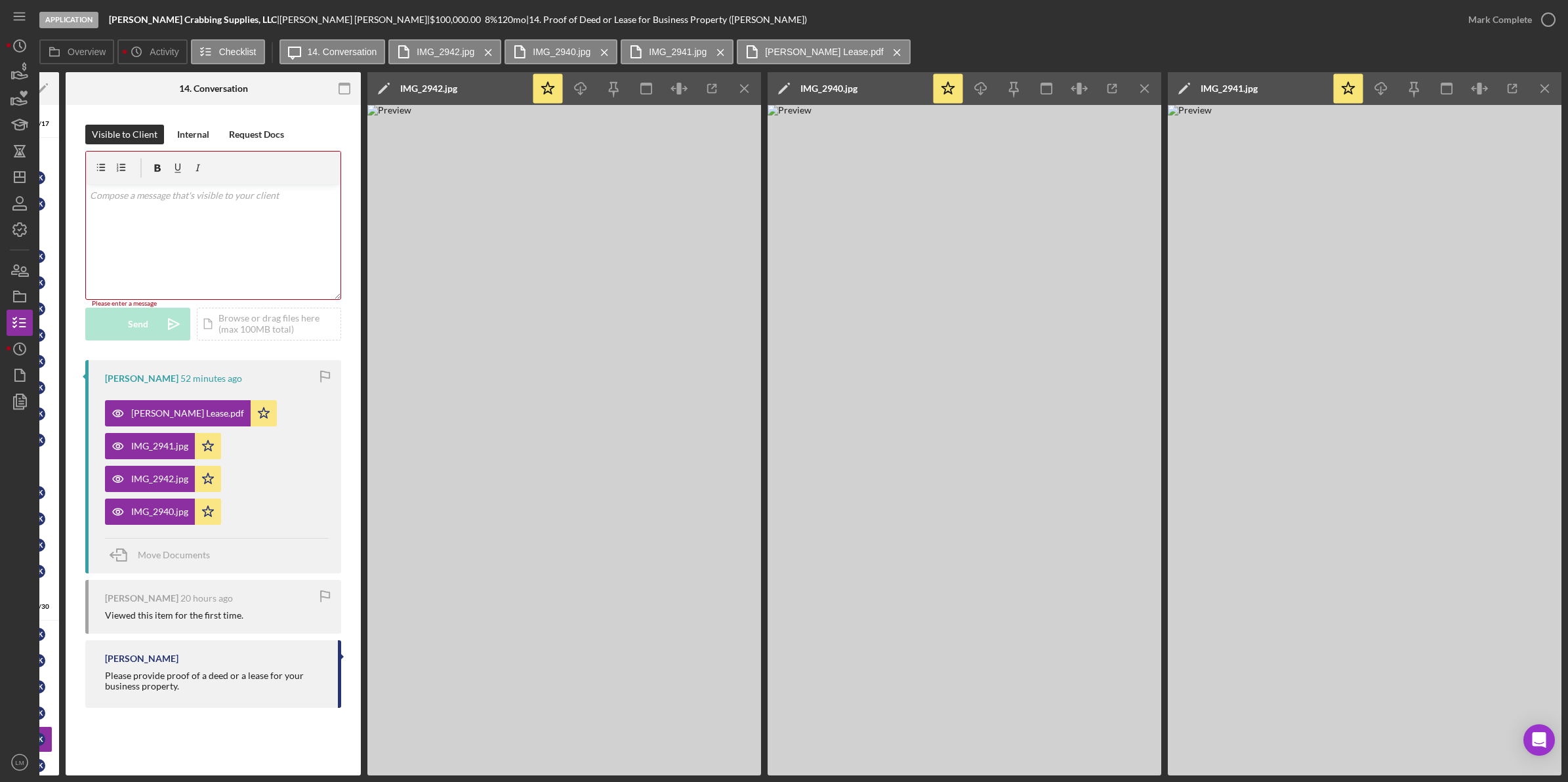
paste div
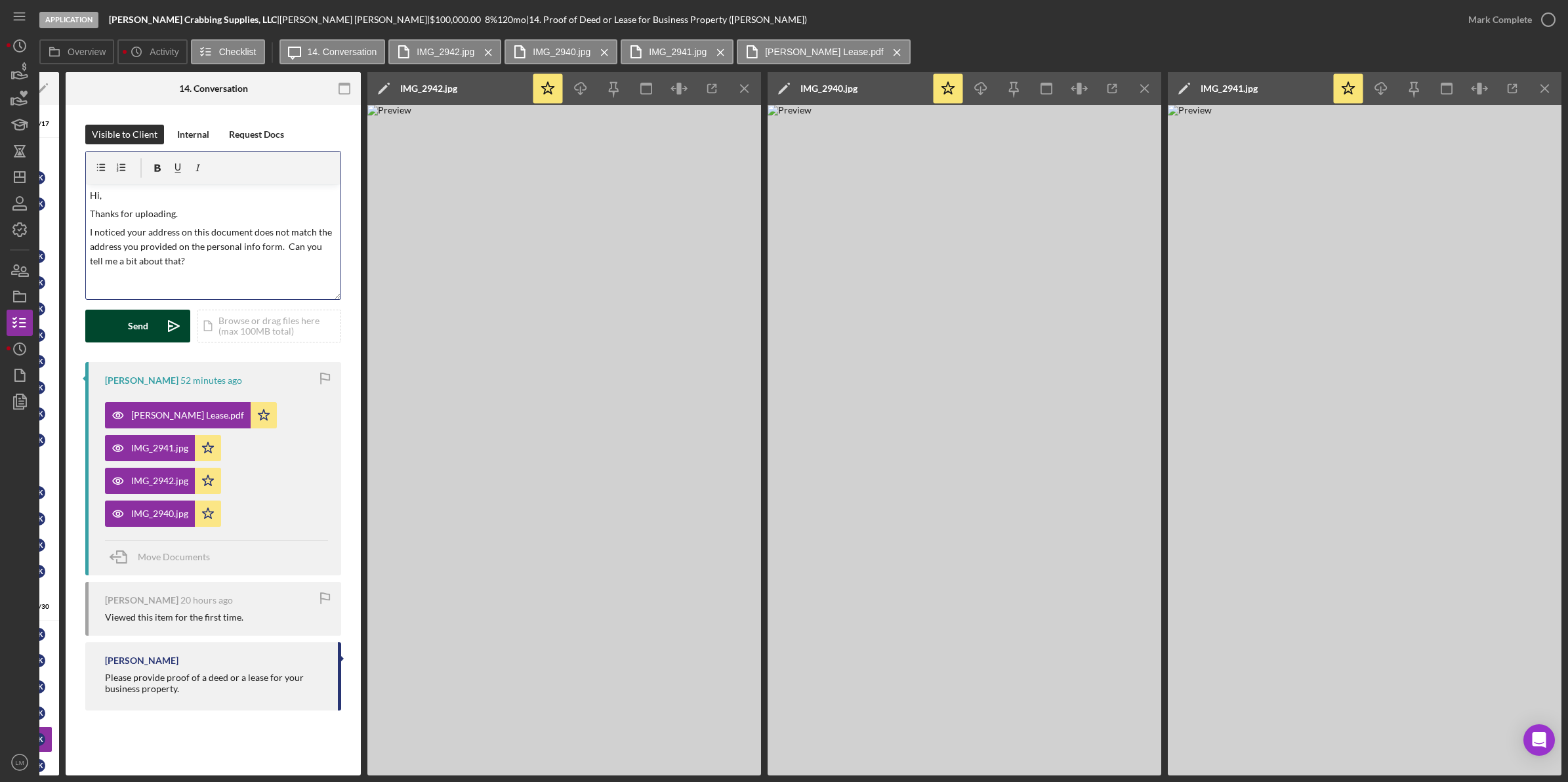
click at [157, 324] on icon "Icon/icon-invite-send" at bounding box center [174, 326] width 33 height 33
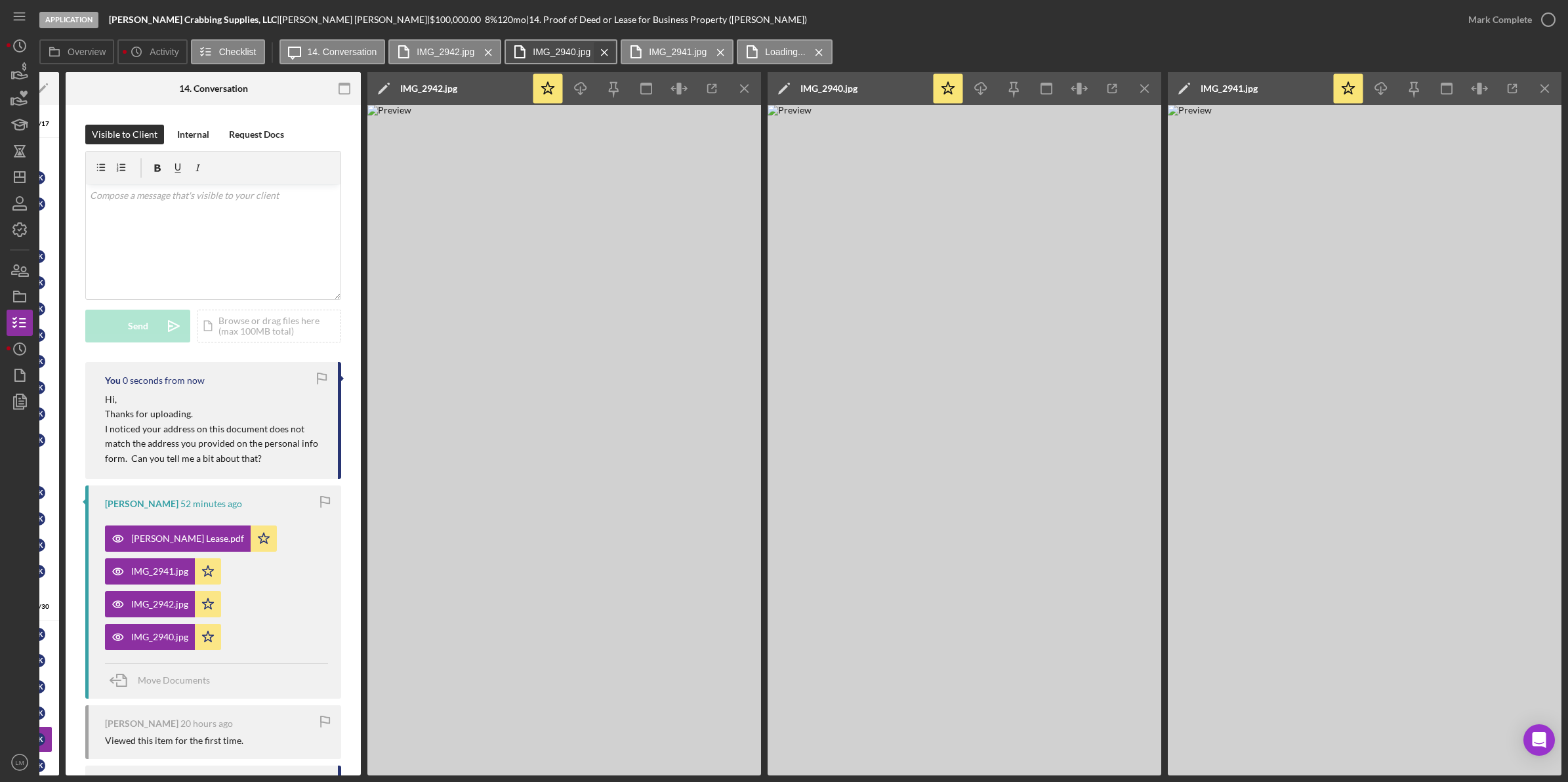
click at [483, 51] on icon "Icon/Menu Close" at bounding box center [488, 52] width 23 height 33
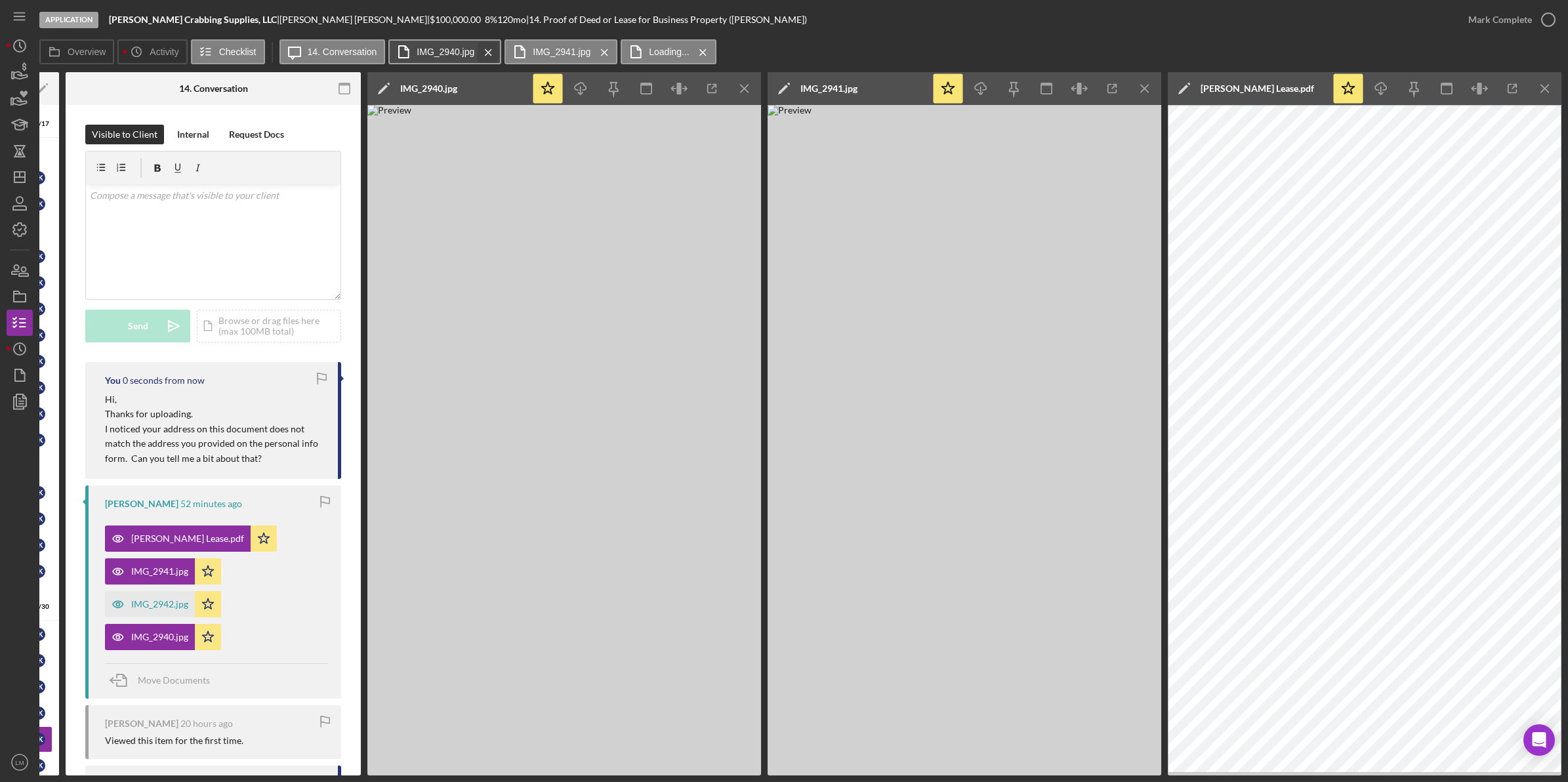
click at [485, 51] on g at bounding box center [488, 52] width 6 height 6
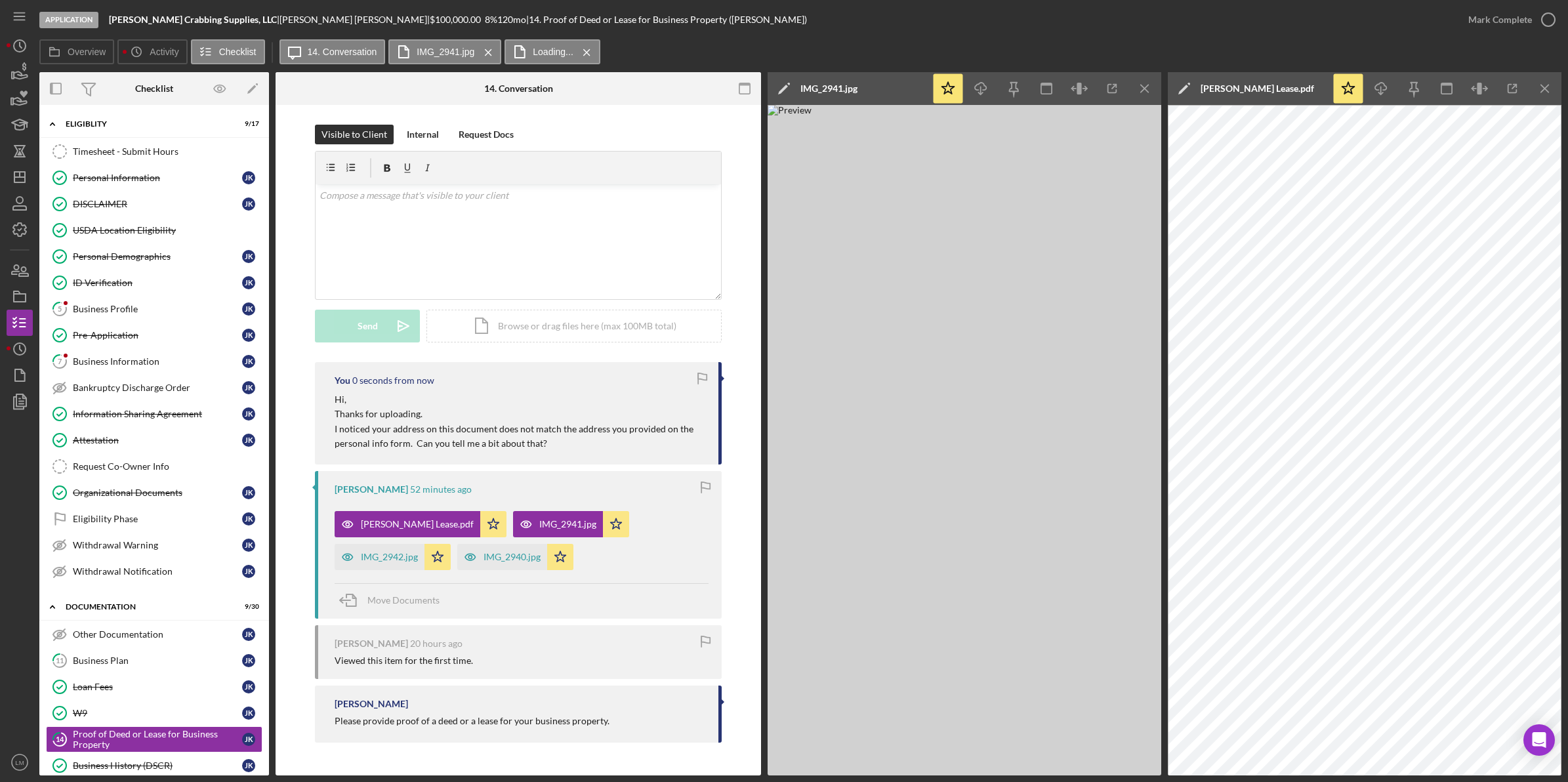
click at [485, 51] on g at bounding box center [488, 52] width 6 height 6
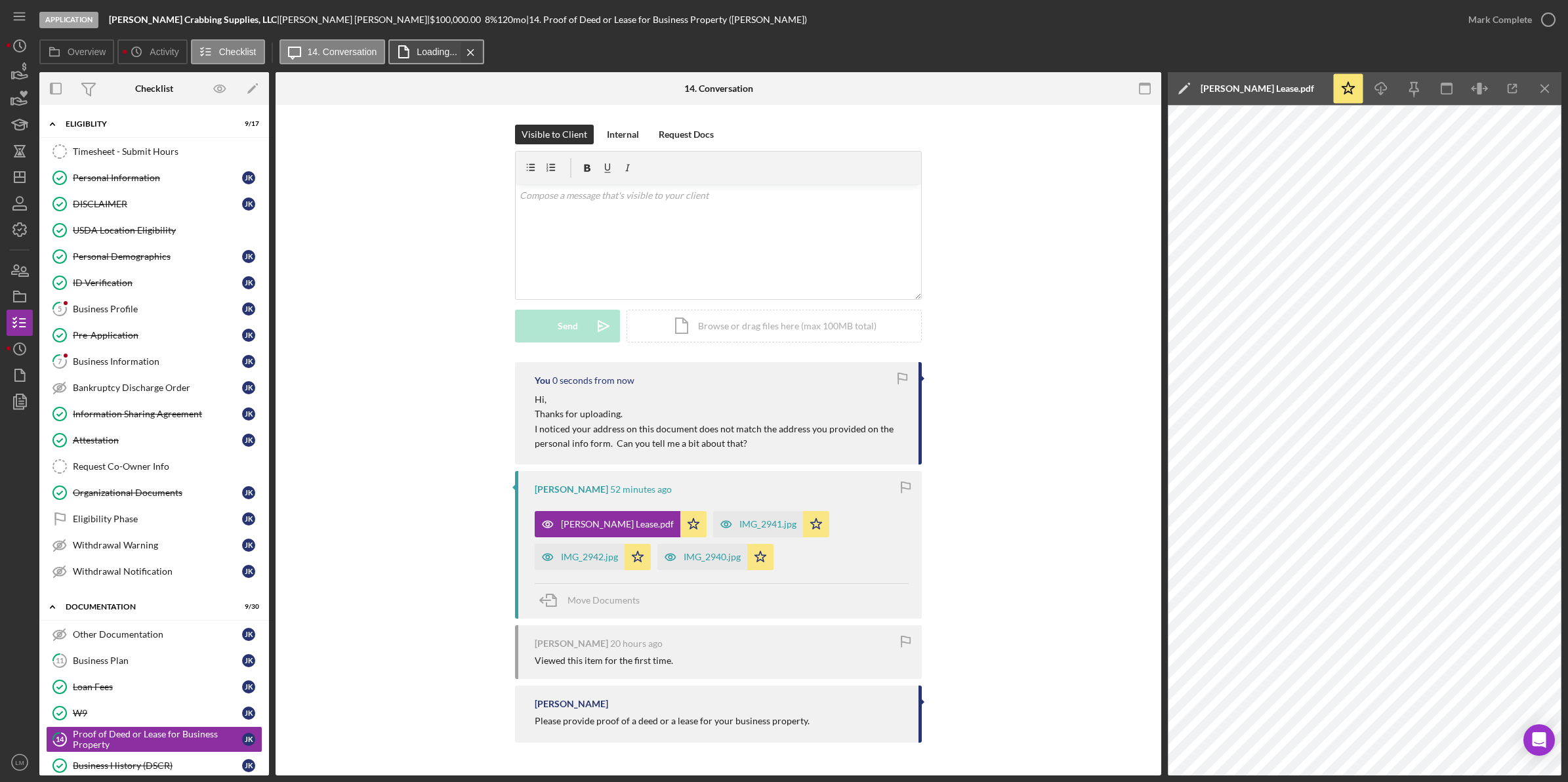
click at [460, 57] on icon "Icon/Menu Close" at bounding box center [470, 52] width 23 height 33
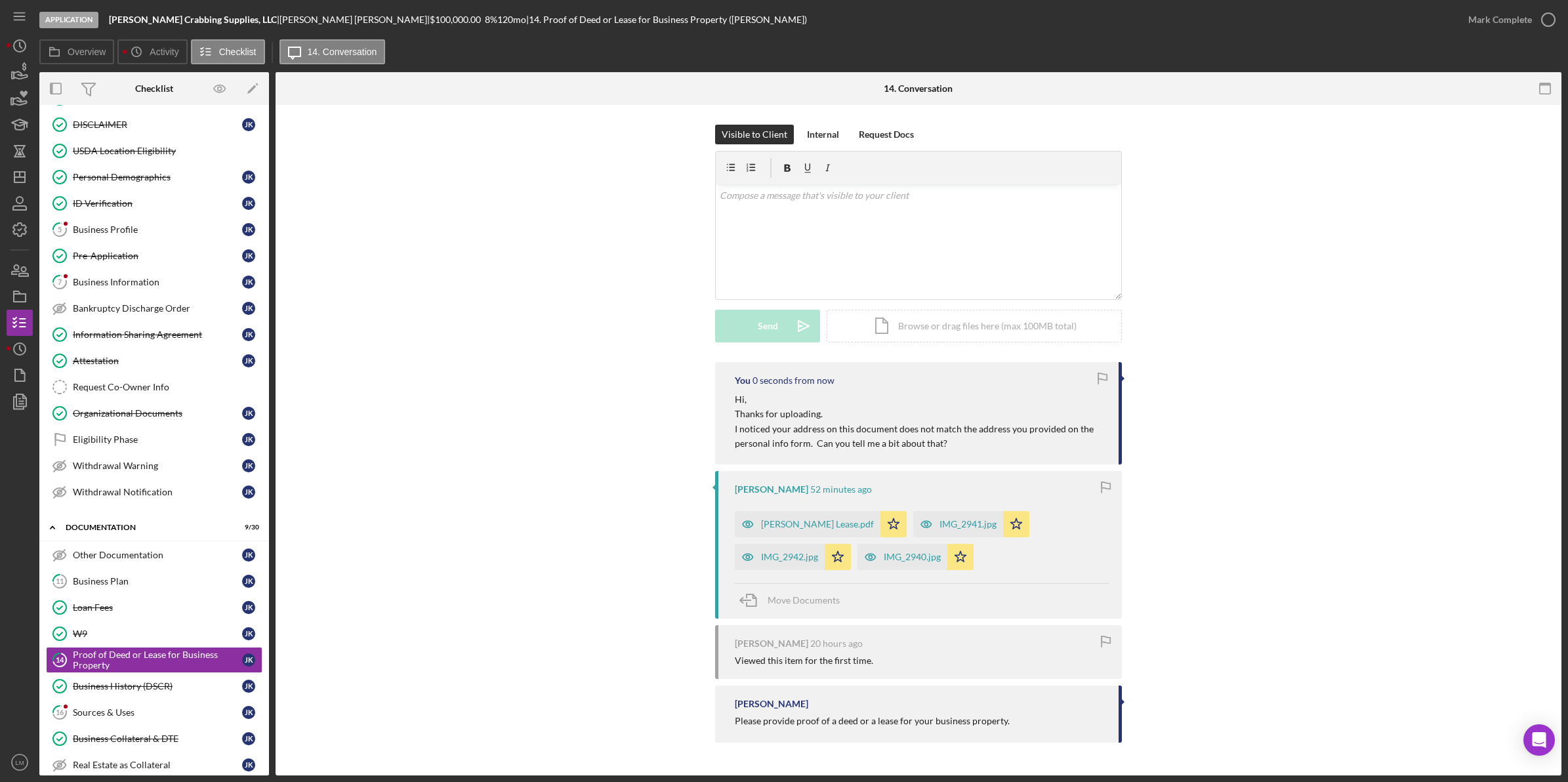
scroll to position [246, 0]
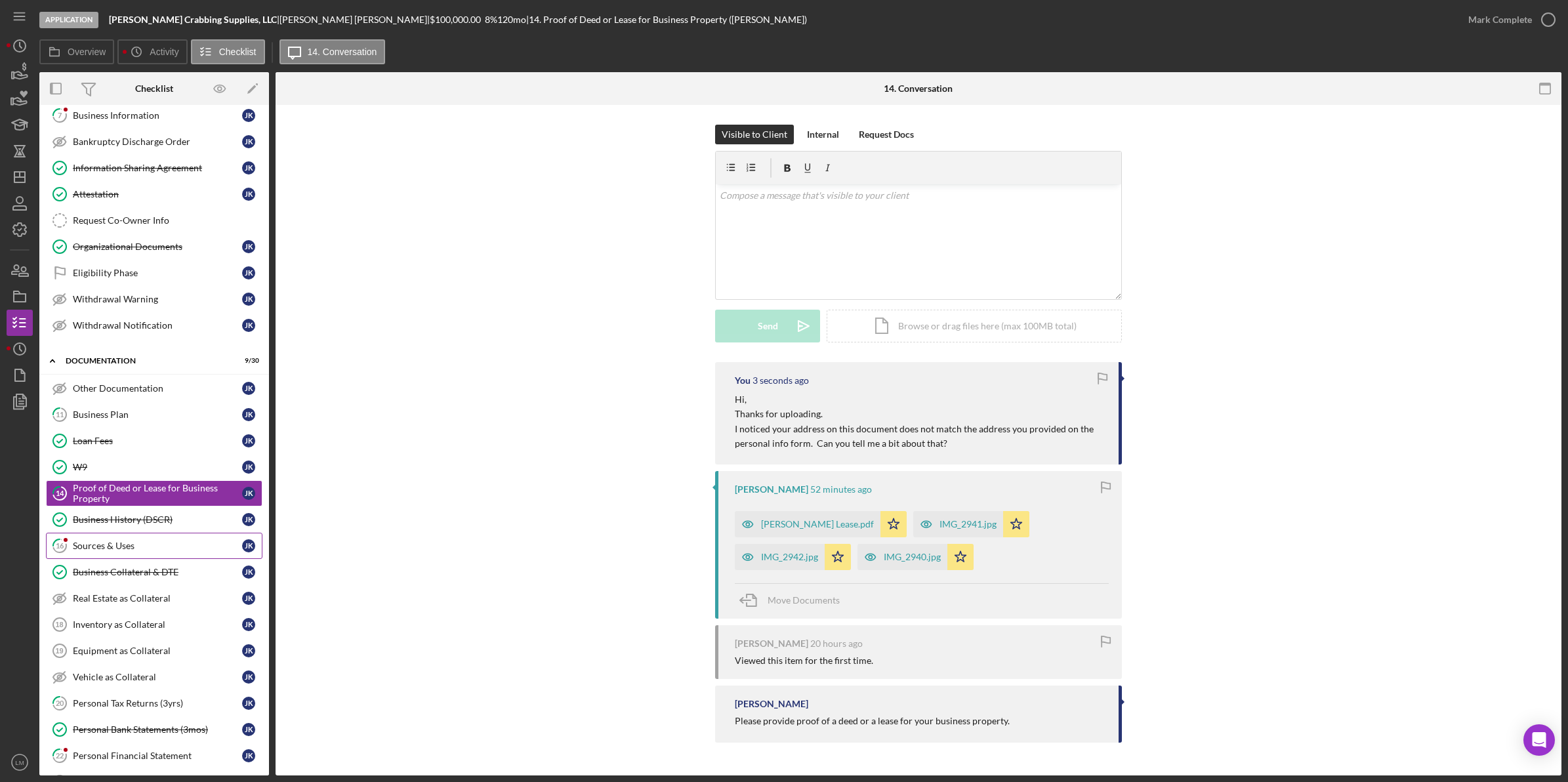
click at [130, 559] on link "16 Sources & Uses J K" at bounding box center [154, 546] width 217 height 26
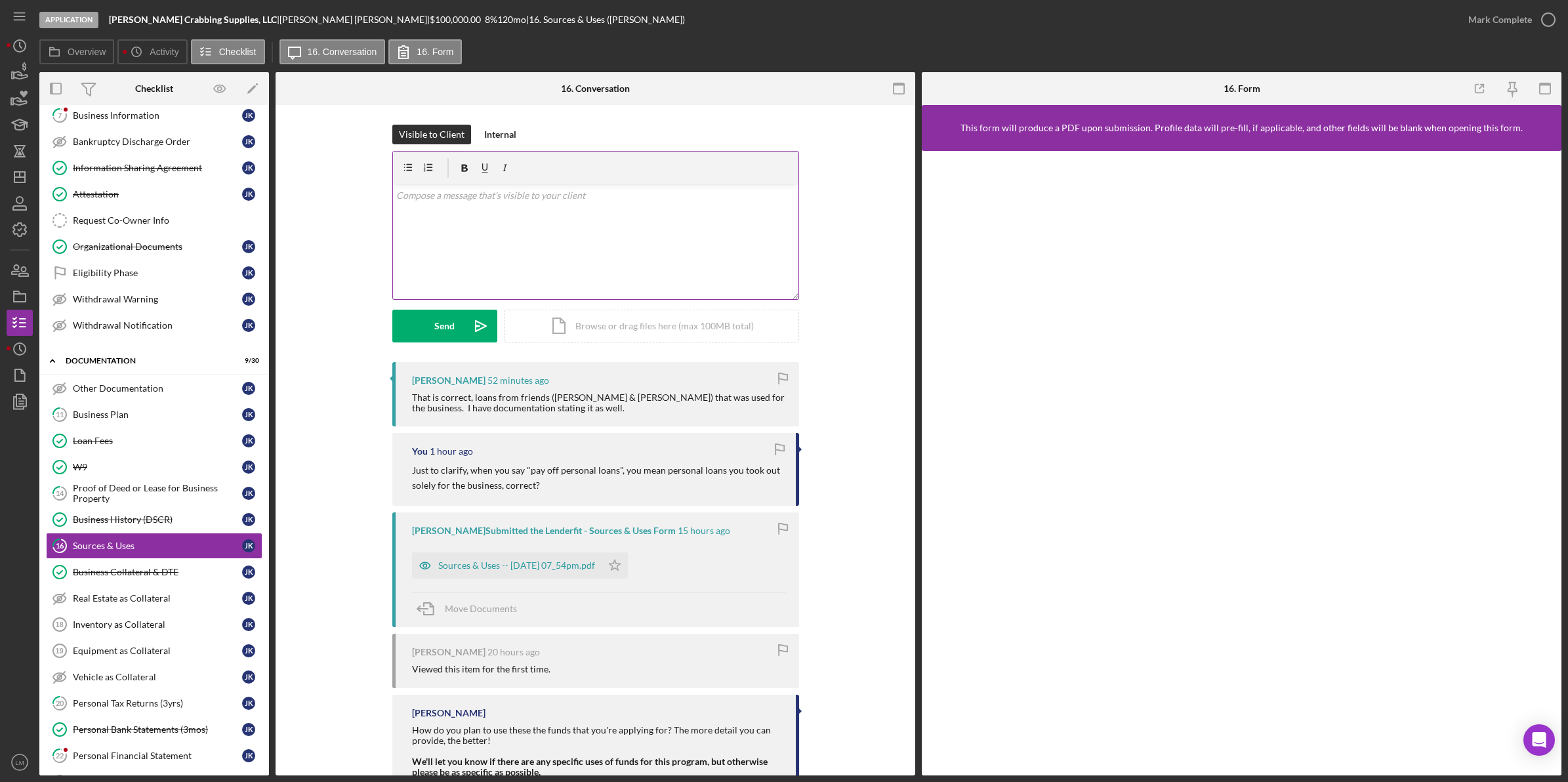
click at [684, 226] on div "v Color teal Color pink Remove color Add row above Add row below Add column bef…" at bounding box center [596, 242] width 405 height 115
click at [474, 317] on icon "Icon/icon-invite-send" at bounding box center [481, 326] width 33 height 33
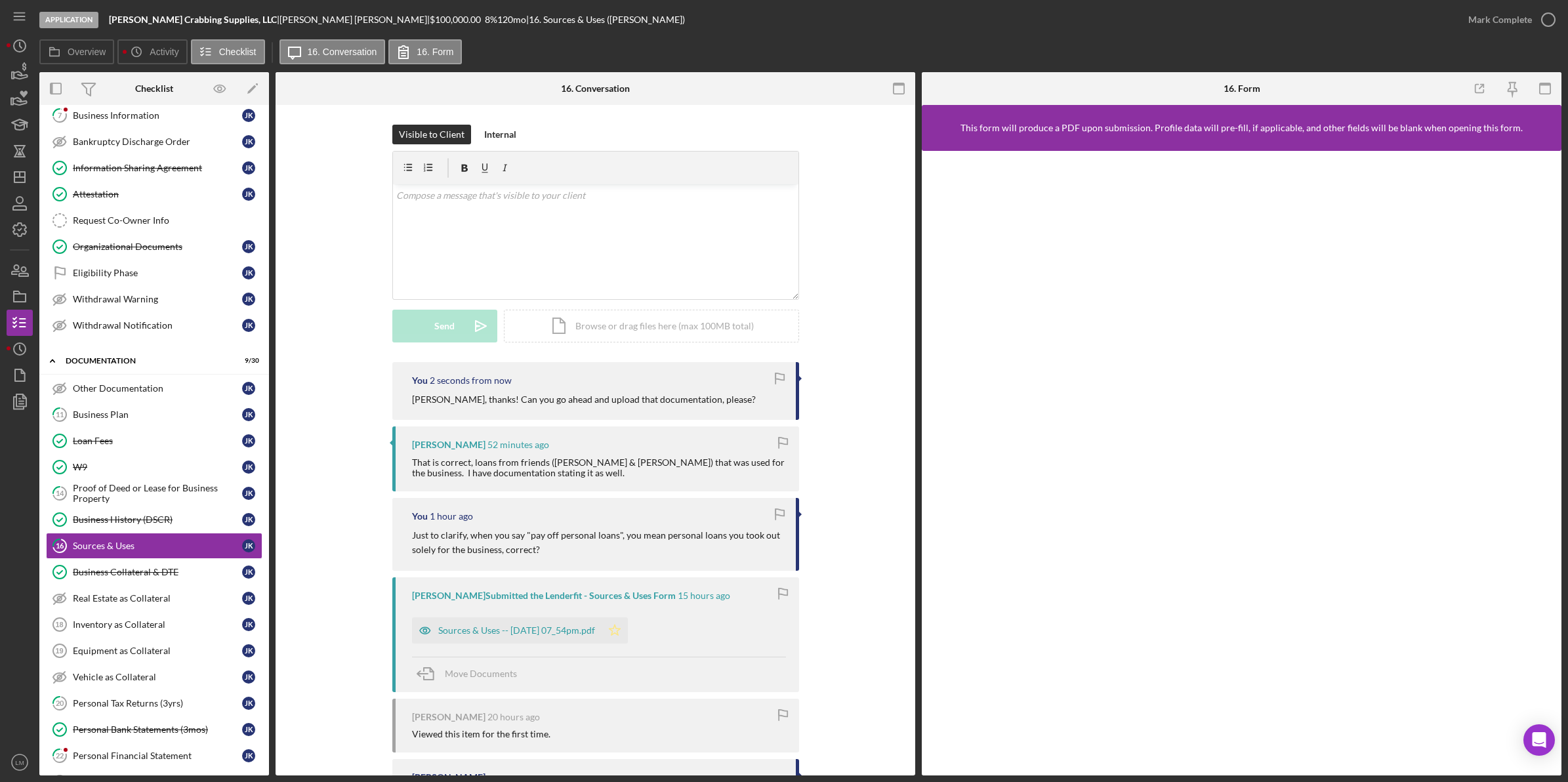
click at [624, 632] on icon "Icon/Star" at bounding box center [615, 631] width 26 height 26
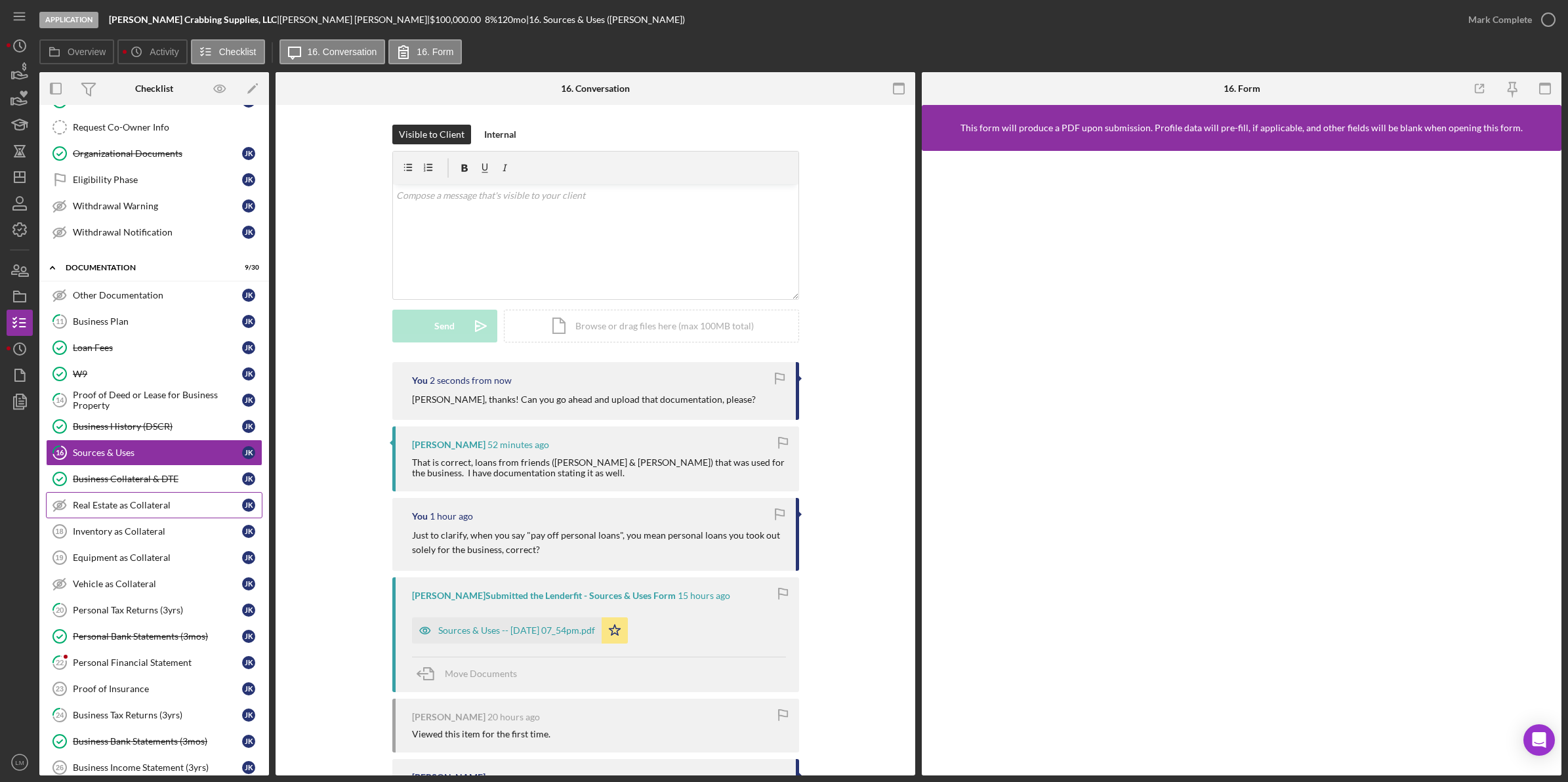
scroll to position [492, 0]
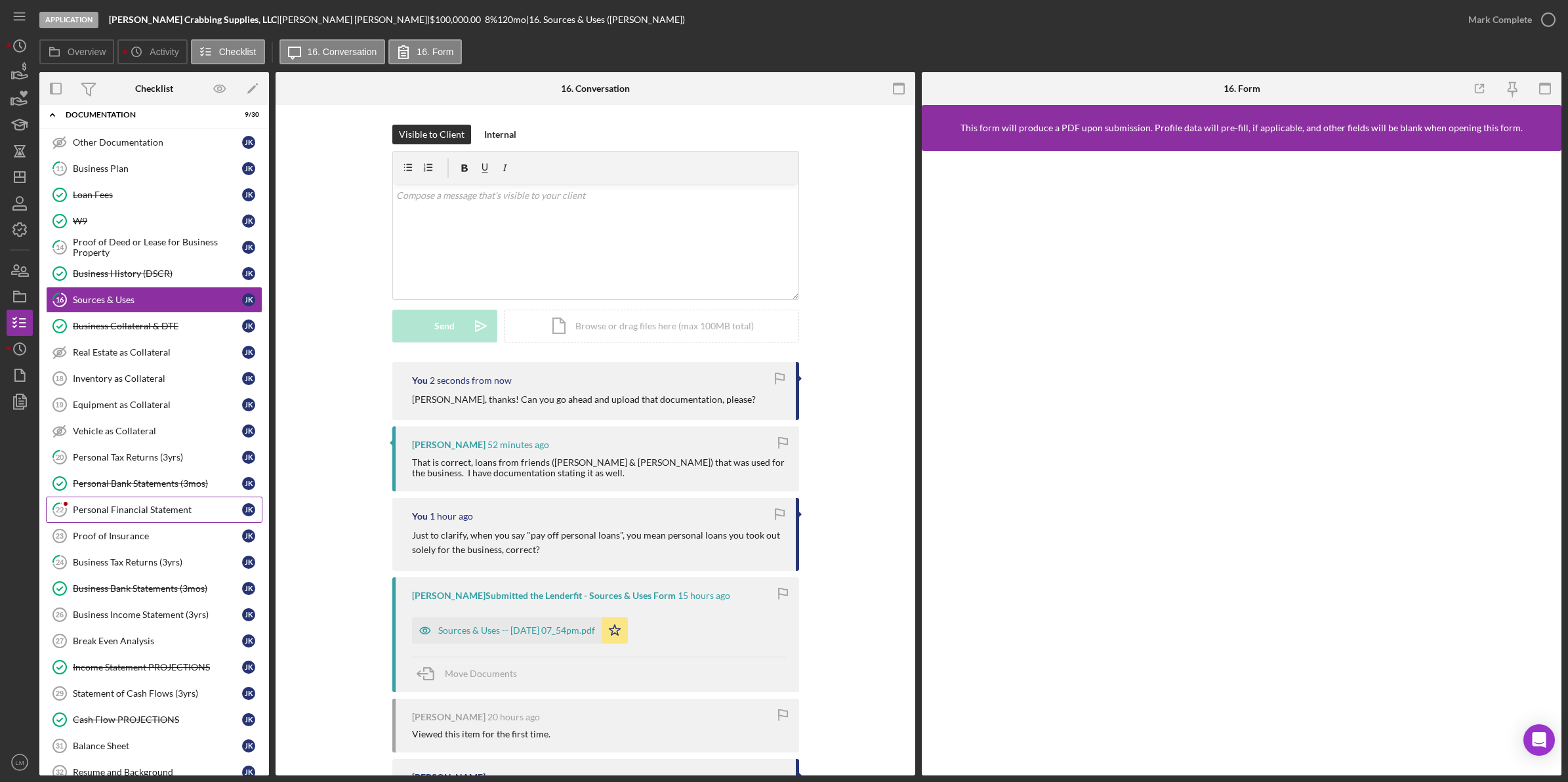
click at [122, 515] on div "Personal Financial Statement" at bounding box center [157, 510] width 170 height 10
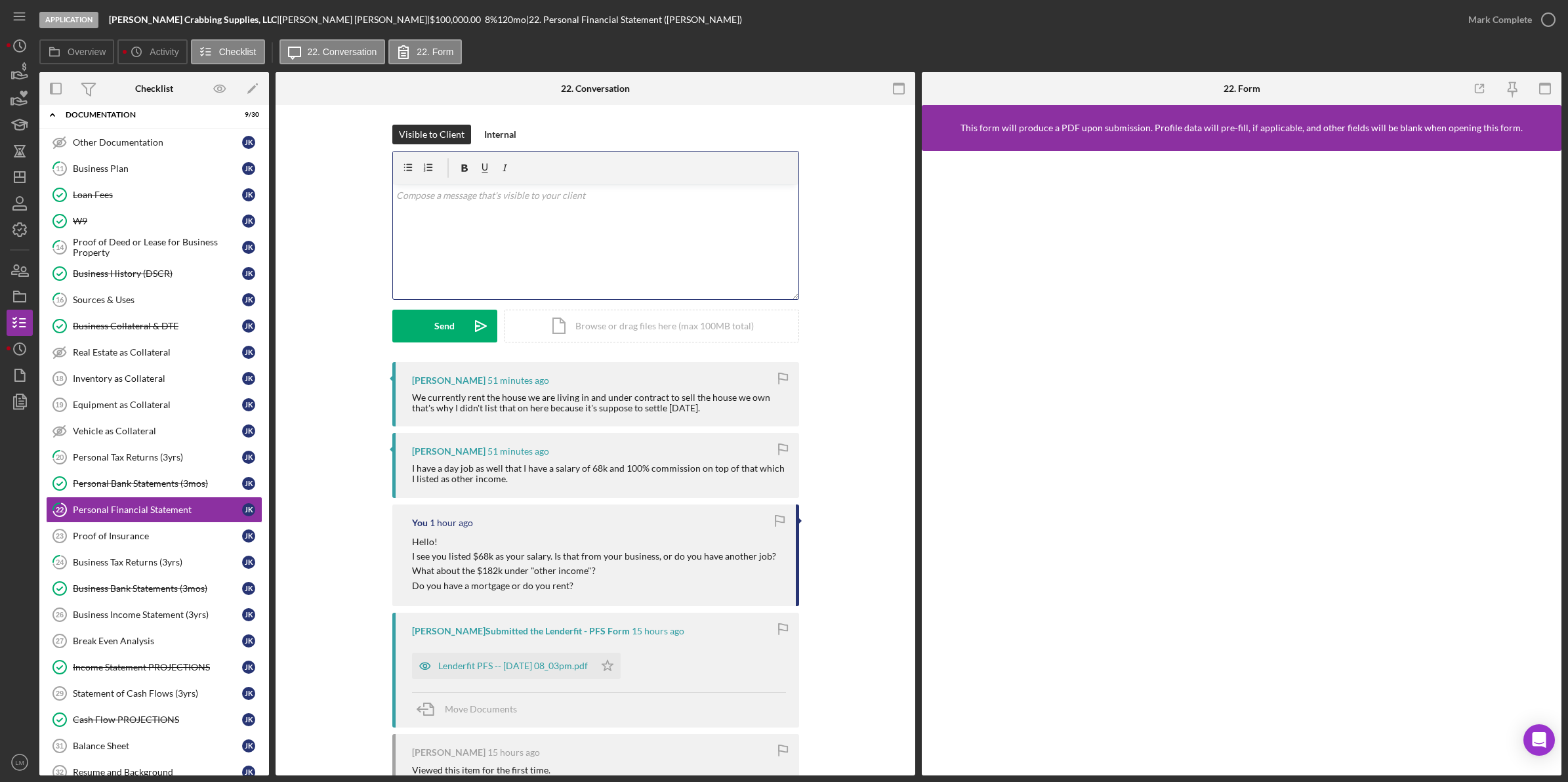
click at [631, 295] on div "v Color teal Color pink Remove color Add row above Add row below Add column bef…" at bounding box center [596, 242] width 405 height 115
click at [455, 330] on button "Send Icon/icon-invite-send" at bounding box center [444, 326] width 105 height 33
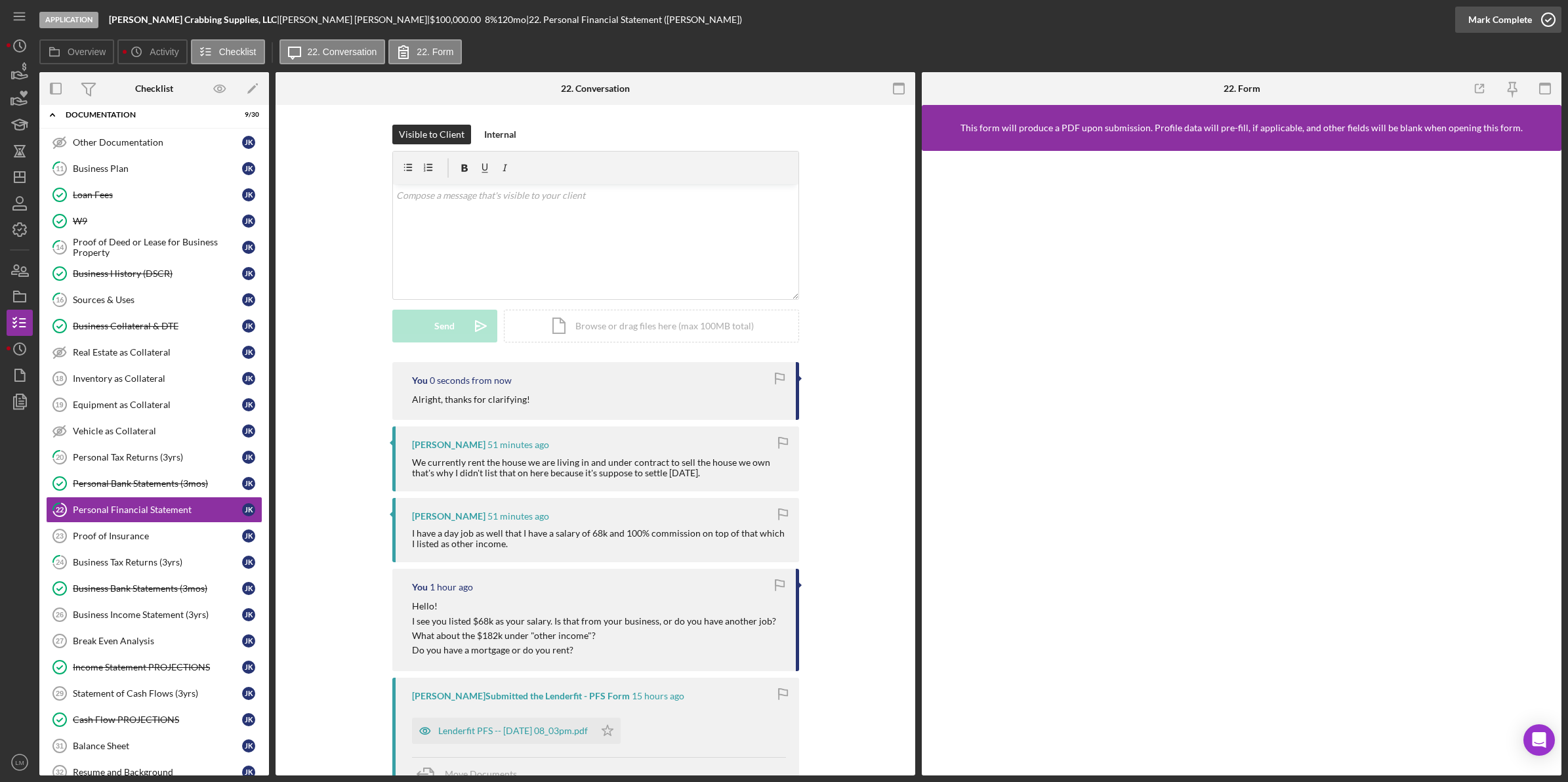
click at [710, 26] on div "Mark Complete" at bounding box center [1499, 20] width 63 height 26
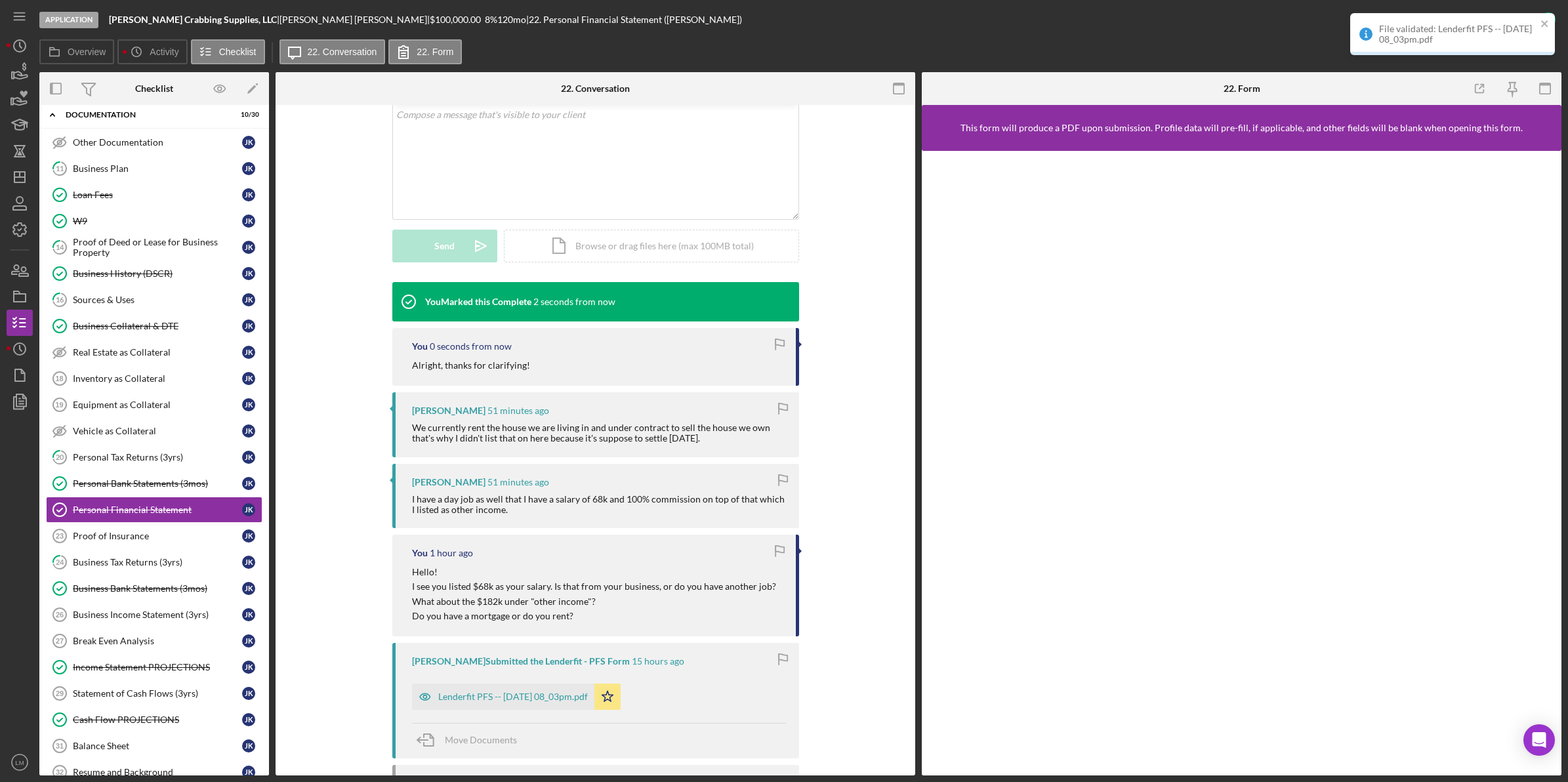
scroll to position [404, 0]
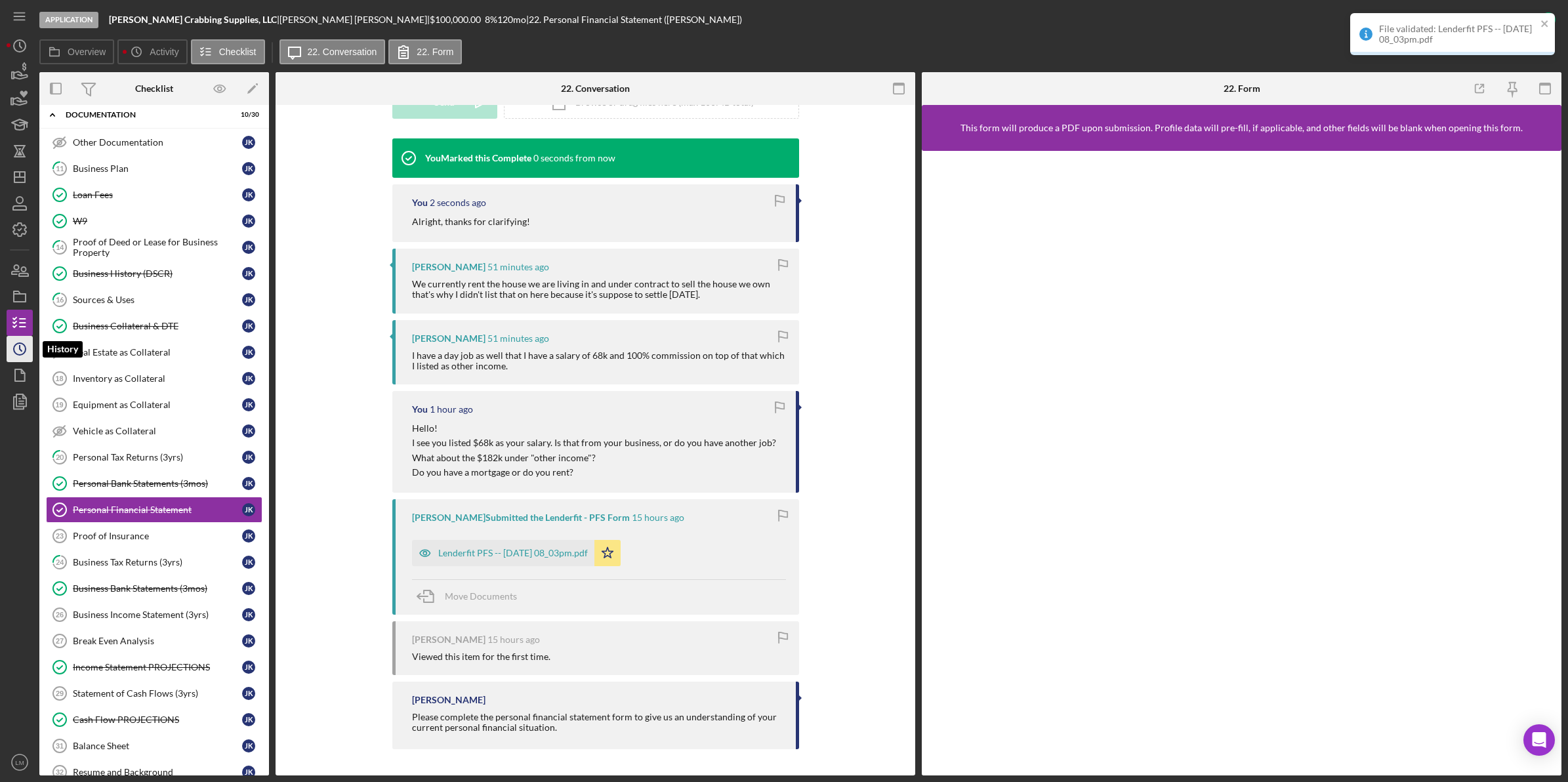
click at [22, 357] on icon "Icon/History" at bounding box center [20, 349] width 33 height 33
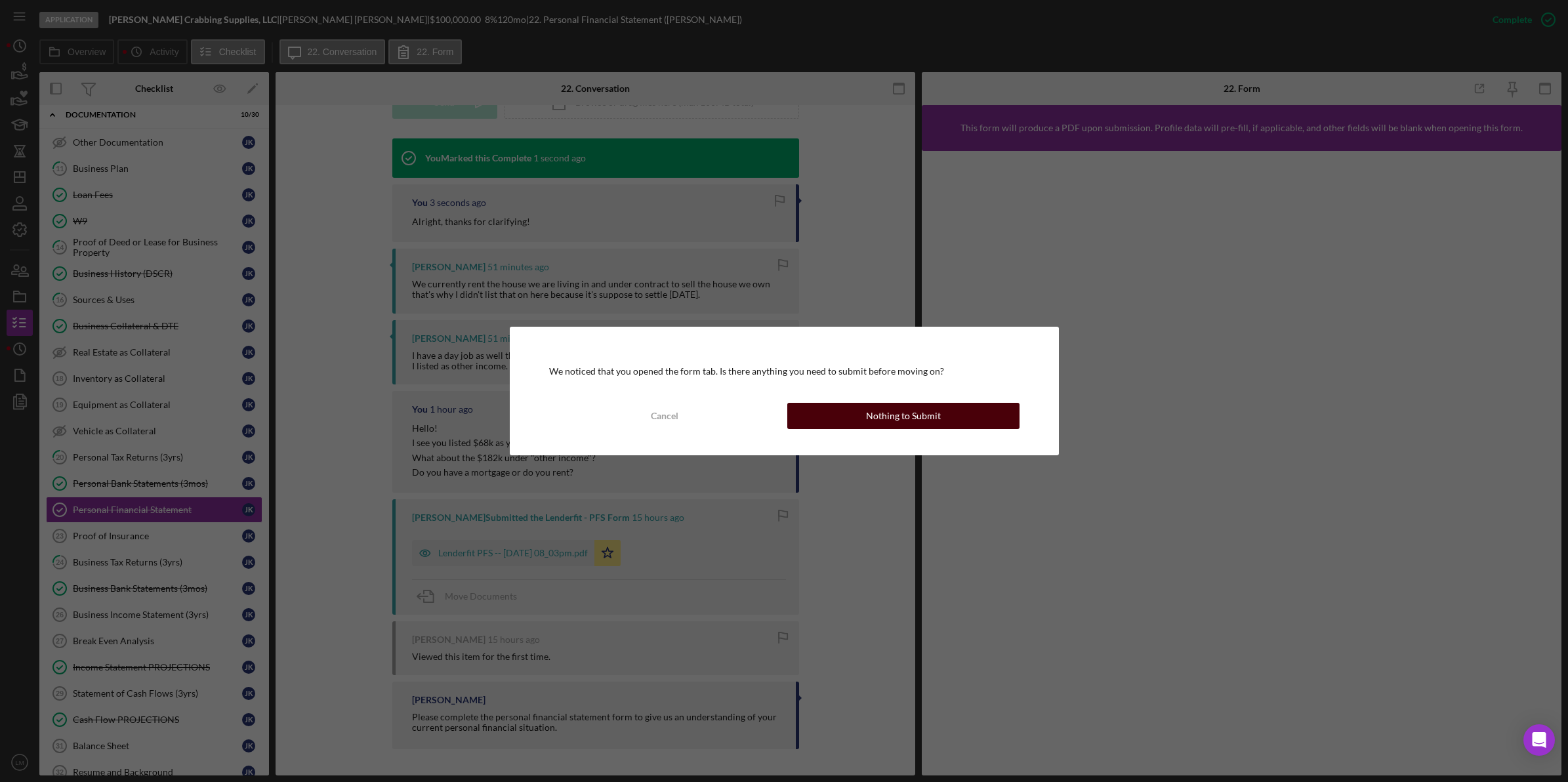
click at [710, 415] on div "Nothing to Submit" at bounding box center [904, 416] width 75 height 26
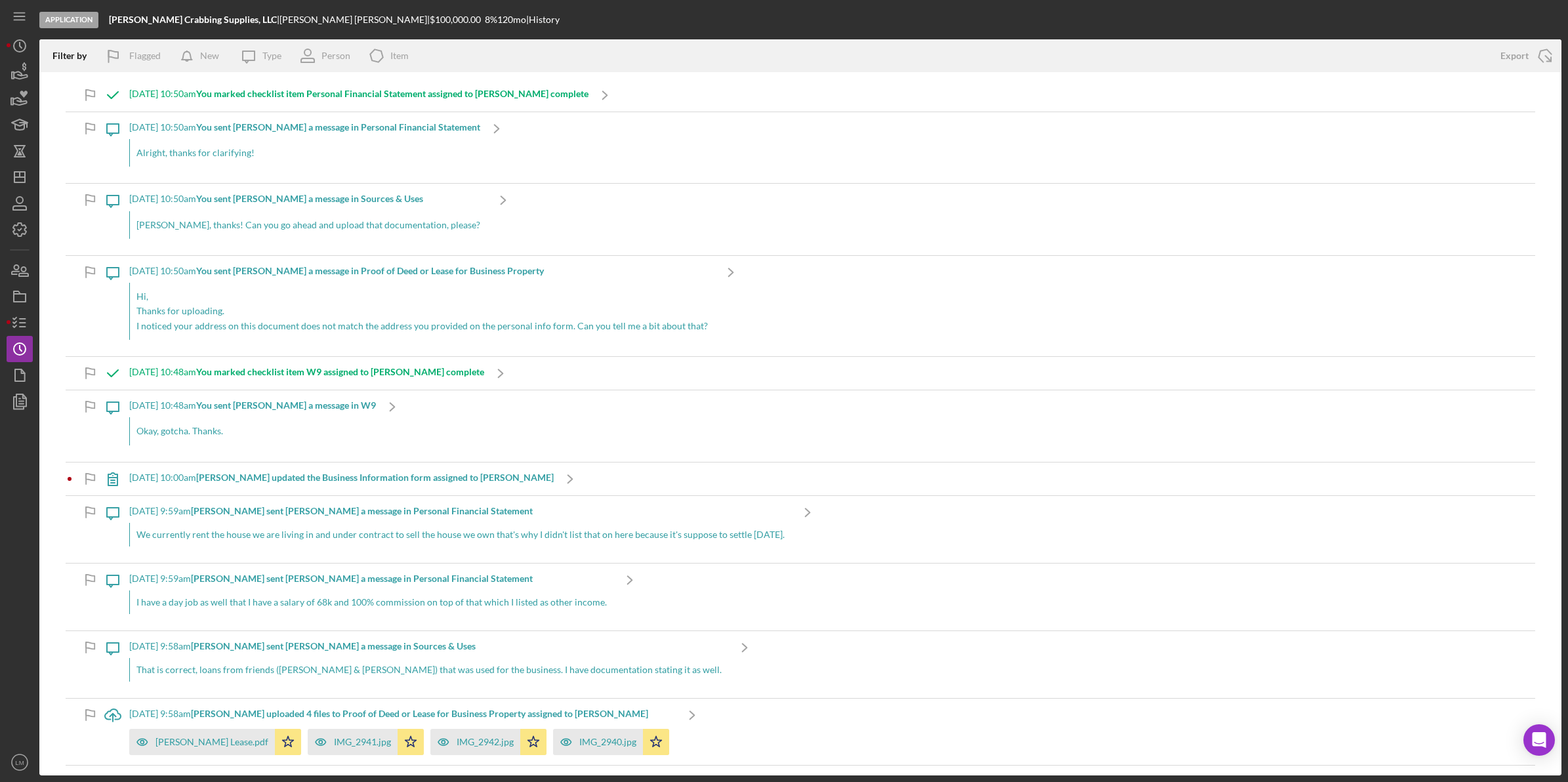
click at [279, 476] on b "[PERSON_NAME] updated the Business Information form assigned to [PERSON_NAME]" at bounding box center [375, 477] width 357 height 11
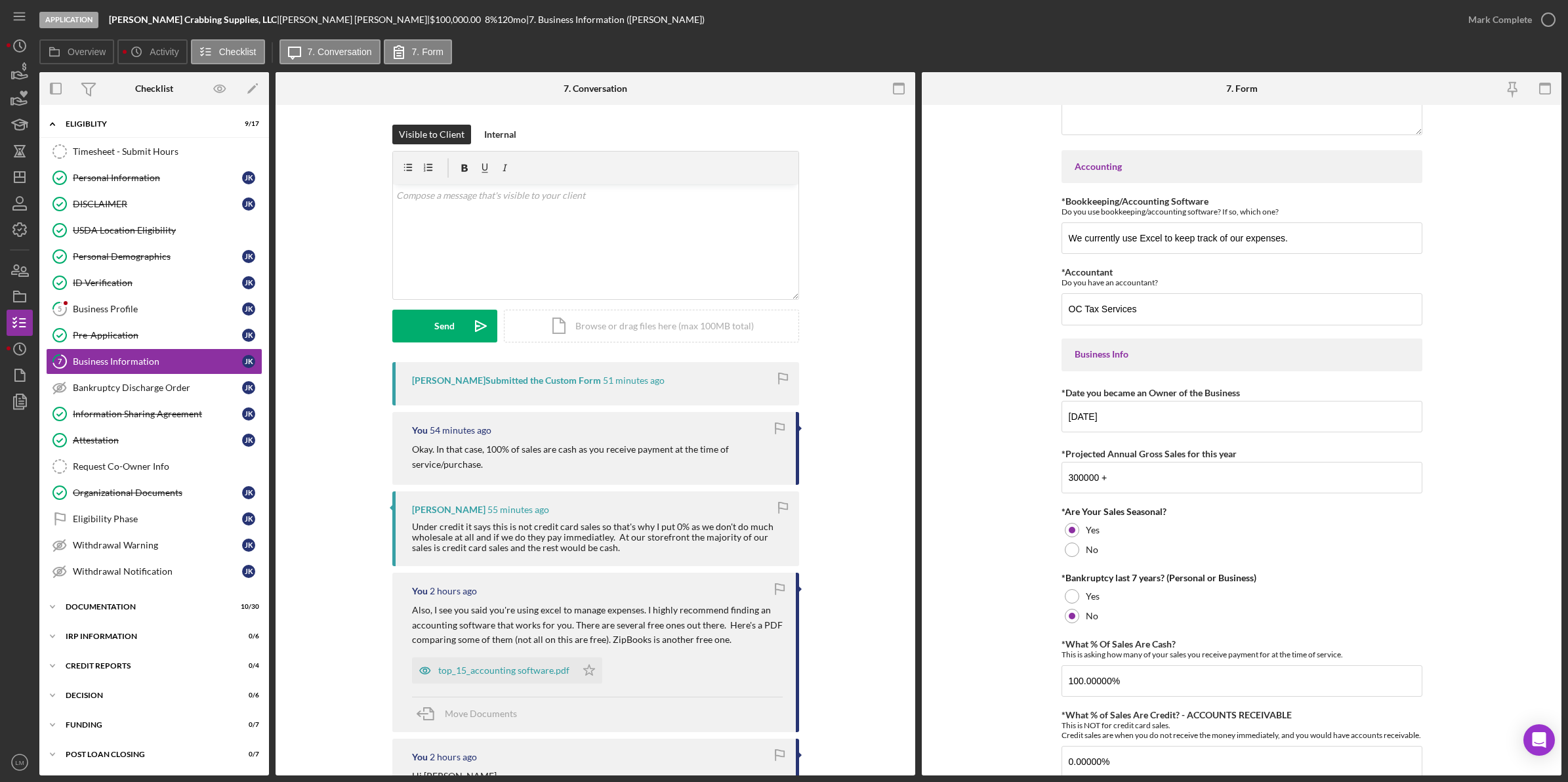
scroll to position [309, 0]
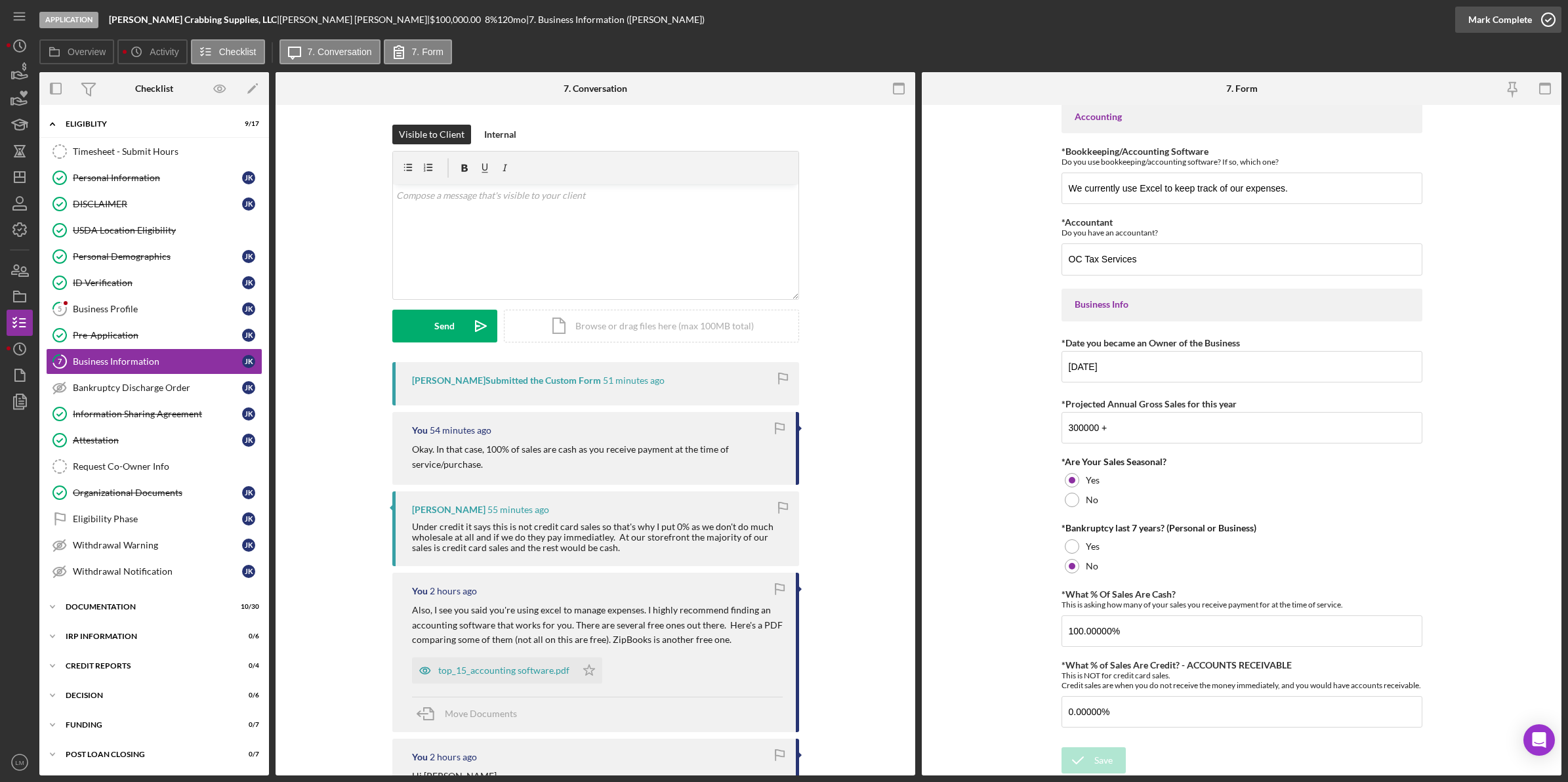
click at [710, 17] on div "Mark Complete" at bounding box center [1499, 20] width 63 height 26
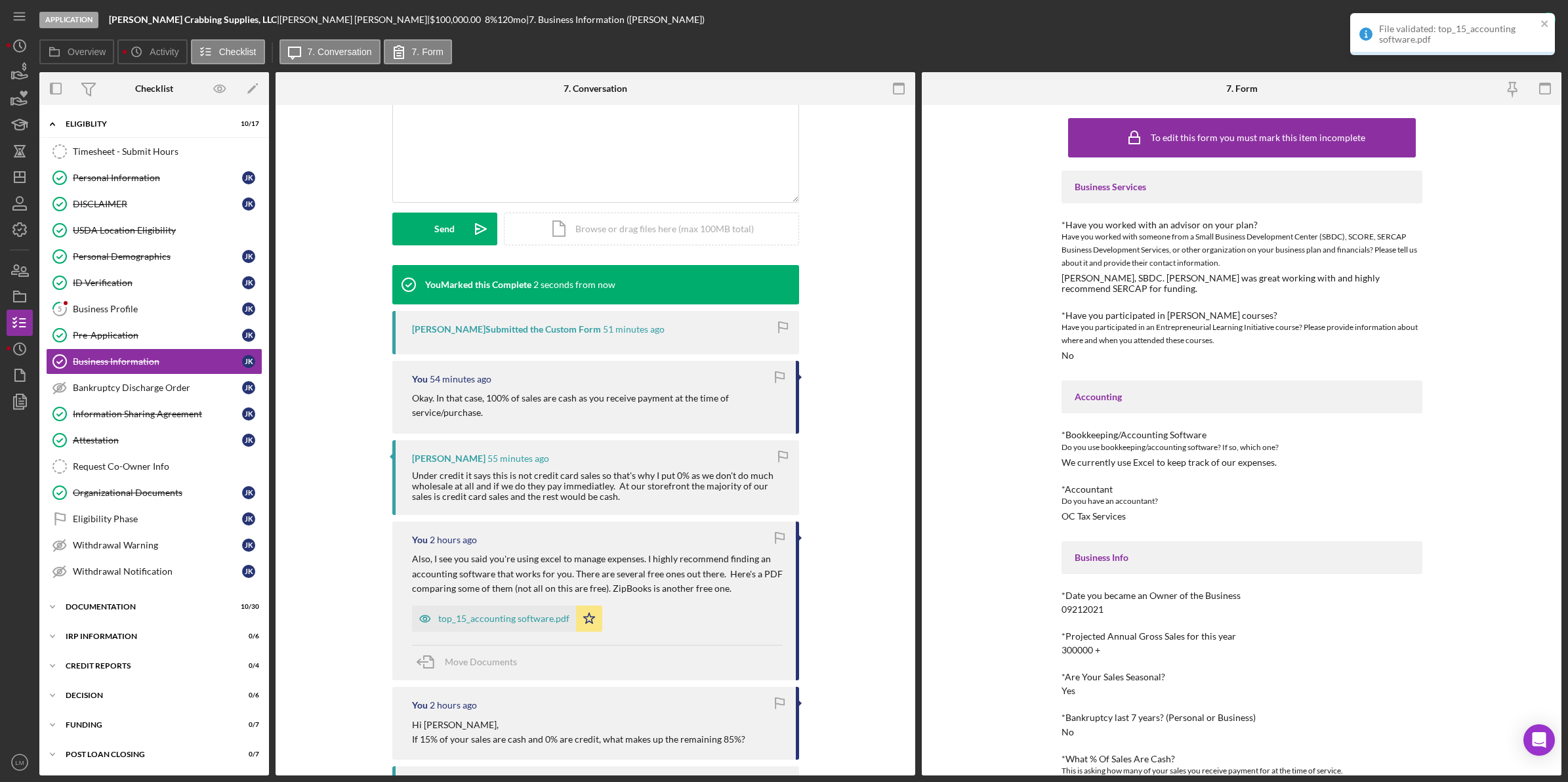
scroll to position [464, 0]
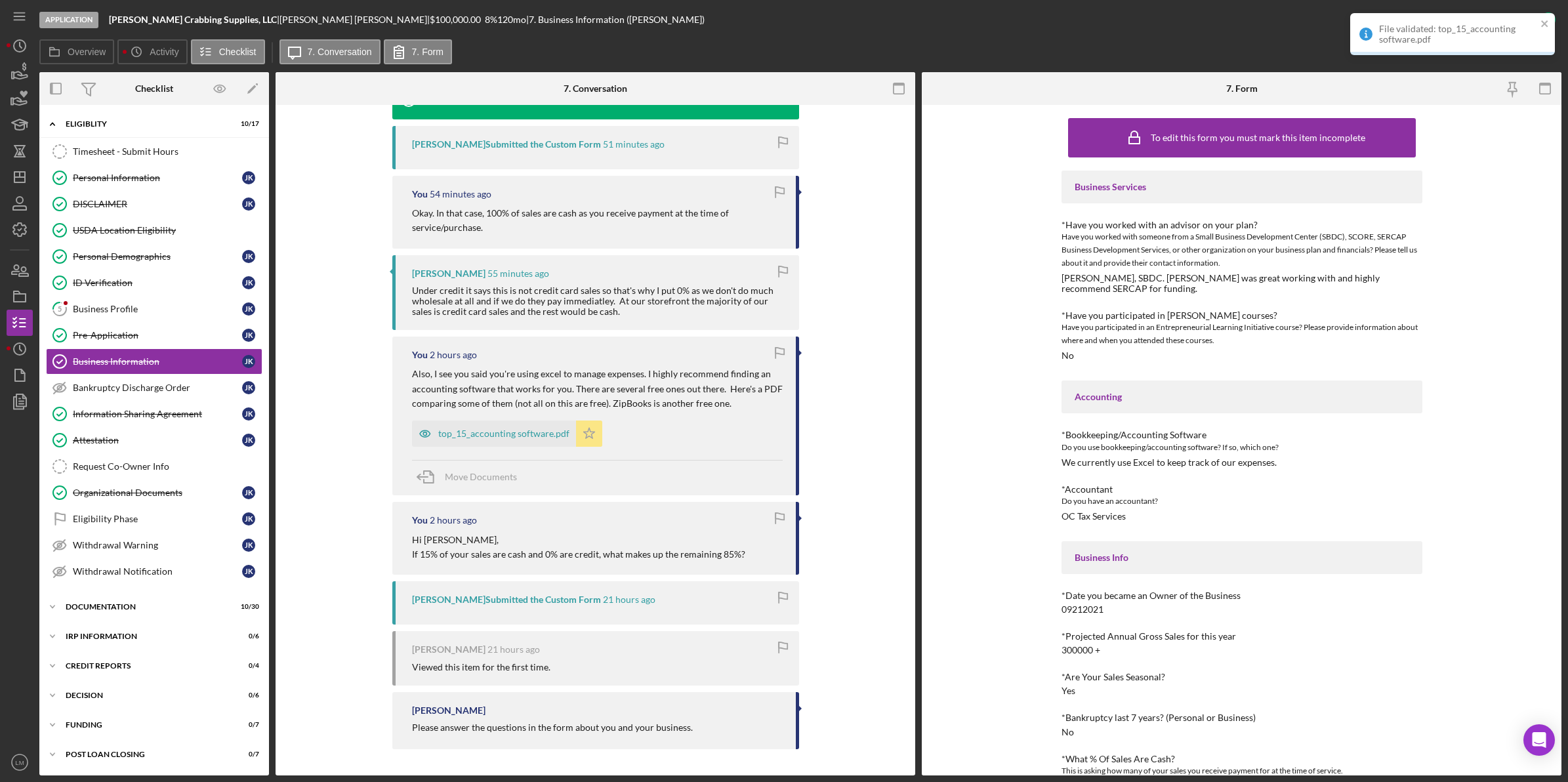
click at [583, 428] on icon "Icon/Star" at bounding box center [589, 434] width 26 height 26
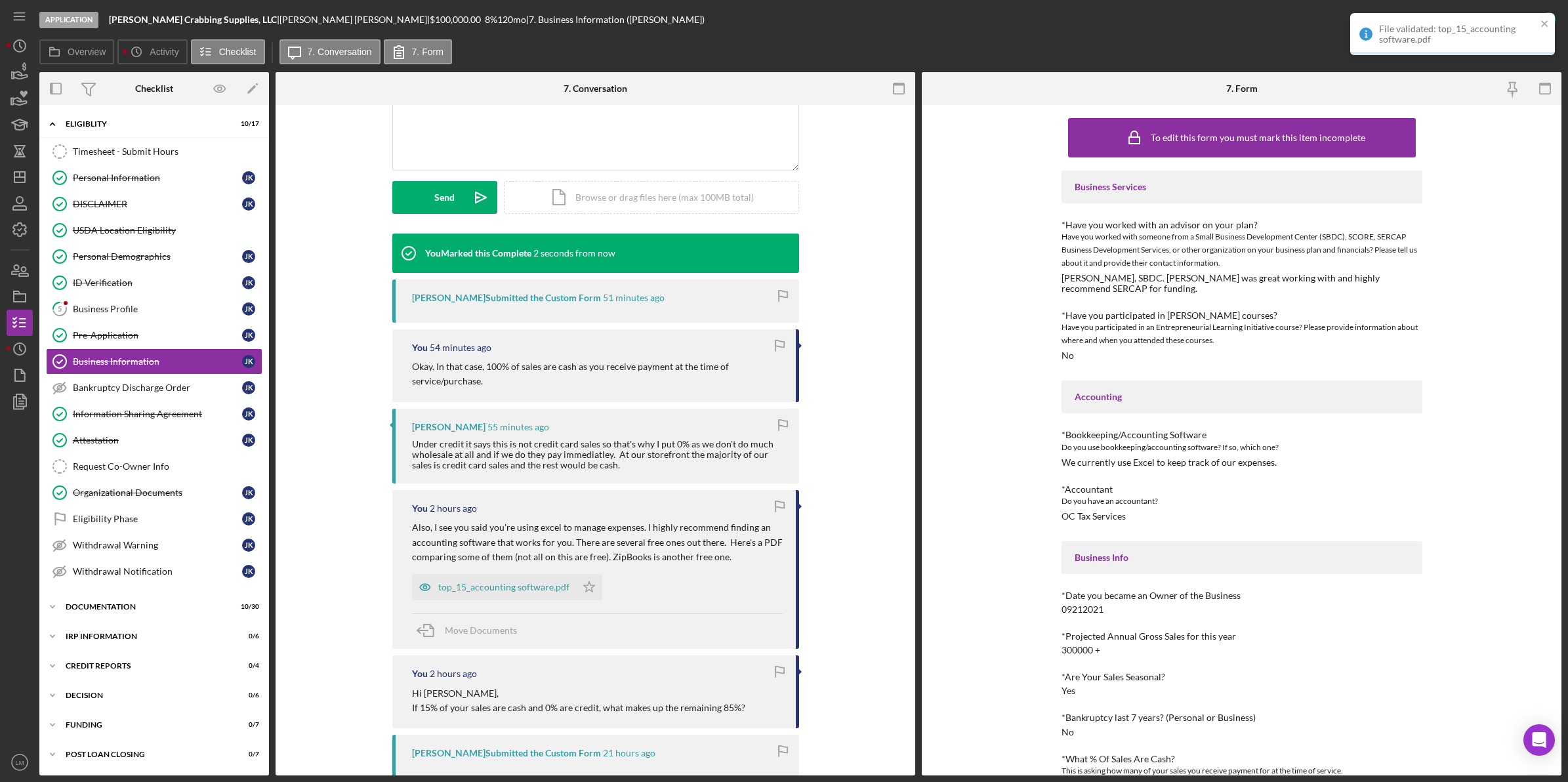
scroll to position [0, 0]
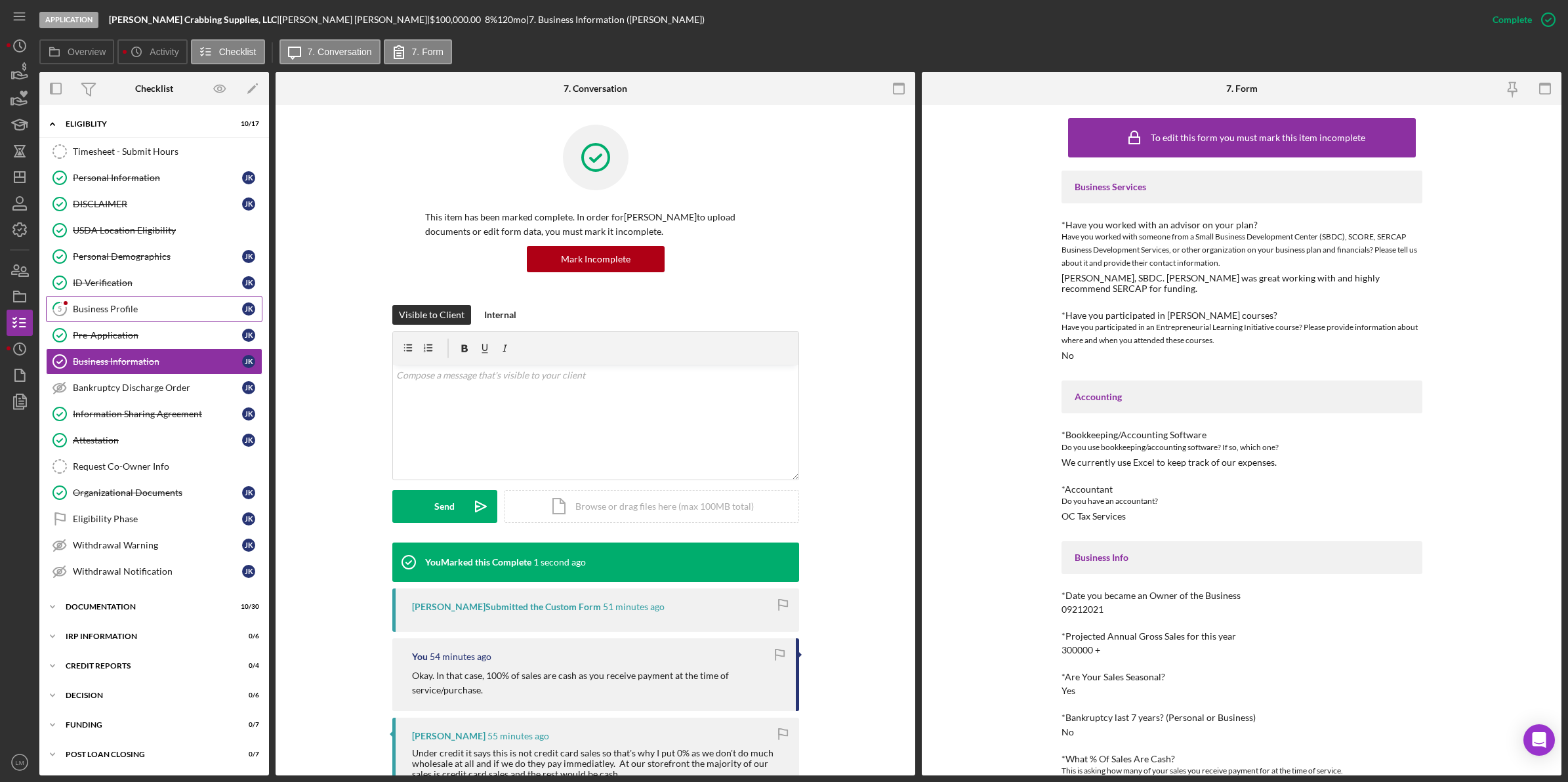
click at [133, 311] on div "Business Profile" at bounding box center [157, 309] width 170 height 10
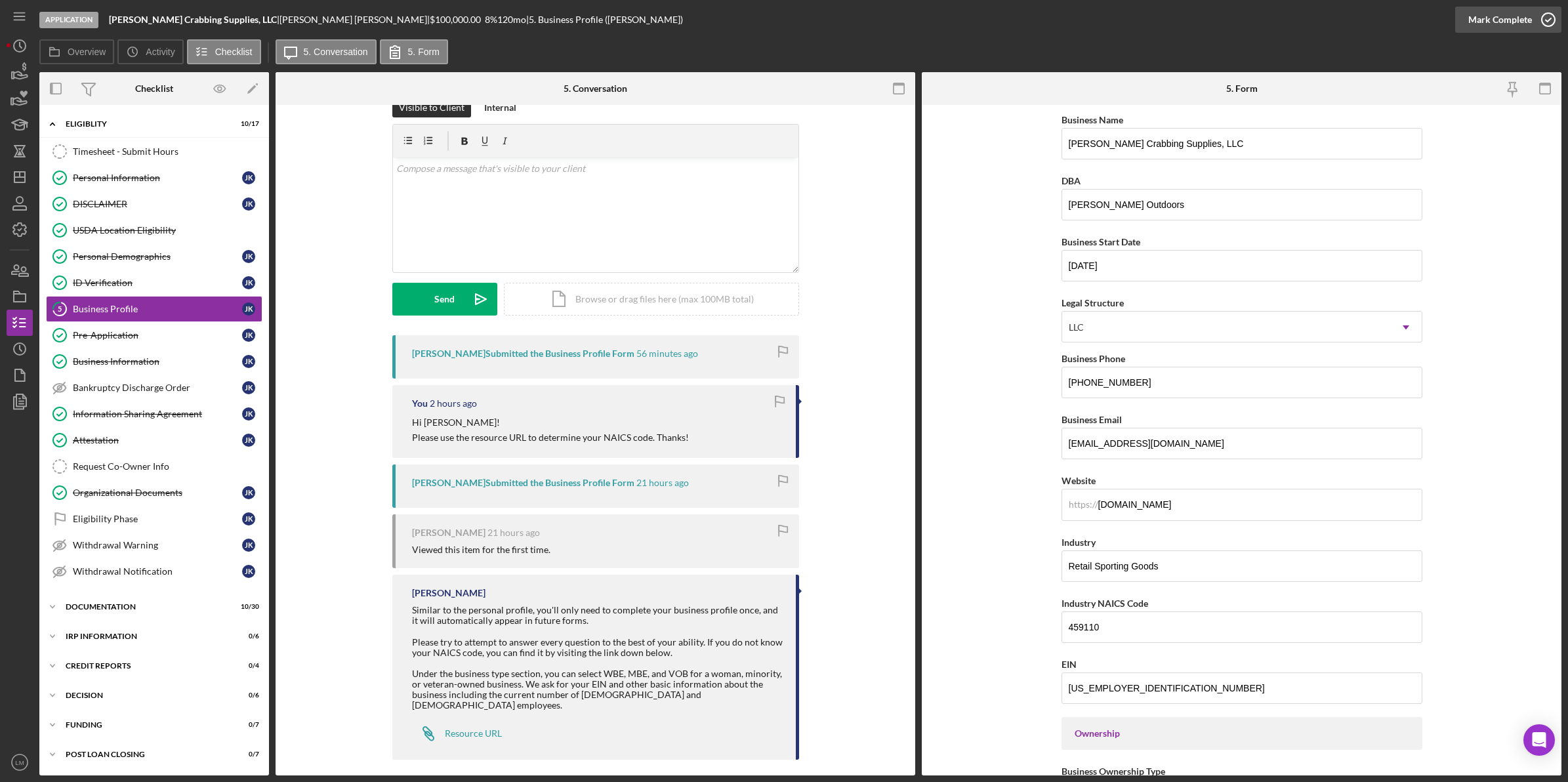
click at [710, 15] on div "Mark Complete" at bounding box center [1499, 20] width 63 height 26
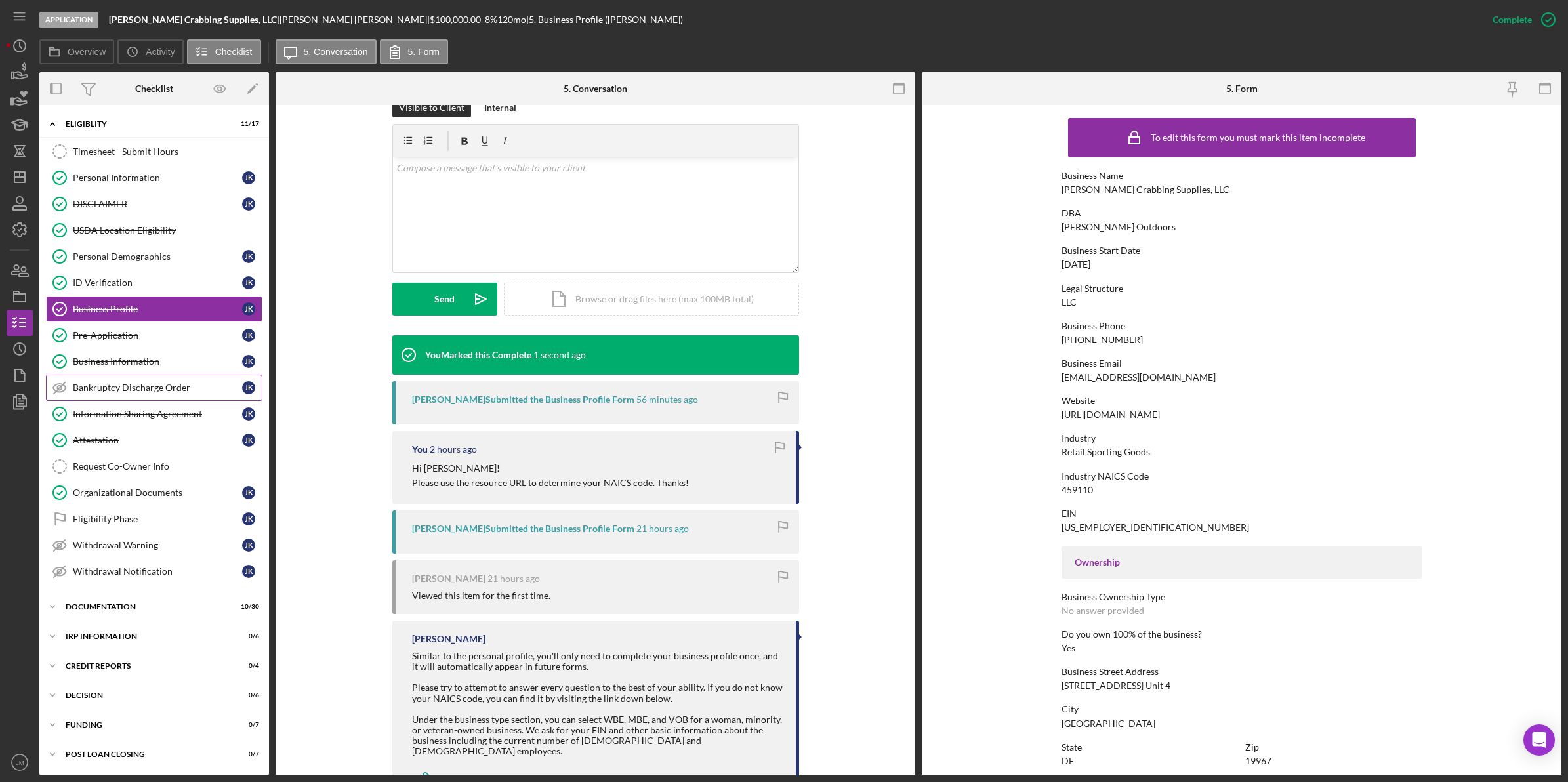
scroll to position [4, 0]
click at [163, 514] on div "Eligibility Phase" at bounding box center [157, 519] width 170 height 10
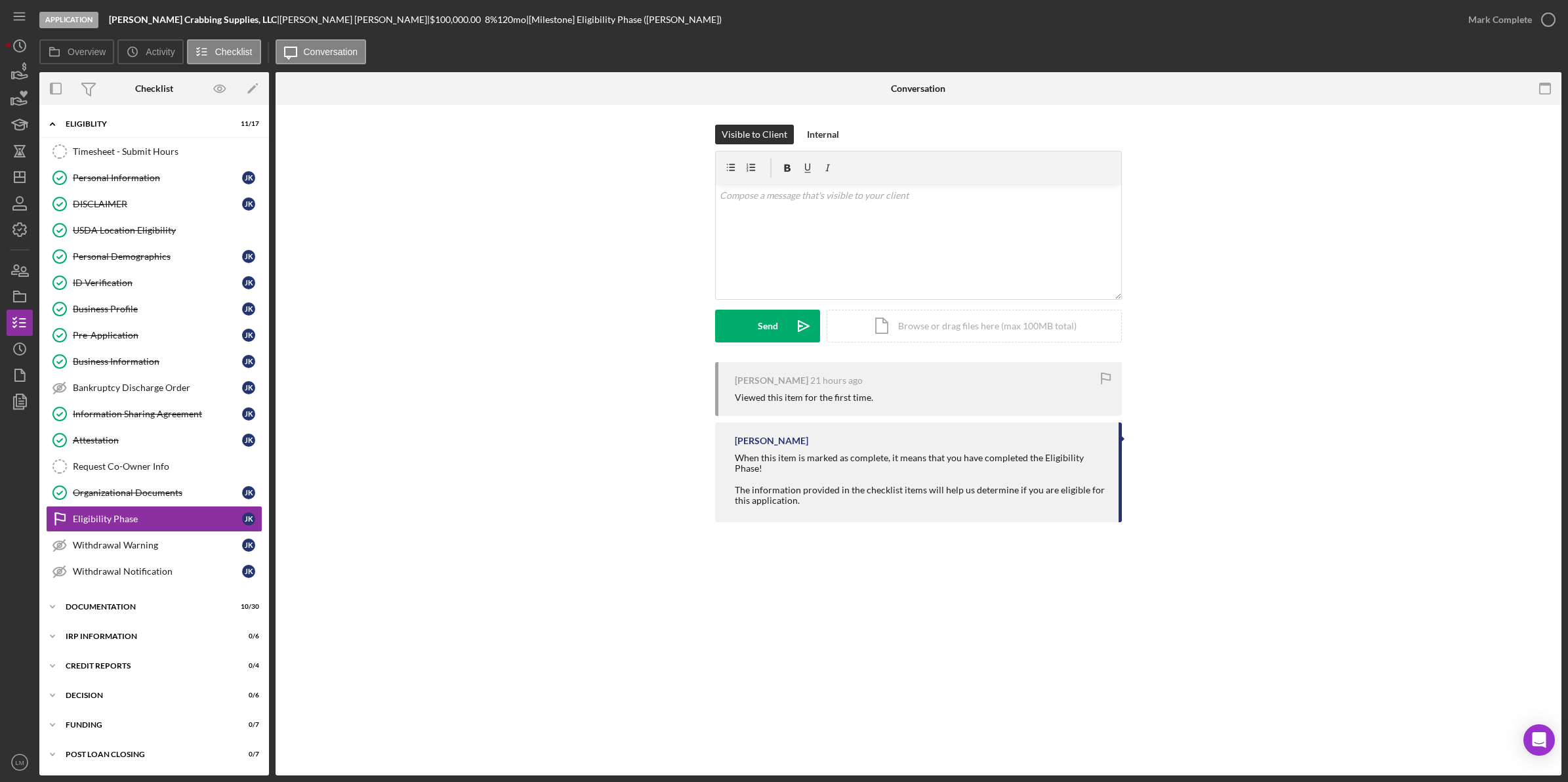
scroll to position [4, 0]
click at [710, 22] on div "Mark Complete" at bounding box center [1499, 20] width 63 height 26
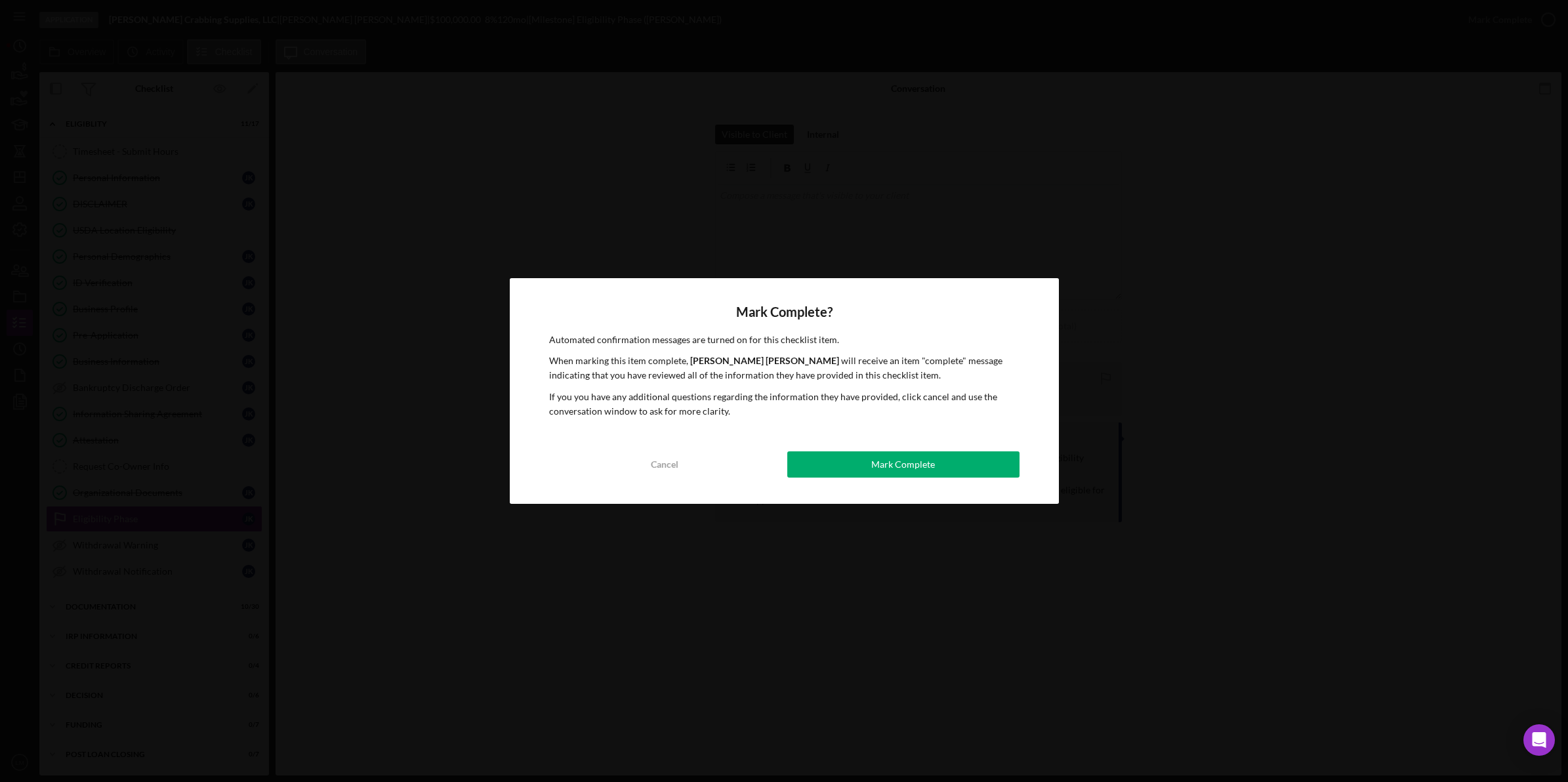
click at [710, 428] on div "Mark Complete? Automated confirmation messages are turned on for this checklist…" at bounding box center [784, 391] width 549 height 226
click at [710, 453] on div "Mark Complete? Automated confirmation messages are turned on for this checklist…" at bounding box center [784, 391] width 549 height 226
click at [710, 461] on button "Mark Complete" at bounding box center [903, 465] width 232 height 26
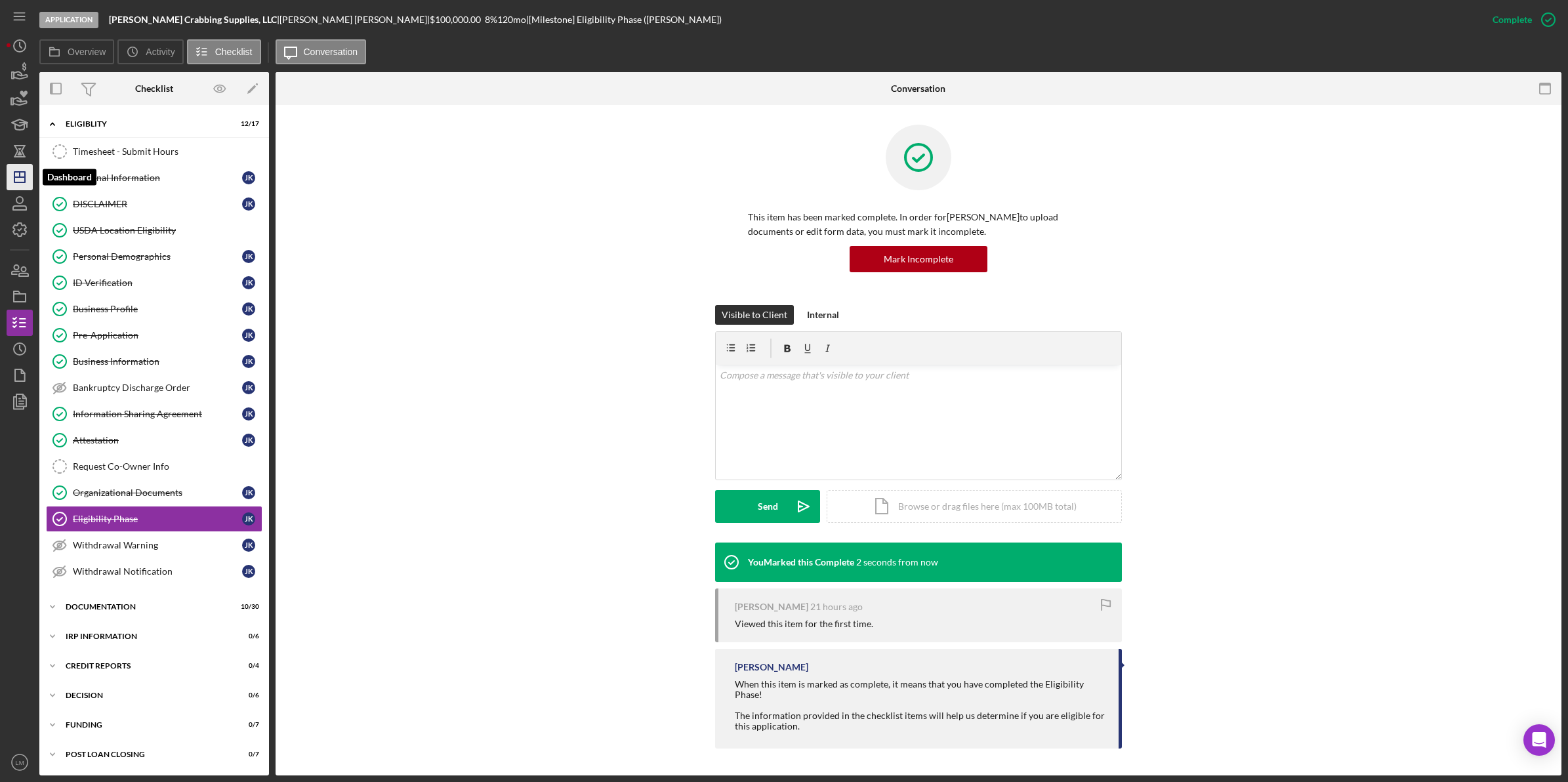
click at [18, 164] on icon "Icon/Dashboard" at bounding box center [20, 177] width 33 height 33
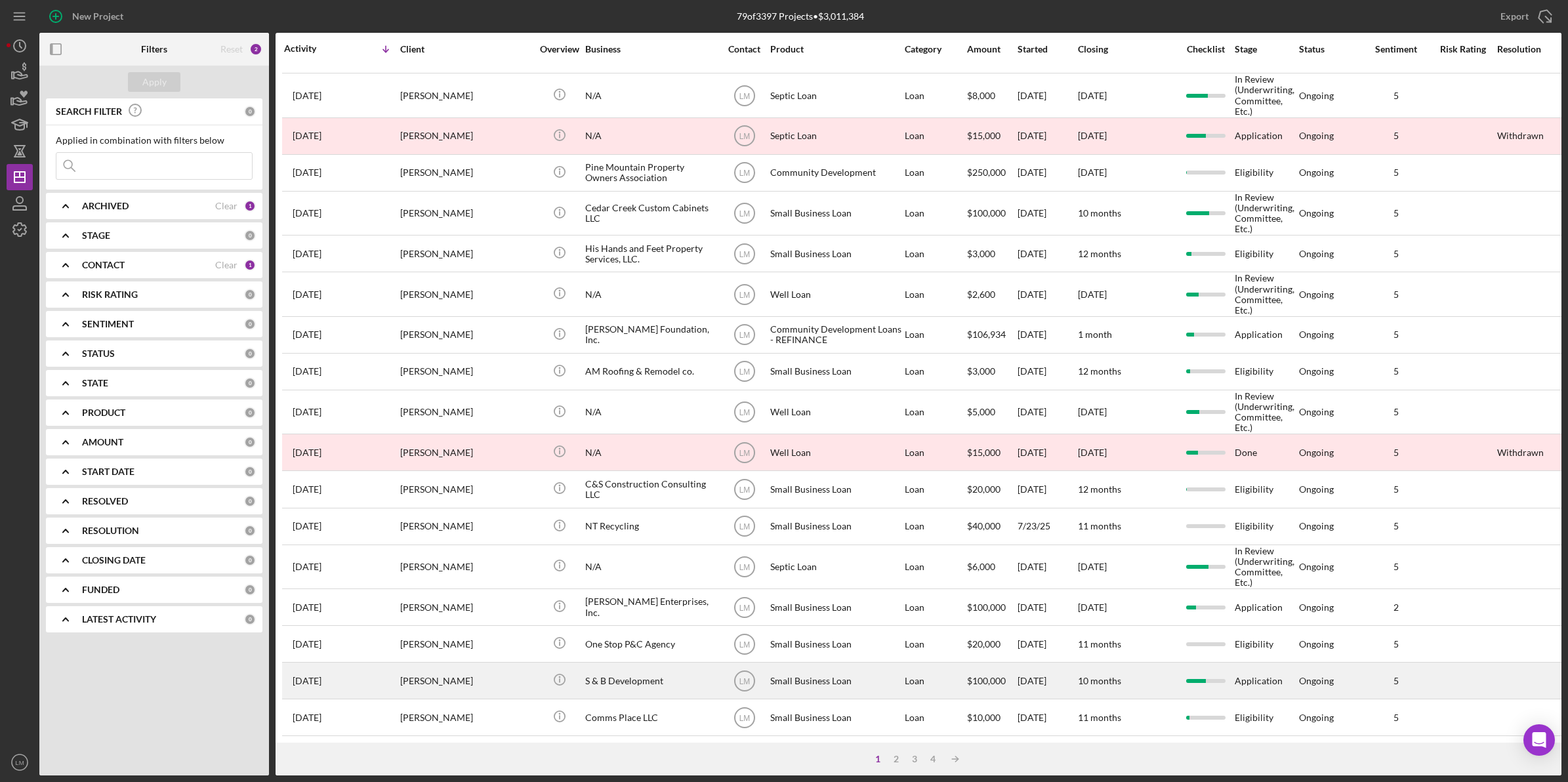
scroll to position [338, 0]
click at [479, 664] on div "[PERSON_NAME]" at bounding box center [465, 681] width 131 height 35
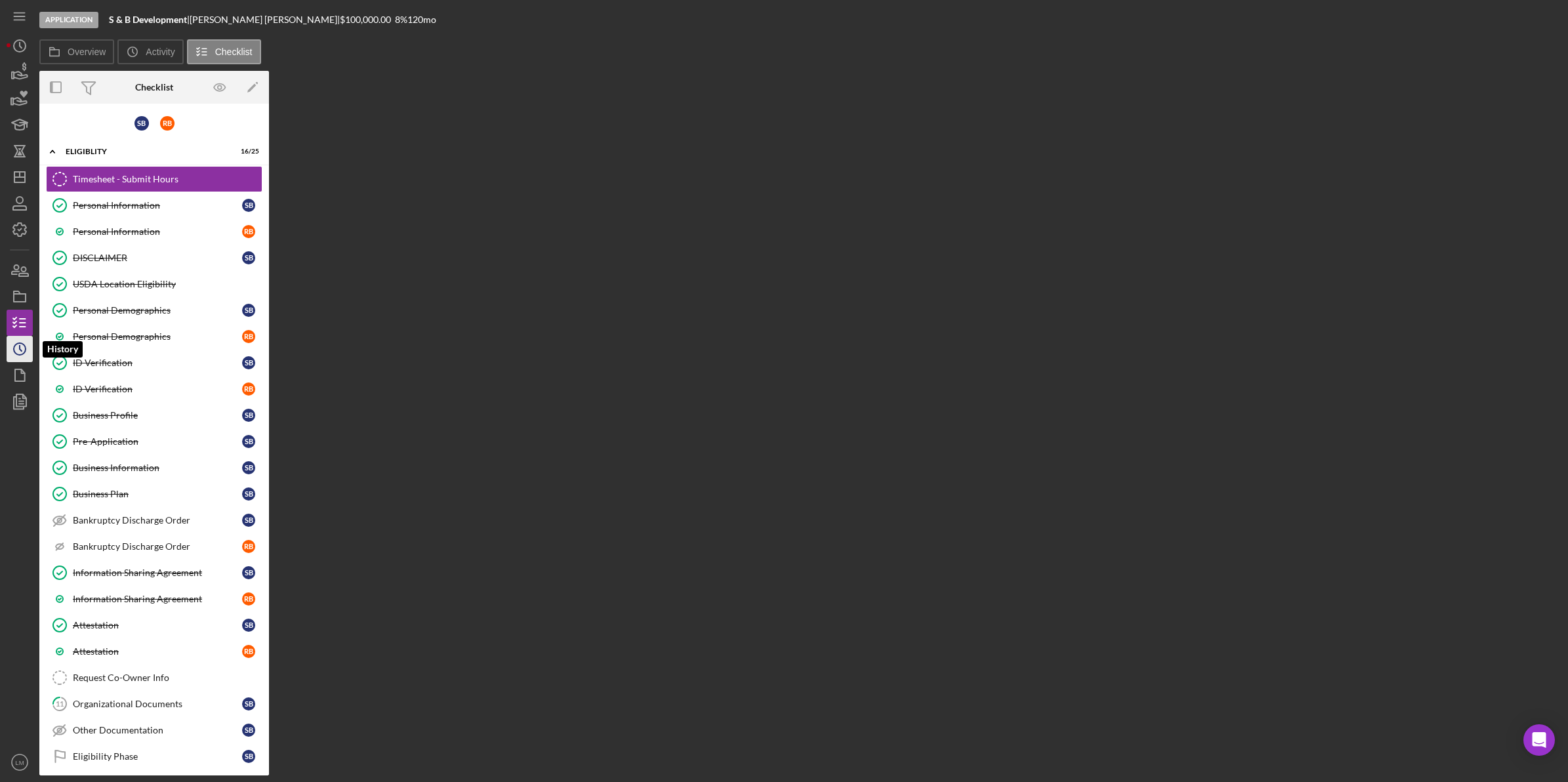
click at [24, 348] on icon "Icon/History" at bounding box center [20, 349] width 33 height 33
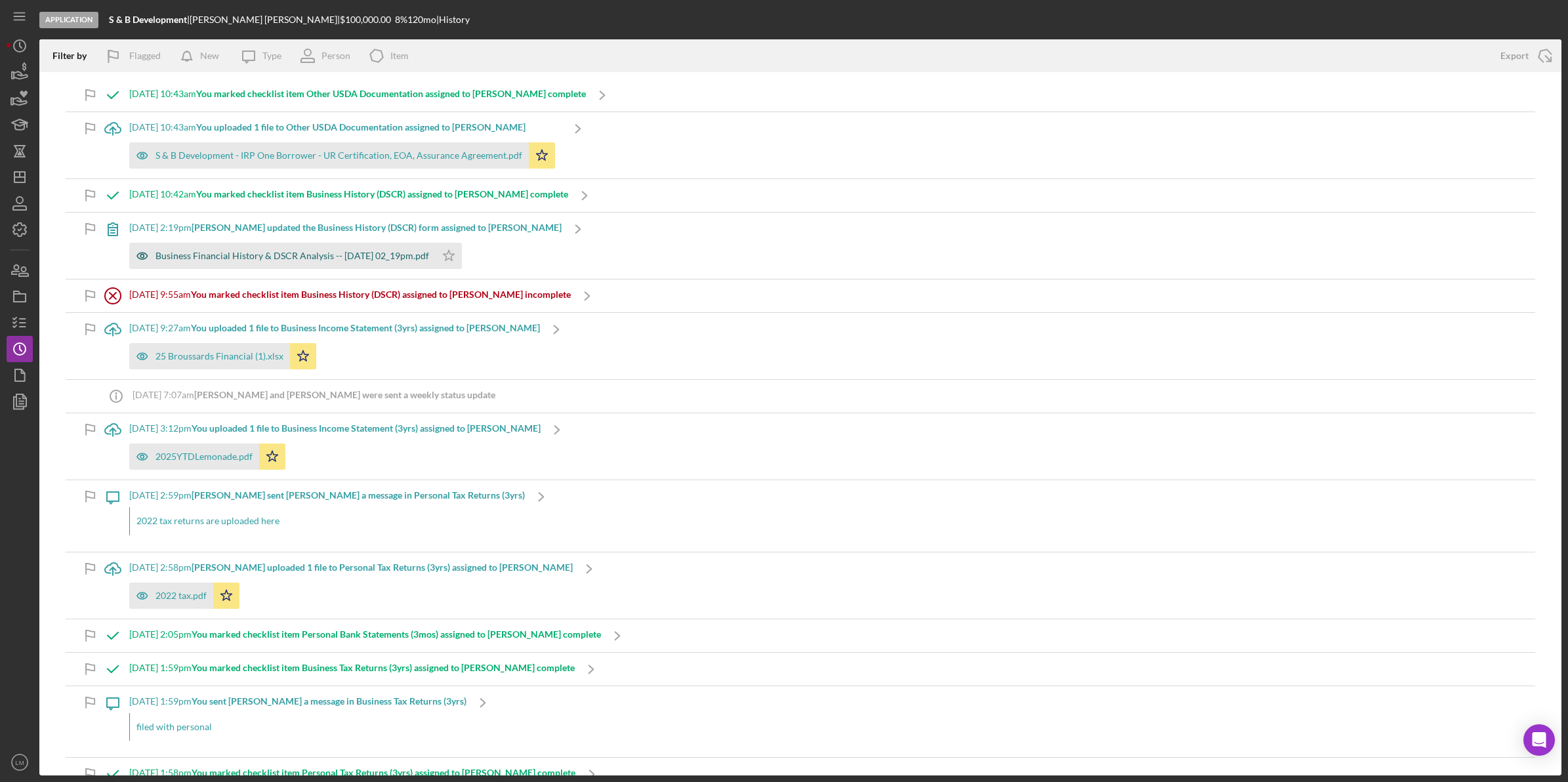
click at [337, 257] on div "Business Financial History & DSCR Analysis -- [DATE] 02_19pm.pdf" at bounding box center [292, 256] width 274 height 10
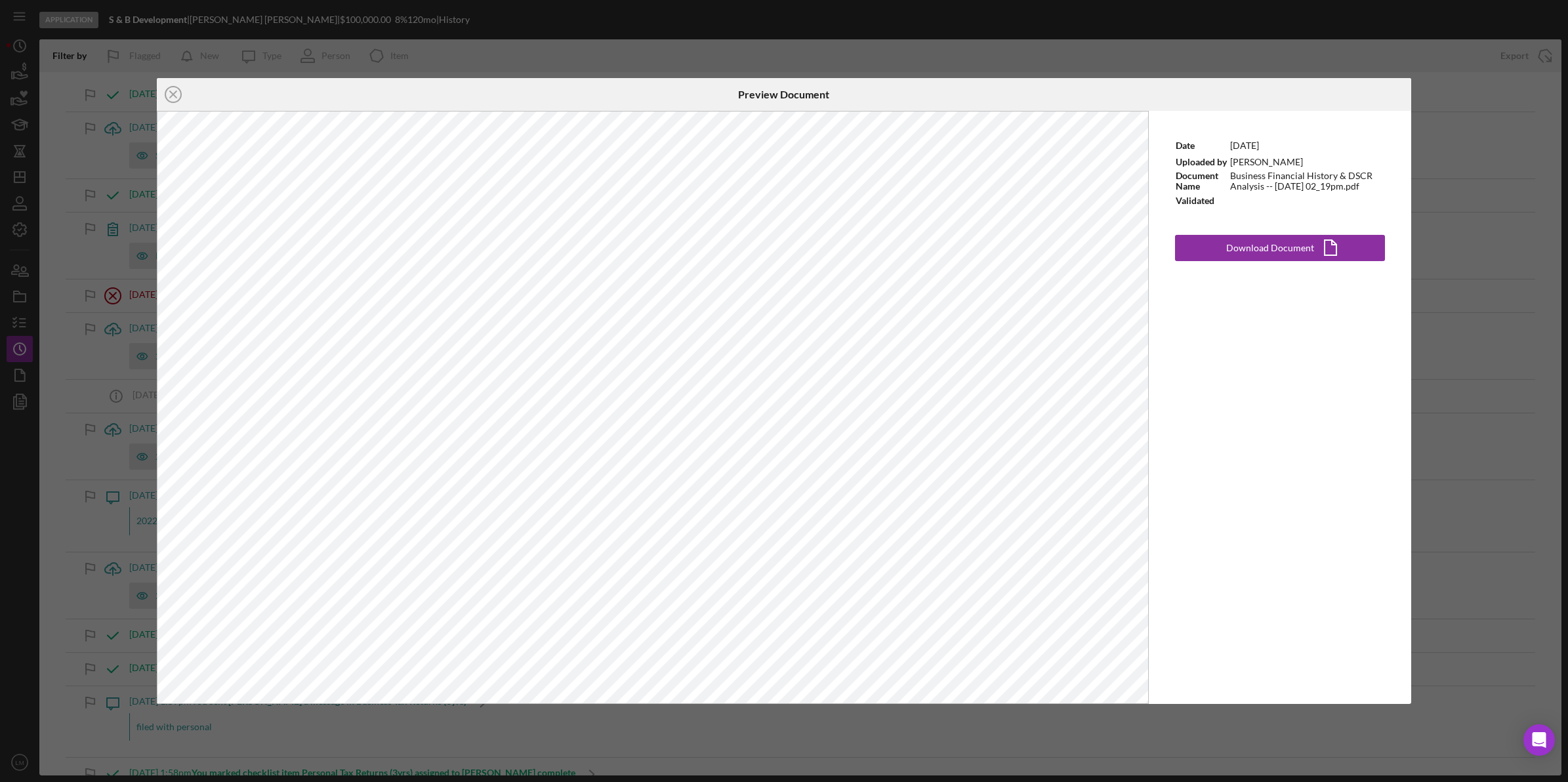
click at [657, 34] on div "Icon/Close Preview Document Date [DATE] Uploaded by [PERSON_NAME] Document Name…" at bounding box center [784, 391] width 1568 height 782
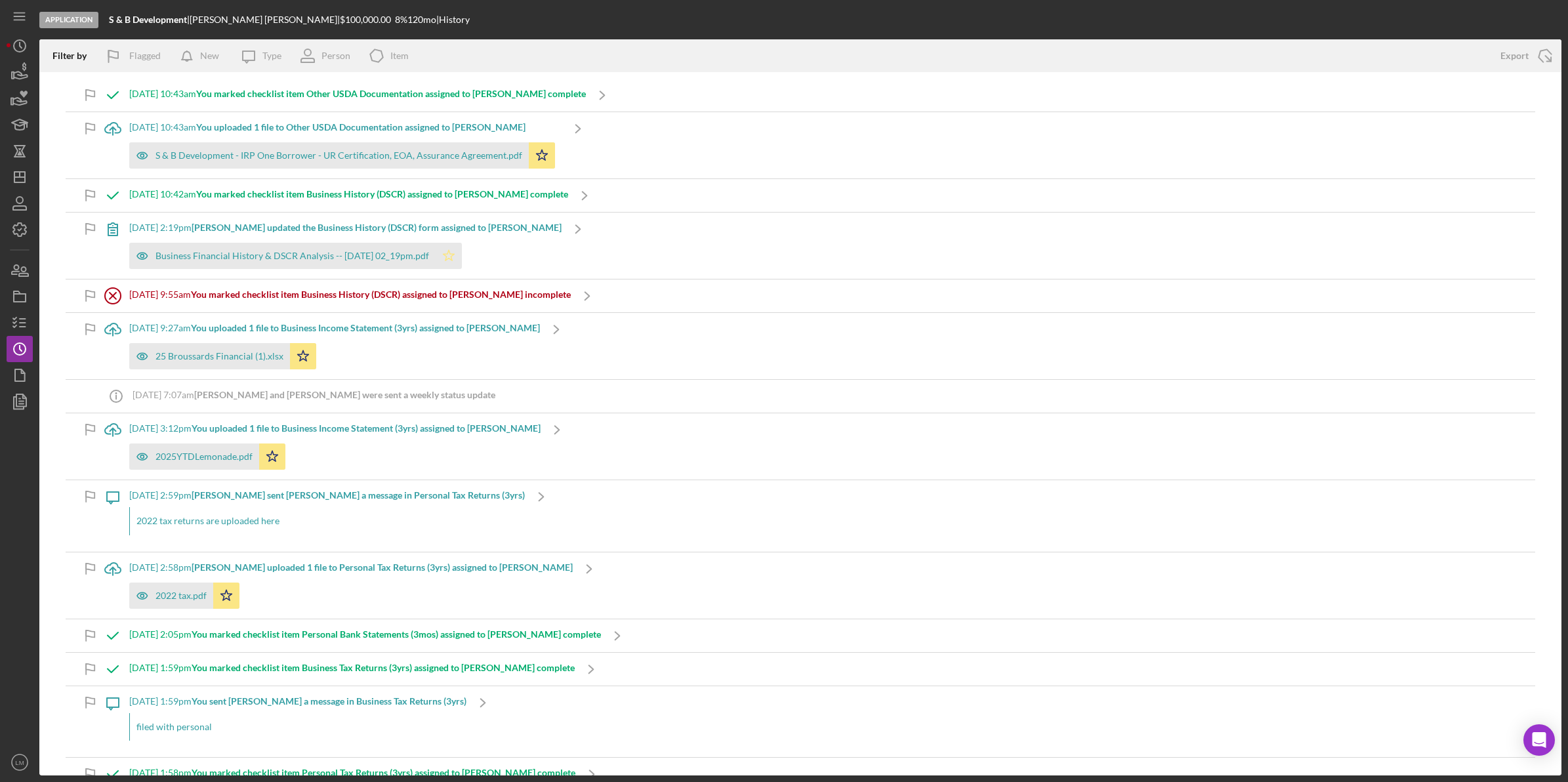
click at [455, 259] on polygon "button" at bounding box center [449, 255] width 11 height 10
click at [177, 598] on div "2022 tax.pdf" at bounding box center [181, 596] width 51 height 10
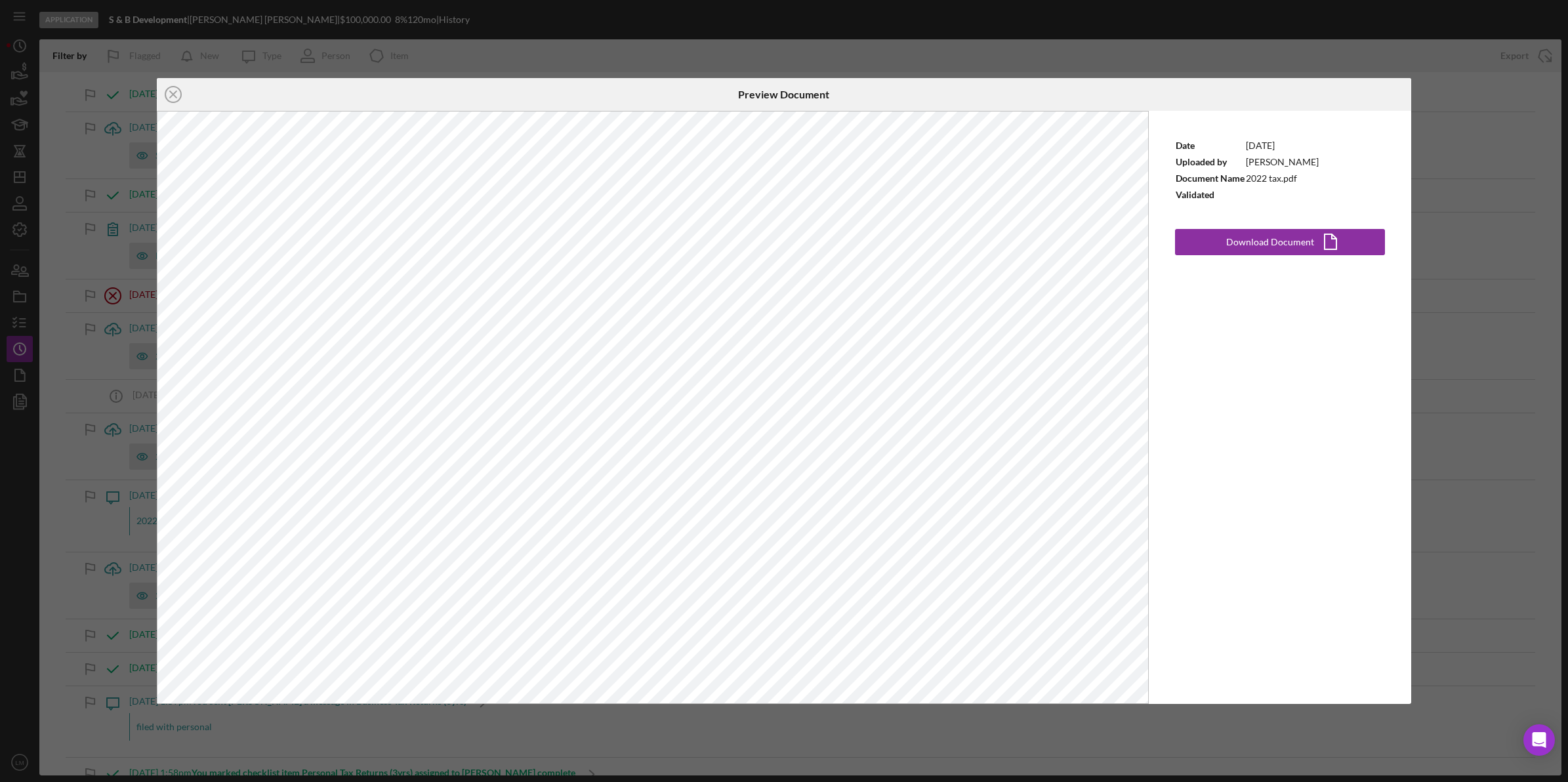
click at [710, 331] on div "Icon/Close Preview Document Date [DATE] Uploaded by [PERSON_NAME] Document Name…" at bounding box center [784, 391] width 1568 height 782
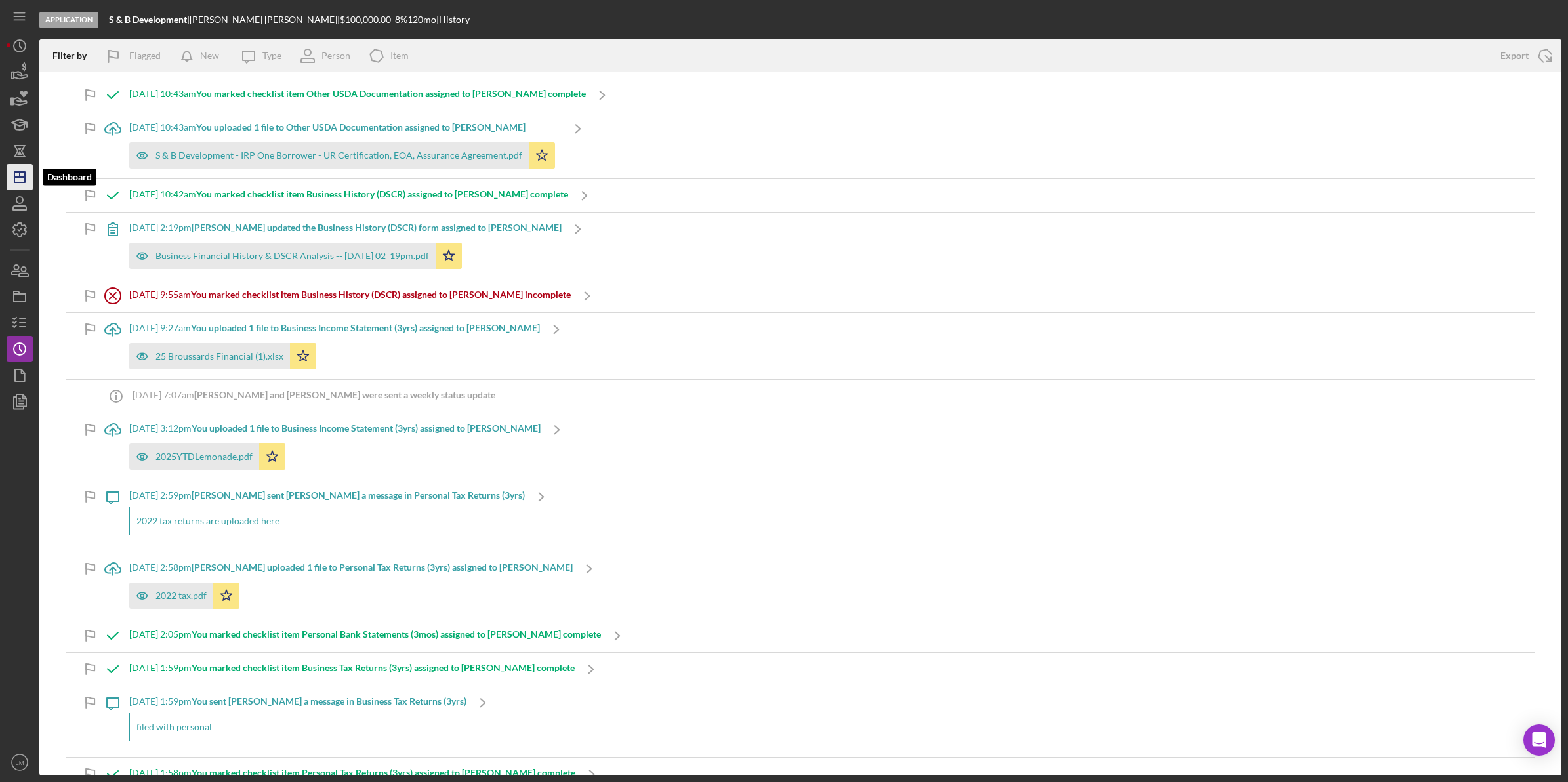
click at [10, 175] on icon "Icon/Dashboard" at bounding box center [20, 177] width 33 height 33
